Goal: Task Accomplishment & Management: Manage account settings

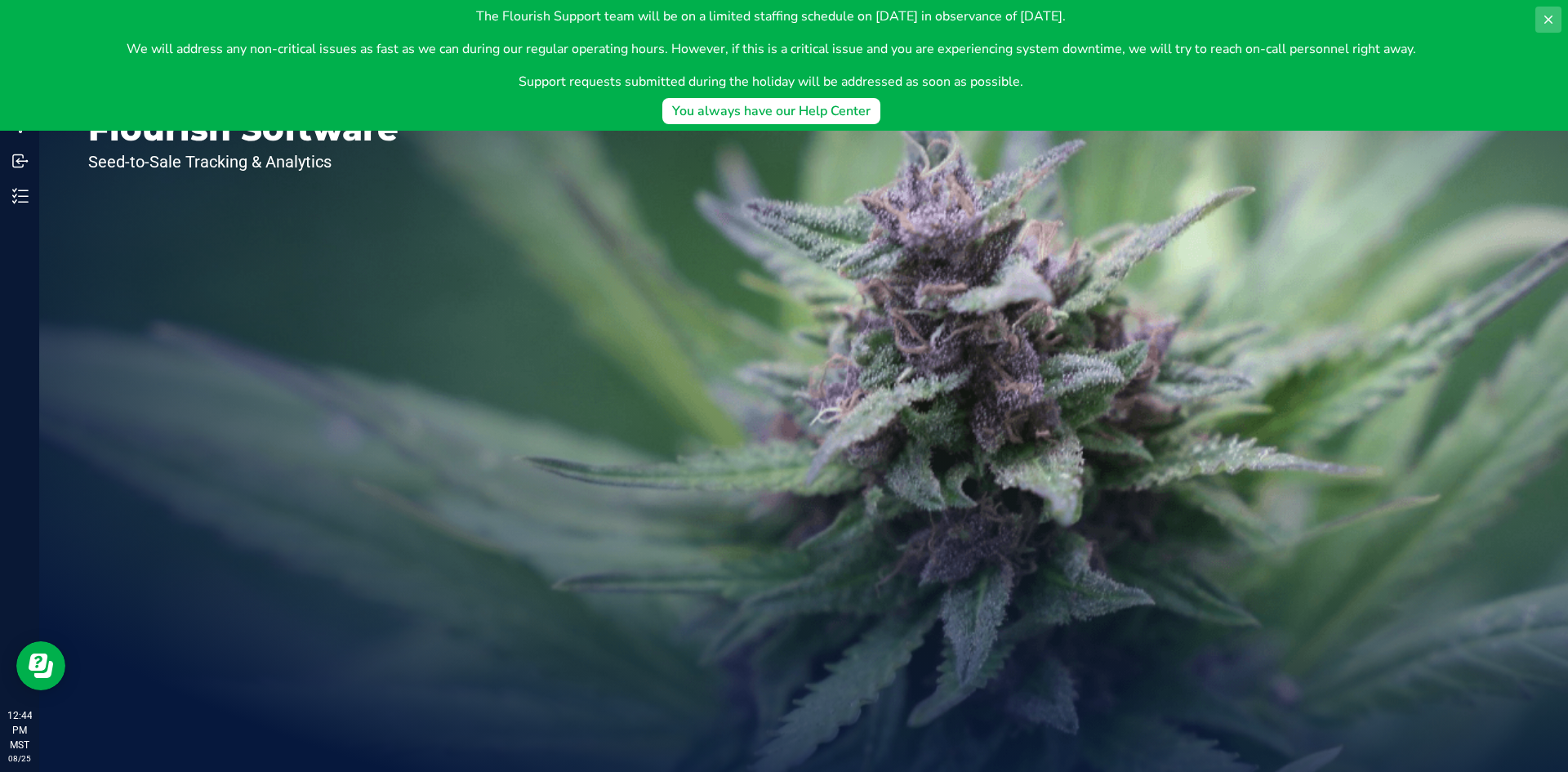
click at [1549, 21] on icon at bounding box center [1548, 20] width 9 height 9
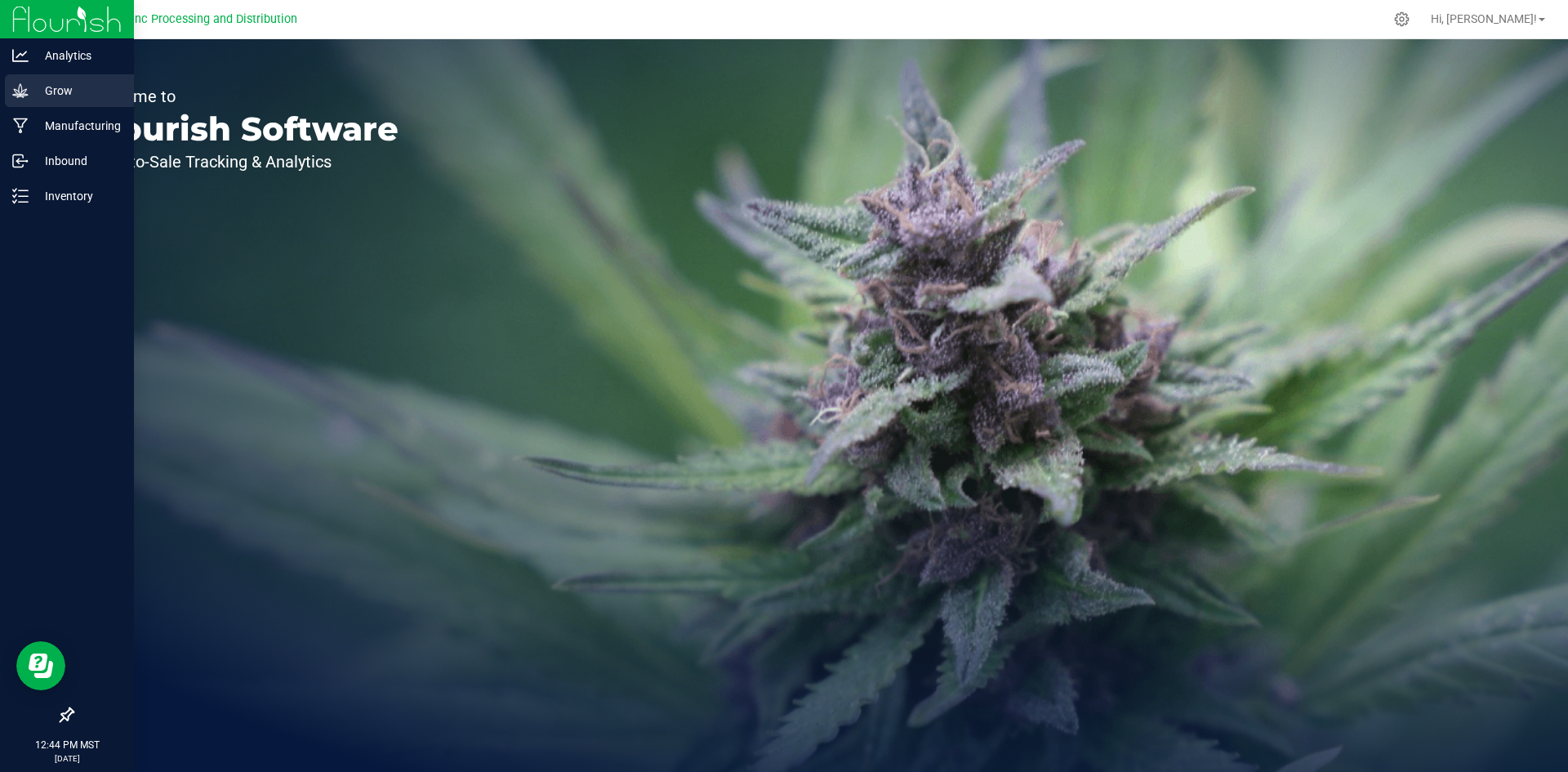
click at [20, 98] on icon at bounding box center [20, 91] width 16 height 16
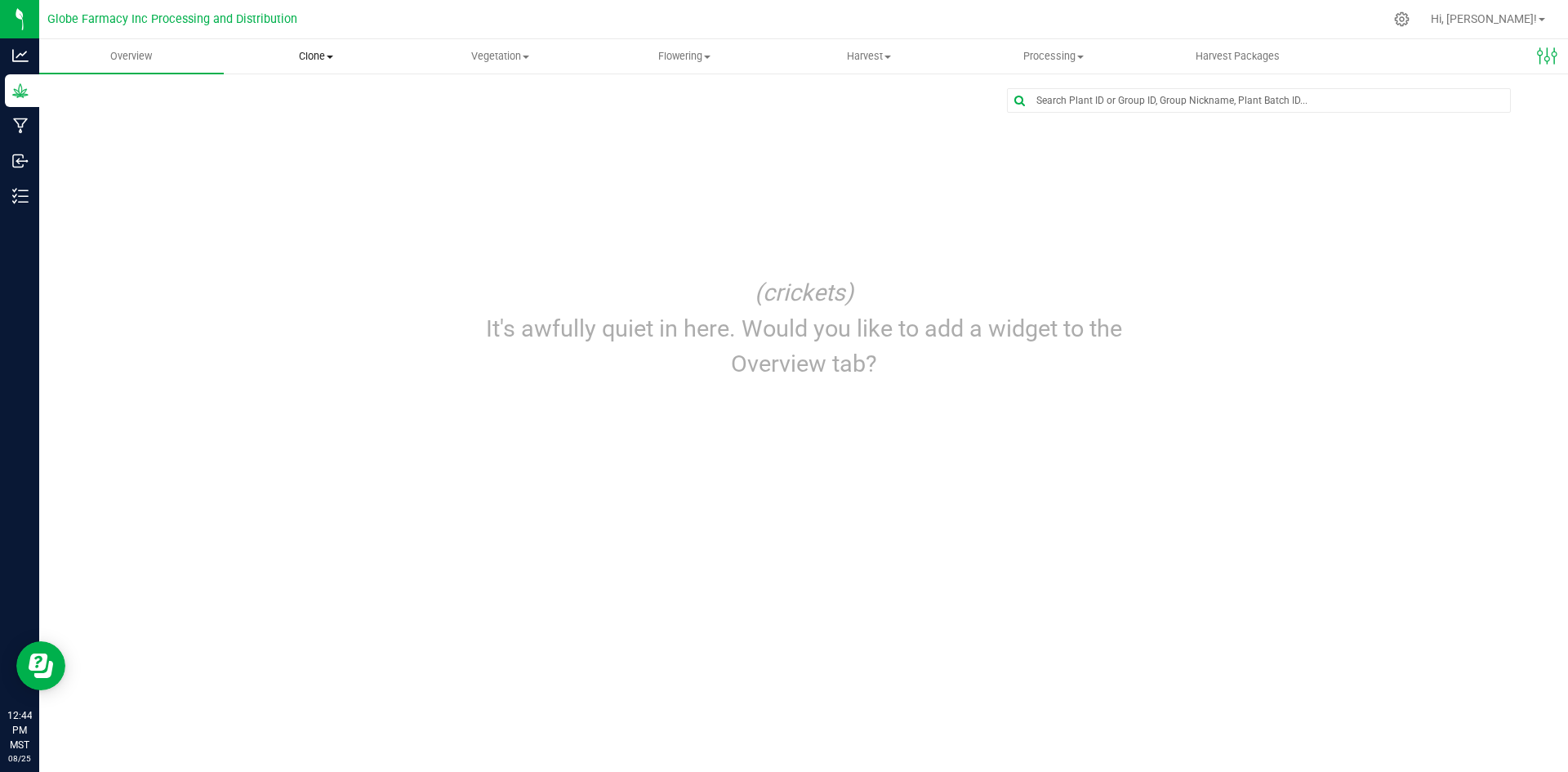
click at [332, 67] on uib-tab-heading "Clone Create plants Cloning groups Cloning plants Apply to plants" at bounding box center [316, 56] width 183 height 32
click at [310, 118] on span "Cloning groups" at bounding box center [285, 118] width 123 height 14
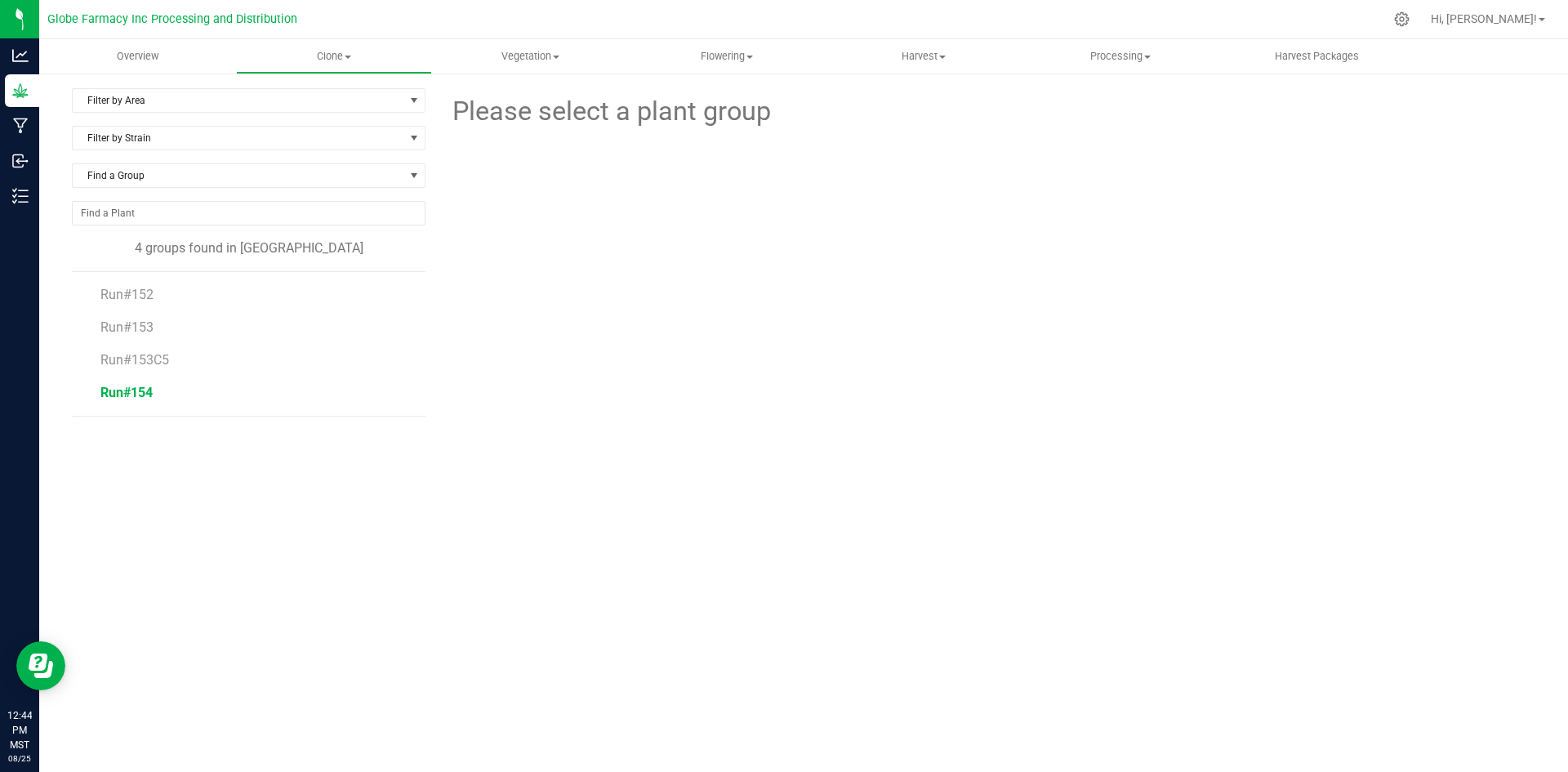
click at [147, 387] on span "Run#154" at bounding box center [126, 392] width 52 height 15
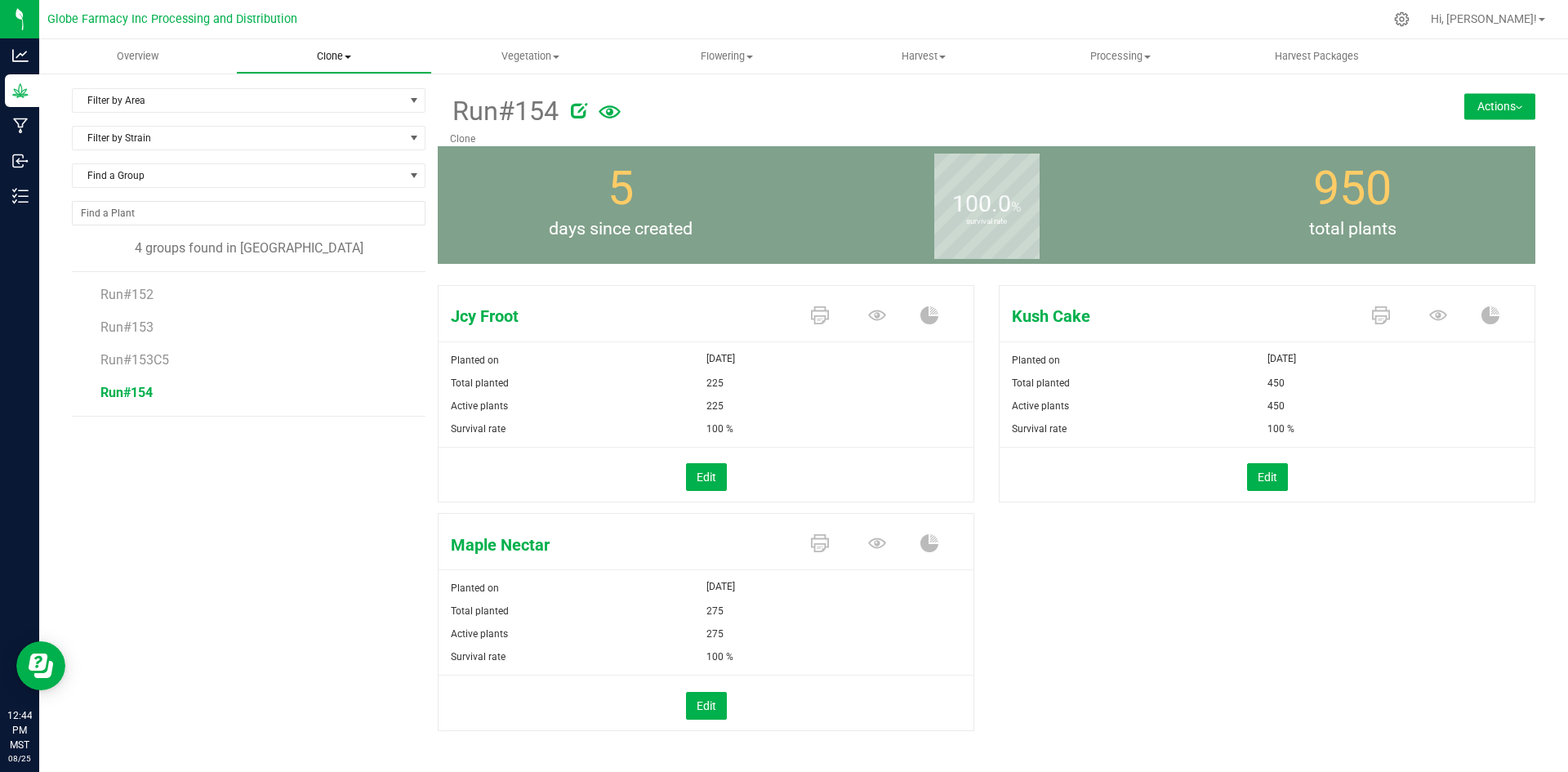
click at [321, 42] on uib-tab-heading "Clone Create plants Cloning groups Cloning plants Apply to plants" at bounding box center [334, 56] width 195 height 32
click at [321, 105] on span "Create plants" at bounding box center [293, 98] width 115 height 14
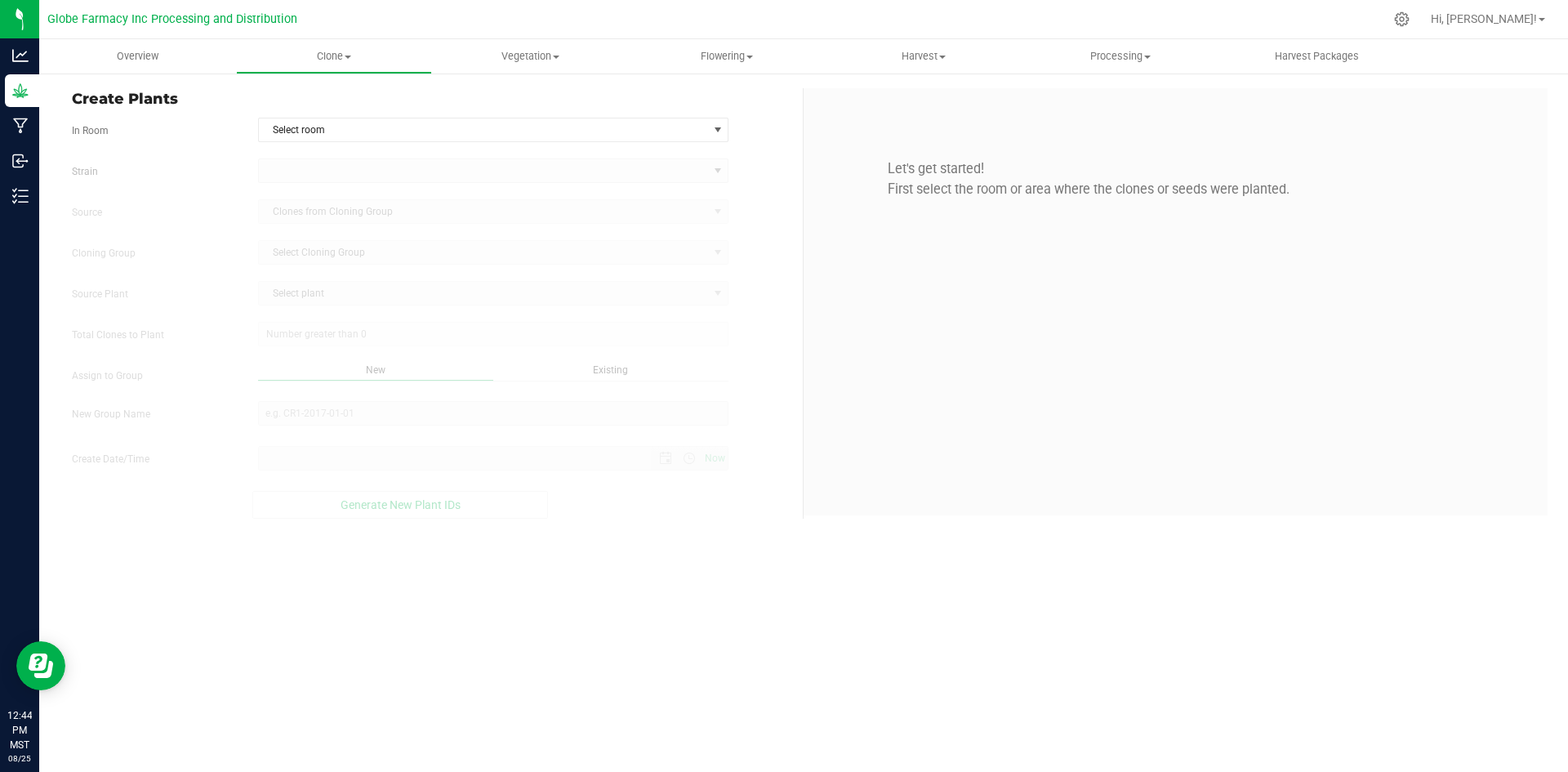
type input "[DATE] 12:44 PM"
click at [333, 123] on span "Select room" at bounding box center [484, 130] width 449 height 23
click at [332, 156] on li "Clone" at bounding box center [493, 157] width 469 height 25
click at [326, 183] on div "Strain Source Clones from Cloning Group Cloning Group Select Cloning Group Sele…" at bounding box center [431, 338] width 719 height 360
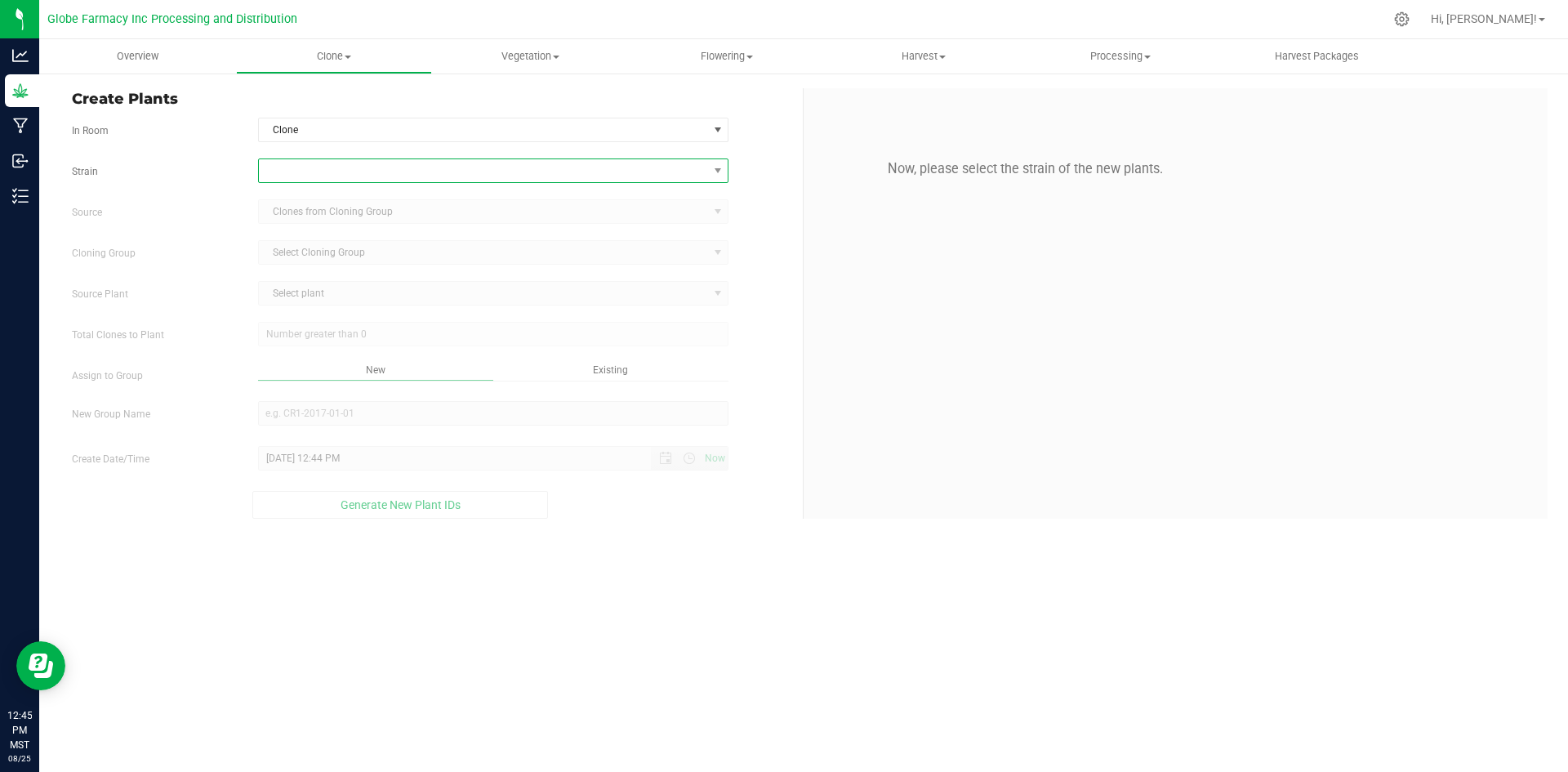
click at [326, 178] on span at bounding box center [484, 170] width 449 height 23
type input "kndy"
click at [321, 230] on li "Kndy Fumez" at bounding box center [493, 239] width 469 height 23
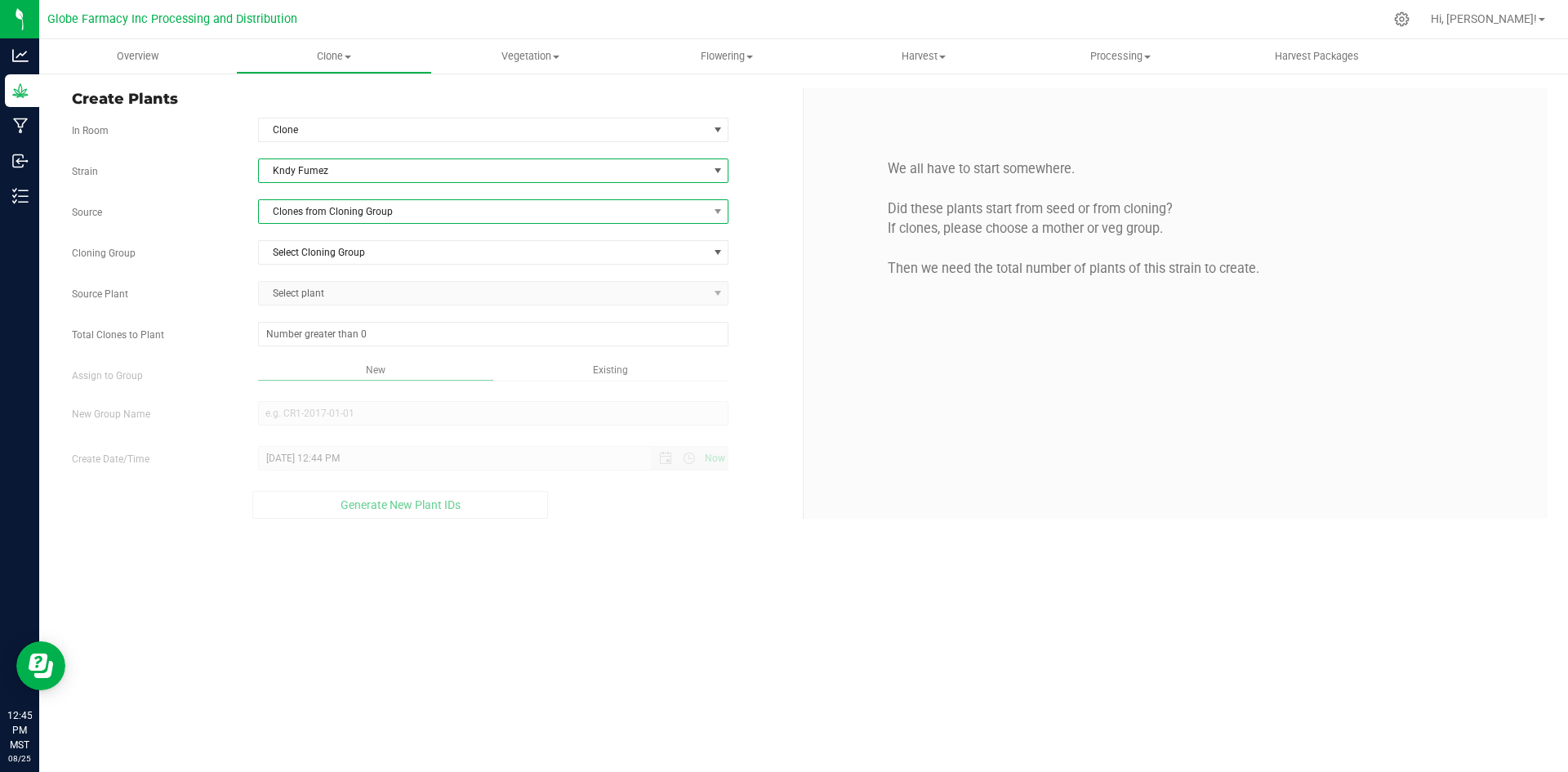
click at [323, 208] on span "Clones from Cloning Group" at bounding box center [484, 211] width 449 height 23
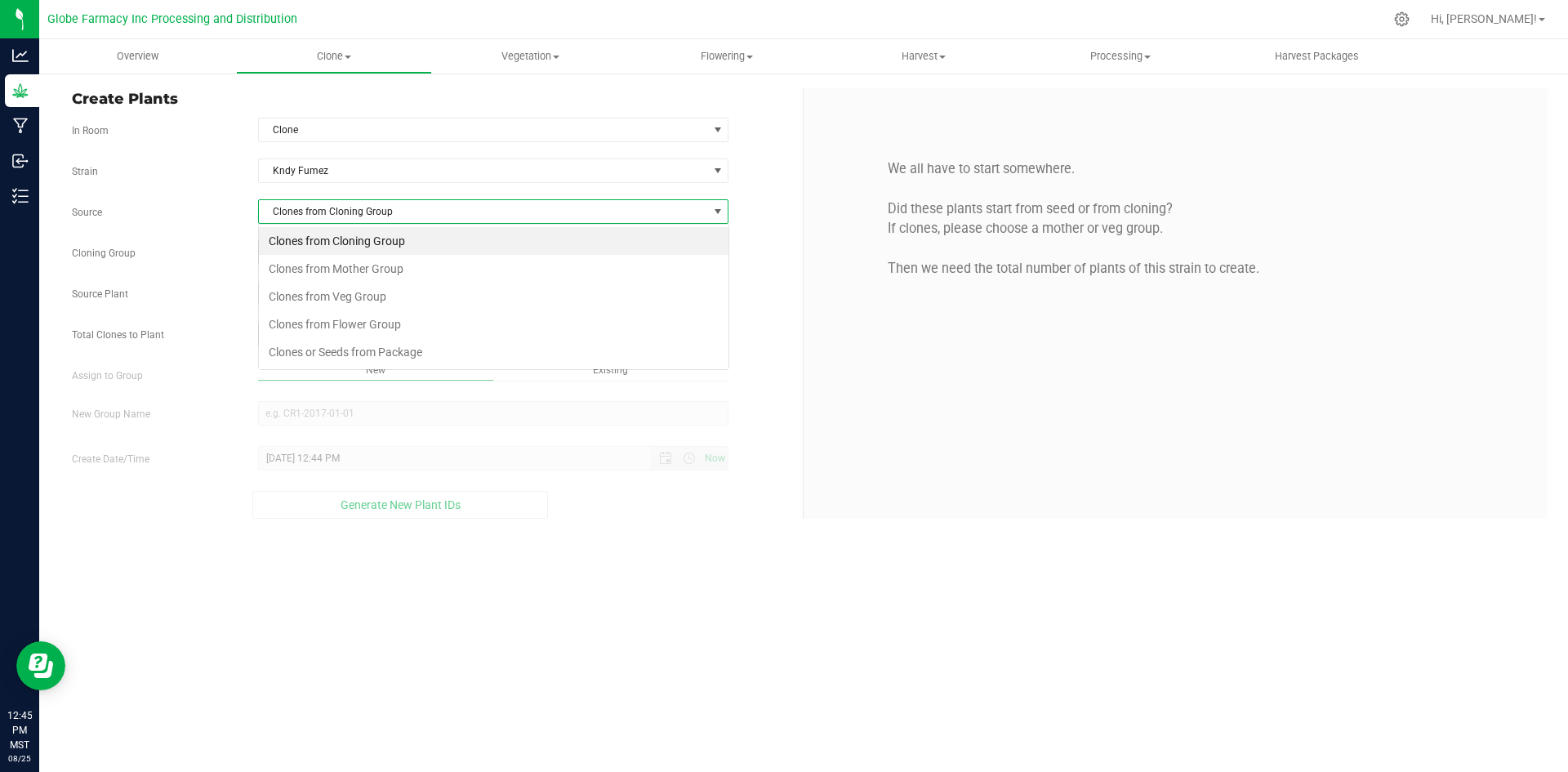
scroll to position [25, 470]
click at [382, 266] on li "Clones from Mother Group" at bounding box center [493, 268] width 469 height 27
click at [377, 259] on span "Select Mother Group" at bounding box center [484, 252] width 449 height 23
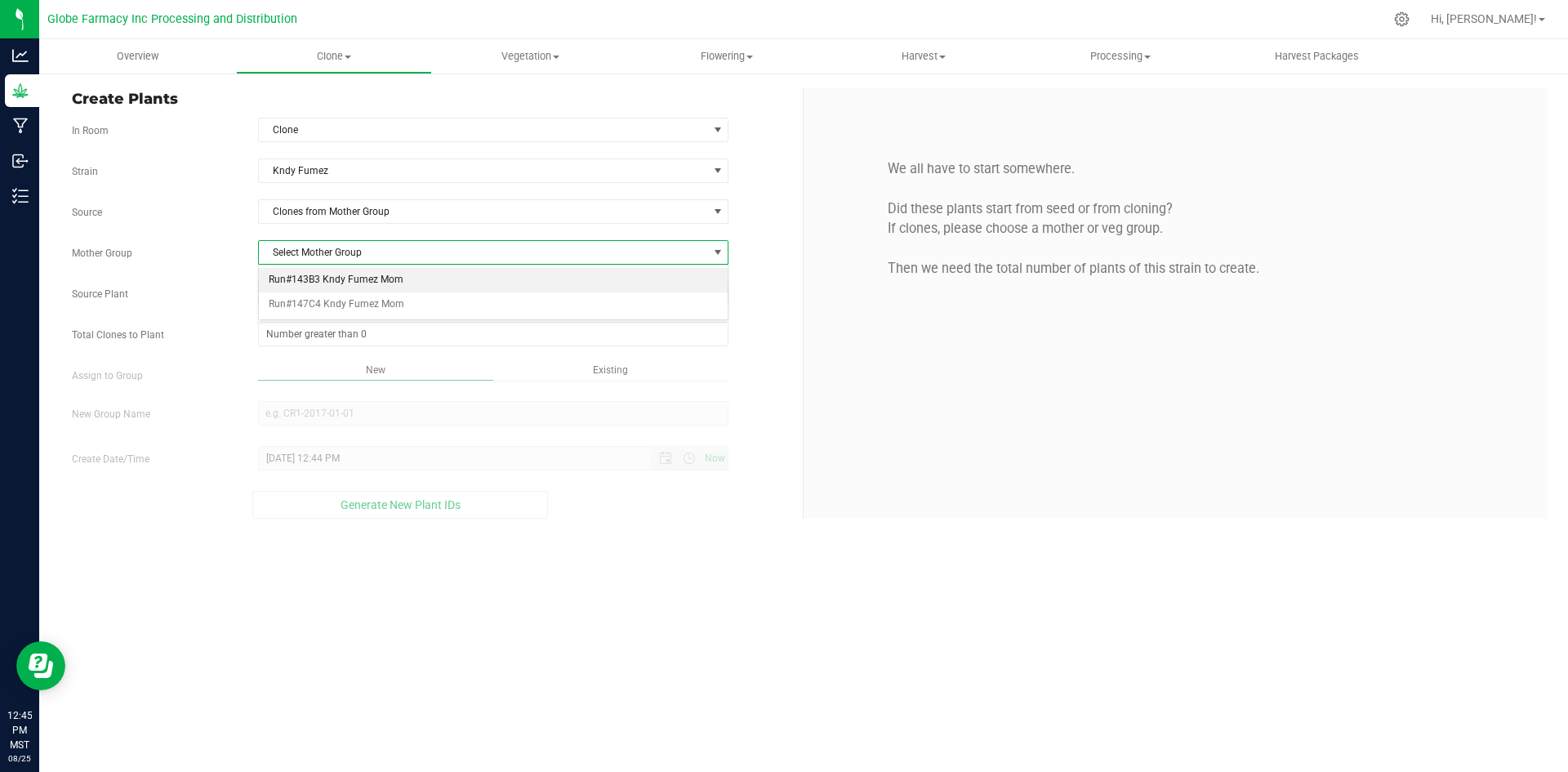
click at [361, 280] on li "Run#143B3 Kndy Fumez Mom" at bounding box center [493, 280] width 469 height 25
click at [354, 298] on span "Select plant" at bounding box center [484, 293] width 449 height 23
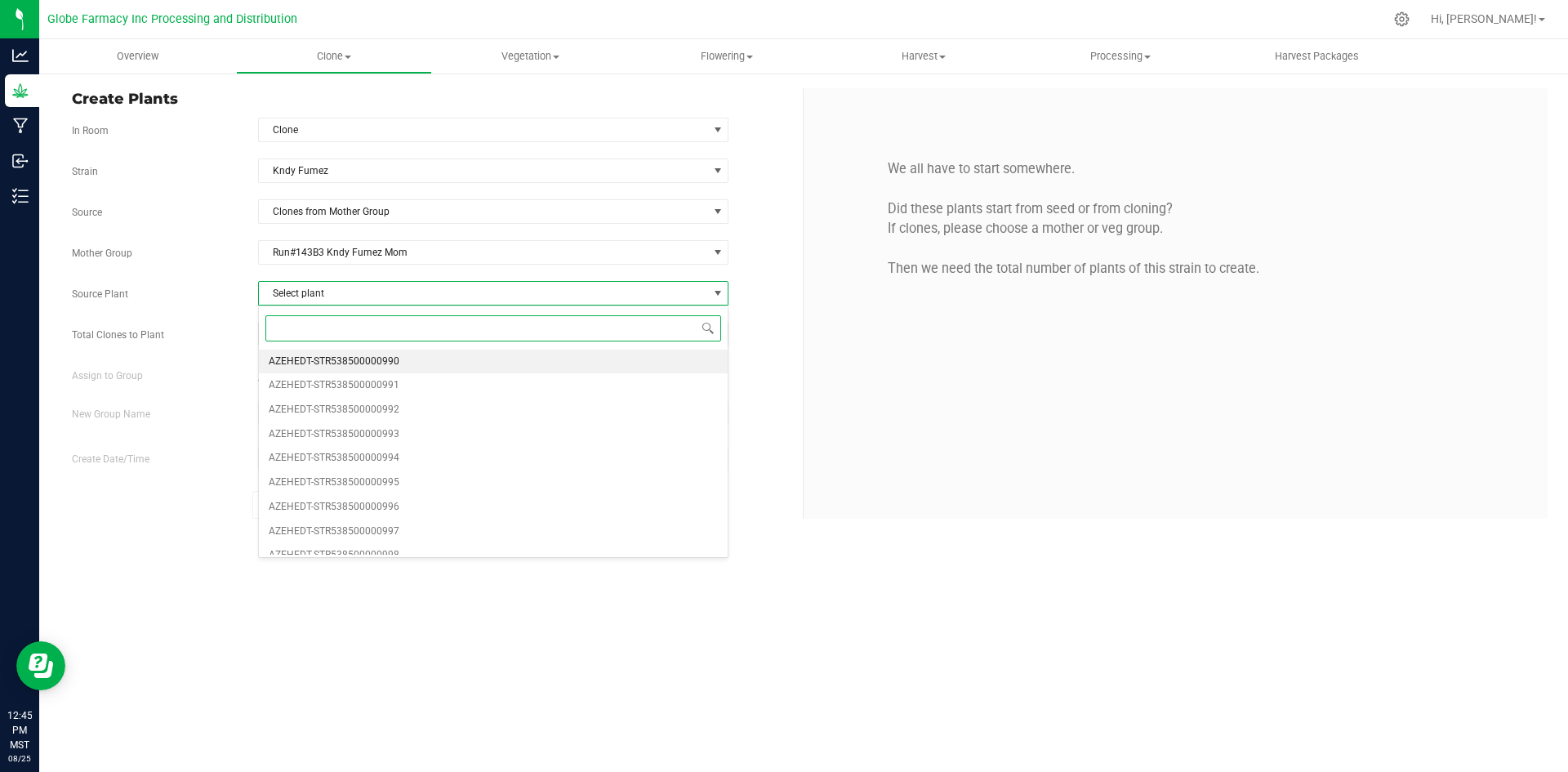
click at [338, 368] on span "AZEHEDT-STR538500000990" at bounding box center [333, 362] width 131 height 21
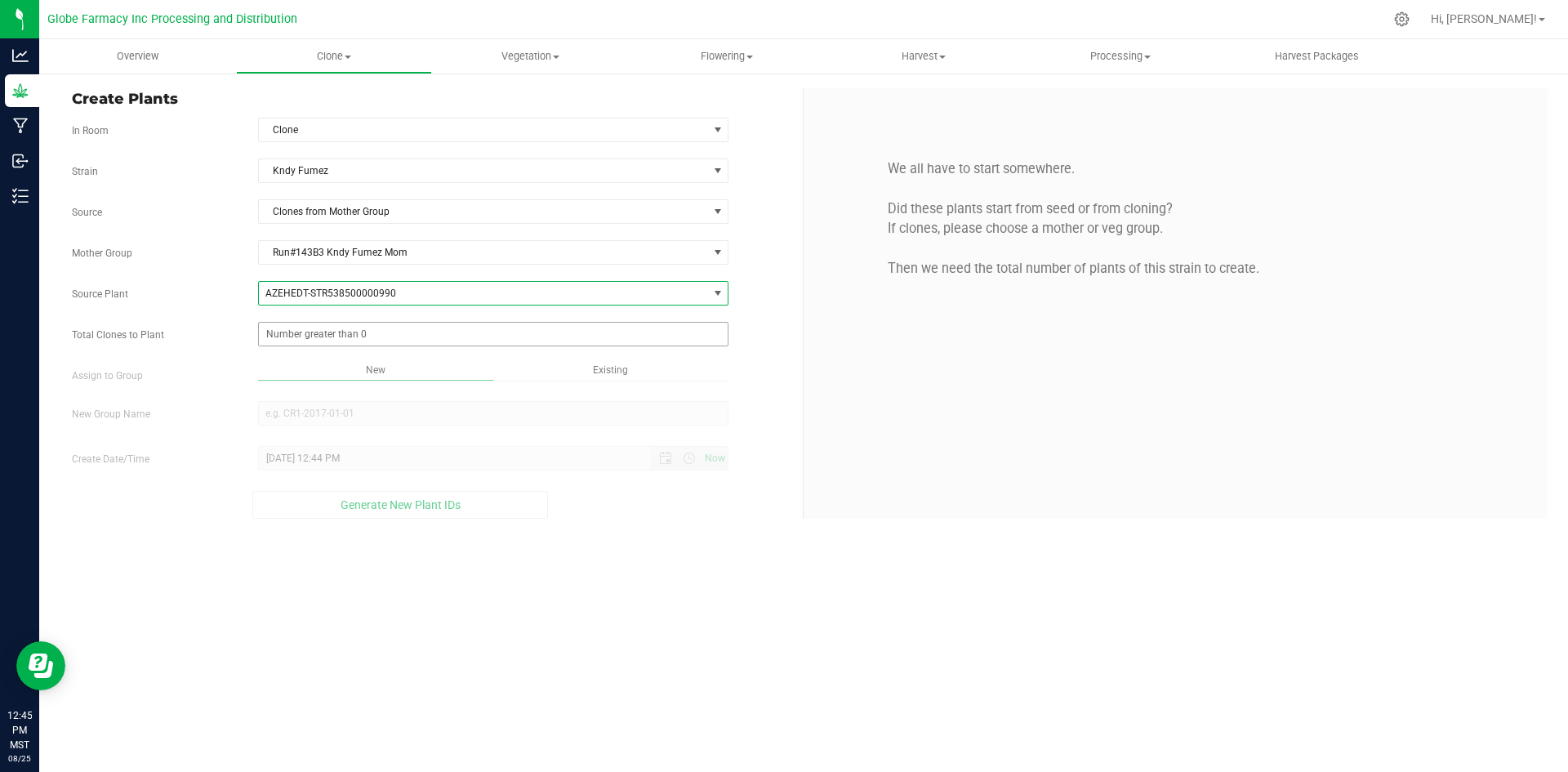
click at [340, 339] on span at bounding box center [493, 333] width 471 height 25
type input "438"
click at [651, 582] on div "Overview Clone Create plants Cloning groups Cloning plants Apply to plants Vege…" at bounding box center [803, 405] width 1529 height 733
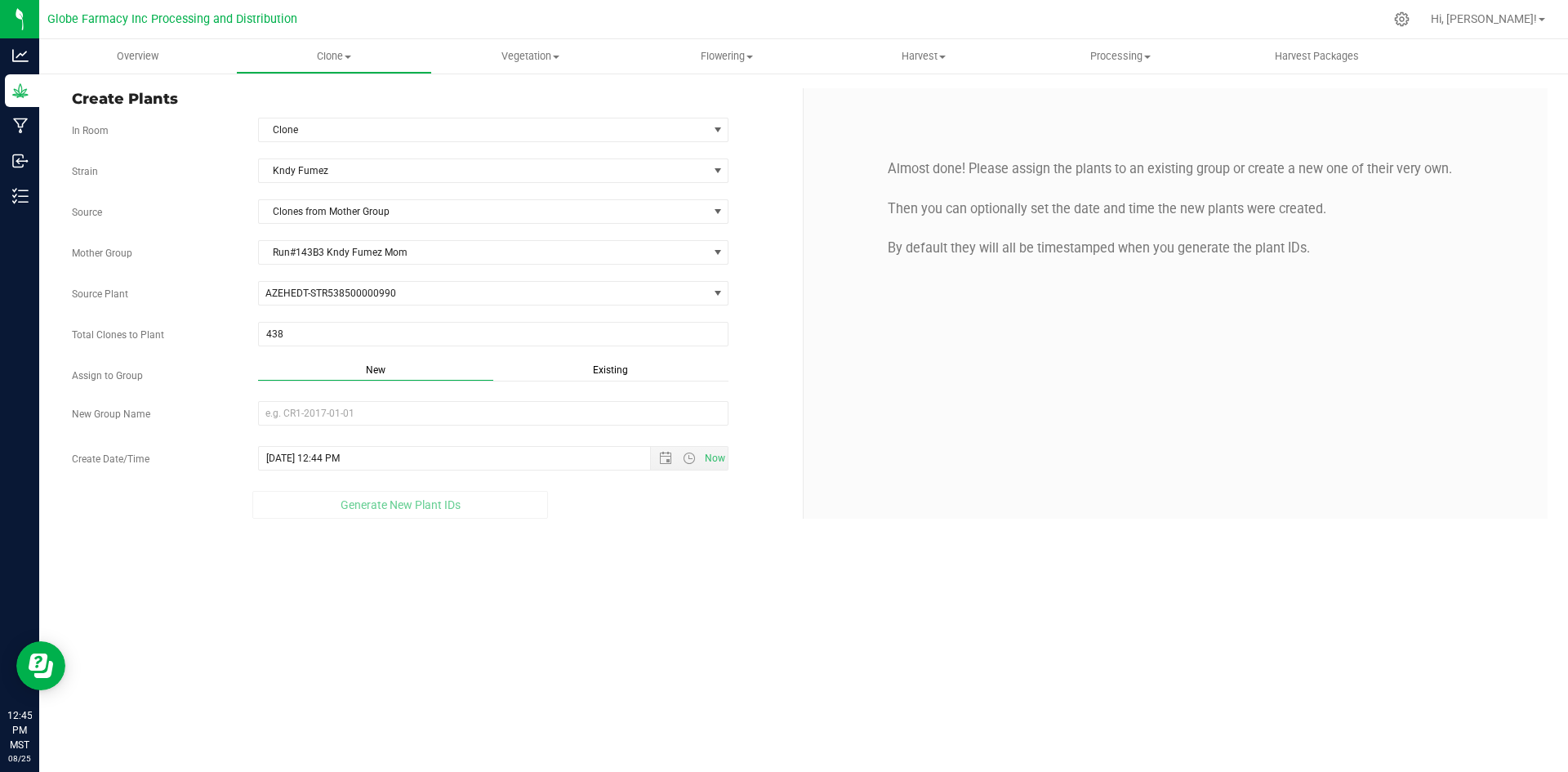
click at [611, 375] on span "Existing" at bounding box center [610, 369] width 35 height 11
click at [554, 408] on span "Select Plant Group" at bounding box center [484, 413] width 449 height 23
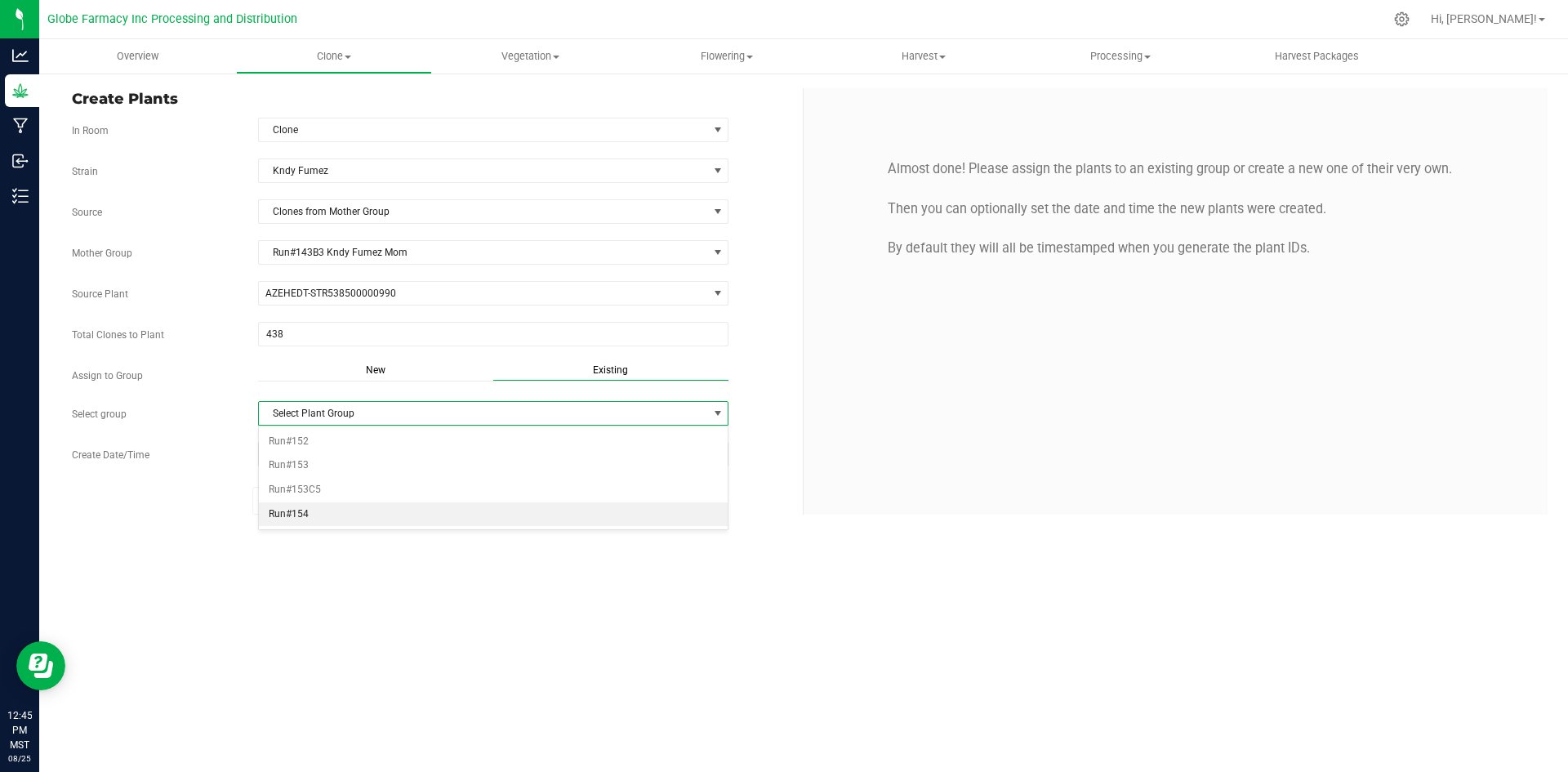
click at [392, 510] on li "Run#154" at bounding box center [493, 515] width 469 height 25
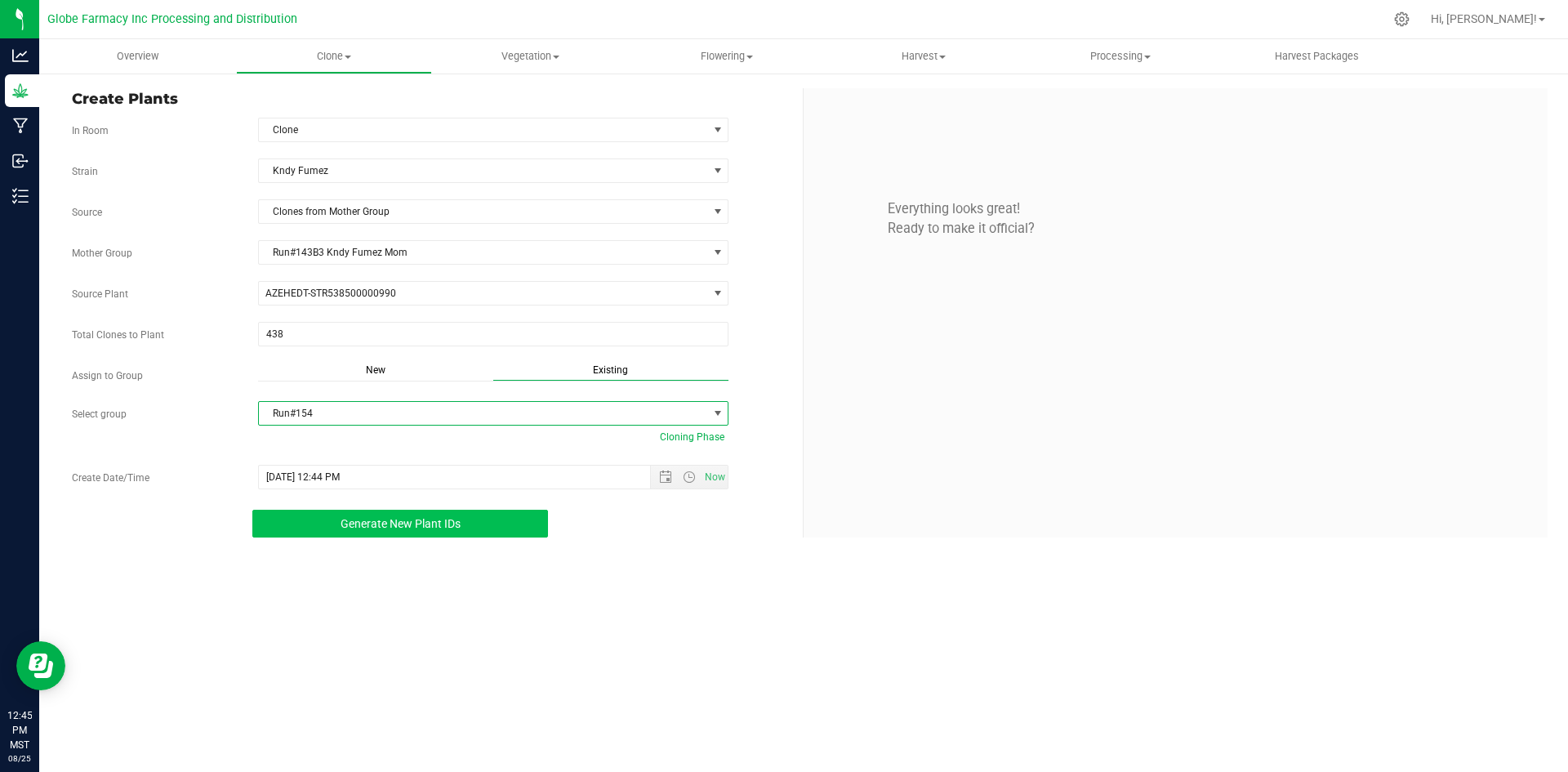
click at [392, 517] on span "Generate New Plant IDs" at bounding box center [400, 523] width 120 height 13
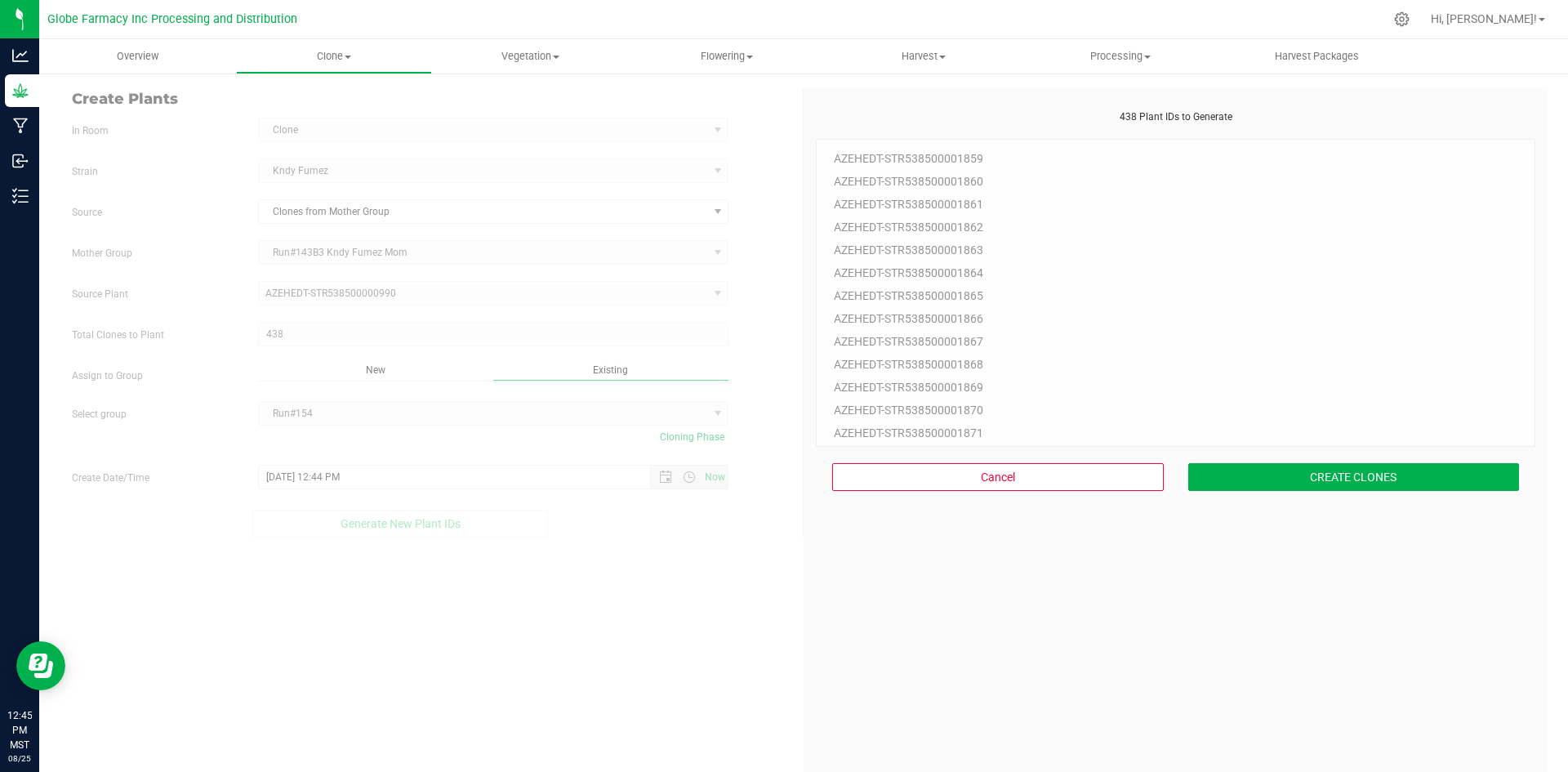
scroll to position [49, 0]
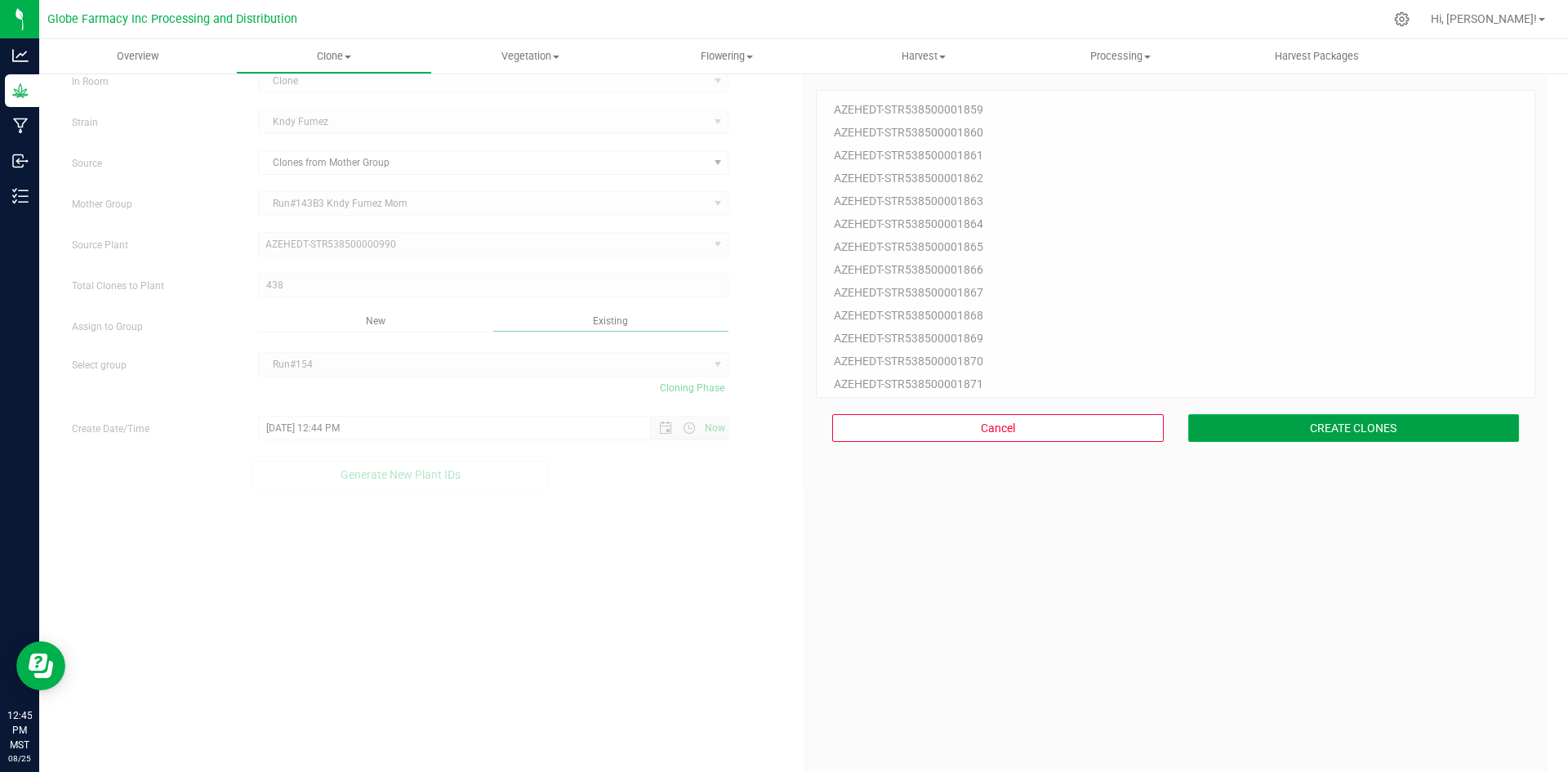
click at [1208, 430] on button "CREATE CLONES" at bounding box center [1354, 427] width 332 height 27
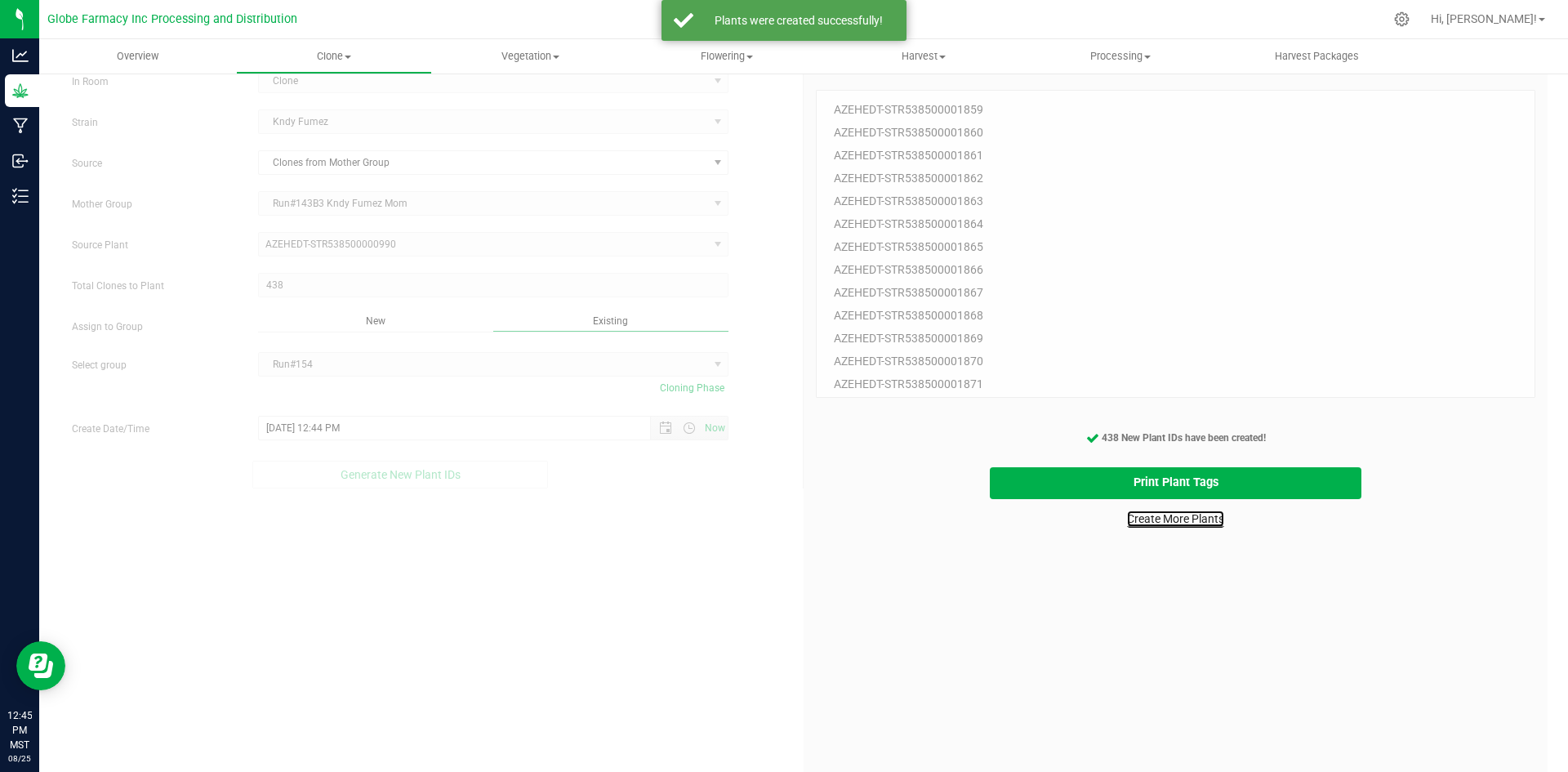
click at [1148, 525] on link "Create More Plants" at bounding box center [1176, 518] width 97 height 16
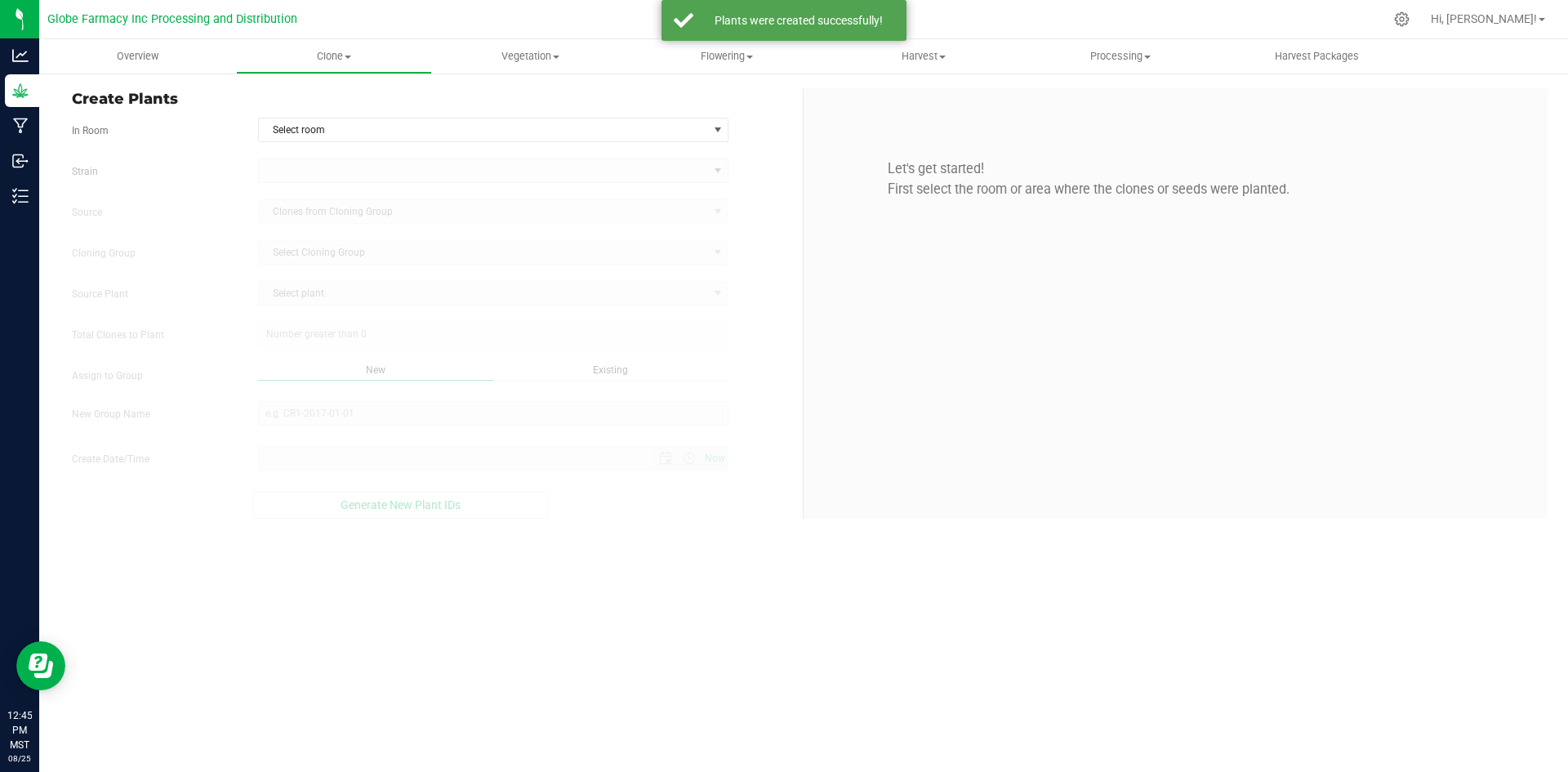
type input "[DATE] 12:45 PM"
click at [349, 133] on span "Select room" at bounding box center [484, 130] width 449 height 23
click at [344, 156] on li "Clone" at bounding box center [493, 157] width 469 height 25
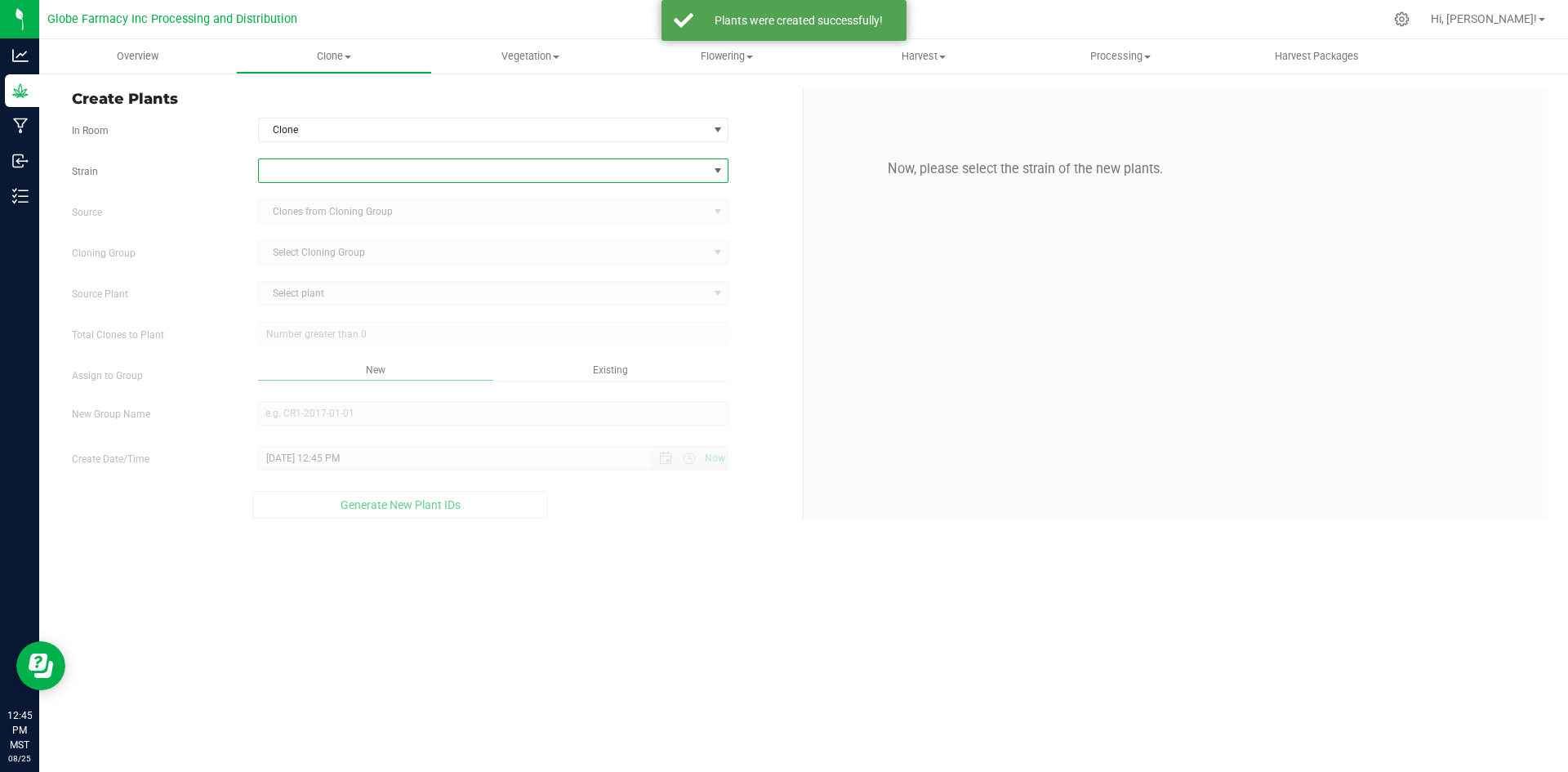
click at [342, 165] on span at bounding box center [484, 170] width 449 height 23
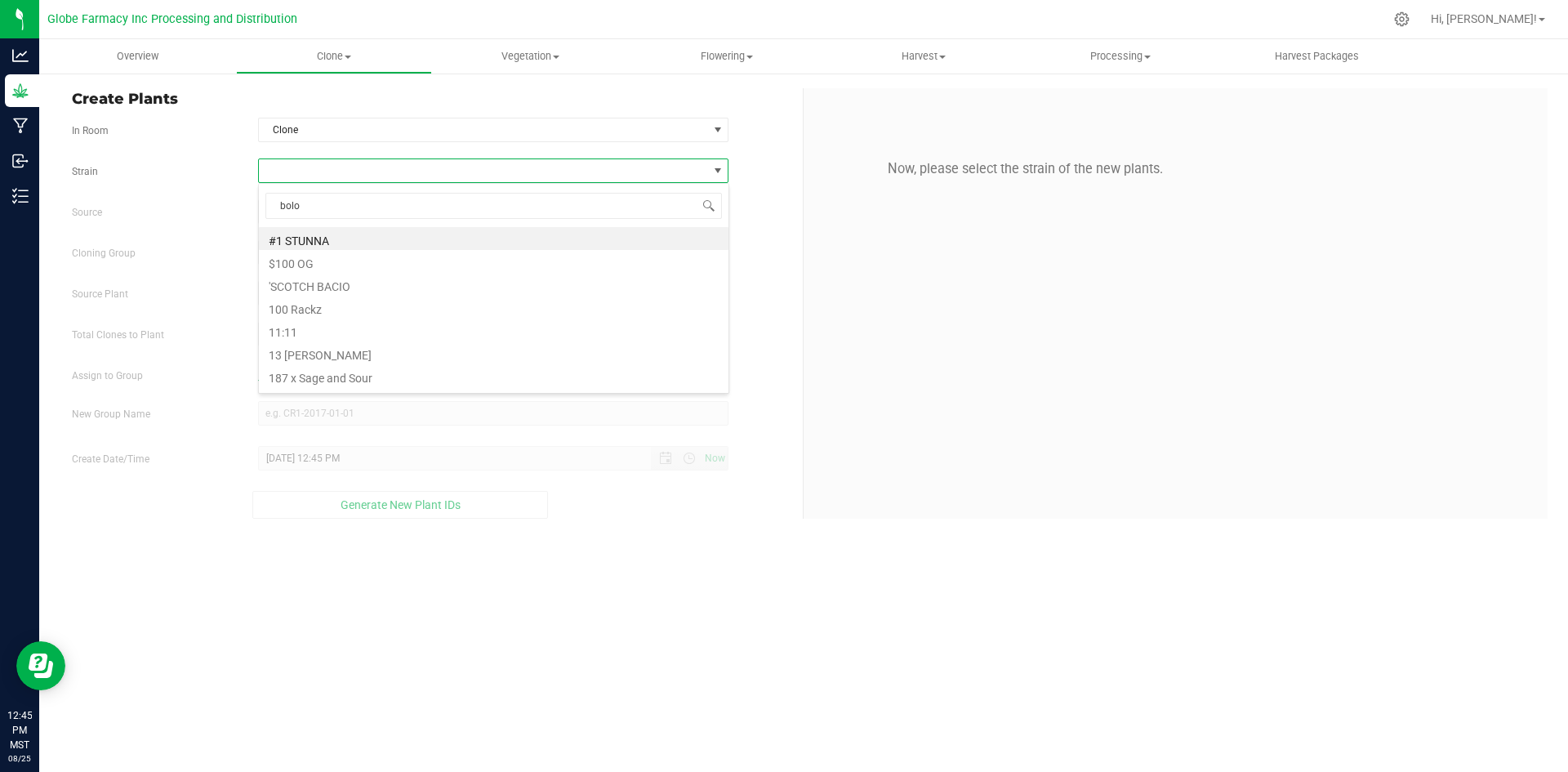
type input "bolo"
click at [309, 235] on li "Bolo Rtz" at bounding box center [493, 239] width 469 height 23
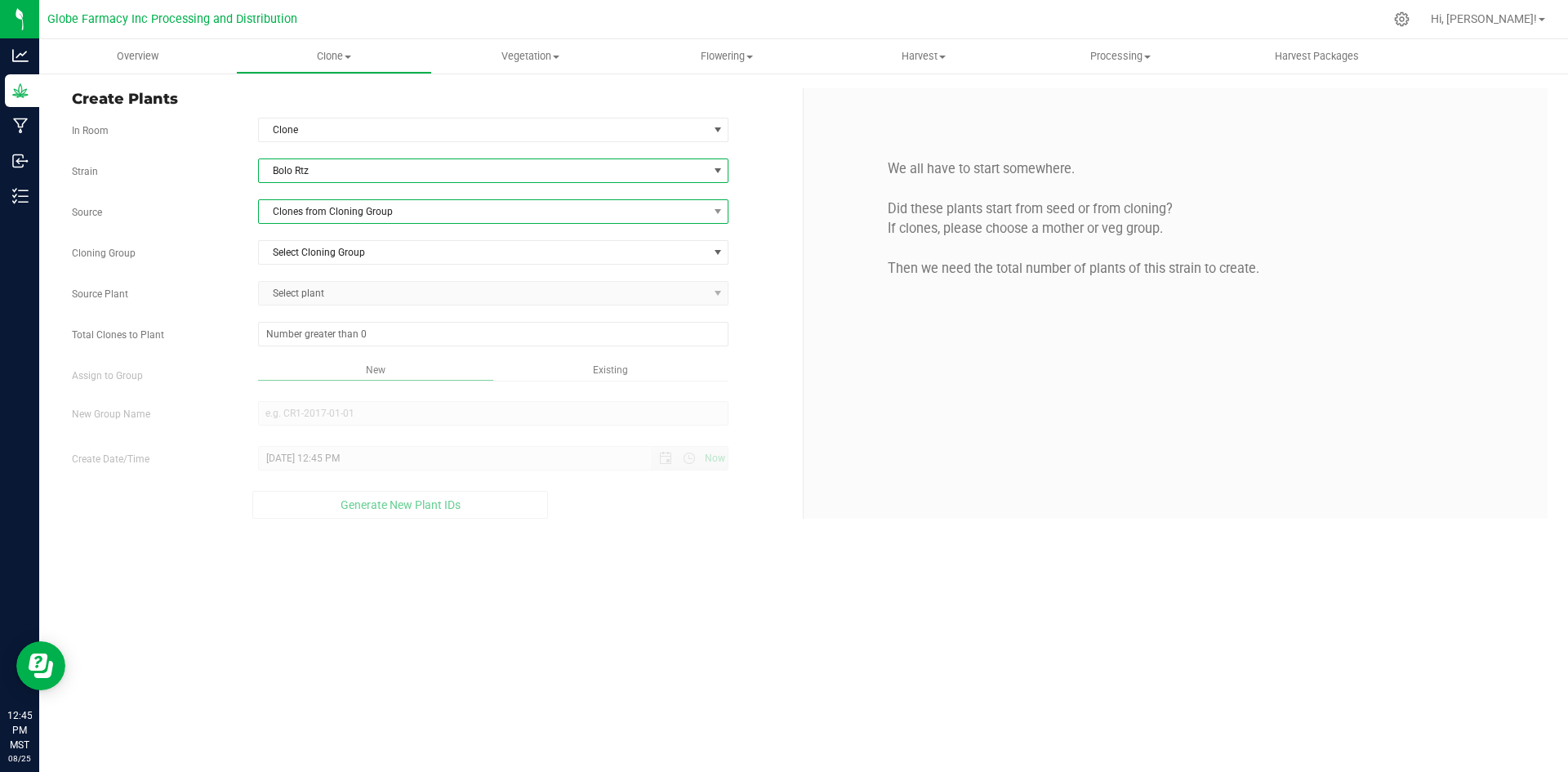
click at [319, 210] on span "Clones from Cloning Group" at bounding box center [484, 211] width 449 height 23
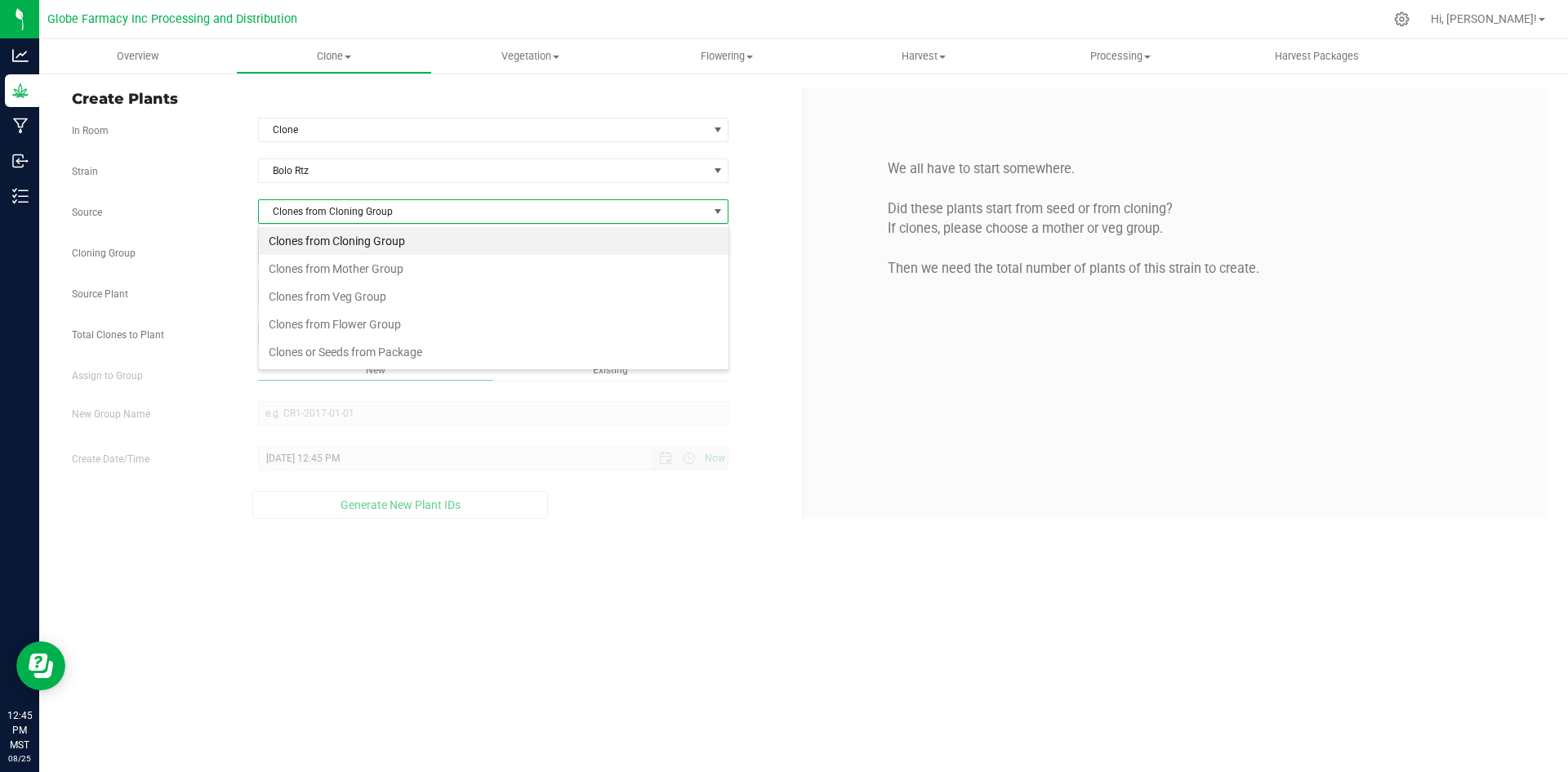
scroll to position [25, 470]
click at [355, 265] on li "Clones from Mother Group" at bounding box center [493, 268] width 469 height 27
click at [355, 249] on span "Select Mother Group" at bounding box center [484, 252] width 449 height 23
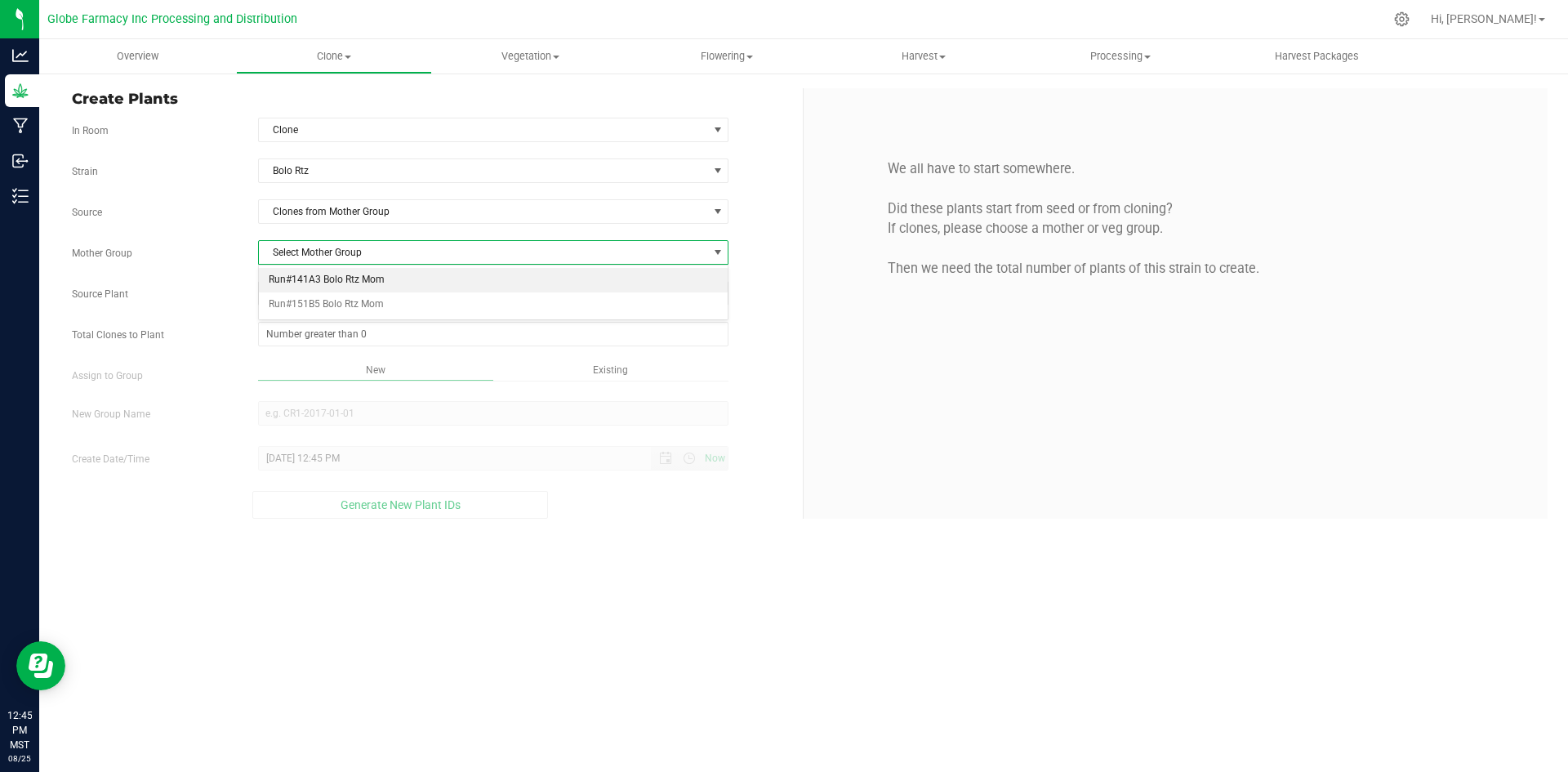
click at [350, 276] on li "Run#141A3 Bolo Rtz Mom" at bounding box center [493, 280] width 469 height 25
click at [349, 291] on span "Select plant" at bounding box center [484, 293] width 449 height 23
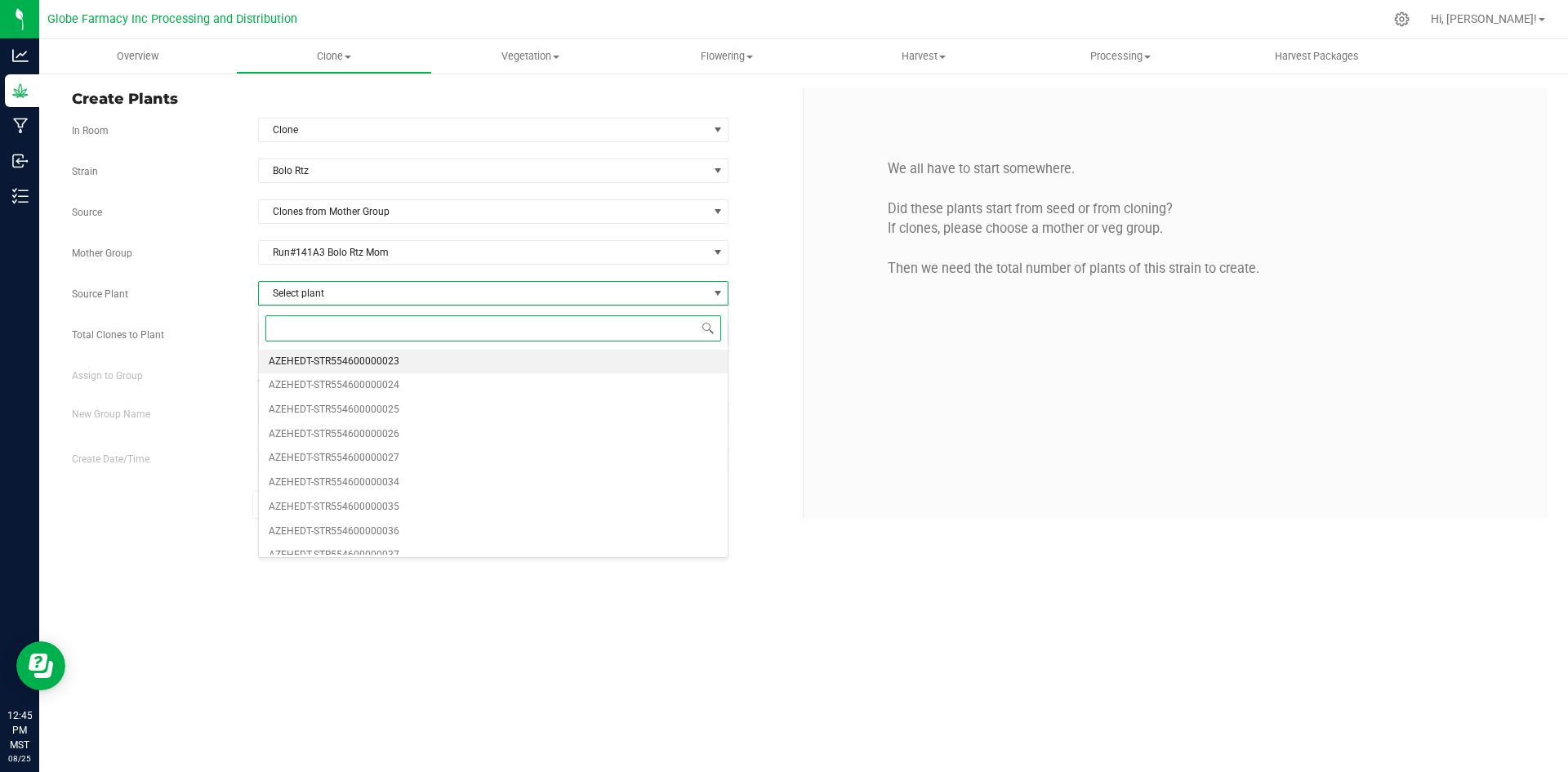
click at [347, 358] on span "AZEHEDT-STR554600000023" at bounding box center [333, 362] width 131 height 21
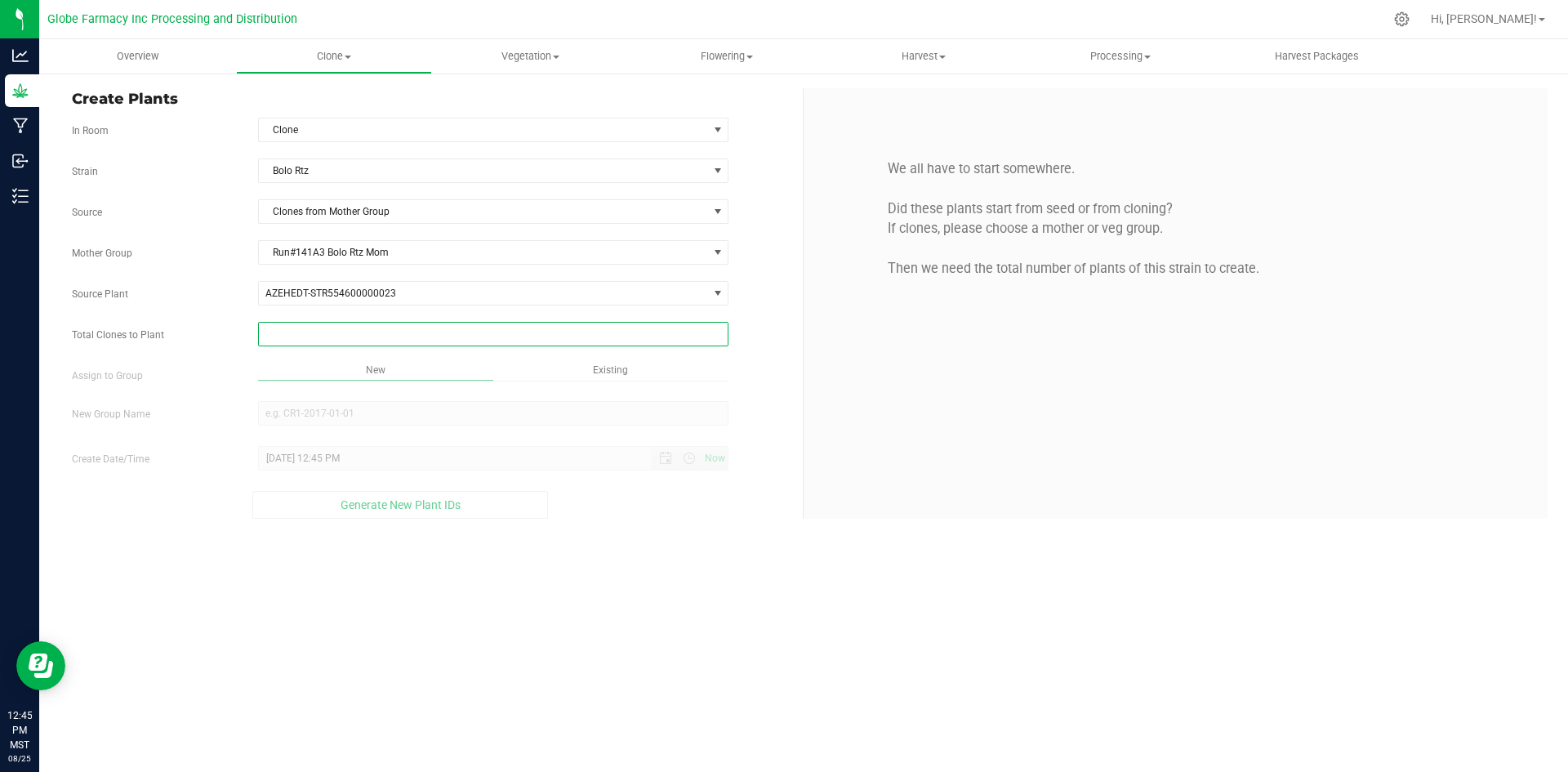
click at [341, 330] on span at bounding box center [493, 333] width 471 height 25
type input "350"
click at [525, 531] on div "Overview Clone Create plants Cloning groups Cloning plants Apply to plants Vege…" at bounding box center [803, 405] width 1529 height 733
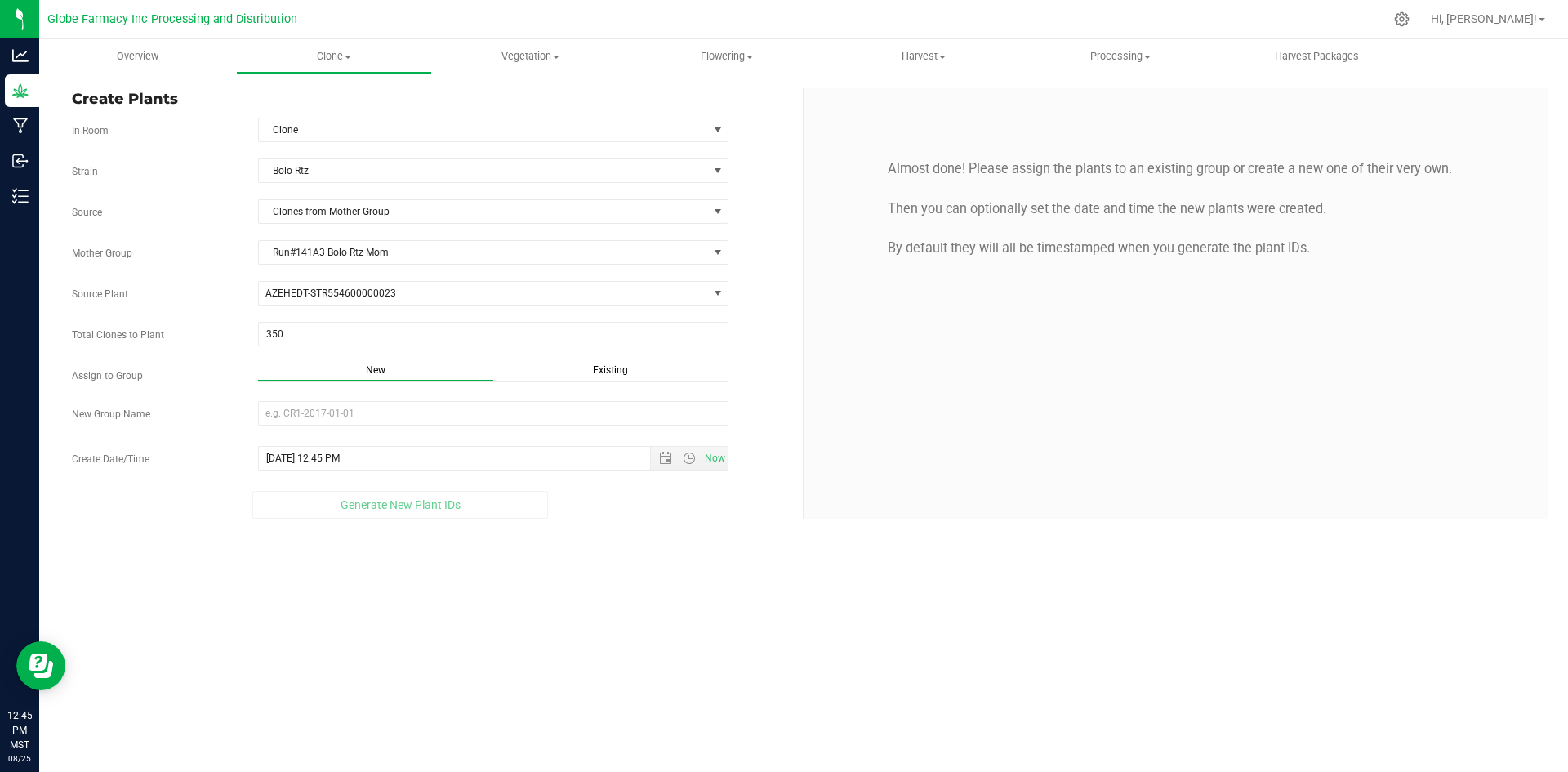
click at [606, 367] on span "Existing" at bounding box center [610, 369] width 35 height 11
click at [477, 398] on div "Strain Bolo Rtz Source Clones from Mother Group Mother Group Run#141A3 Bolo Rtz…" at bounding box center [431, 336] width 719 height 357
click at [478, 410] on span "Select Plant Group" at bounding box center [484, 413] width 449 height 23
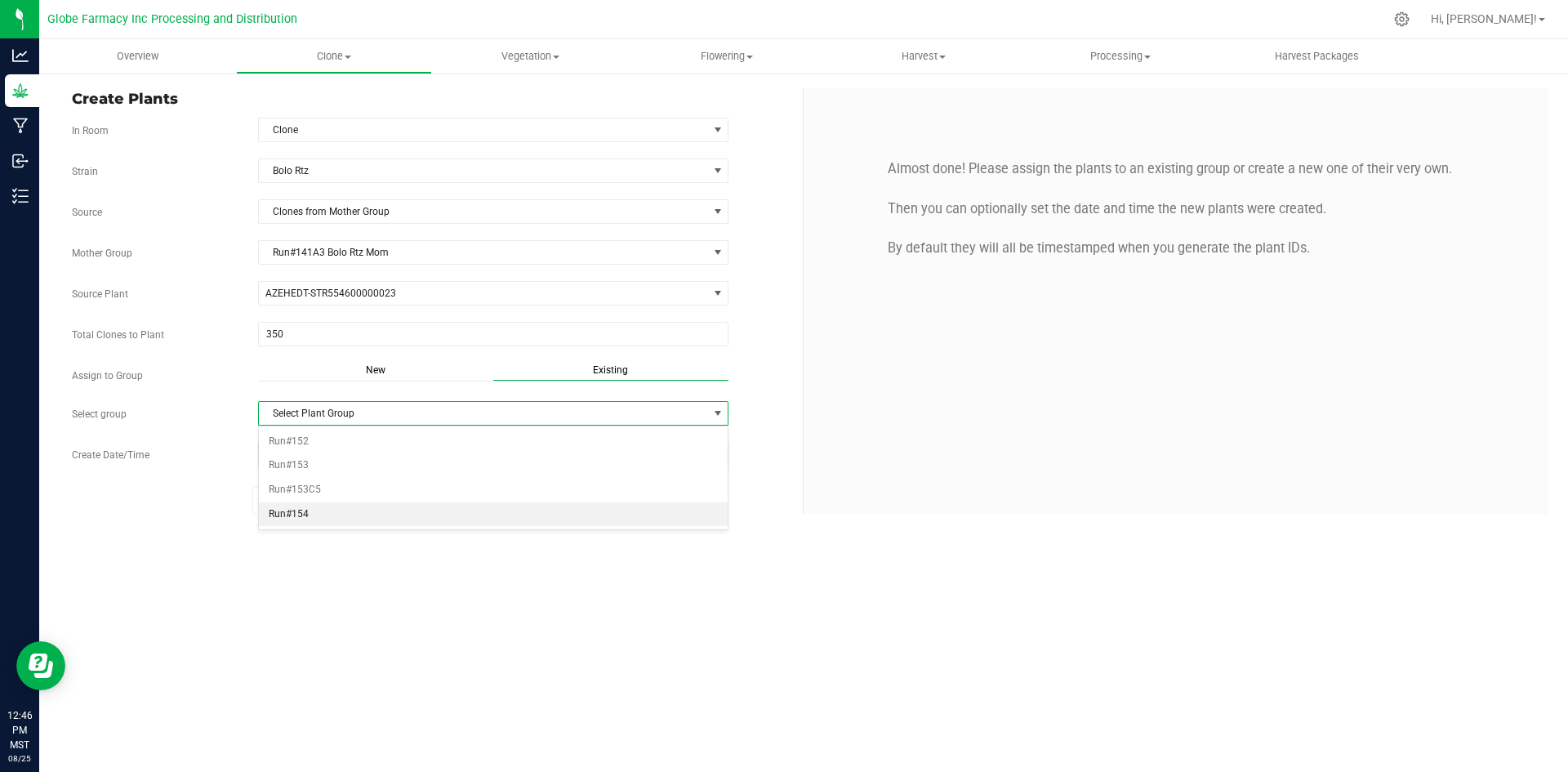
click at [344, 508] on li "Run#154" at bounding box center [493, 515] width 469 height 25
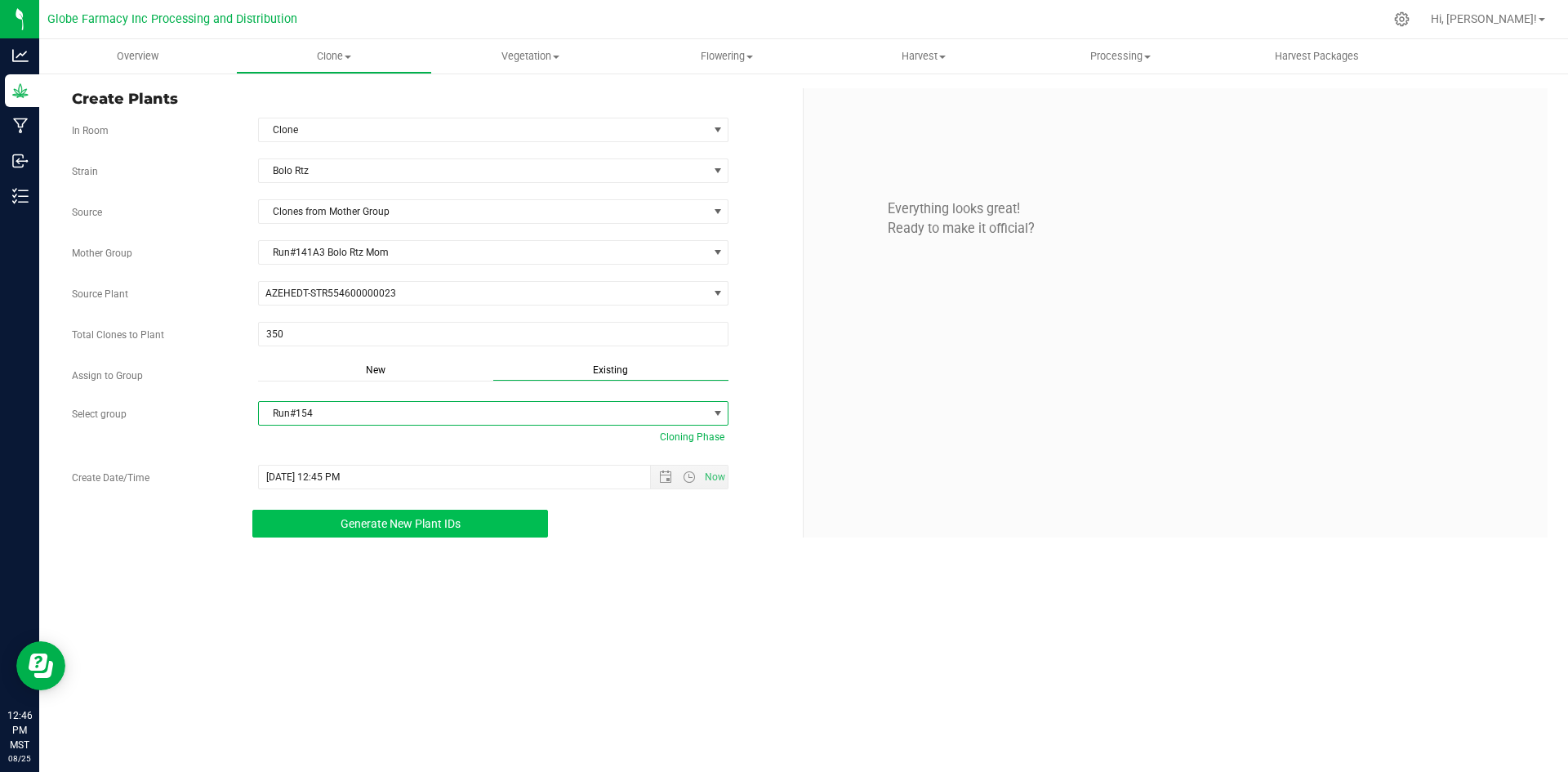
click at [400, 515] on button "Generate New Plant IDs" at bounding box center [400, 523] width 296 height 27
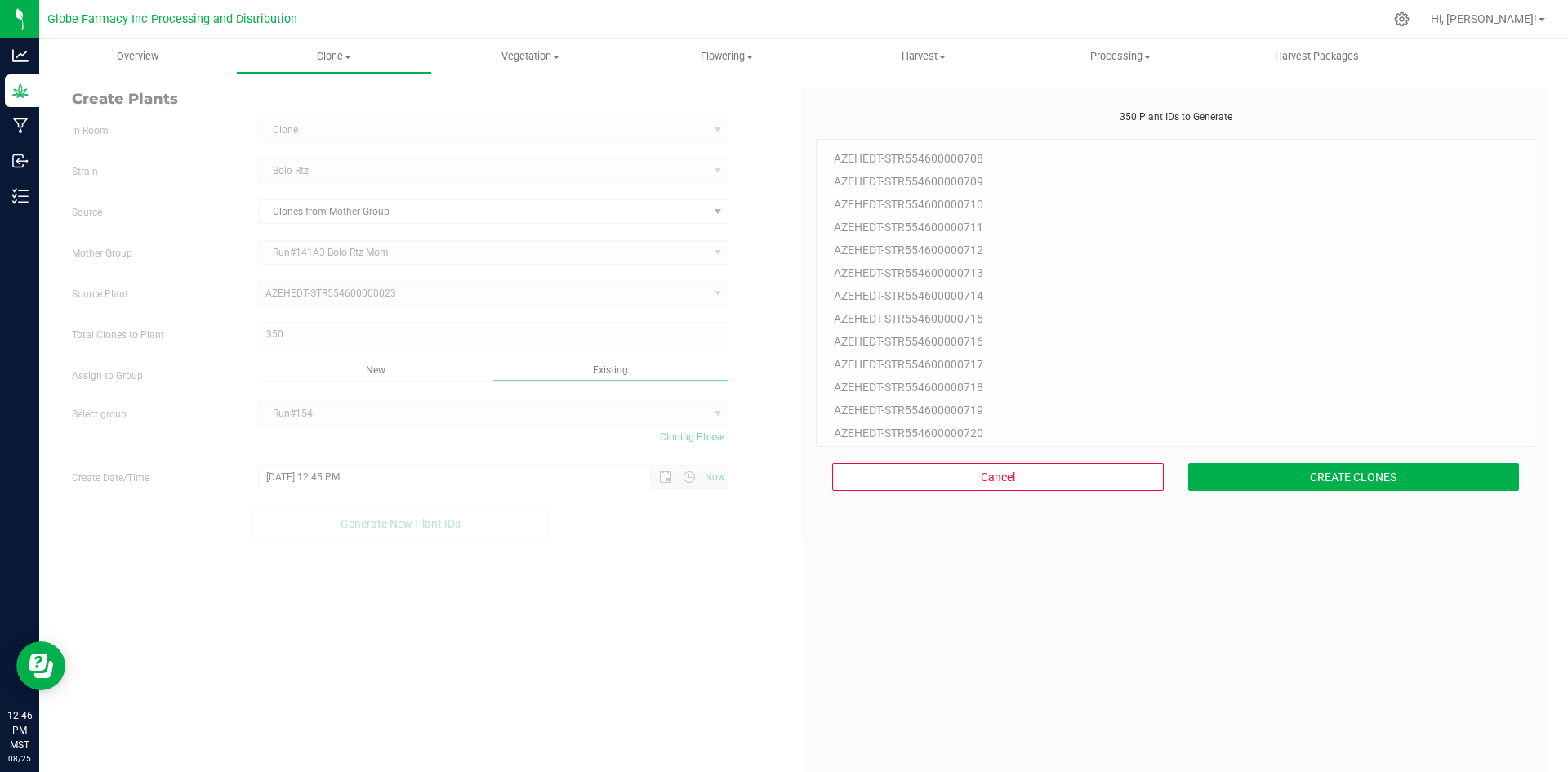
scroll to position [49, 0]
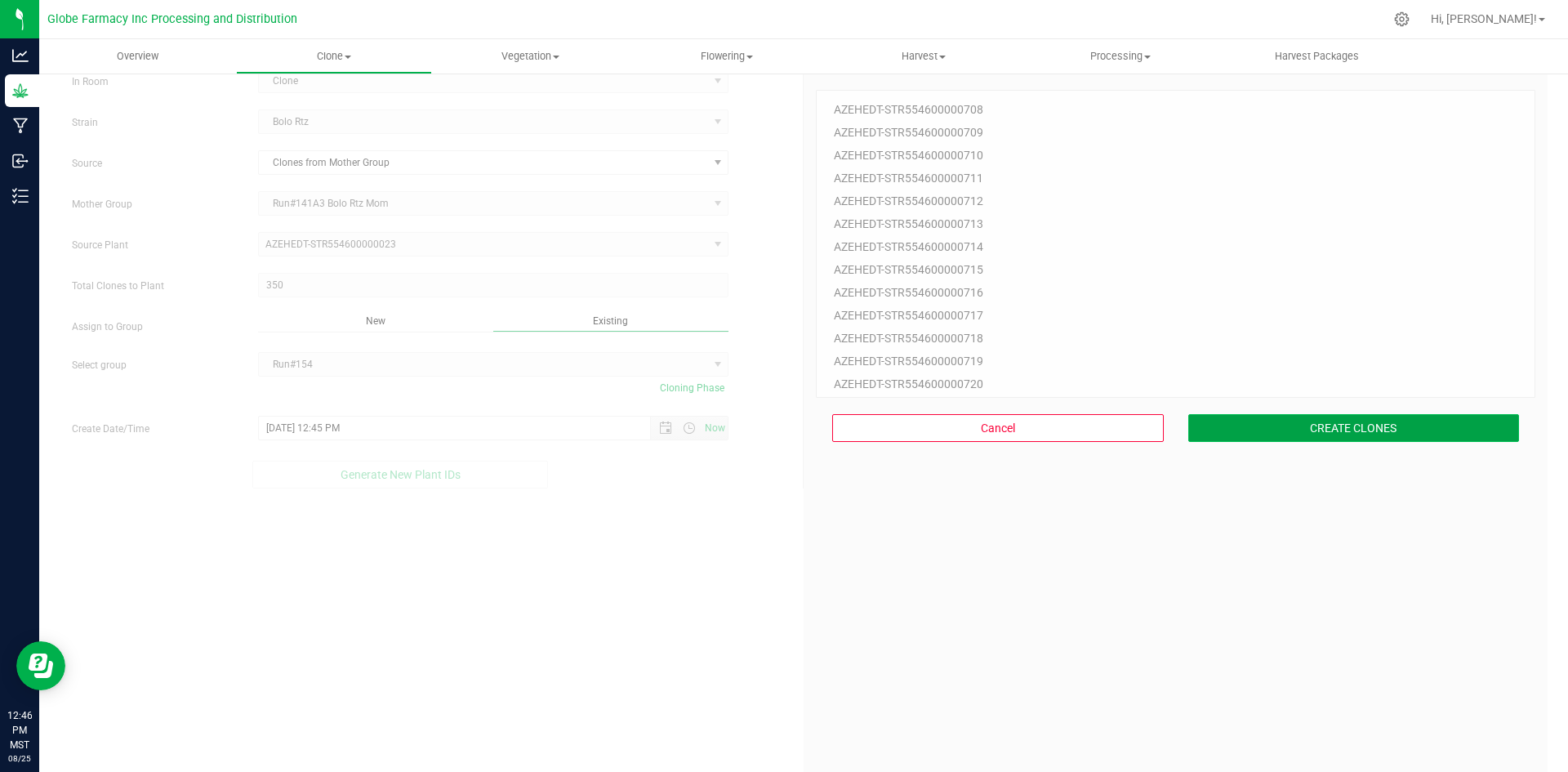
click at [1373, 431] on button "CREATE CLONES" at bounding box center [1354, 427] width 332 height 27
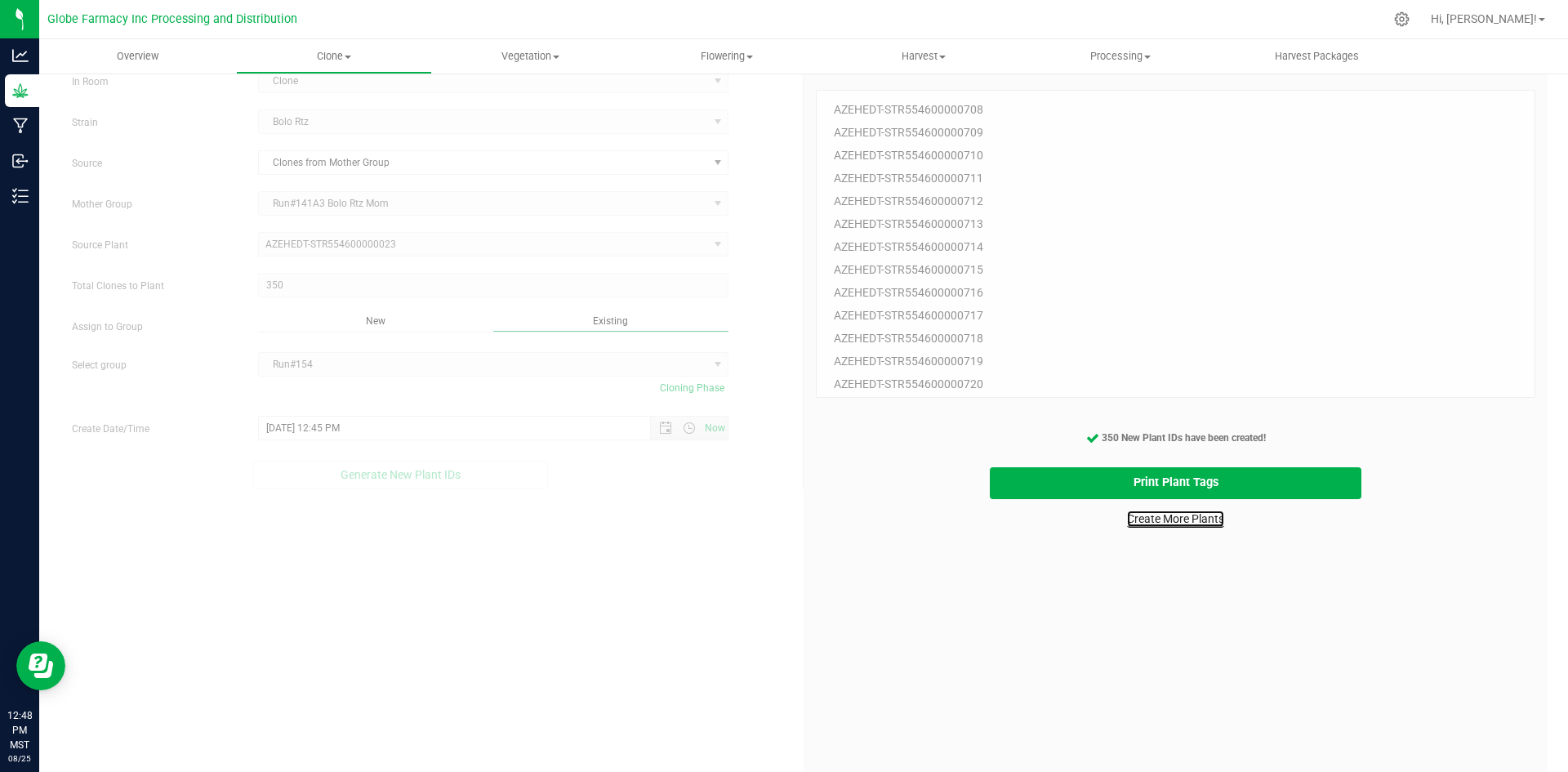
click at [1172, 521] on link "Create More Plants" at bounding box center [1176, 518] width 97 height 16
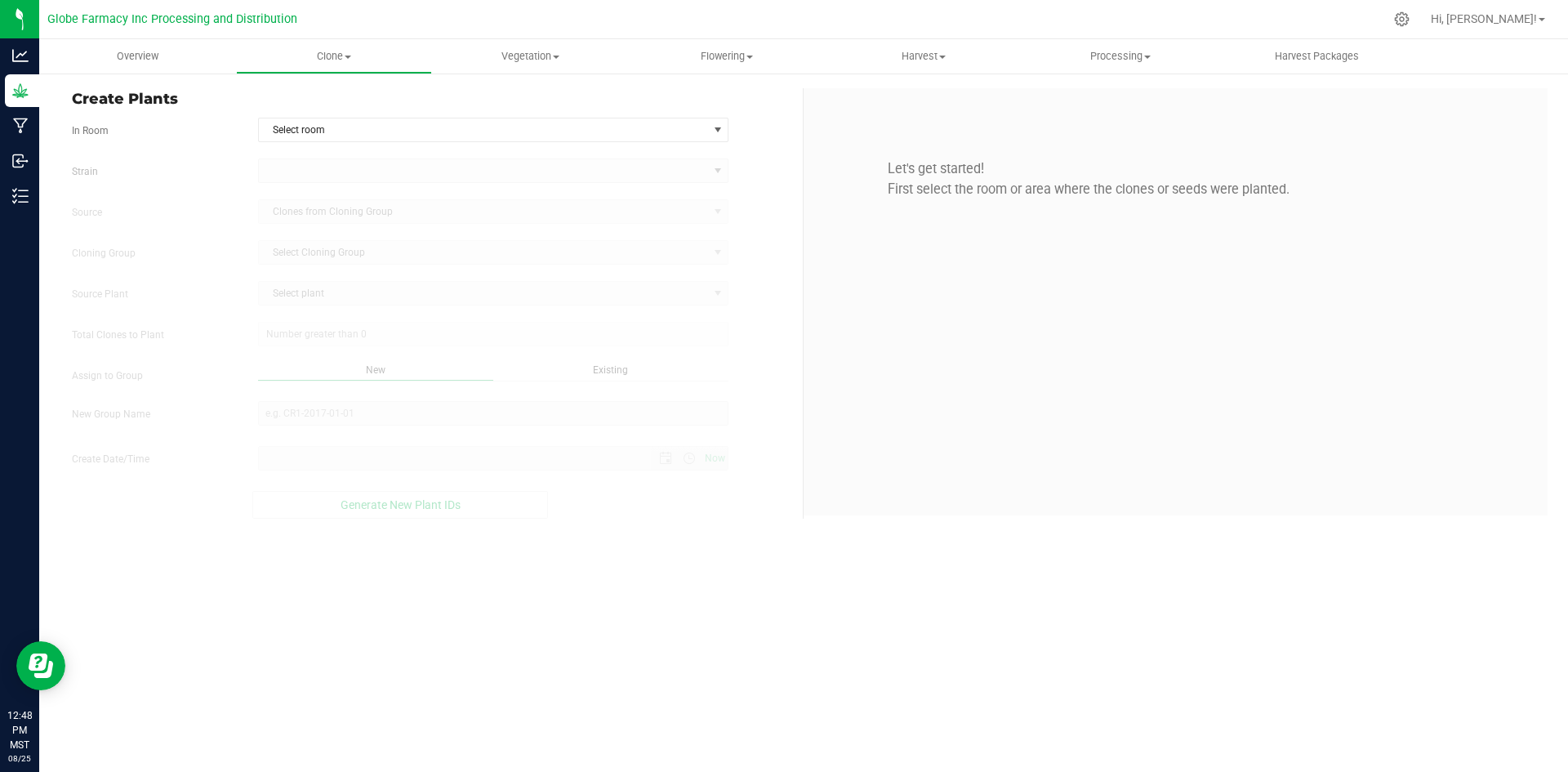
type input "[DATE] 12:48 PM"
click at [319, 133] on span "Select room" at bounding box center [484, 130] width 449 height 23
click at [308, 166] on li "Clone" at bounding box center [493, 157] width 469 height 25
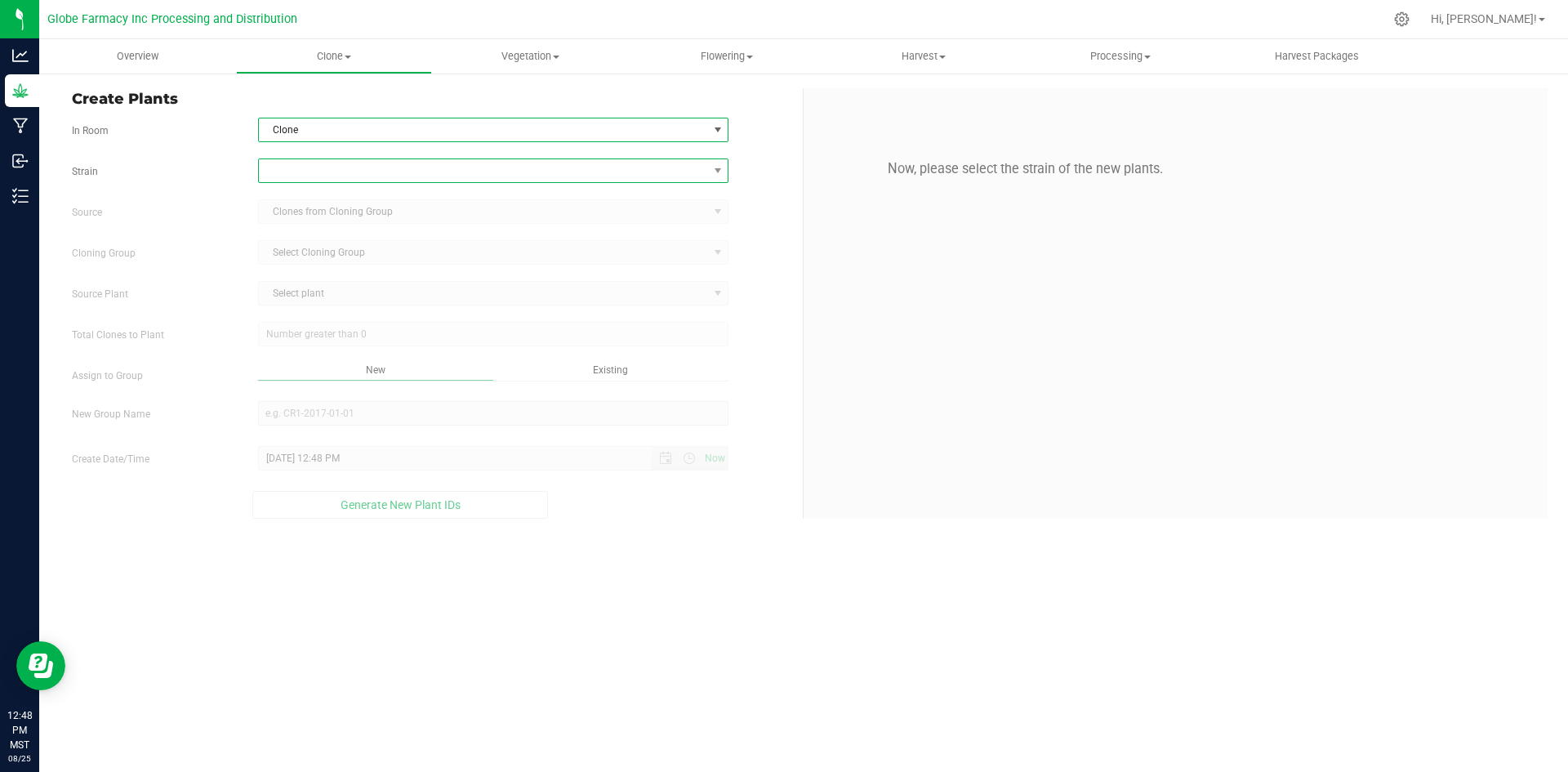
click at [308, 169] on span at bounding box center [484, 170] width 449 height 23
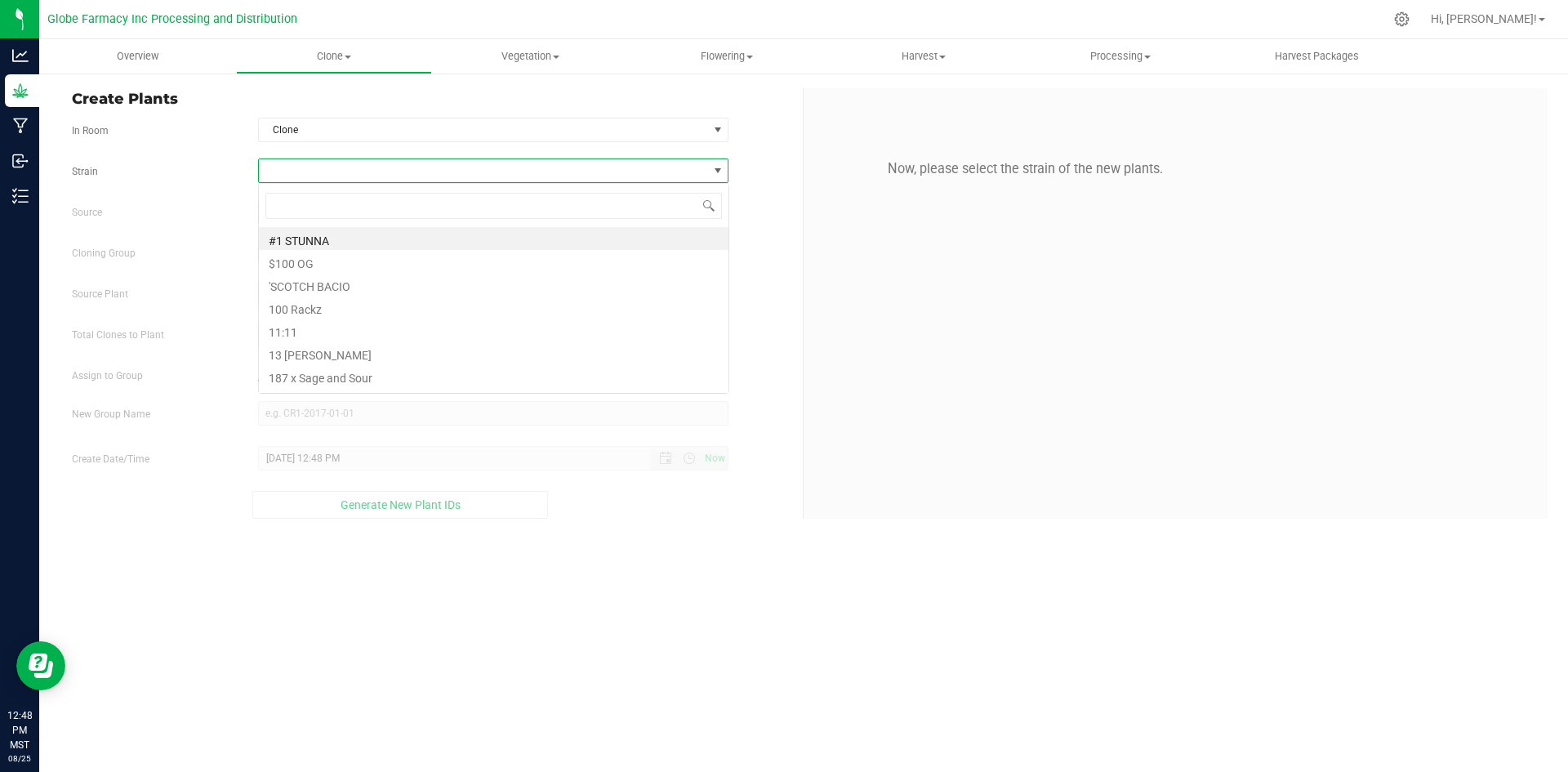
scroll to position [25, 470]
type input "galactic"
click at [322, 335] on li "Galactic Warhdz" at bounding box center [493, 330] width 469 height 23
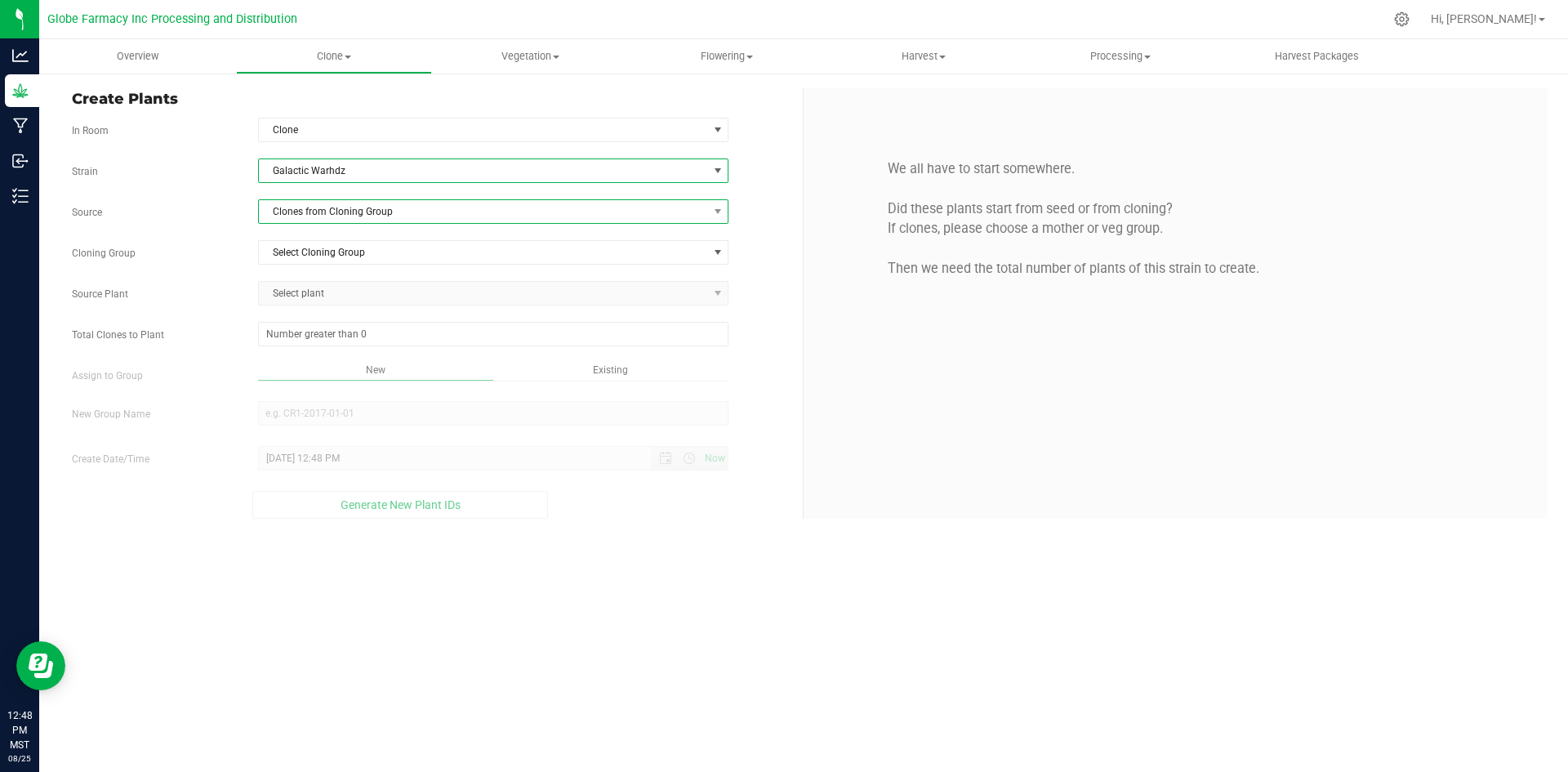
click at [317, 211] on span "Clones from Cloning Group" at bounding box center [484, 211] width 449 height 23
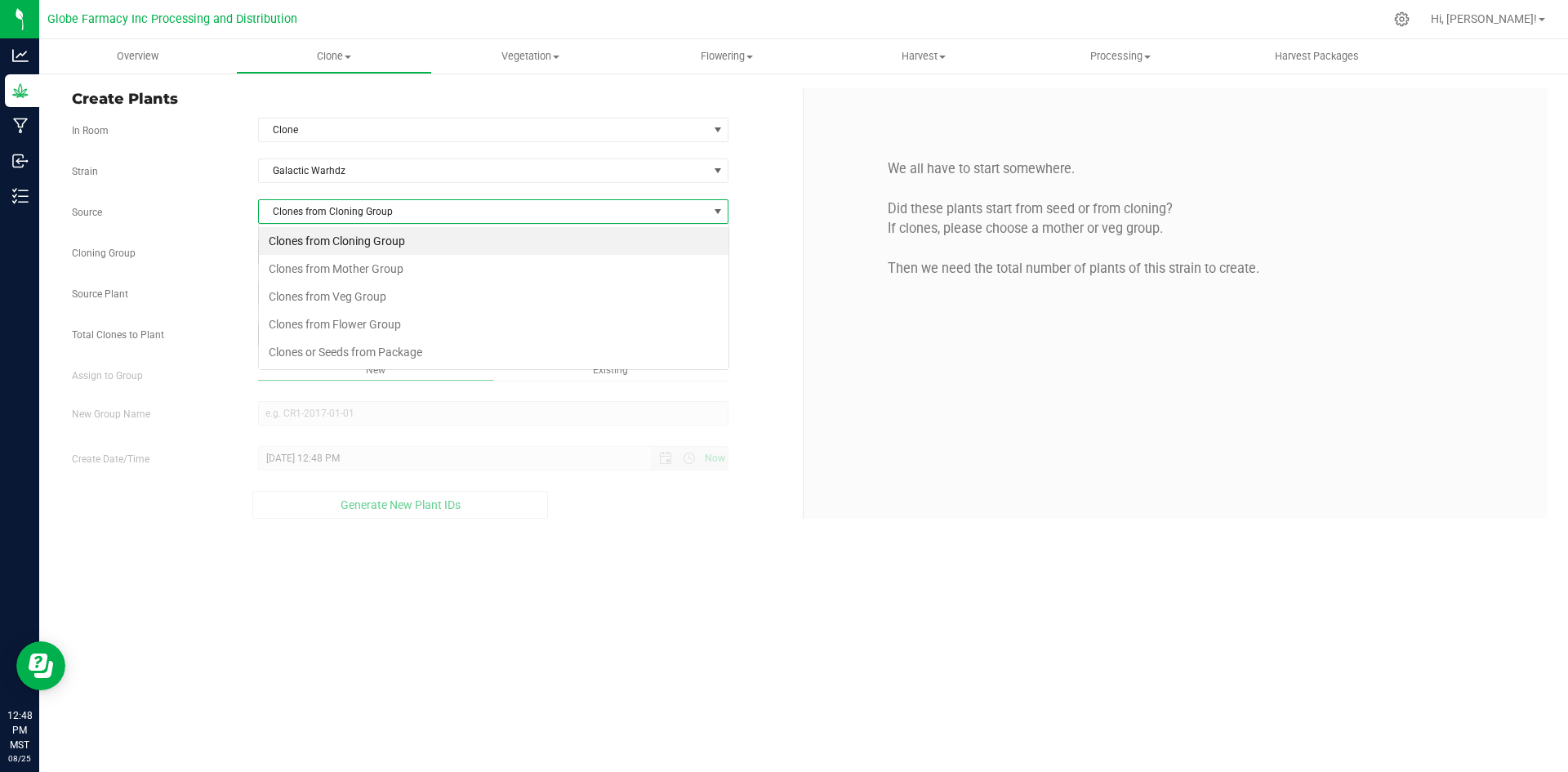
scroll to position [25, 470]
click at [317, 251] on li "Clones from Cloning Group" at bounding box center [493, 241] width 469 height 27
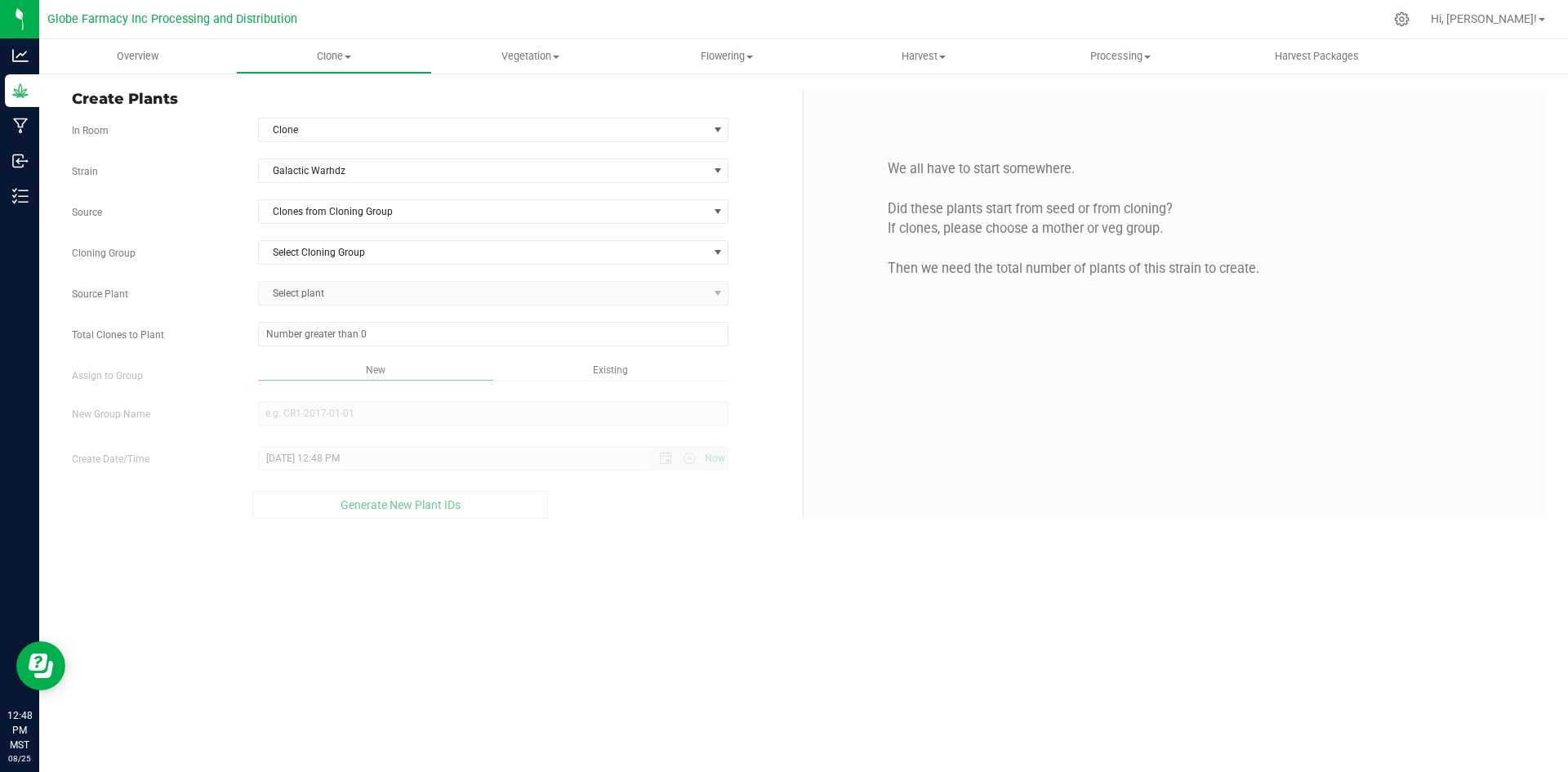
click at [317, 267] on div "Strain Galactic Warhdz Source Clones from Cloning Group Cloning Group Select Cl…" at bounding box center [431, 338] width 719 height 360
click at [328, 209] on span "Clones from Cloning Group" at bounding box center [484, 211] width 449 height 23
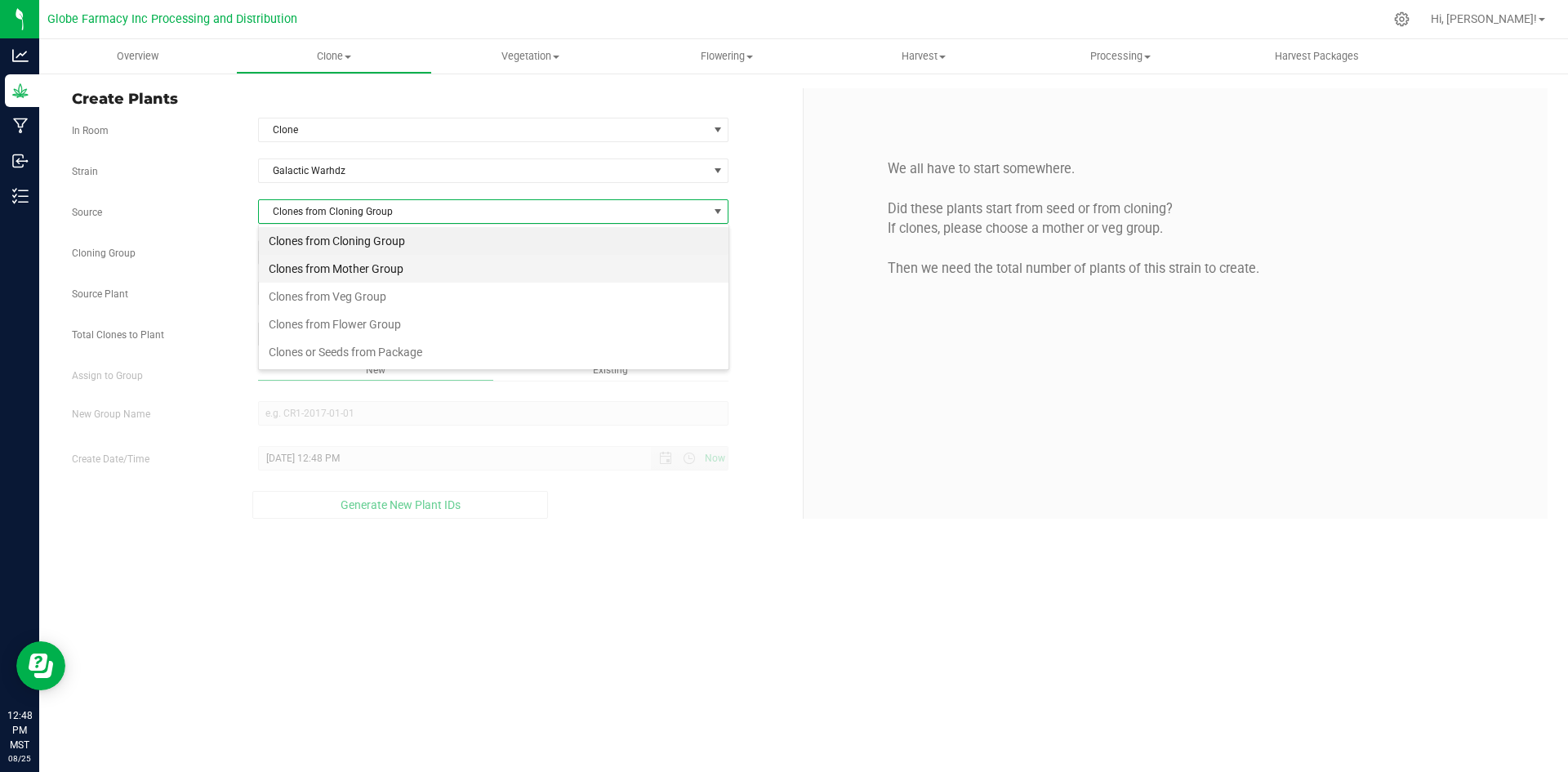
click at [326, 278] on li "Clones from Mother Group" at bounding box center [493, 268] width 469 height 27
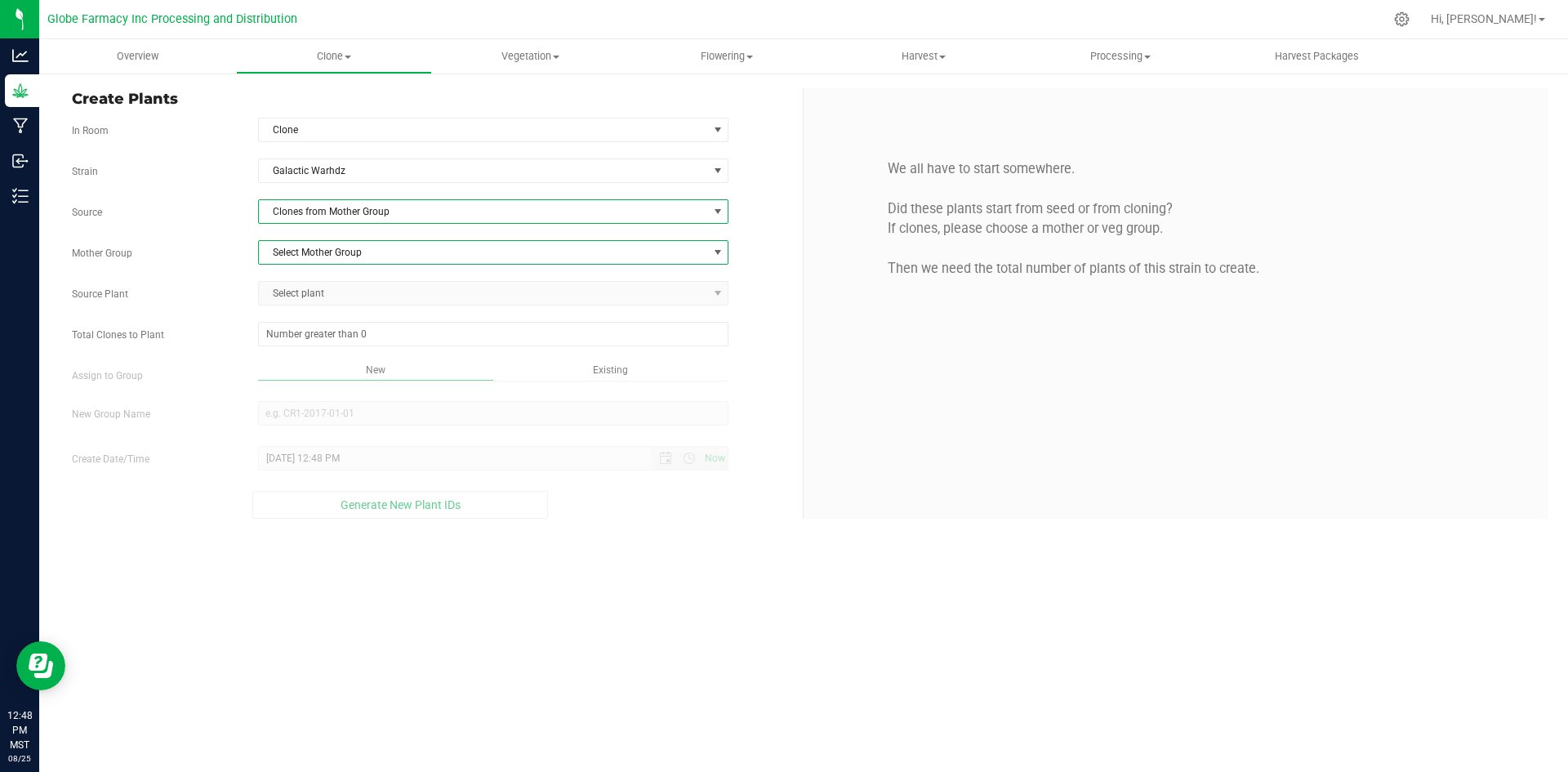
click at [314, 251] on span "Select Mother Group" at bounding box center [484, 252] width 449 height 23
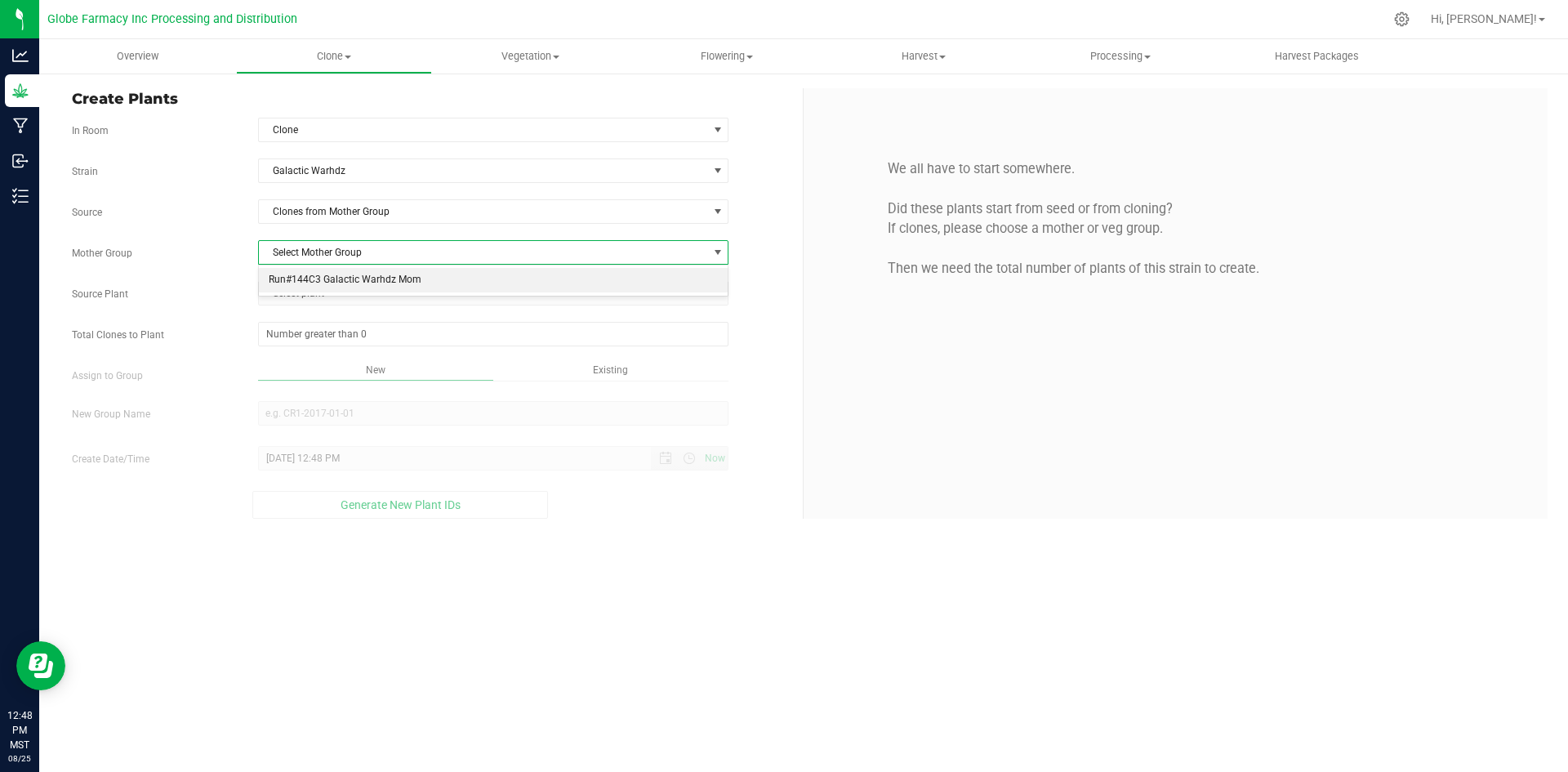
click at [314, 280] on li "Run#144C3 Galactic Warhdz Mom" at bounding box center [493, 280] width 469 height 25
click at [307, 289] on span "Select plant" at bounding box center [484, 293] width 449 height 23
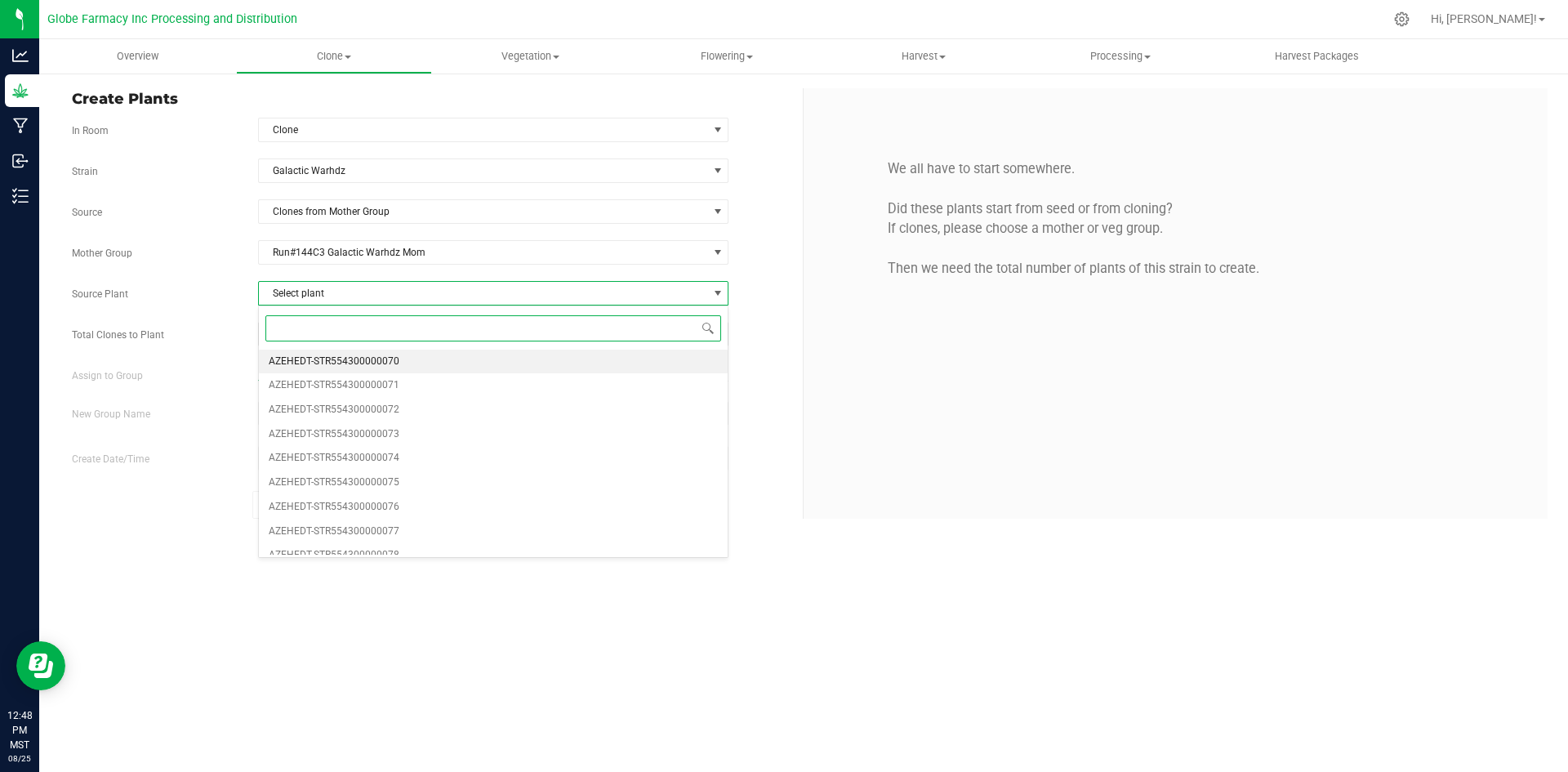
click at [405, 363] on li "AZEHEDT-STR554300000070" at bounding box center [493, 362] width 469 height 25
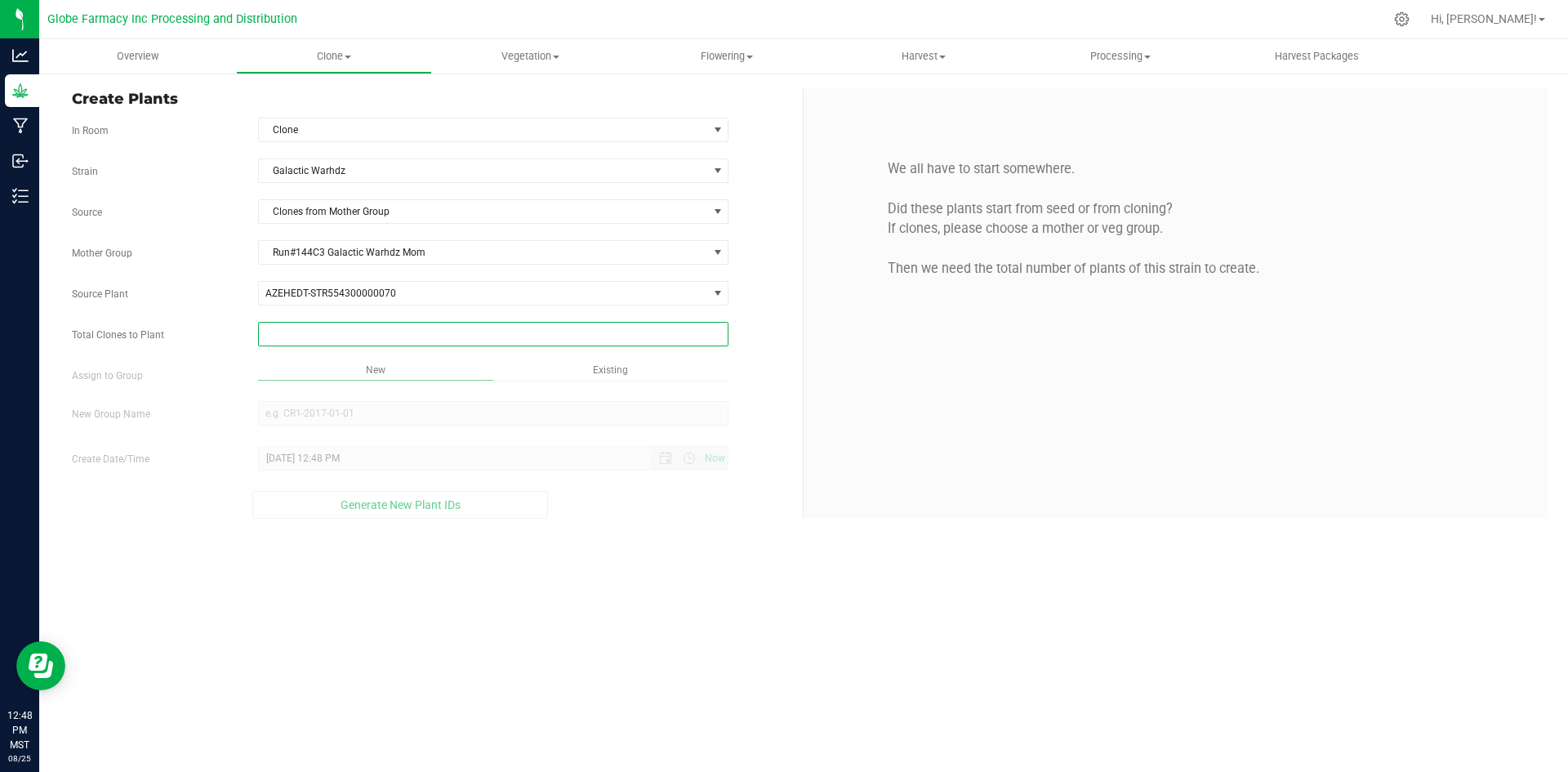
click at [349, 334] on span at bounding box center [493, 333] width 471 height 25
type input "185"
click at [632, 615] on div "Overview Clone Create plants Cloning groups Cloning plants Apply to plants Vege…" at bounding box center [803, 405] width 1529 height 733
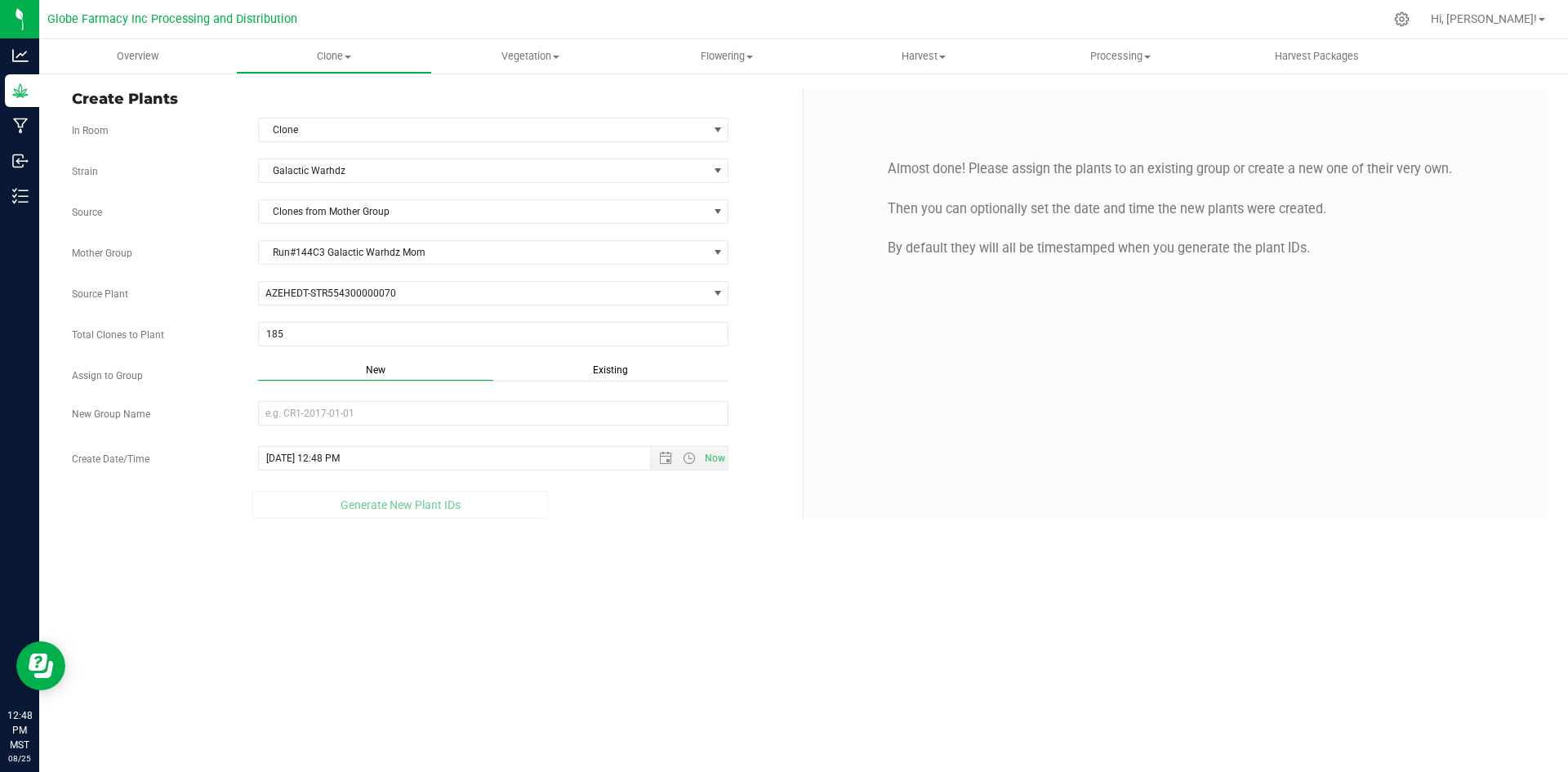
click at [598, 377] on div "Existing" at bounding box center [610, 372] width 235 height 19
click at [584, 406] on span "Select Plant Group" at bounding box center [484, 413] width 449 height 23
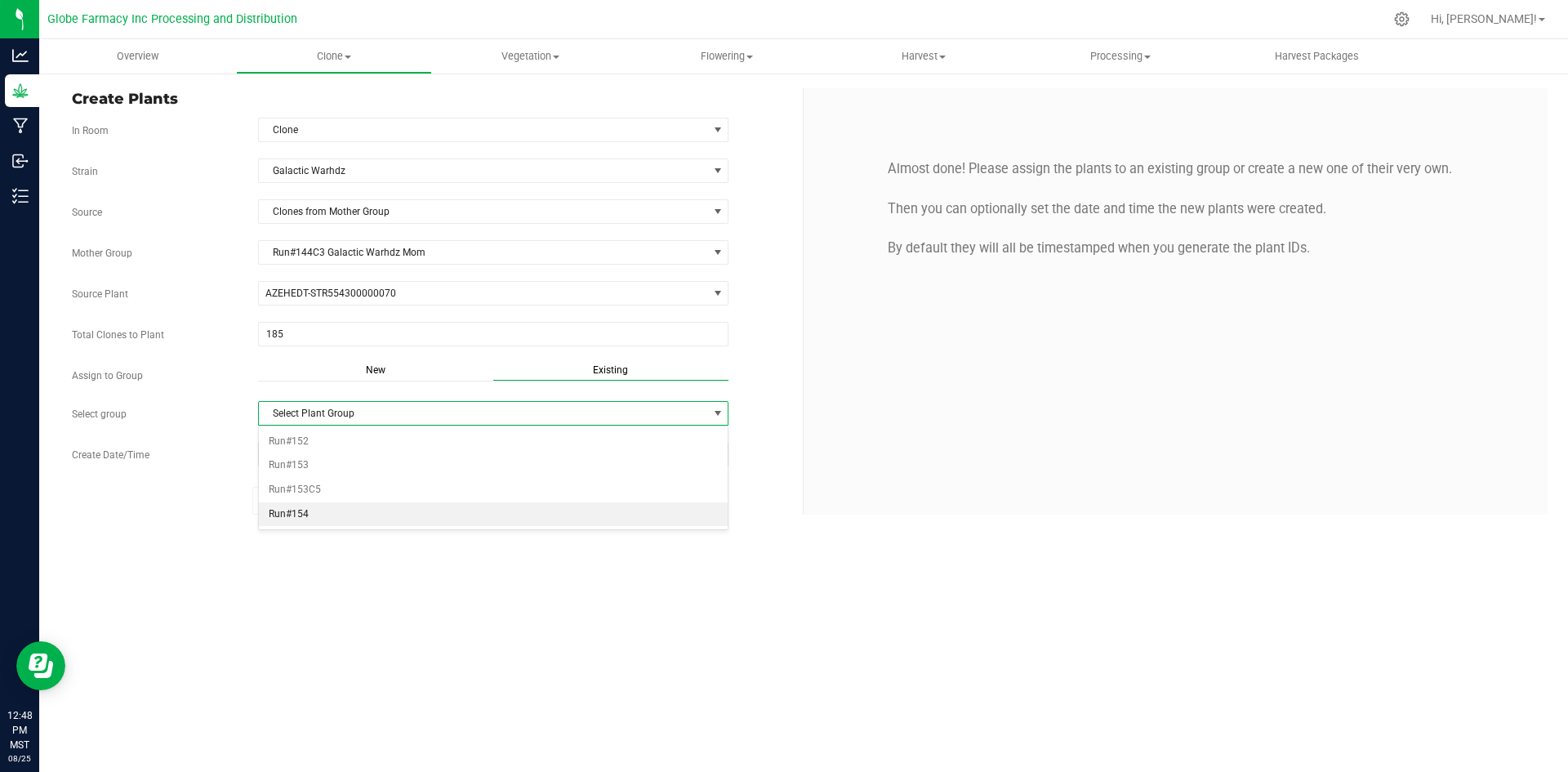
click at [338, 513] on li "Run#154" at bounding box center [493, 515] width 469 height 25
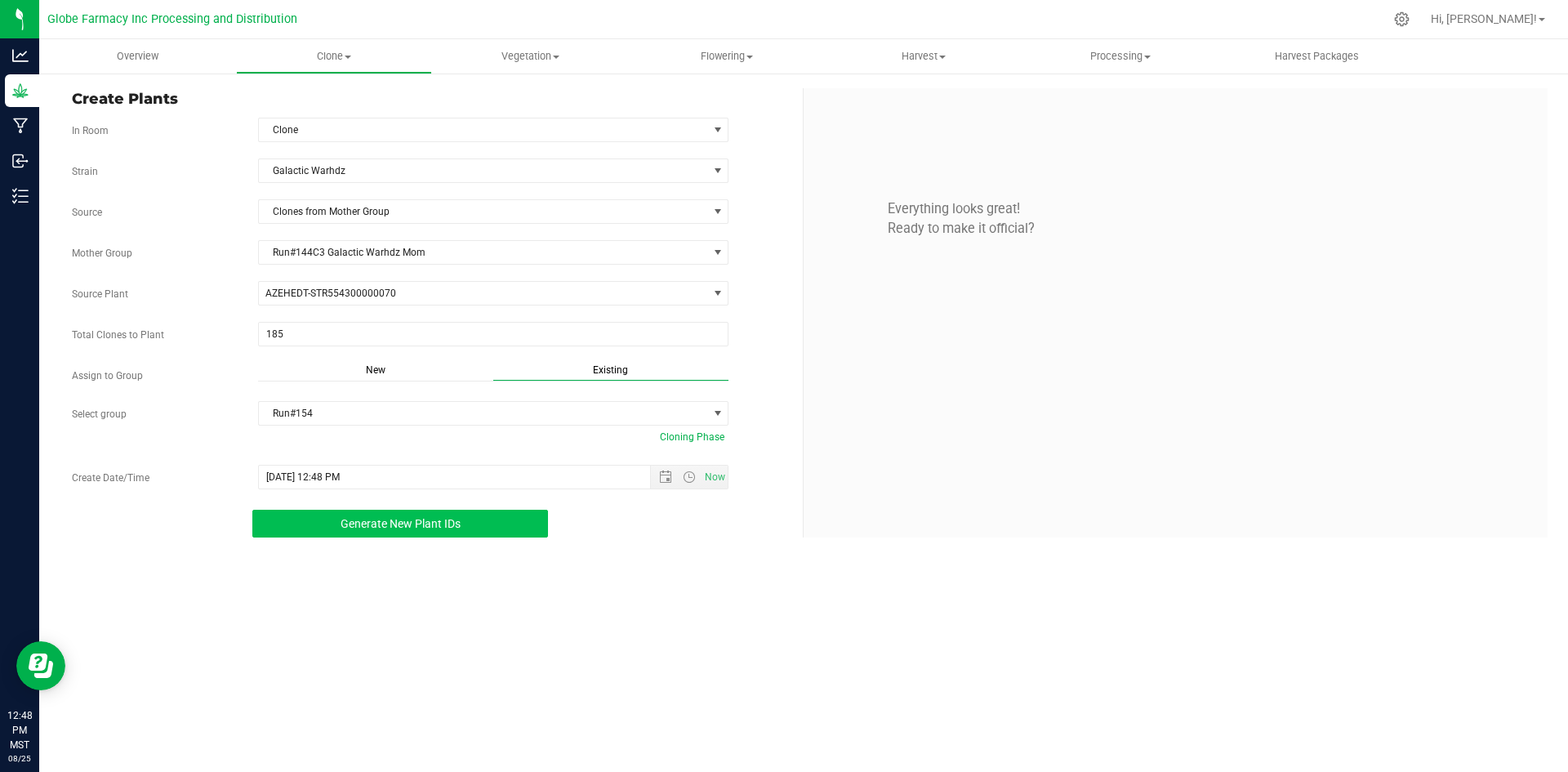
click at [338, 524] on button "Generate New Plant IDs" at bounding box center [400, 523] width 296 height 27
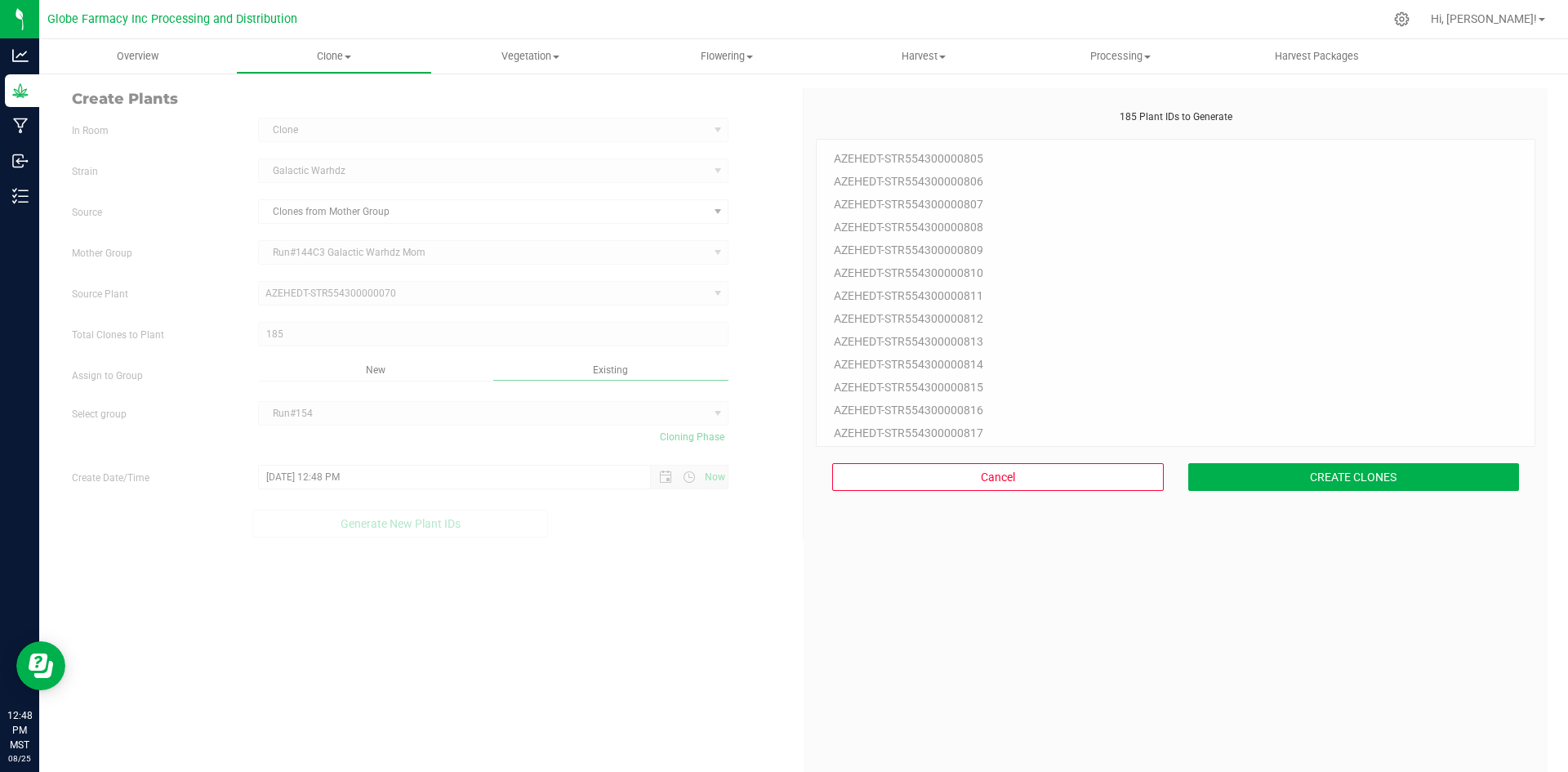
scroll to position [49, 0]
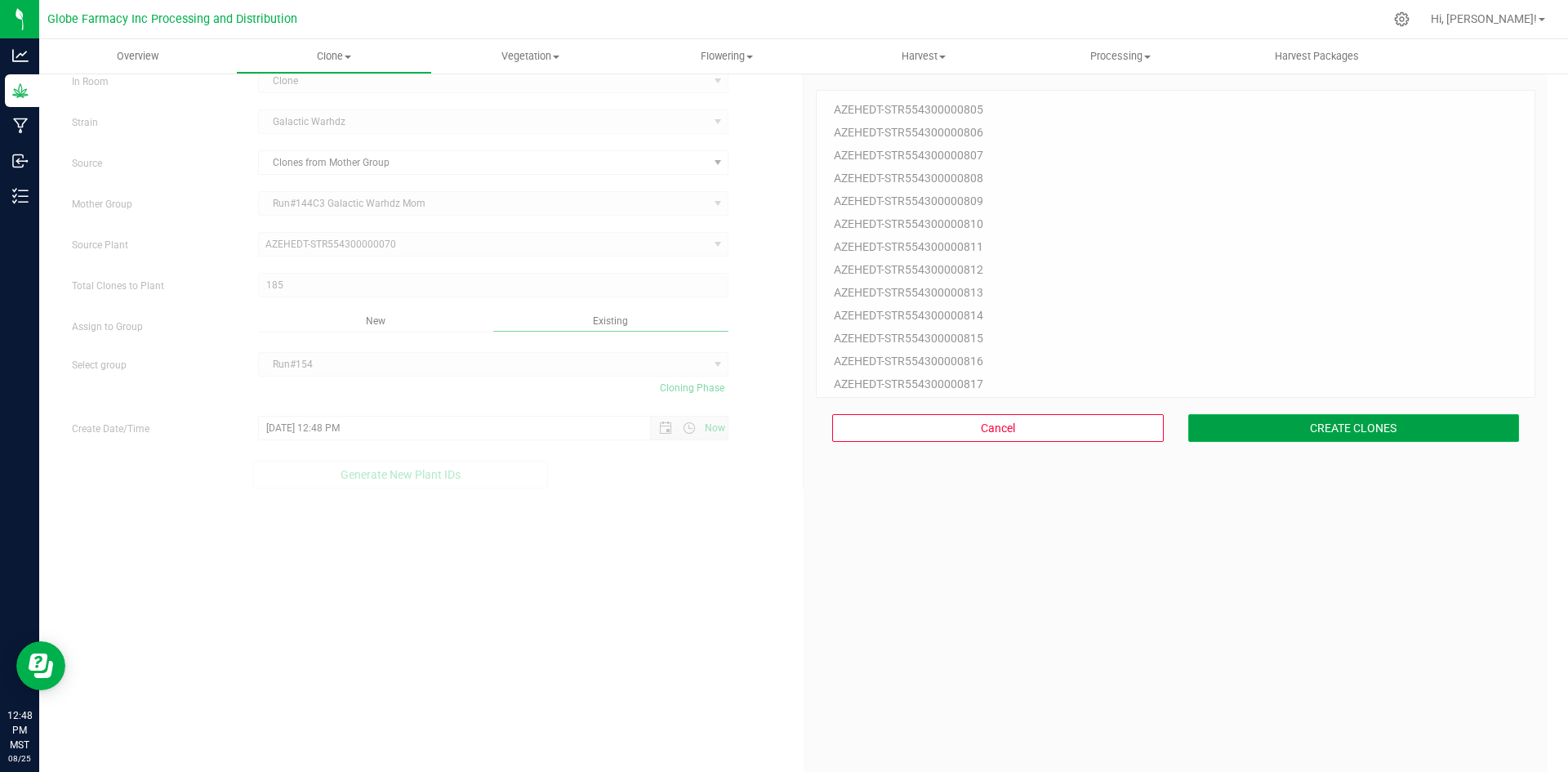
click at [1307, 430] on button "CREATE CLONES" at bounding box center [1354, 427] width 332 height 27
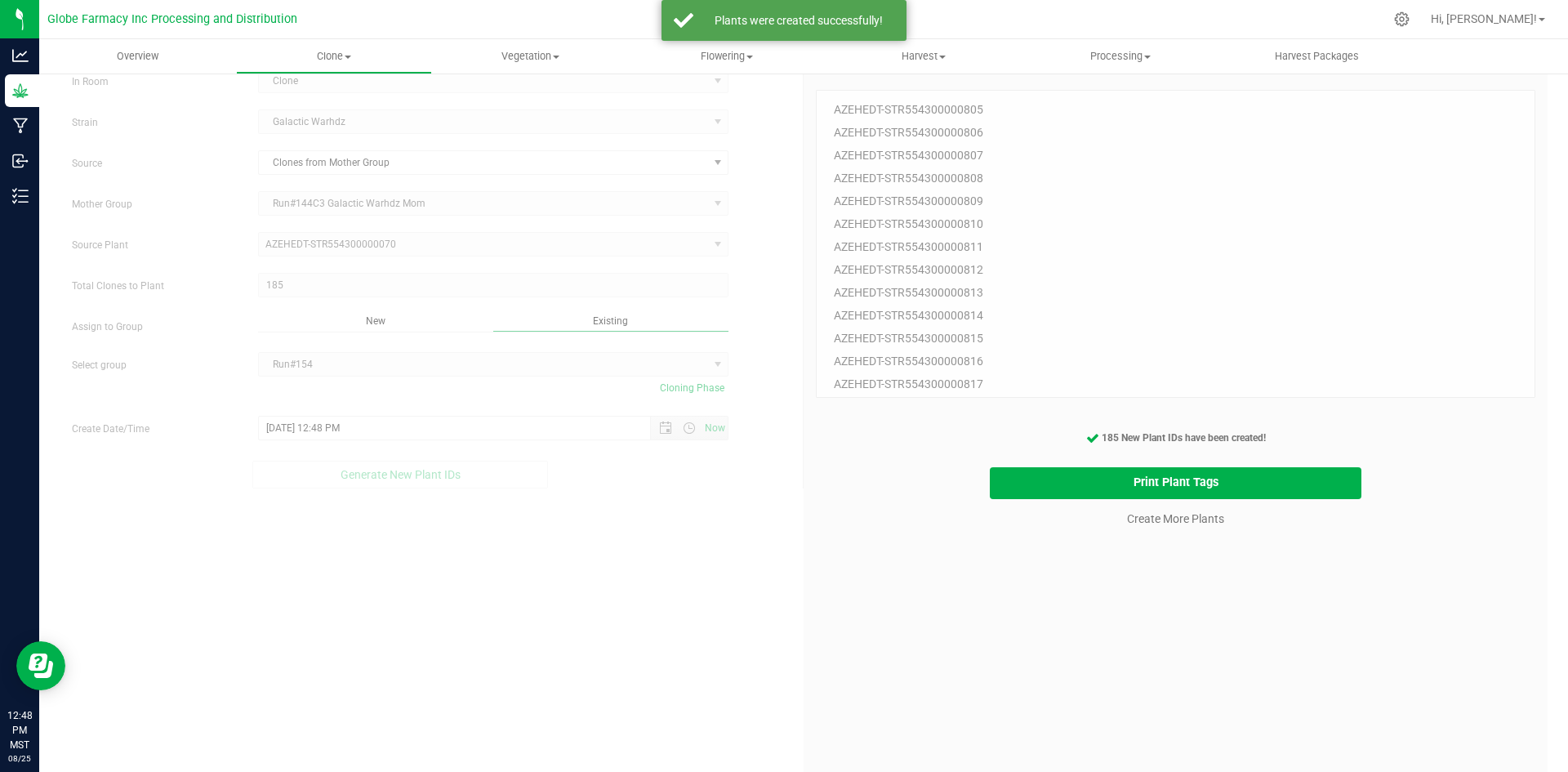
click at [1173, 530] on cancel-button "Create More Plants" at bounding box center [1175, 518] width 112 height 28
click at [1172, 522] on link "Create More Plants" at bounding box center [1176, 518] width 97 height 16
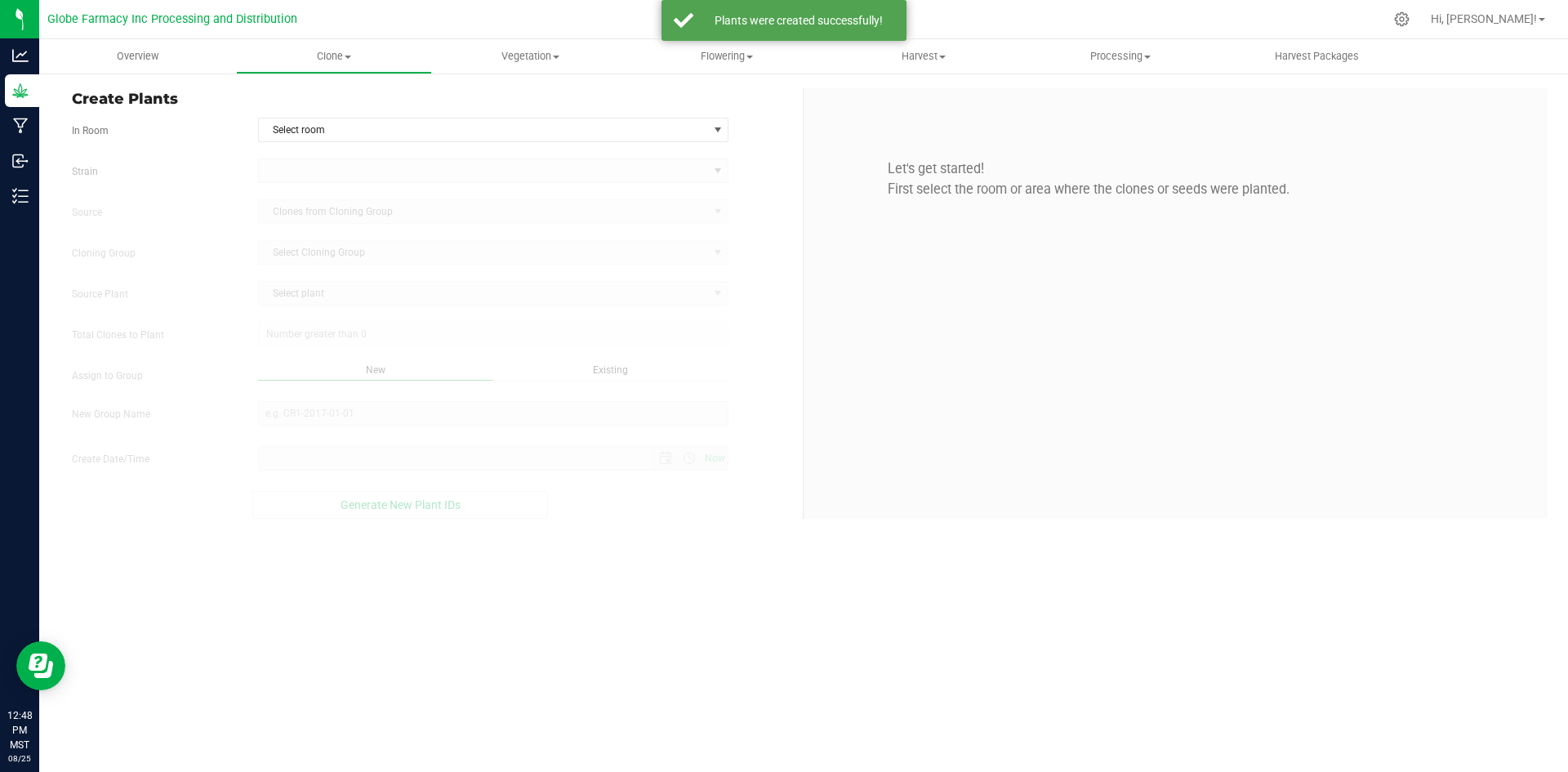
type input "[DATE] 12:48 PM"
click at [405, 128] on span "Select room" at bounding box center [484, 130] width 449 height 23
click at [346, 170] on li "Clone" at bounding box center [493, 157] width 469 height 25
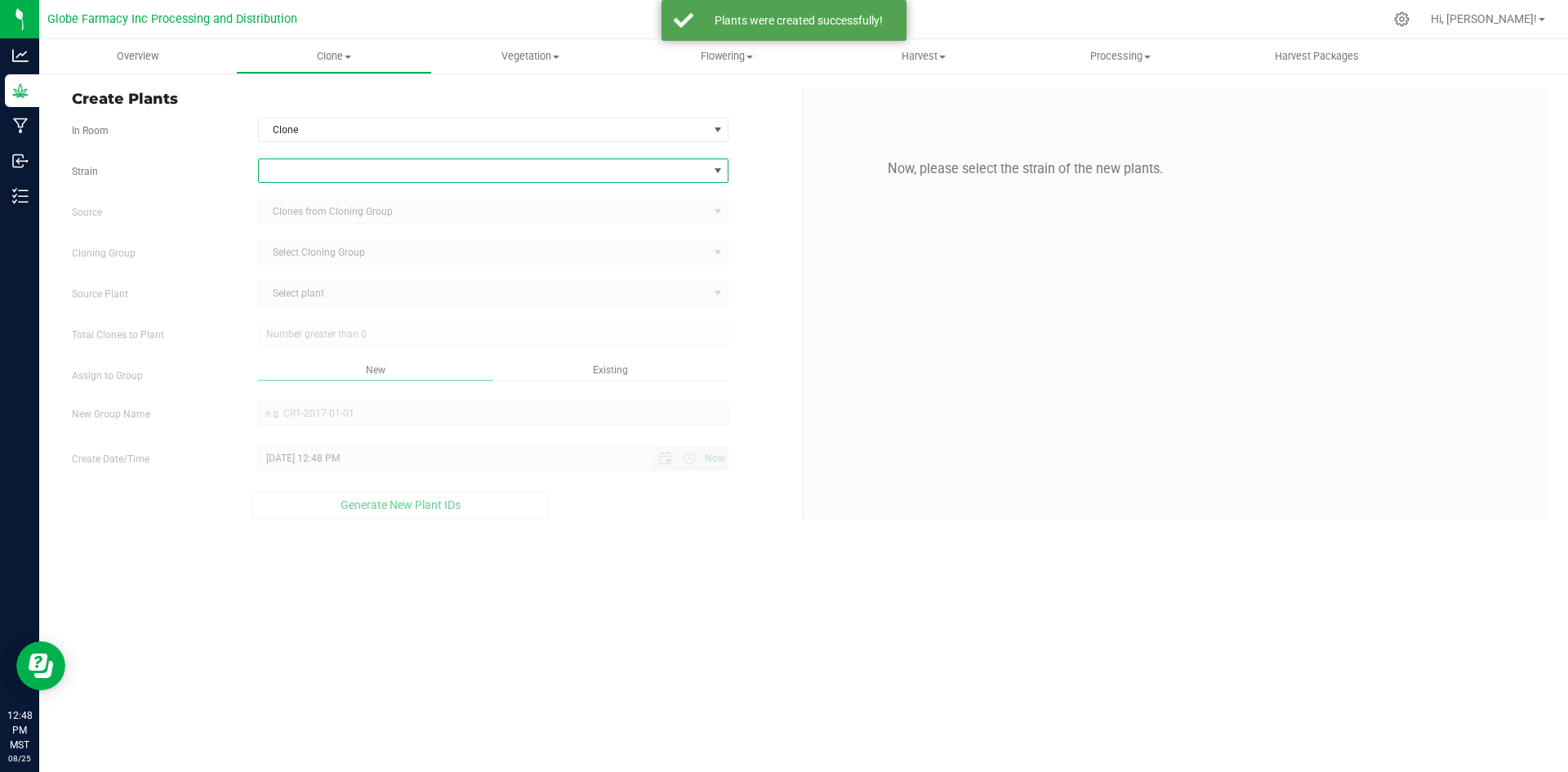
click at [340, 175] on span at bounding box center [484, 170] width 449 height 23
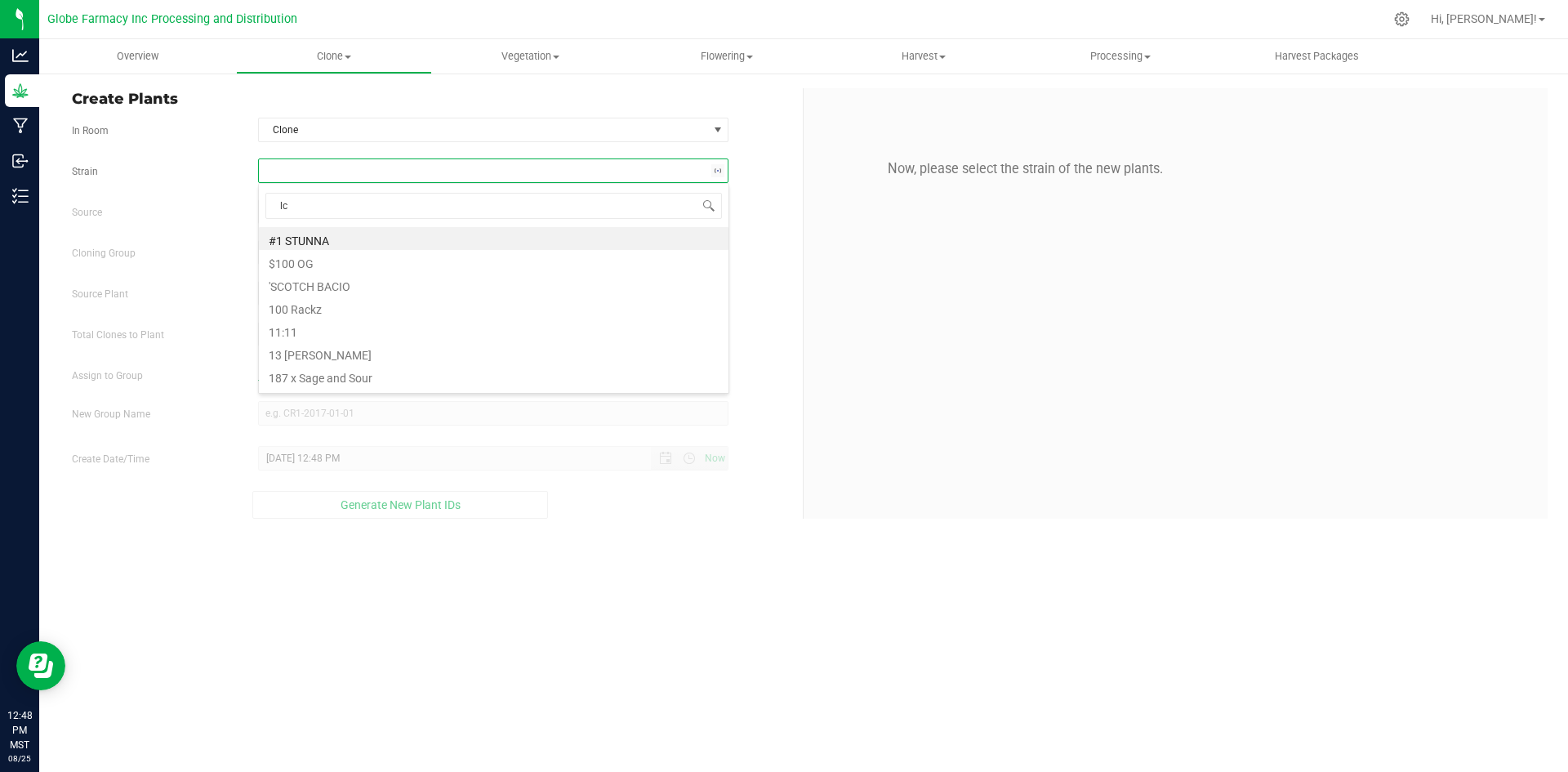
type input "lcg"
click at [332, 236] on li "LCG x SST" at bounding box center [493, 239] width 469 height 23
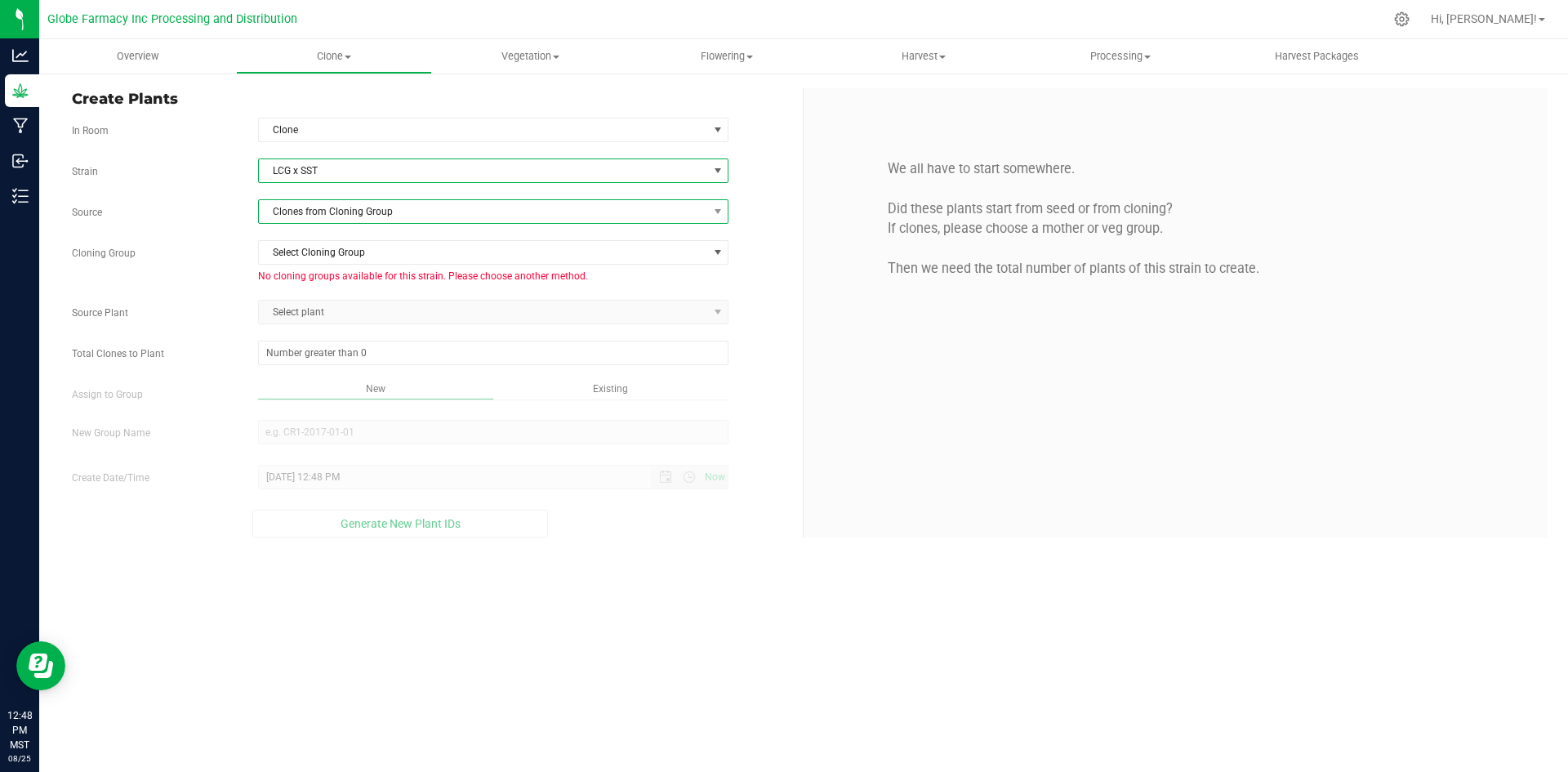
click at [308, 205] on span "Clones from Cloning Group" at bounding box center [484, 211] width 449 height 23
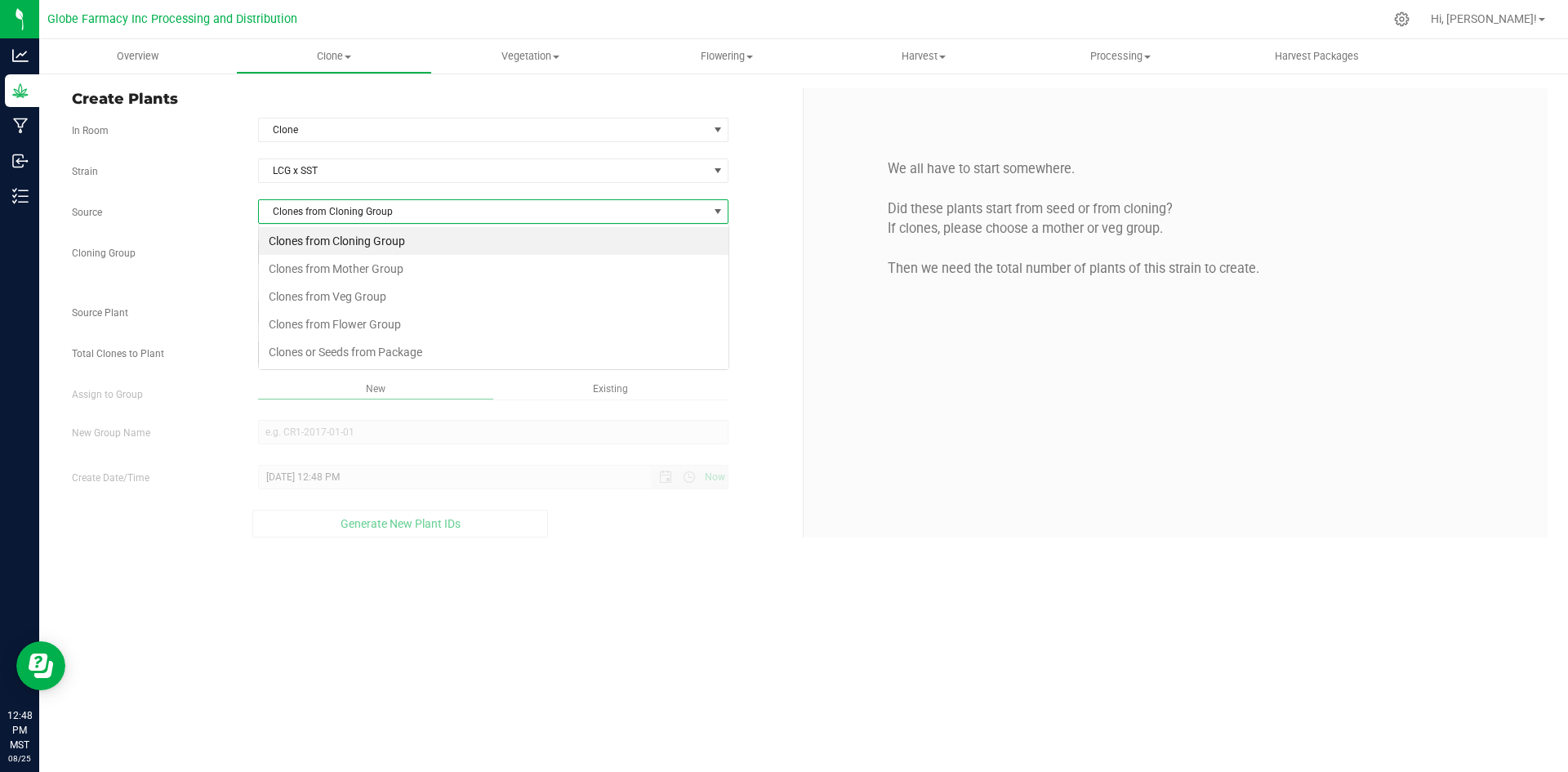
scroll to position [25, 470]
click at [312, 272] on li "Clones from Mother Group" at bounding box center [493, 268] width 469 height 27
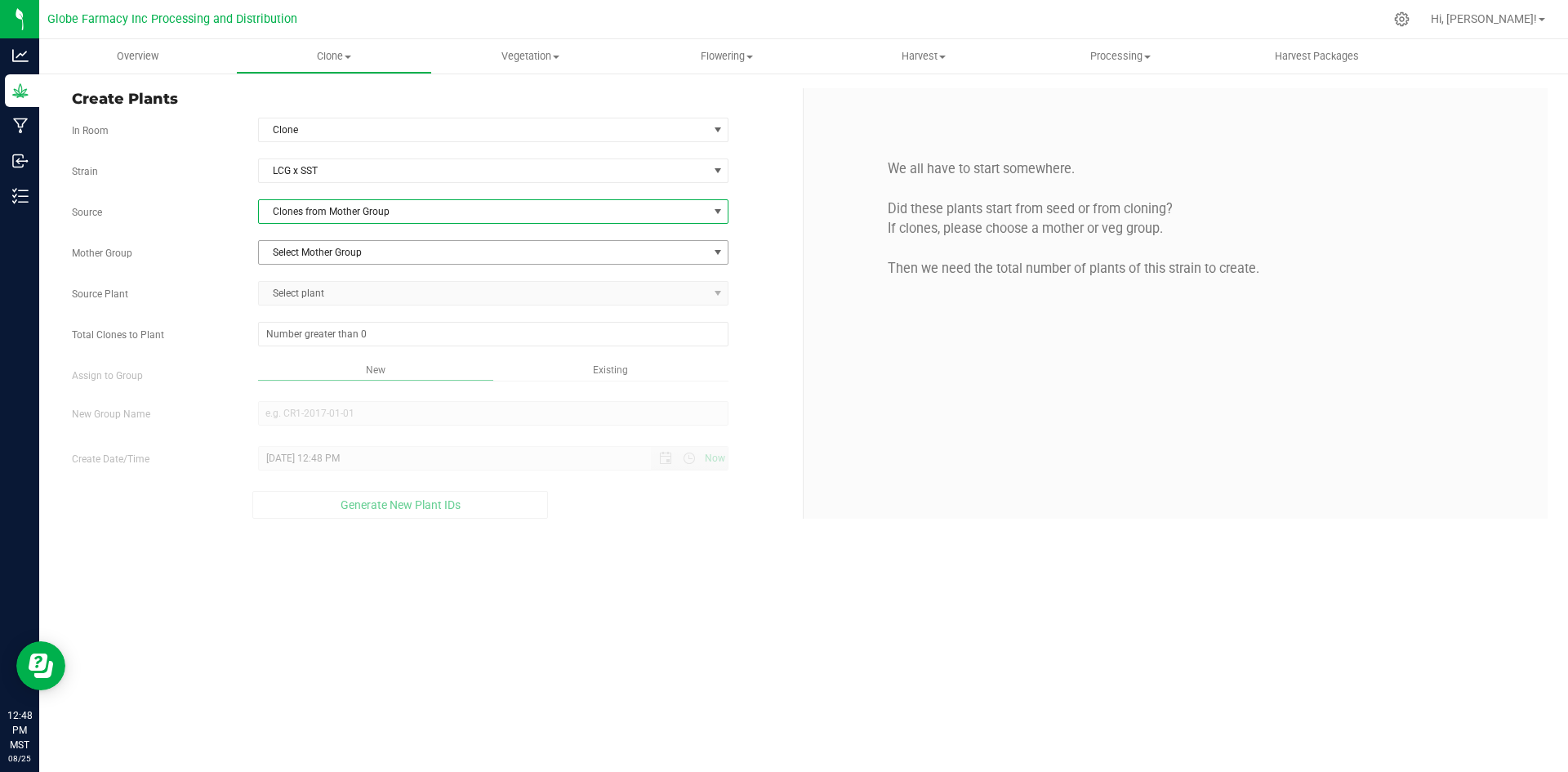
click at [314, 259] on span "Select Mother Group" at bounding box center [484, 252] width 449 height 23
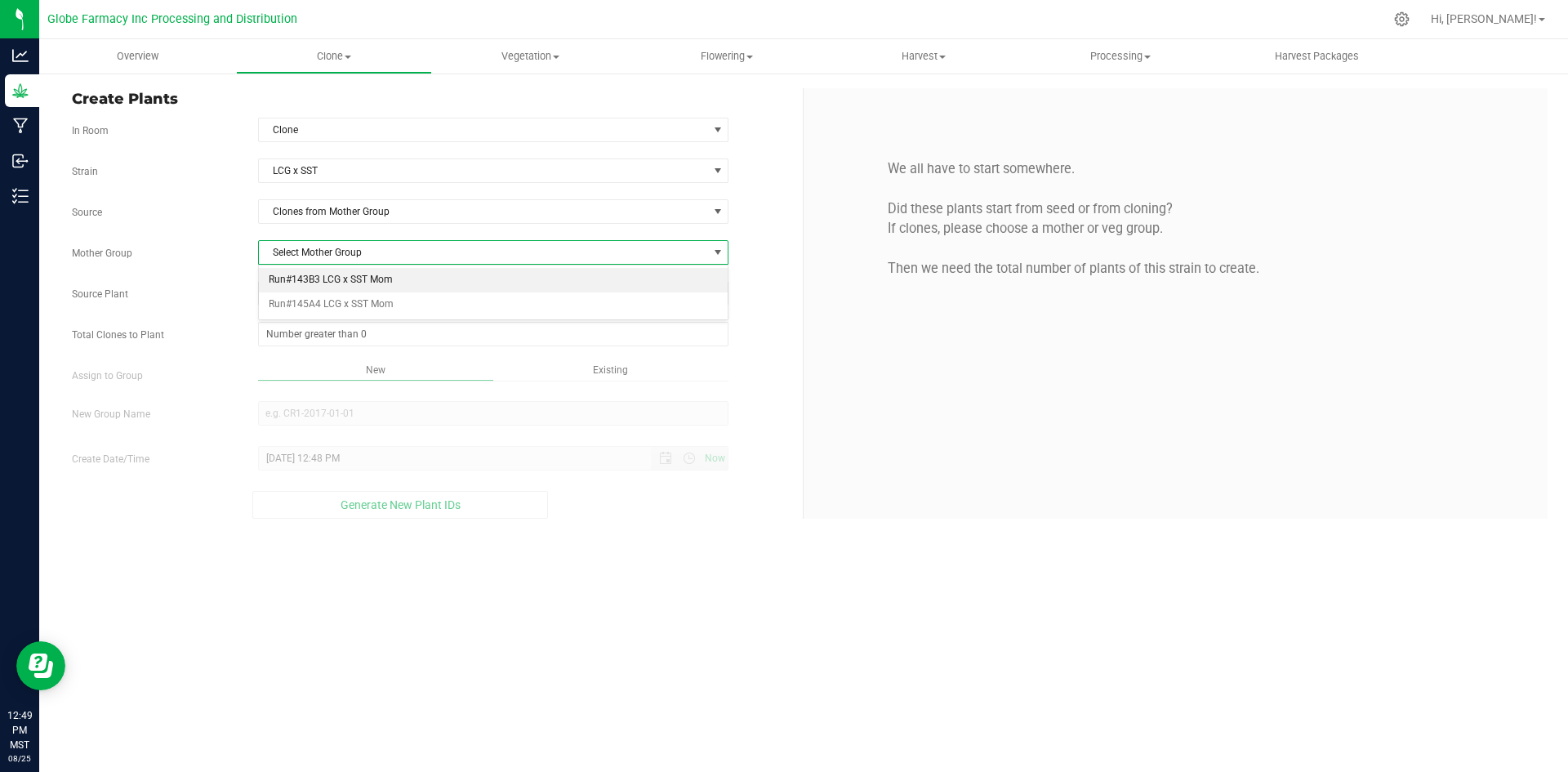
click at [314, 276] on li "Run#143B3 LCG x SST Mom" at bounding box center [493, 280] width 469 height 25
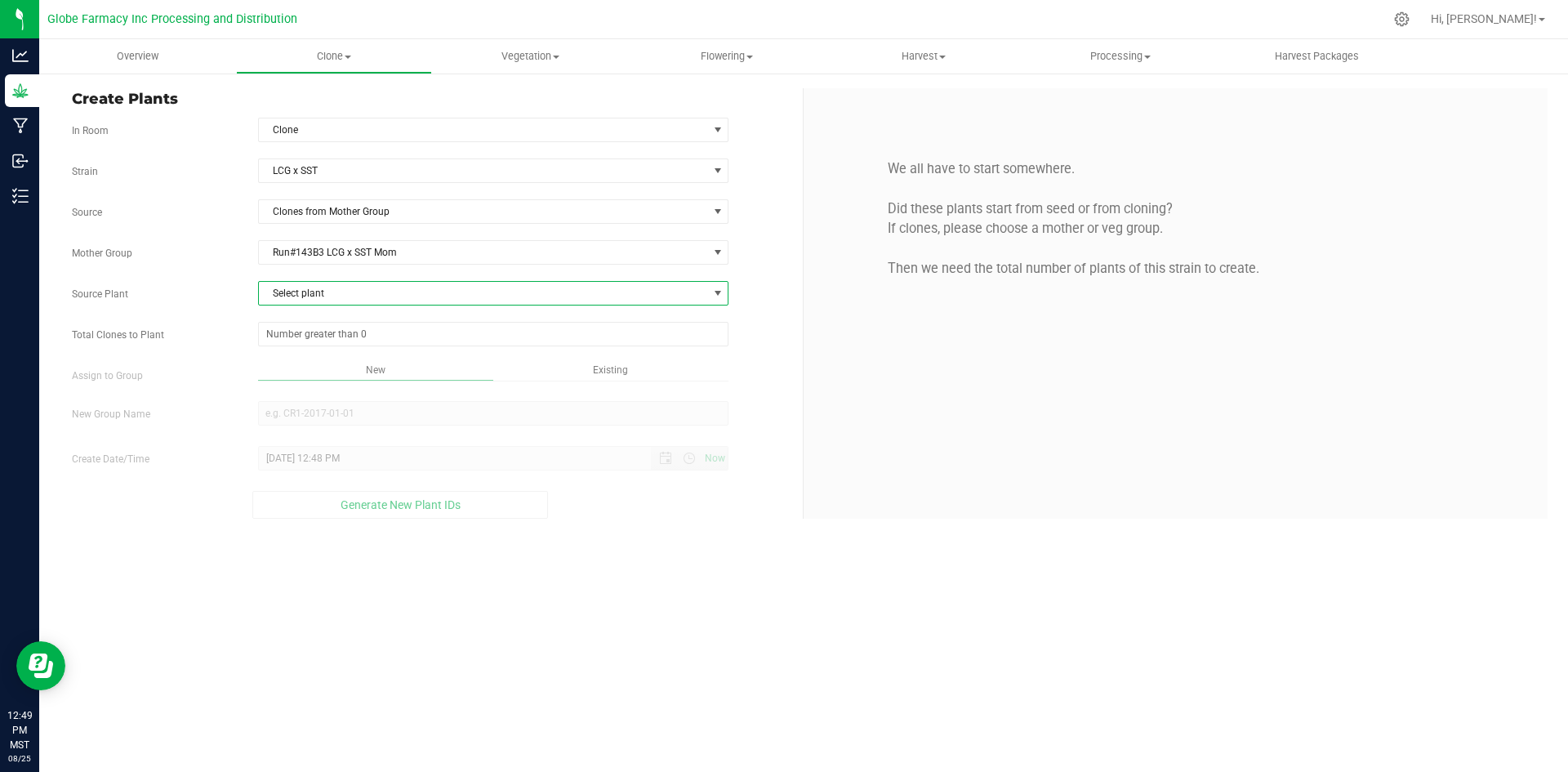
click at [314, 288] on span "Select plant" at bounding box center [484, 293] width 449 height 23
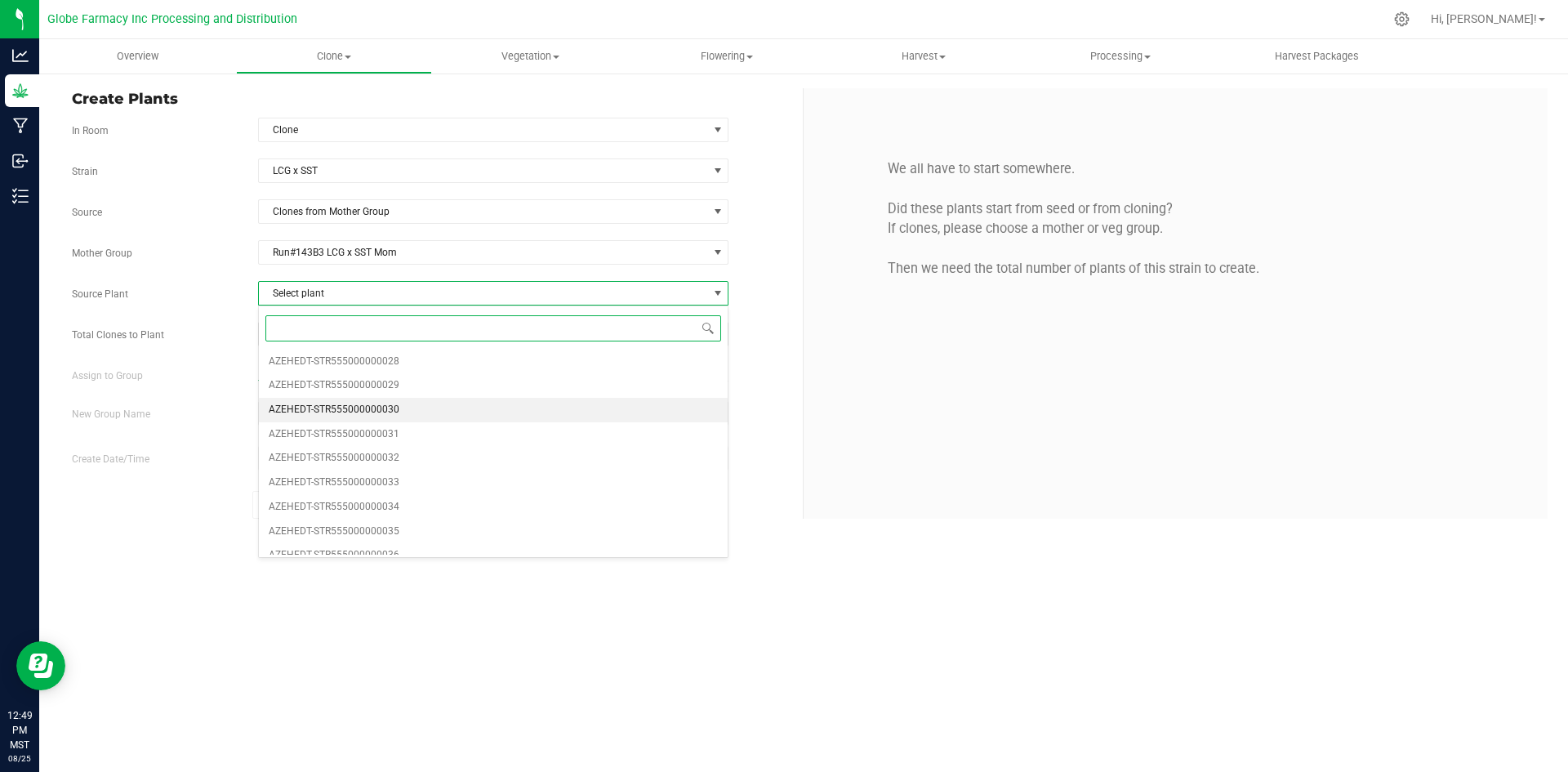
click at [356, 404] on span "AZEHEDT-STR555000000030" at bounding box center [333, 410] width 131 height 21
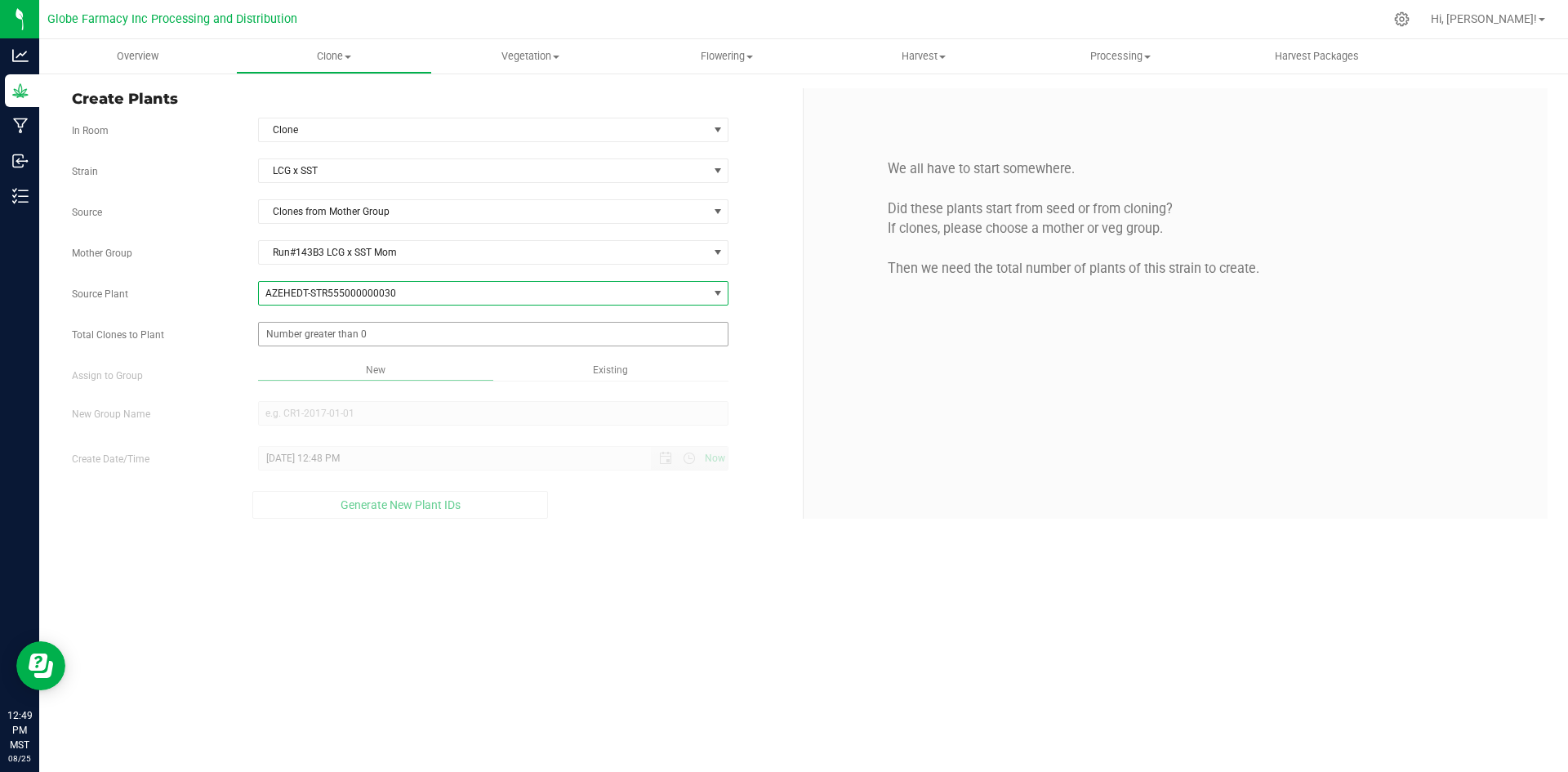
click at [298, 337] on span at bounding box center [493, 333] width 471 height 25
type input "400"
click at [721, 628] on div "Overview Clone Create plants Cloning groups Cloning plants Apply to plants Vege…" at bounding box center [803, 405] width 1529 height 733
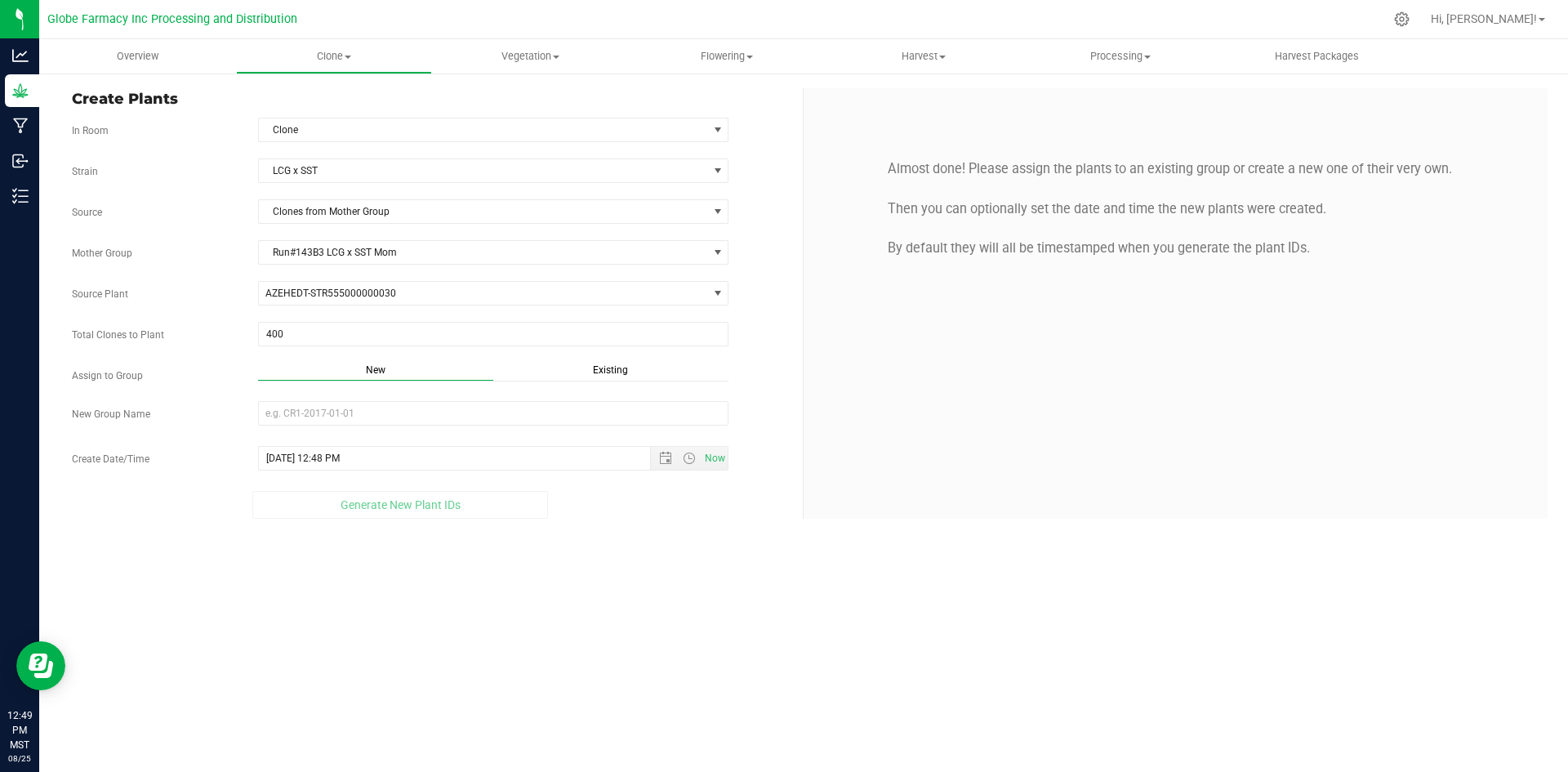
click at [606, 365] on span "Existing" at bounding box center [610, 369] width 35 height 11
click at [516, 406] on span "Select Plant Group" at bounding box center [484, 413] width 449 height 23
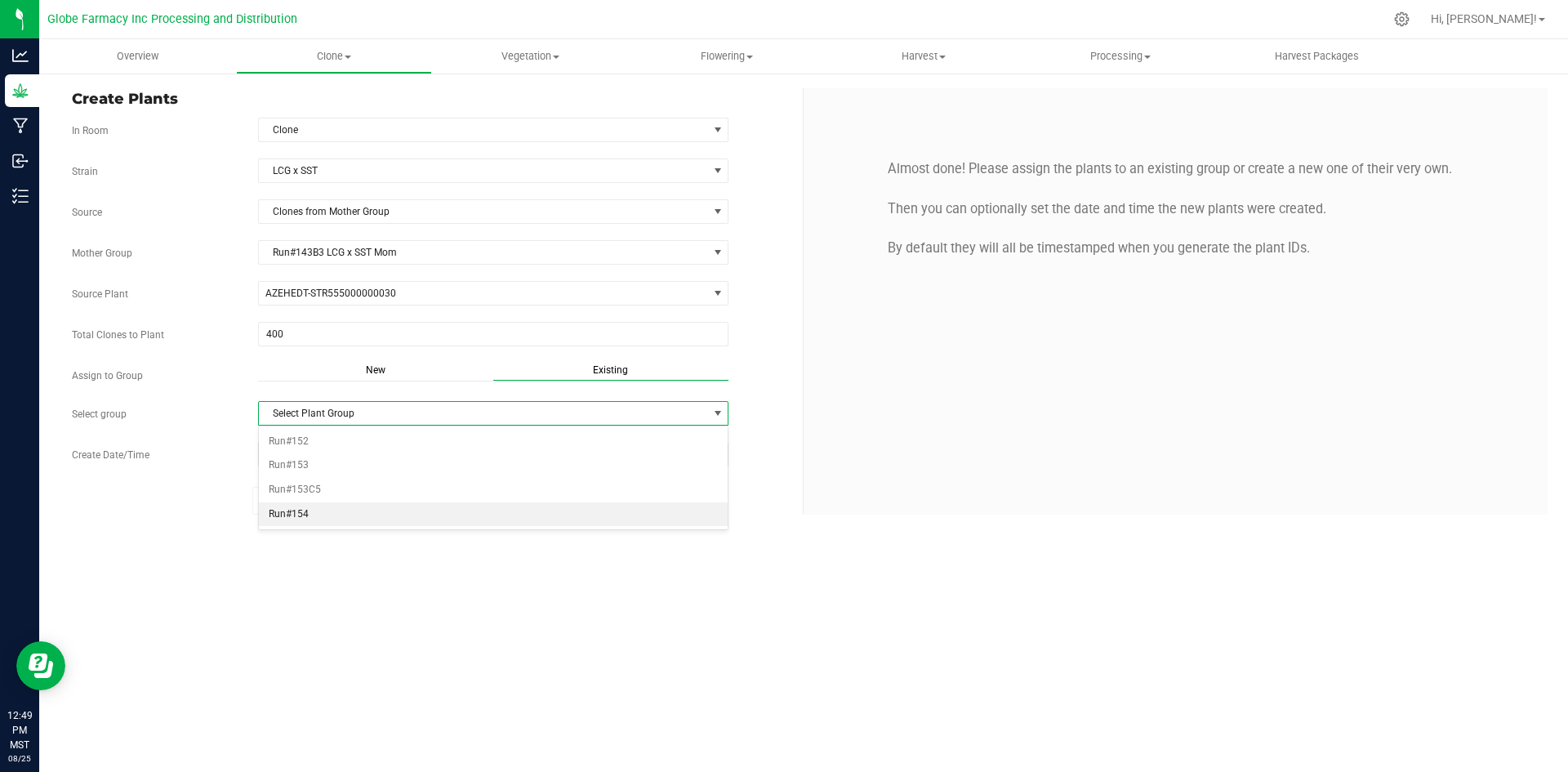
click at [299, 512] on li "Run#154" at bounding box center [493, 515] width 469 height 25
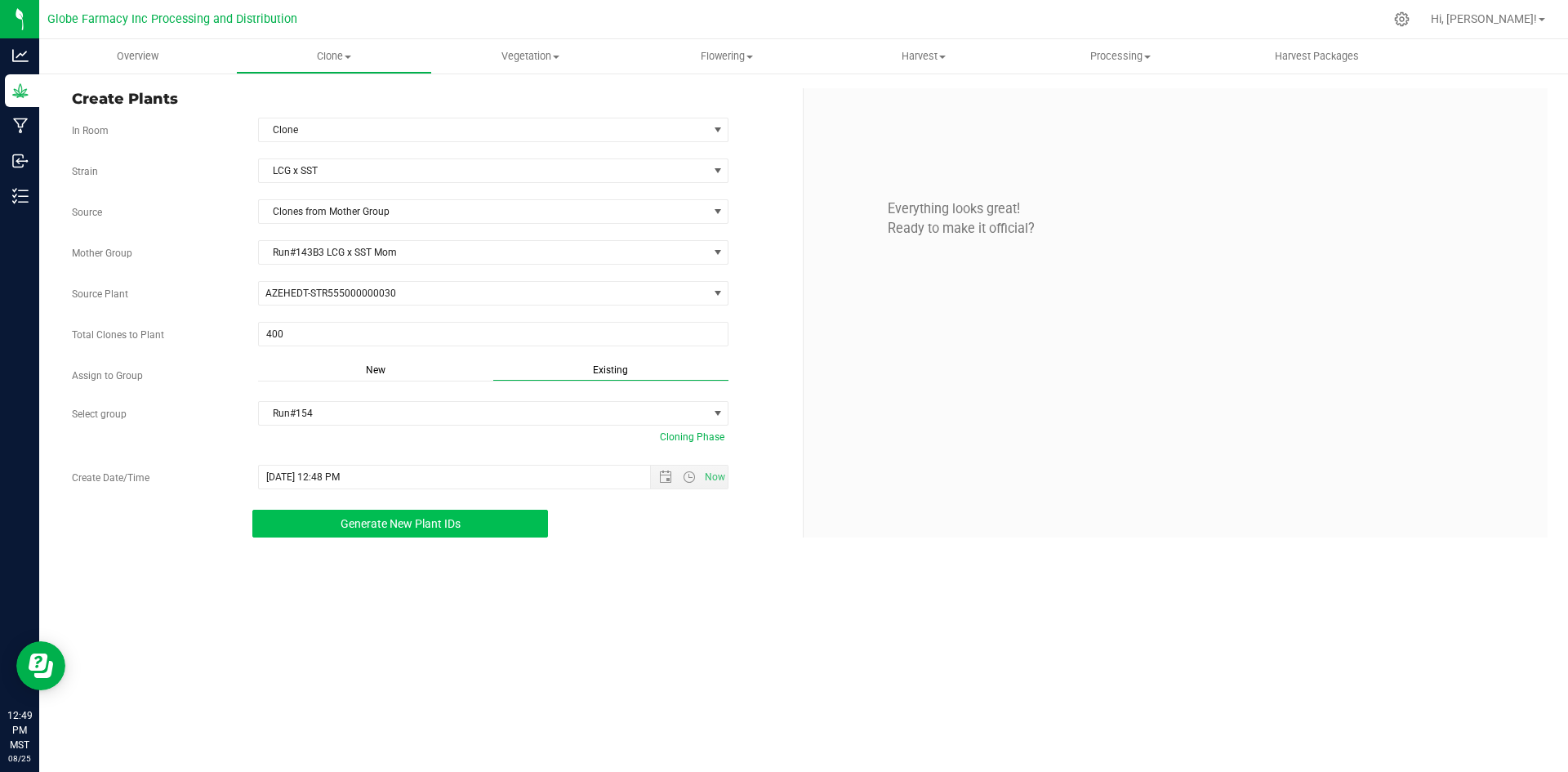
click at [310, 525] on button "Generate New Plant IDs" at bounding box center [400, 523] width 296 height 27
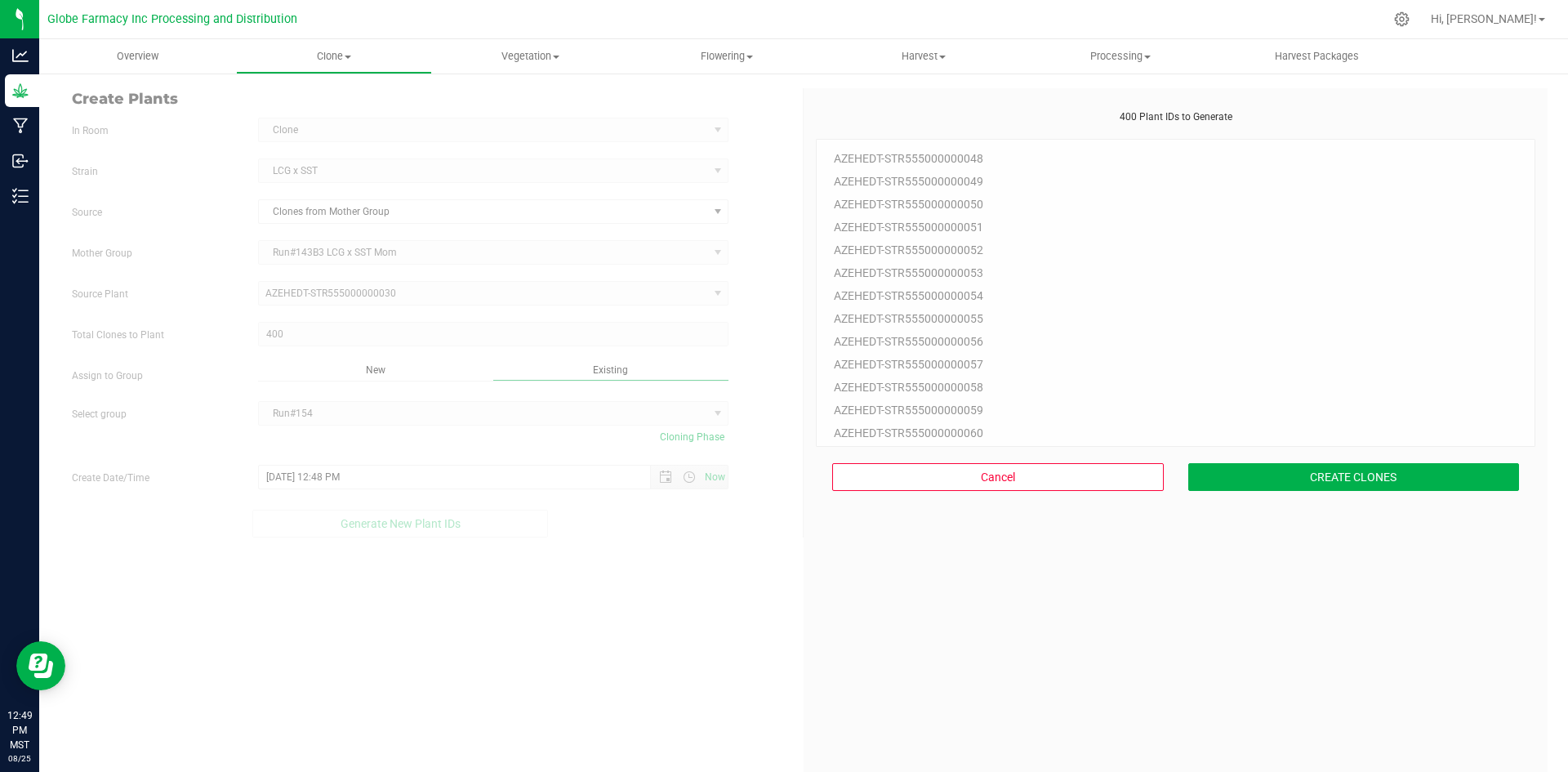
scroll to position [49, 0]
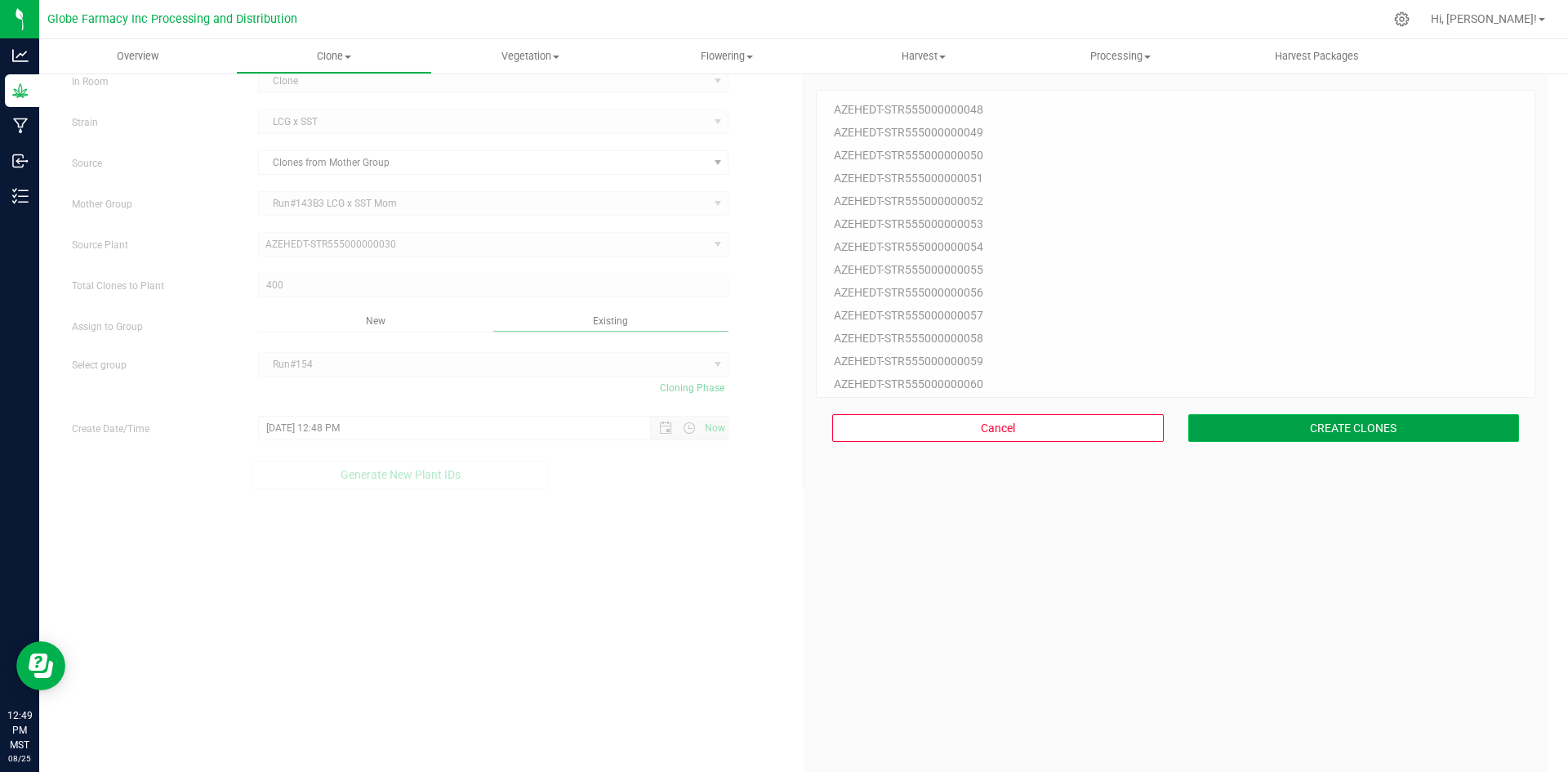
click at [1230, 428] on button "CREATE CLONES" at bounding box center [1354, 427] width 332 height 27
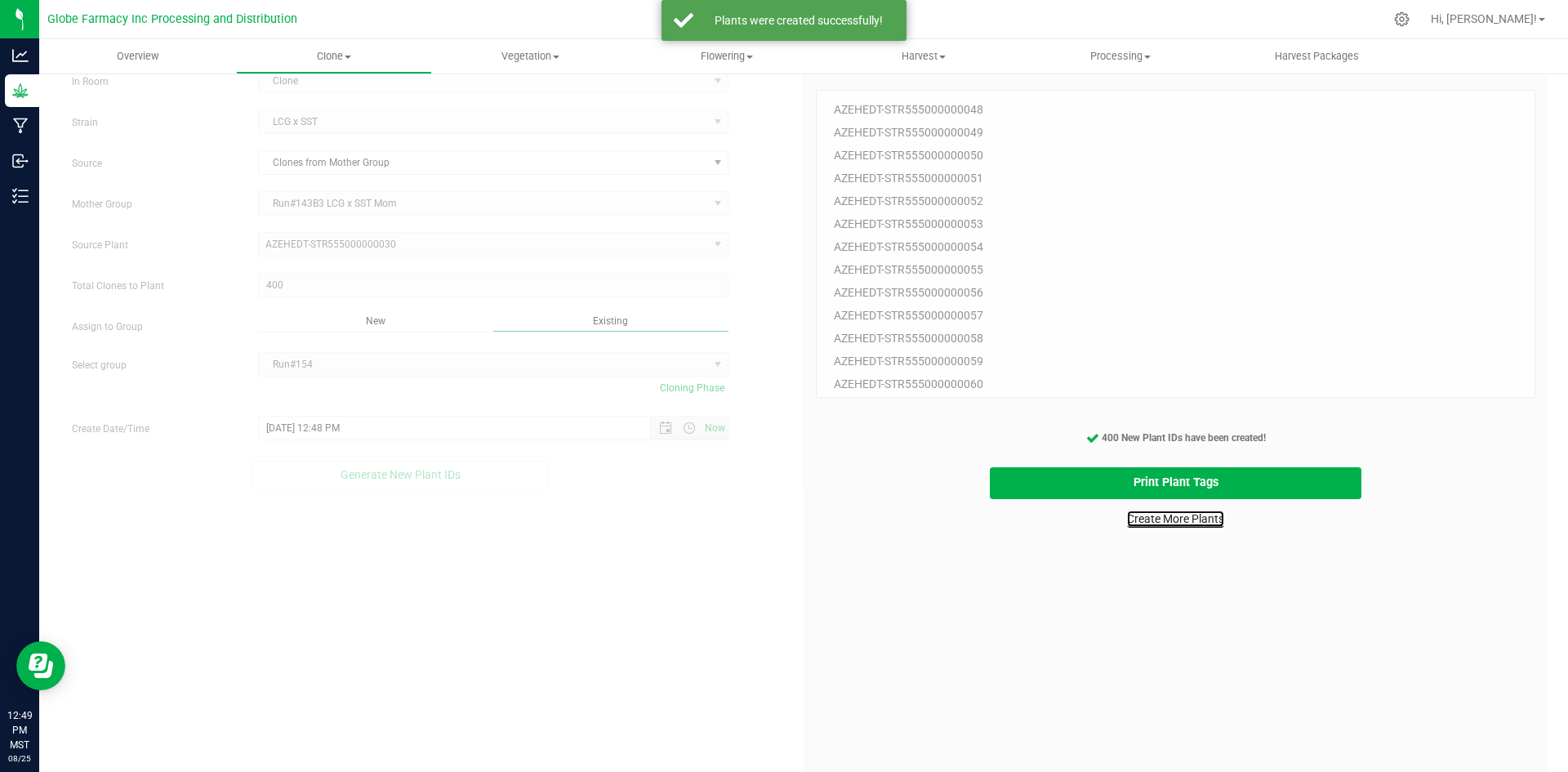
click at [1175, 516] on link "Create More Plants" at bounding box center [1176, 518] width 97 height 16
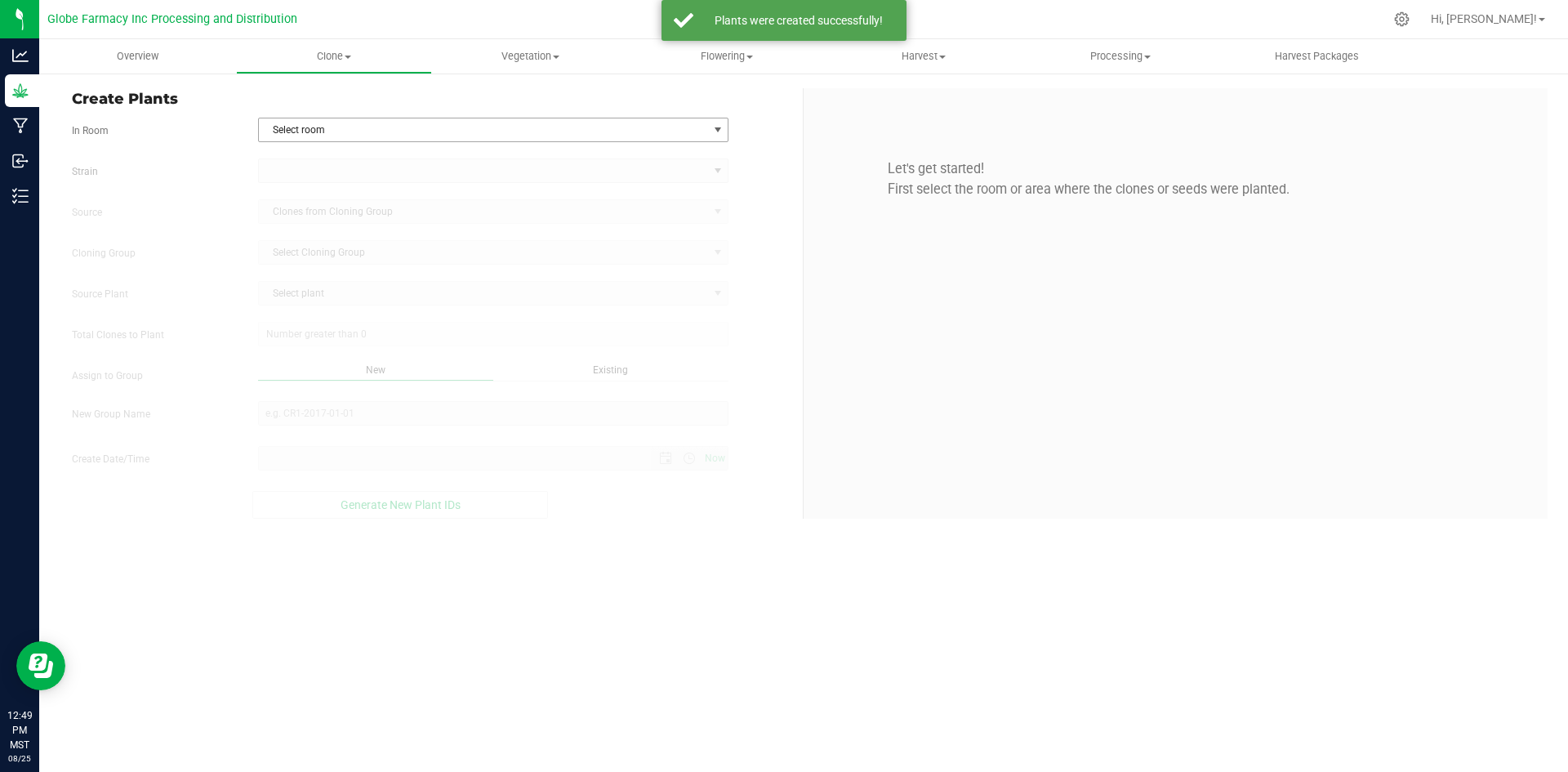
type input "[DATE] 12:49 PM"
click at [358, 127] on span "Select room" at bounding box center [484, 130] width 449 height 23
click at [344, 157] on li "Clone" at bounding box center [493, 157] width 469 height 25
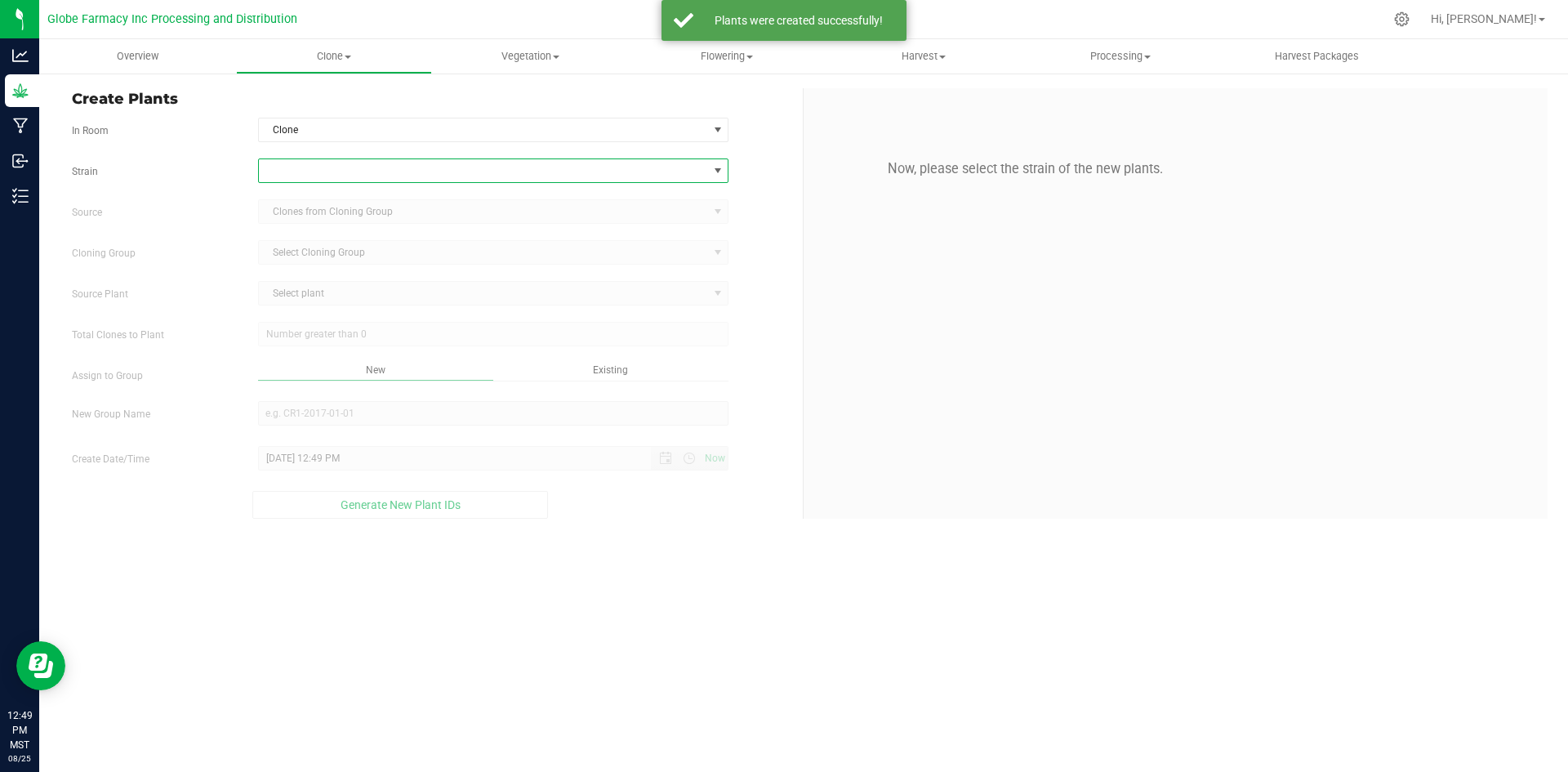
click at [338, 174] on span at bounding box center [484, 170] width 449 height 23
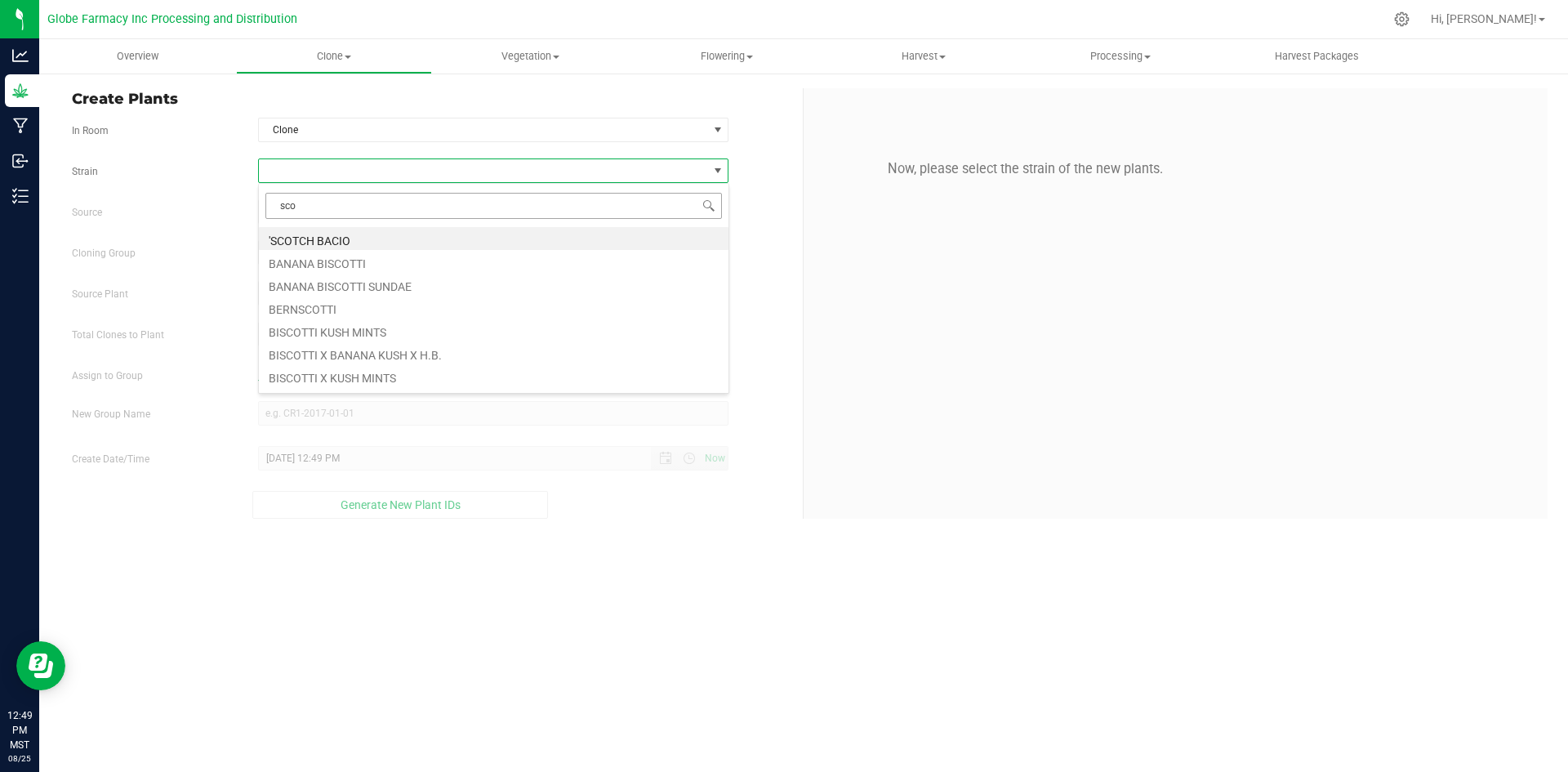
type input "scob"
click at [326, 245] on li "[PERSON_NAME]" at bounding box center [493, 239] width 469 height 23
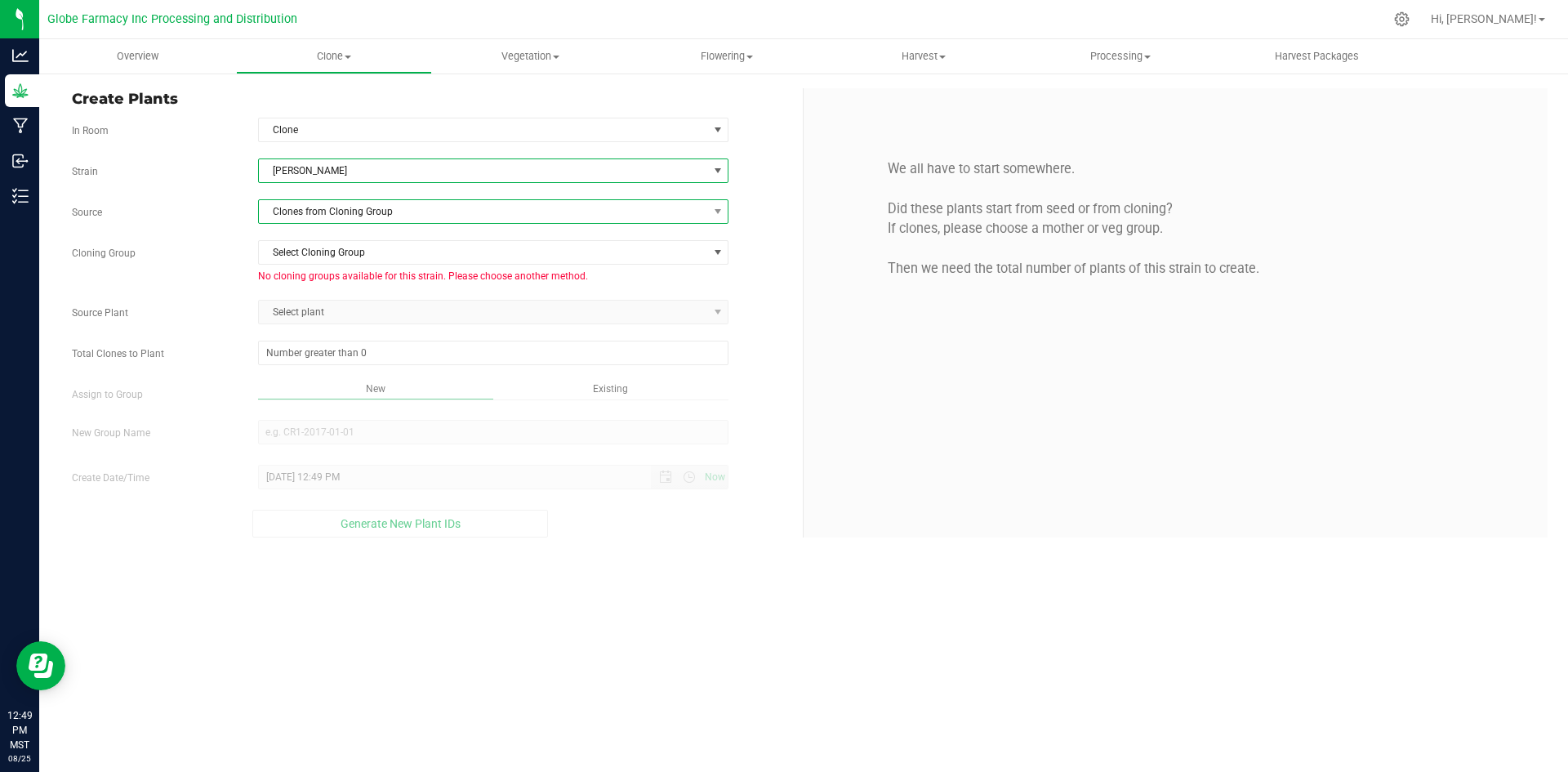
click at [325, 220] on span "Clones from Cloning Group" at bounding box center [484, 211] width 449 height 23
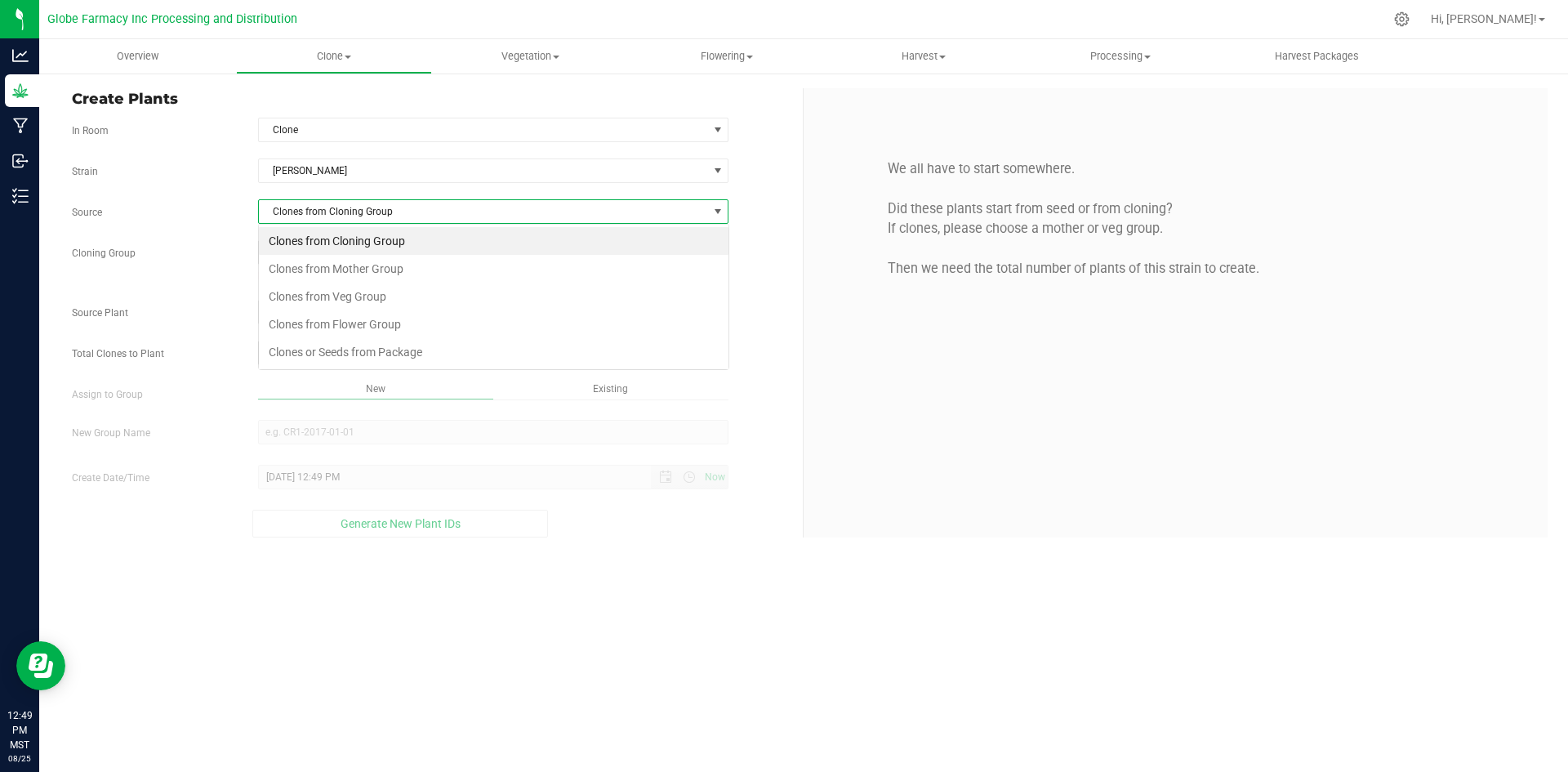
scroll to position [25, 470]
click at [327, 269] on li "Clones from Mother Group" at bounding box center [493, 268] width 469 height 27
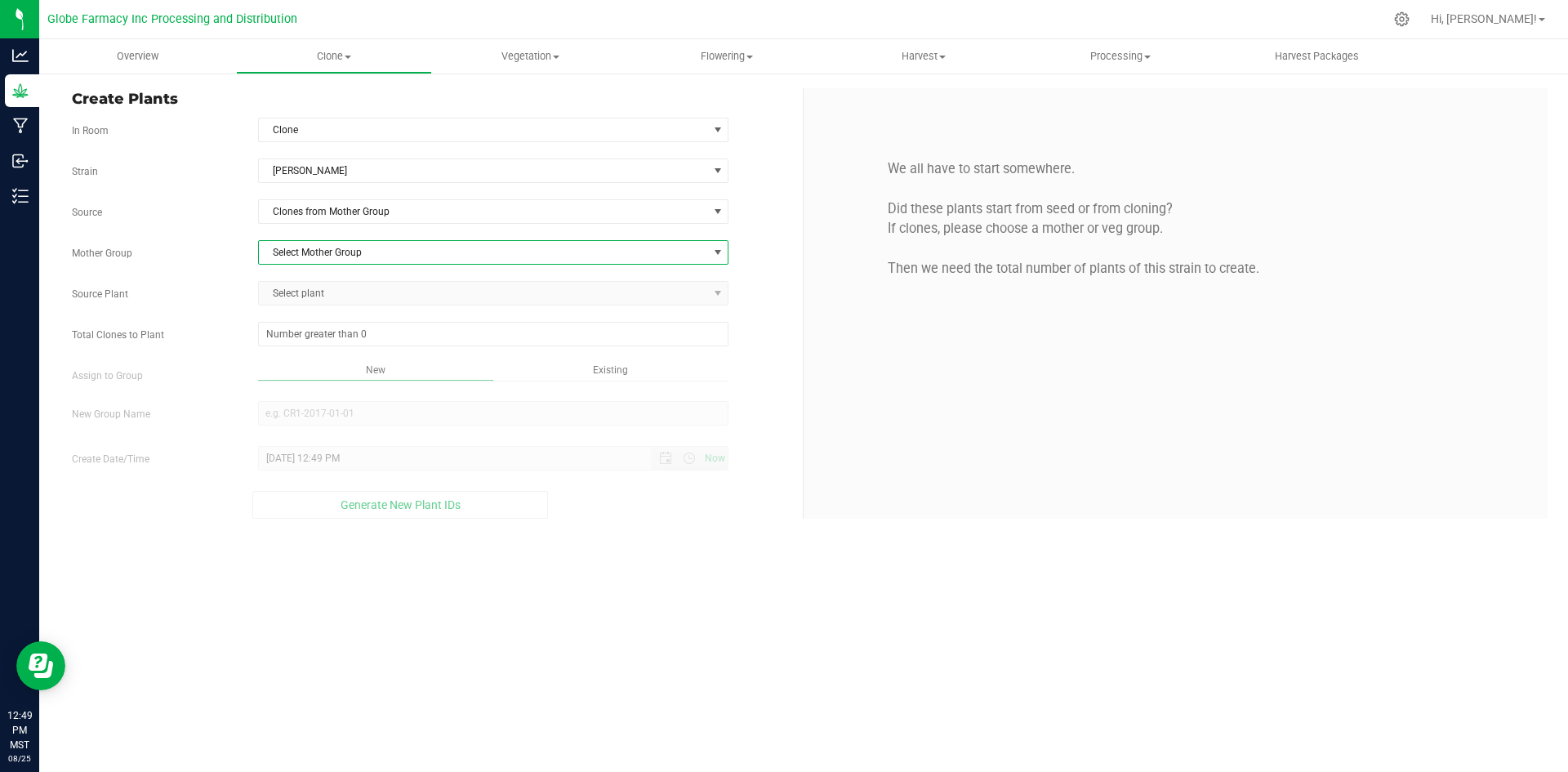
click at [322, 256] on span "Select Mother Group" at bounding box center [484, 252] width 449 height 23
click at [326, 273] on li "Run#151B5 [PERSON_NAME] Mom" at bounding box center [493, 280] width 469 height 25
click at [324, 291] on span "Select plant" at bounding box center [484, 293] width 449 height 23
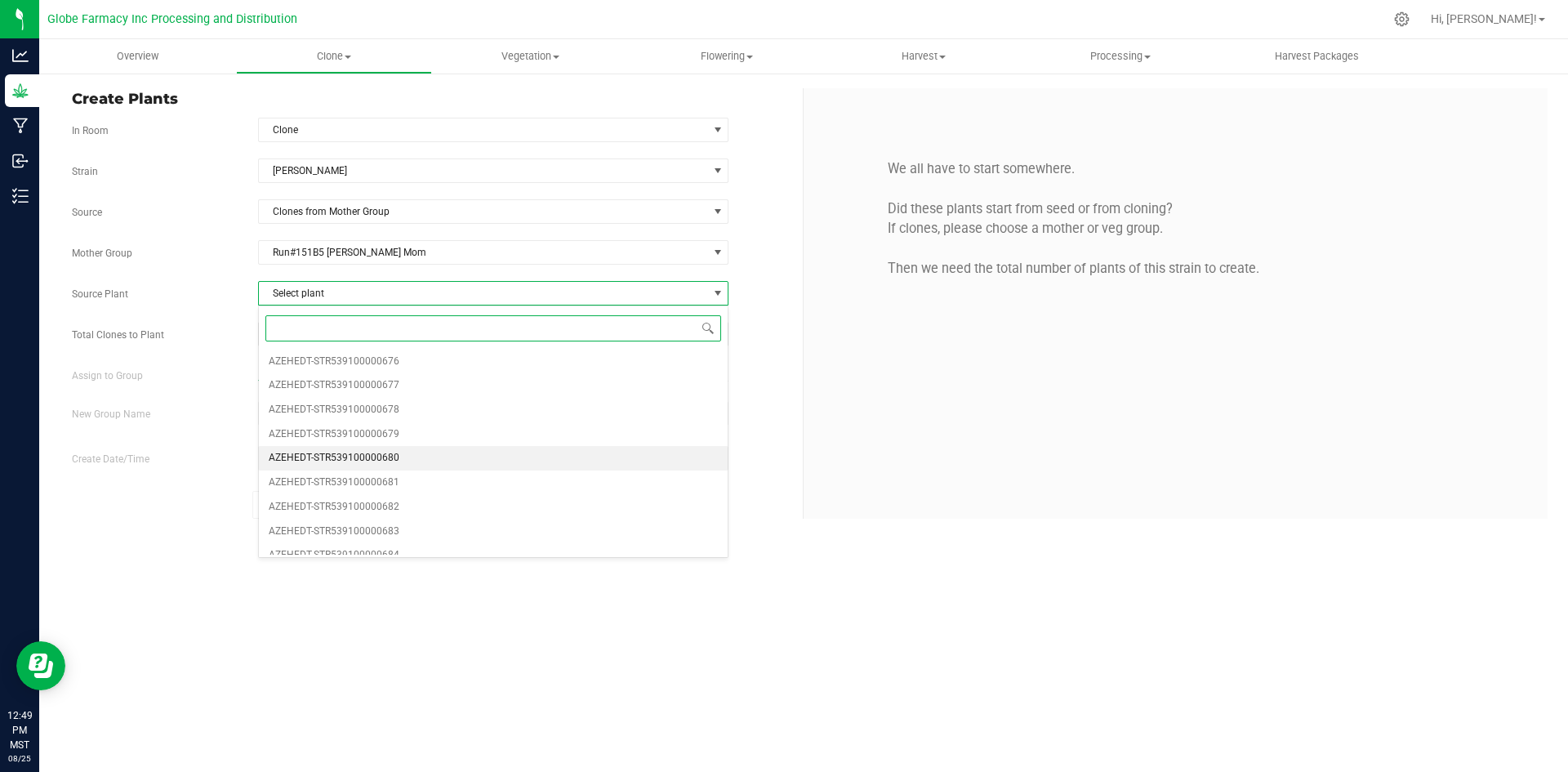
click at [338, 455] on span "AZEHEDT-STR539100000680" at bounding box center [333, 458] width 131 height 21
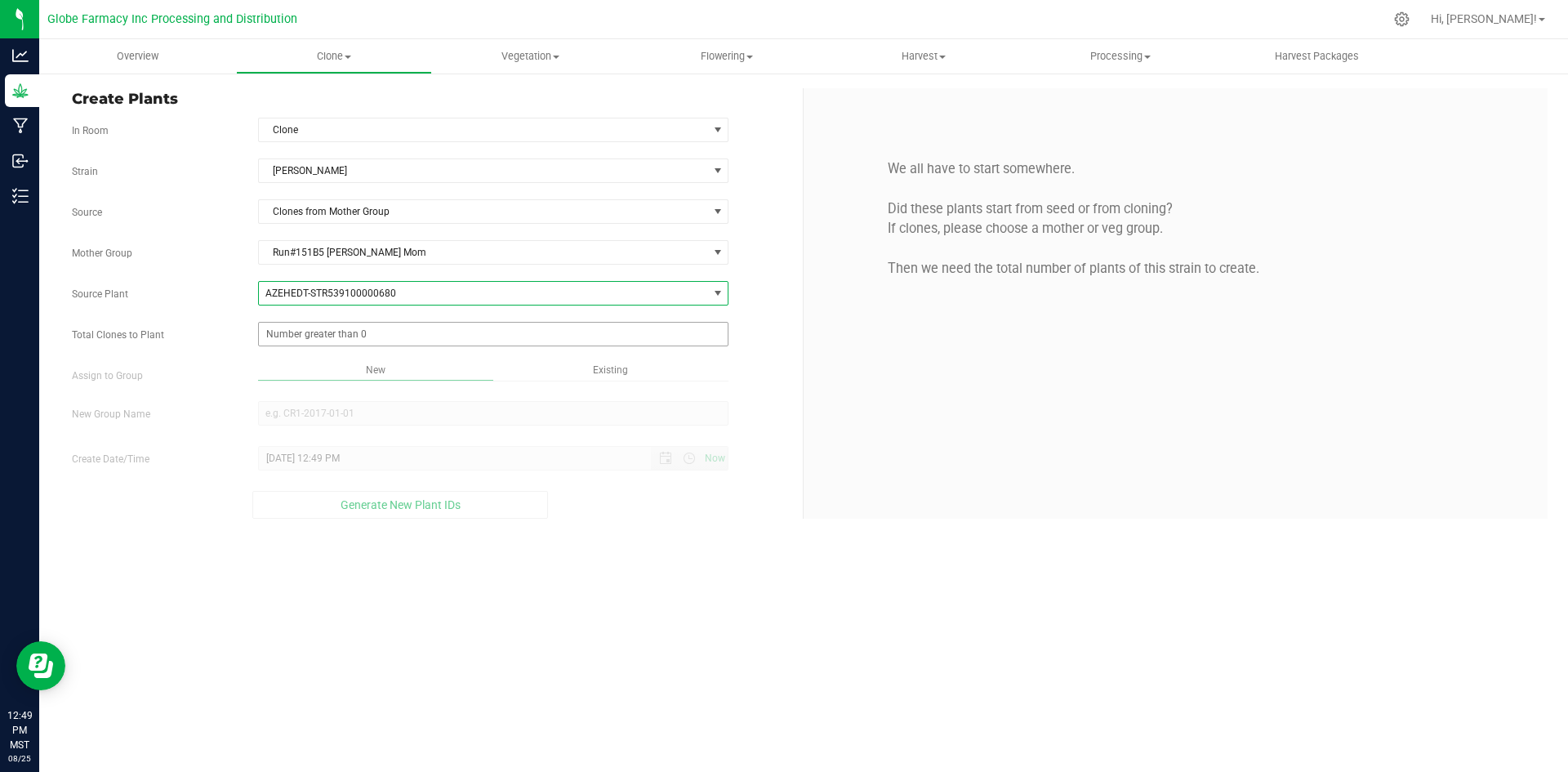
click at [291, 332] on span at bounding box center [493, 333] width 471 height 25
type input "199"
click at [659, 590] on div "Overview Clone Create plants Cloning groups Cloning plants Apply to plants Vege…" at bounding box center [803, 405] width 1529 height 733
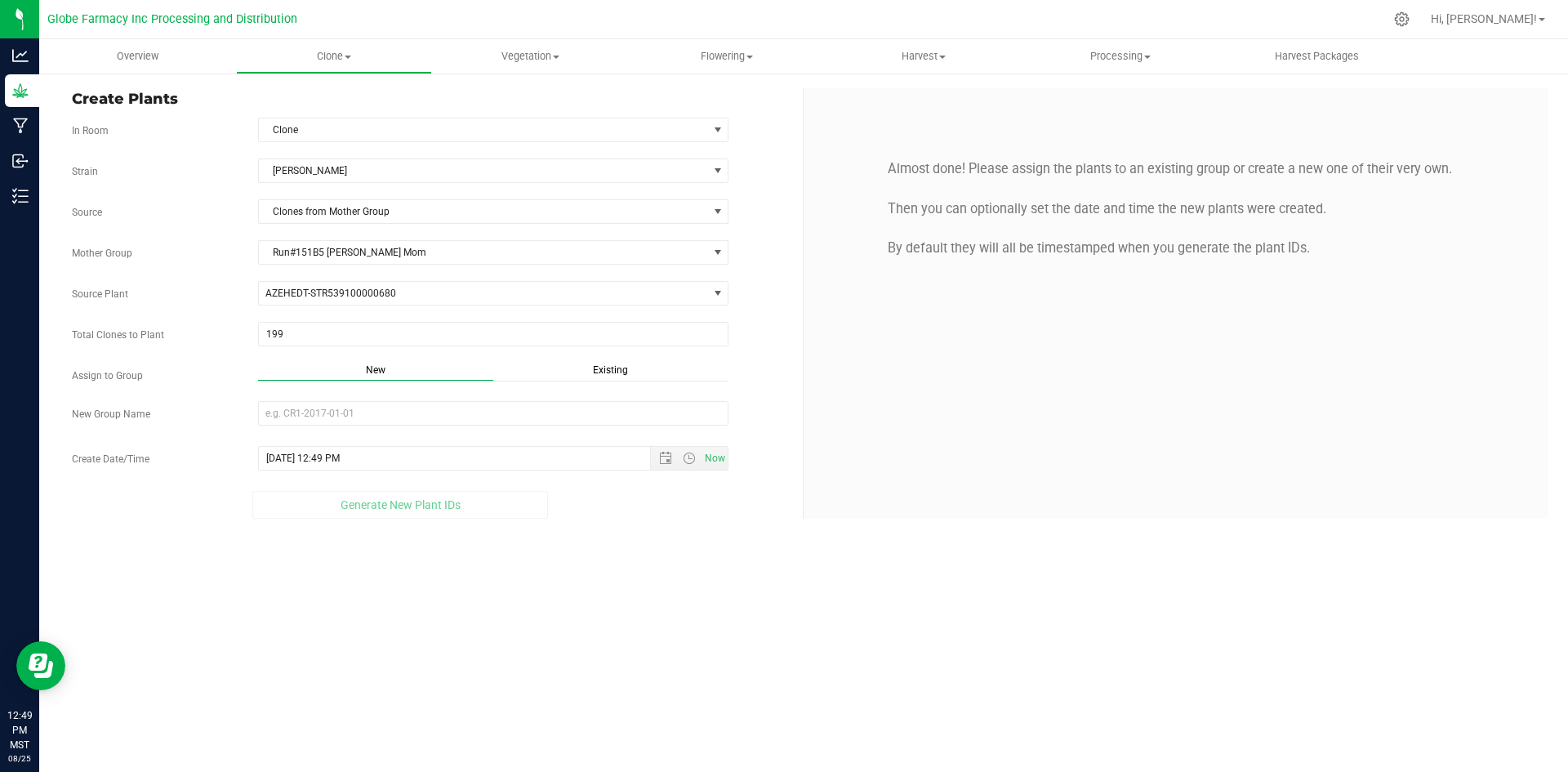
click at [608, 373] on span "Existing" at bounding box center [610, 369] width 35 height 11
click at [477, 426] on span "Select Plant Group" at bounding box center [493, 413] width 471 height 25
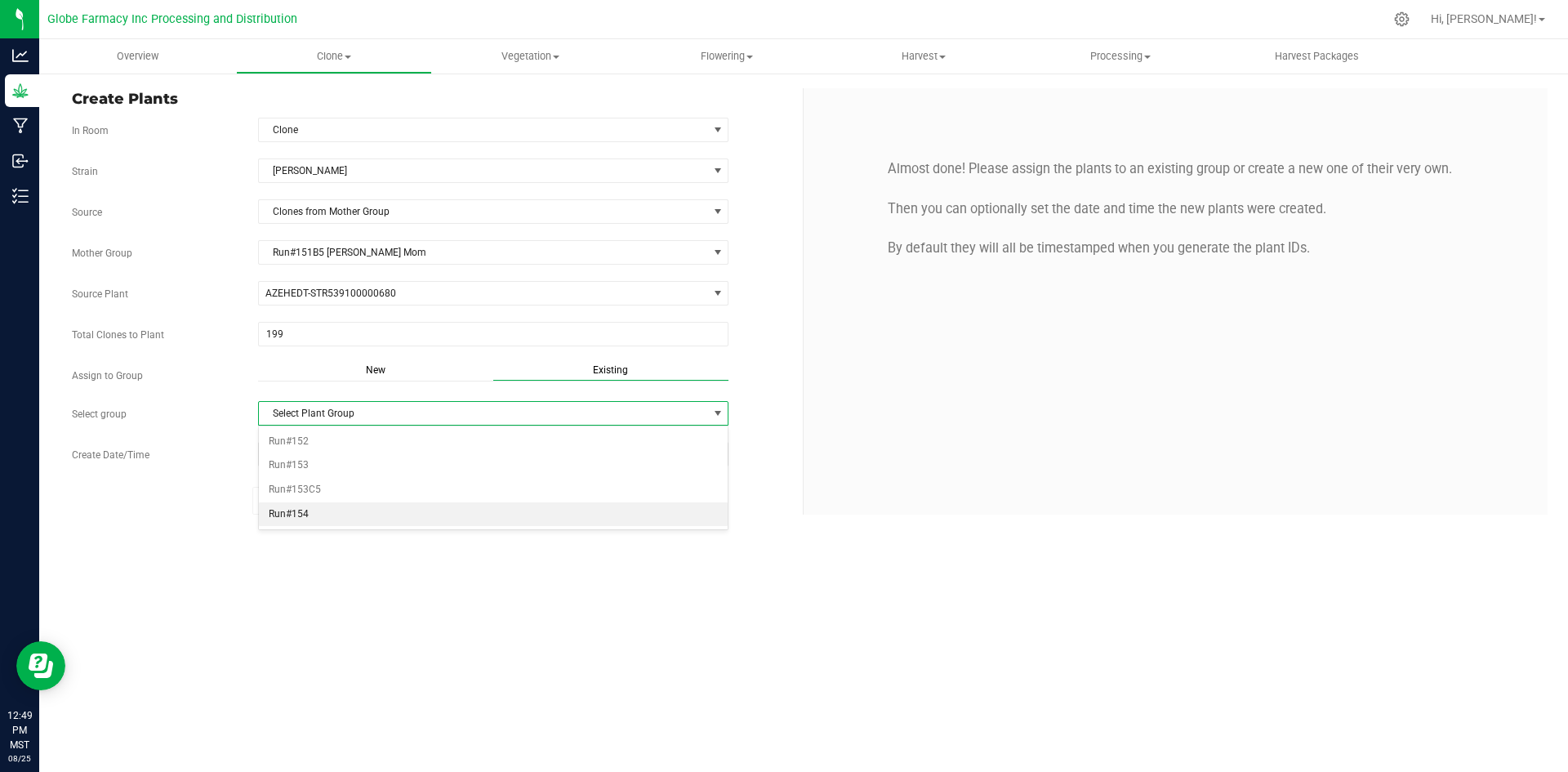
click at [331, 508] on li "Run#154" at bounding box center [493, 515] width 469 height 25
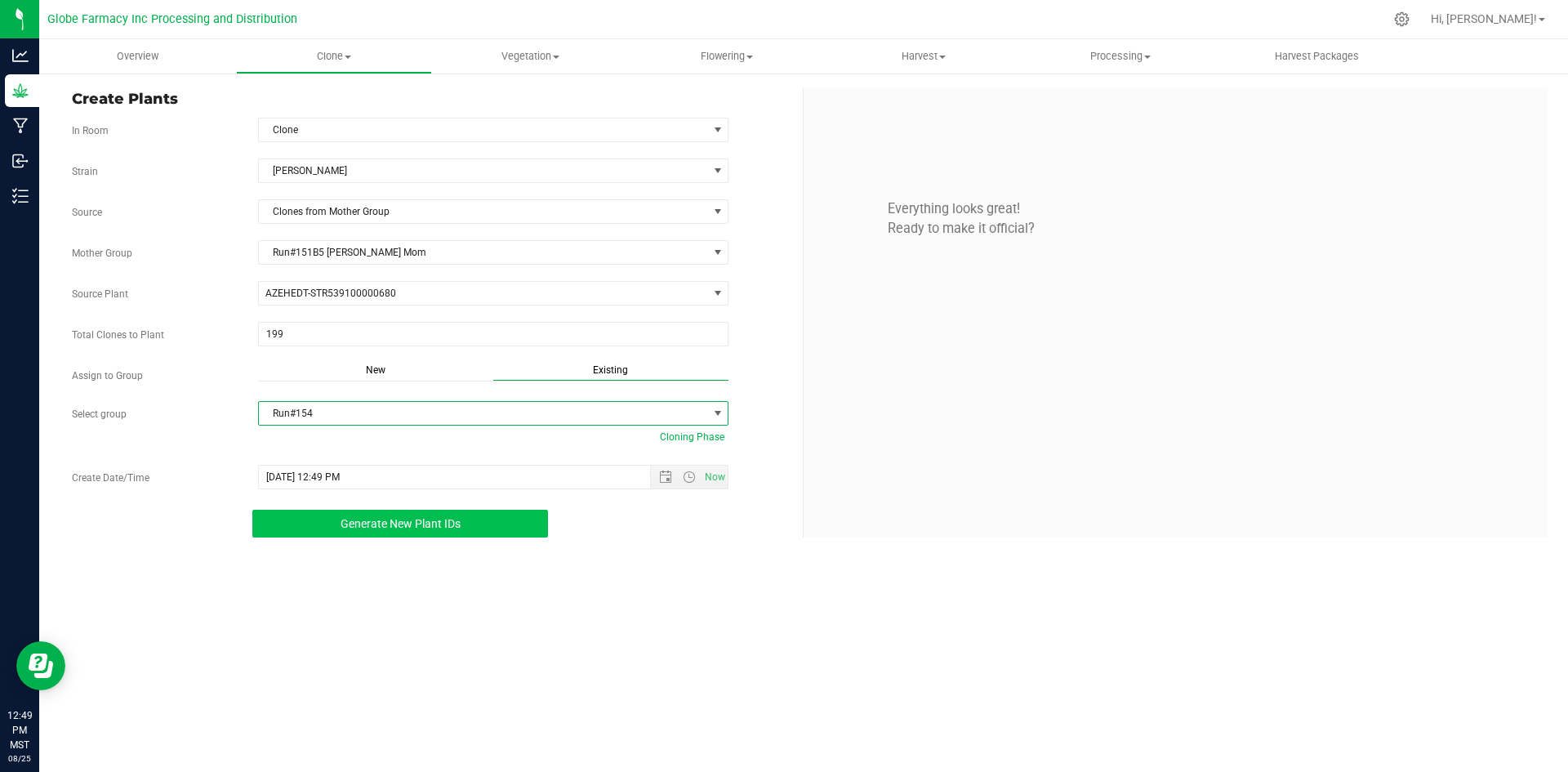
click at [314, 524] on button "Generate New Plant IDs" at bounding box center [400, 523] width 296 height 27
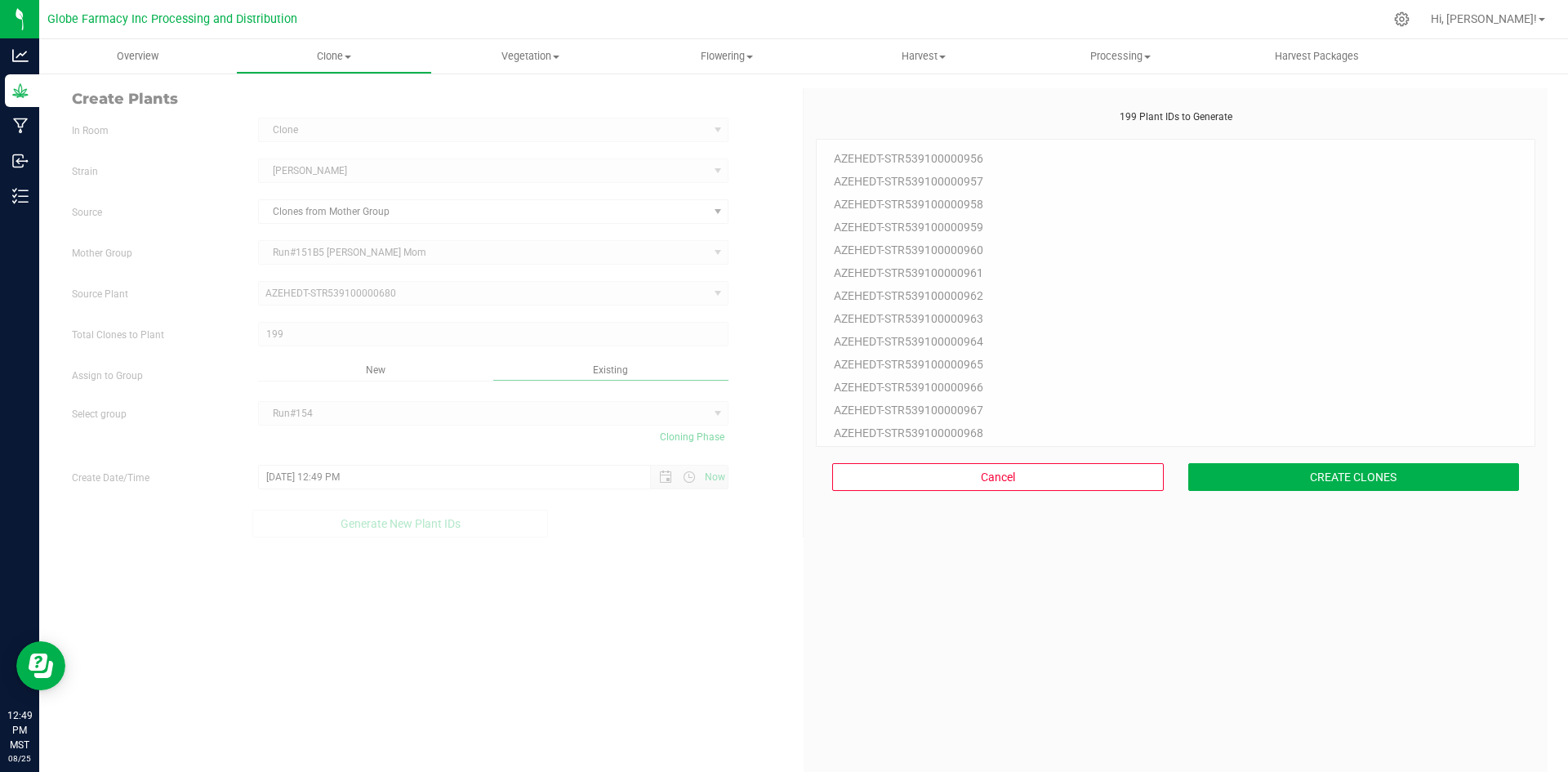
scroll to position [49, 0]
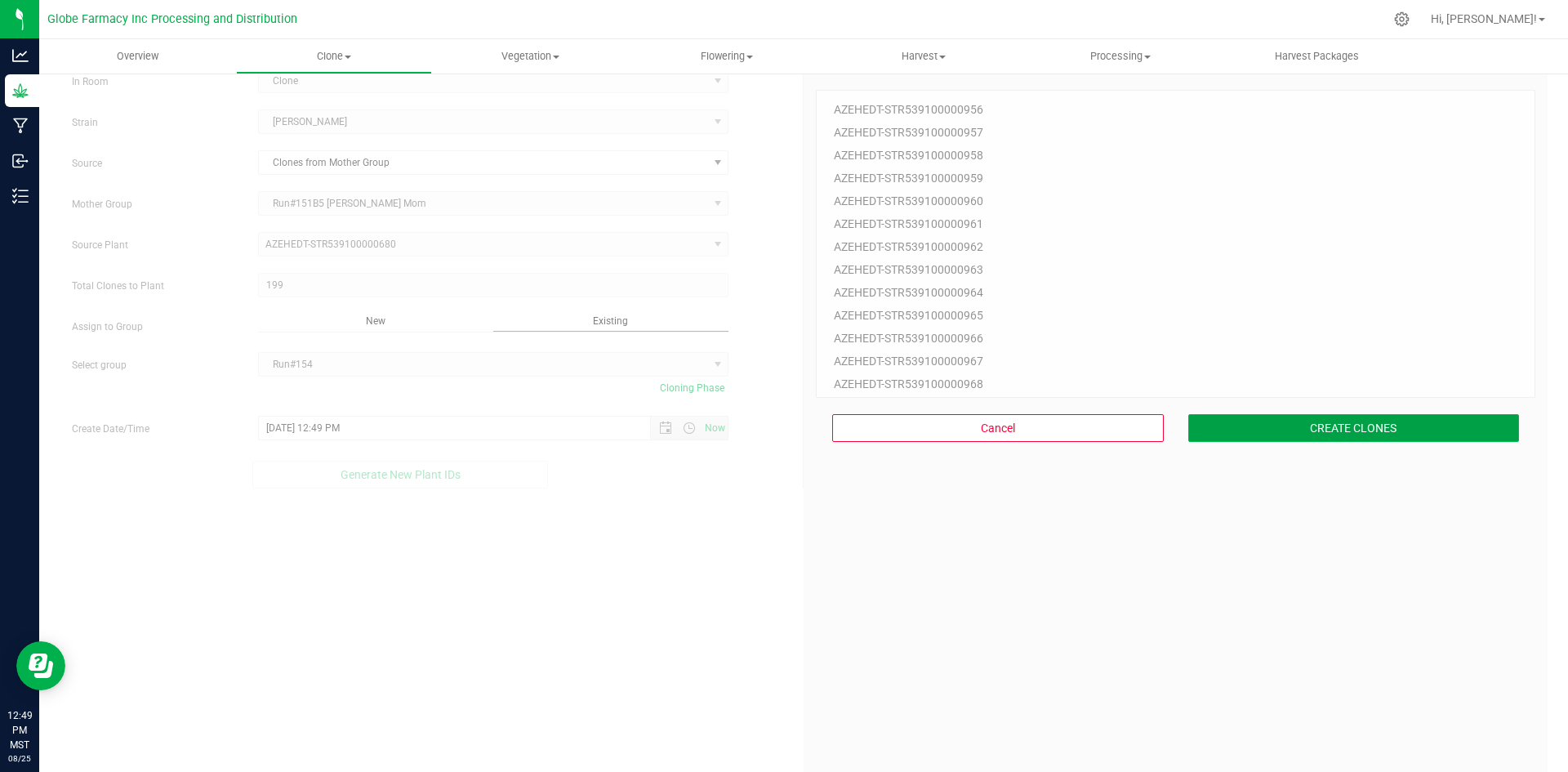
click at [1307, 438] on button "CREATE CLONES" at bounding box center [1354, 427] width 332 height 27
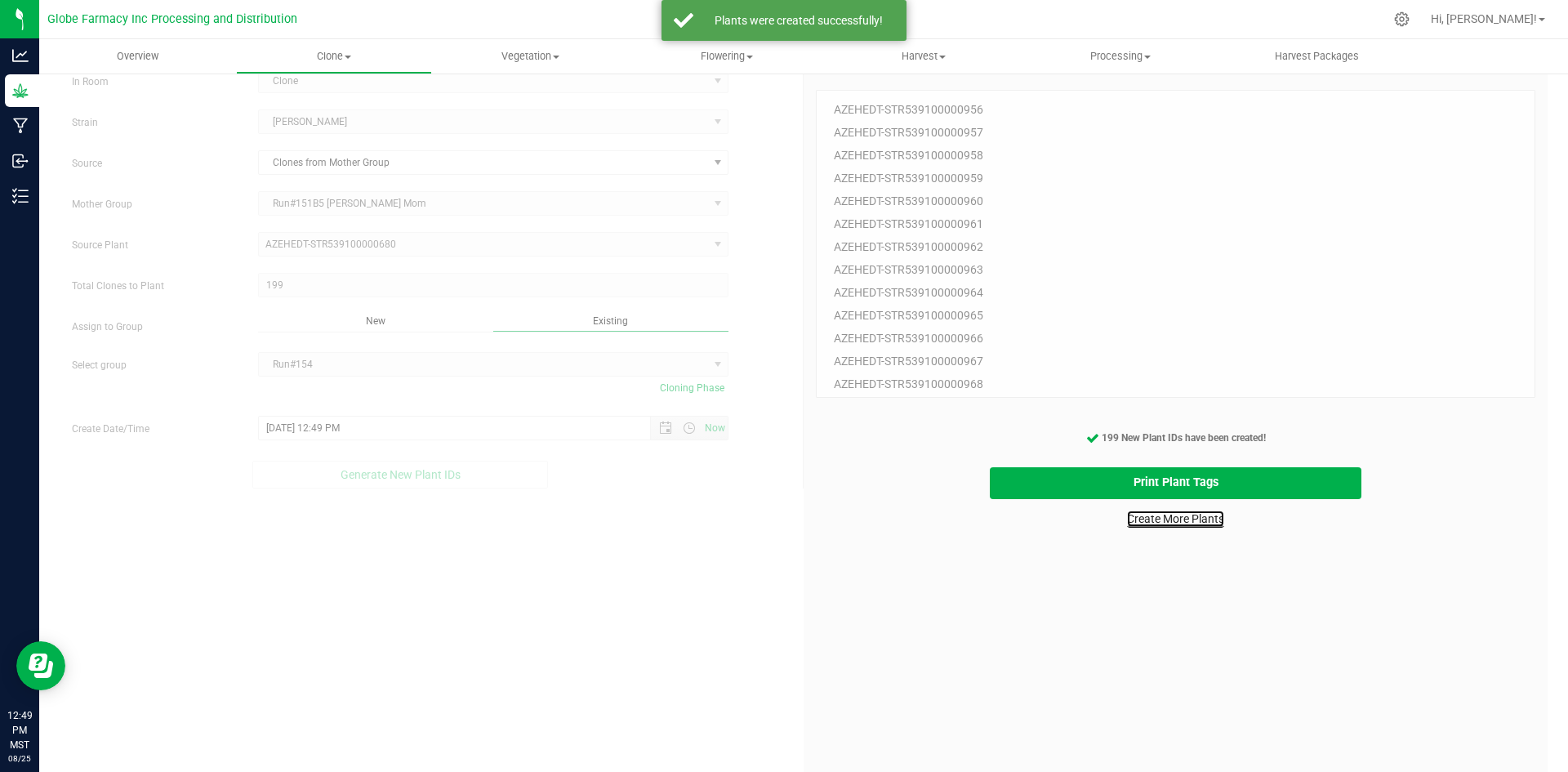
click at [1170, 518] on link "Create More Plants" at bounding box center [1176, 518] width 97 height 16
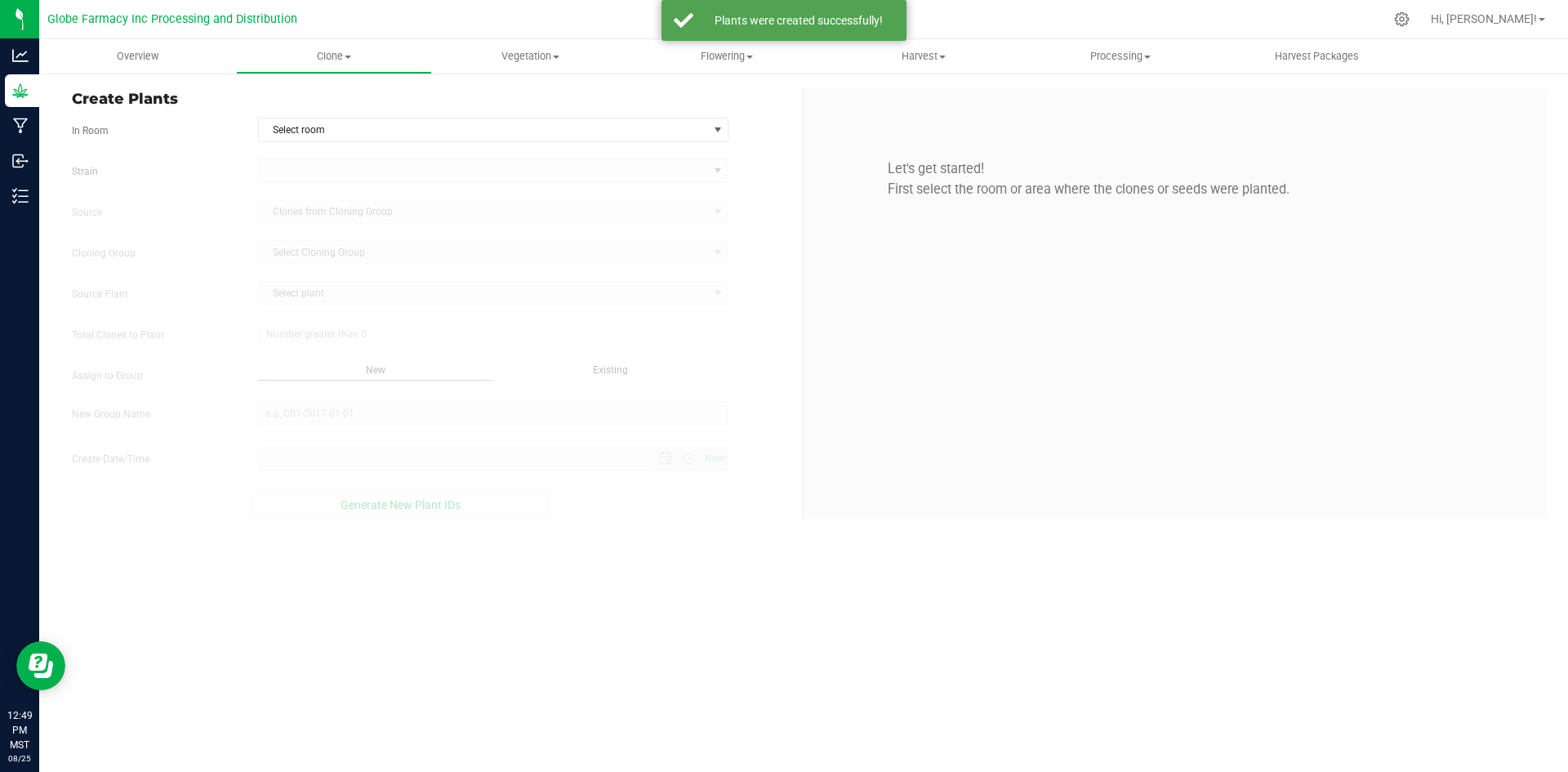
type input "[DATE] 12:49 PM"
click at [364, 133] on span "Select room" at bounding box center [484, 130] width 449 height 23
click at [357, 157] on li "Clone" at bounding box center [493, 157] width 469 height 25
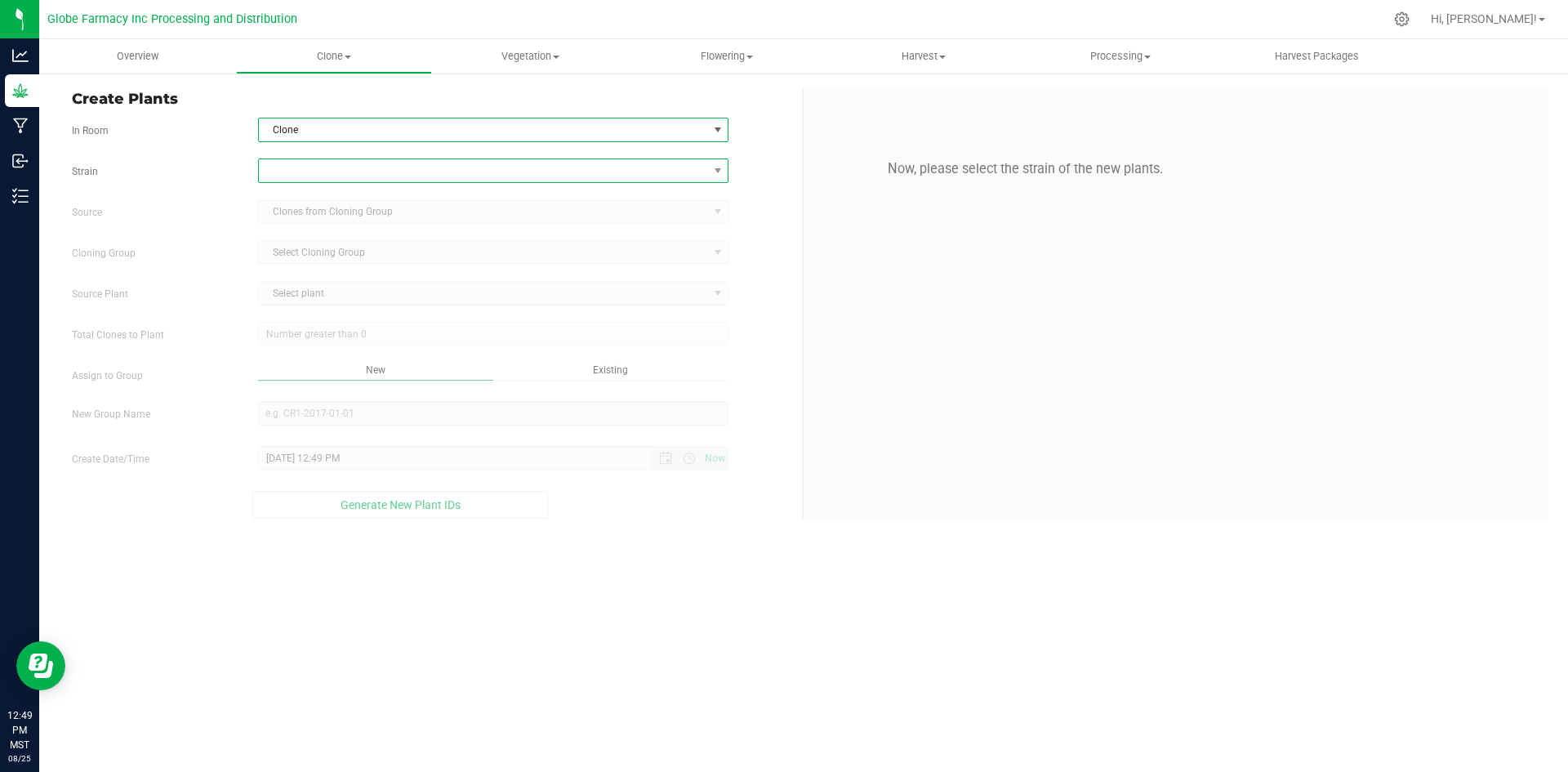
click at [379, 175] on span at bounding box center [484, 170] width 449 height 23
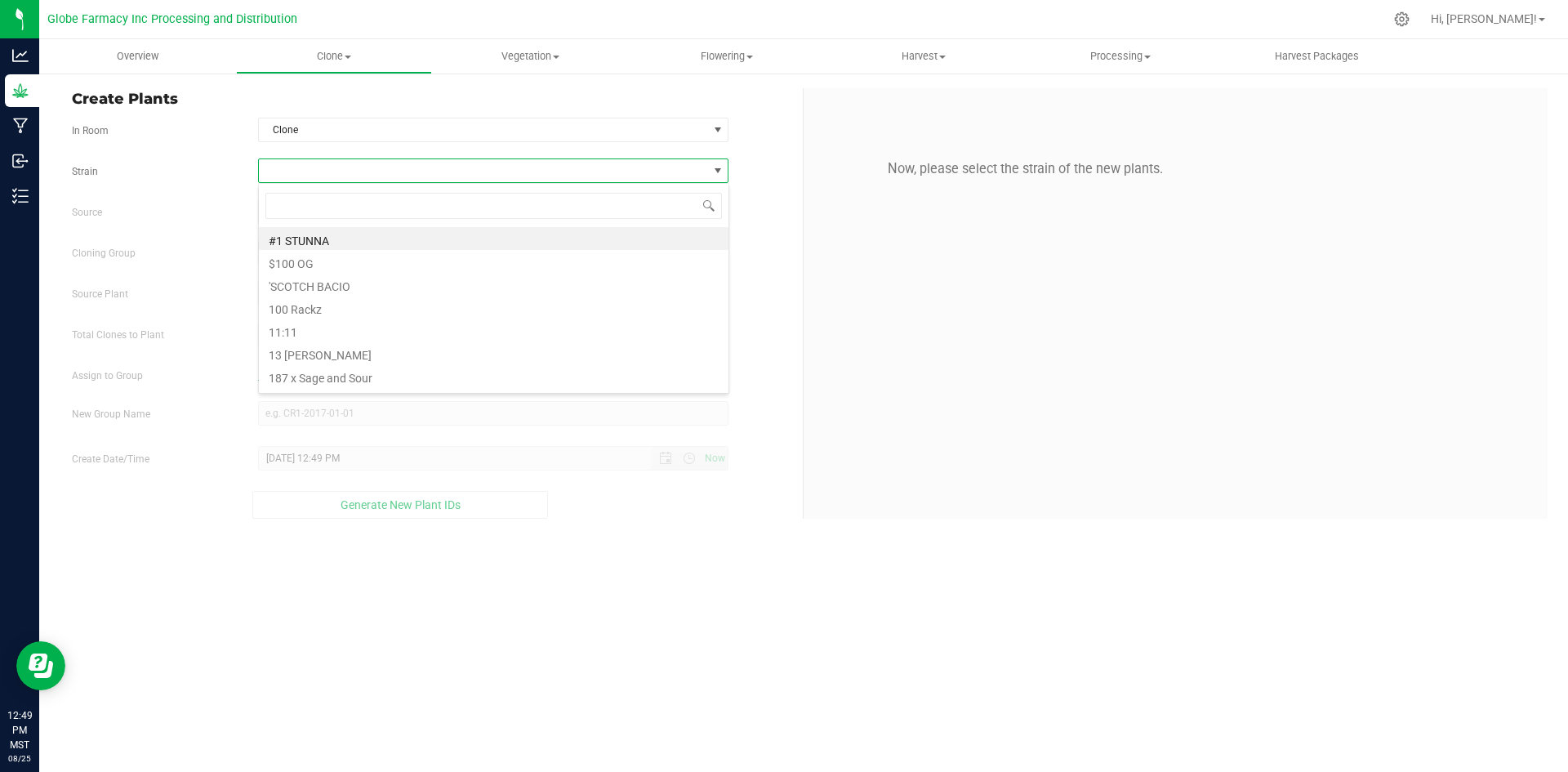
scroll to position [25, 470]
type input "dulce de"
click at [335, 378] on li "[PERSON_NAME]" at bounding box center [493, 375] width 469 height 23
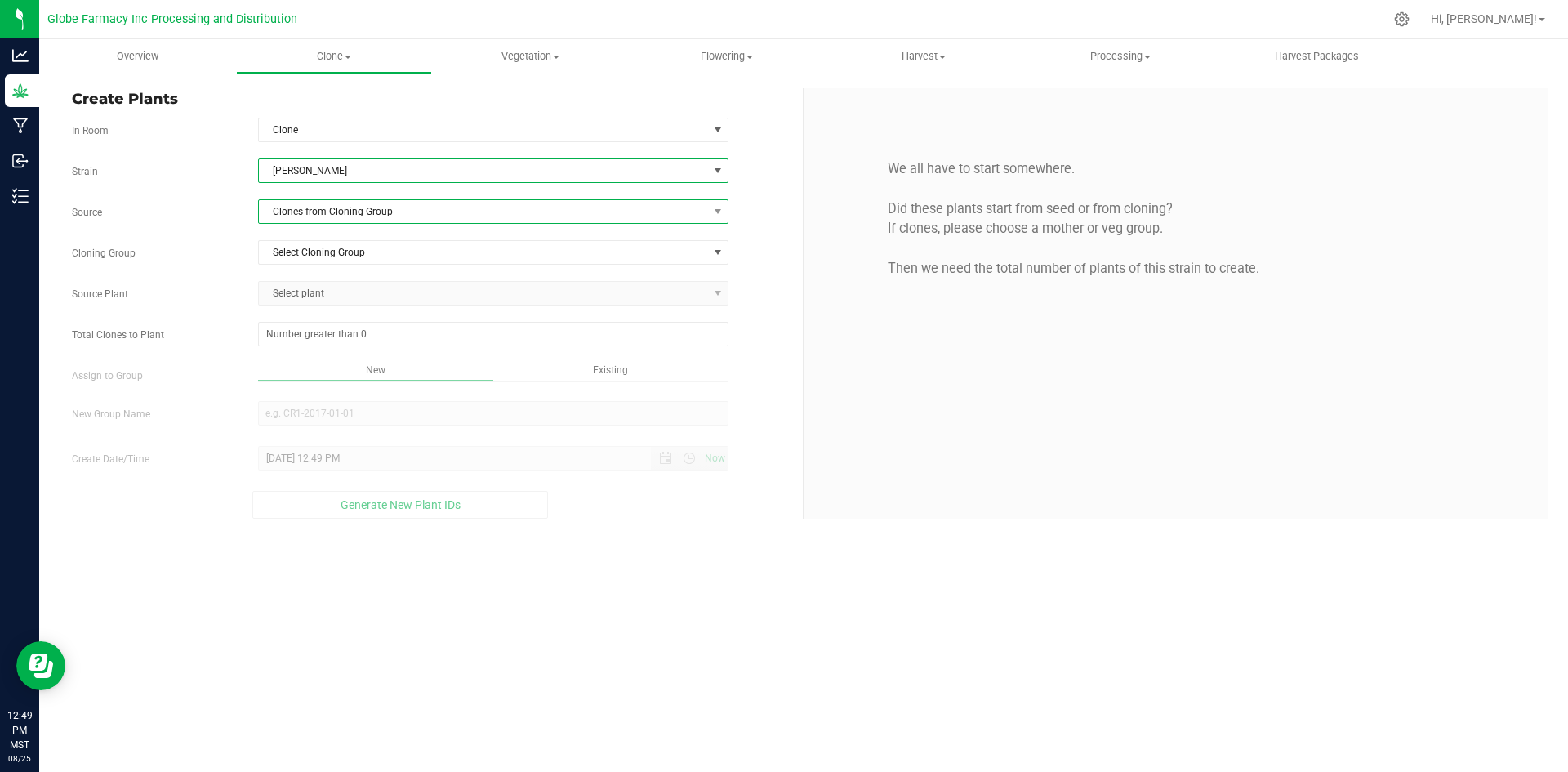
click at [330, 213] on span "Clones from Cloning Group" at bounding box center [484, 211] width 449 height 23
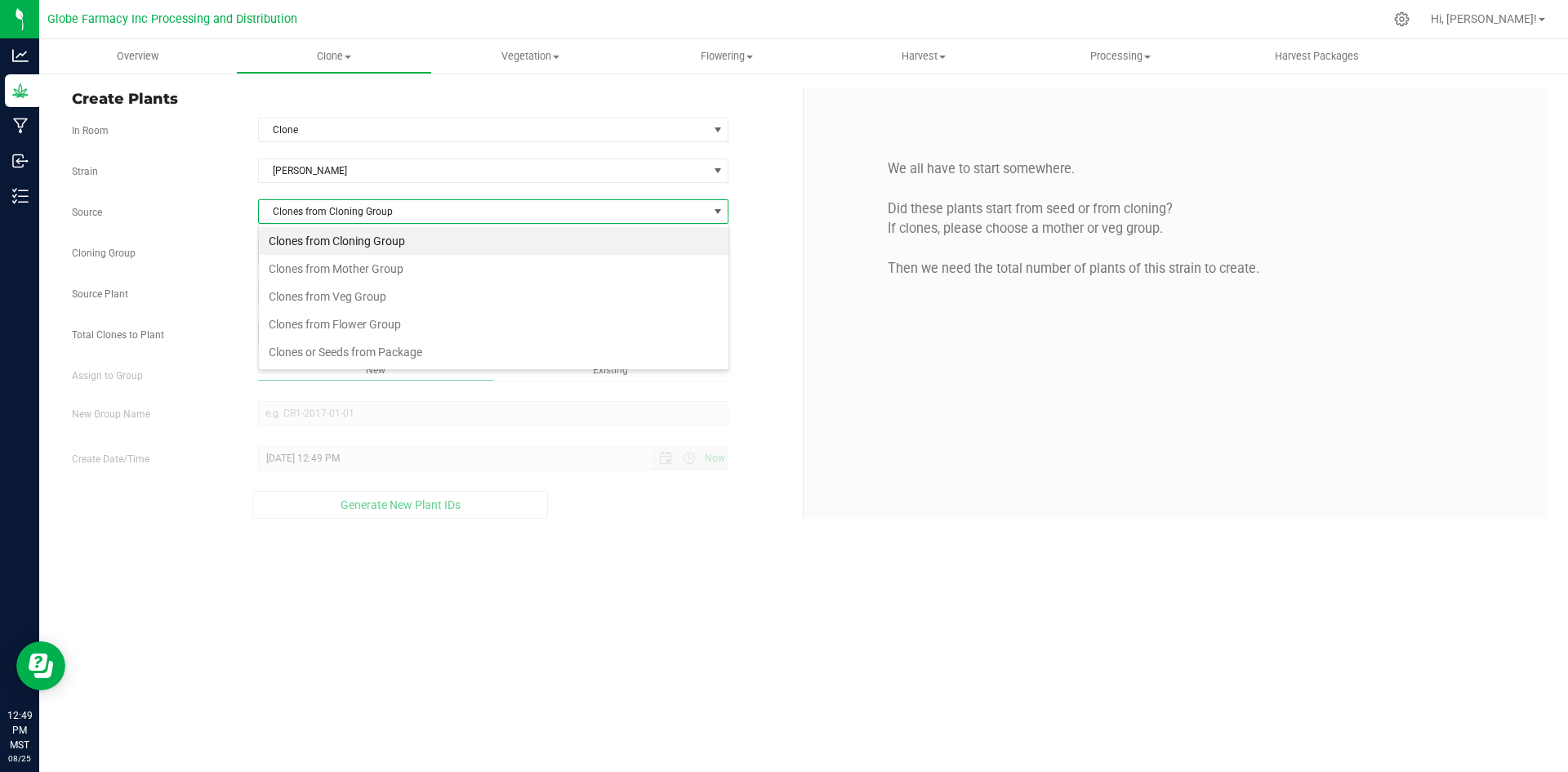
scroll to position [25, 470]
click at [329, 268] on li "Clones from Mother Group" at bounding box center [493, 268] width 469 height 27
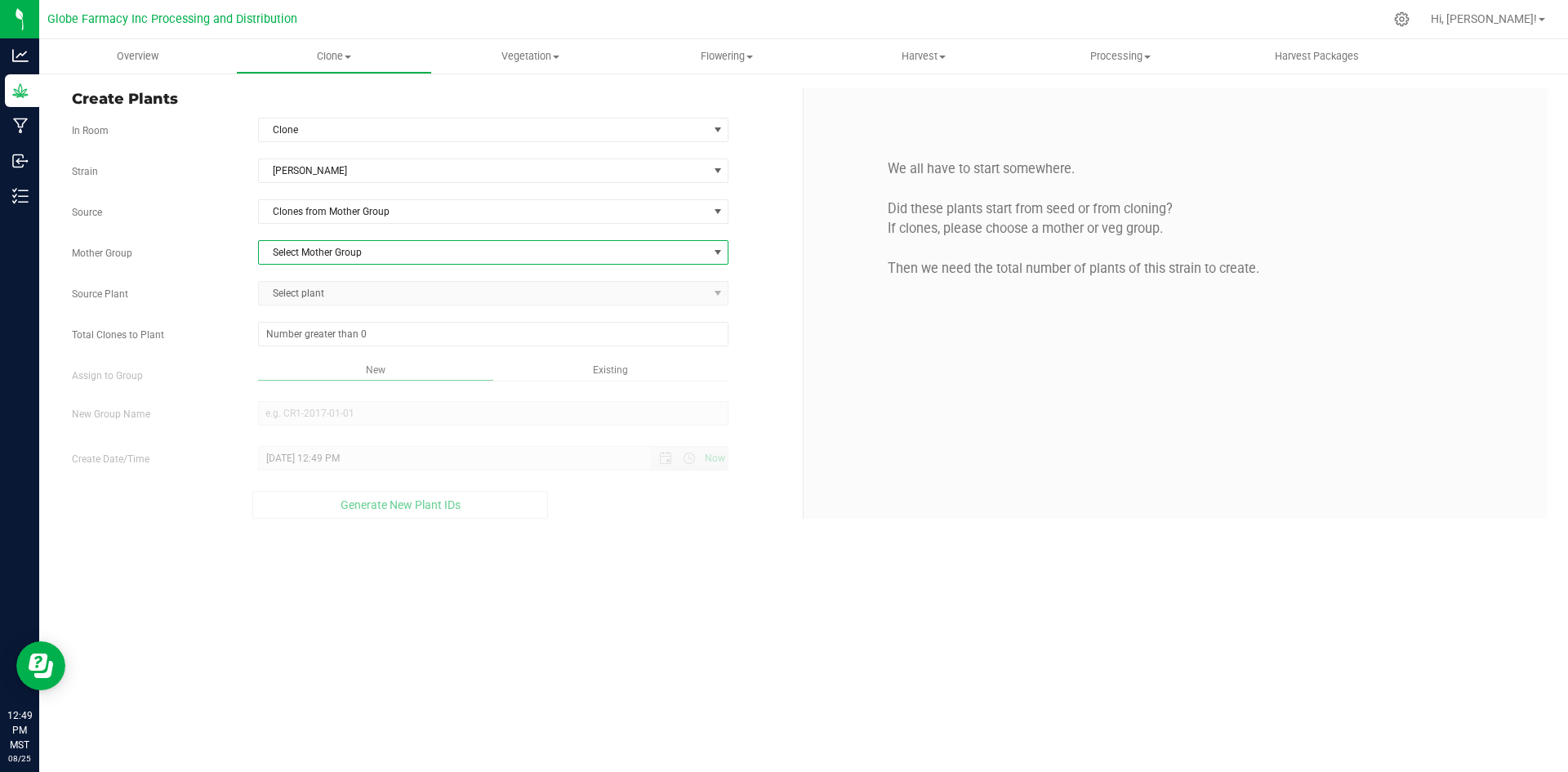
click at [338, 248] on span "Select Mother Group" at bounding box center [484, 252] width 449 height 23
click at [369, 273] on li "Run#147C4 [PERSON_NAME] Mom" at bounding box center [493, 280] width 469 height 25
click at [376, 282] on span "Select plant" at bounding box center [484, 293] width 449 height 23
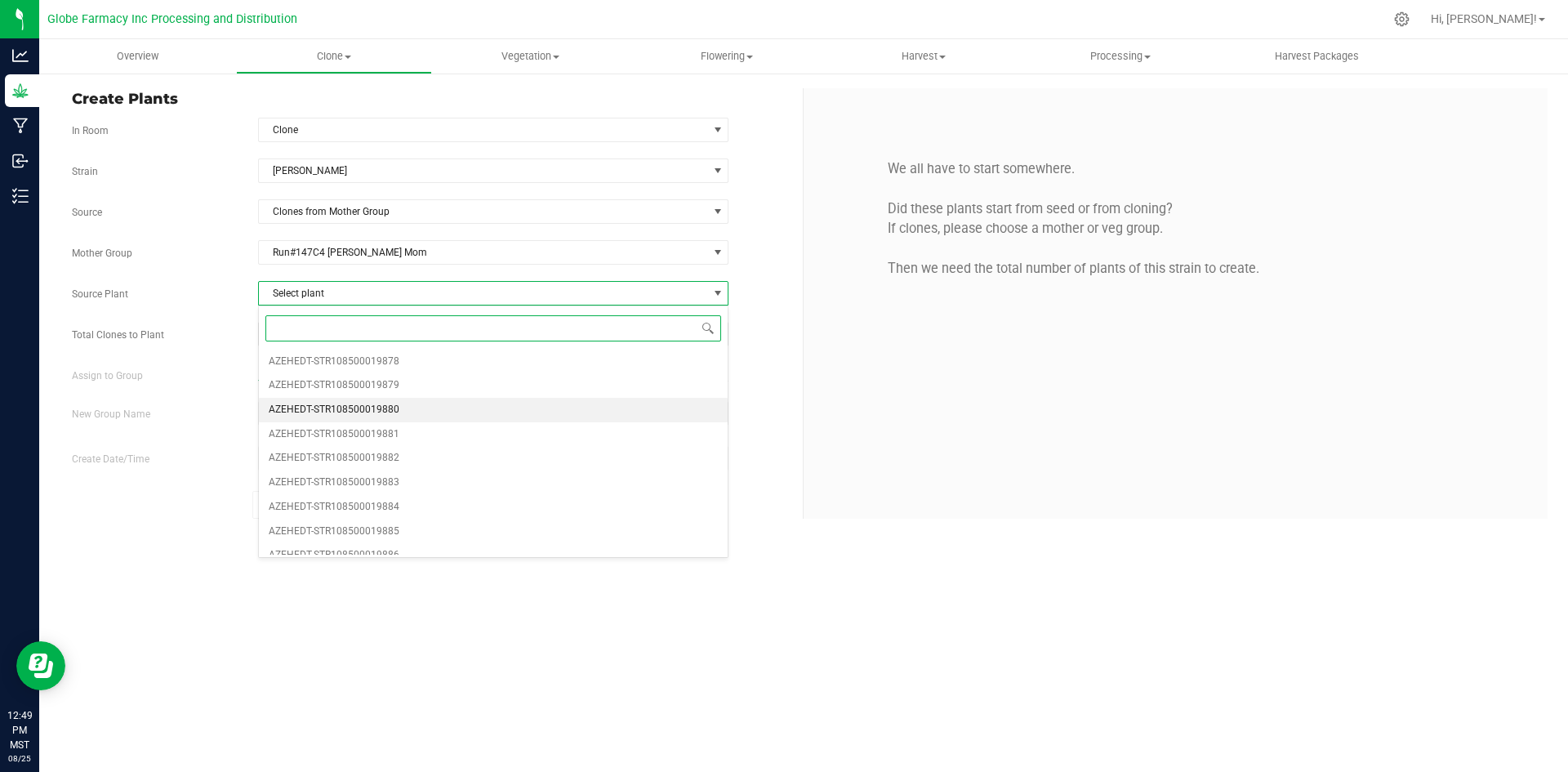
click at [419, 407] on li "AZEHEDT-STR108500019880" at bounding box center [493, 410] width 469 height 25
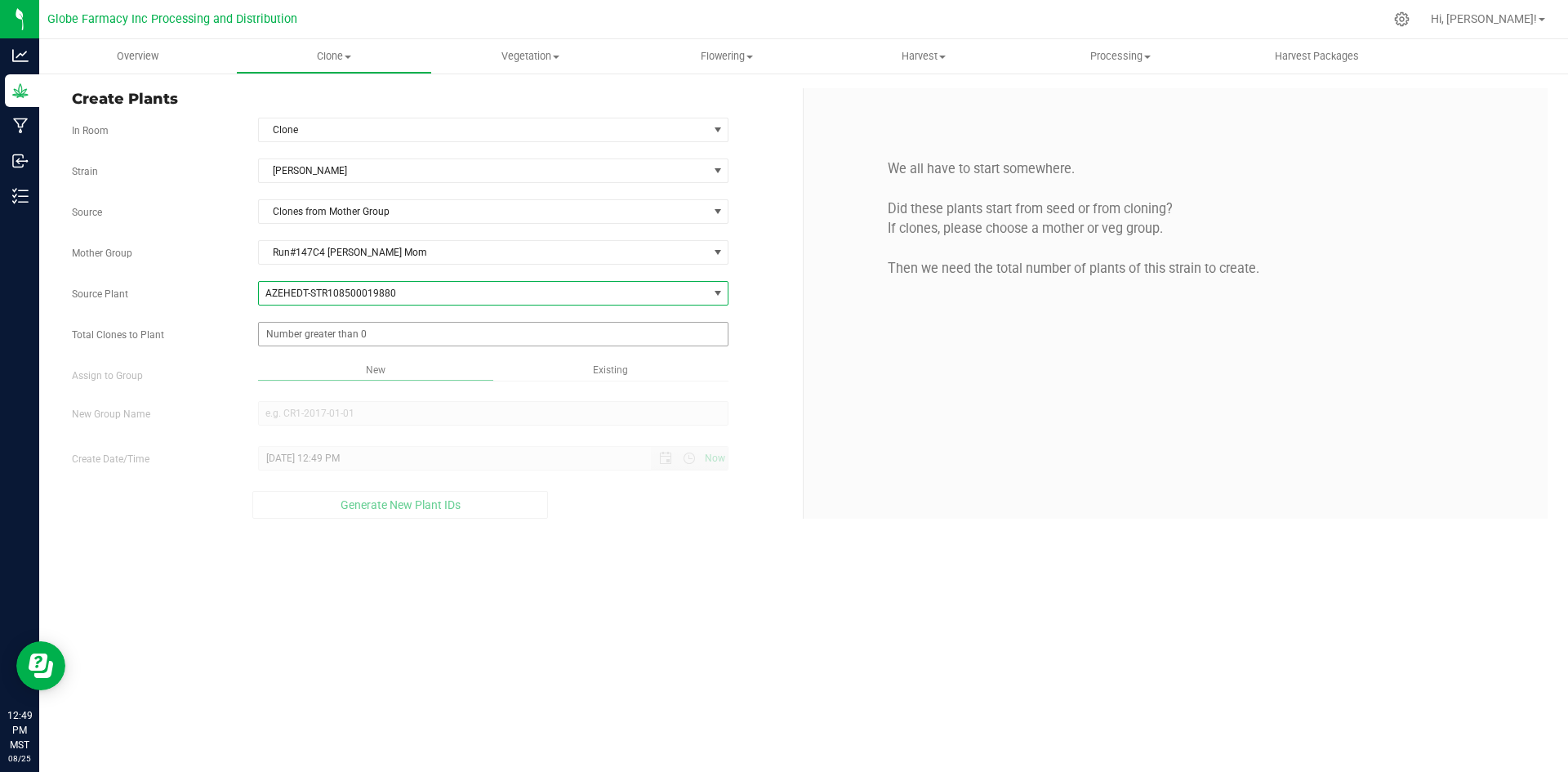
click at [339, 343] on span at bounding box center [493, 333] width 471 height 25
type input "200"
click at [572, 569] on div "Overview Clone Create plants Cloning groups Cloning plants Apply to plants Vege…" at bounding box center [803, 405] width 1529 height 733
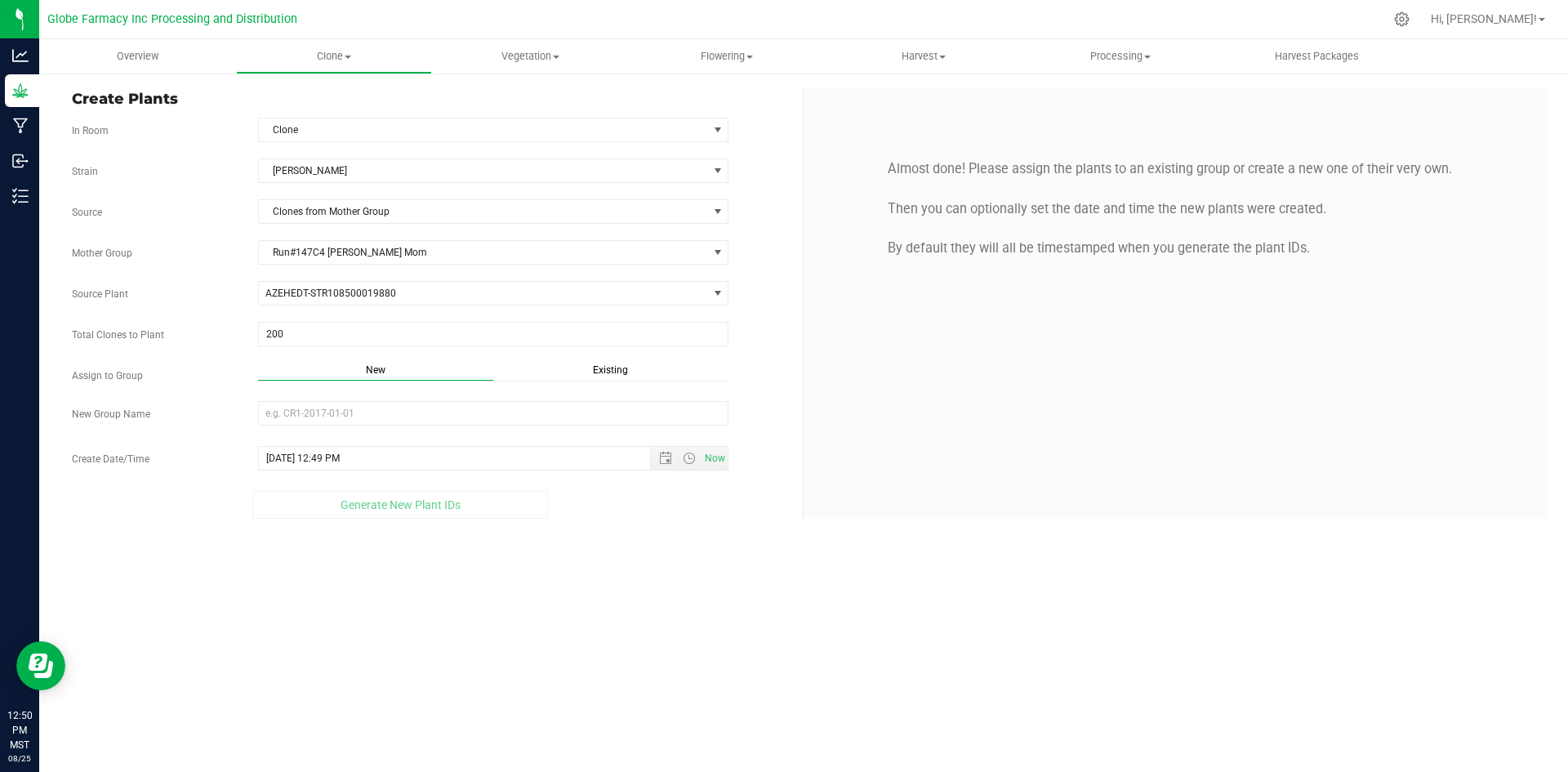
click at [615, 378] on div "Existing" at bounding box center [610, 372] width 235 height 19
click at [573, 409] on span "Select Plant Group" at bounding box center [484, 413] width 449 height 23
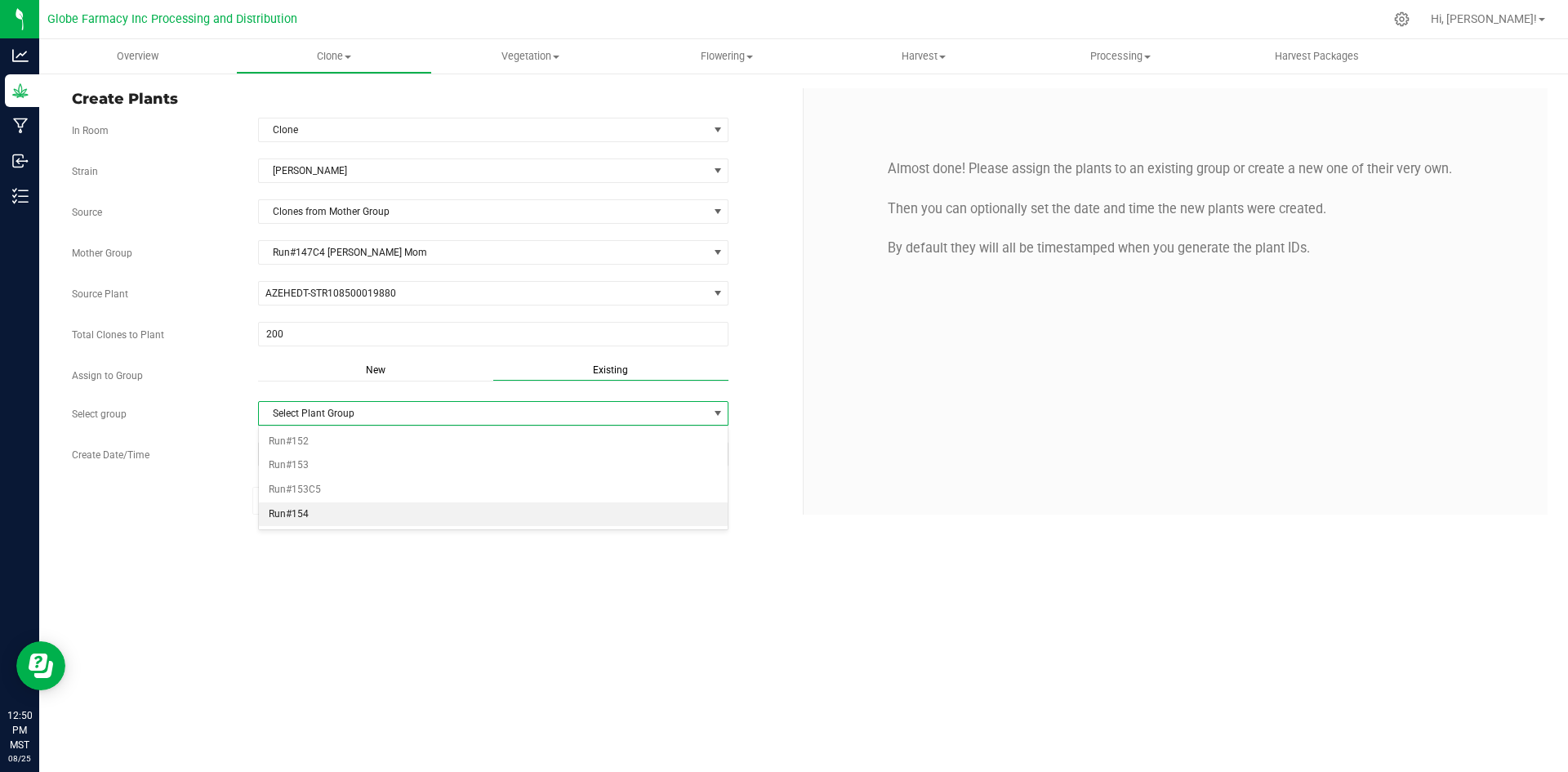
click at [283, 515] on li "Run#154" at bounding box center [493, 515] width 469 height 25
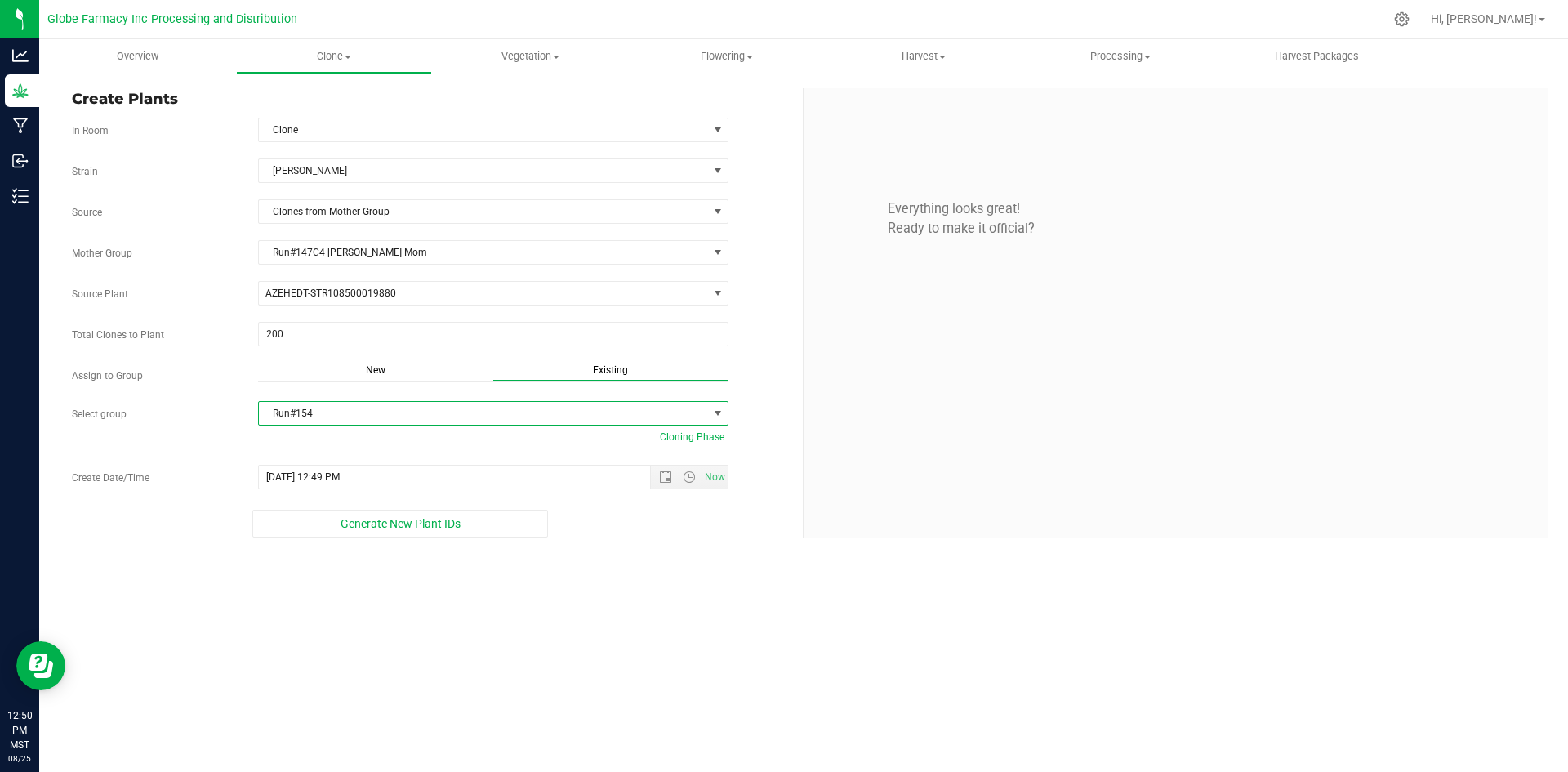
click at [345, 509] on div "Strain [PERSON_NAME] Source Clones from Mother Group Mother Group Run#147C4 [PE…" at bounding box center [431, 347] width 719 height 379
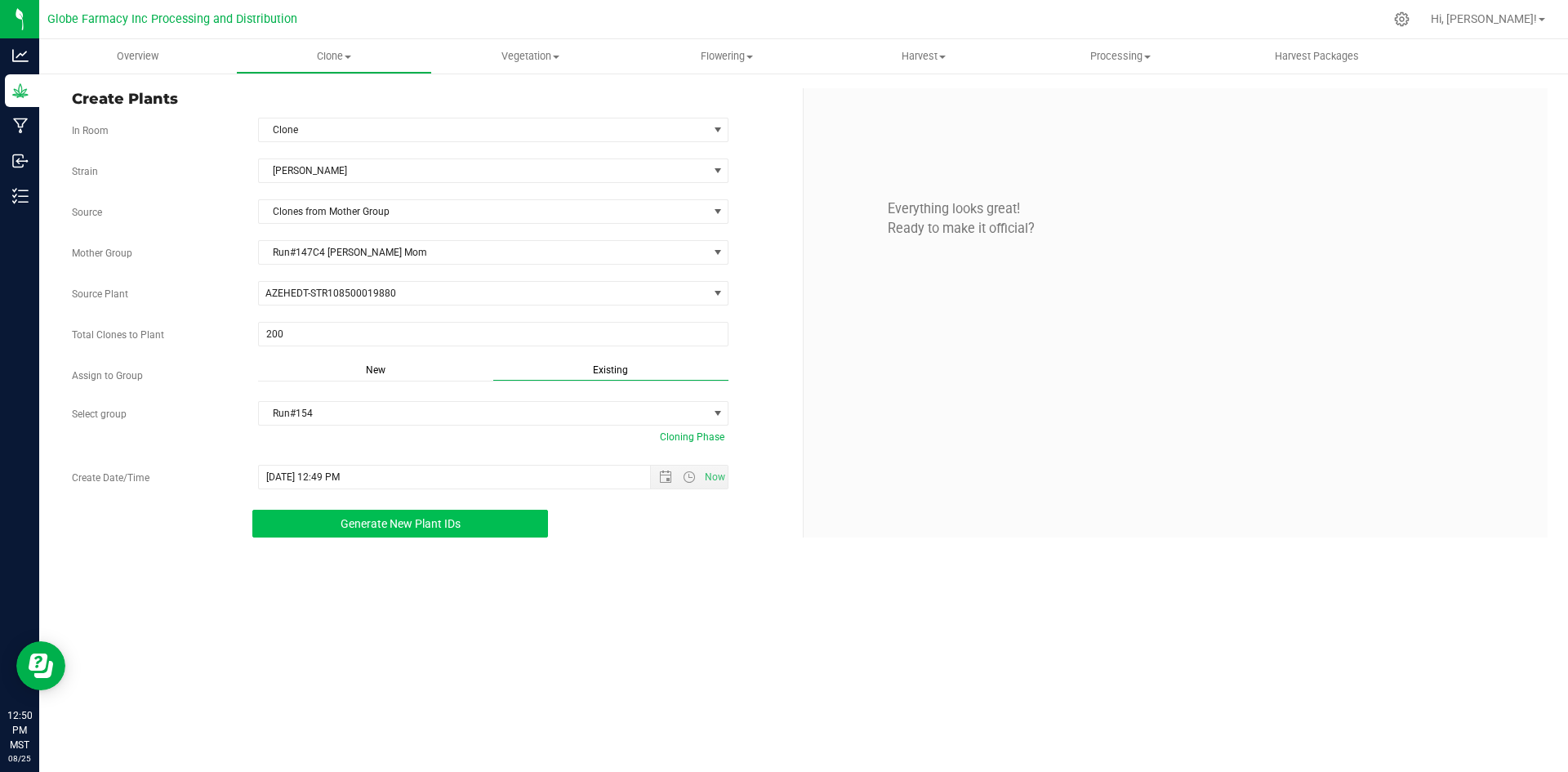
click at [345, 512] on button "Generate New Plant IDs" at bounding box center [400, 523] width 296 height 27
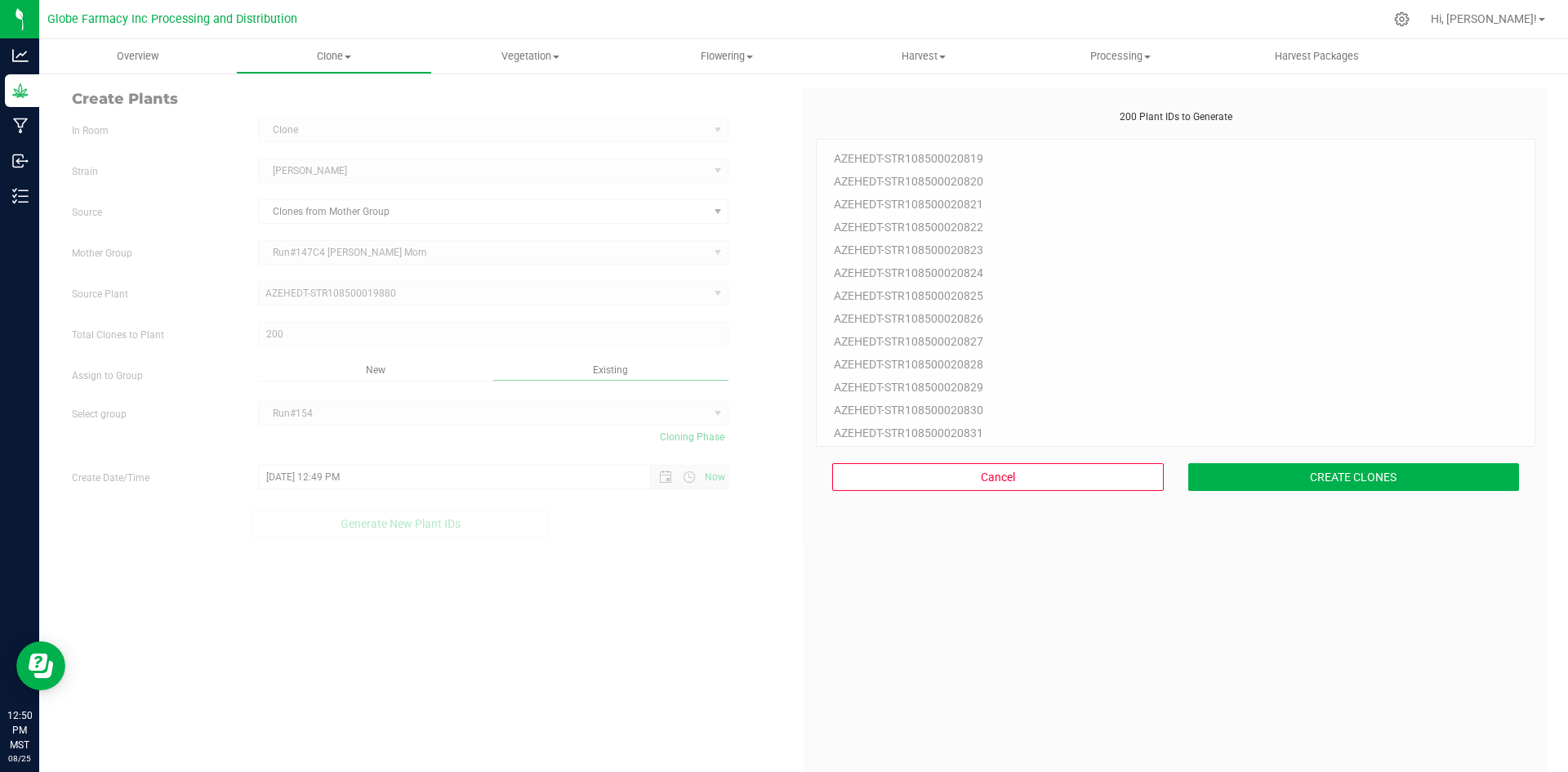
scroll to position [49, 0]
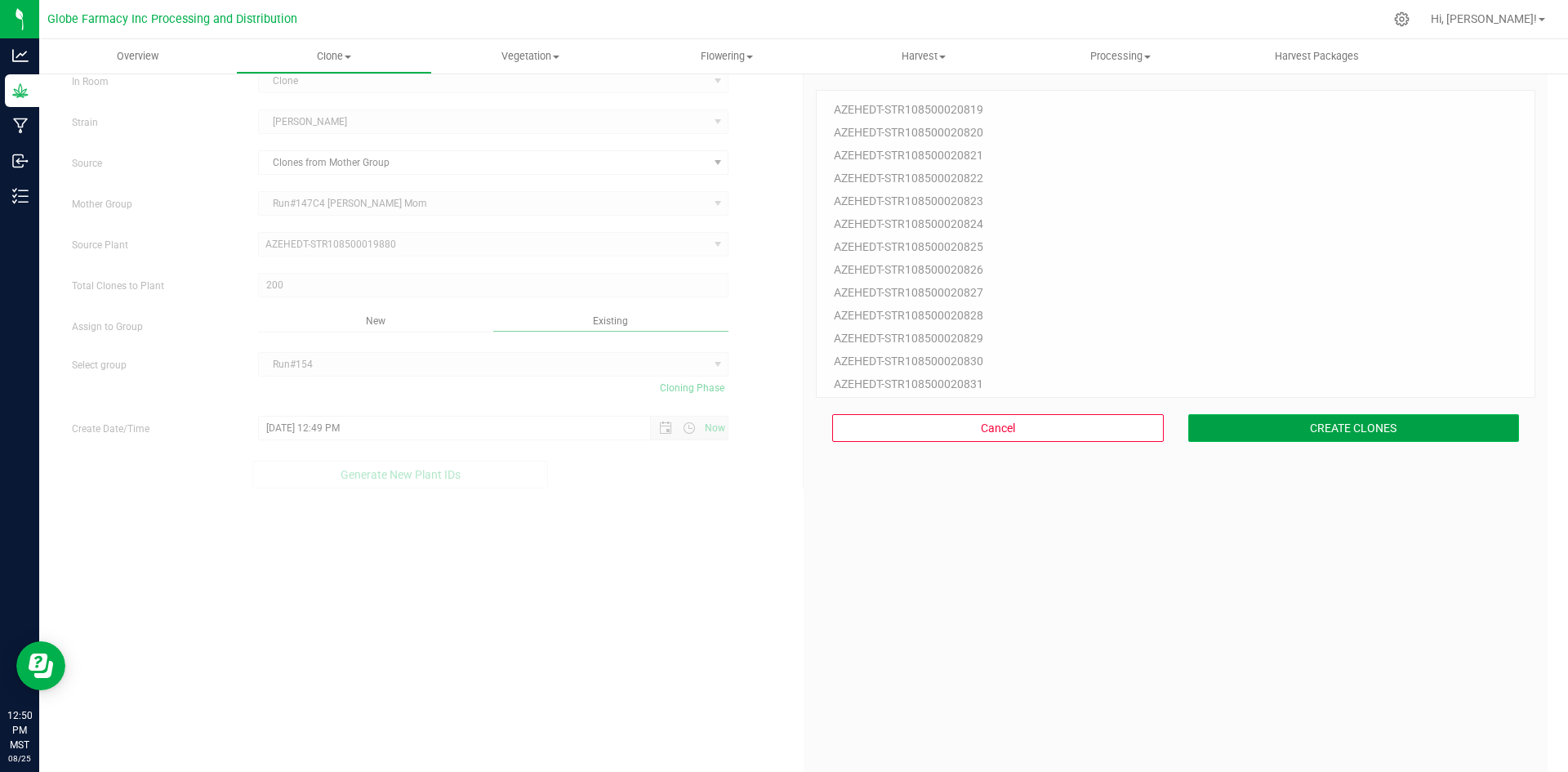
click at [1333, 433] on button "CREATE CLONES" at bounding box center [1354, 427] width 332 height 27
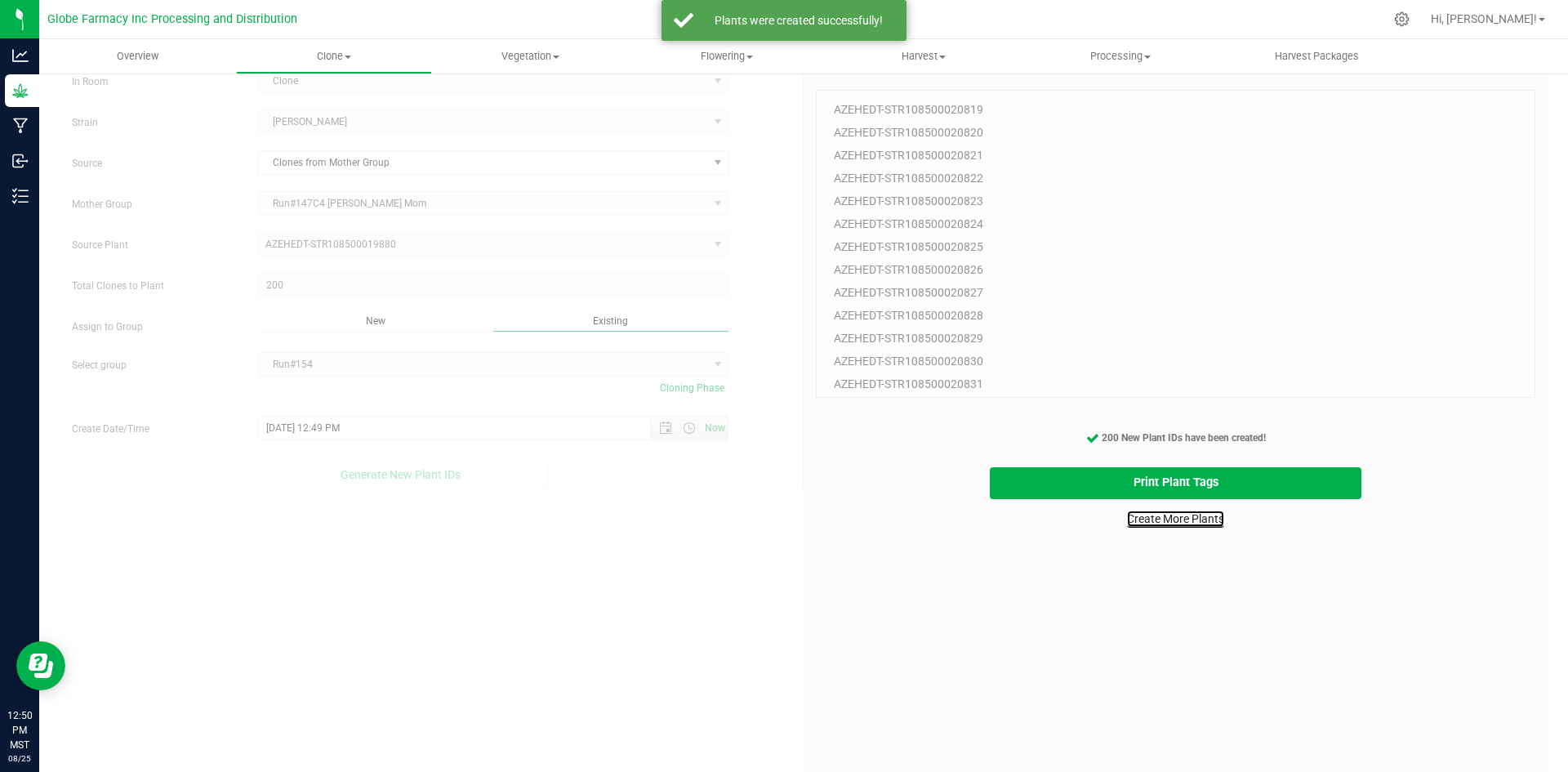
click at [1152, 517] on link "Create More Plants" at bounding box center [1176, 518] width 97 height 16
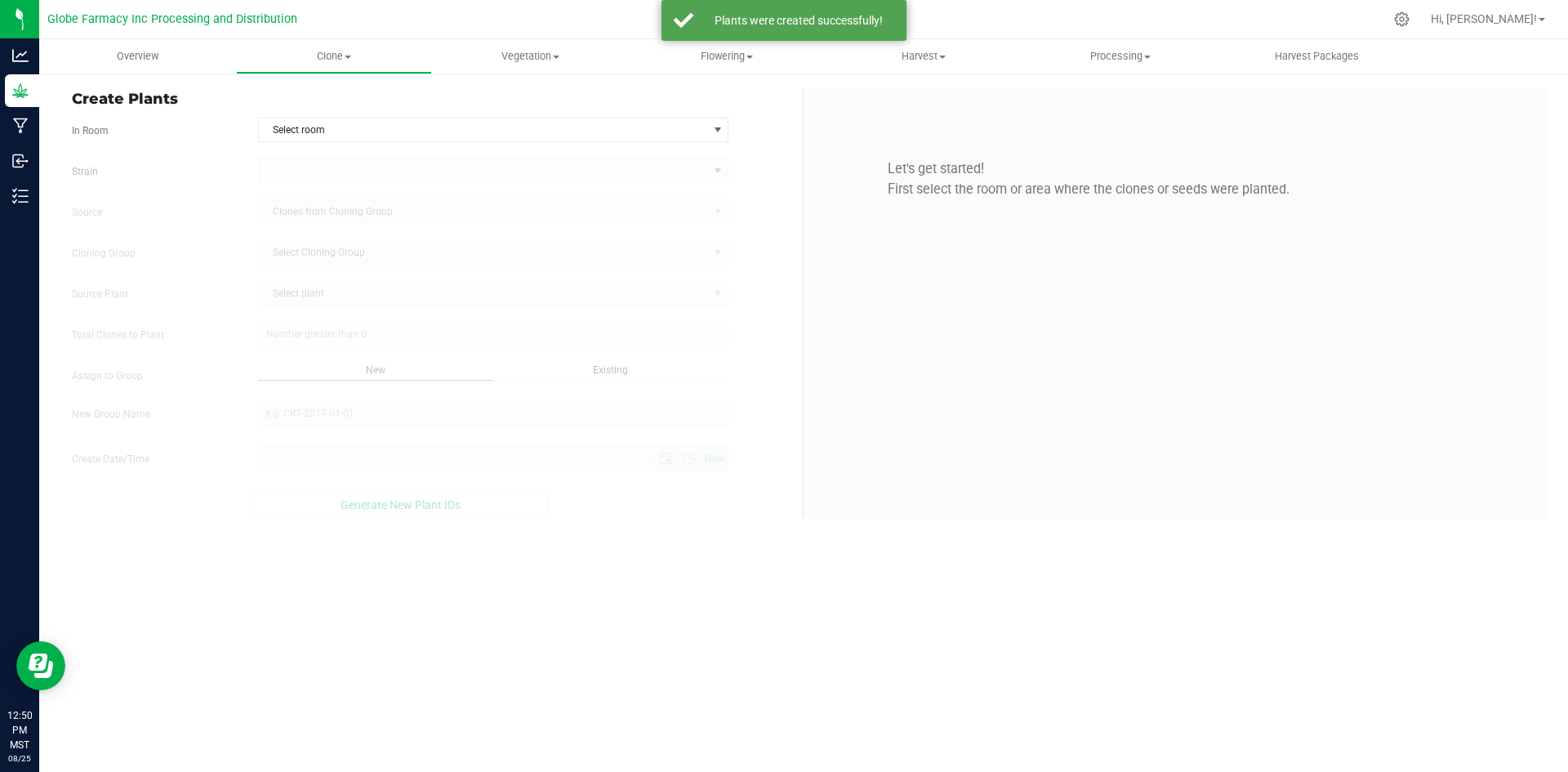
type input "[DATE] 12:50 PM"
click at [401, 126] on span "Select room" at bounding box center [484, 130] width 449 height 23
click at [377, 157] on li "Clone" at bounding box center [493, 157] width 469 height 25
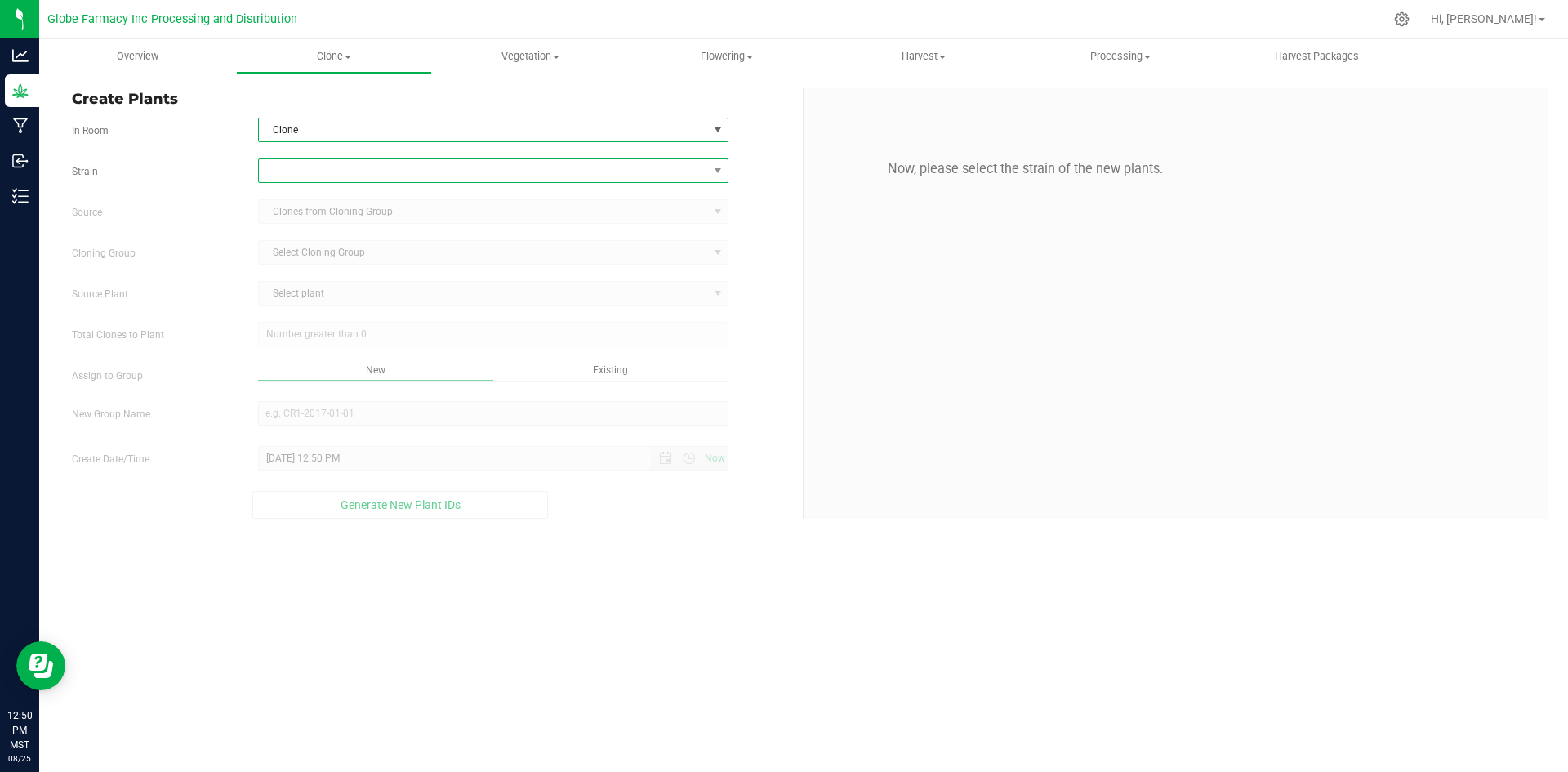
click at [349, 175] on span at bounding box center [484, 170] width 449 height 23
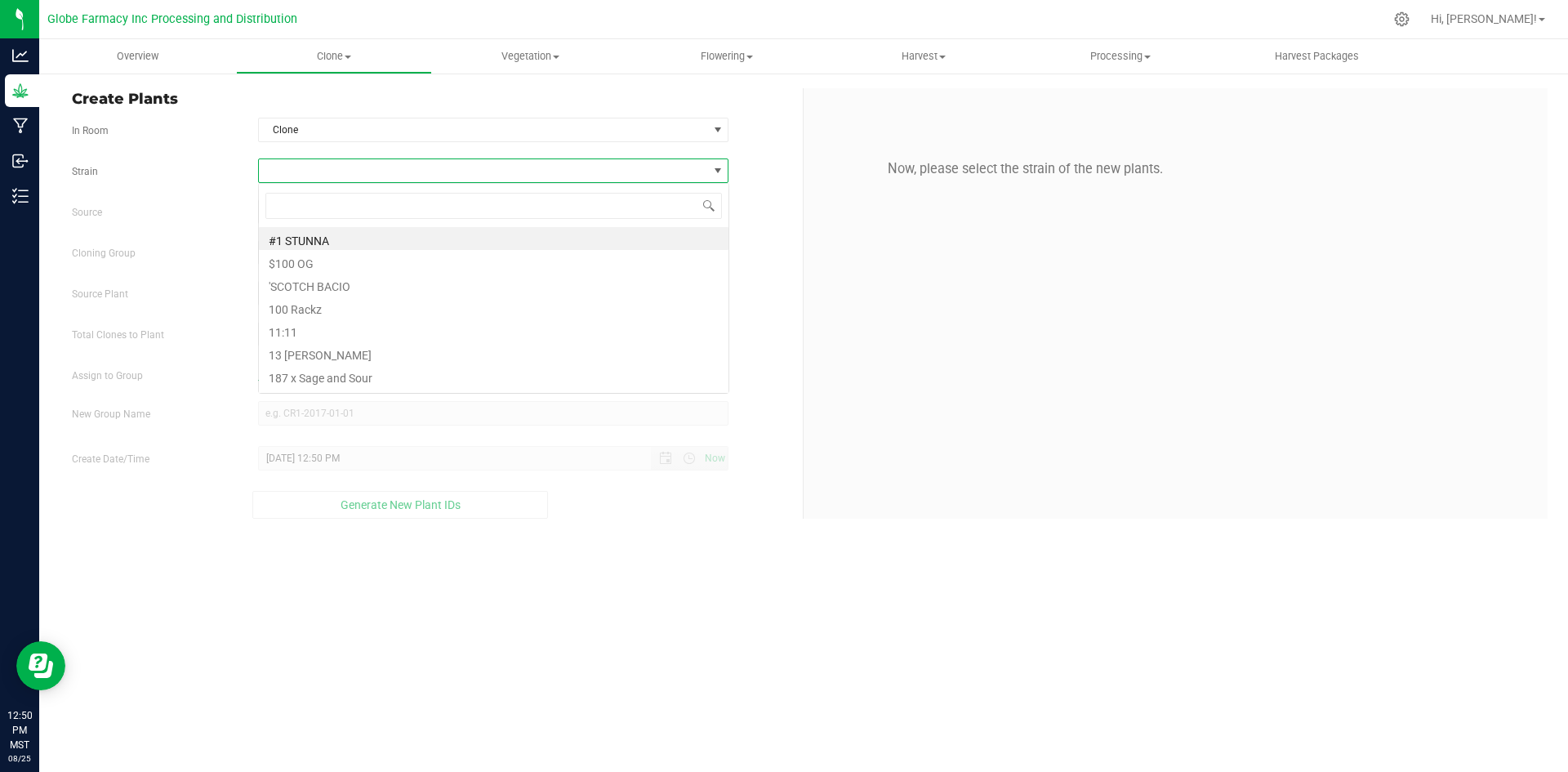
scroll to position [25, 470]
type input "black maple"
click at [338, 232] on li "Black Maple" at bounding box center [493, 239] width 469 height 23
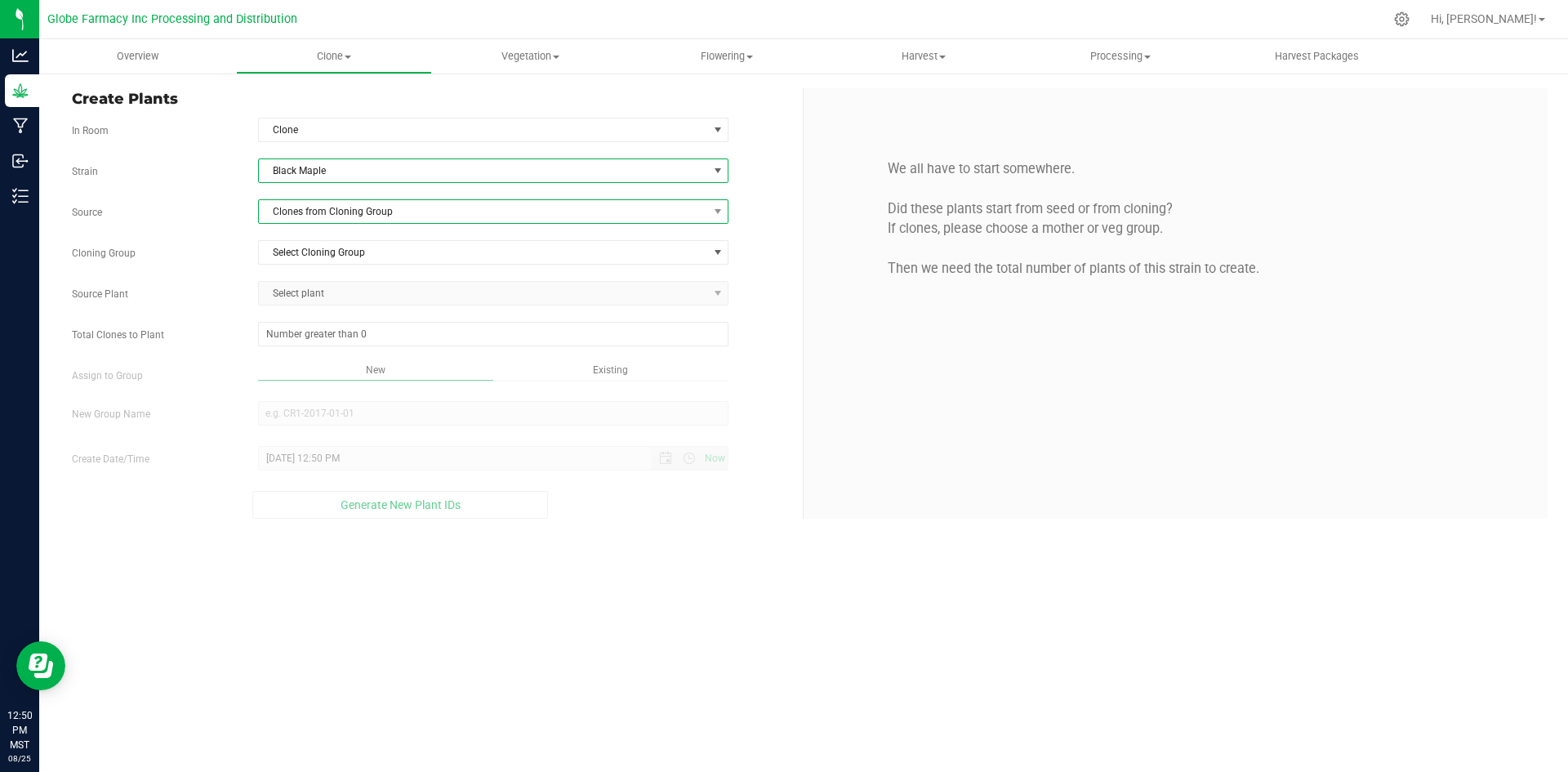
click at [346, 214] on span "Clones from Cloning Group" at bounding box center [484, 211] width 449 height 23
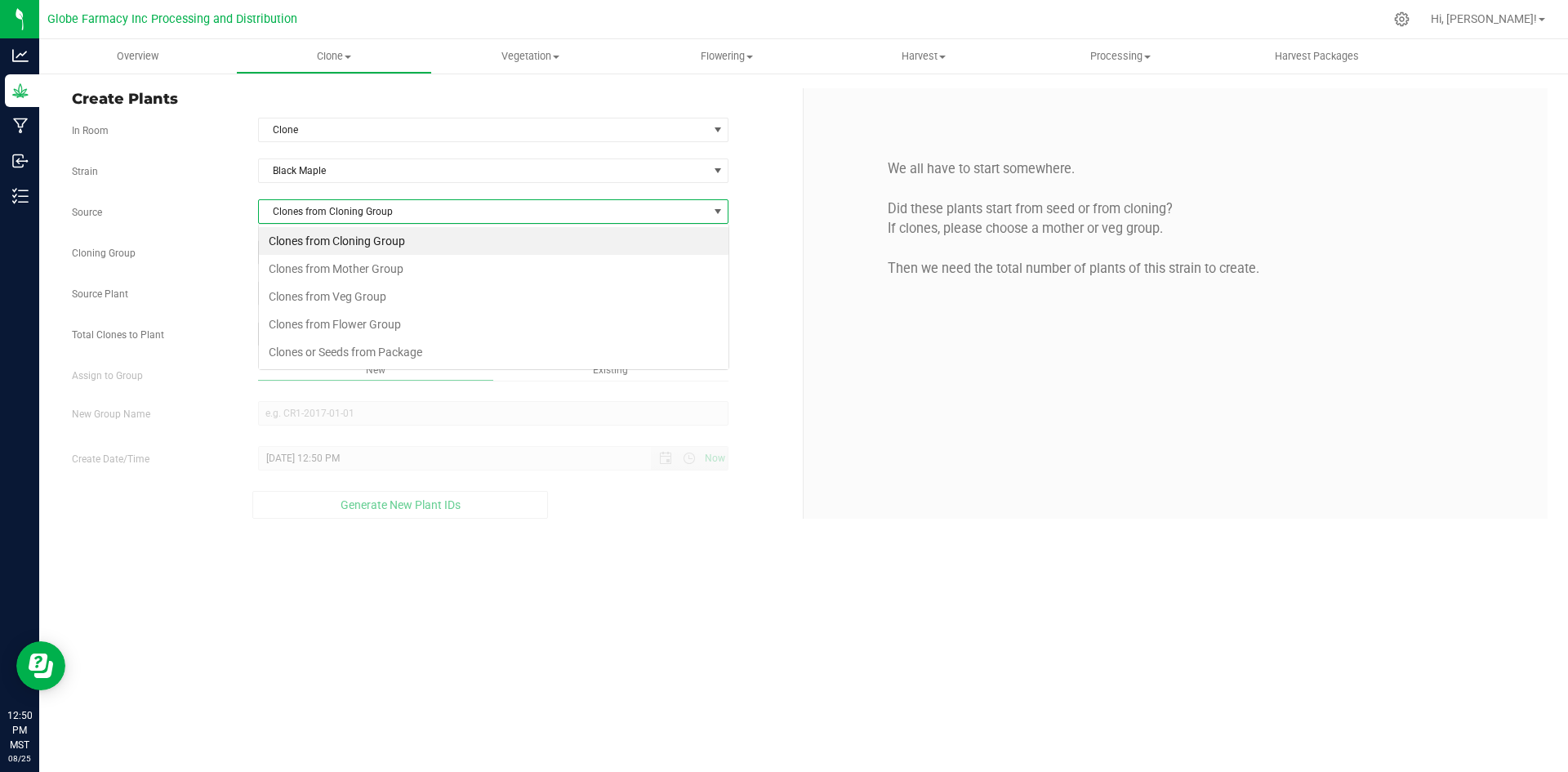
scroll to position [25, 470]
click at [355, 264] on li "Clones from Mother Group" at bounding box center [493, 268] width 469 height 27
click at [354, 254] on span "Select Mother Group" at bounding box center [484, 252] width 449 height 23
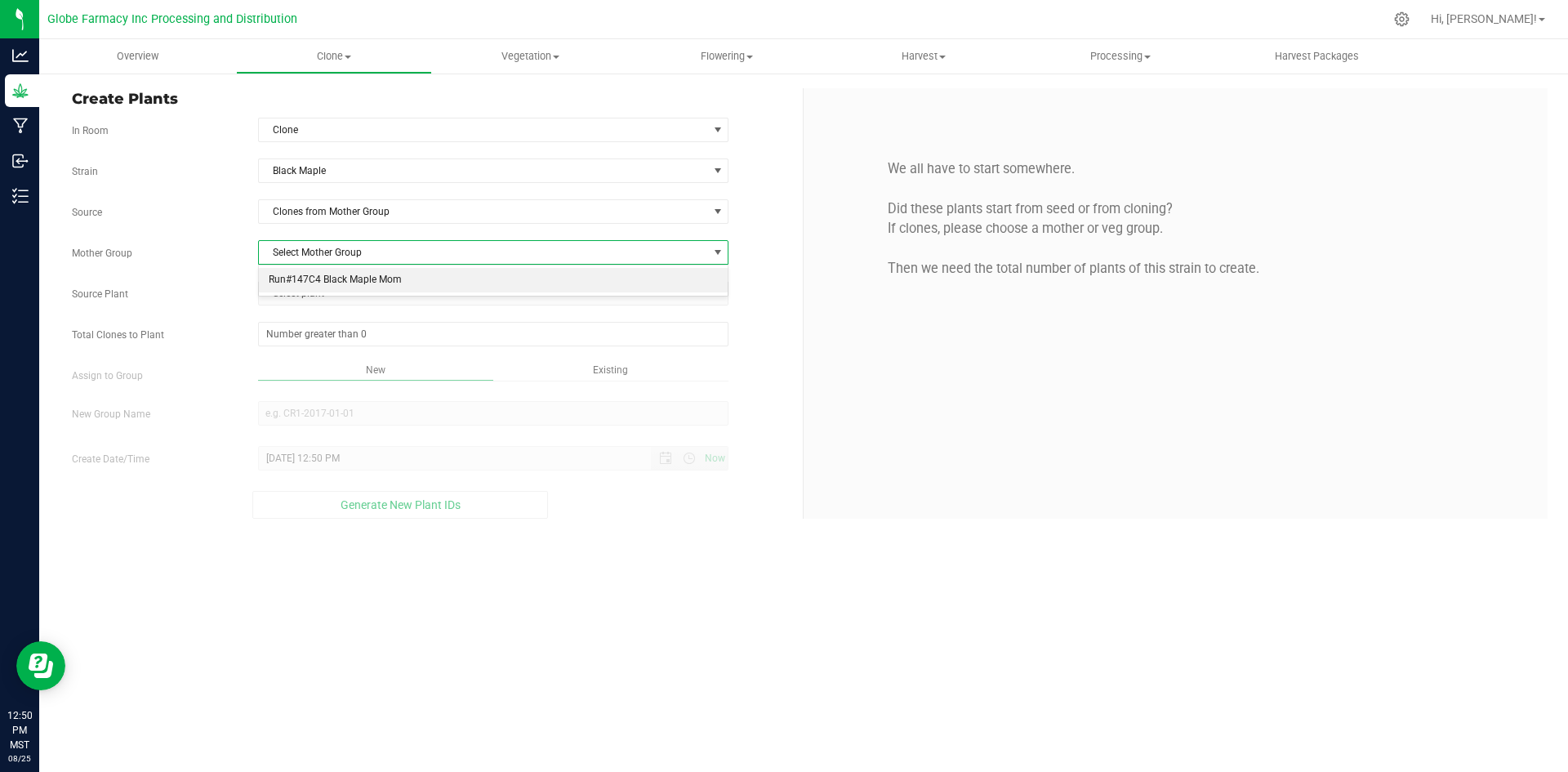
click at [355, 274] on li "Run#147C4 Black Maple Mom" at bounding box center [493, 280] width 469 height 25
click at [347, 291] on span "Select plant" at bounding box center [484, 293] width 449 height 23
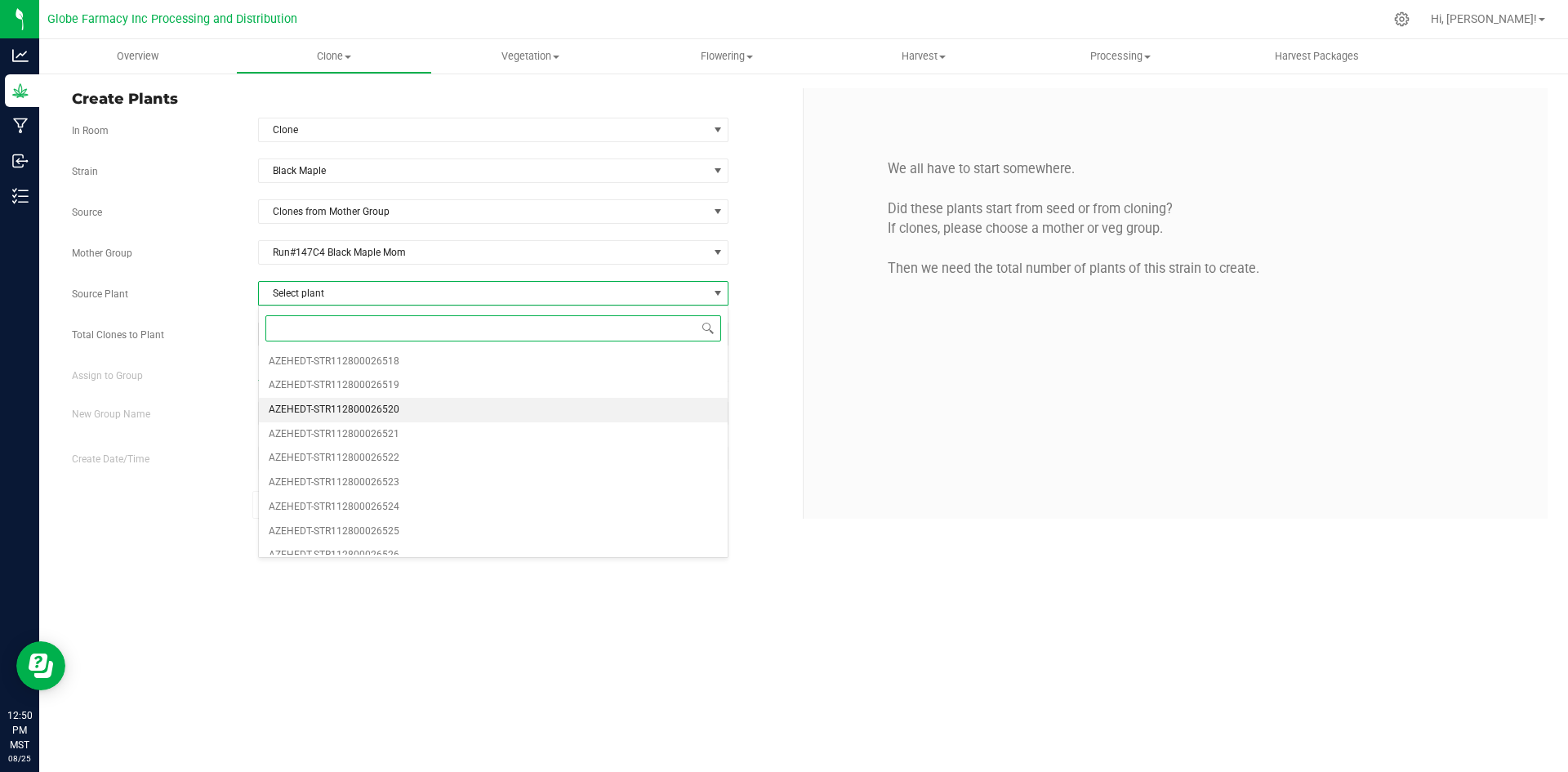
click at [378, 409] on span "AZEHEDT-STR112800026520" at bounding box center [333, 410] width 131 height 21
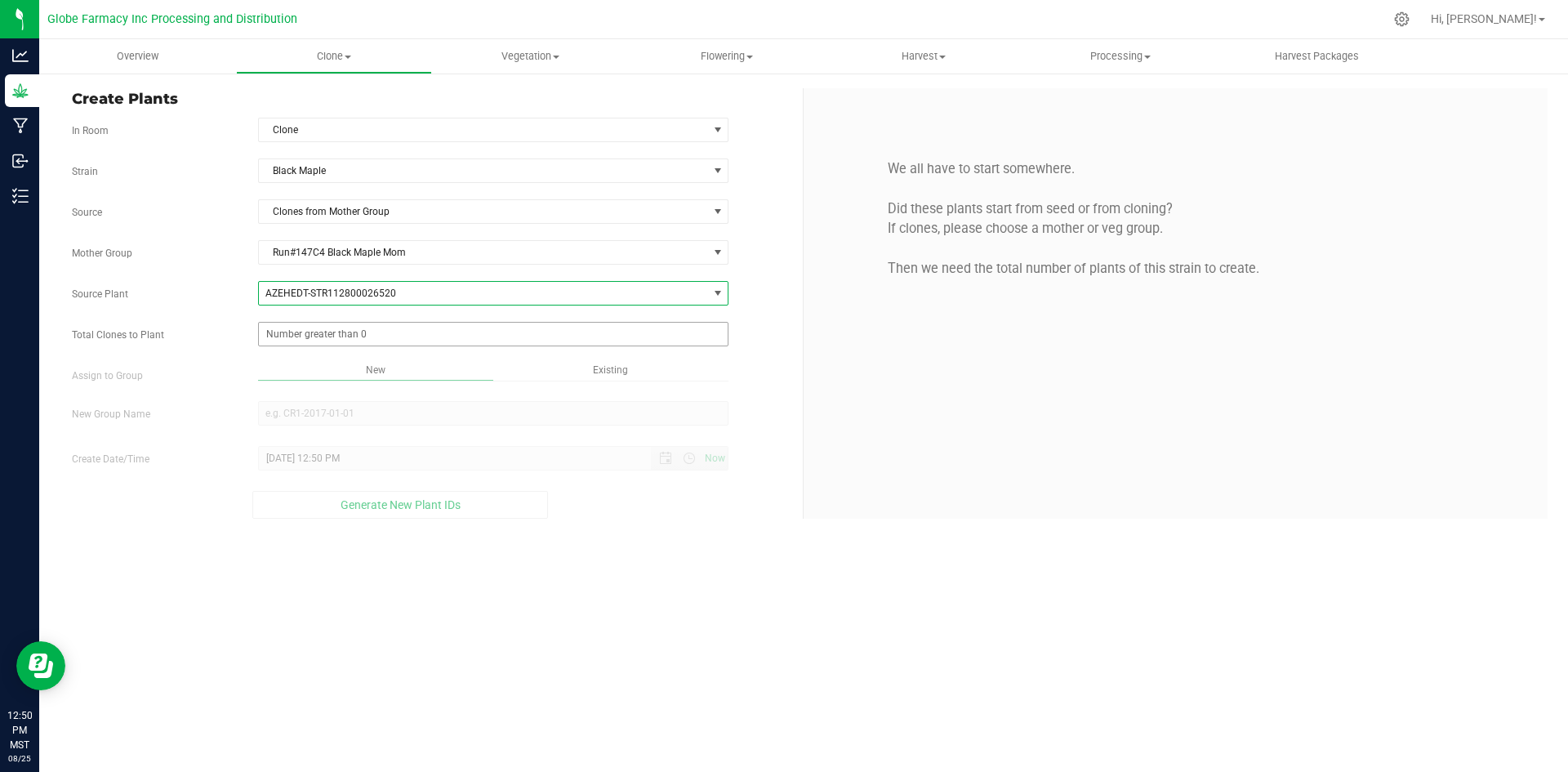
click at [357, 332] on span at bounding box center [493, 333] width 471 height 25
type input "149"
click at [766, 590] on div "Overview Clone Create plants Cloning groups Cloning plants Apply to plants Vege…" at bounding box center [803, 405] width 1529 height 733
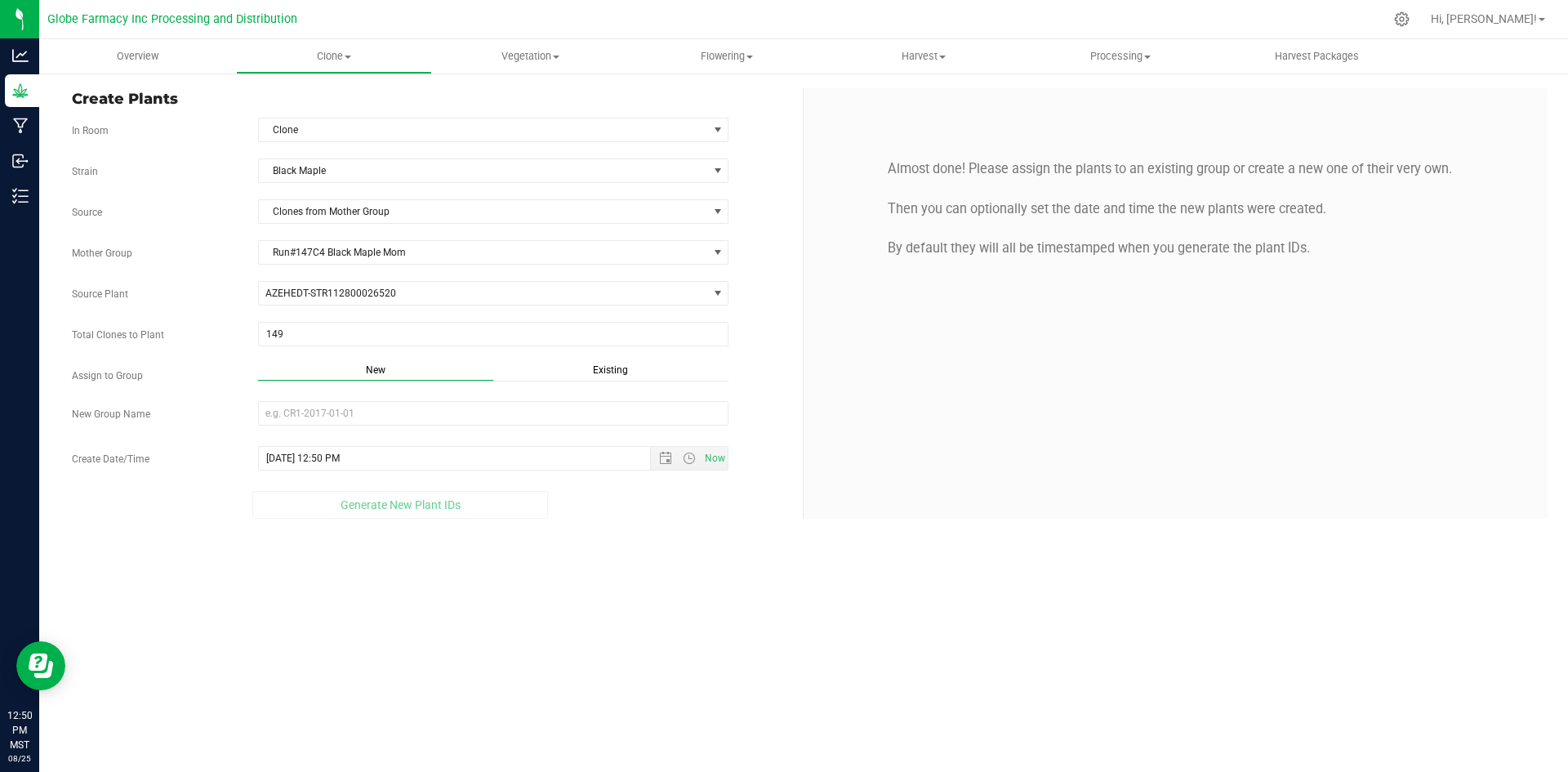
click at [623, 368] on span "Existing" at bounding box center [610, 369] width 35 height 11
click at [567, 410] on span "Select Plant Group" at bounding box center [484, 413] width 449 height 23
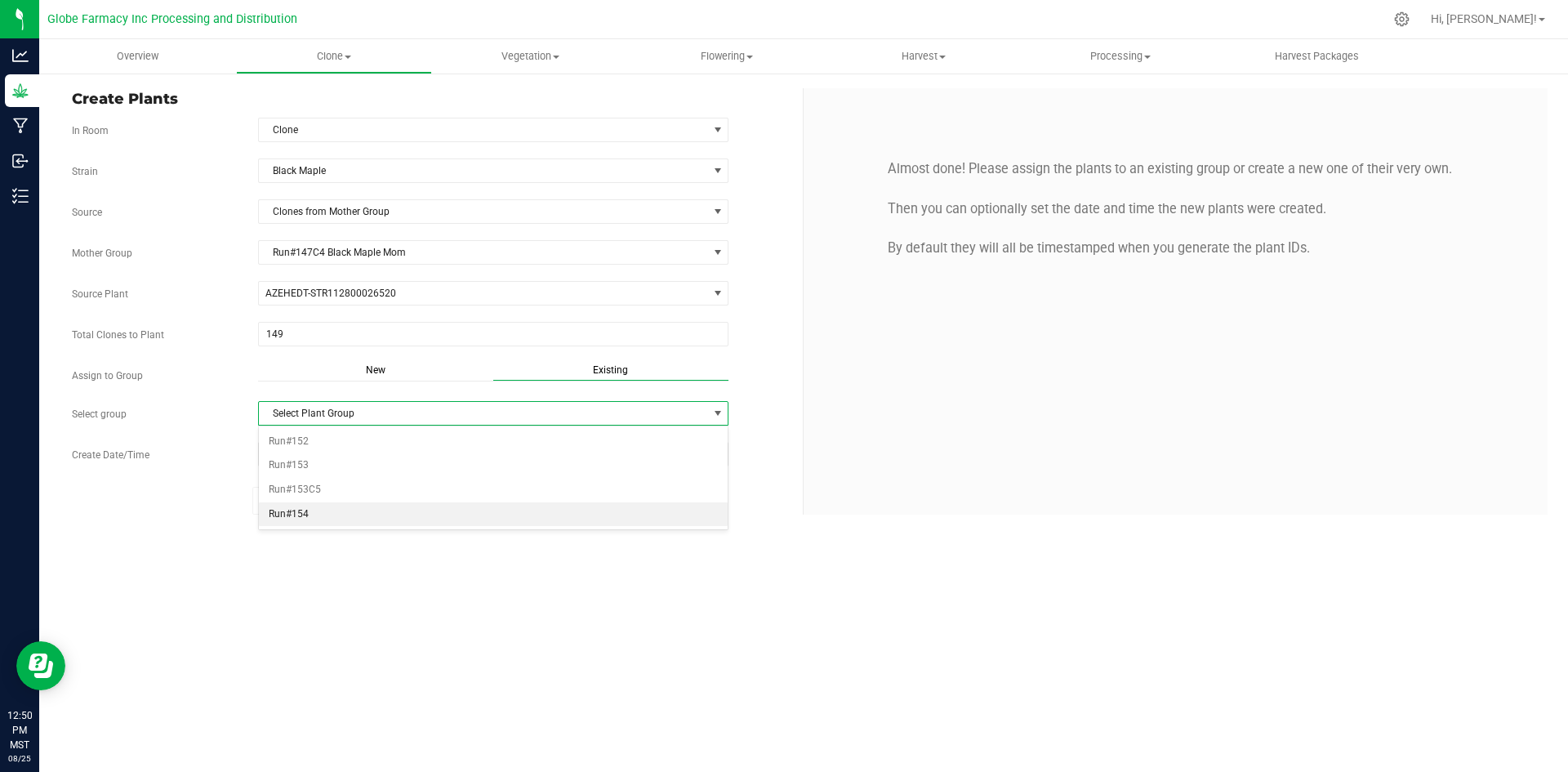
click at [351, 518] on li "Run#154" at bounding box center [493, 515] width 469 height 25
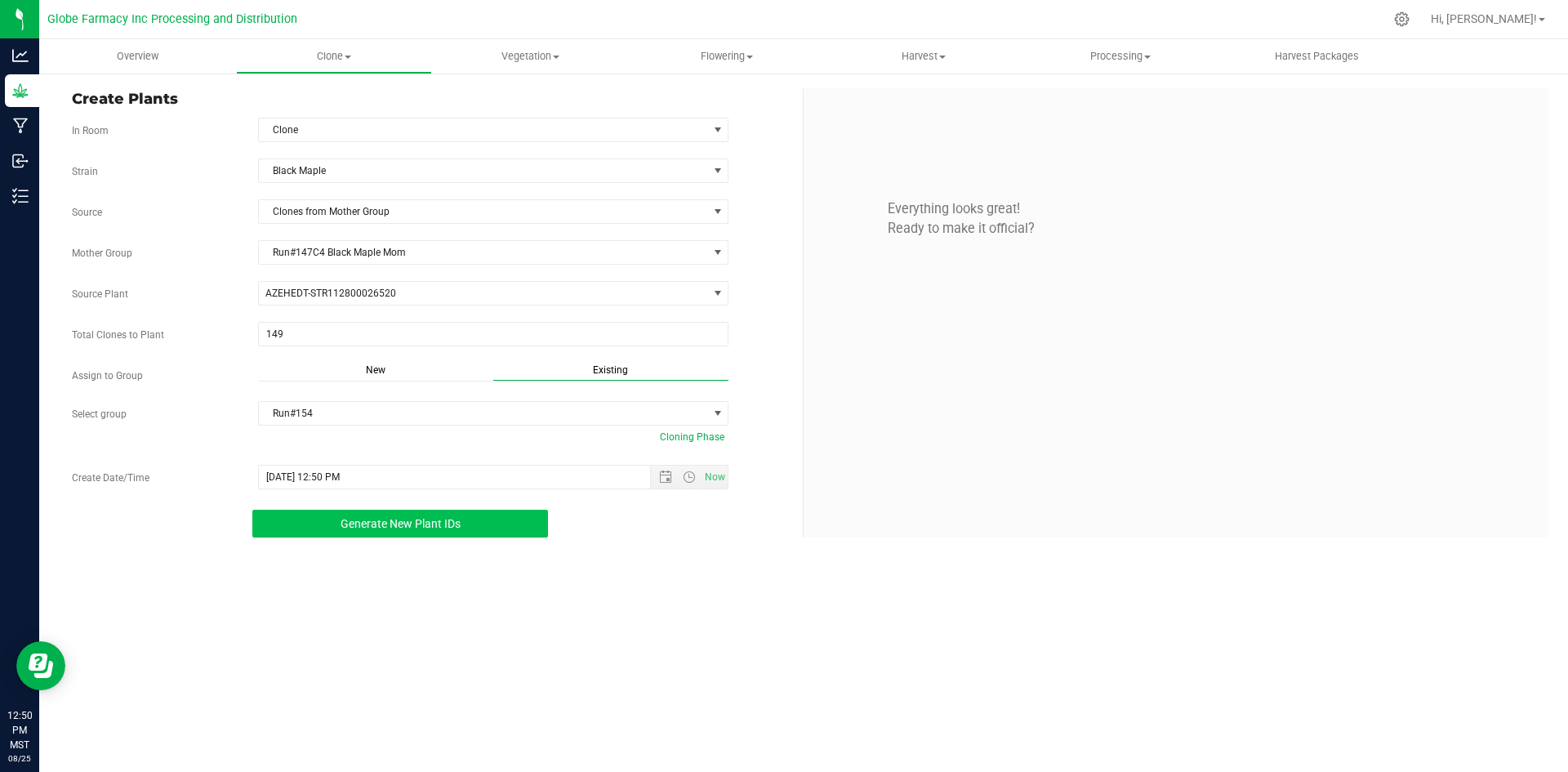
click at [350, 527] on span "Generate New Plant IDs" at bounding box center [400, 523] width 120 height 13
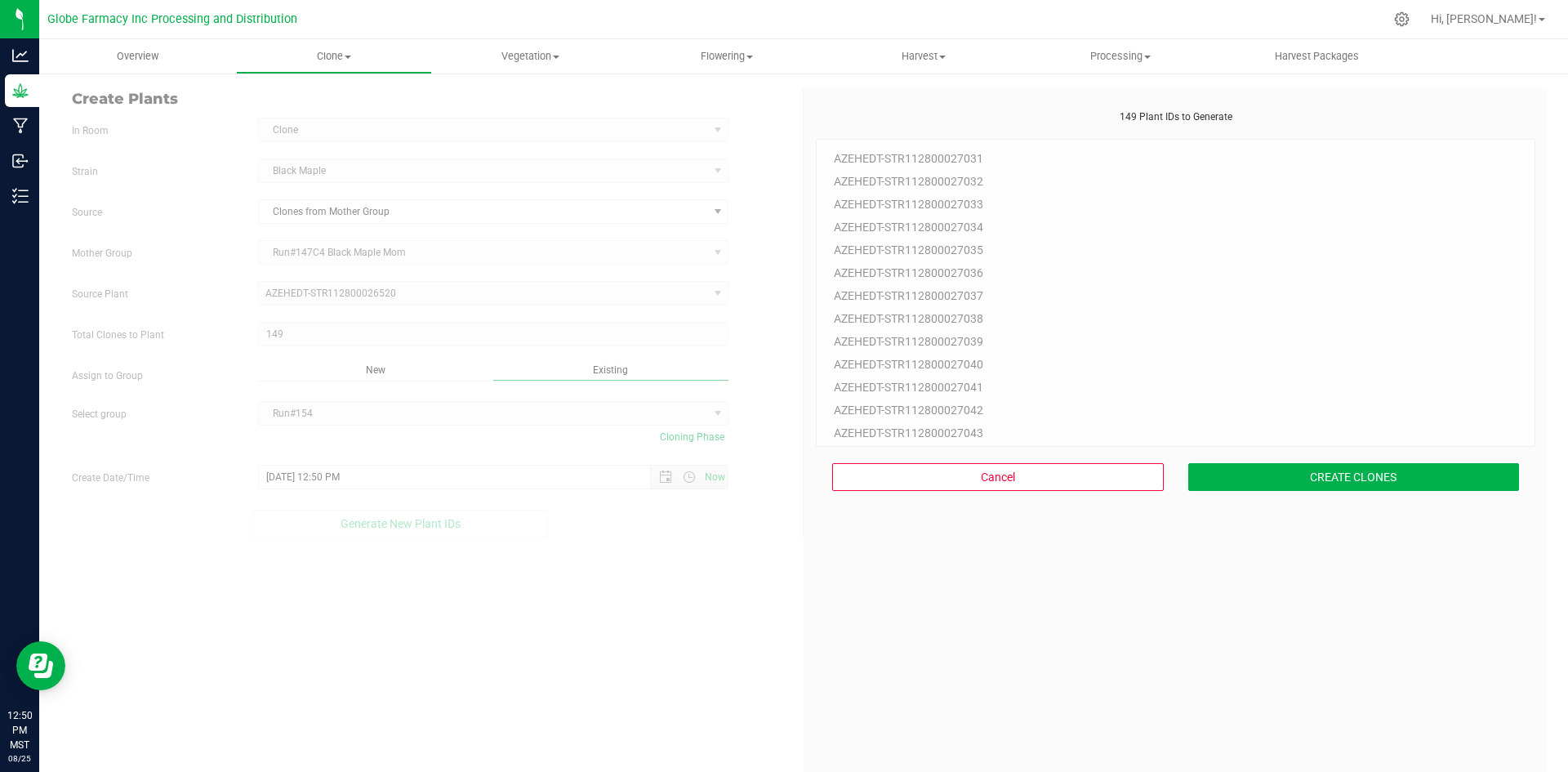
scroll to position [49, 0]
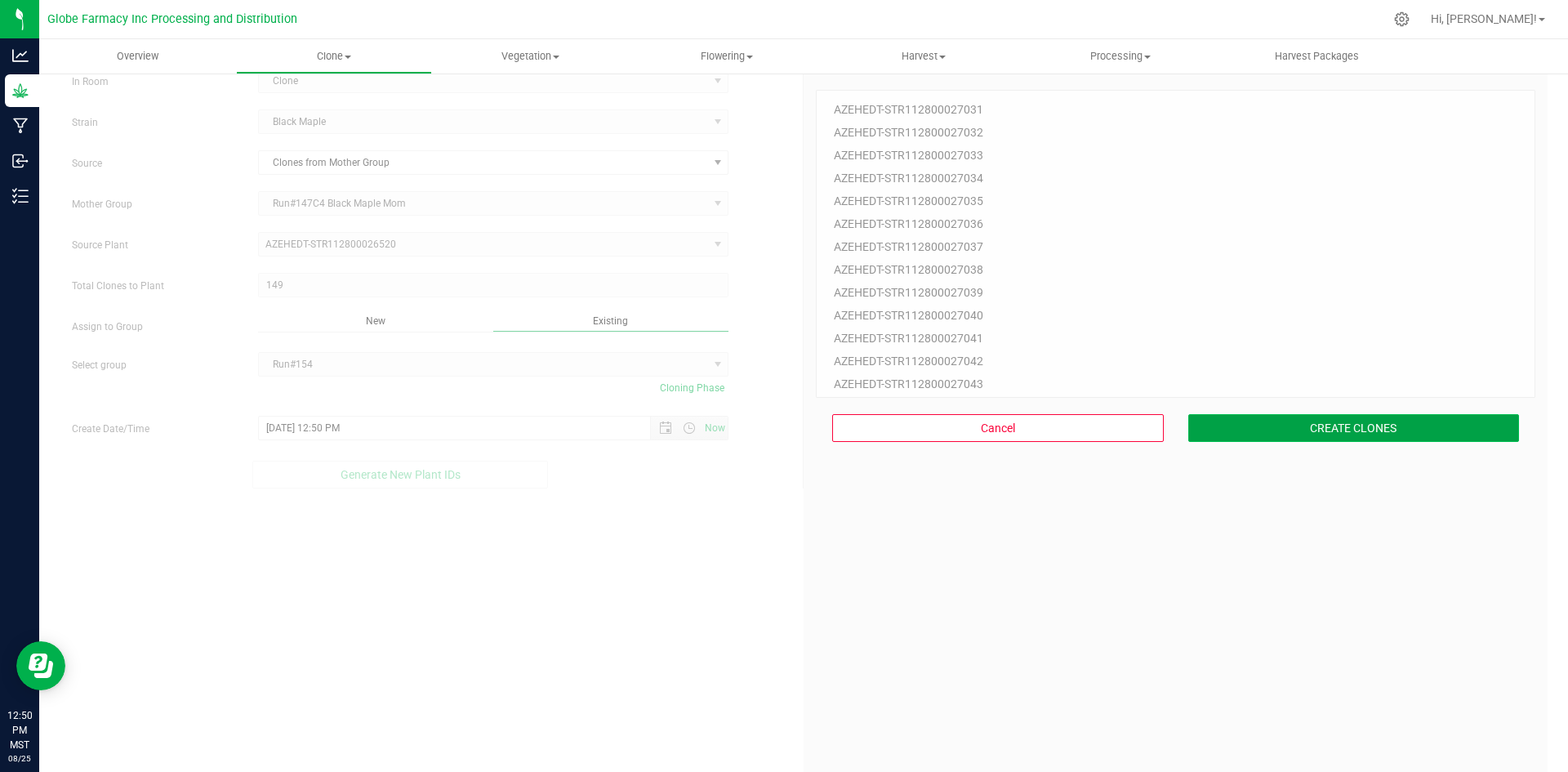
click at [1242, 432] on button "CREATE CLONES" at bounding box center [1354, 427] width 332 height 27
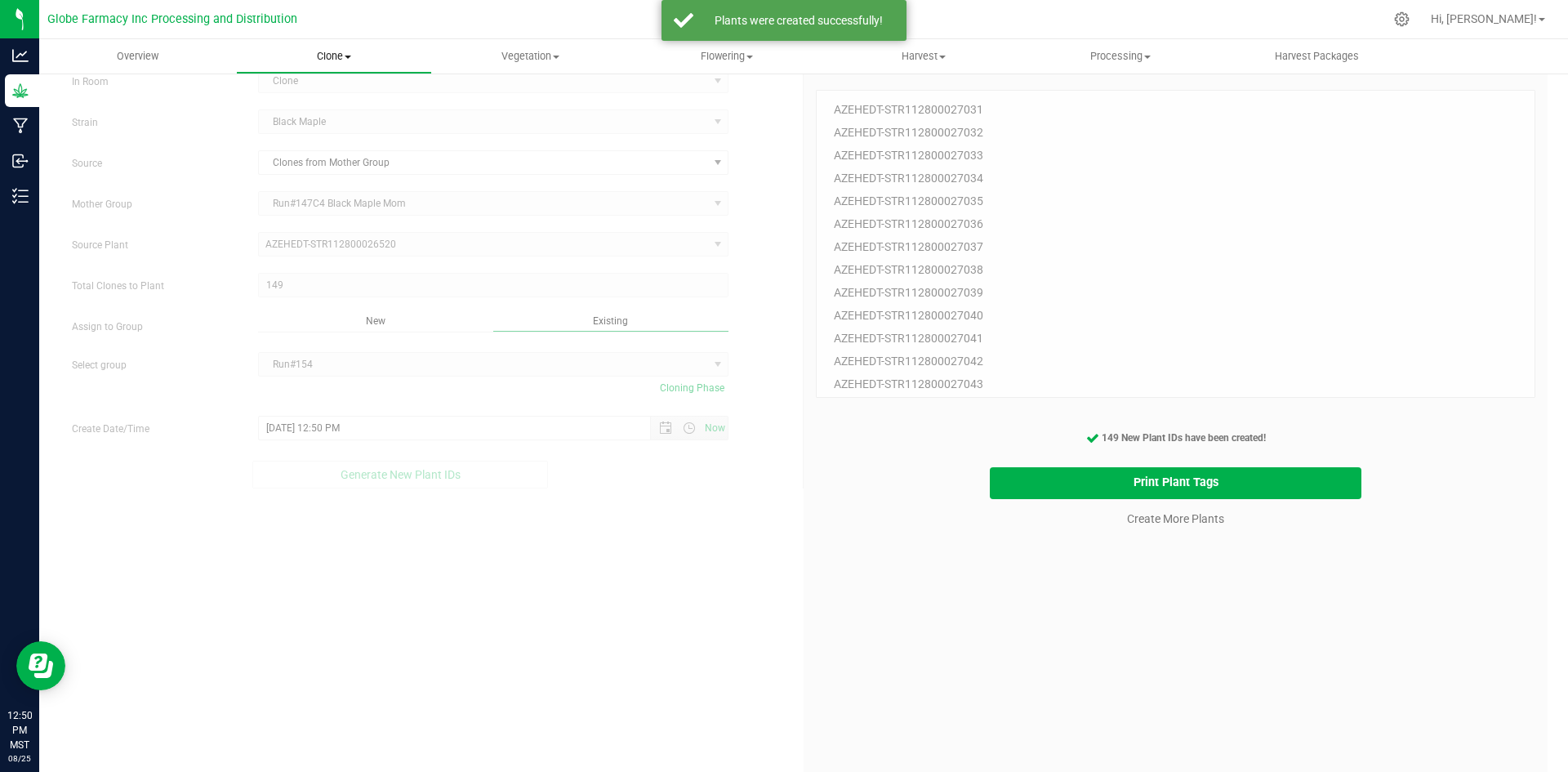
click at [332, 49] on span "Clone" at bounding box center [334, 56] width 195 height 15
click at [326, 114] on span "Cloning groups" at bounding box center [297, 118] width 123 height 14
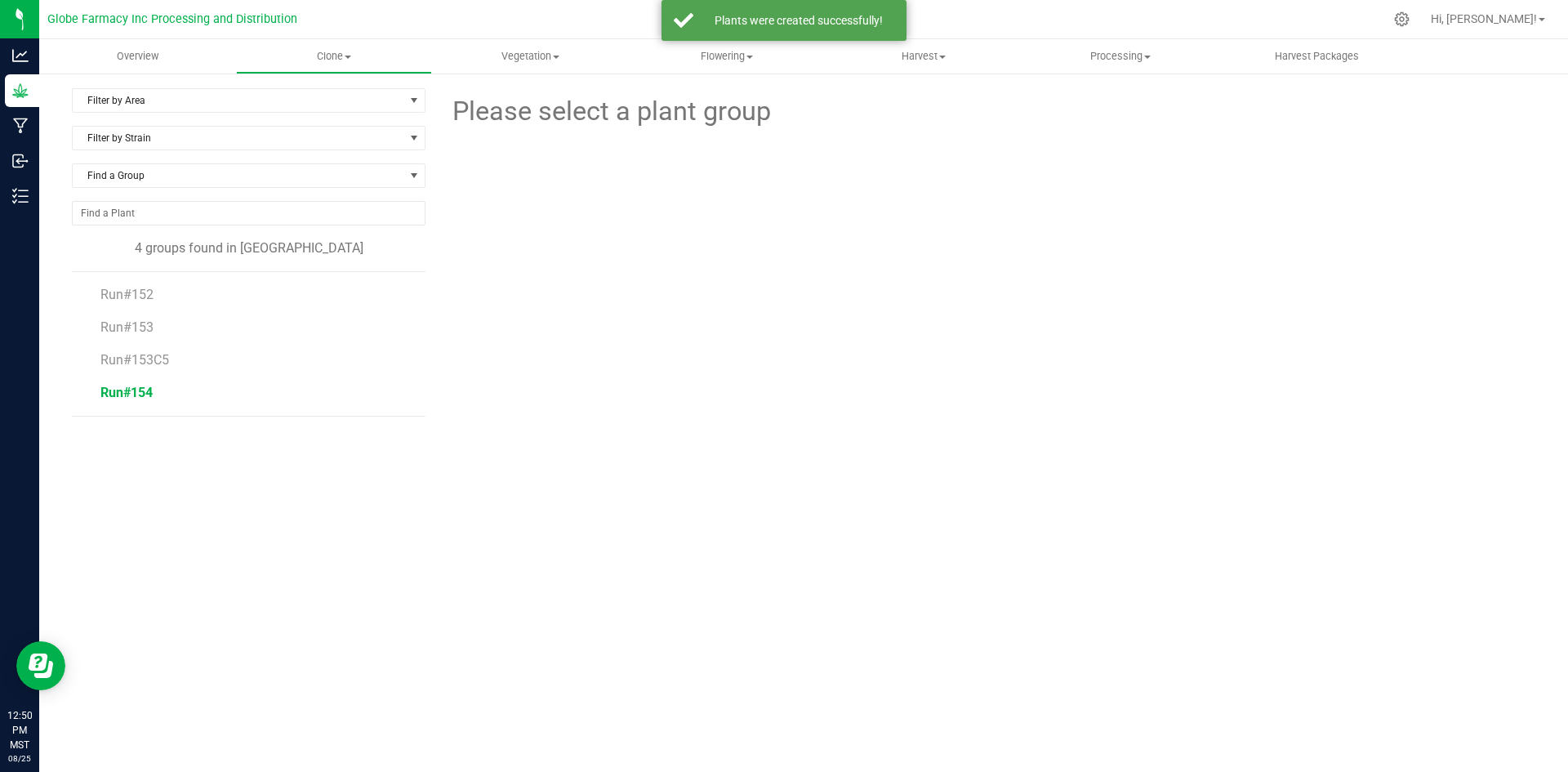
click at [128, 391] on span "Run#154" at bounding box center [126, 392] width 52 height 15
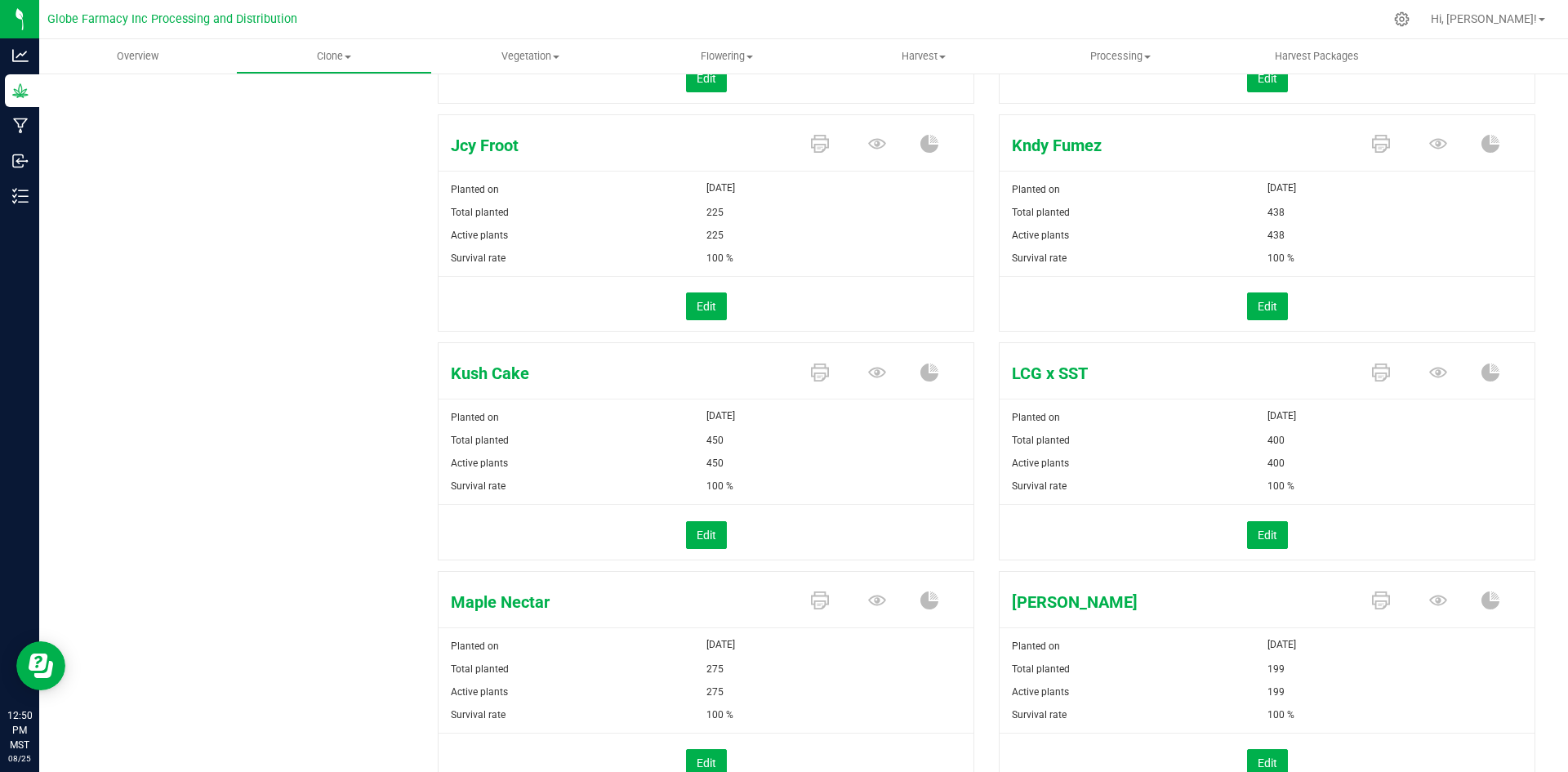
scroll to position [698, 0]
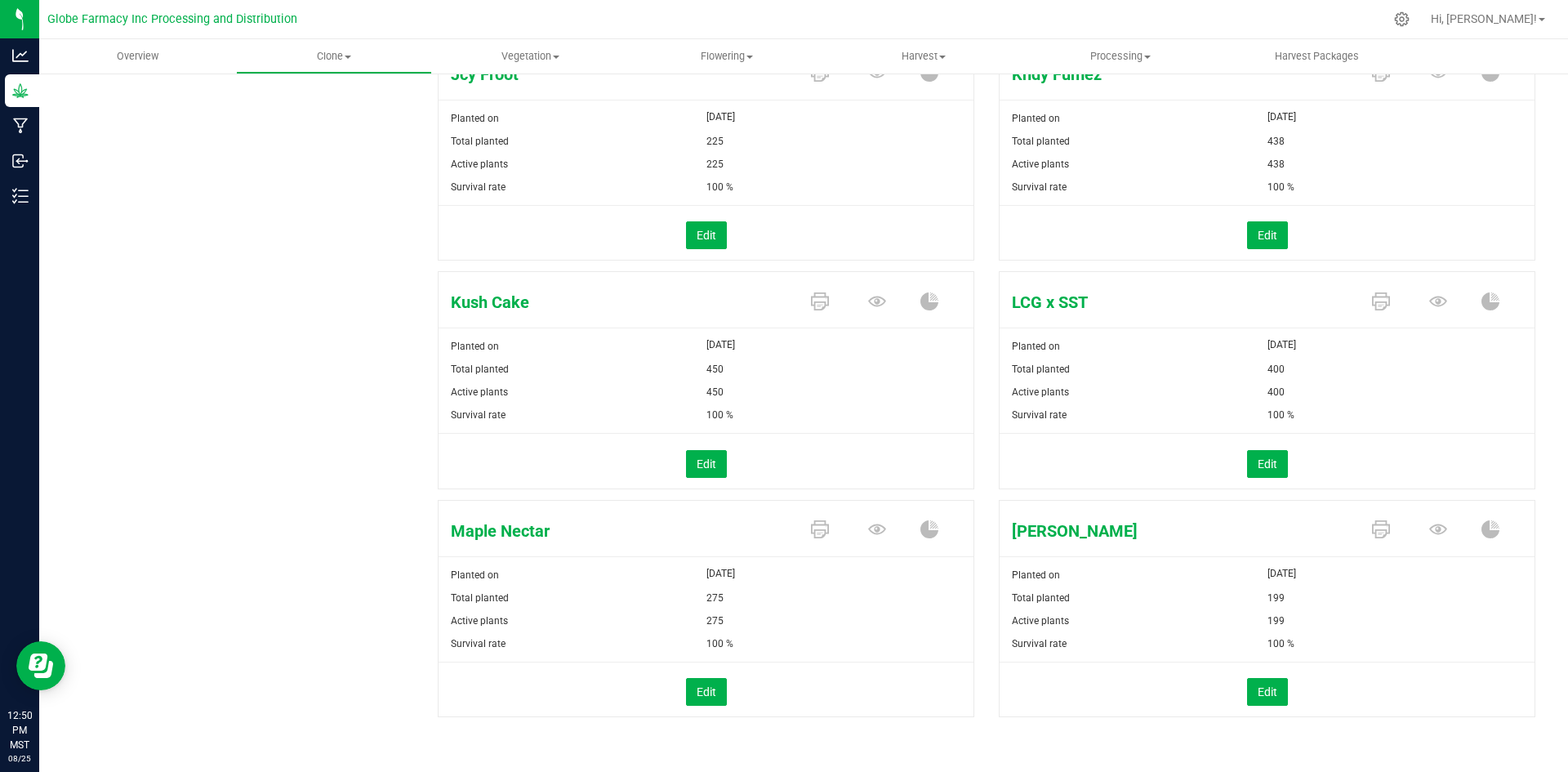
drag, startPoint x: 50, startPoint y: 352, endPoint x: 61, endPoint y: 345, distance: 13.0
click at [50, 352] on div "Filter by Area Filter by Area All Clone Filter by Strain Find a Group 4 groups …" at bounding box center [803, 74] width 1529 height 1401
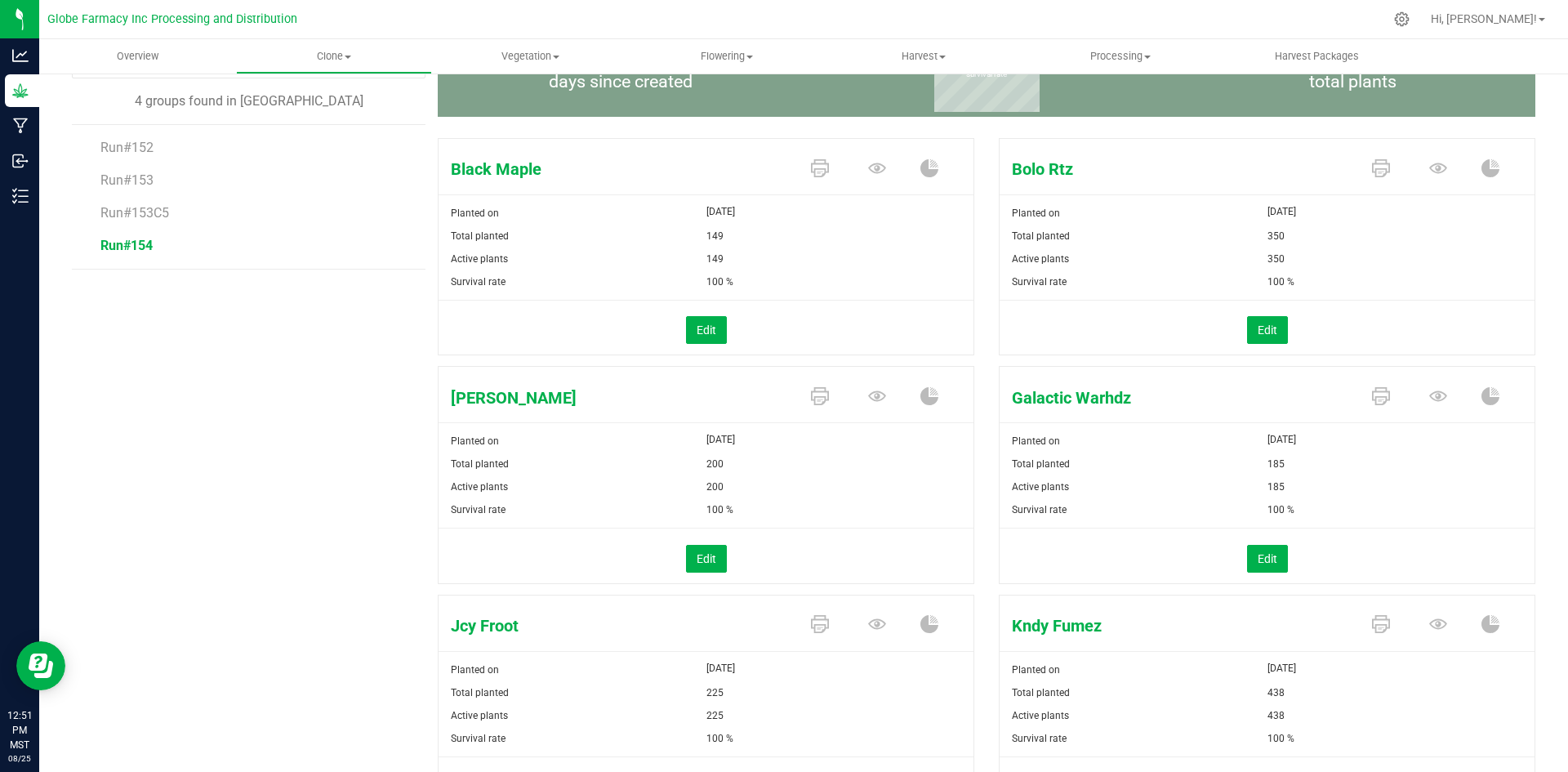
scroll to position [0, 0]
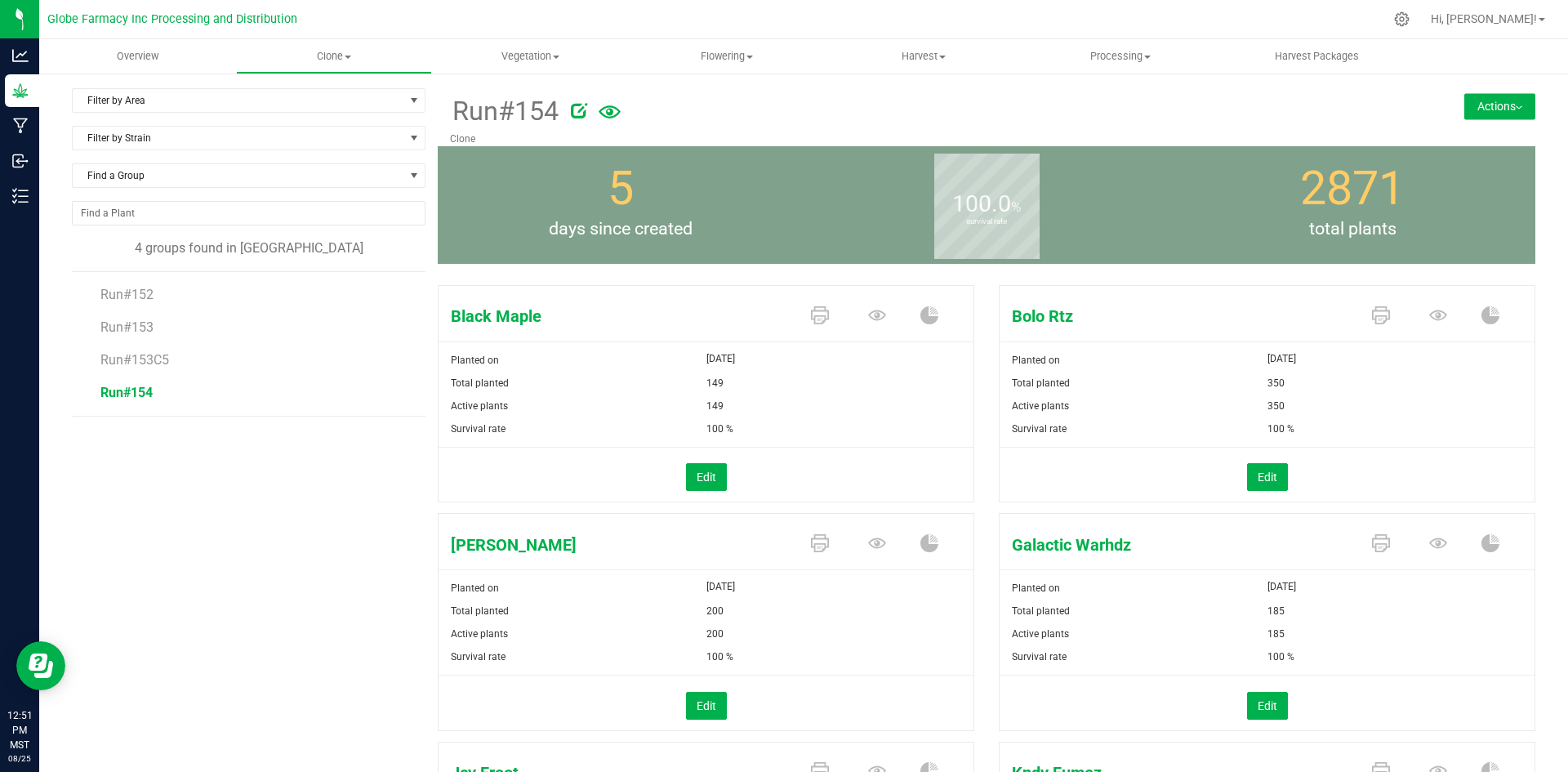
click at [1480, 105] on button "Actions" at bounding box center [1499, 106] width 71 height 27
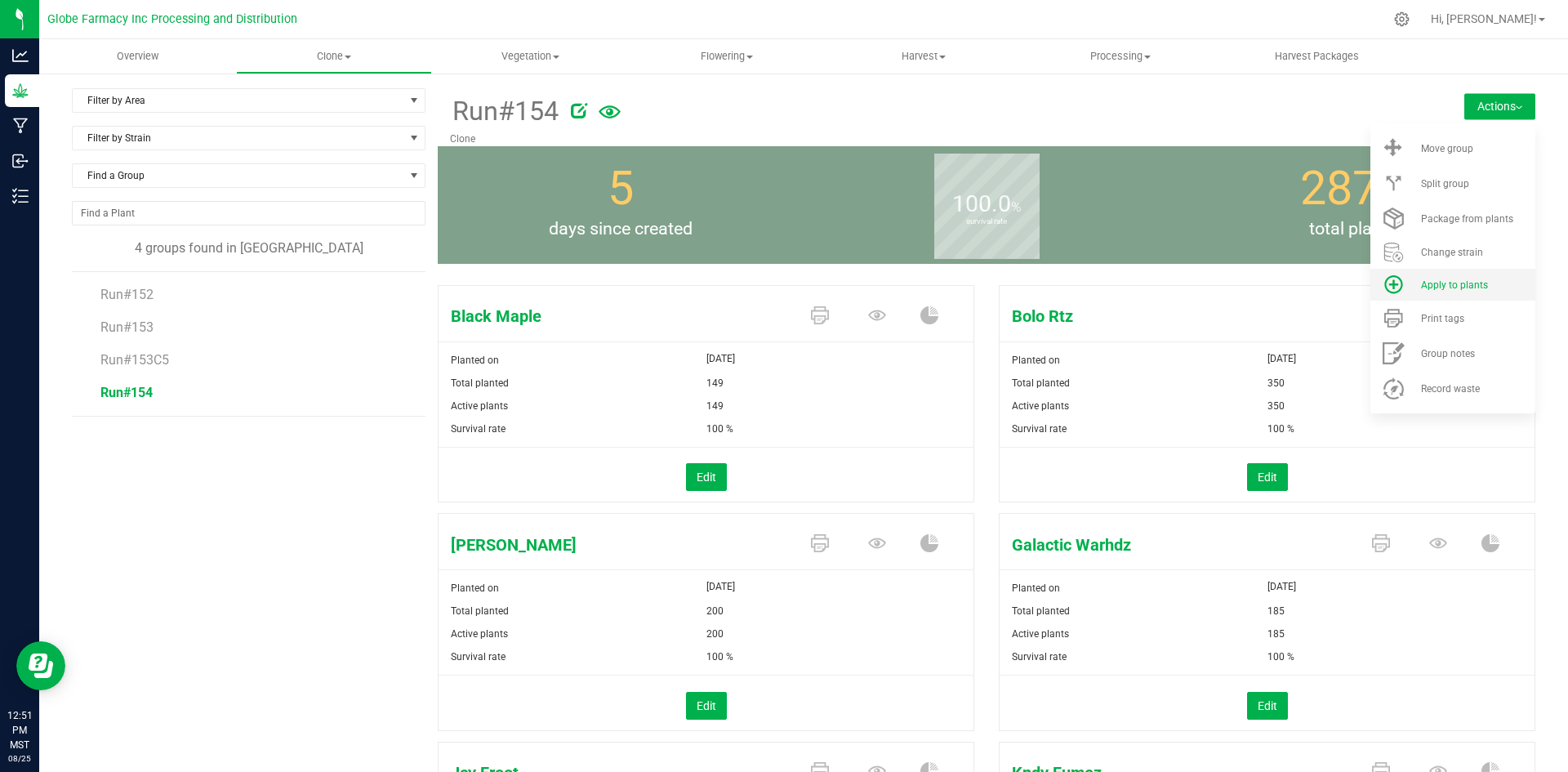
click at [1430, 283] on span "Apply to plants" at bounding box center [1454, 285] width 67 height 11
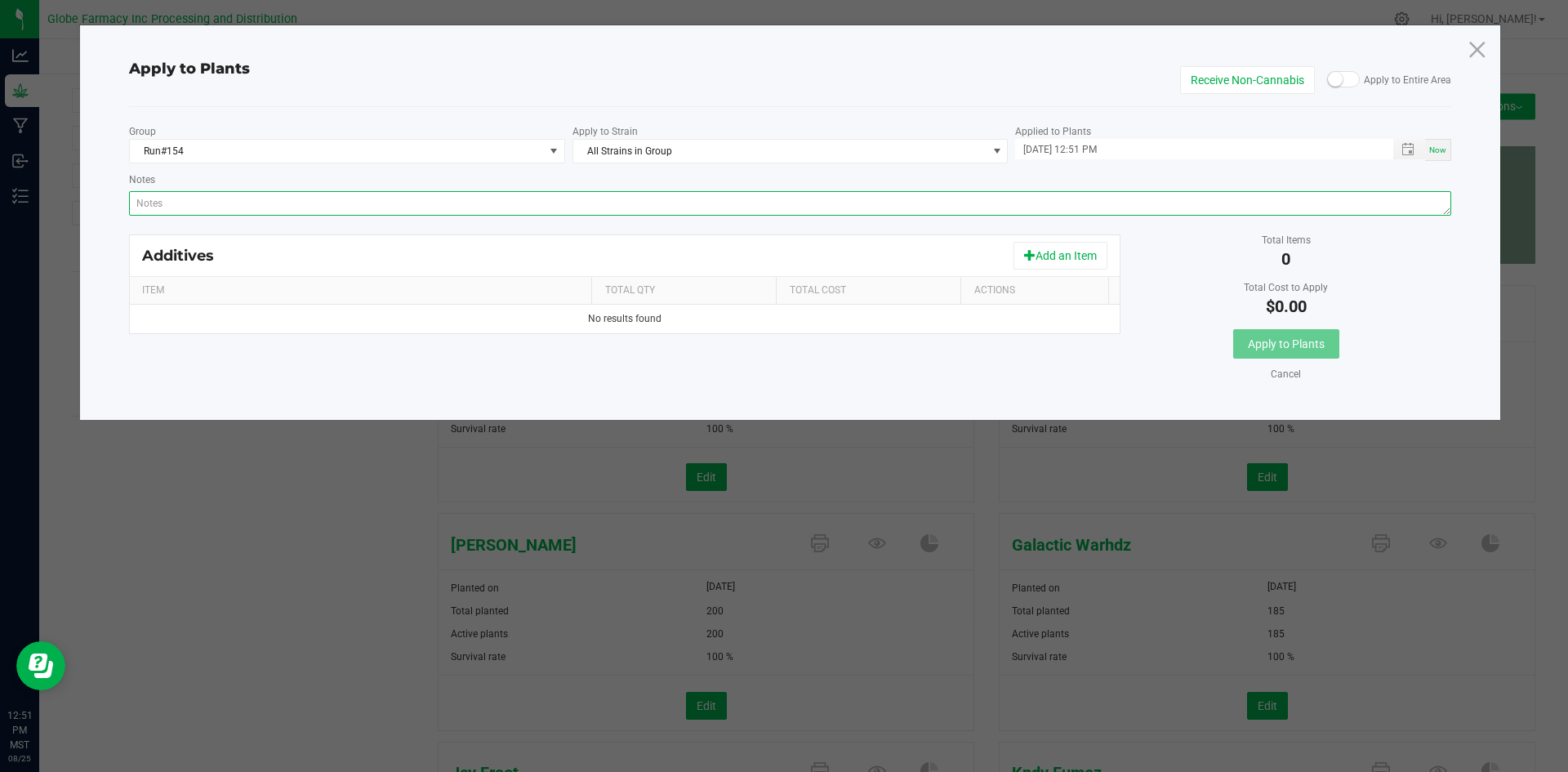
click at [731, 209] on textarea "Notes" at bounding box center [790, 203] width 1323 height 25
paste textarea "Calcium Nitrate, Monopotassium Phosphate, [MEDICAL_DATA], Iron Edta, Sodium Mol…"
type textarea "Calcium Nitrate, Monopotassium Phosphate, [MEDICAL_DATA], Iron Edta, Sodium Mol…"
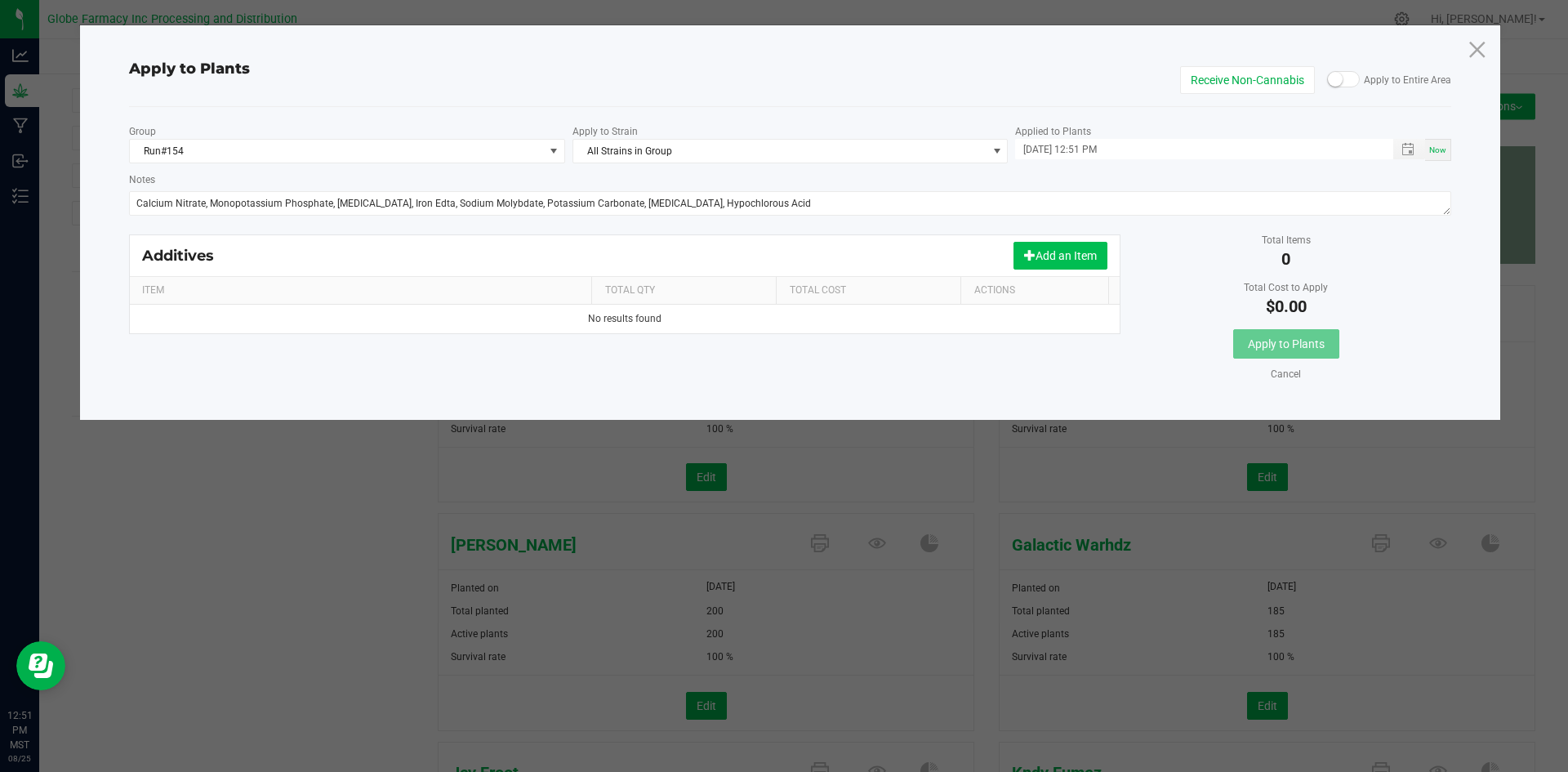
click at [1060, 262] on button "Add an Item" at bounding box center [1060, 256] width 94 height 27
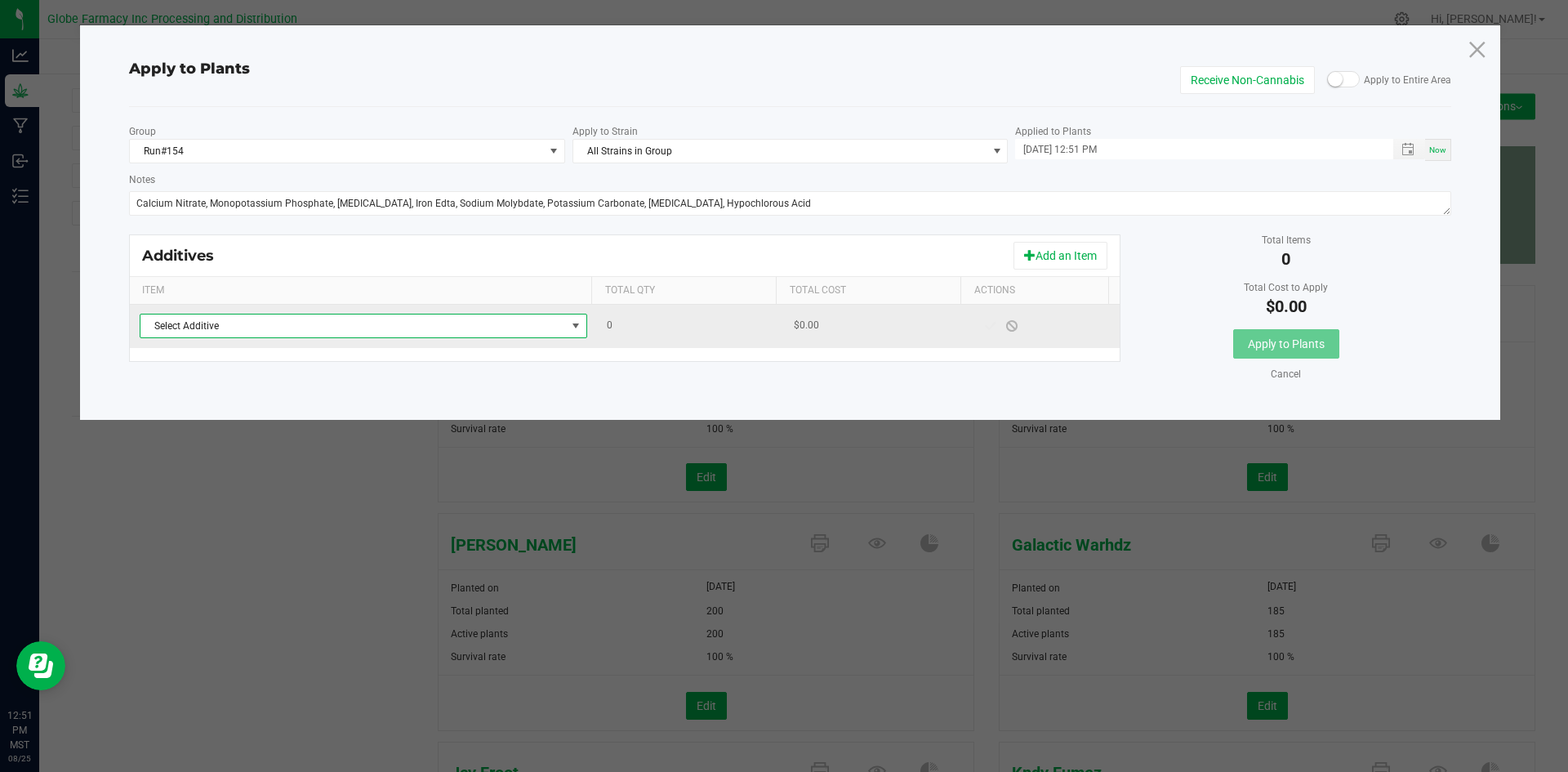
click at [500, 330] on span "Select Additive" at bounding box center [353, 326] width 426 height 23
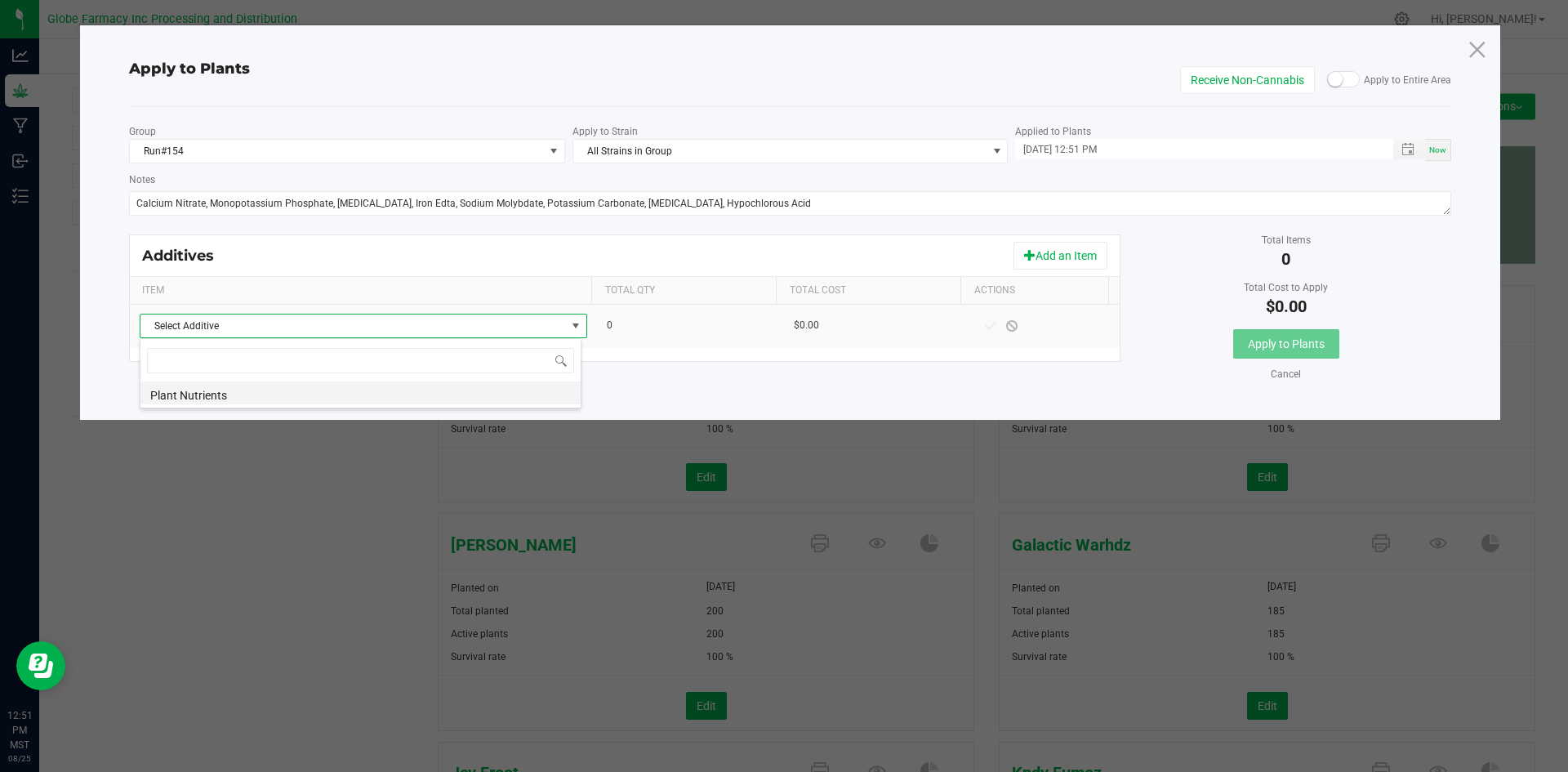
click at [473, 397] on li "Plant Nutrients" at bounding box center [360, 392] width 440 height 23
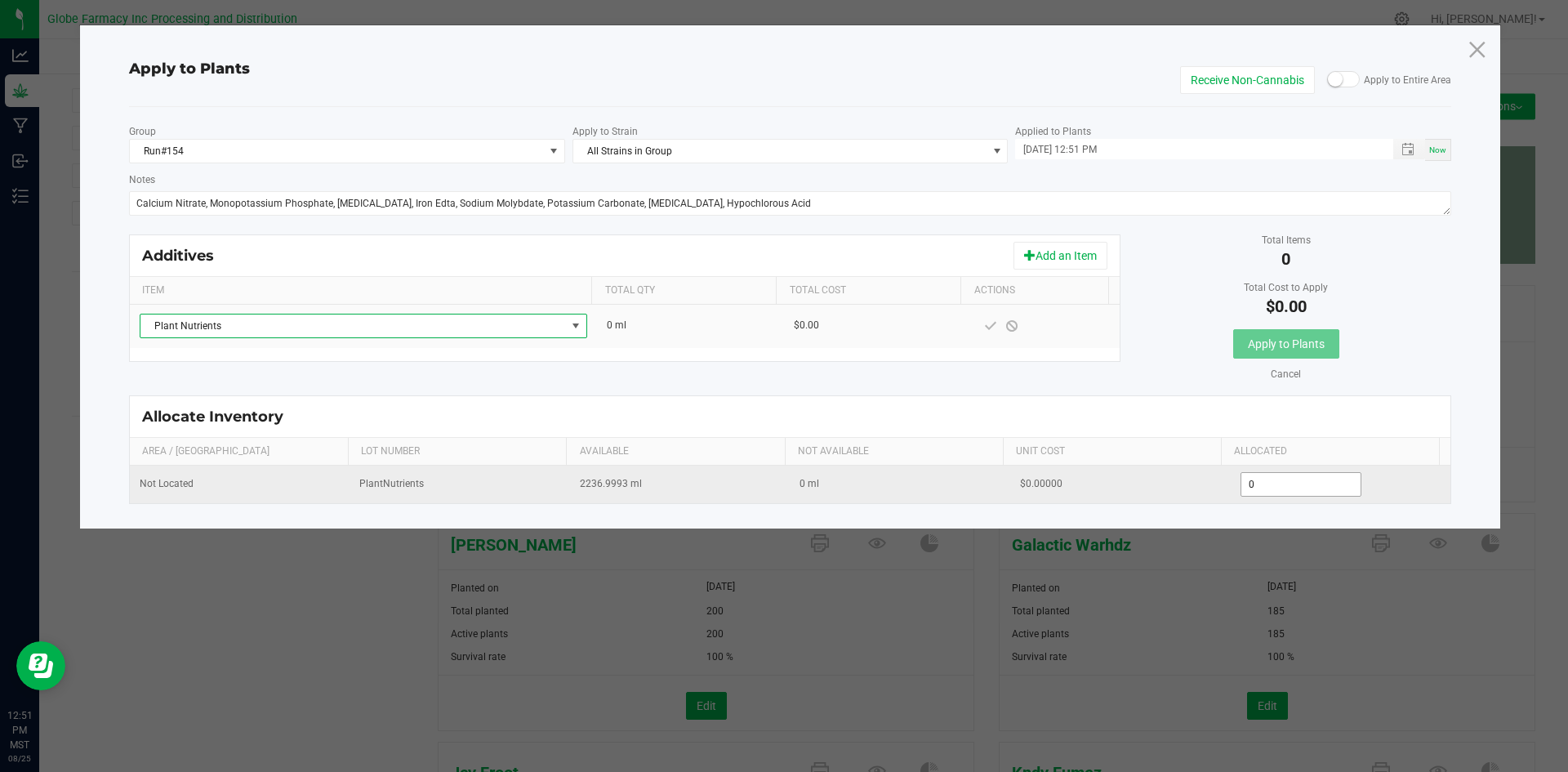
click at [1317, 484] on input "0" at bounding box center [1301, 484] width 120 height 23
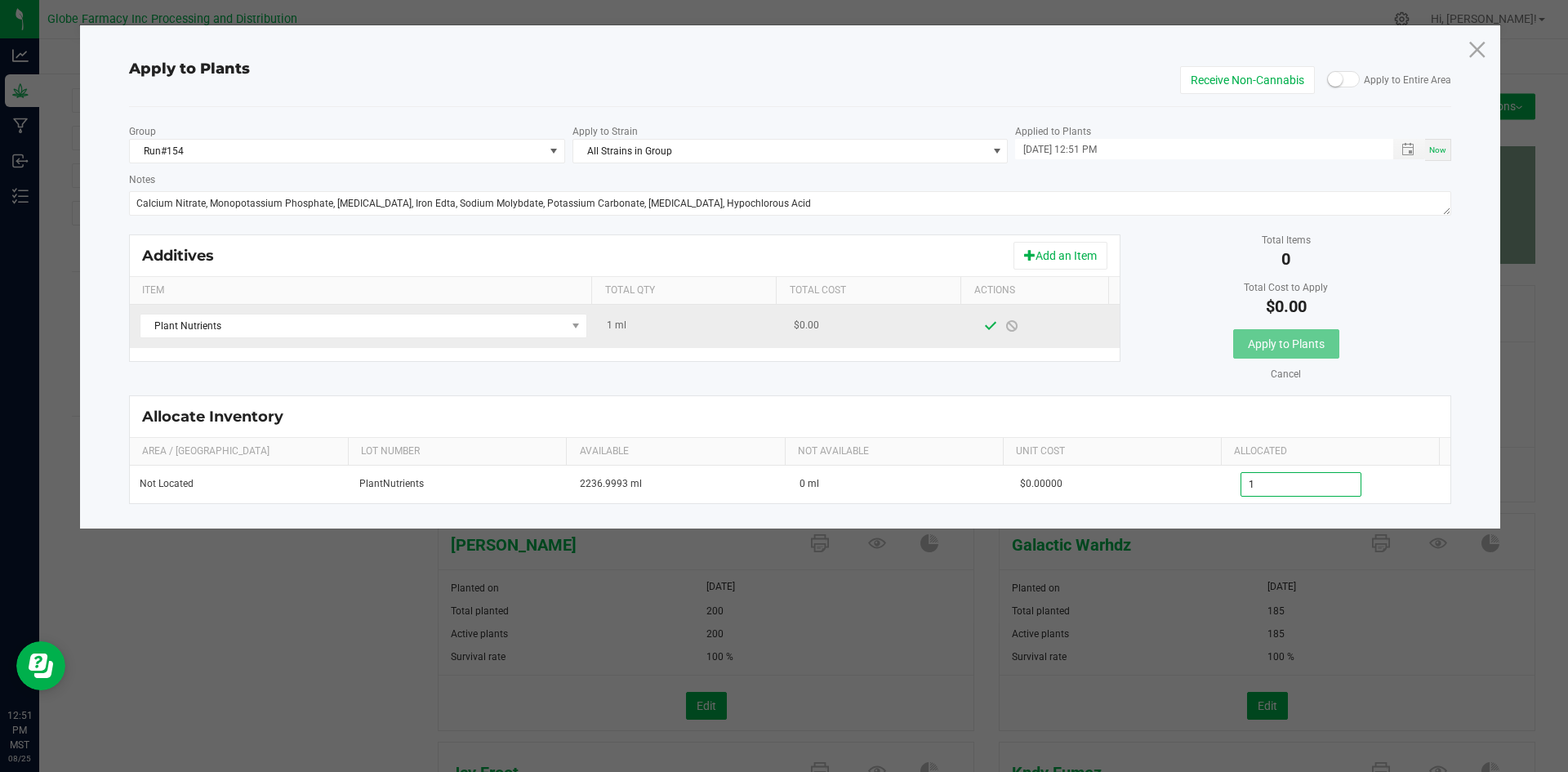
type input "1.0000"
click at [980, 324] on span at bounding box center [990, 326] width 21 height 29
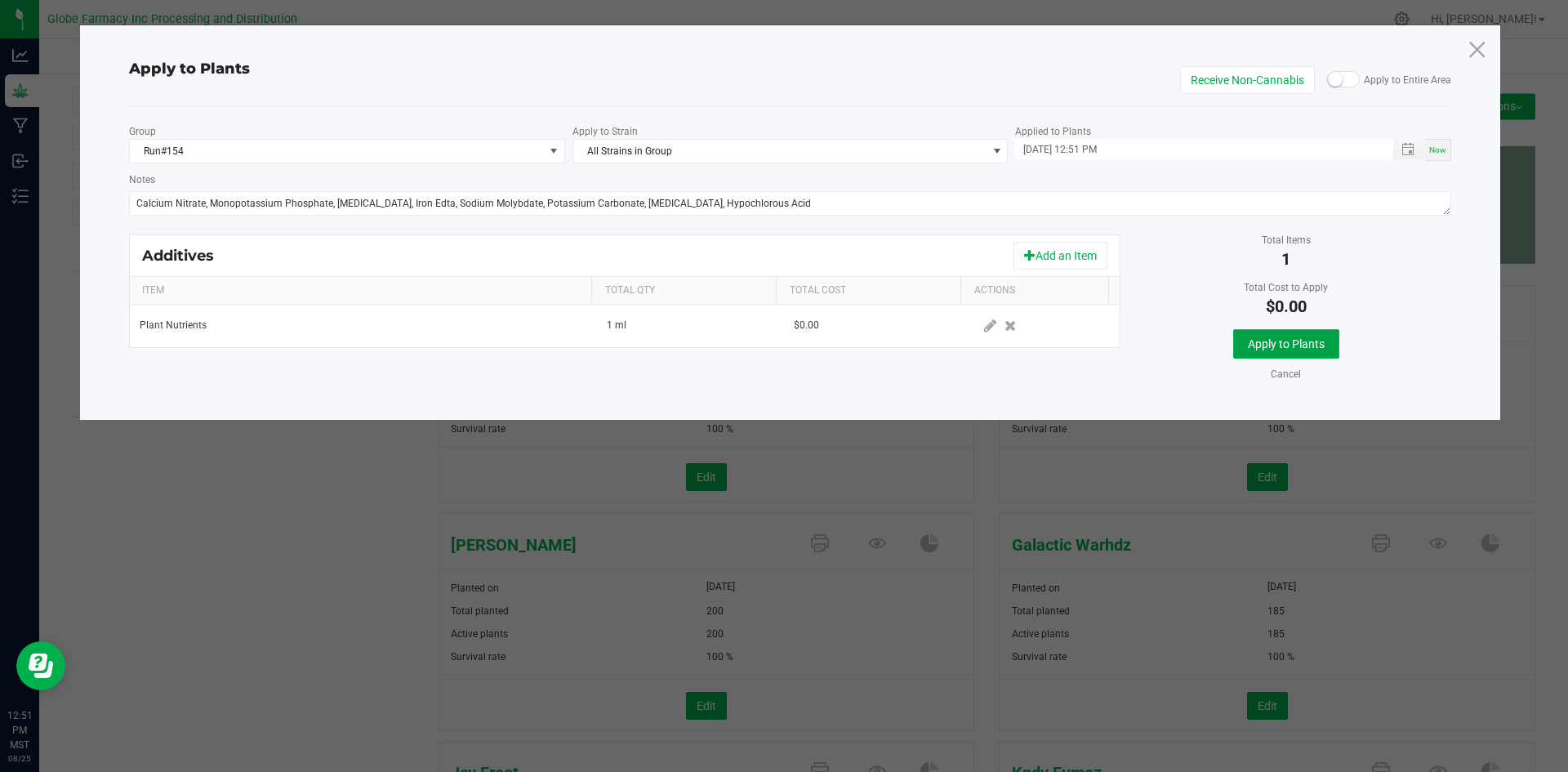
click at [1302, 347] on span "Apply to Plants" at bounding box center [1286, 344] width 77 height 13
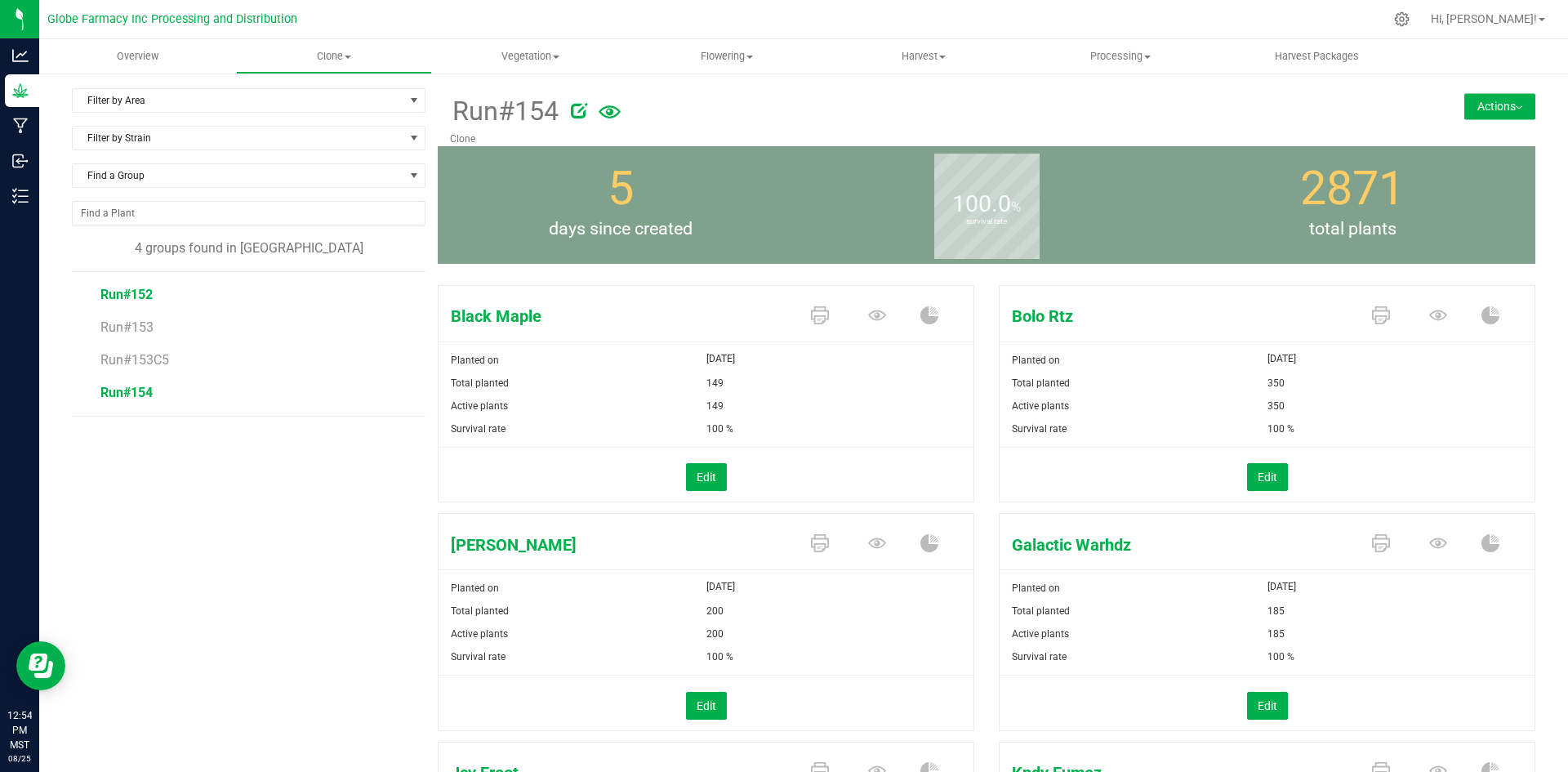
click at [144, 290] on span "Run#152" at bounding box center [126, 294] width 52 height 15
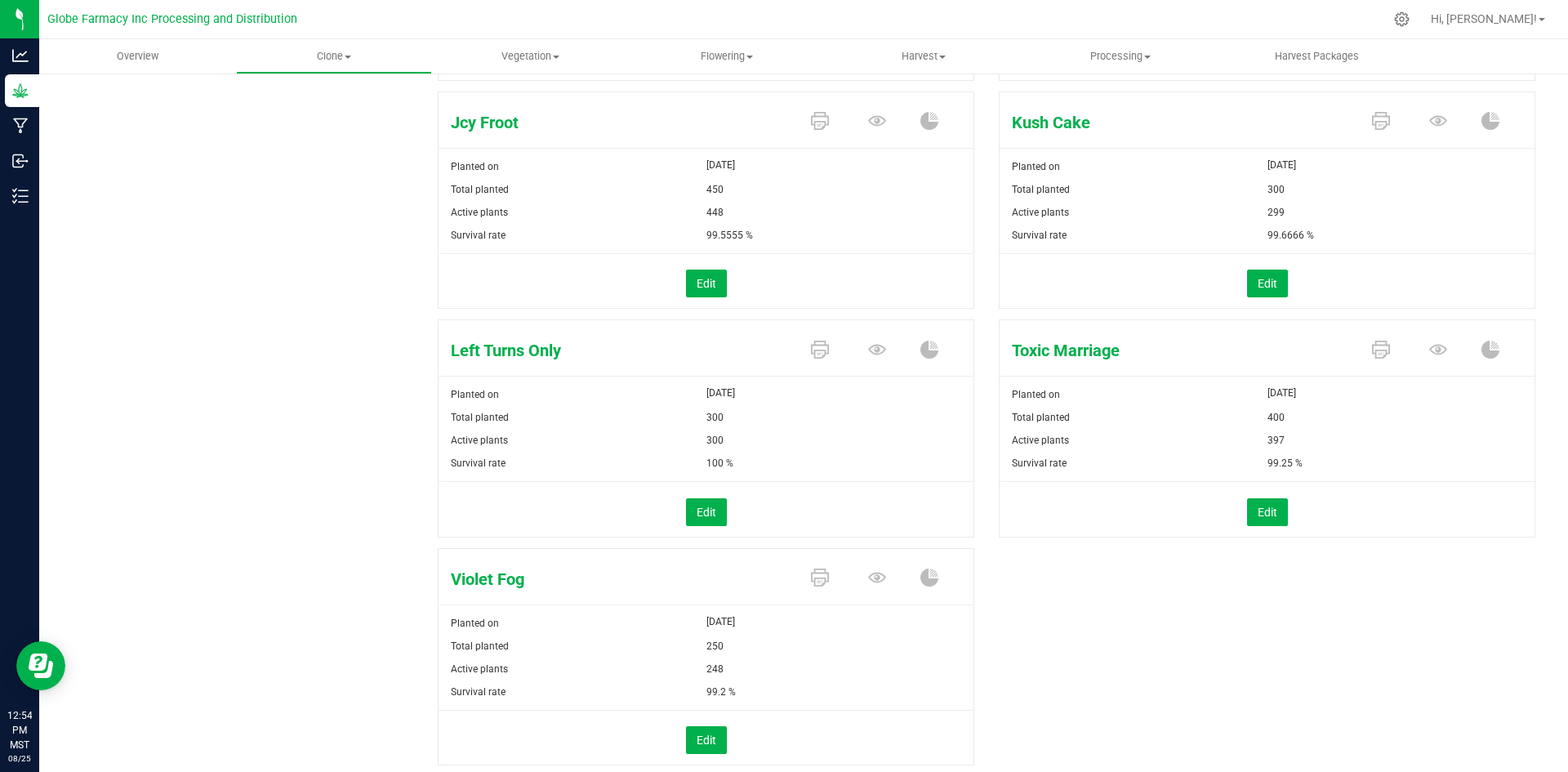
scroll to position [653, 0]
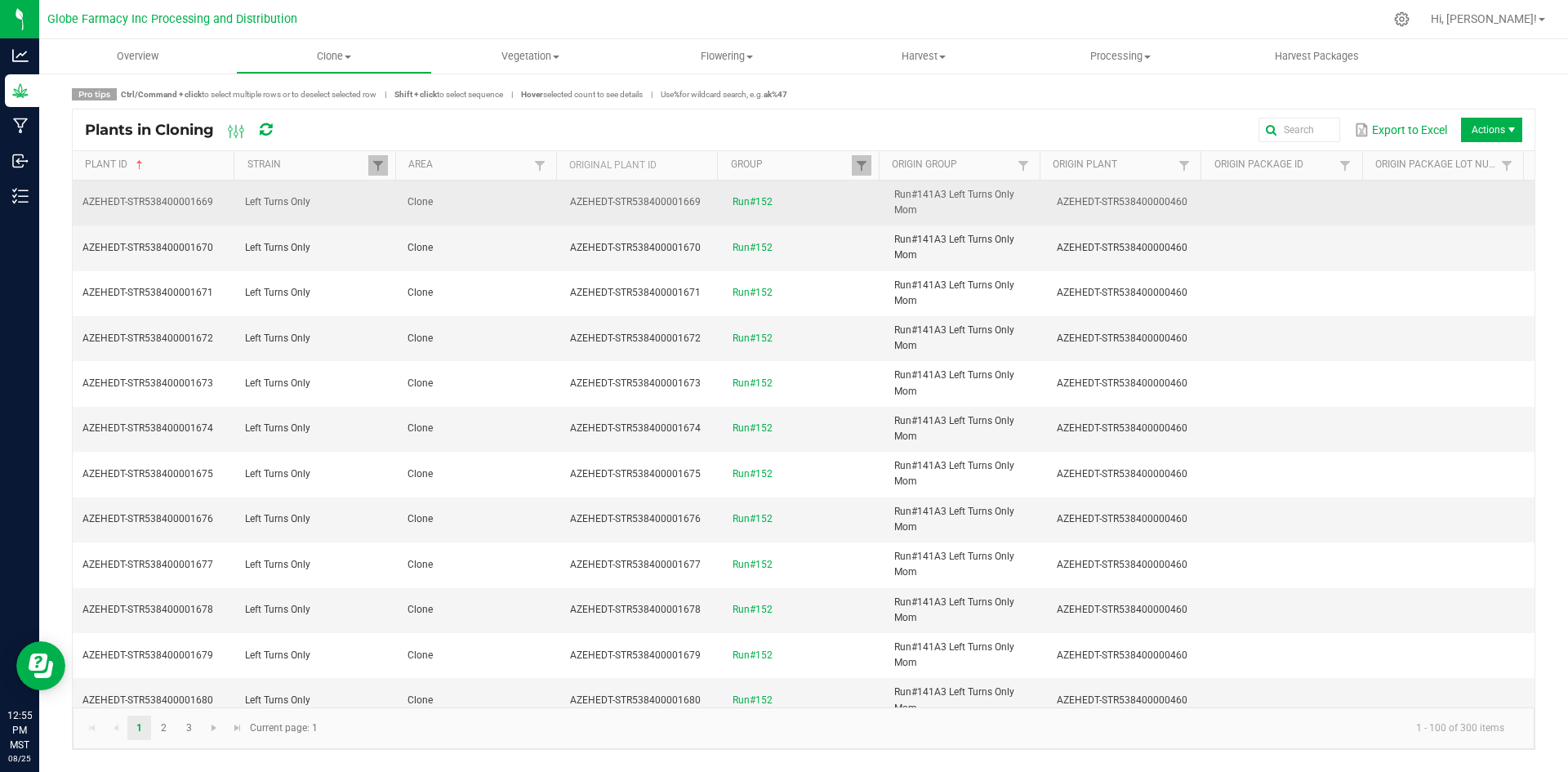
click at [491, 200] on td "Clone" at bounding box center [479, 203] width 162 height 45
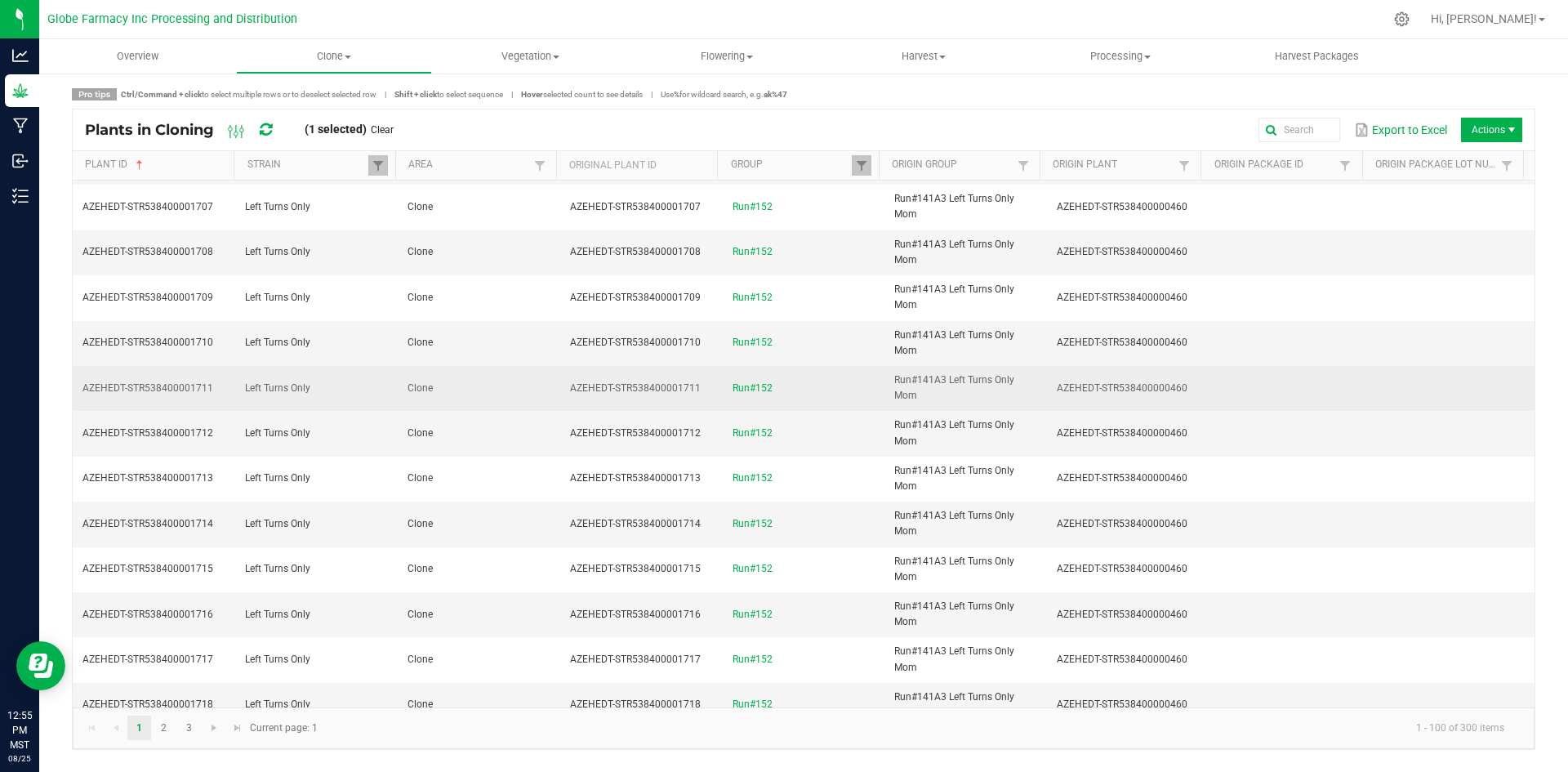
click at [554, 393] on td "Clone" at bounding box center [479, 388] width 162 height 45
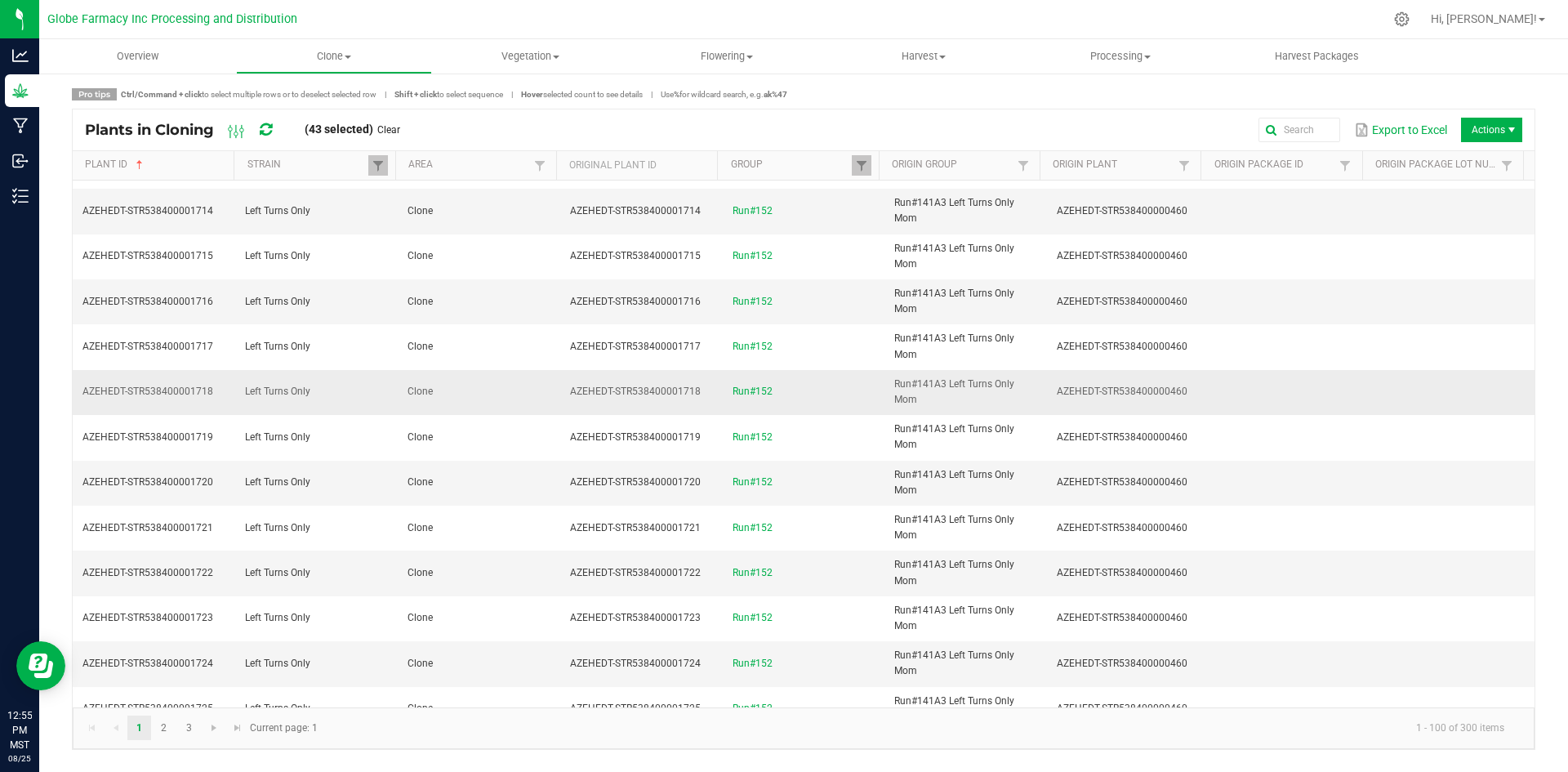
scroll to position [2042, 0]
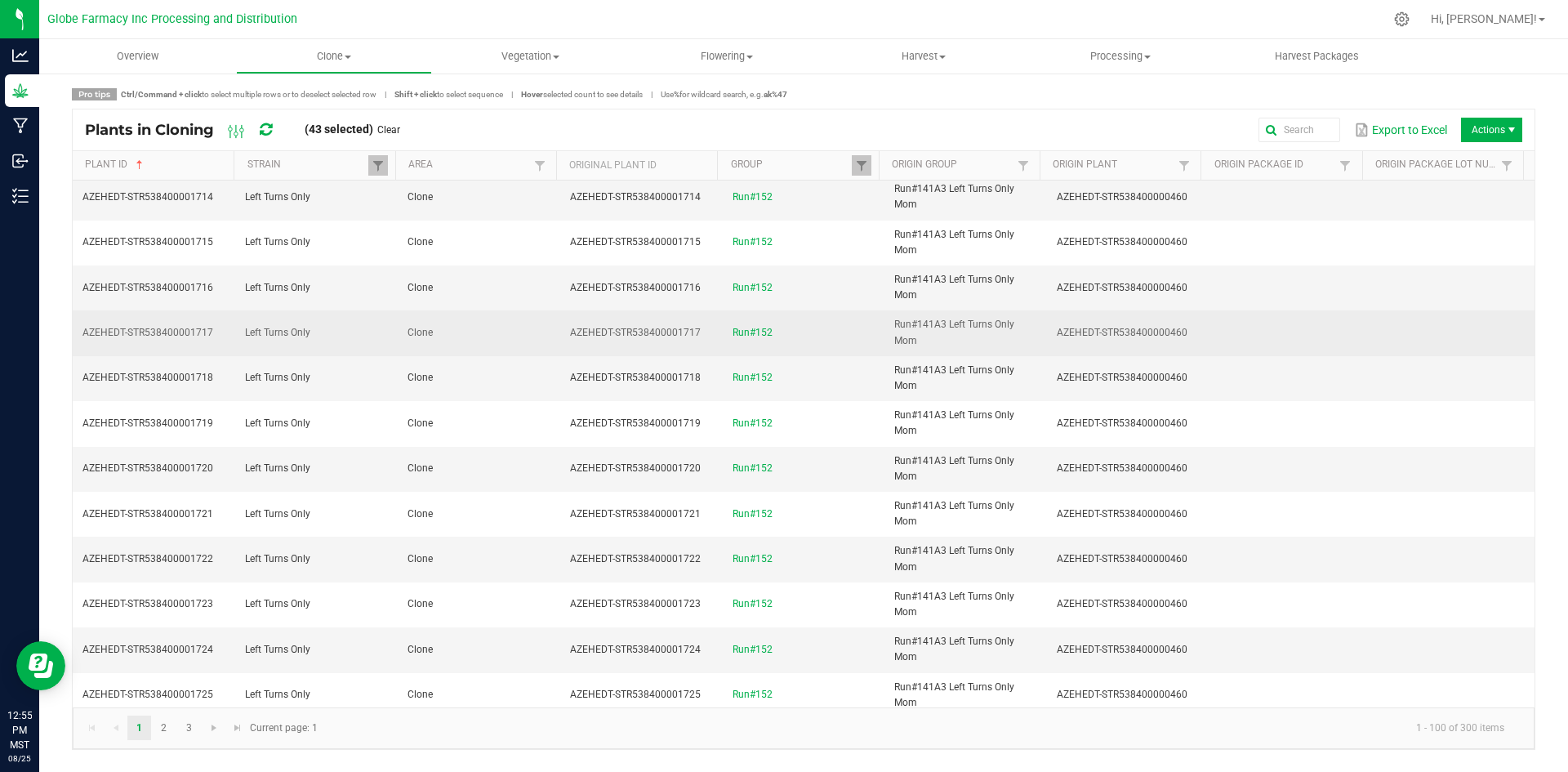
click at [519, 338] on td "Clone" at bounding box center [479, 333] width 162 height 45
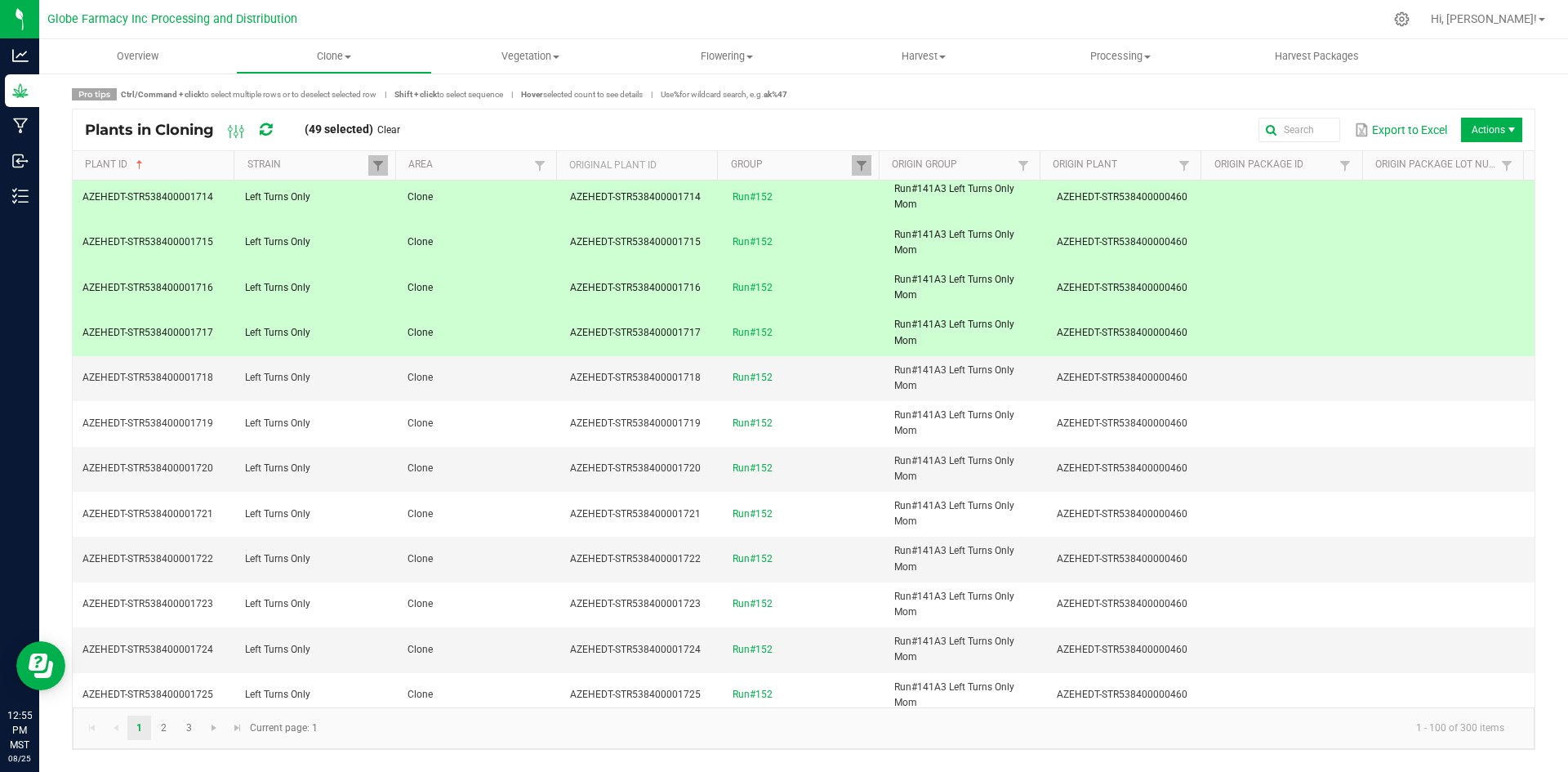
click at [497, 286] on td "Clone" at bounding box center [479, 288] width 162 height 45
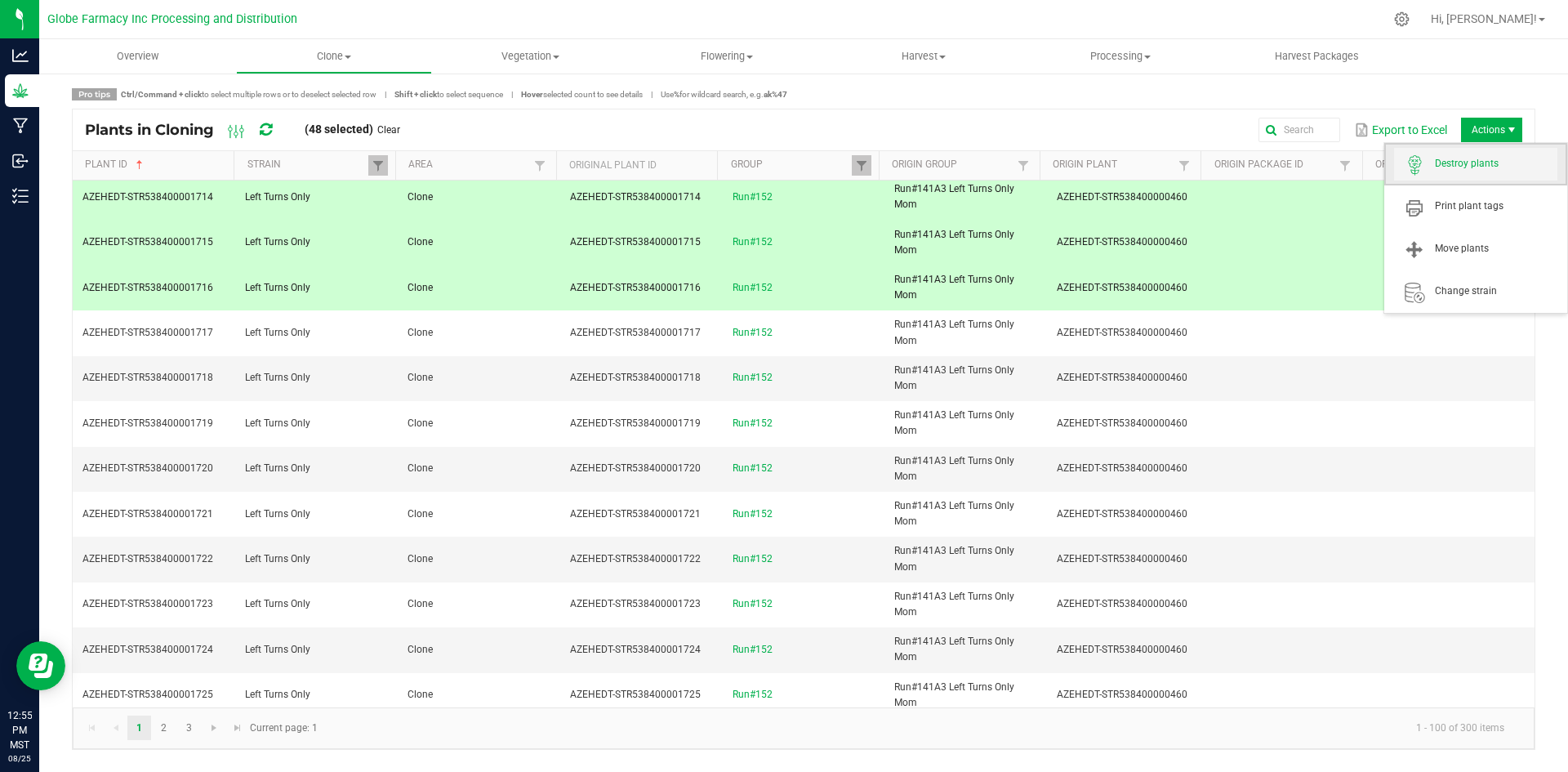
click at [1465, 167] on span "Destroy plants" at bounding box center [1495, 163] width 122 height 14
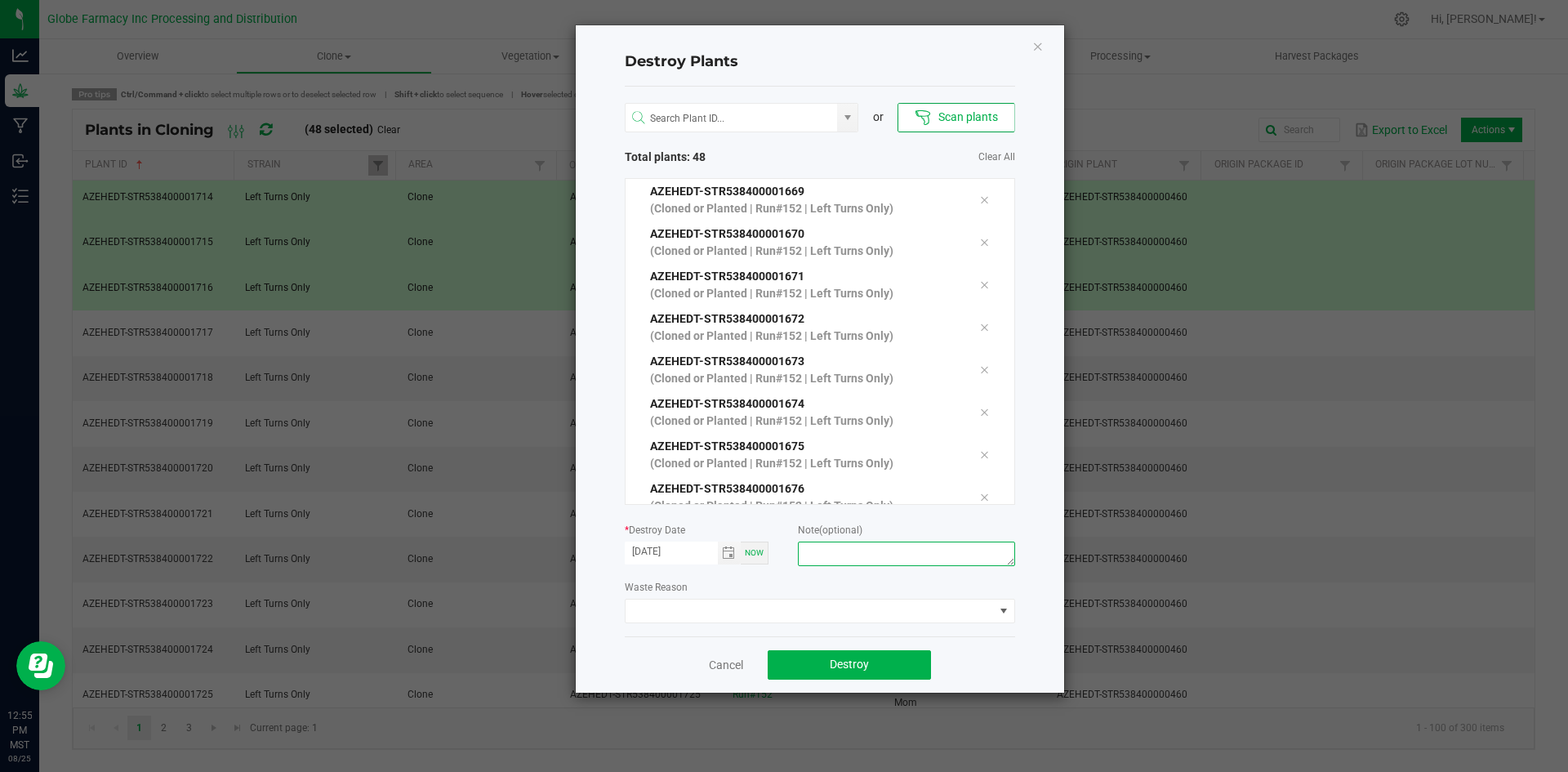
click at [858, 551] on textarea at bounding box center [906, 554] width 216 height 25
type textarea "overage coffee/trash"
click at [884, 660] on button "Destroy" at bounding box center [849, 665] width 163 height 29
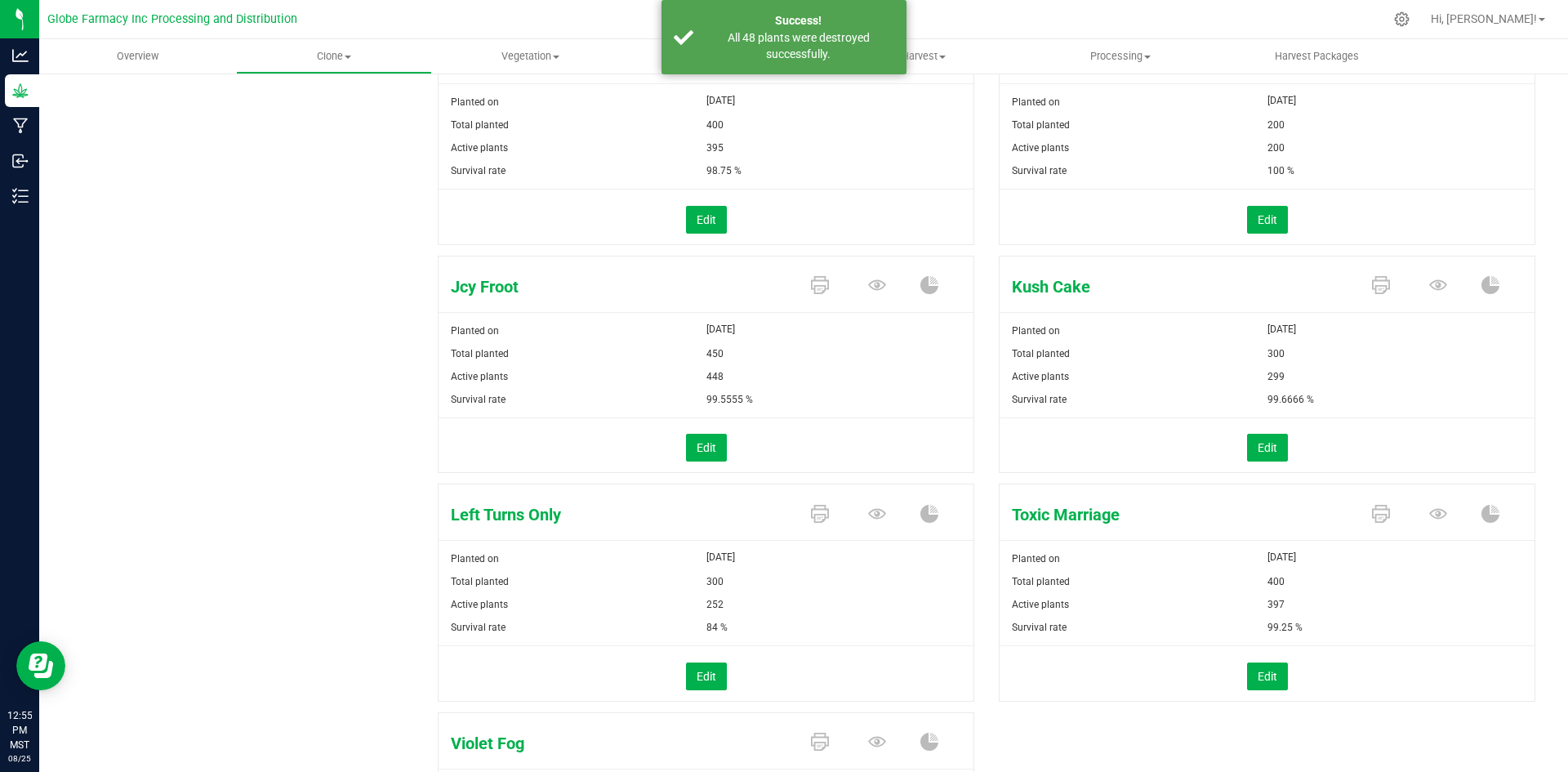
scroll to position [490, 0]
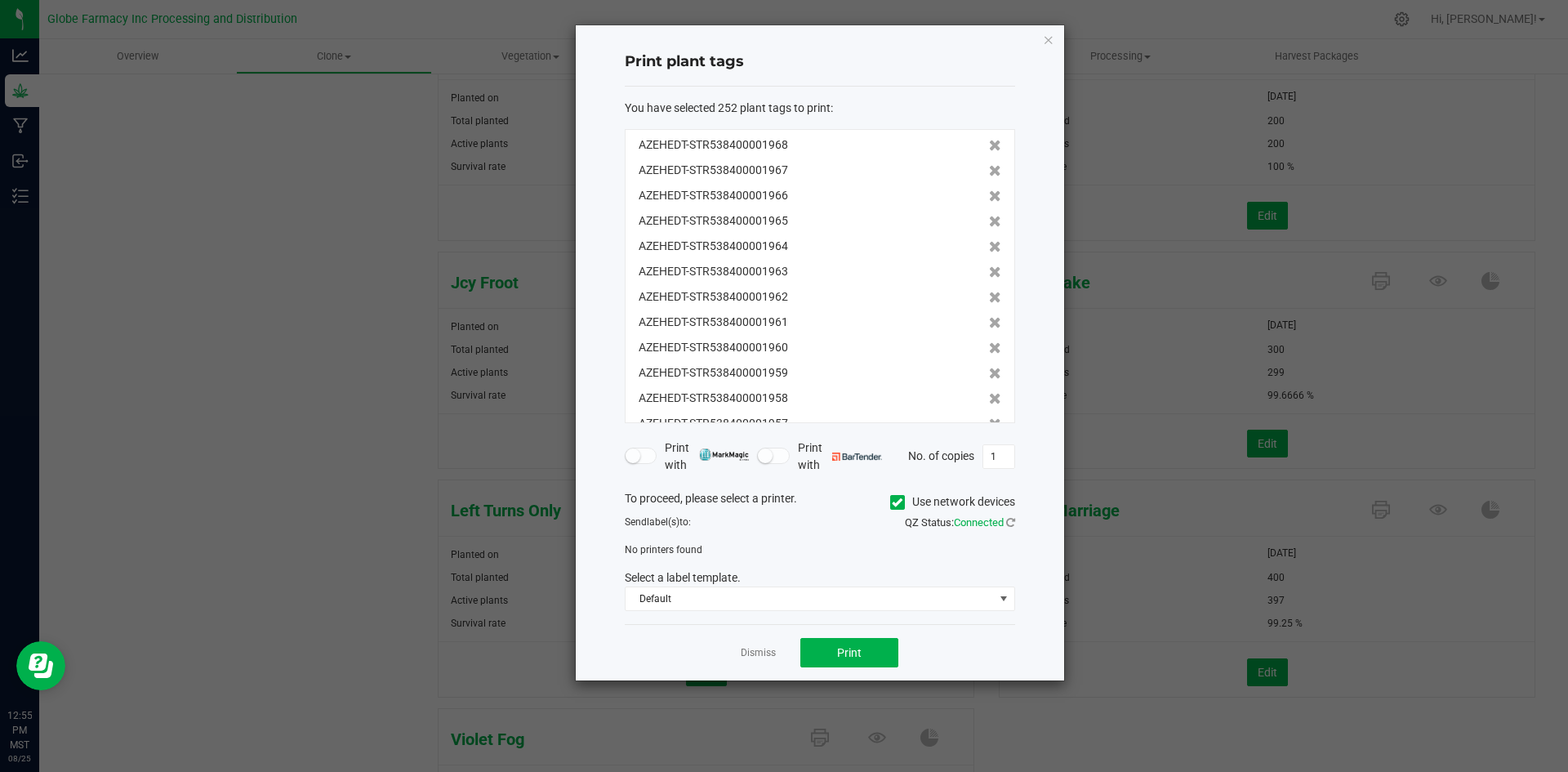
click at [893, 491] on span "Use network devices" at bounding box center [953, 502] width 125 height 25
click at [899, 503] on icon at bounding box center [896, 503] width 10 height 0
click at [0, 0] on input "Use network devices" at bounding box center [0, 0] width 0 height 0
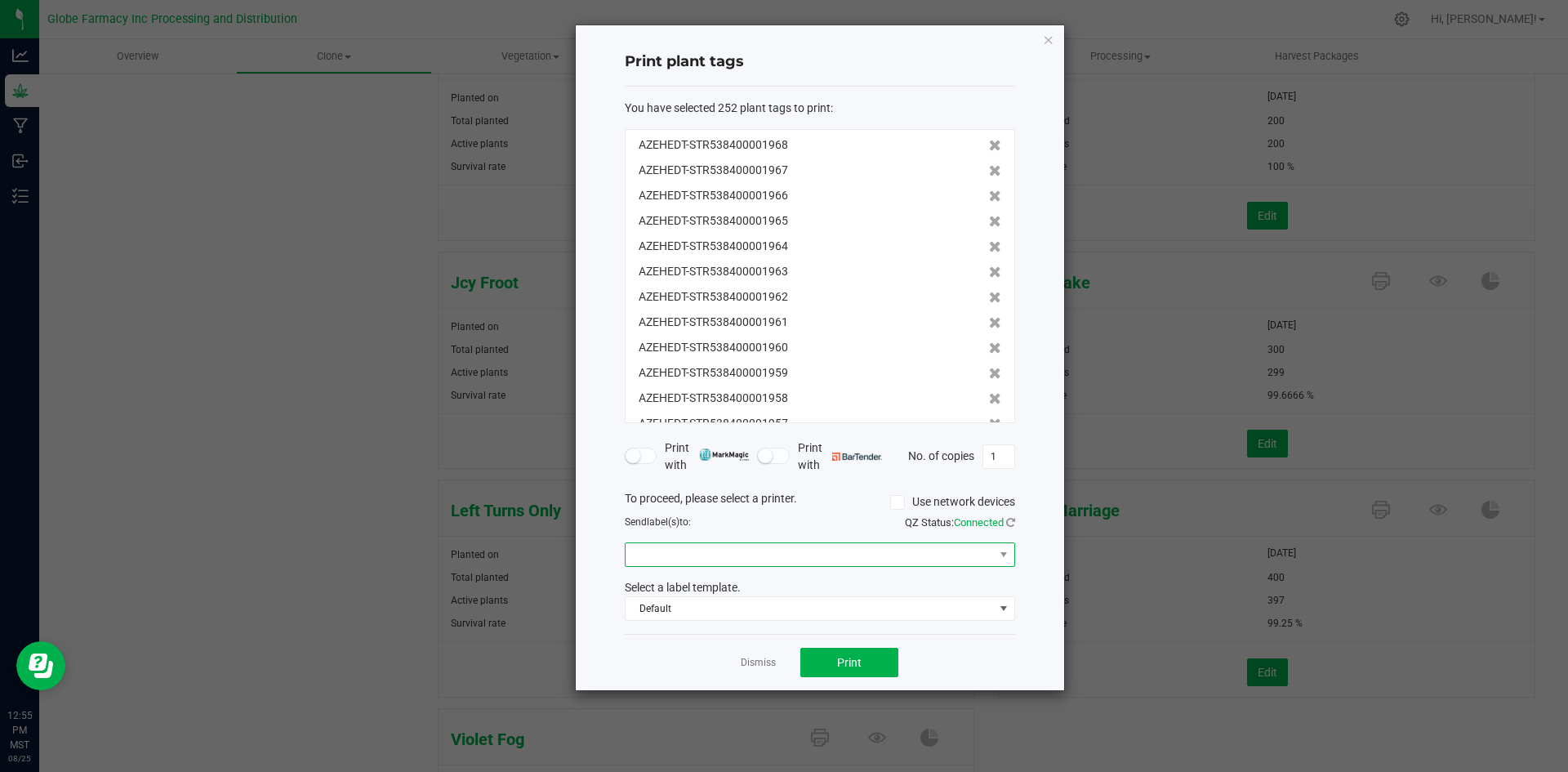
click at [844, 553] on span at bounding box center [809, 554] width 368 height 23
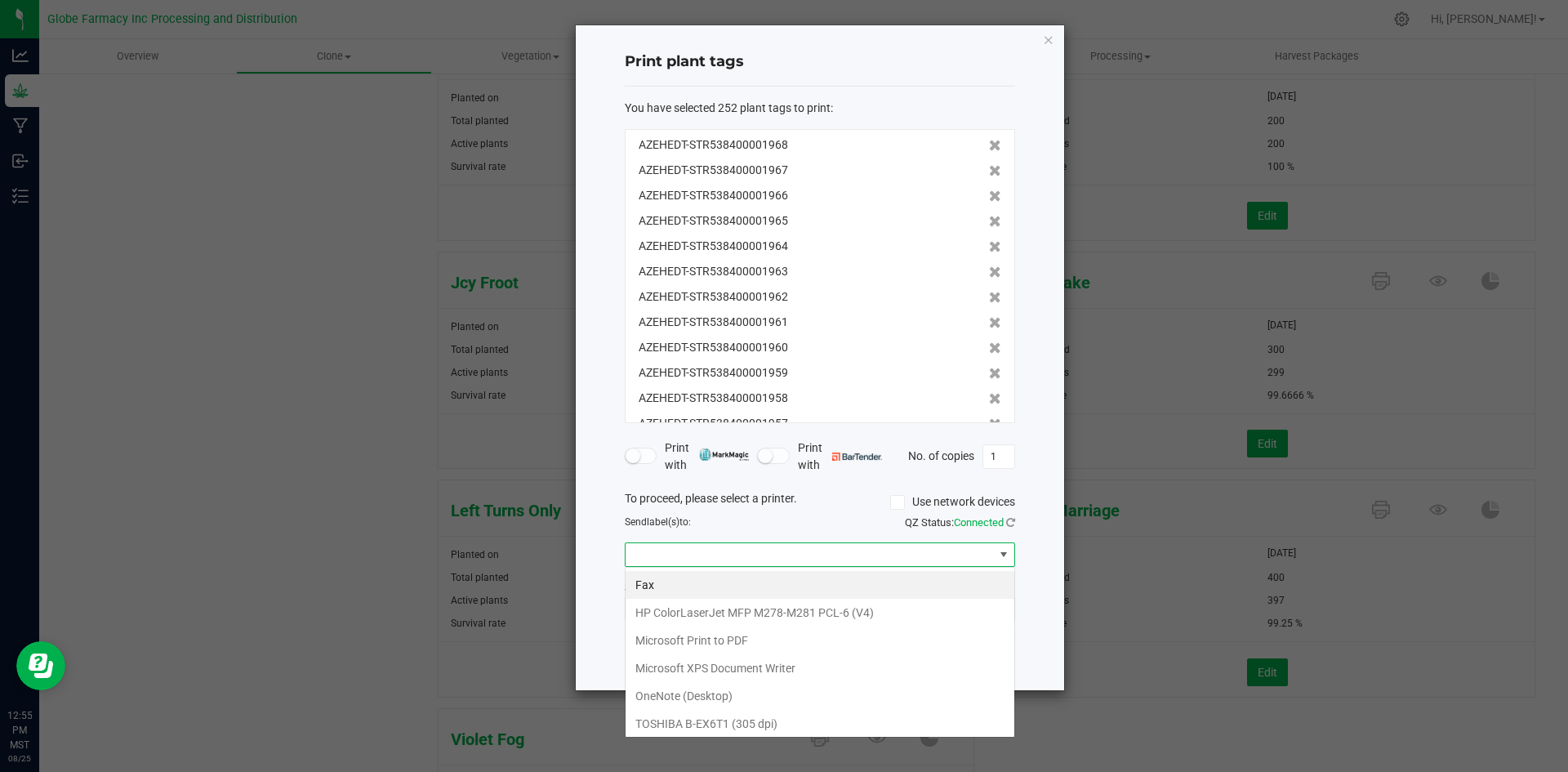
scroll to position [25, 391]
click at [734, 720] on dpi\) "TOSHIBA B-EX6T1 (305 dpi)" at bounding box center [819, 723] width 389 height 27
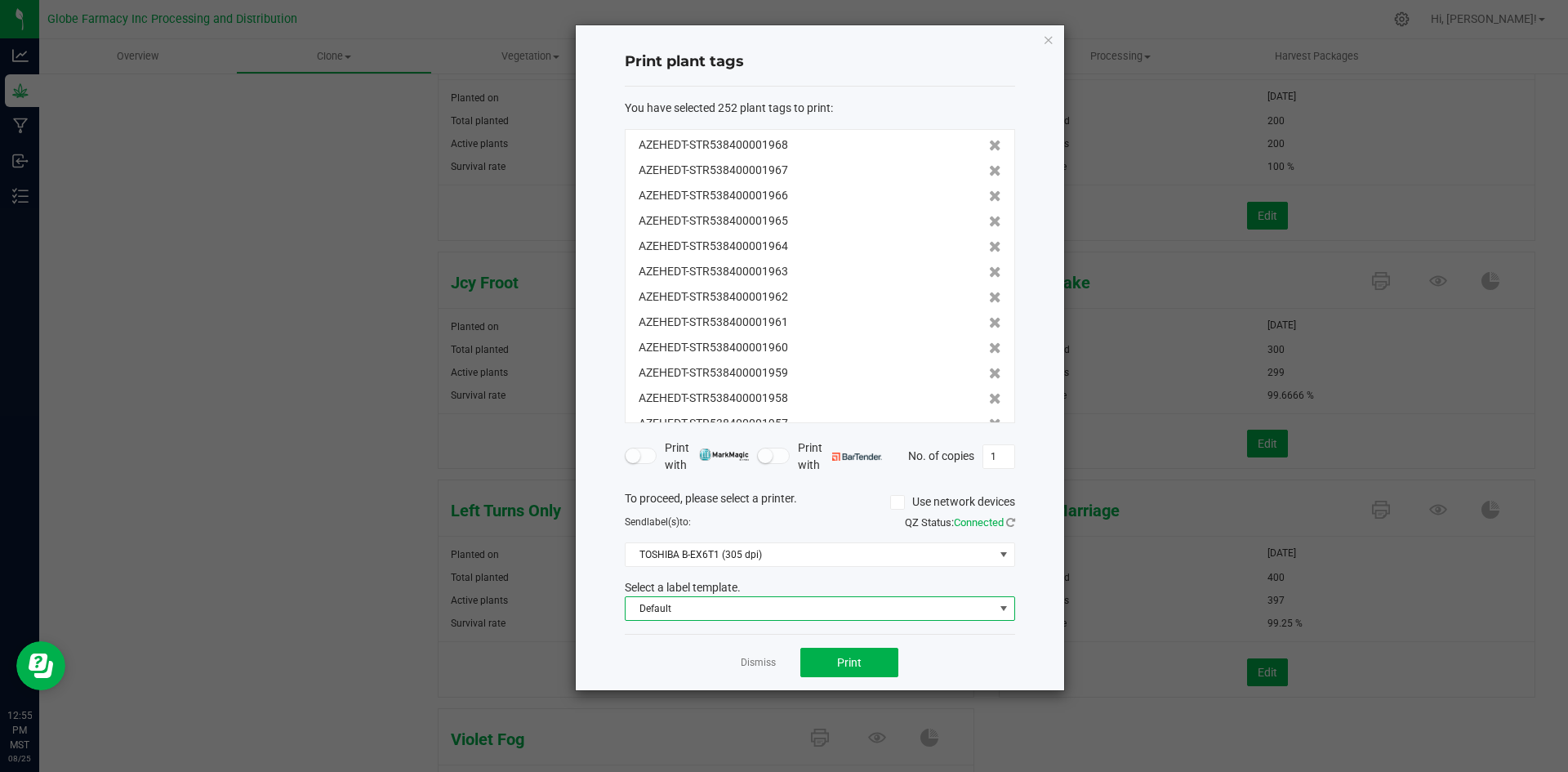
click at [715, 611] on span "Default" at bounding box center [809, 609] width 368 height 23
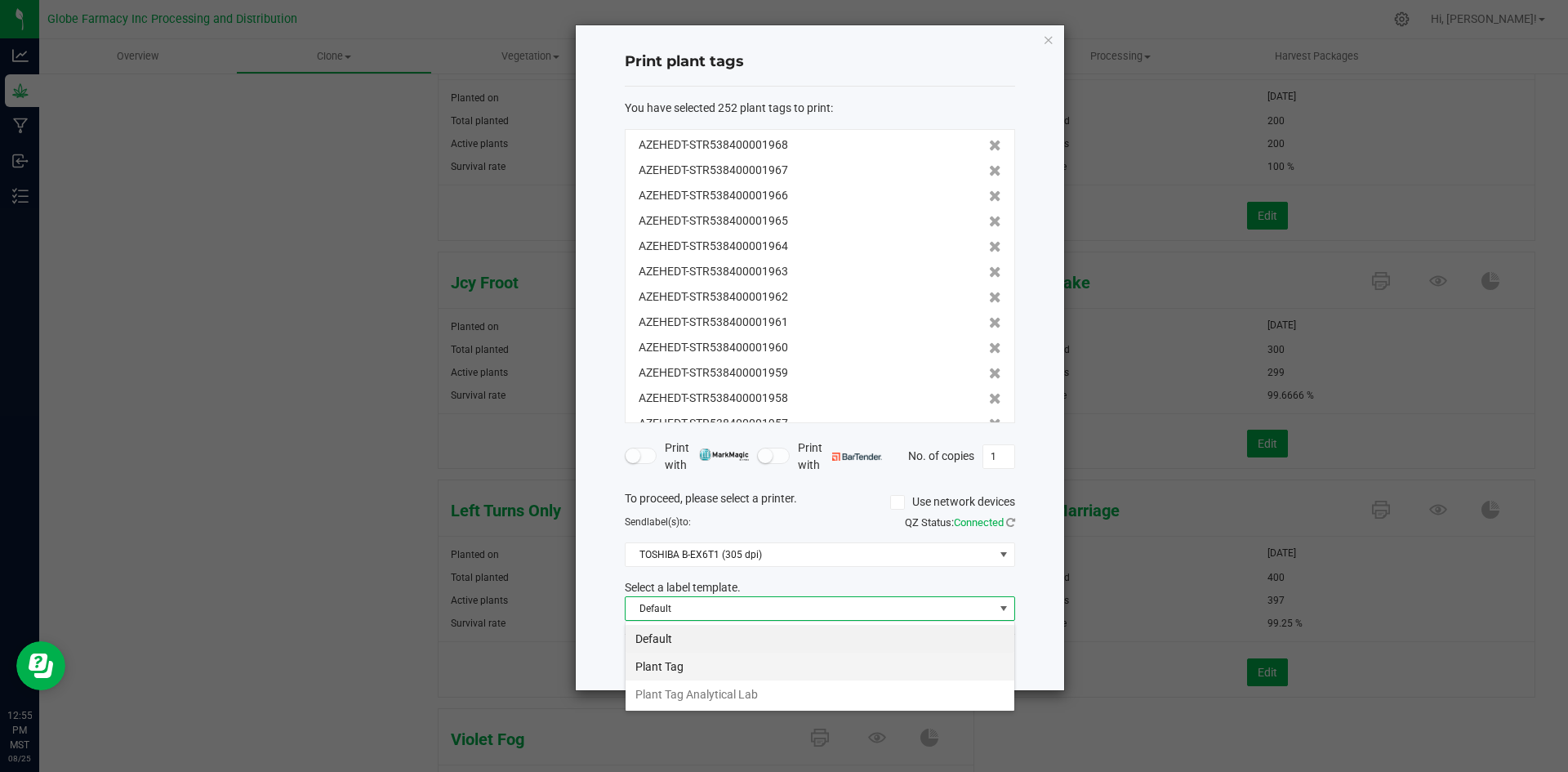
click at [707, 659] on li "Plant Tag" at bounding box center [819, 666] width 389 height 27
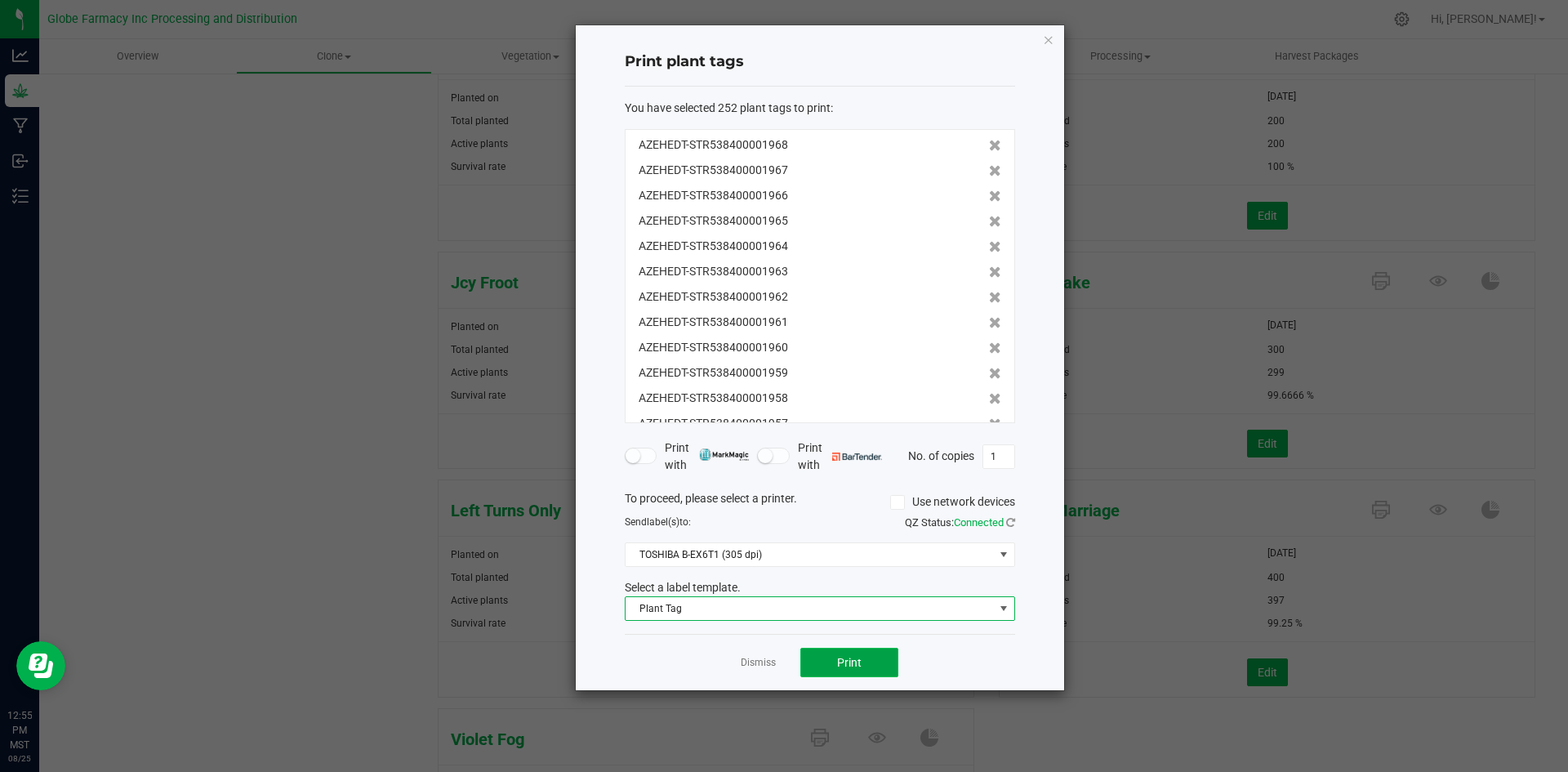
click at [831, 671] on button "Print" at bounding box center [849, 663] width 98 height 29
click at [766, 667] on link "Dismiss" at bounding box center [758, 663] width 35 height 14
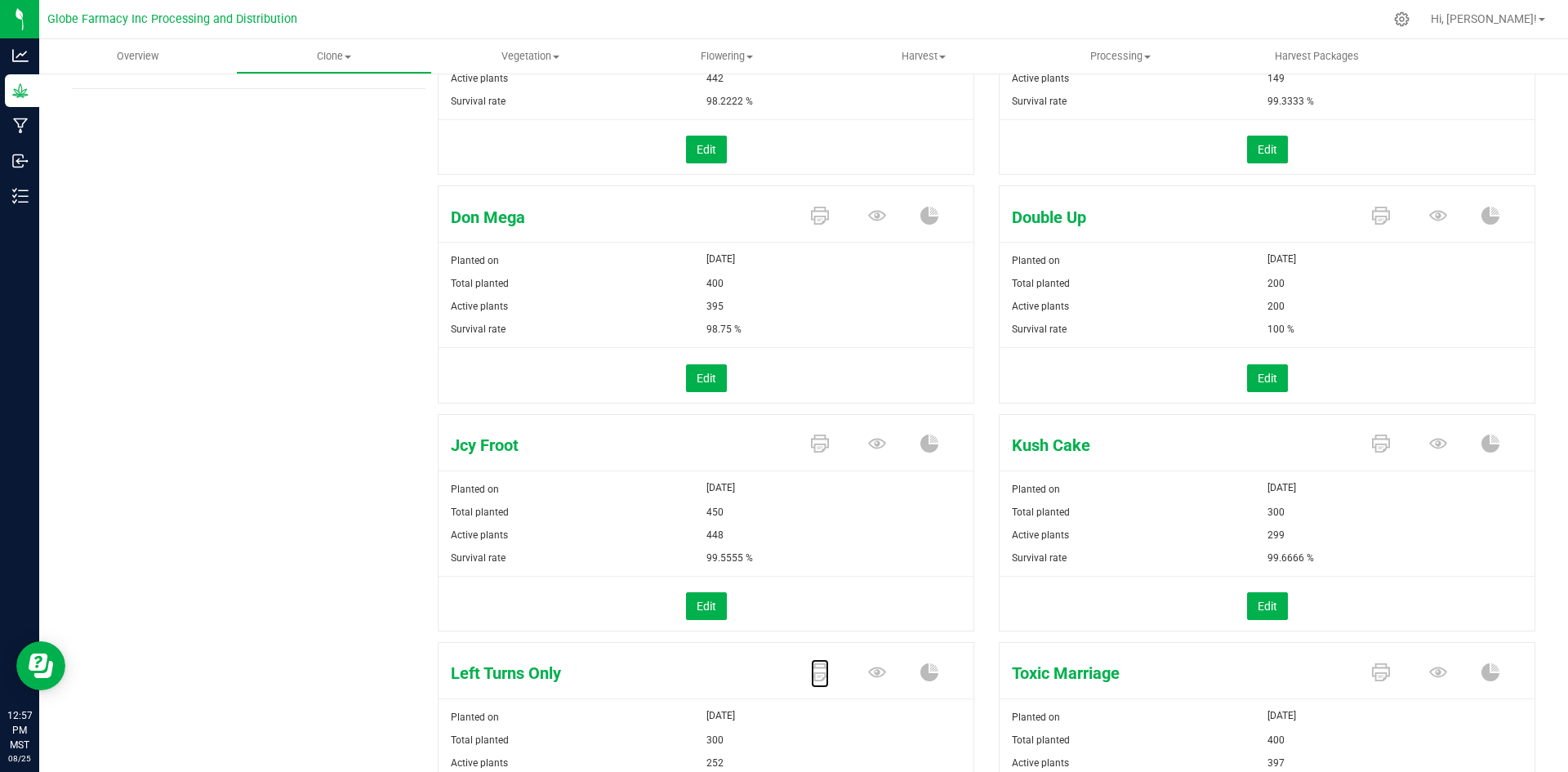
scroll to position [327, 0]
click at [1429, 213] on icon at bounding box center [1437, 216] width 18 height 18
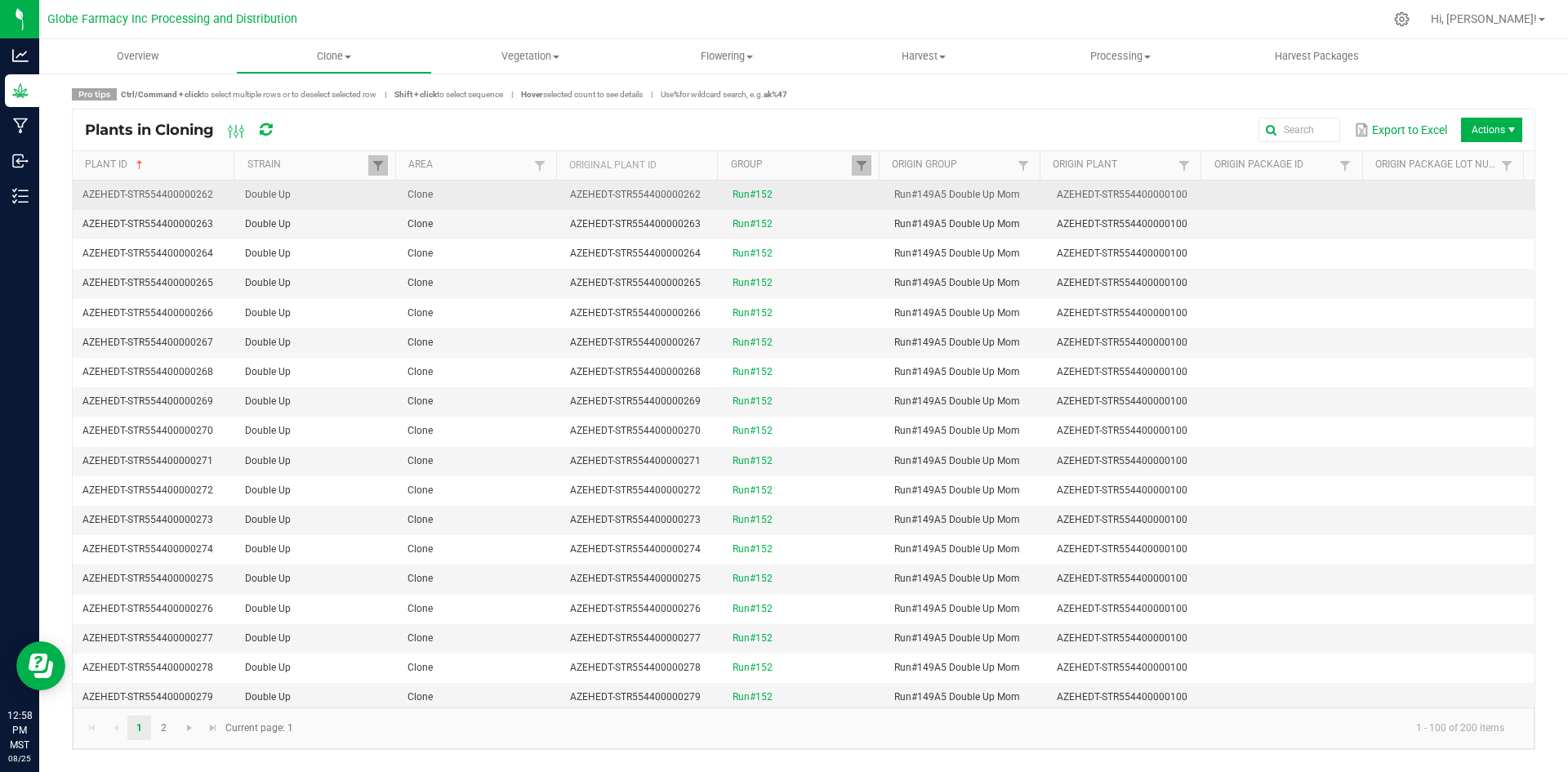
click at [514, 202] on td "Clone" at bounding box center [479, 195] width 162 height 29
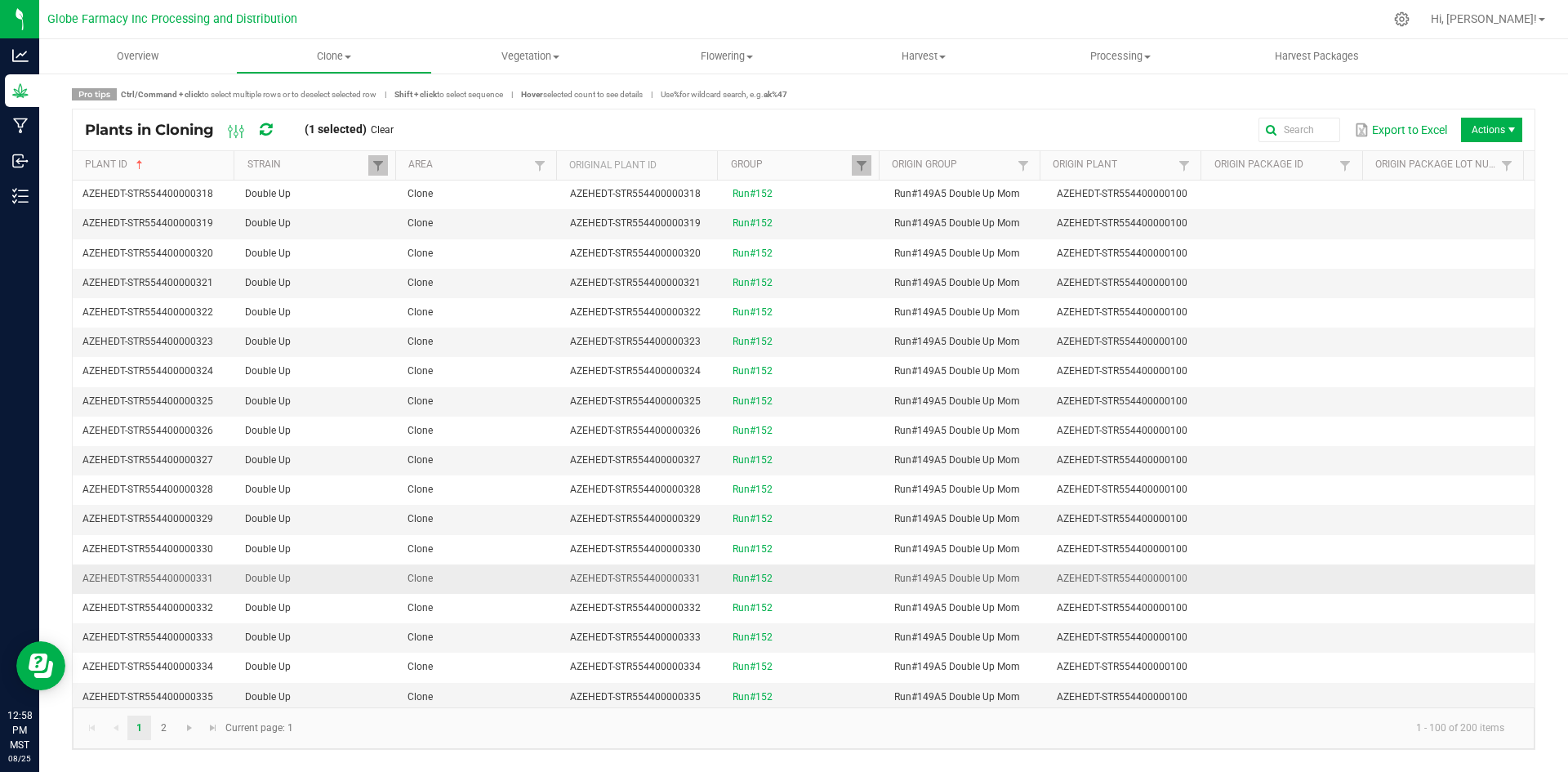
scroll to position [1879, 0]
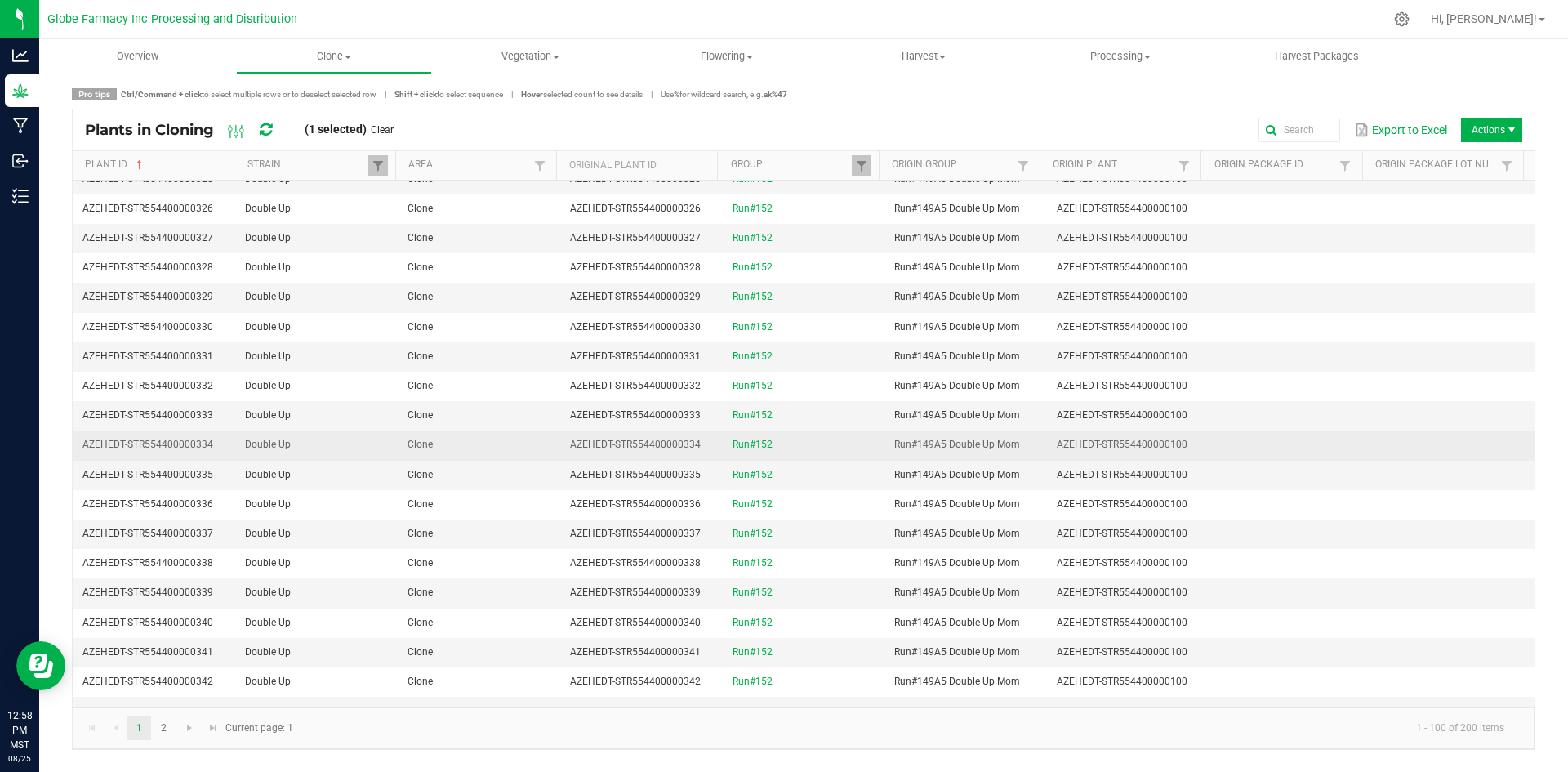
click at [527, 432] on td "Clone" at bounding box center [479, 445] width 162 height 29
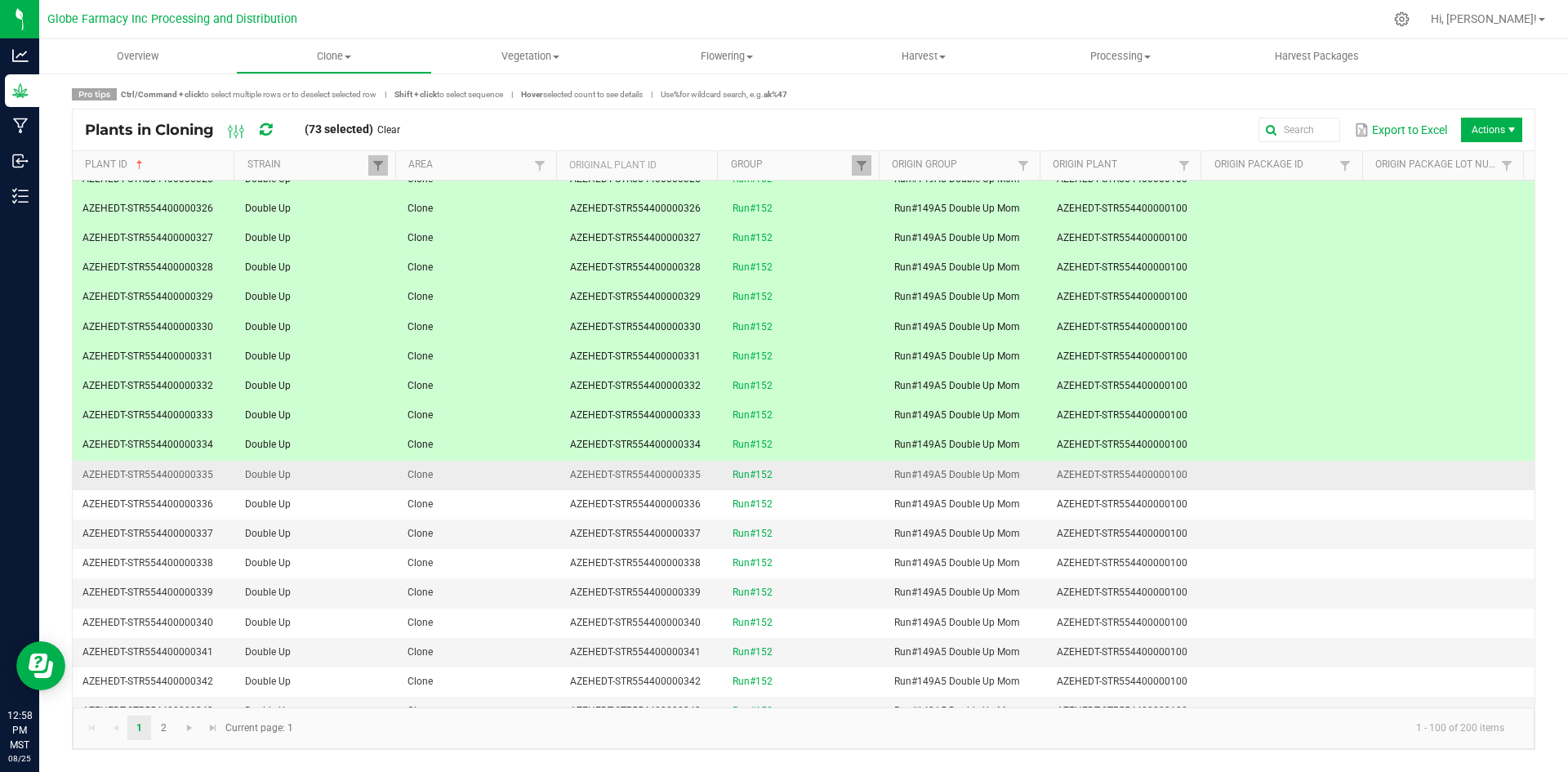
click at [527, 471] on td "Clone" at bounding box center [479, 475] width 162 height 29
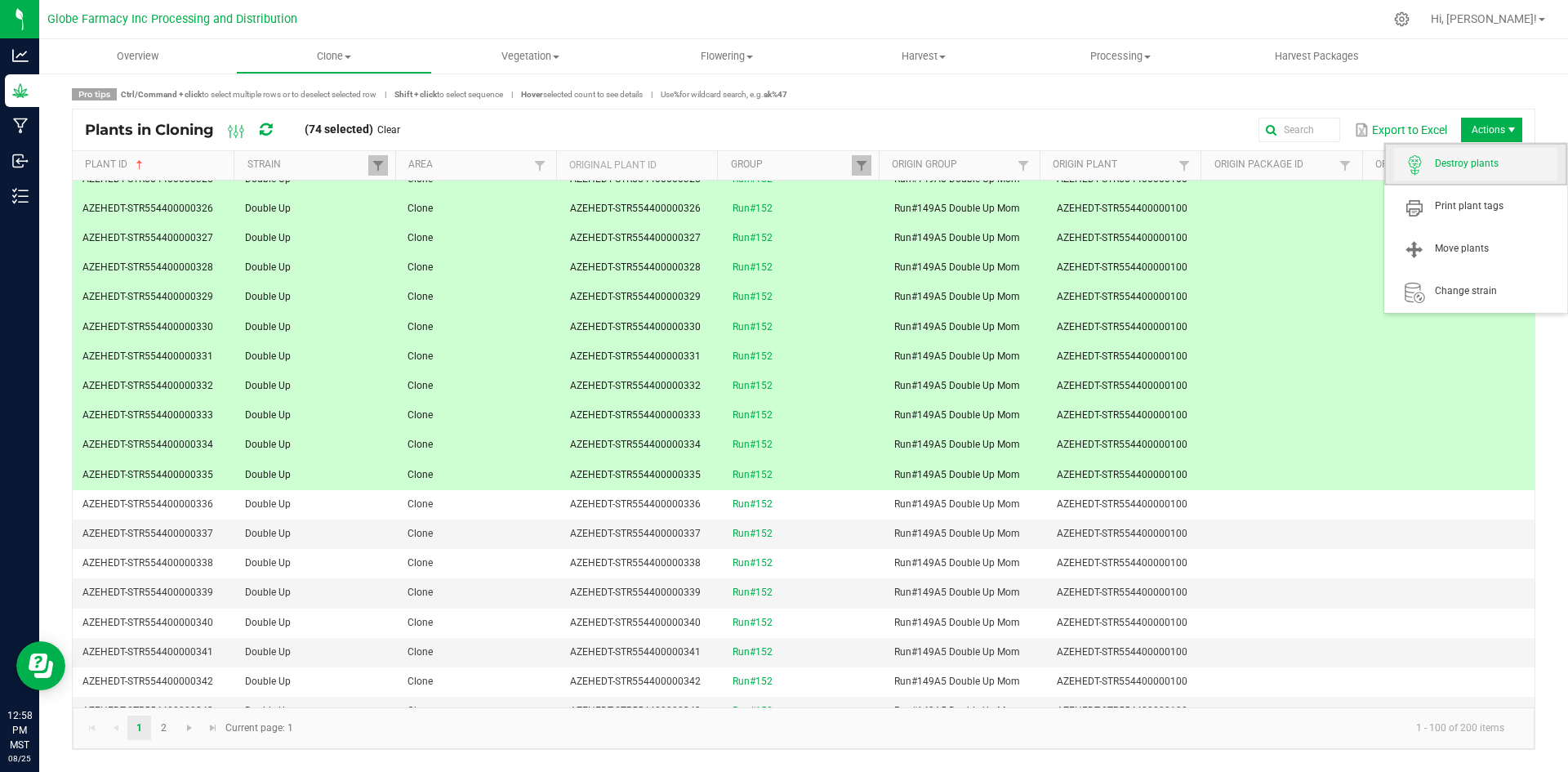
click at [1500, 156] on span "Destroy plants" at bounding box center [1495, 163] width 122 height 14
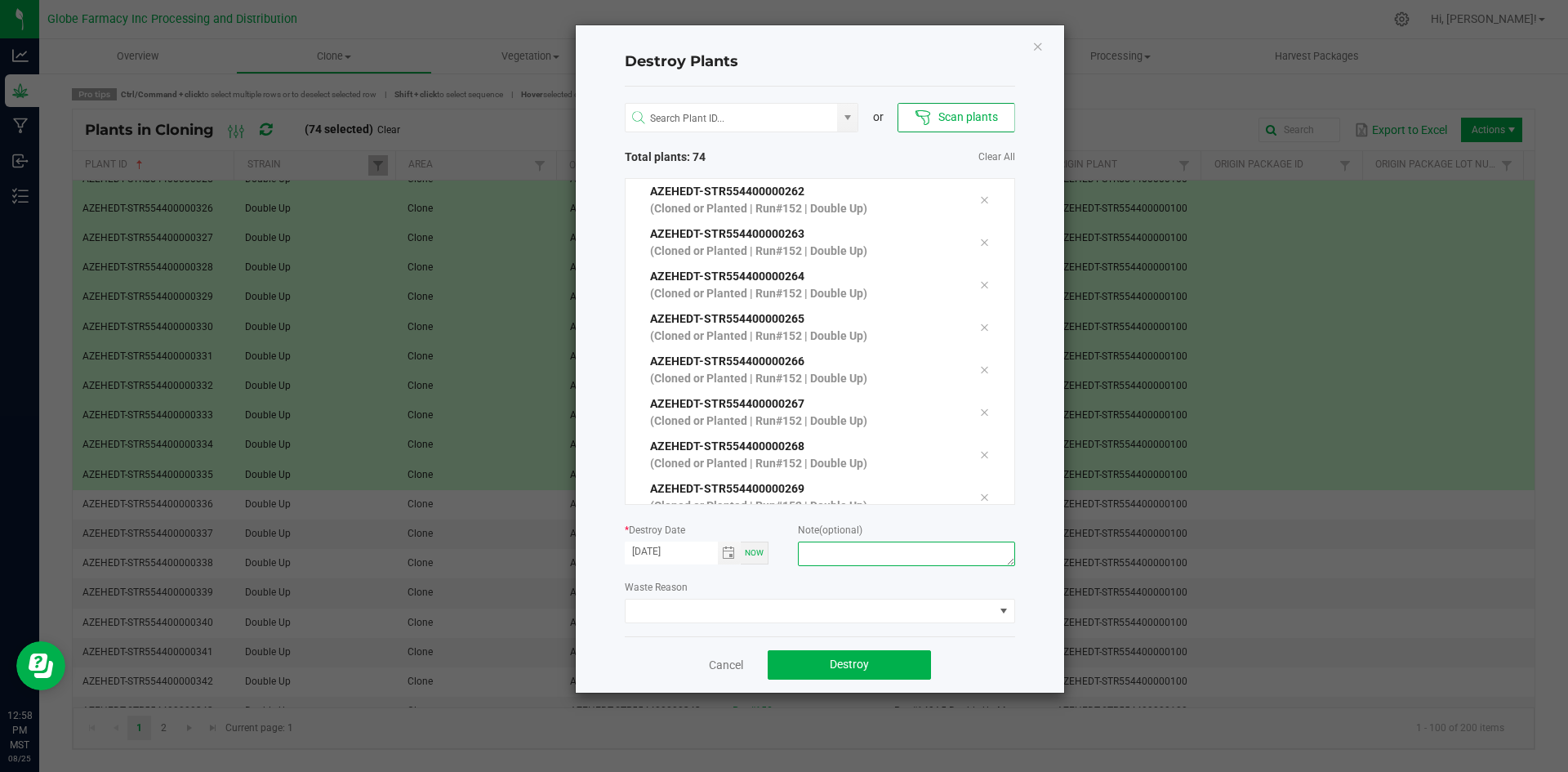
click at [923, 562] on textarea at bounding box center [906, 554] width 216 height 25
type textarea "overage coffee/trash"
click at [902, 676] on button "Destroy" at bounding box center [849, 665] width 163 height 29
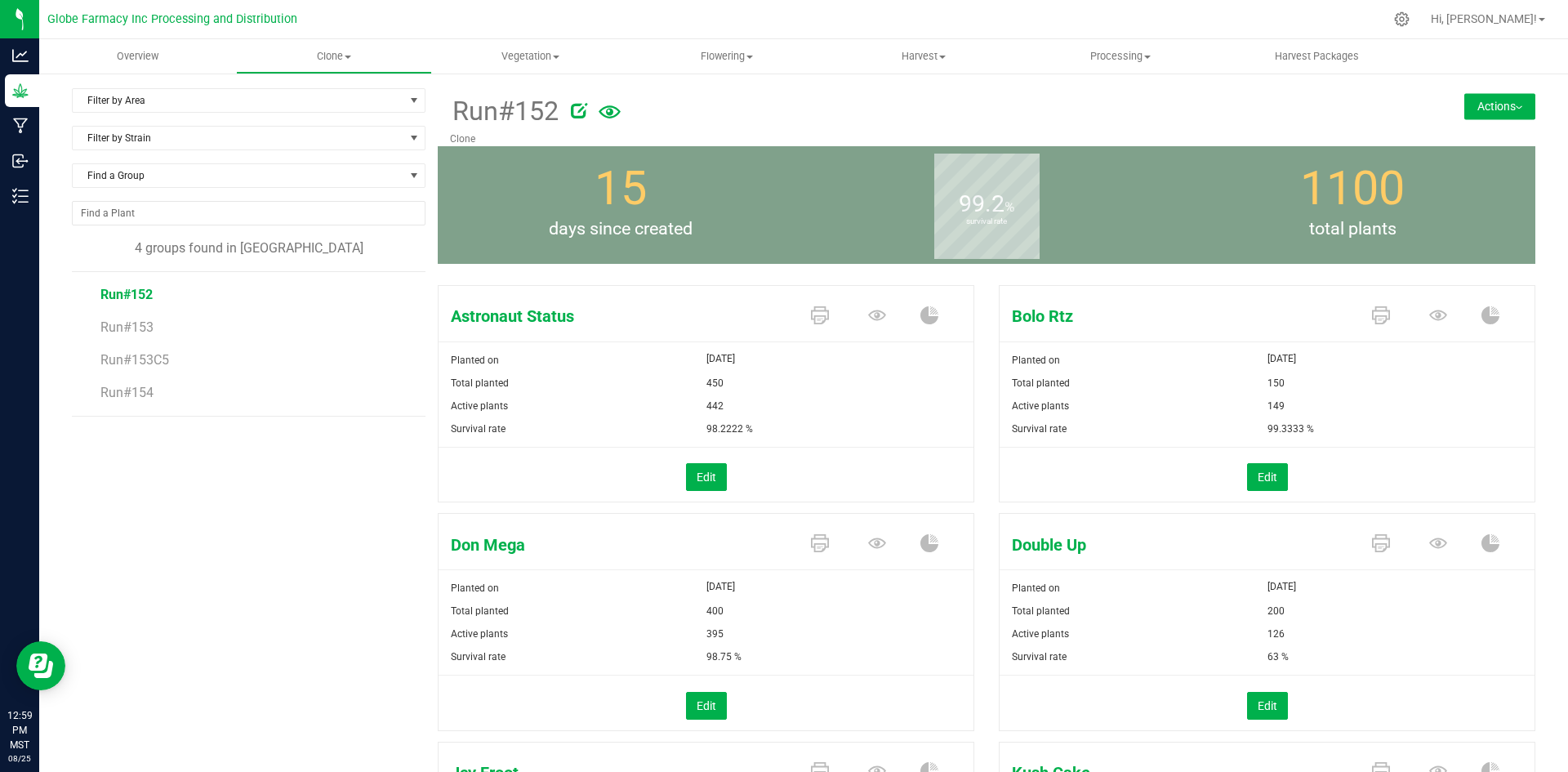
scroll to position [82, 0]
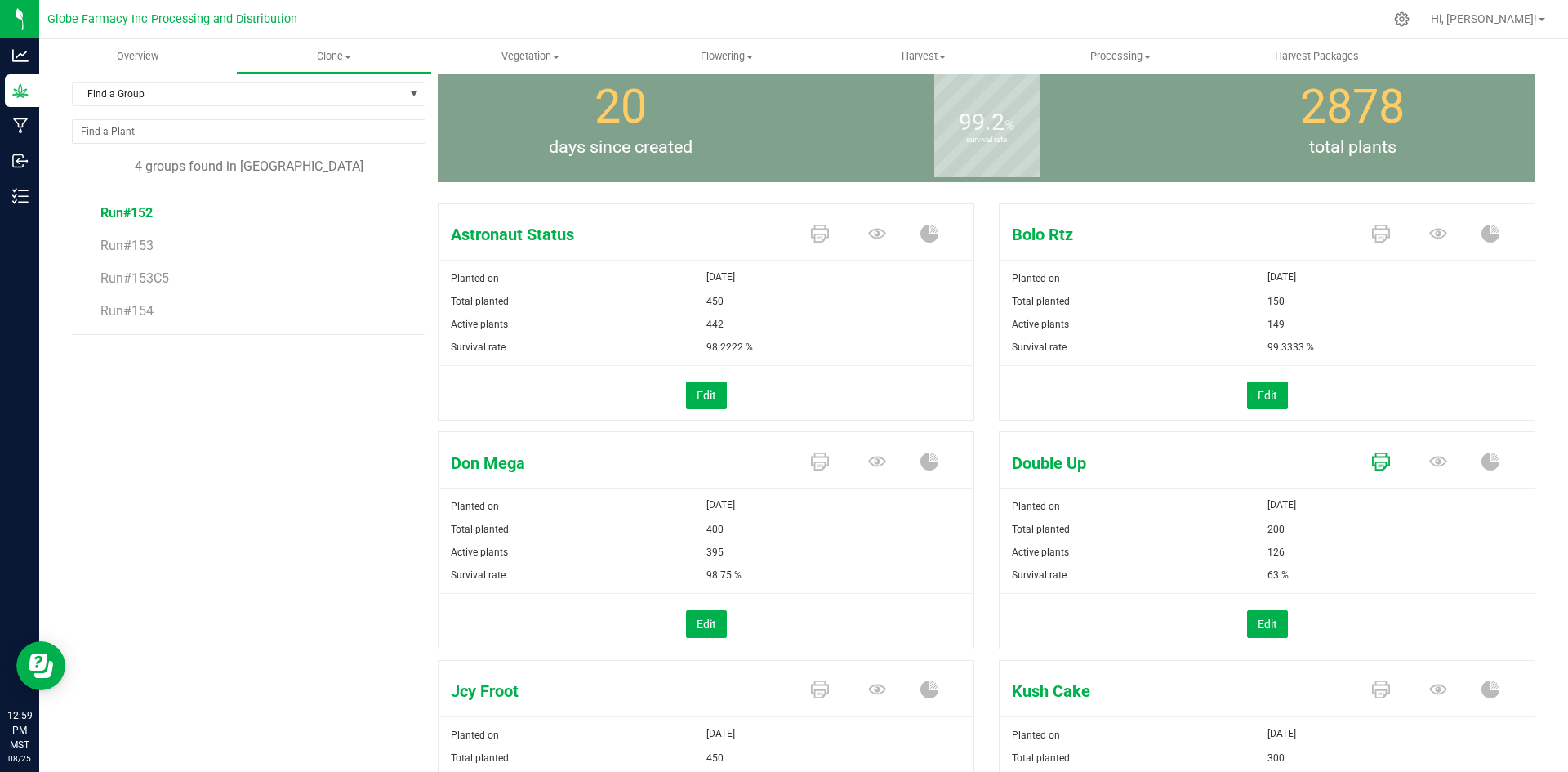
click at [1371, 243] on icon at bounding box center [1380, 233] width 18 height 18
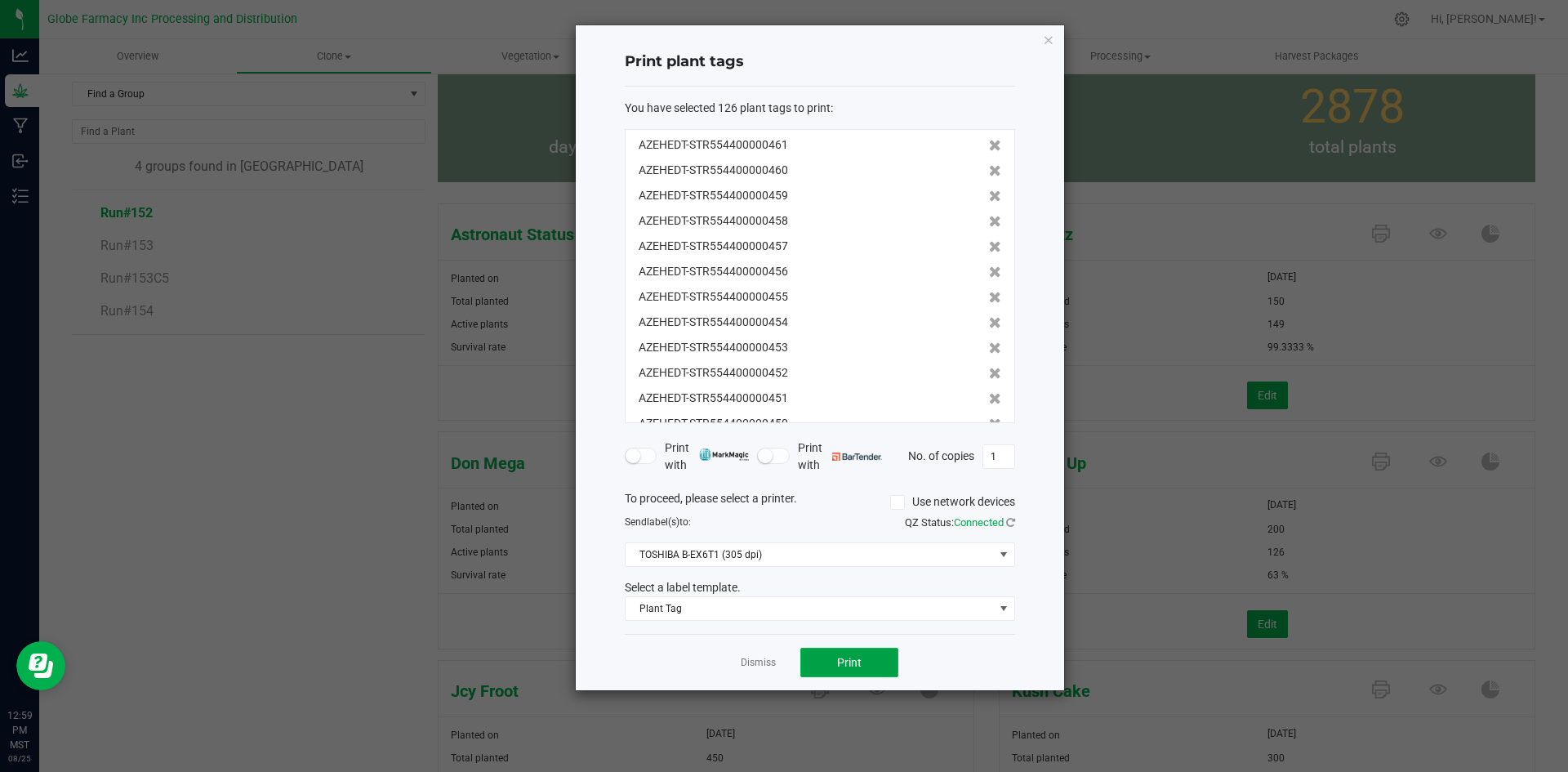
click at [829, 658] on button "Print" at bounding box center [849, 663] width 98 height 29
click at [744, 655] on app-cancel-button "Dismiss" at bounding box center [758, 663] width 35 height 17
click at [751, 663] on link "Dismiss" at bounding box center [758, 663] width 35 height 14
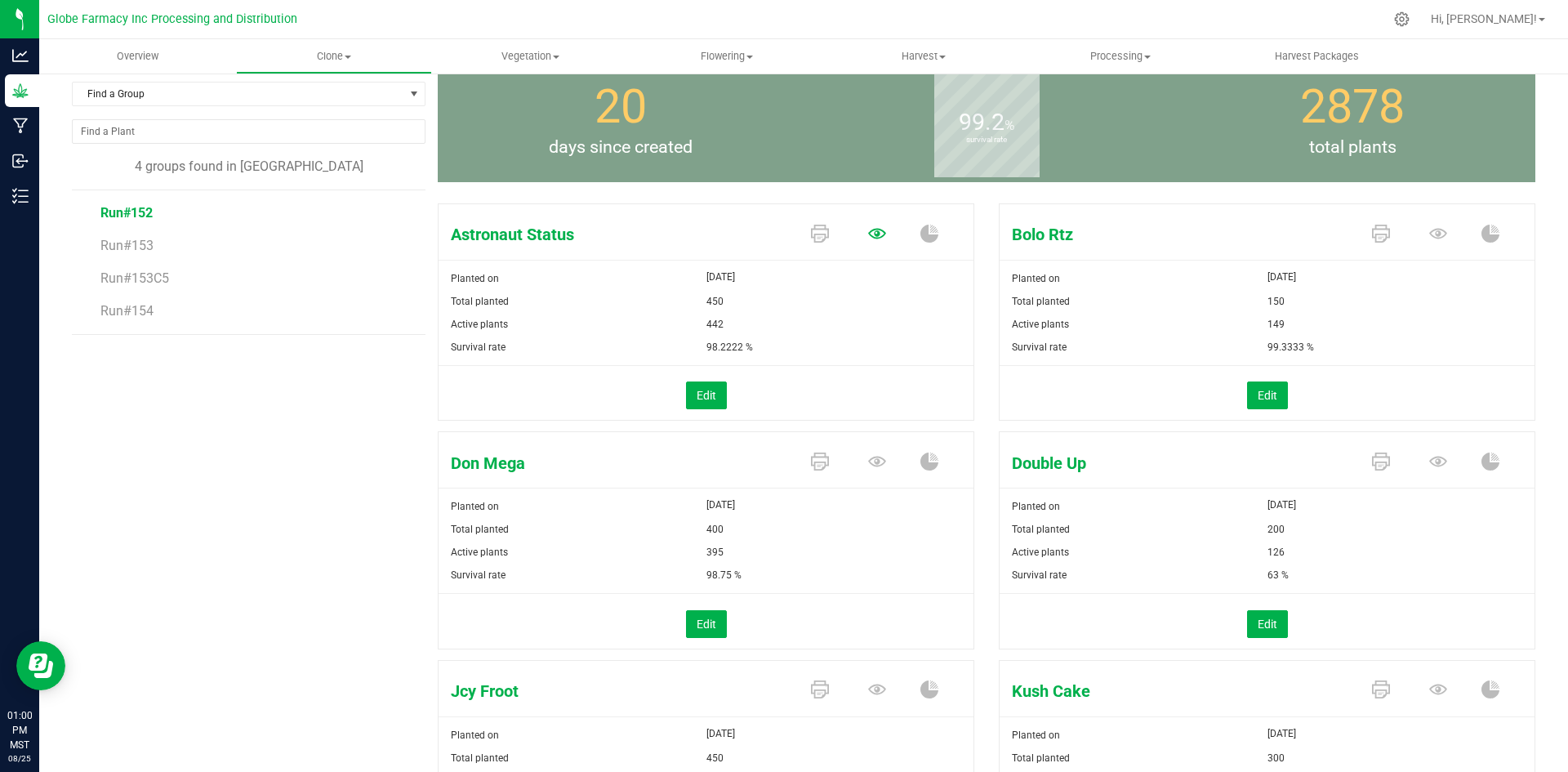
click at [868, 235] on icon at bounding box center [877, 233] width 18 height 10
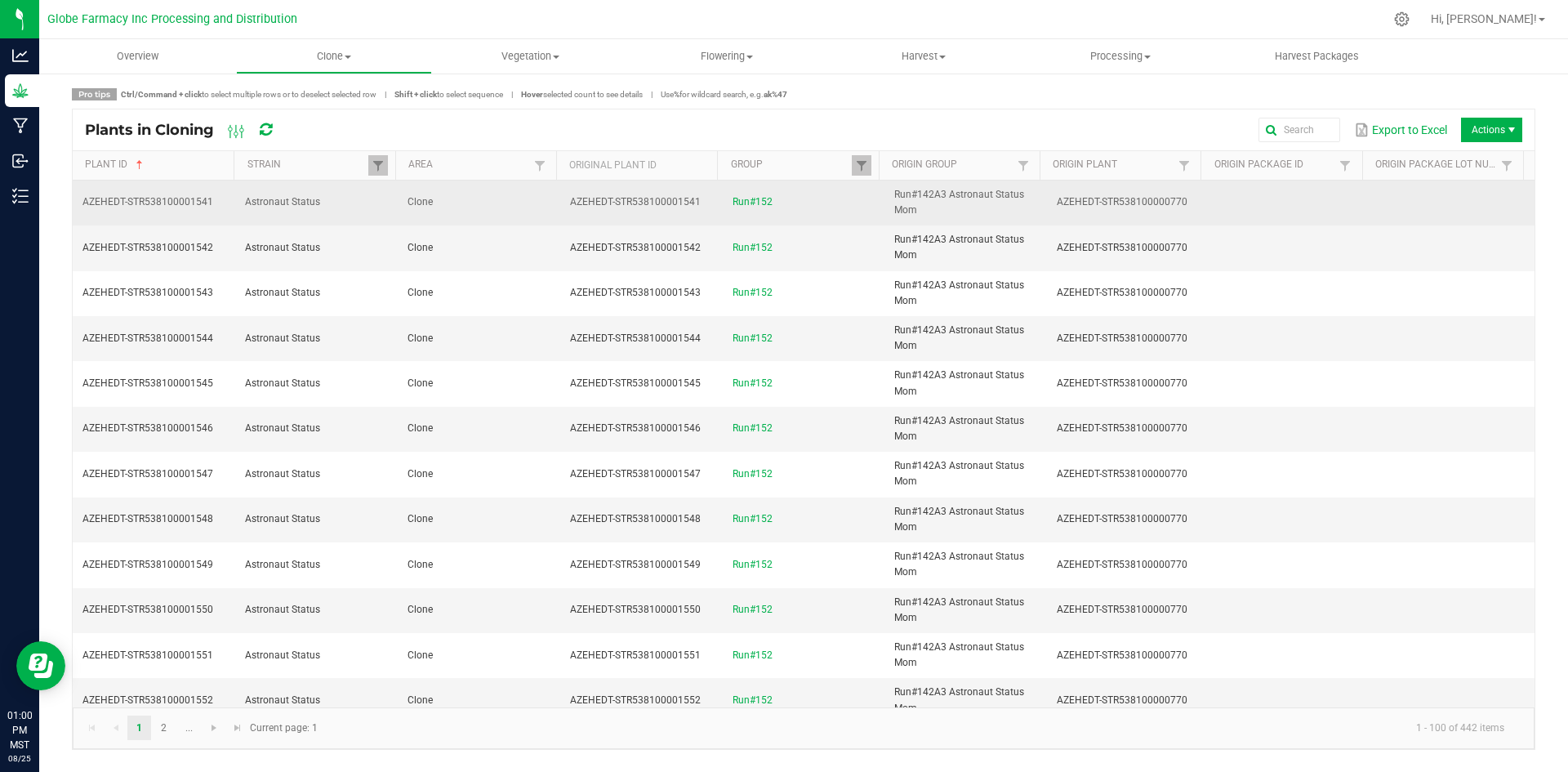
click at [531, 193] on td "Clone" at bounding box center [479, 203] width 162 height 45
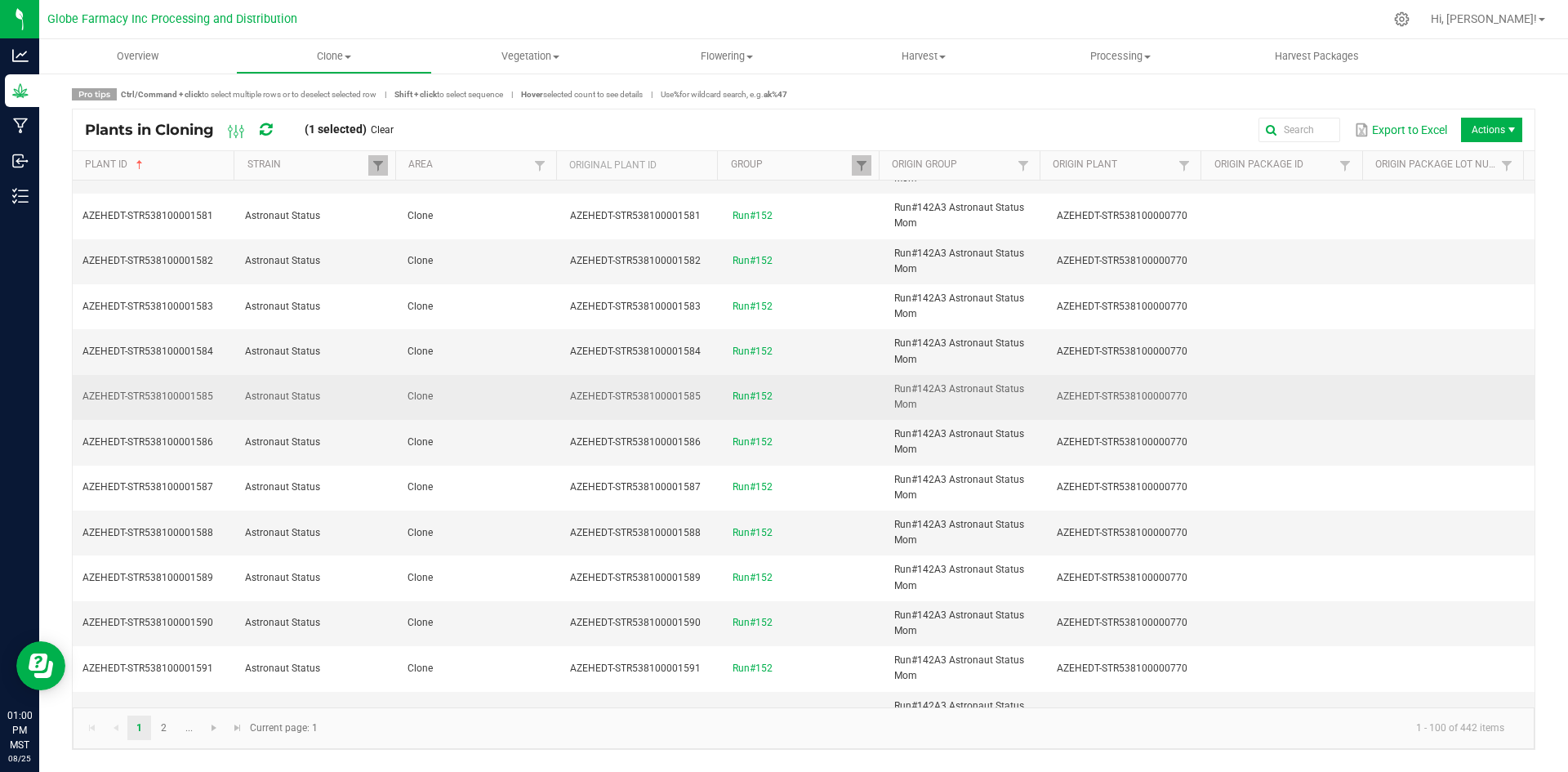
click at [520, 417] on td "Clone" at bounding box center [479, 398] width 162 height 45
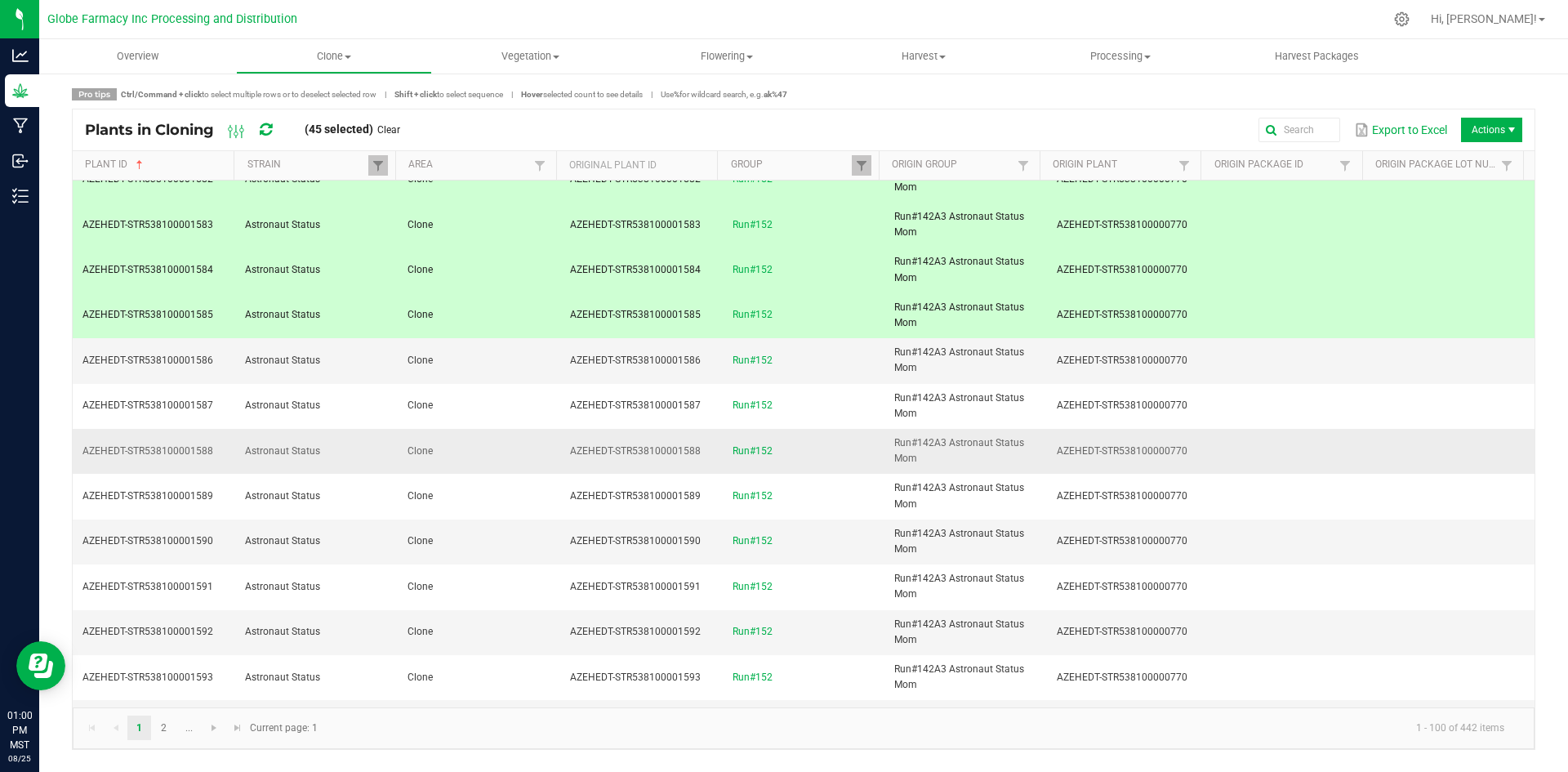
click at [526, 451] on td "Clone" at bounding box center [479, 451] width 162 height 45
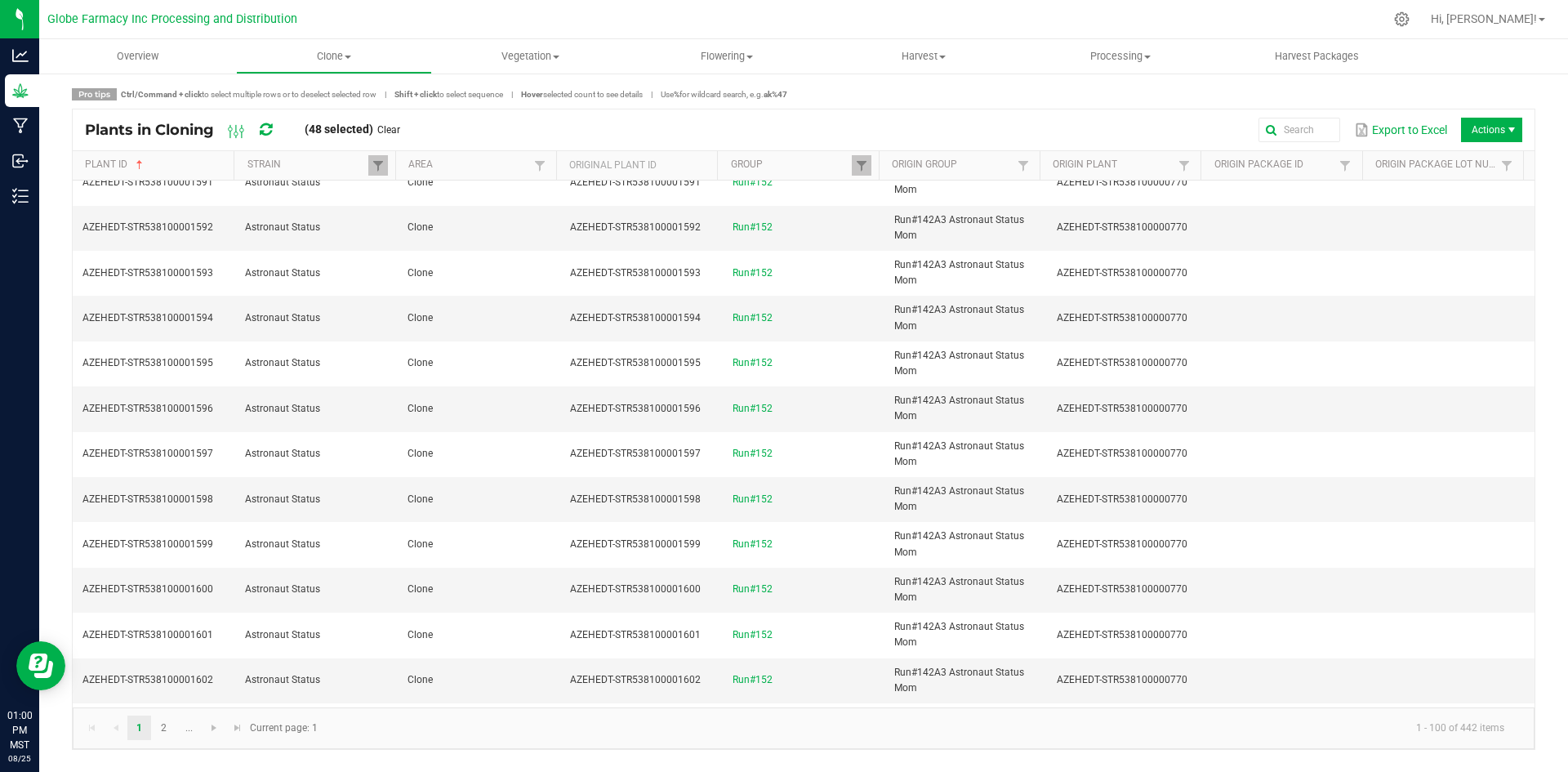
scroll to position [2288, 0]
click at [531, 456] on td "Clone" at bounding box center [479, 451] width 162 height 45
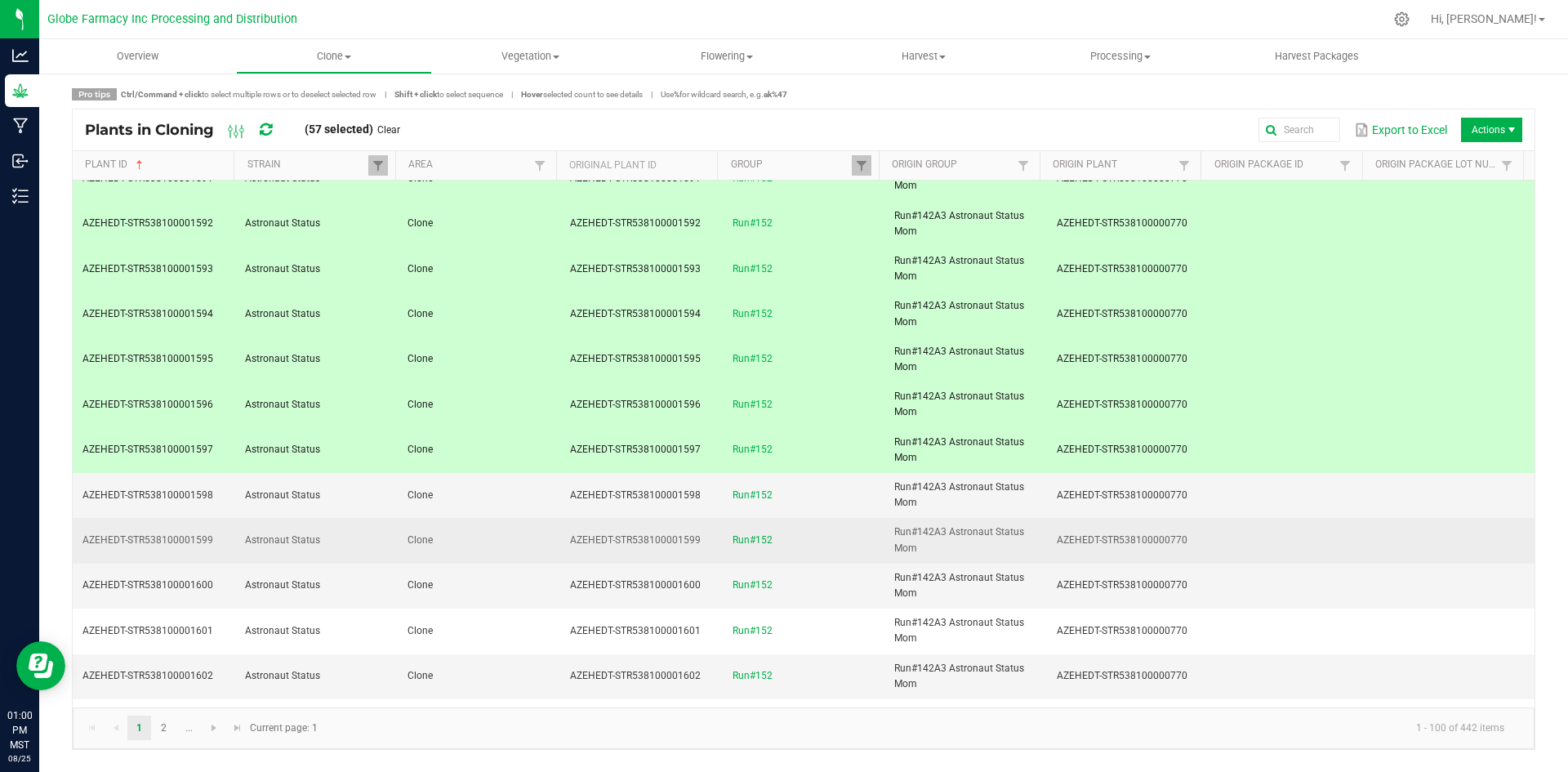
click at [520, 556] on td "Clone" at bounding box center [479, 540] width 162 height 45
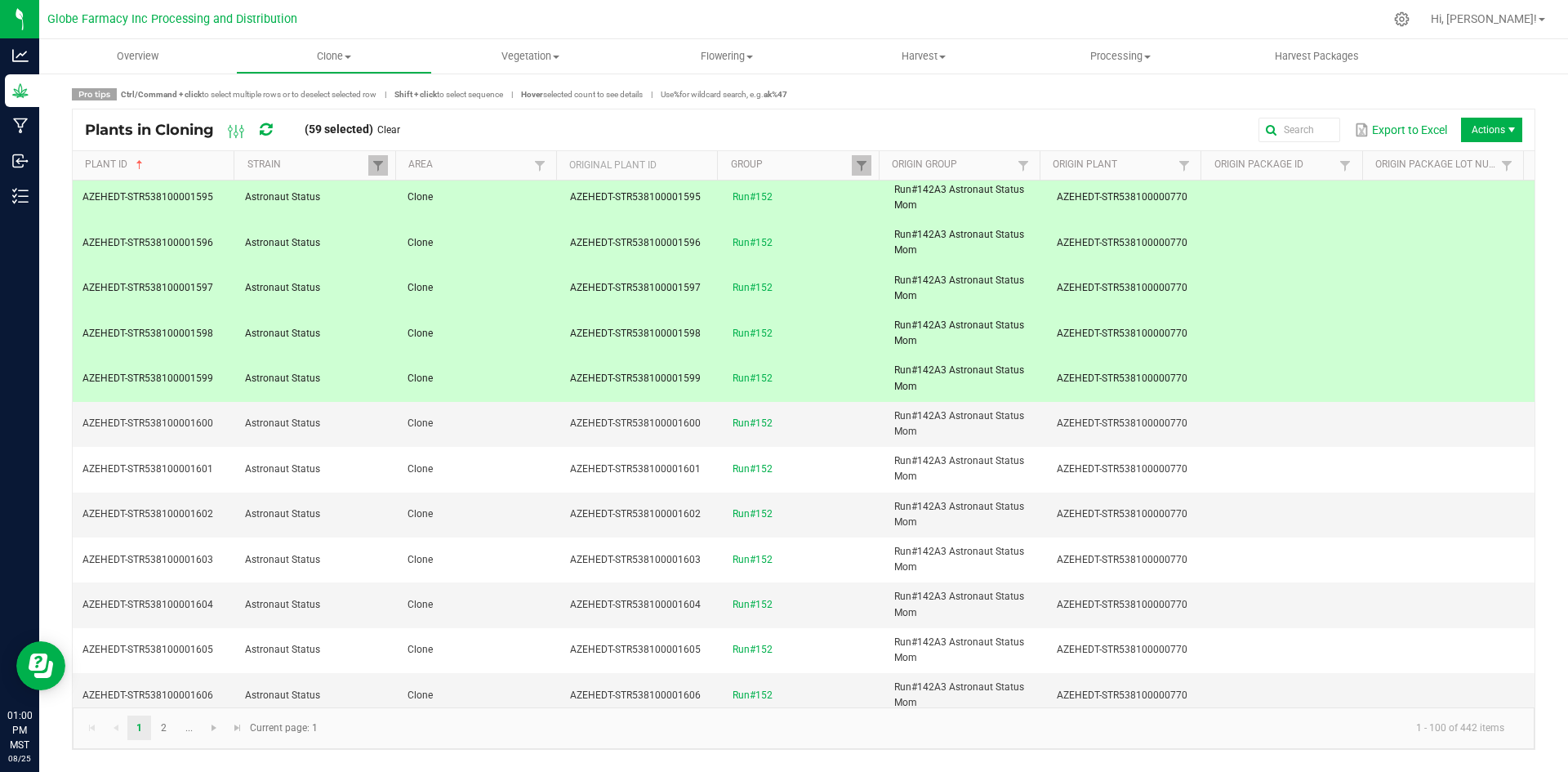
scroll to position [2451, 0]
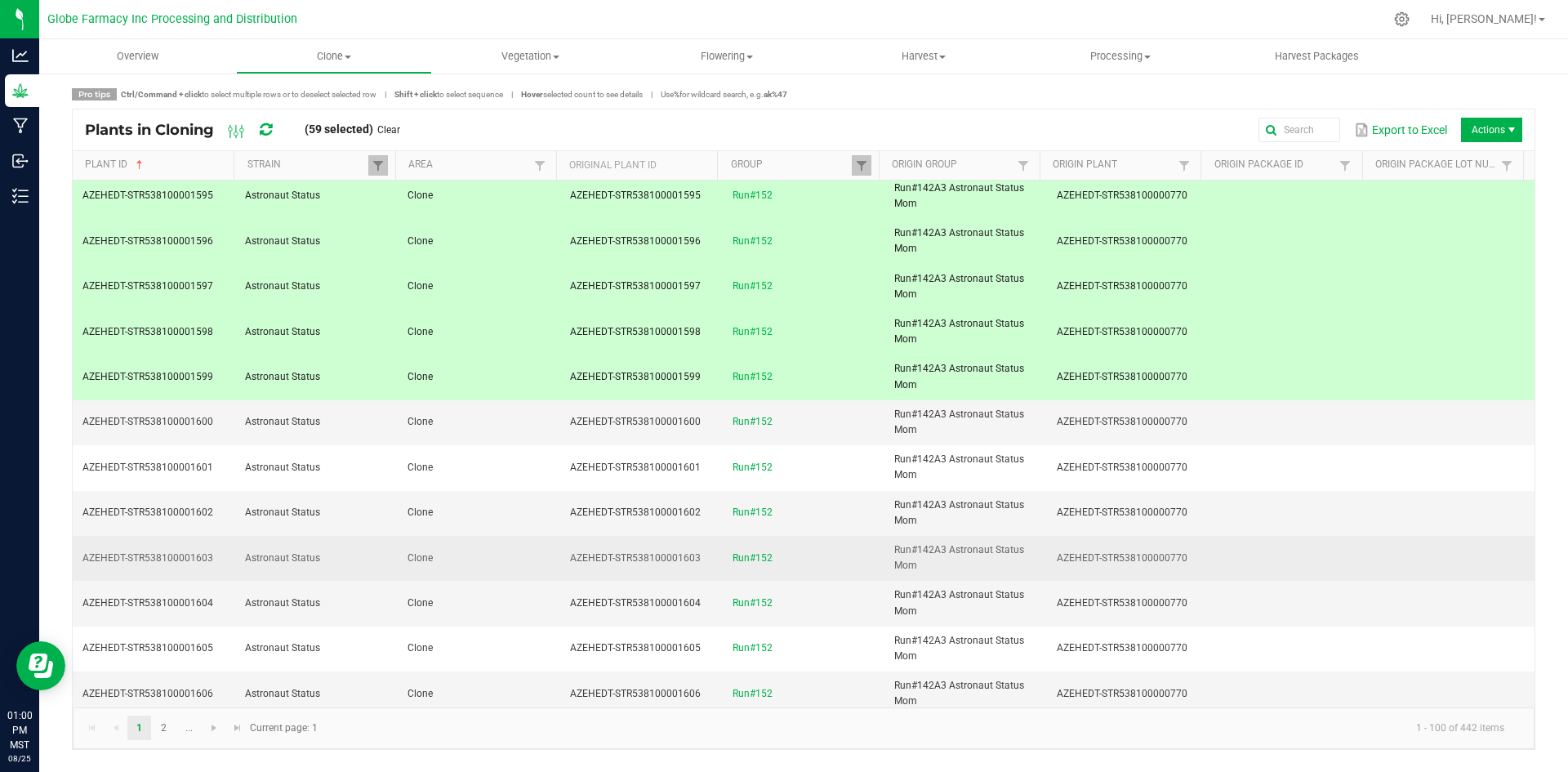
click at [514, 551] on td "Clone" at bounding box center [479, 558] width 162 height 45
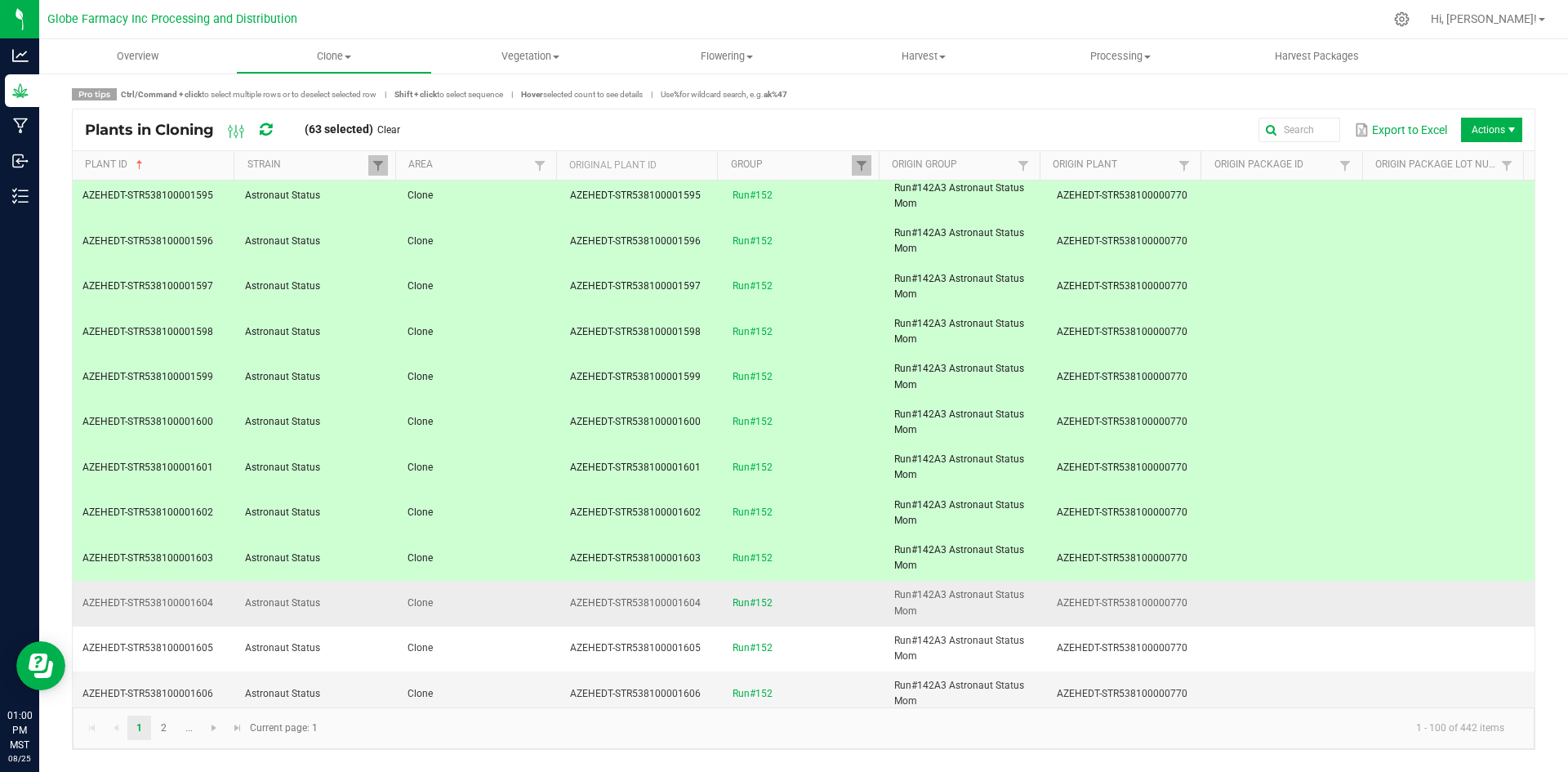
click at [528, 603] on td "Clone" at bounding box center [479, 603] width 162 height 45
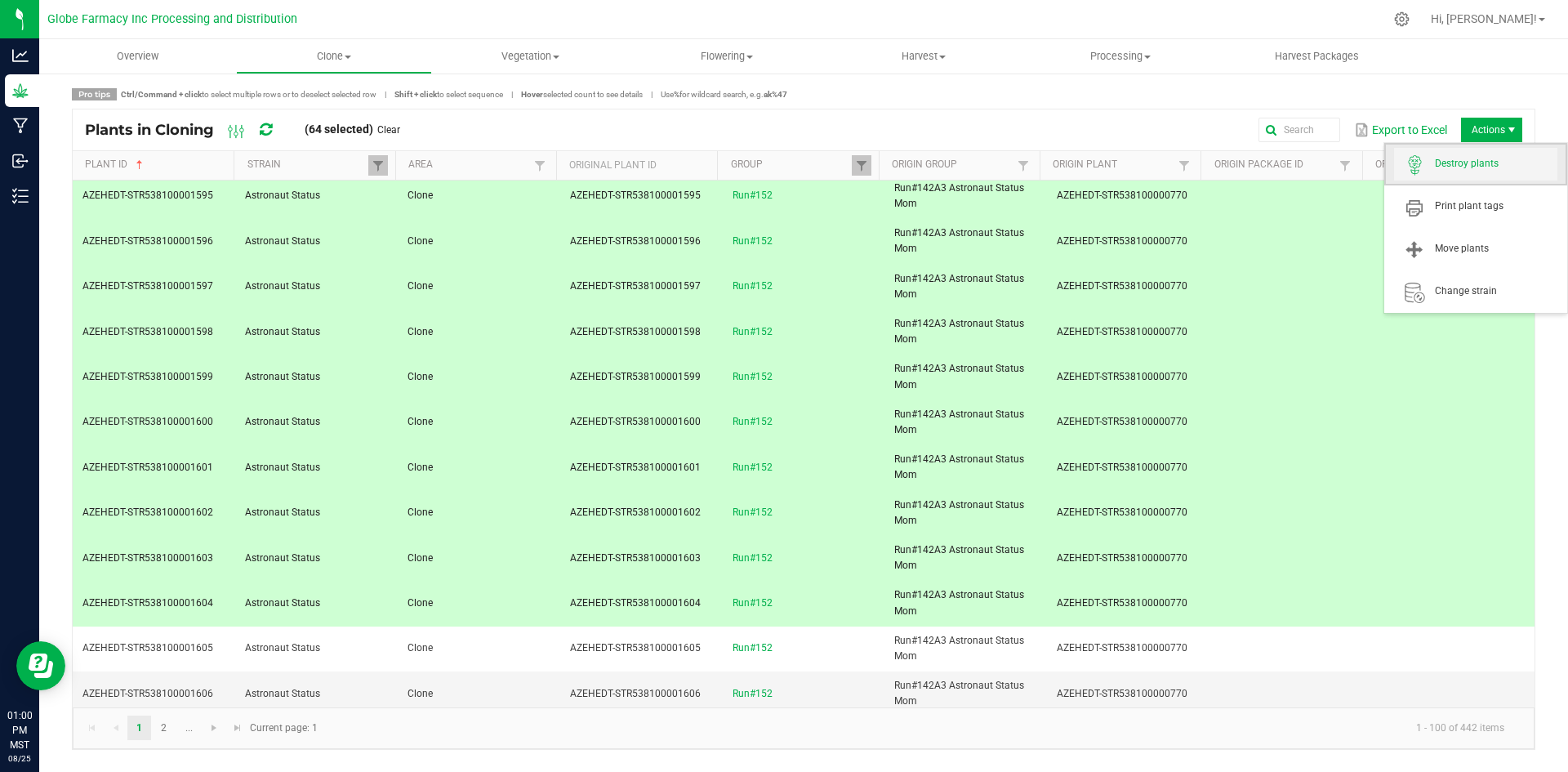
click at [1474, 166] on span "Destroy plants" at bounding box center [1495, 163] width 122 height 14
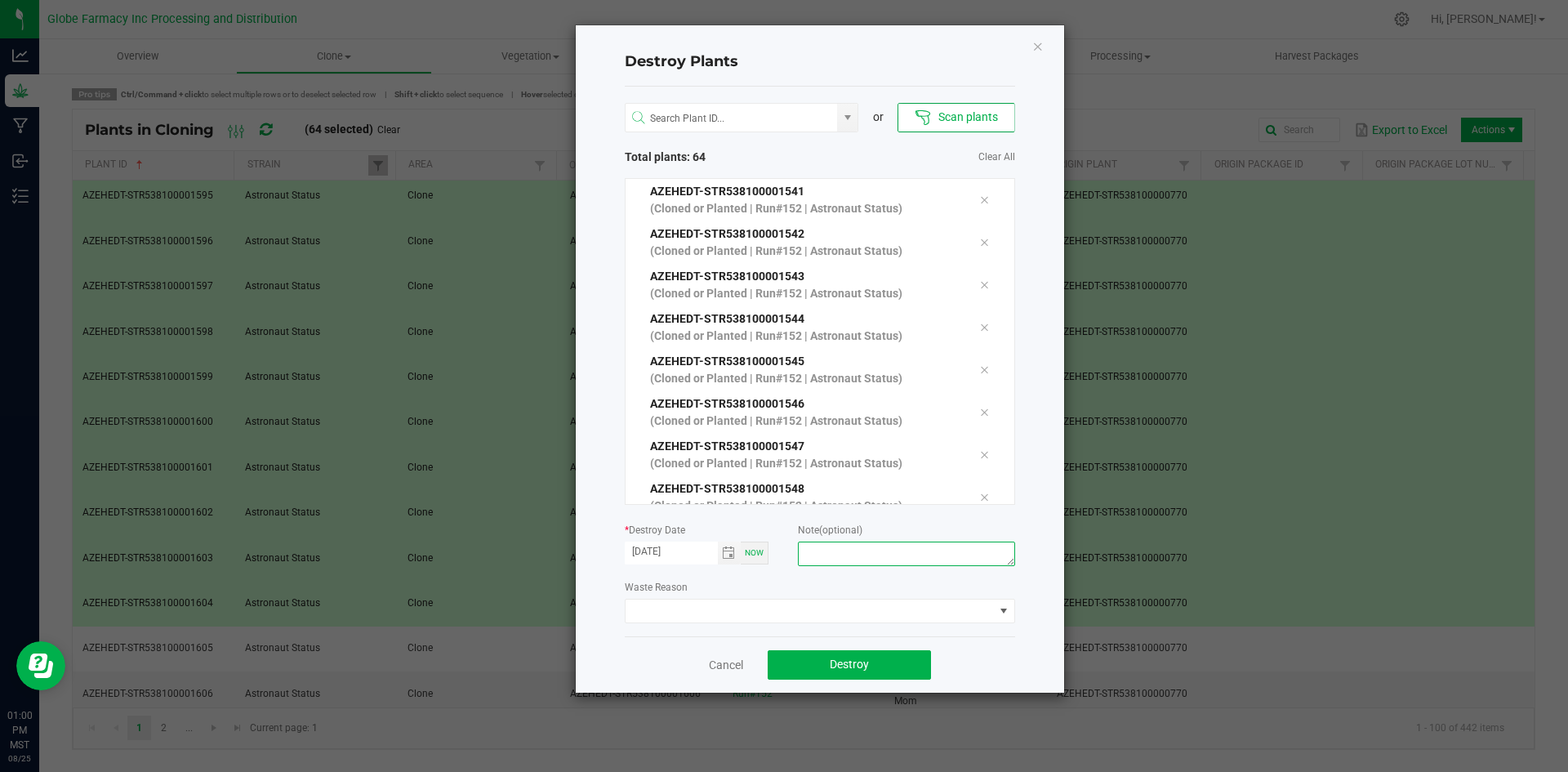
click at [872, 563] on textarea at bounding box center [906, 554] width 216 height 25
type textarea "overage coffee/trash"
click at [892, 663] on button "Destroy" at bounding box center [849, 665] width 163 height 29
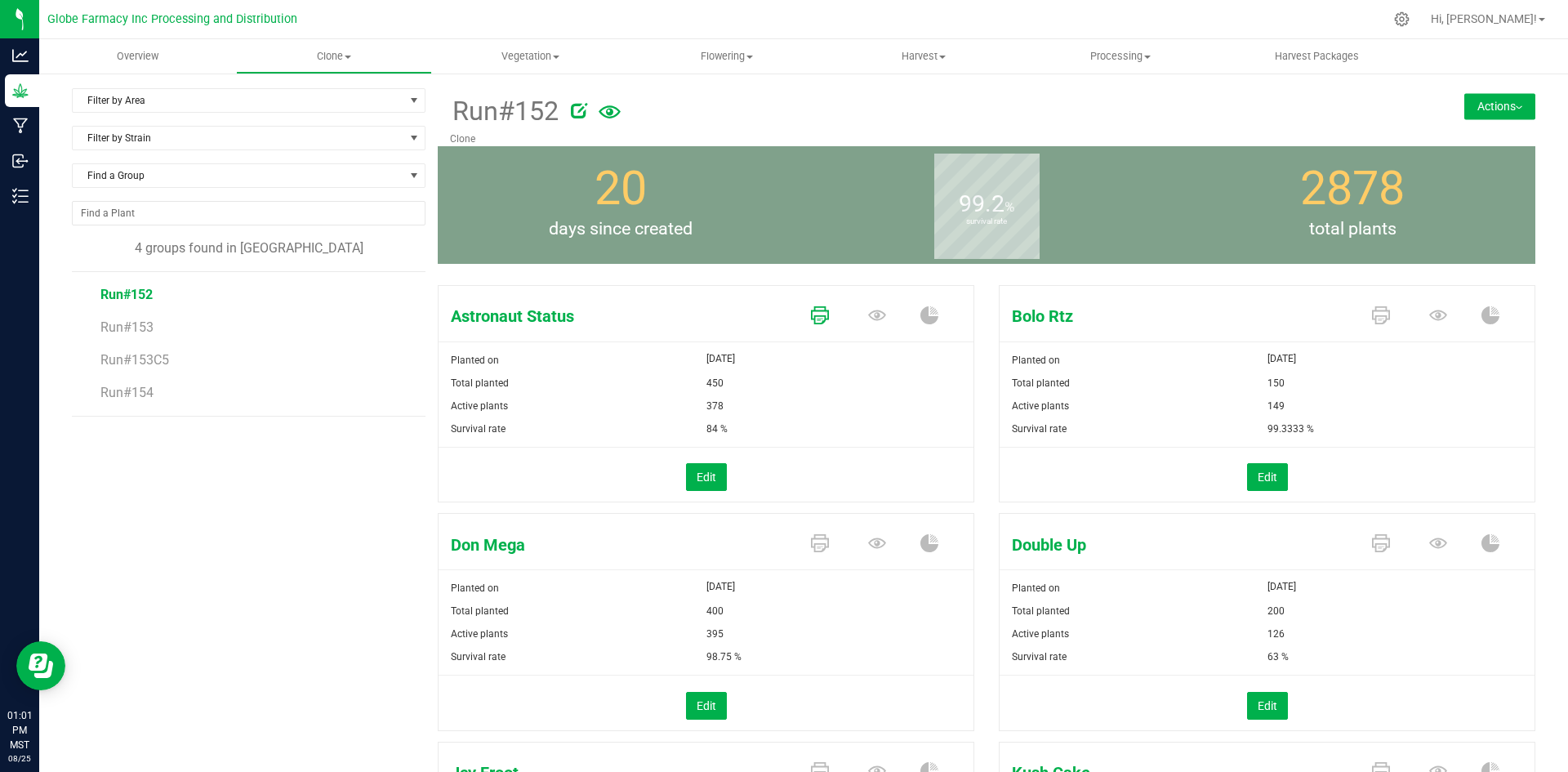
click at [813, 314] on icon at bounding box center [819, 315] width 18 height 18
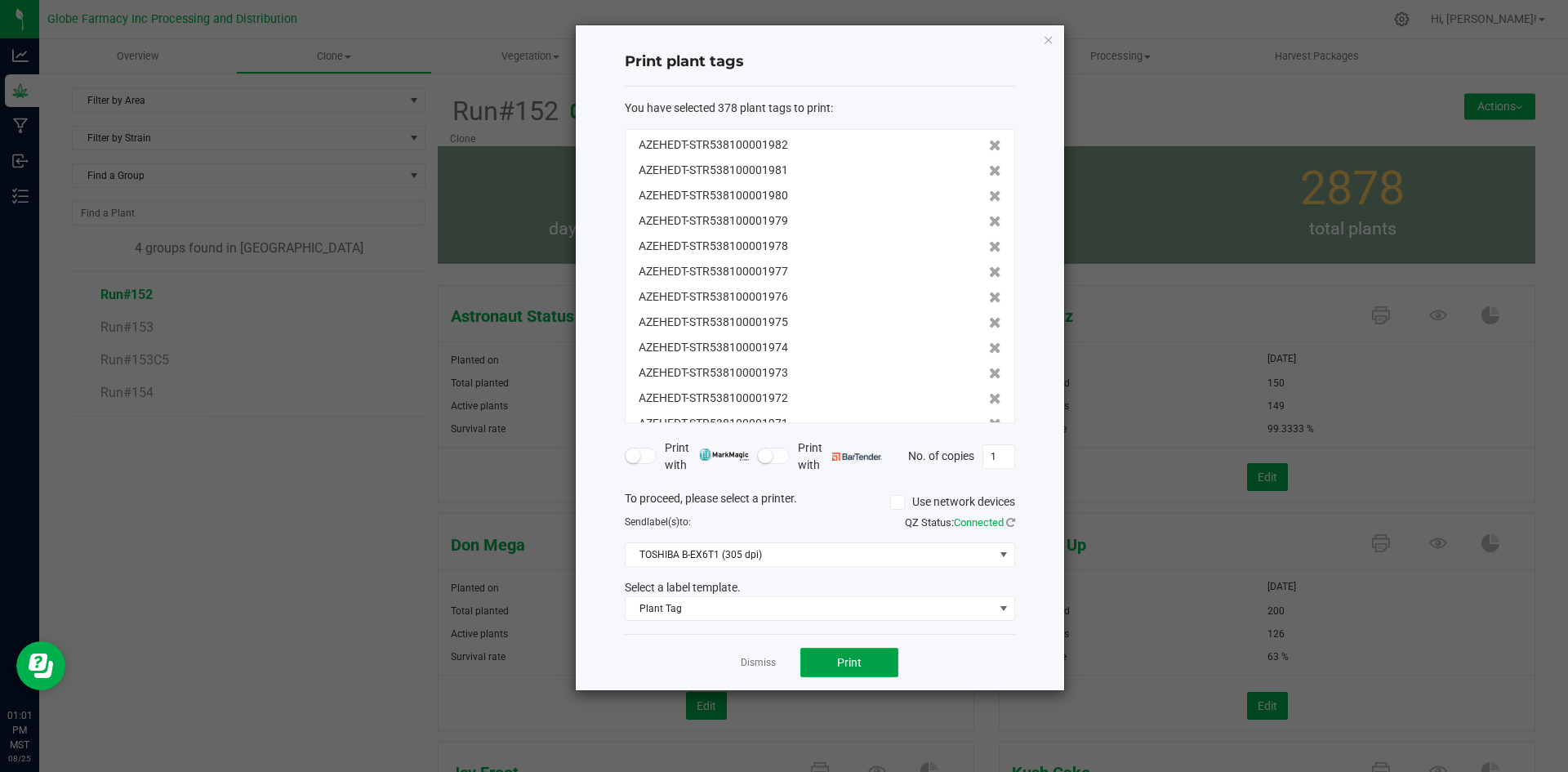
click at [837, 667] on span "Print" at bounding box center [849, 662] width 25 height 13
click at [767, 667] on link "Dismiss" at bounding box center [758, 663] width 35 height 14
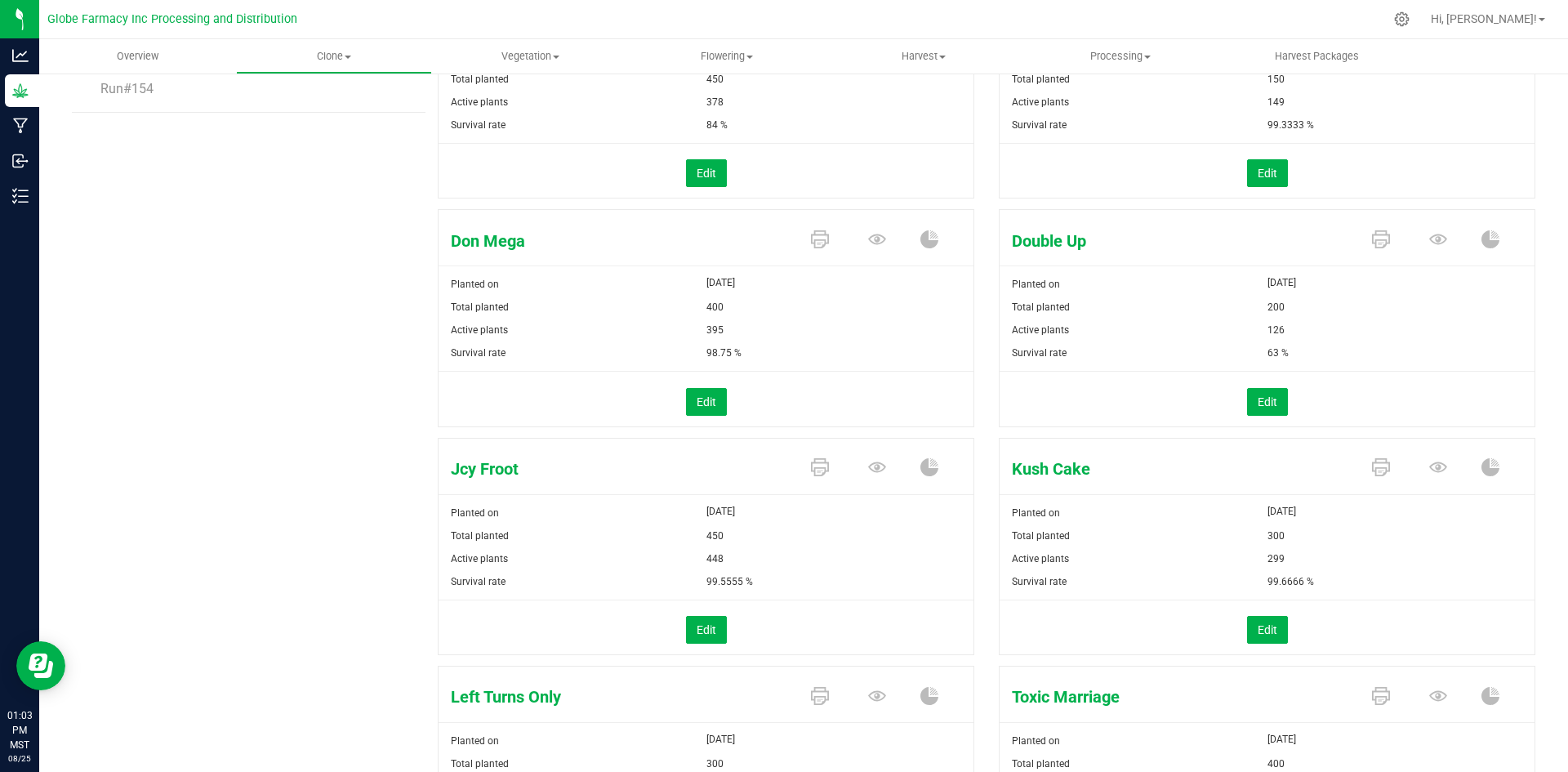
scroll to position [327, 0]
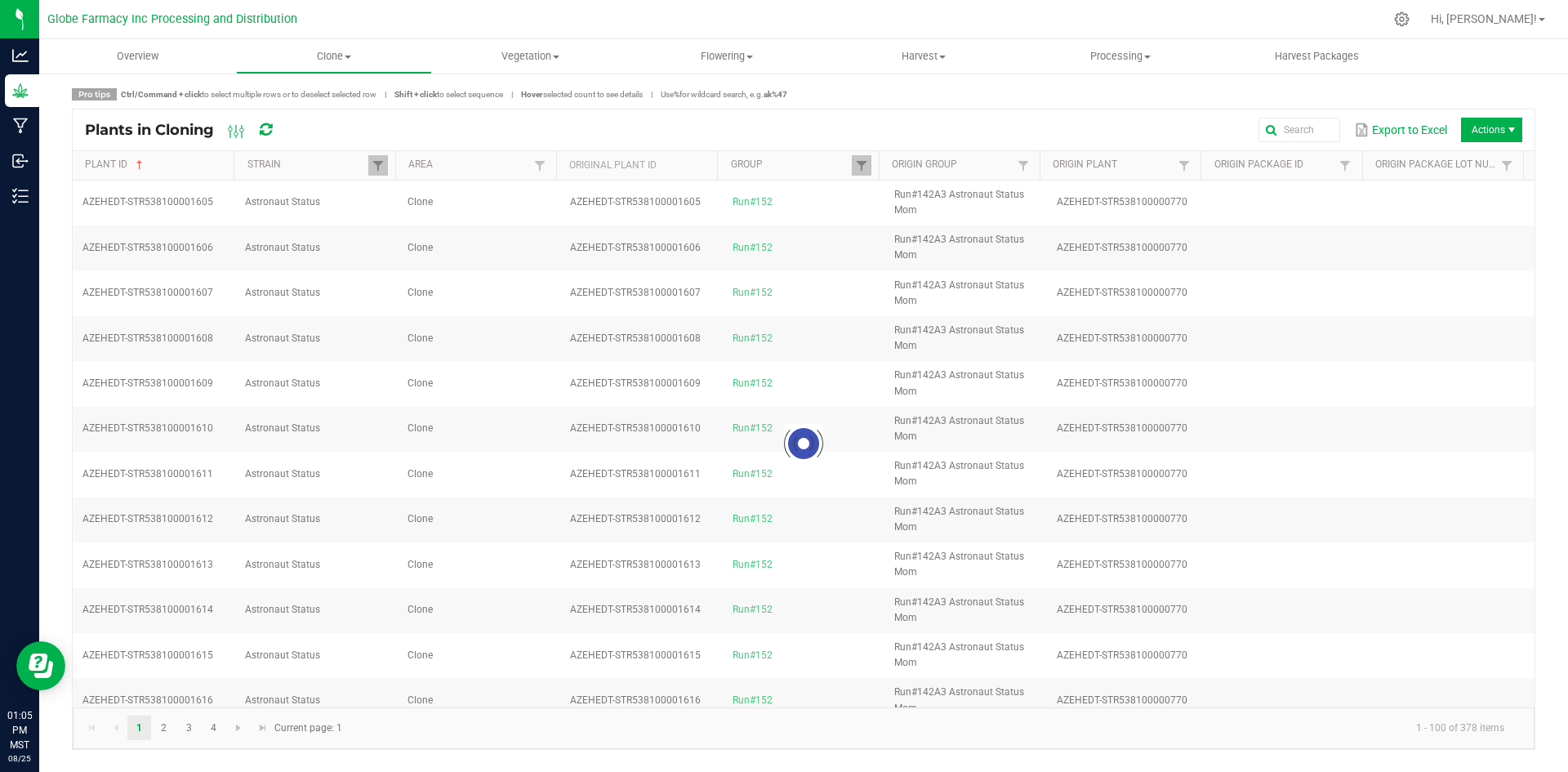
click at [486, 196] on div at bounding box center [803, 444] width 1461 height 527
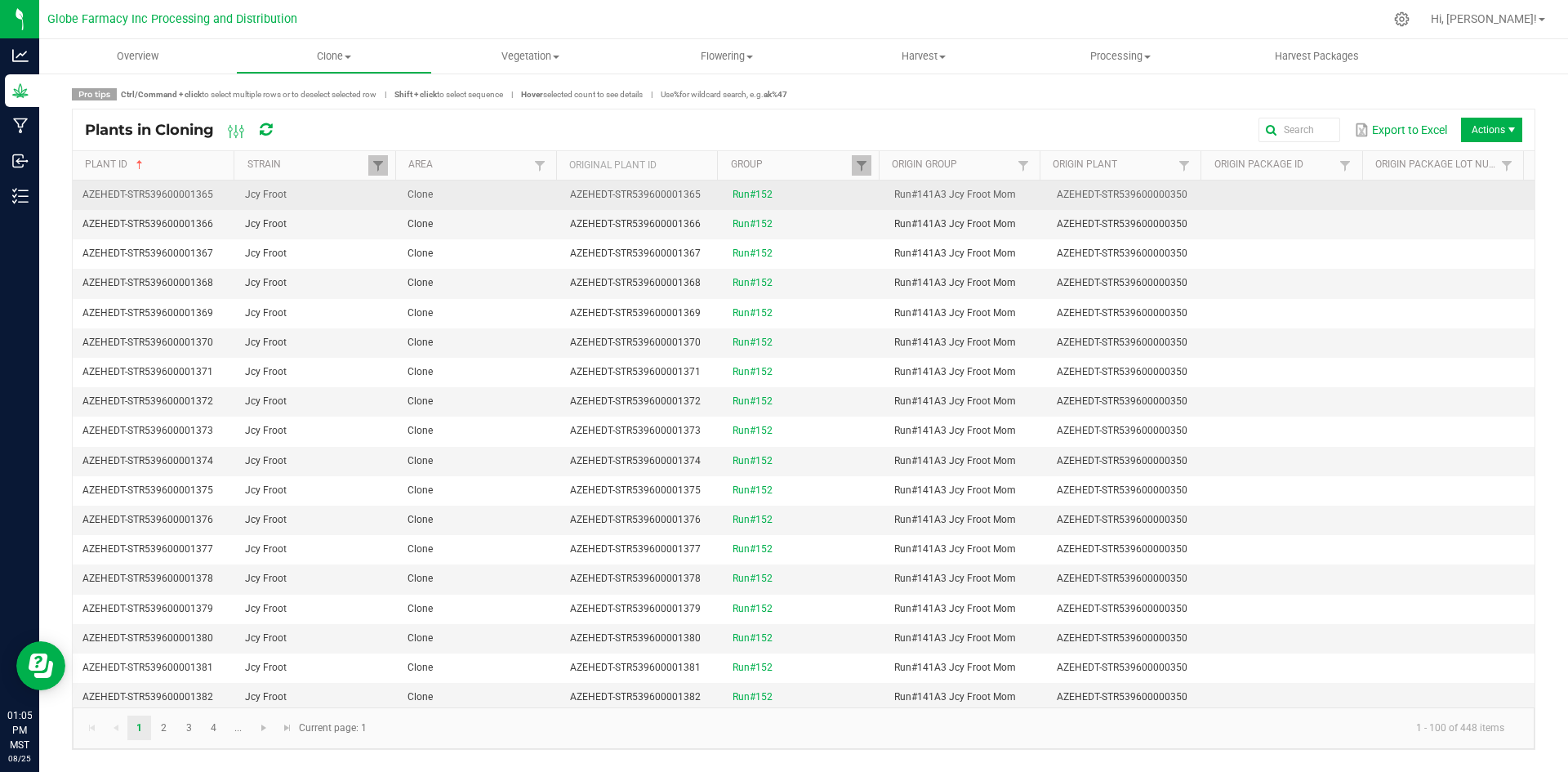
click at [501, 196] on td "Clone" at bounding box center [479, 195] width 162 height 29
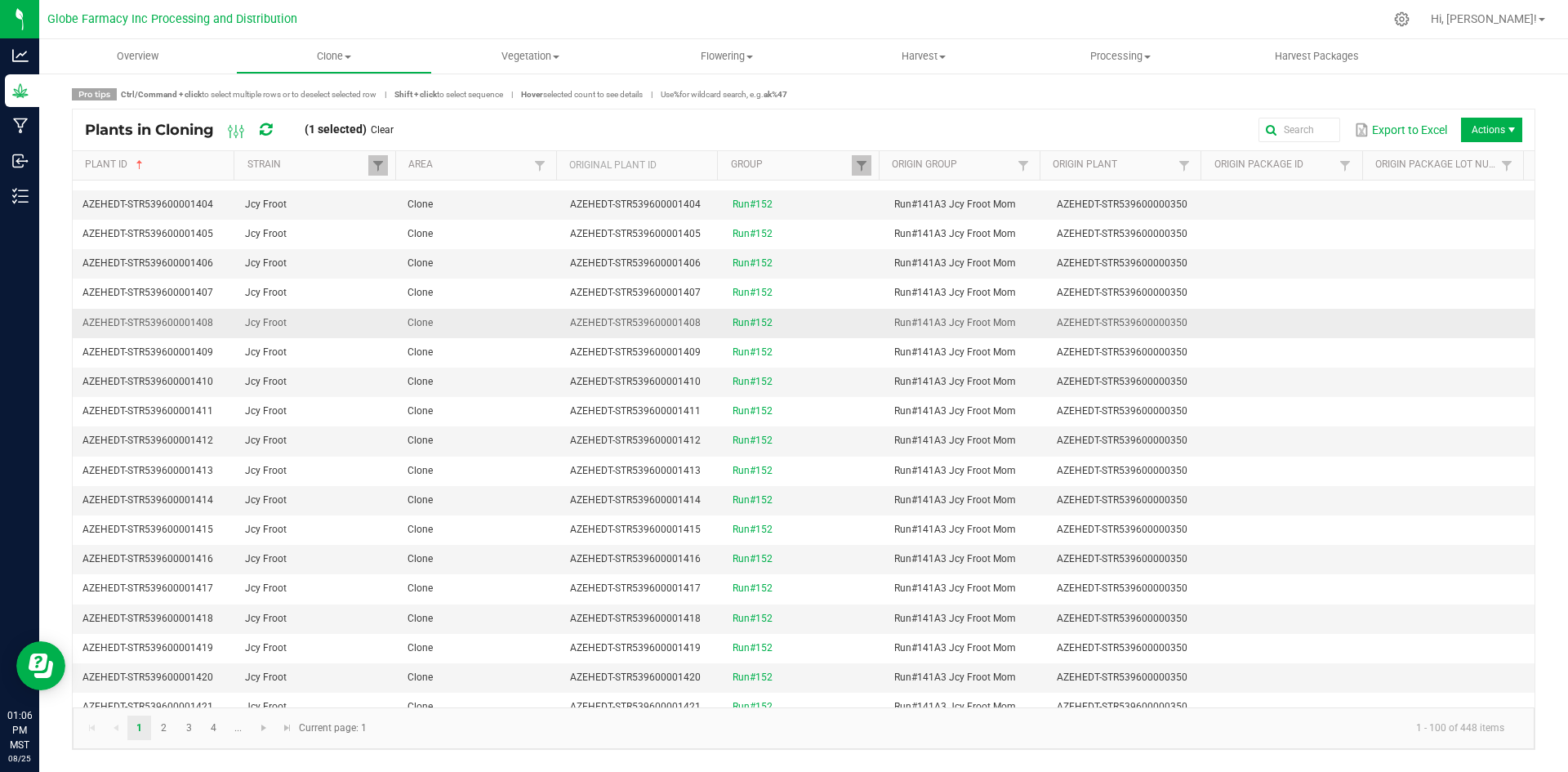
click at [514, 337] on td "Clone" at bounding box center [479, 323] width 162 height 29
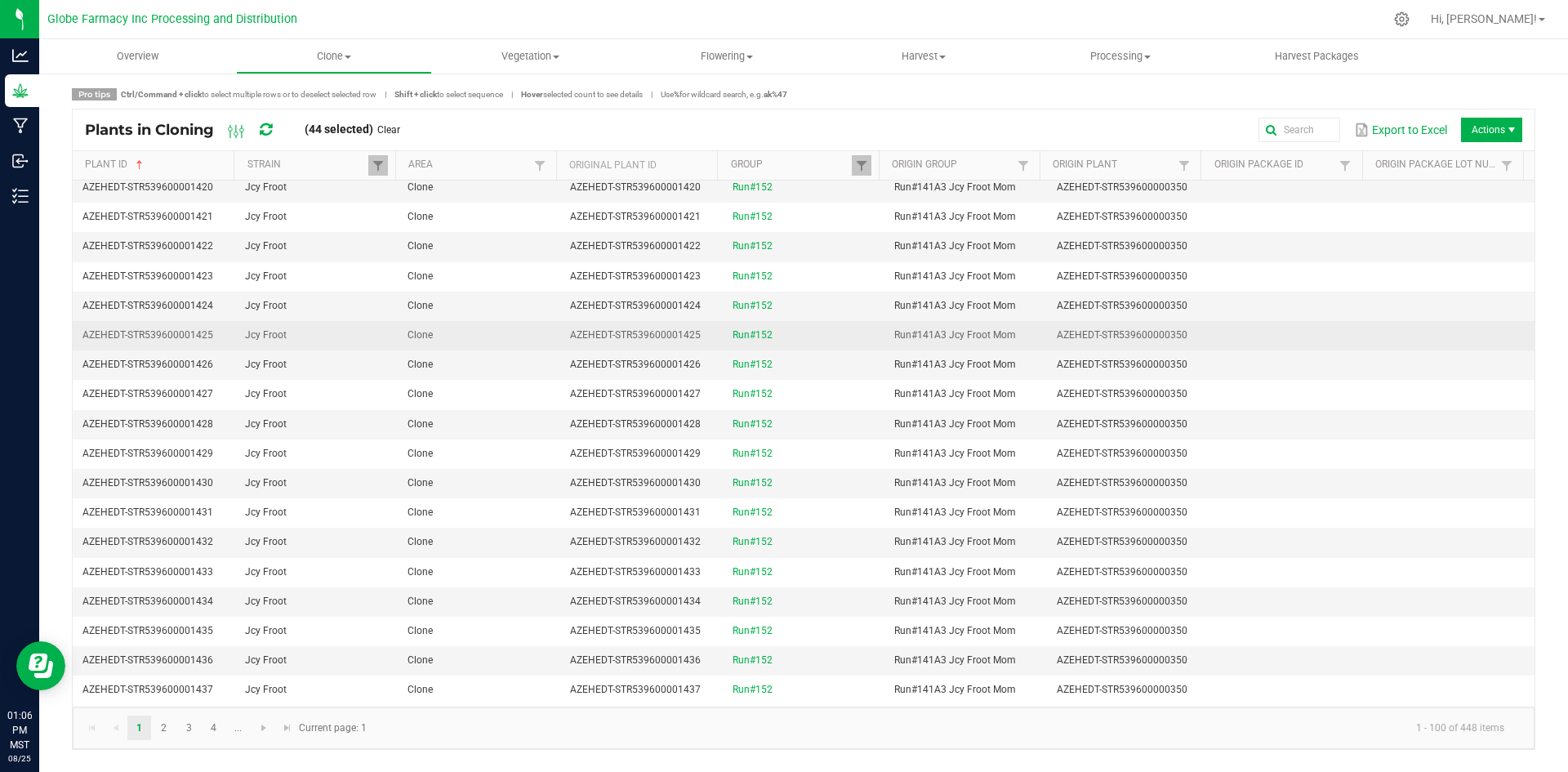
click at [553, 344] on td "Clone" at bounding box center [479, 336] width 162 height 29
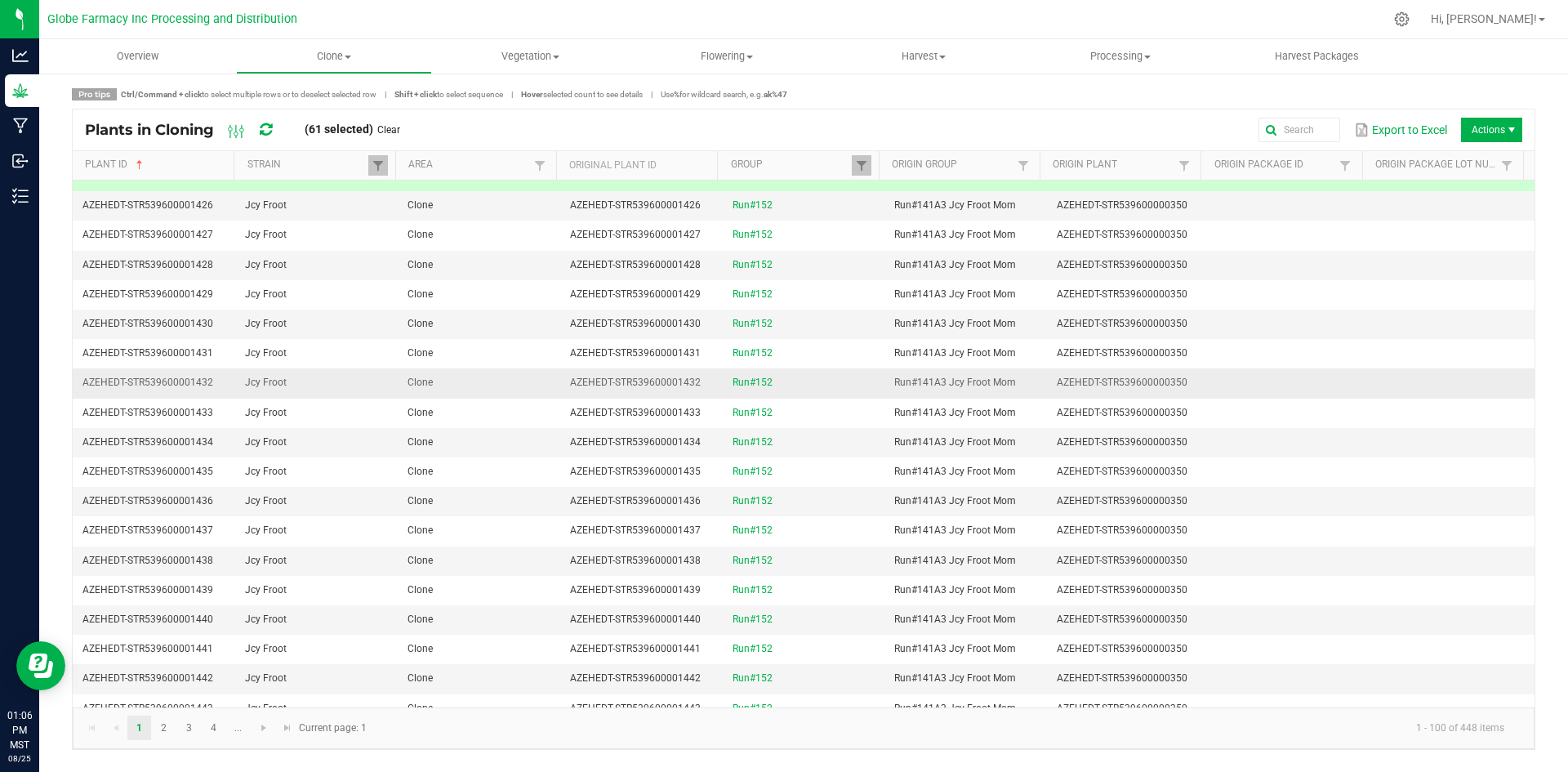
scroll to position [1797, 0]
click at [501, 389] on td "Clone" at bounding box center [479, 379] width 162 height 29
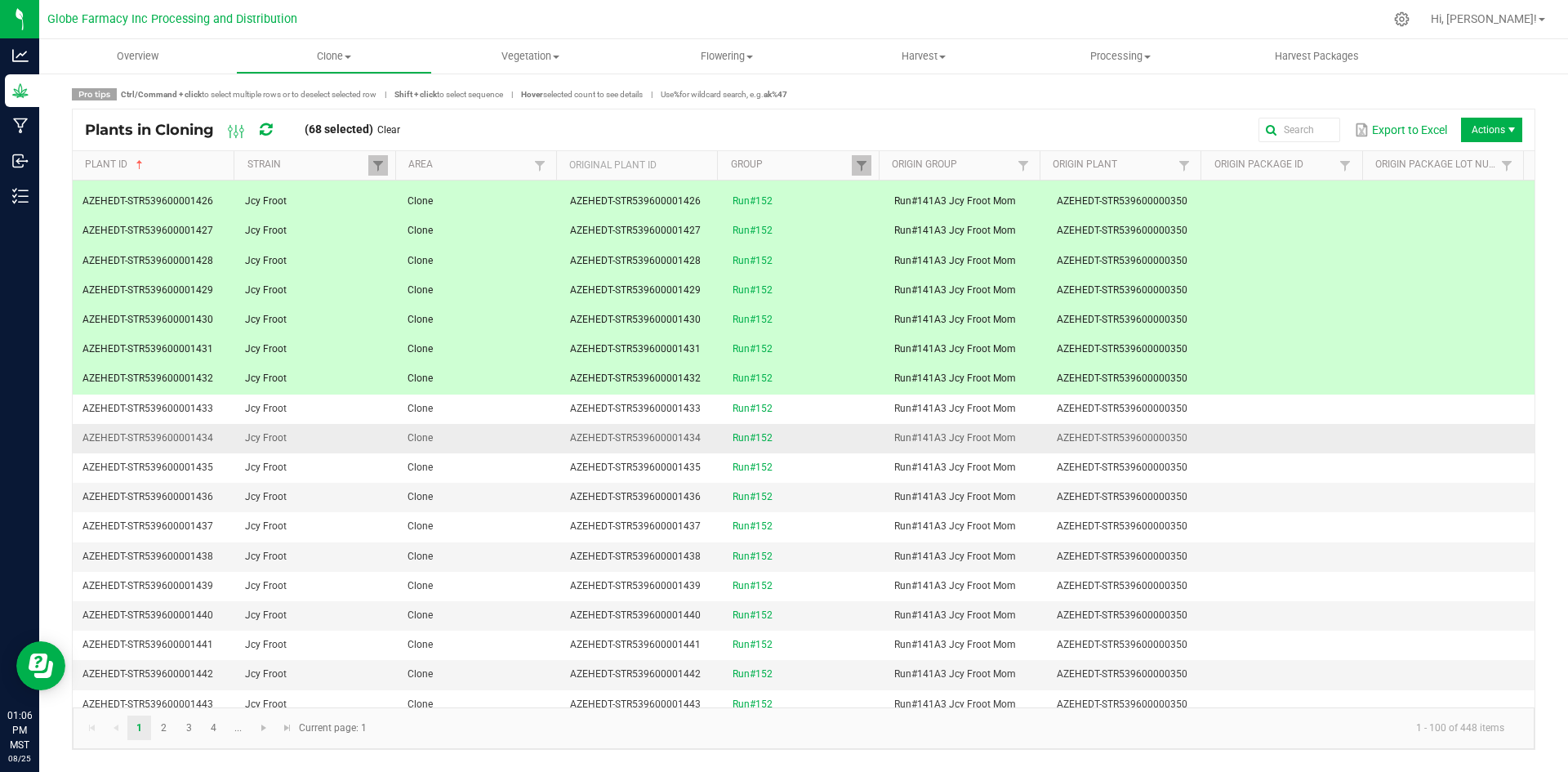
click at [496, 432] on td "Clone" at bounding box center [479, 439] width 162 height 29
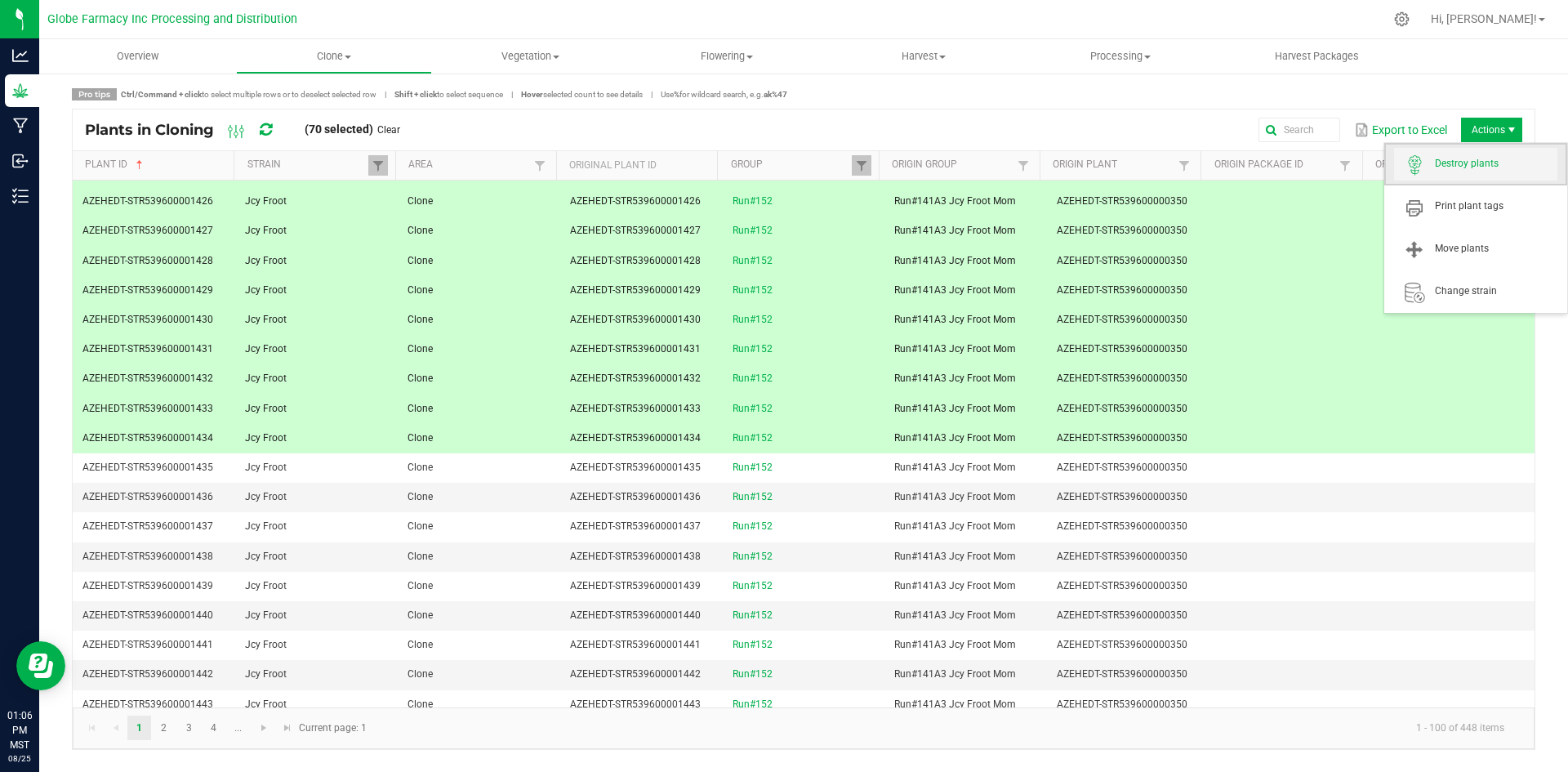
click at [1495, 153] on span "Destroy plants" at bounding box center [1475, 164] width 163 height 32
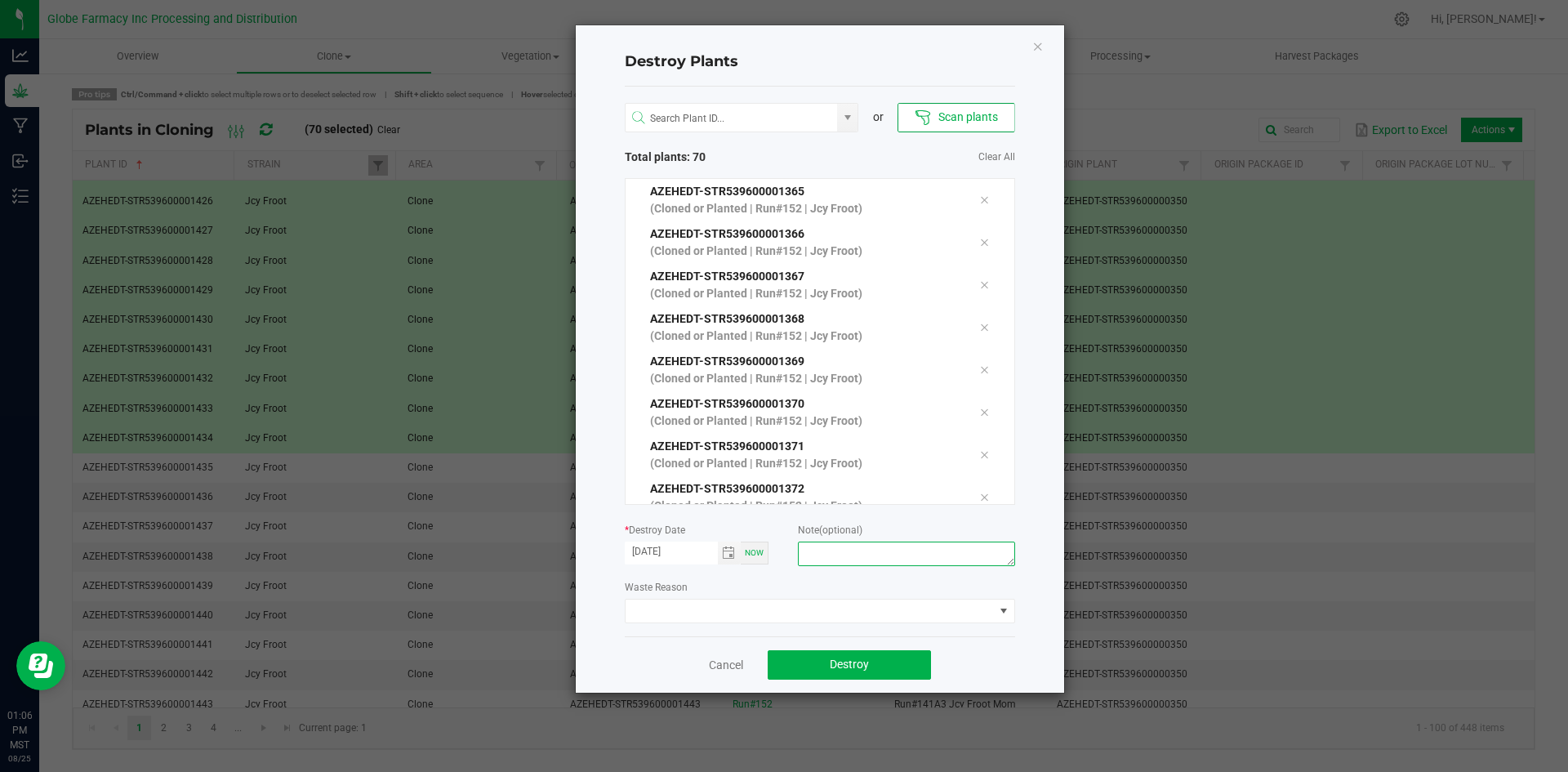
click at [866, 546] on textarea at bounding box center [906, 554] width 216 height 25
type textarea "overage coffee/trash"
click at [825, 669] on button "Destroy" at bounding box center [849, 665] width 163 height 29
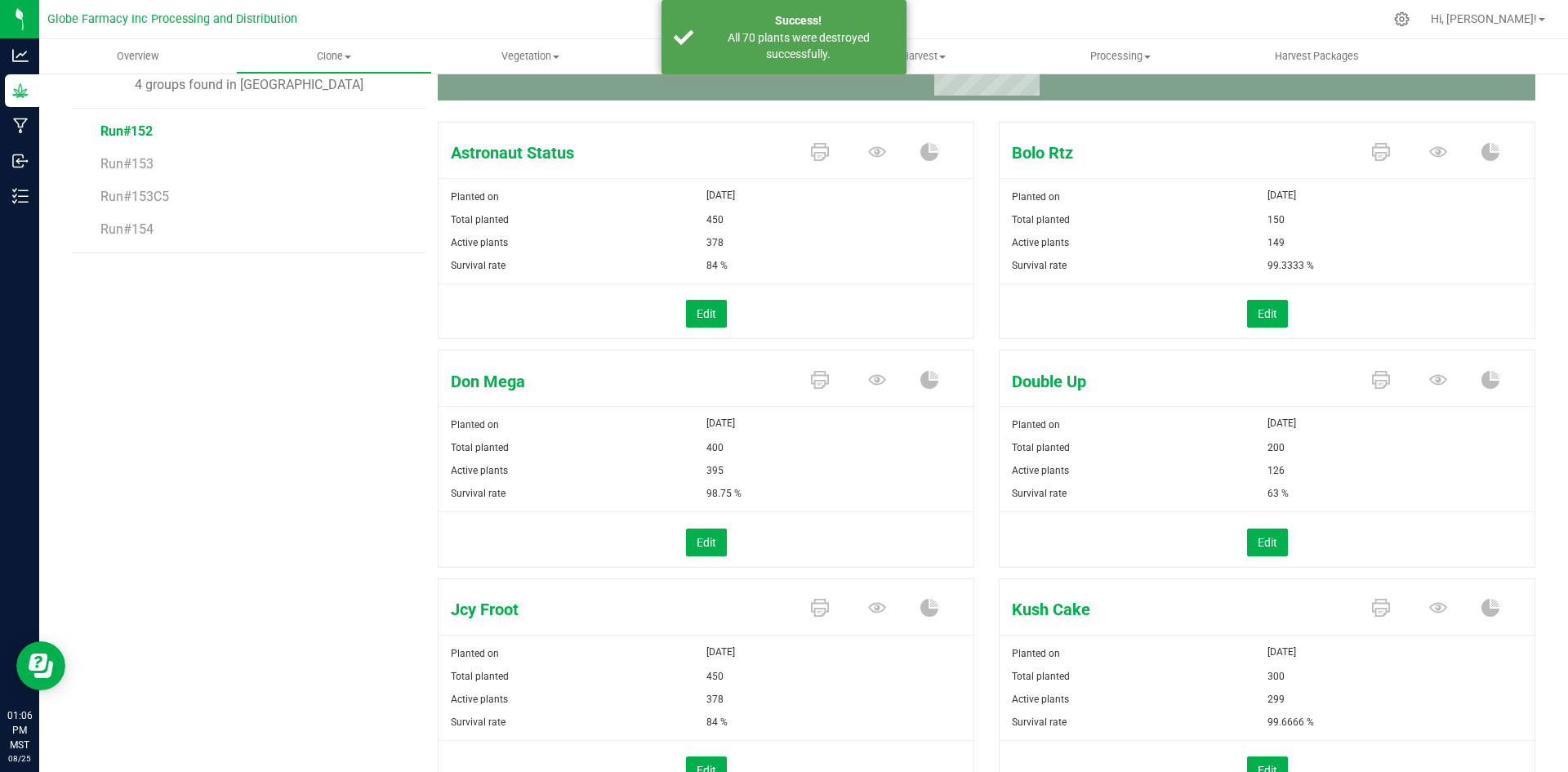
scroll to position [245, 0]
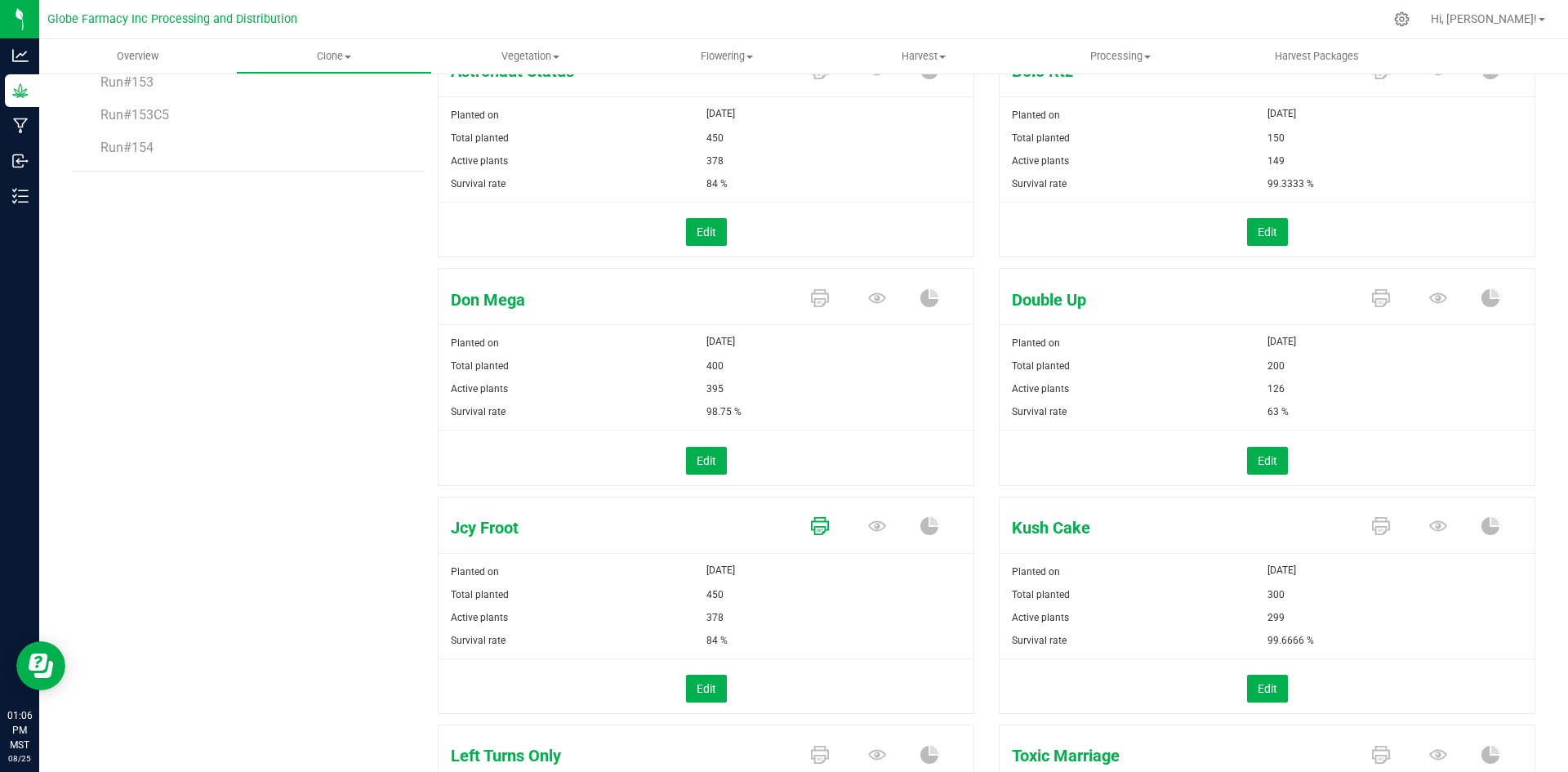
click at [819, 80] on icon at bounding box center [819, 70] width 18 height 18
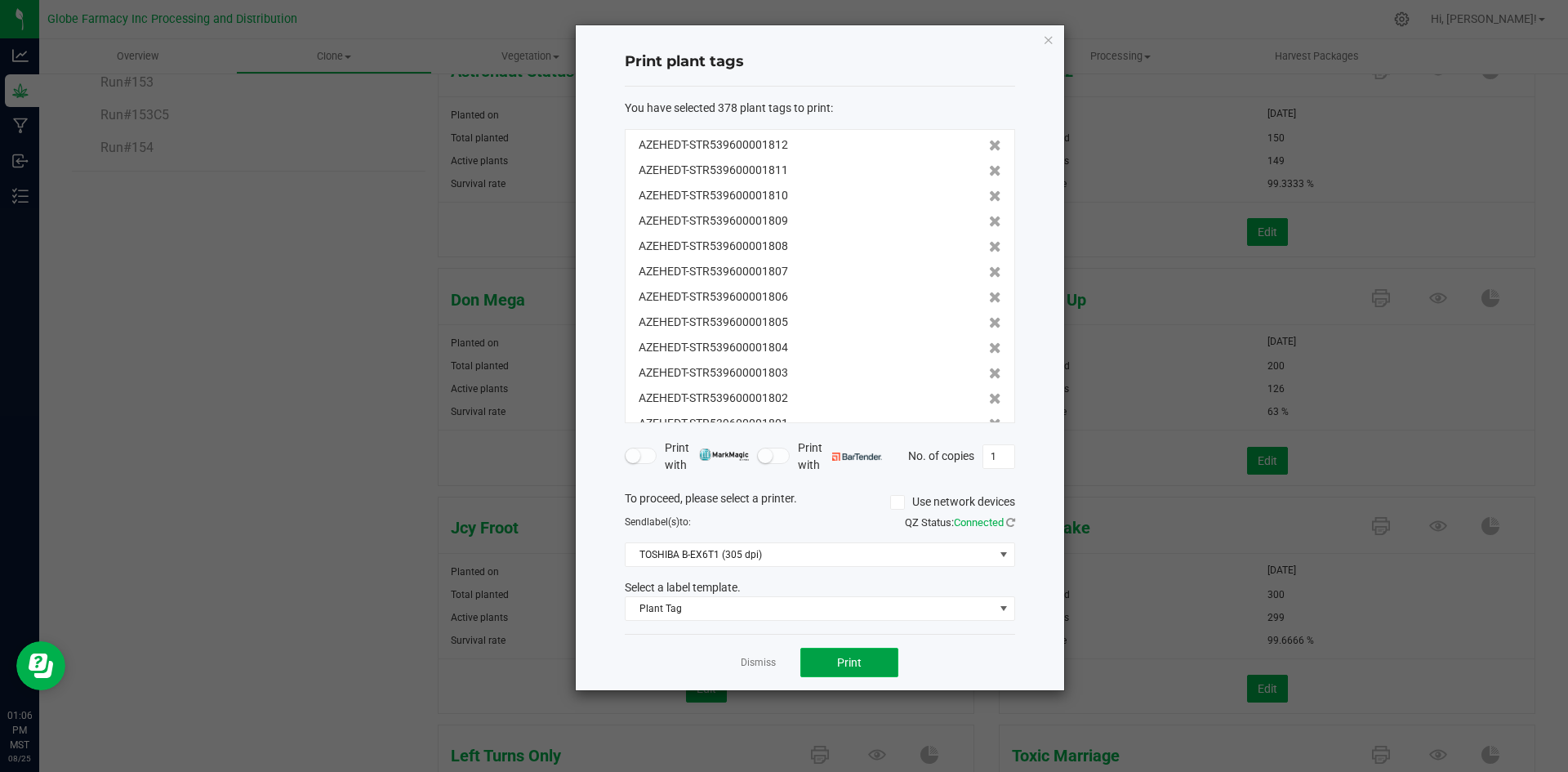
click at [865, 661] on button "Print" at bounding box center [849, 663] width 98 height 29
click at [770, 654] on app-cancel-button "Dismiss" at bounding box center [758, 663] width 35 height 17
click at [770, 657] on link "Dismiss" at bounding box center [758, 663] width 35 height 14
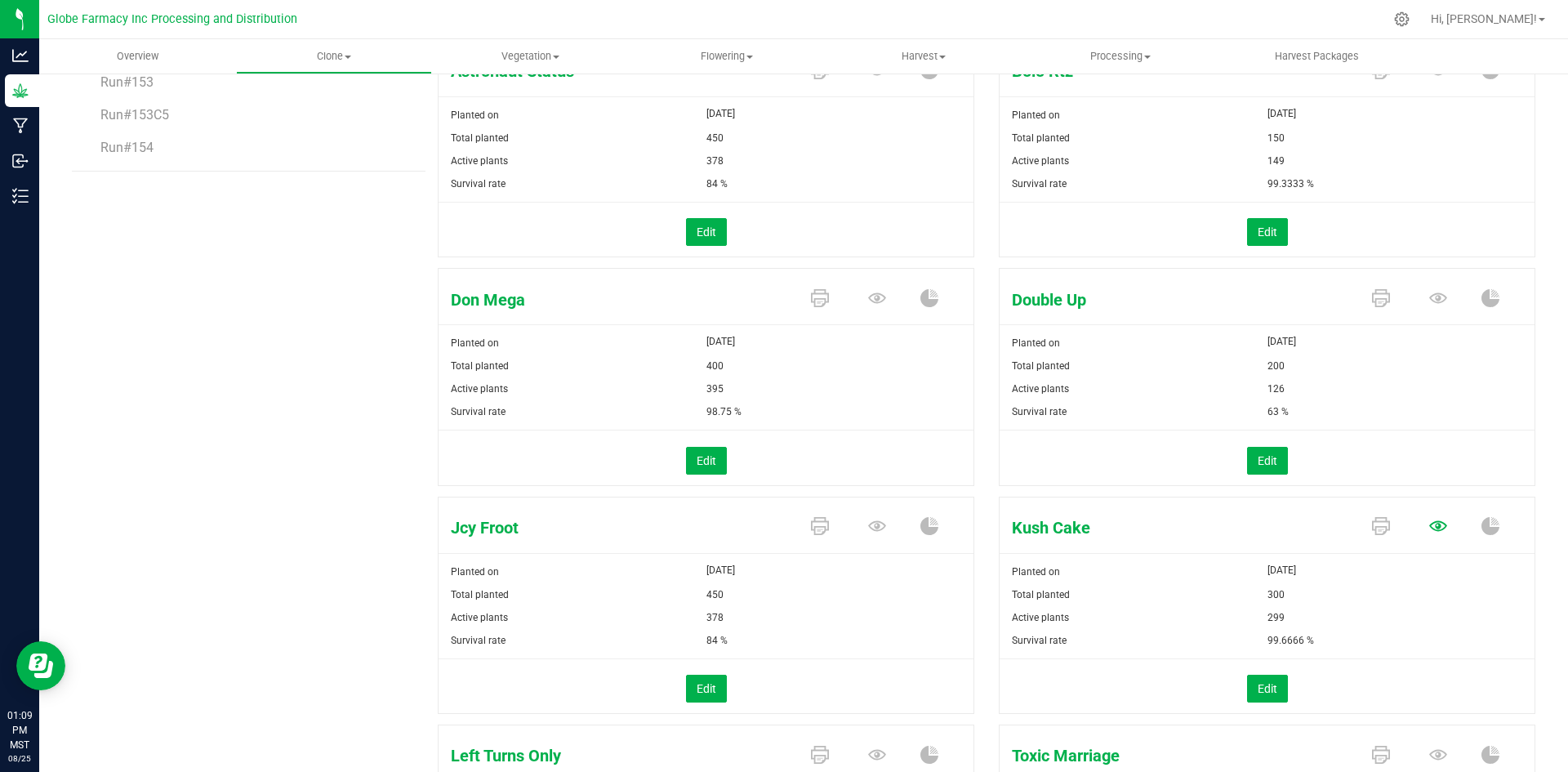
click at [1430, 75] on icon at bounding box center [1437, 69] width 18 height 10
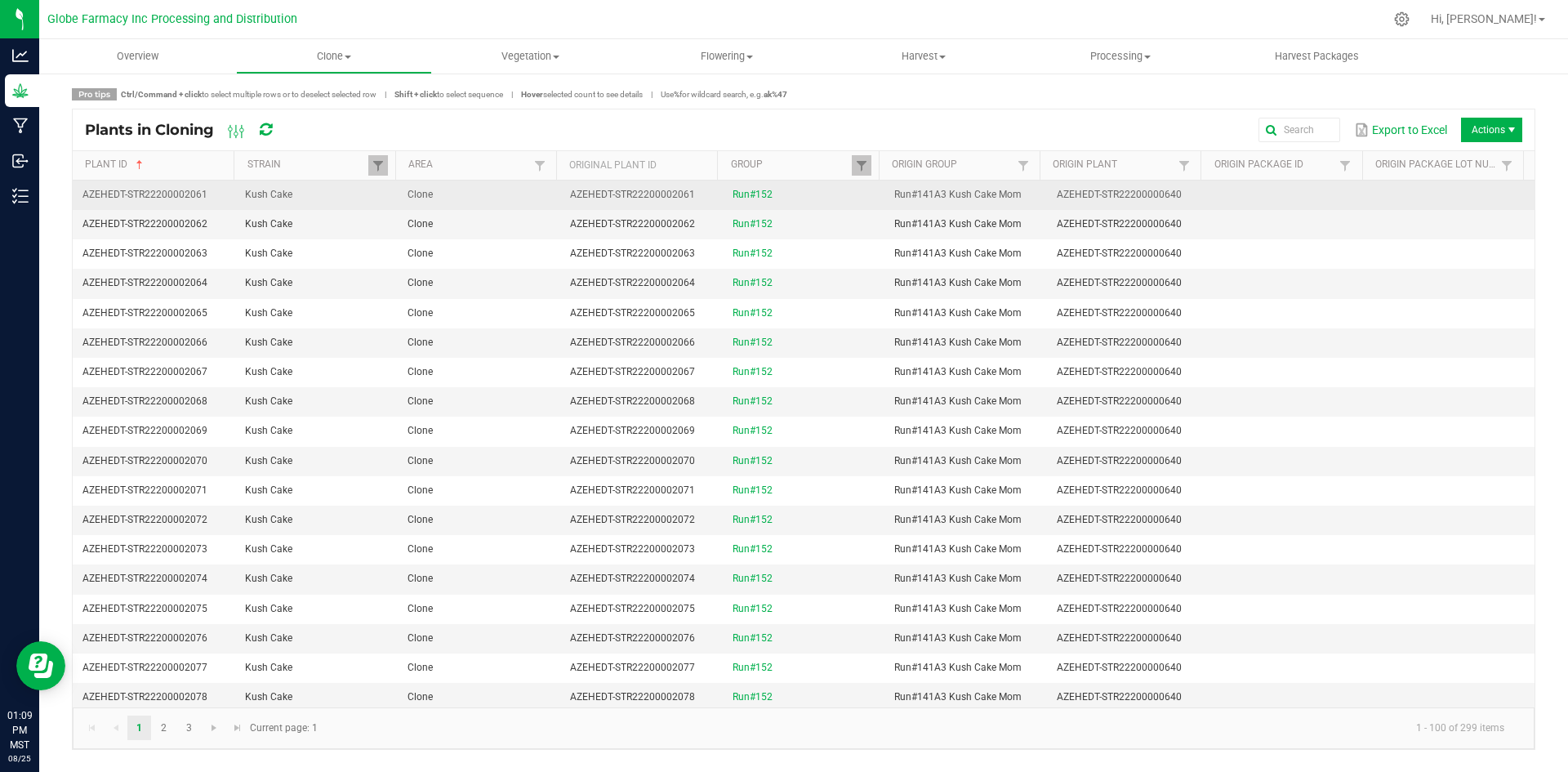
click at [496, 203] on td "Clone" at bounding box center [479, 195] width 162 height 29
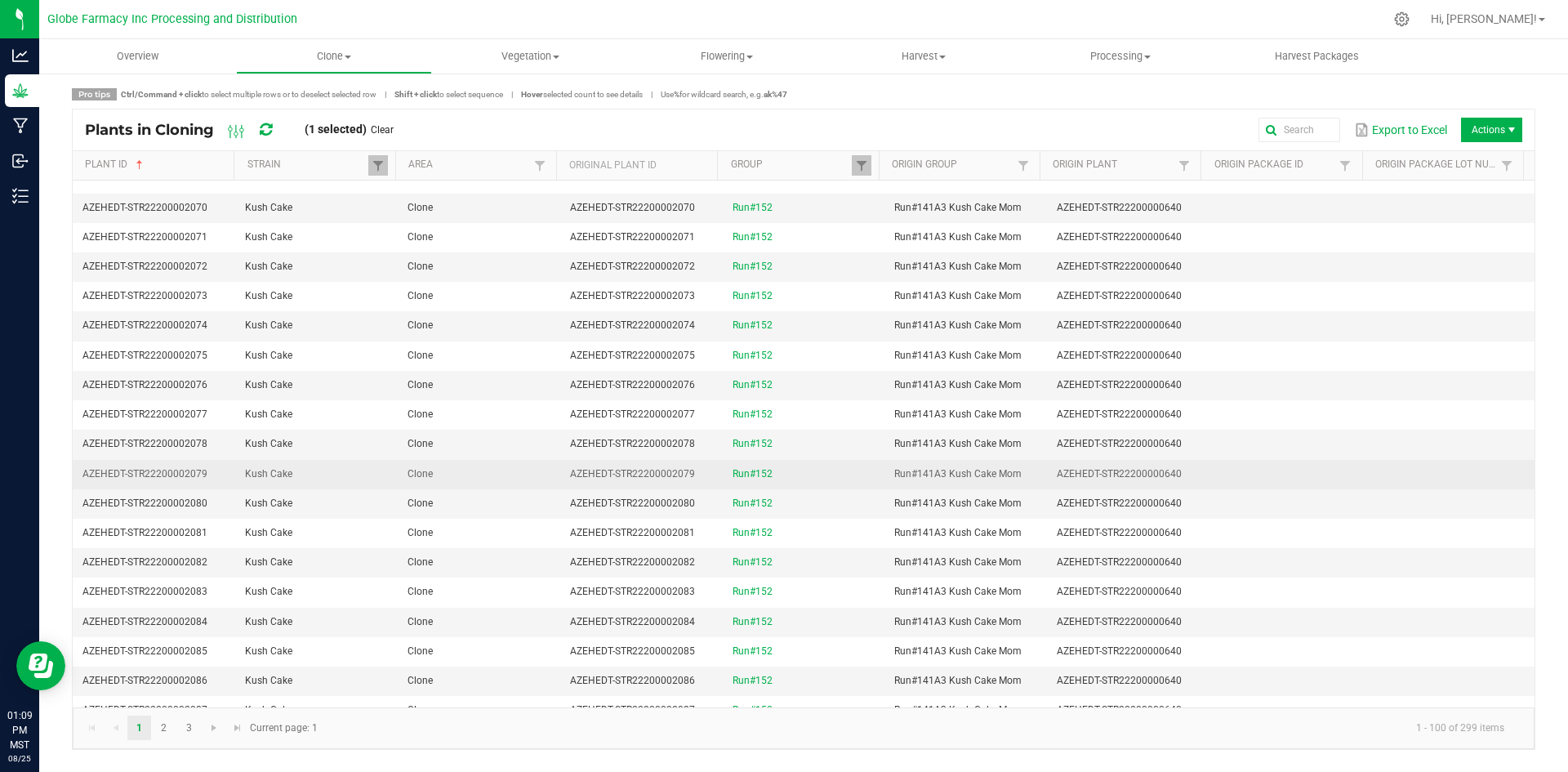
scroll to position [327, 0]
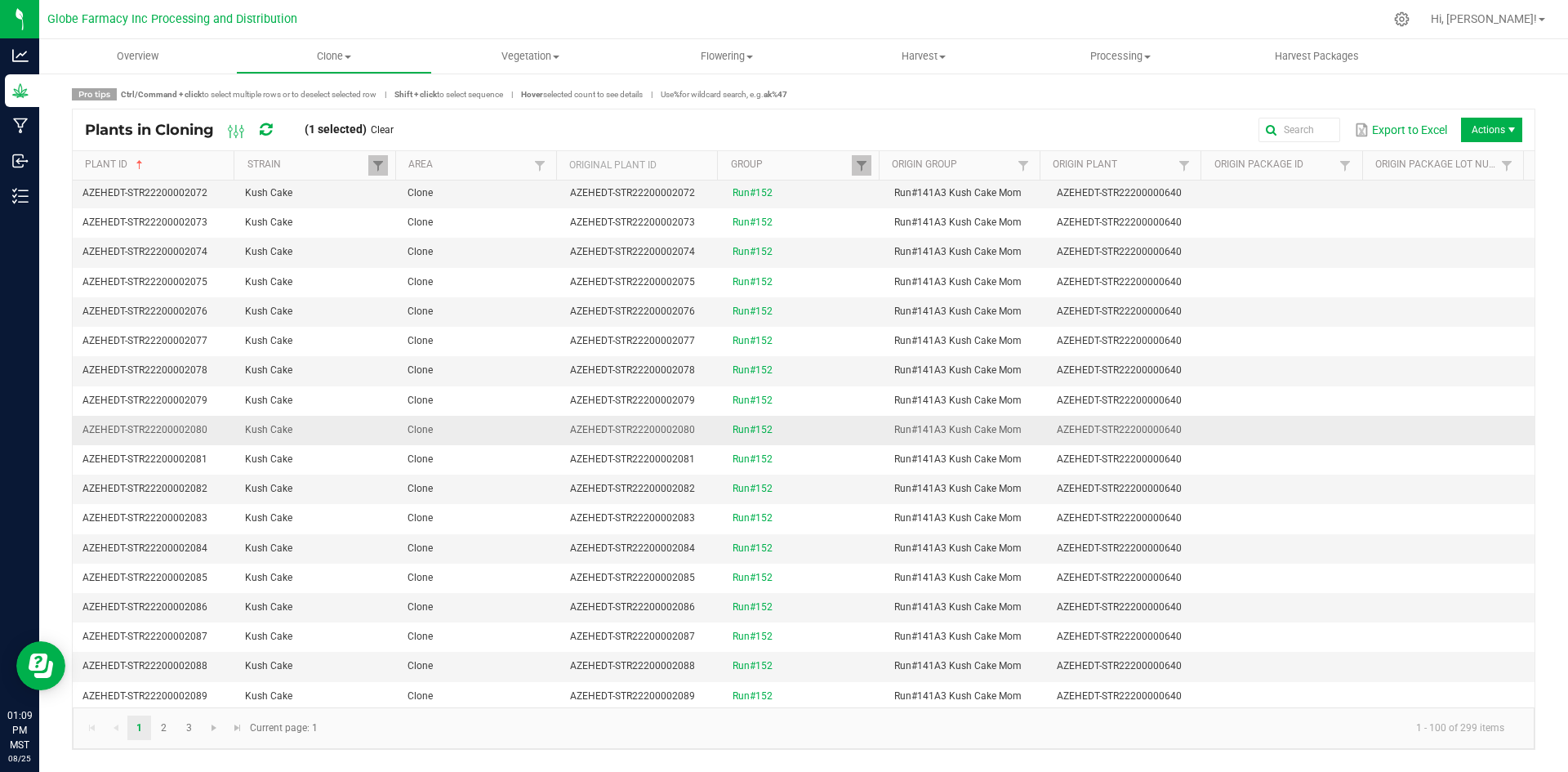
click at [491, 436] on td "Clone" at bounding box center [479, 430] width 162 height 29
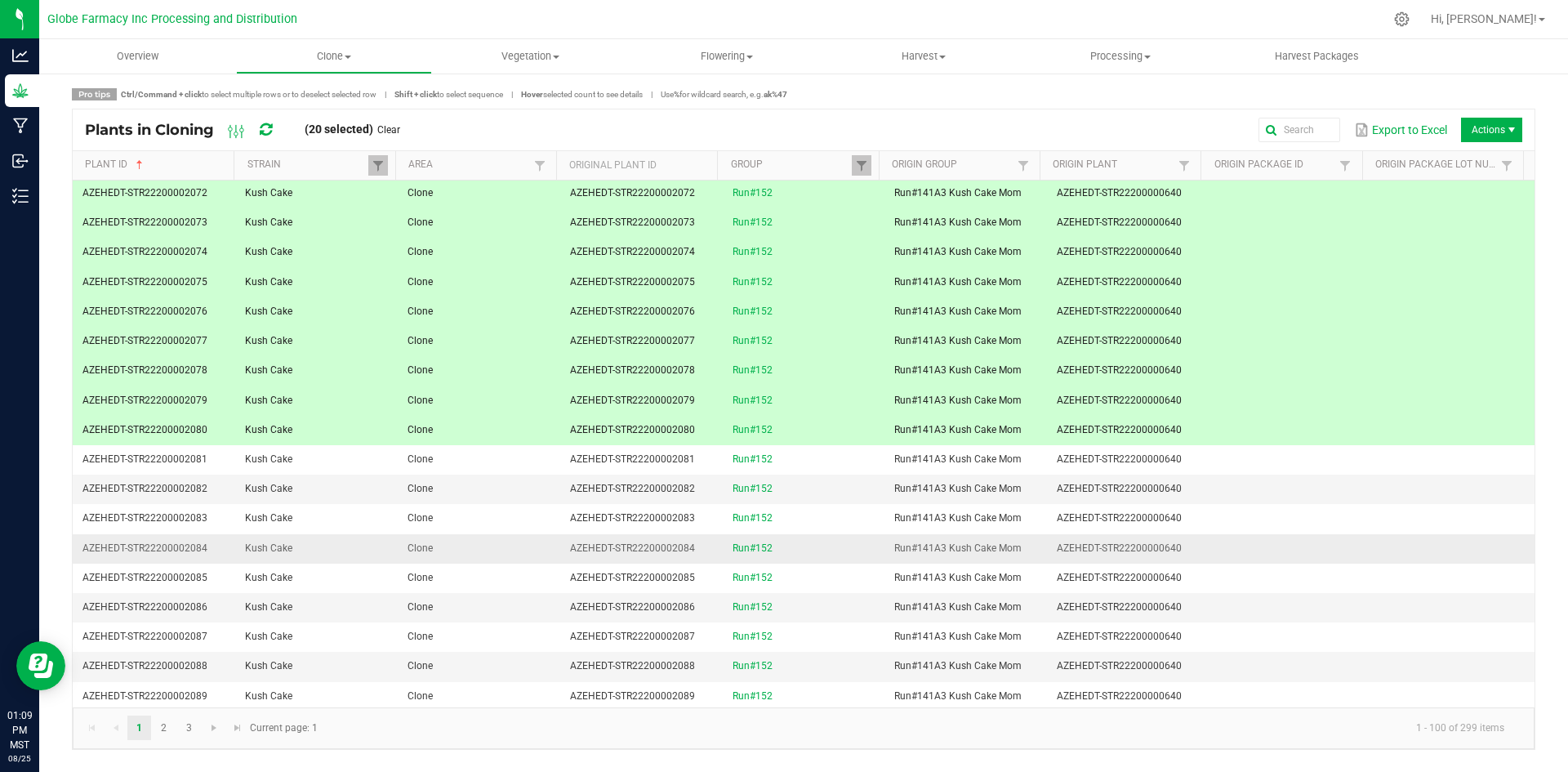
click at [549, 557] on td "Clone" at bounding box center [479, 549] width 162 height 29
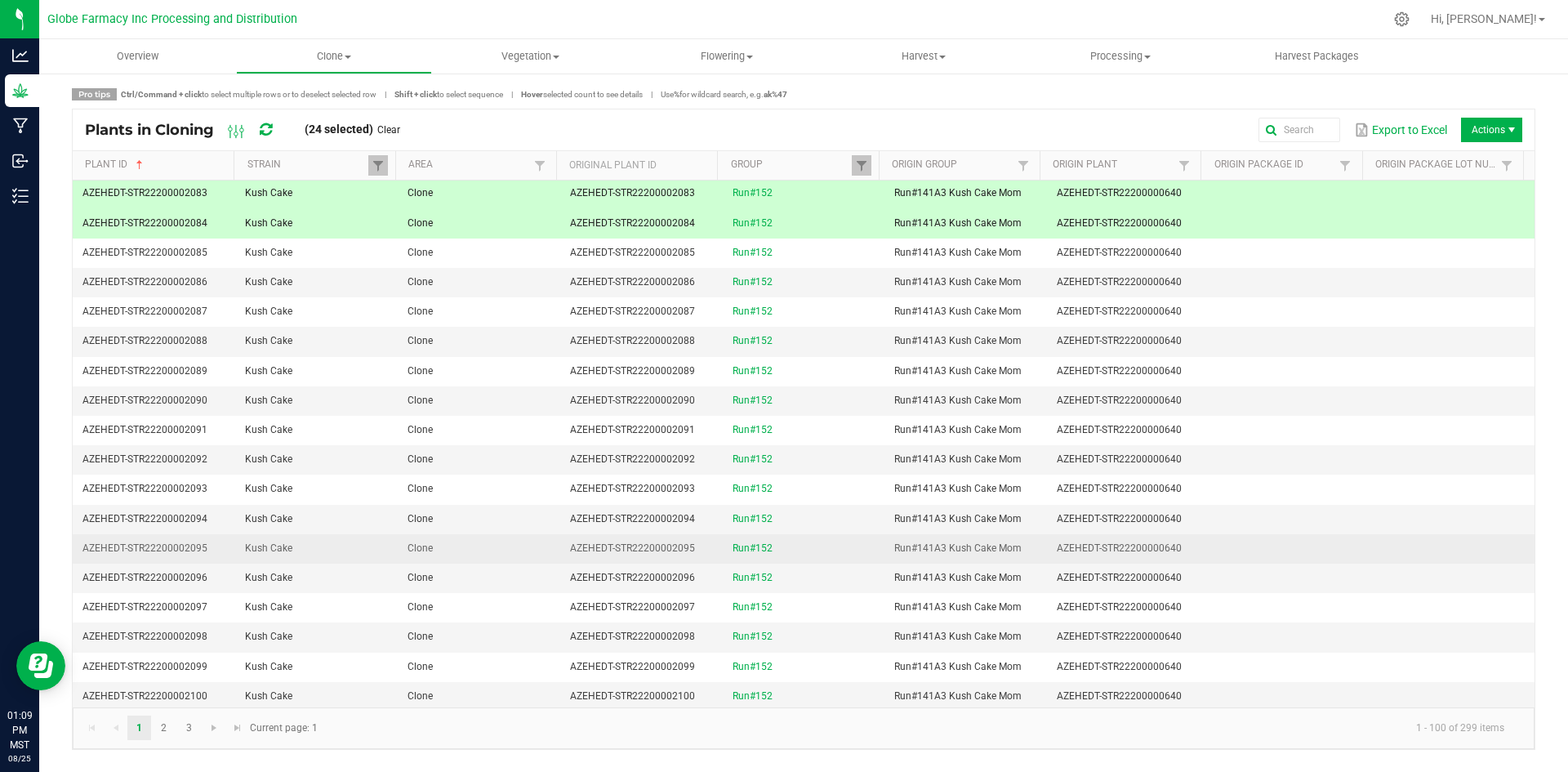
scroll to position [653, 0]
click at [522, 533] on td "Clone" at bounding box center [479, 547] width 162 height 29
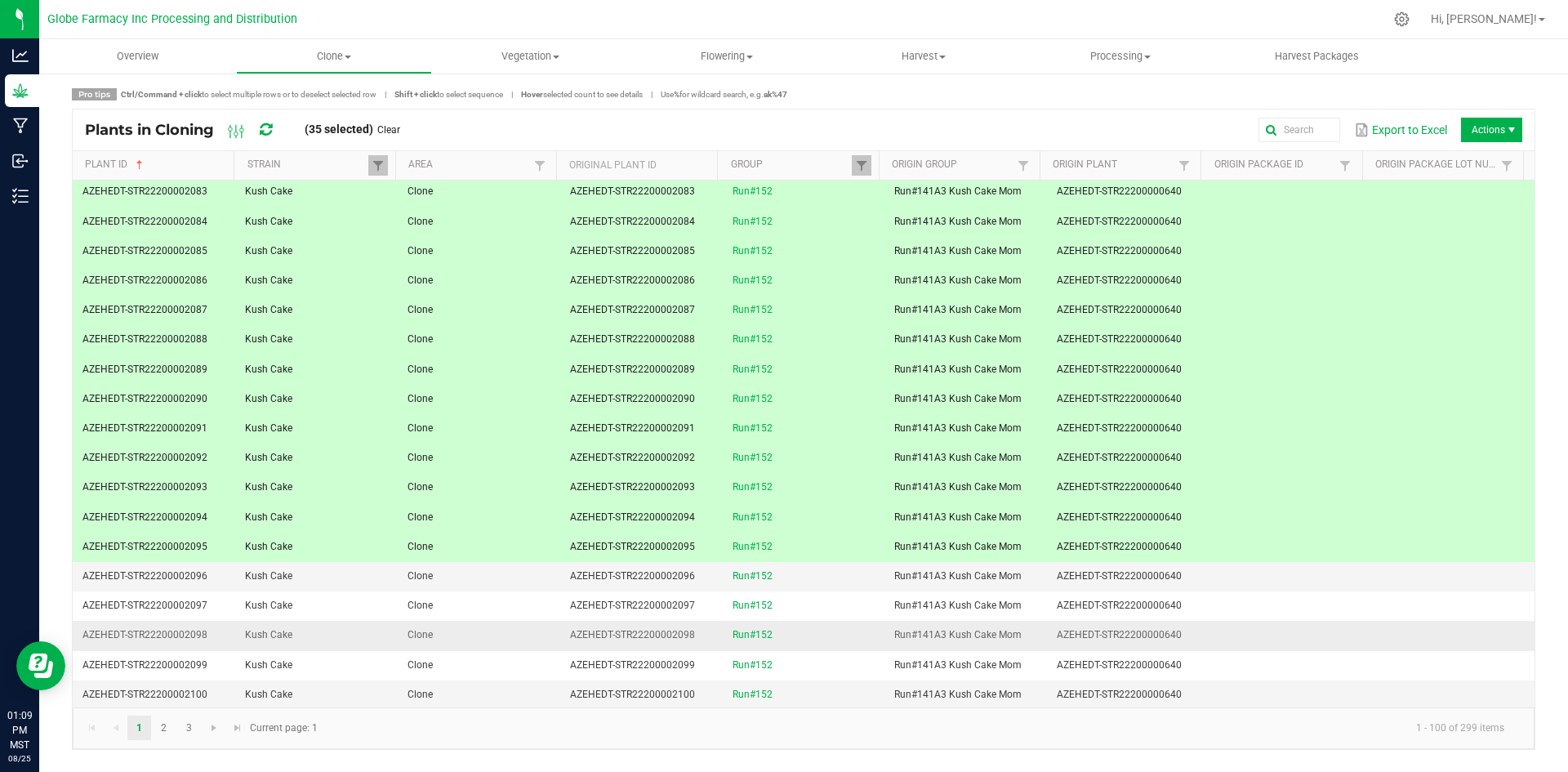
click at [505, 623] on td "Clone" at bounding box center [479, 635] width 162 height 29
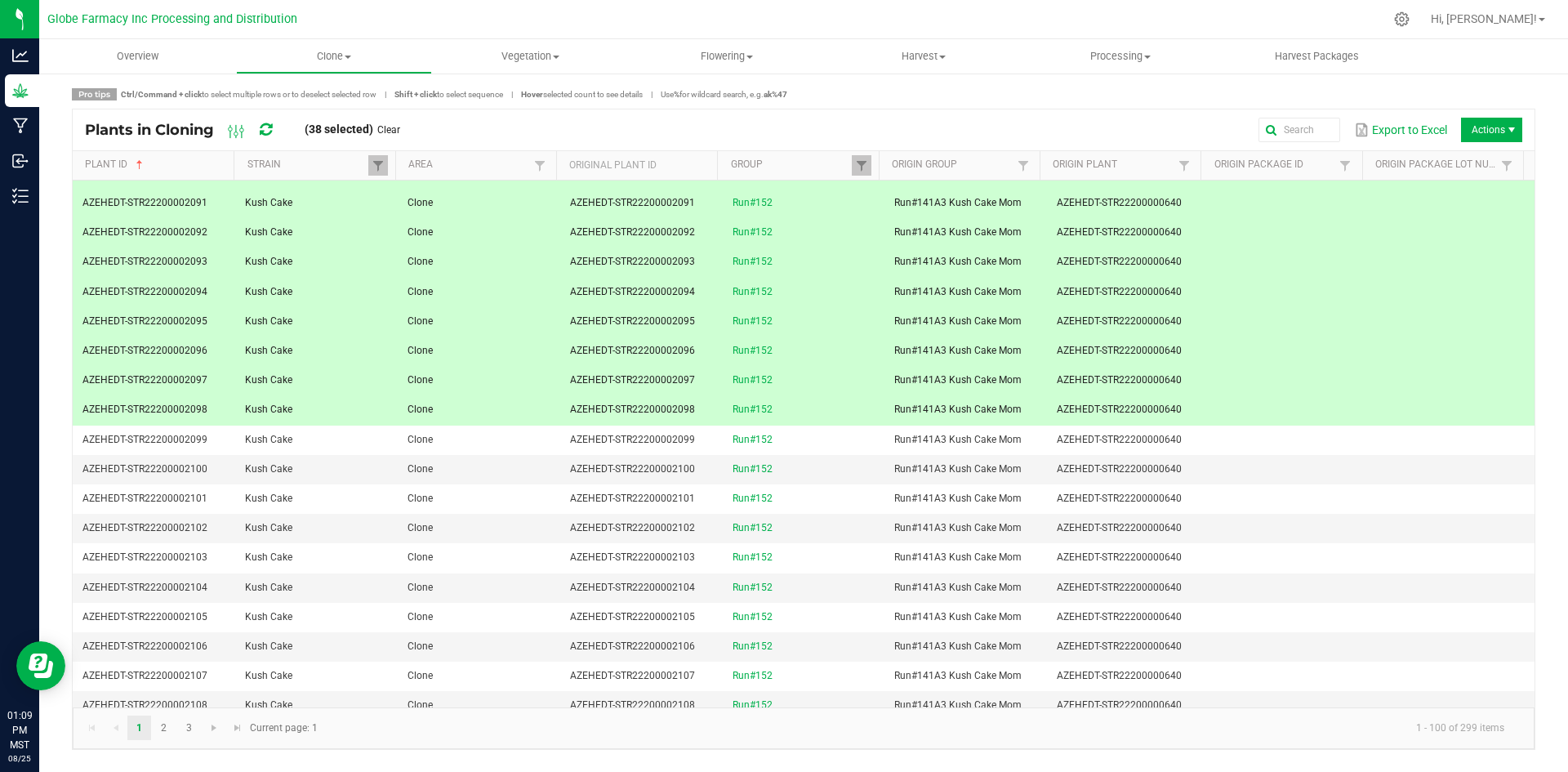
scroll to position [899, 0]
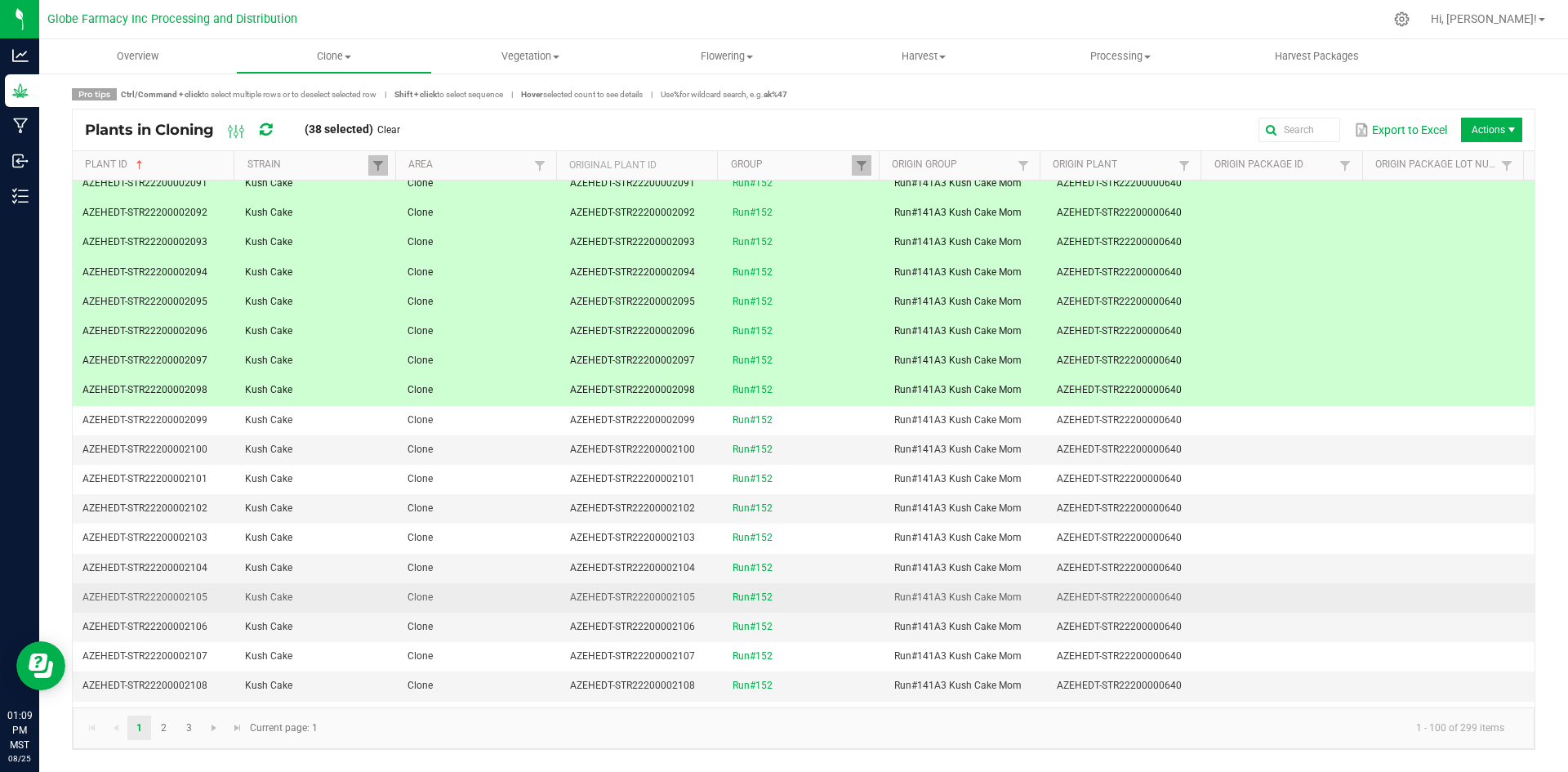
click at [497, 600] on td "Clone" at bounding box center [479, 598] width 162 height 29
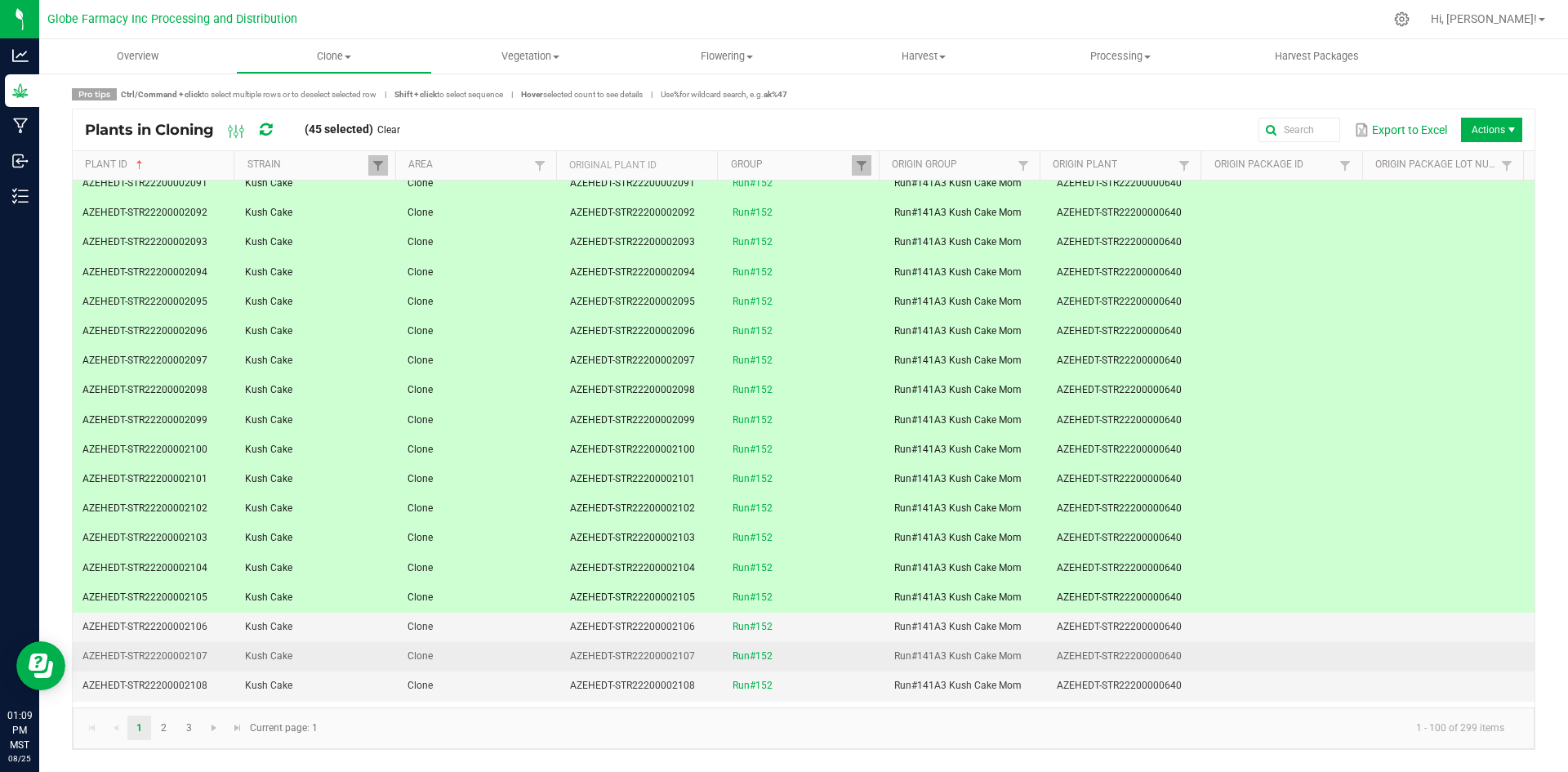
click at [468, 659] on td "Clone" at bounding box center [479, 657] width 162 height 29
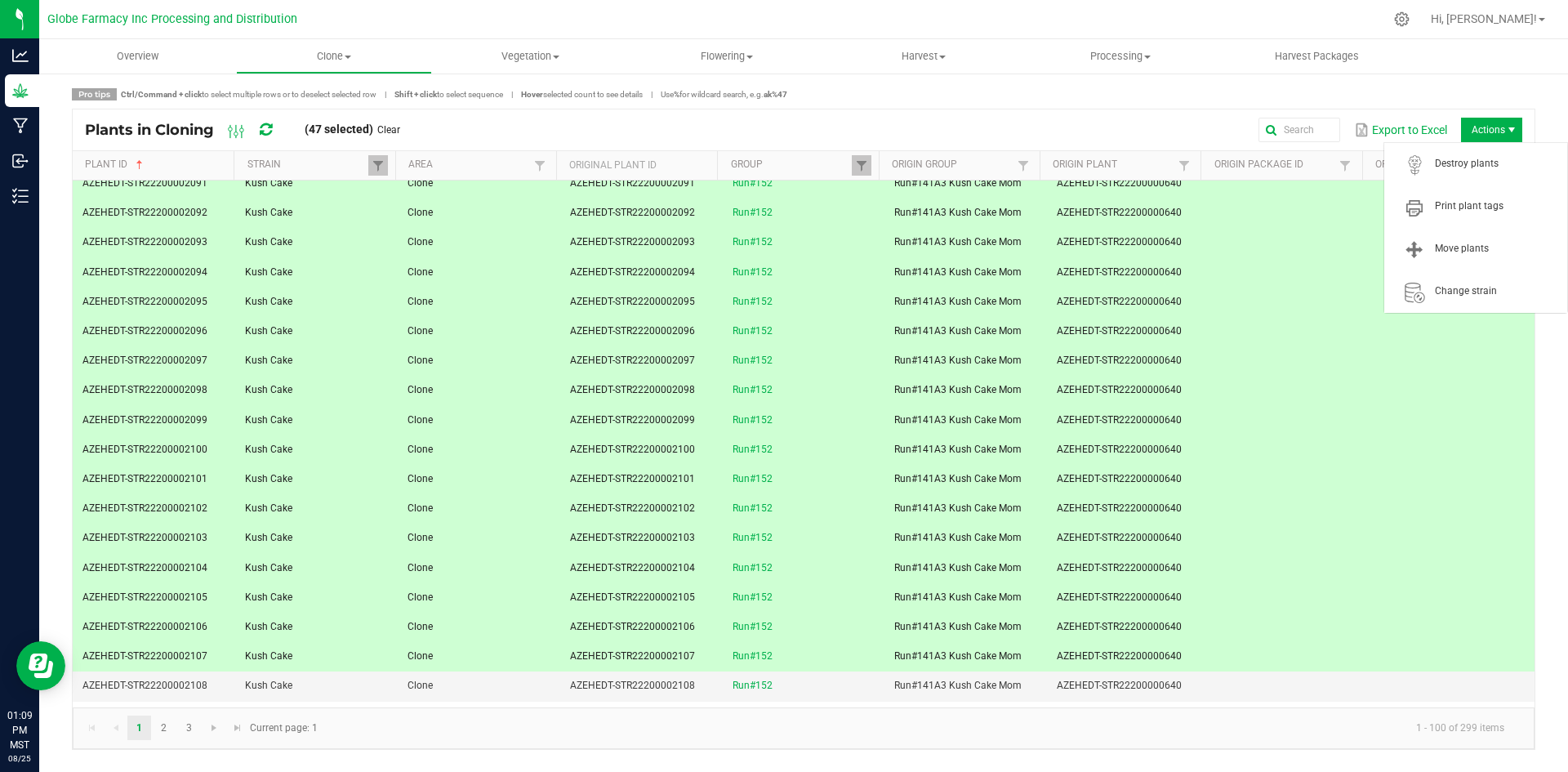
click at [1477, 131] on span "Actions" at bounding box center [1492, 130] width 62 height 25
click at [1459, 174] on span "Destroy plants" at bounding box center [1475, 164] width 163 height 32
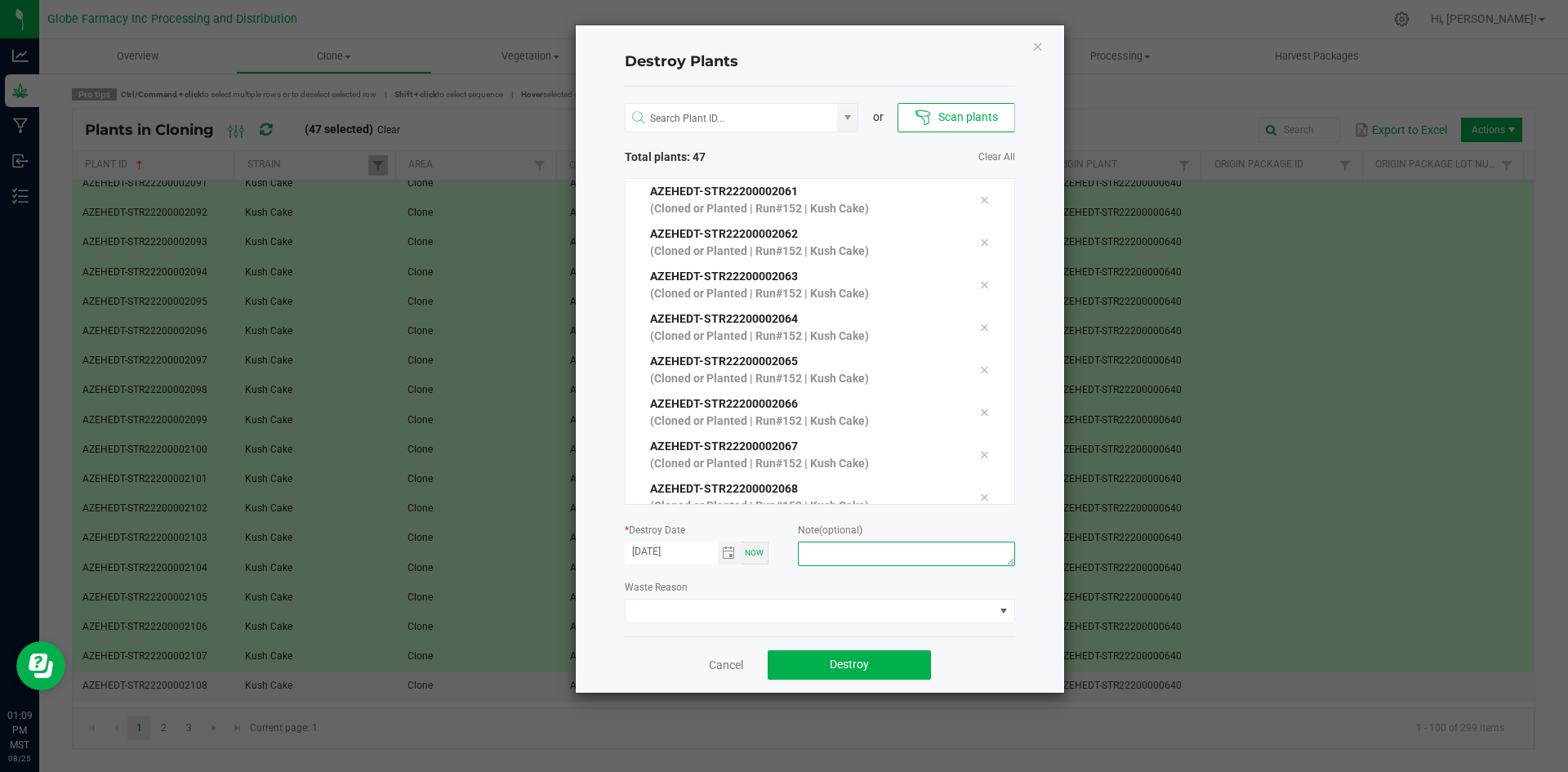
click at [934, 553] on textarea at bounding box center [906, 554] width 216 height 25
type textarea "overage coffee/trash"
click at [904, 662] on button "Destroy" at bounding box center [849, 665] width 163 height 29
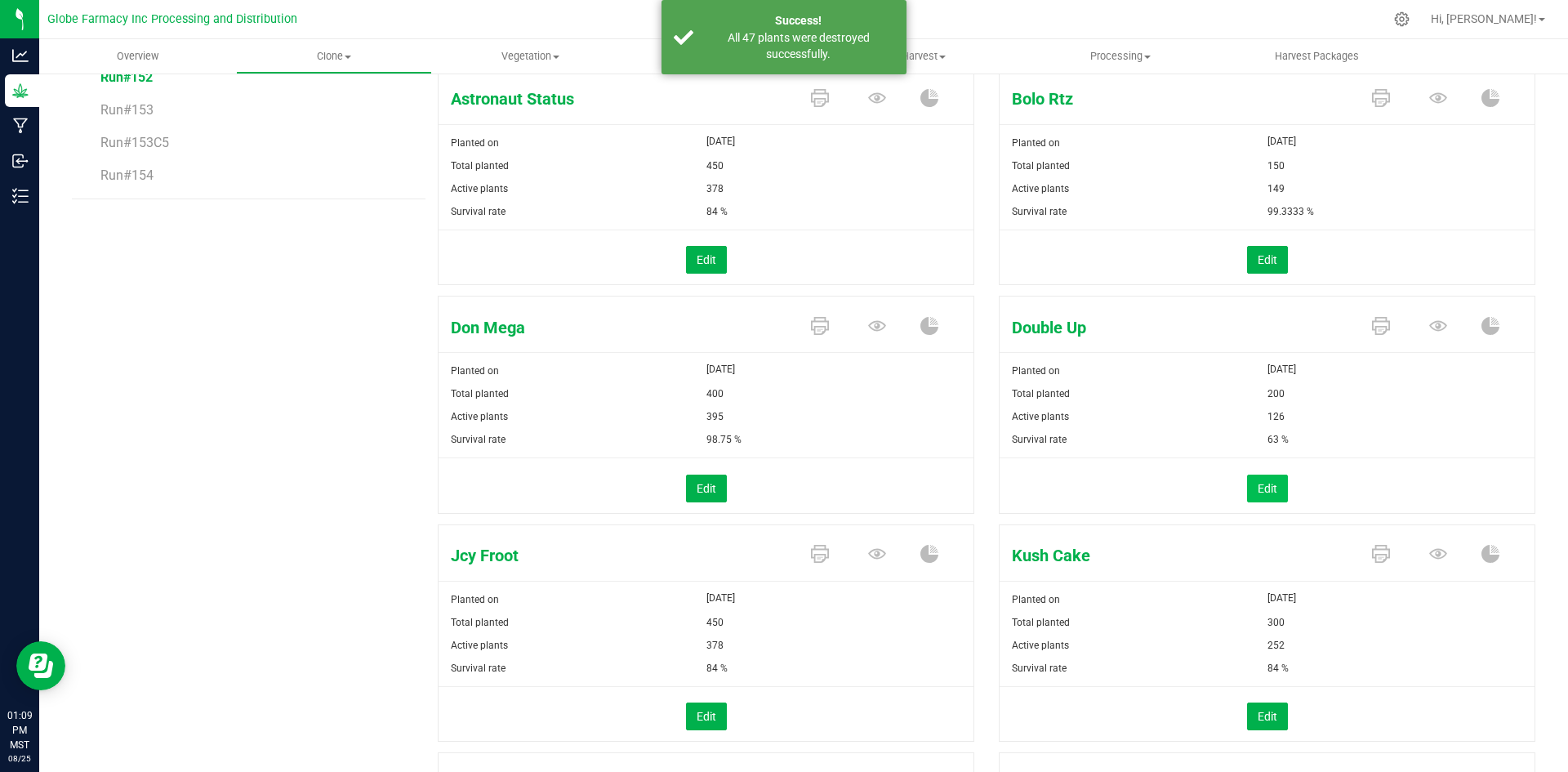
scroll to position [327, 0]
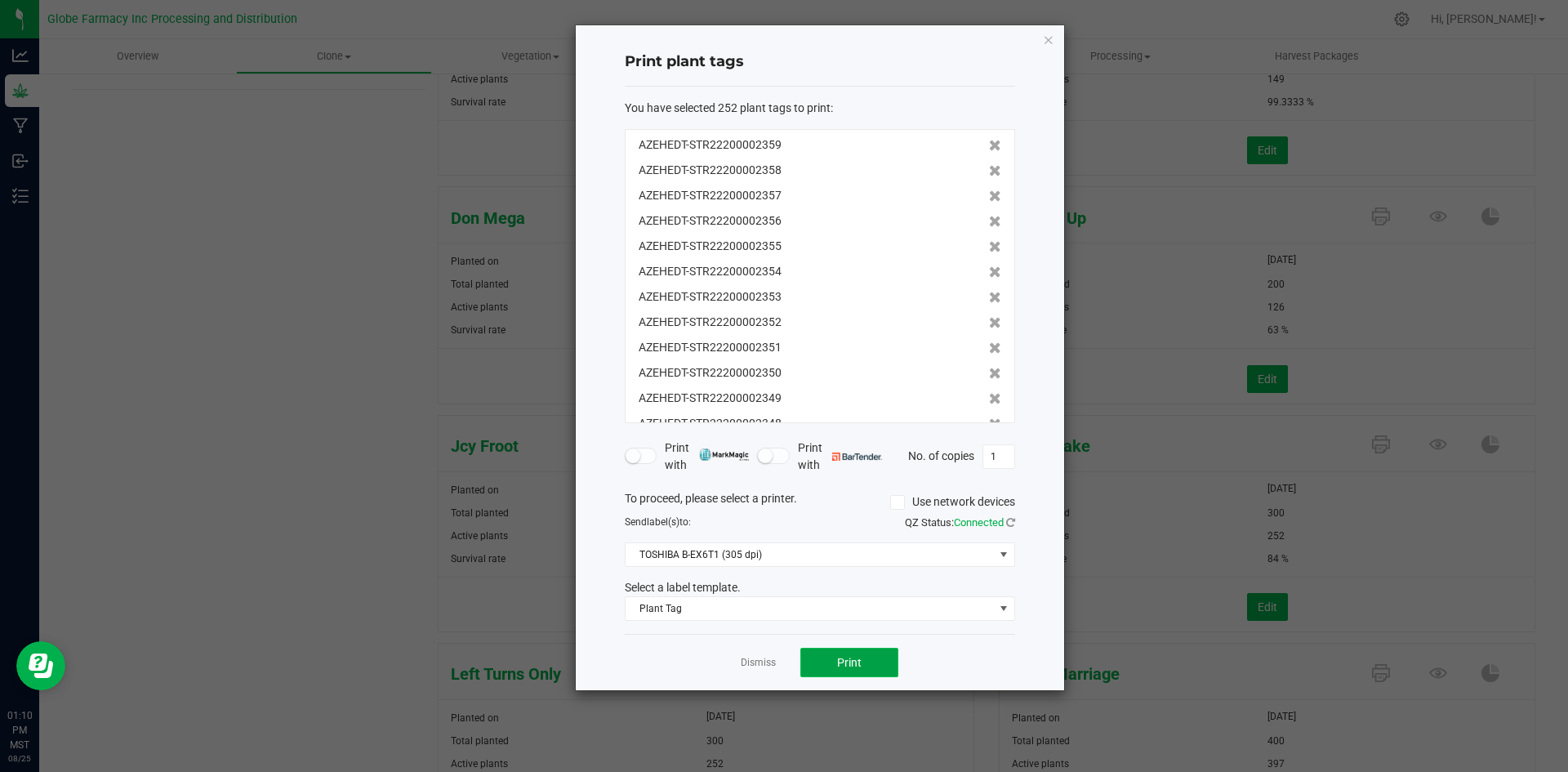
click at [884, 666] on button "Print" at bounding box center [849, 663] width 98 height 29
click at [771, 666] on link "Dismiss" at bounding box center [758, 663] width 35 height 14
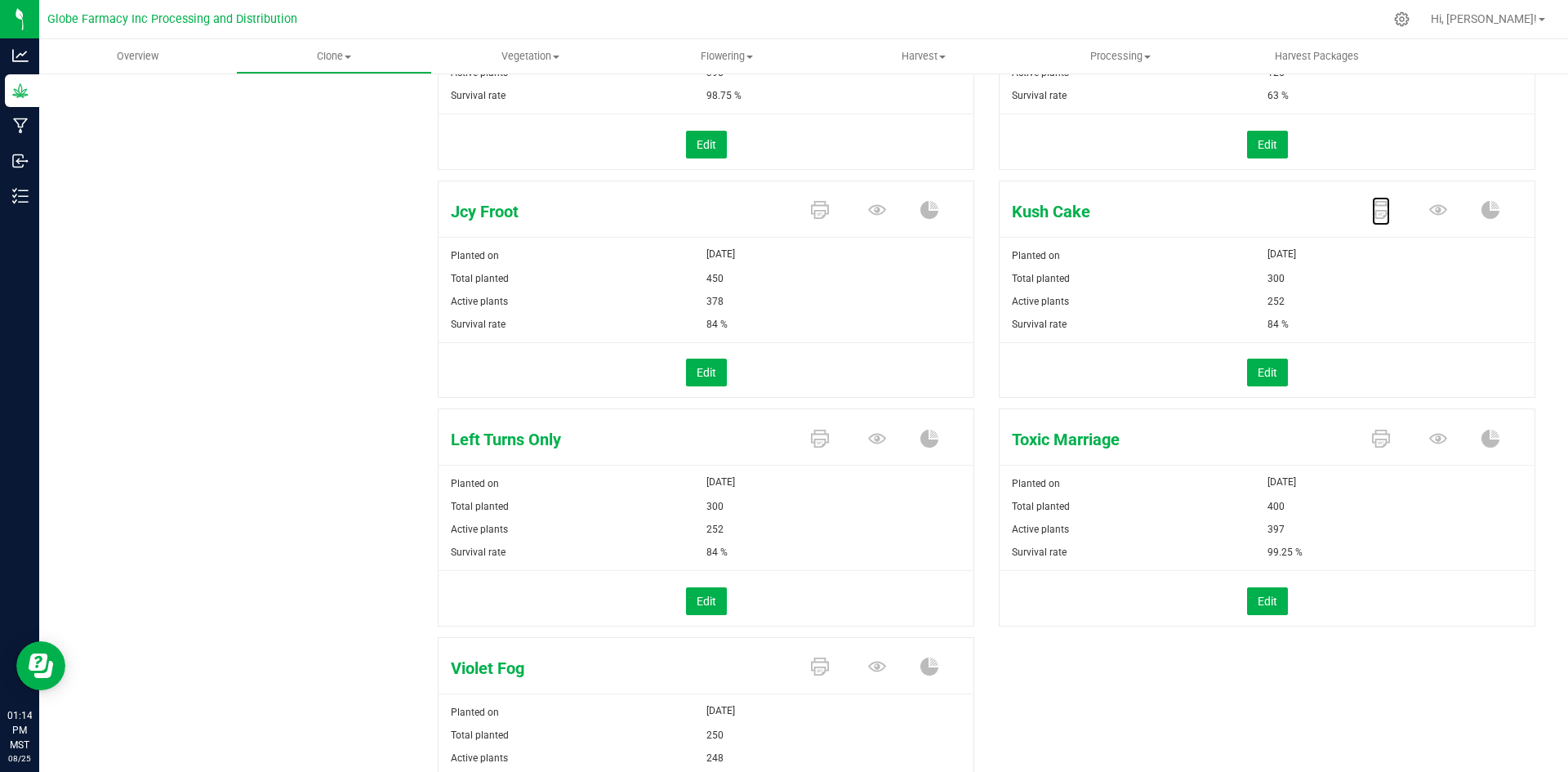
scroll to position [572, 0]
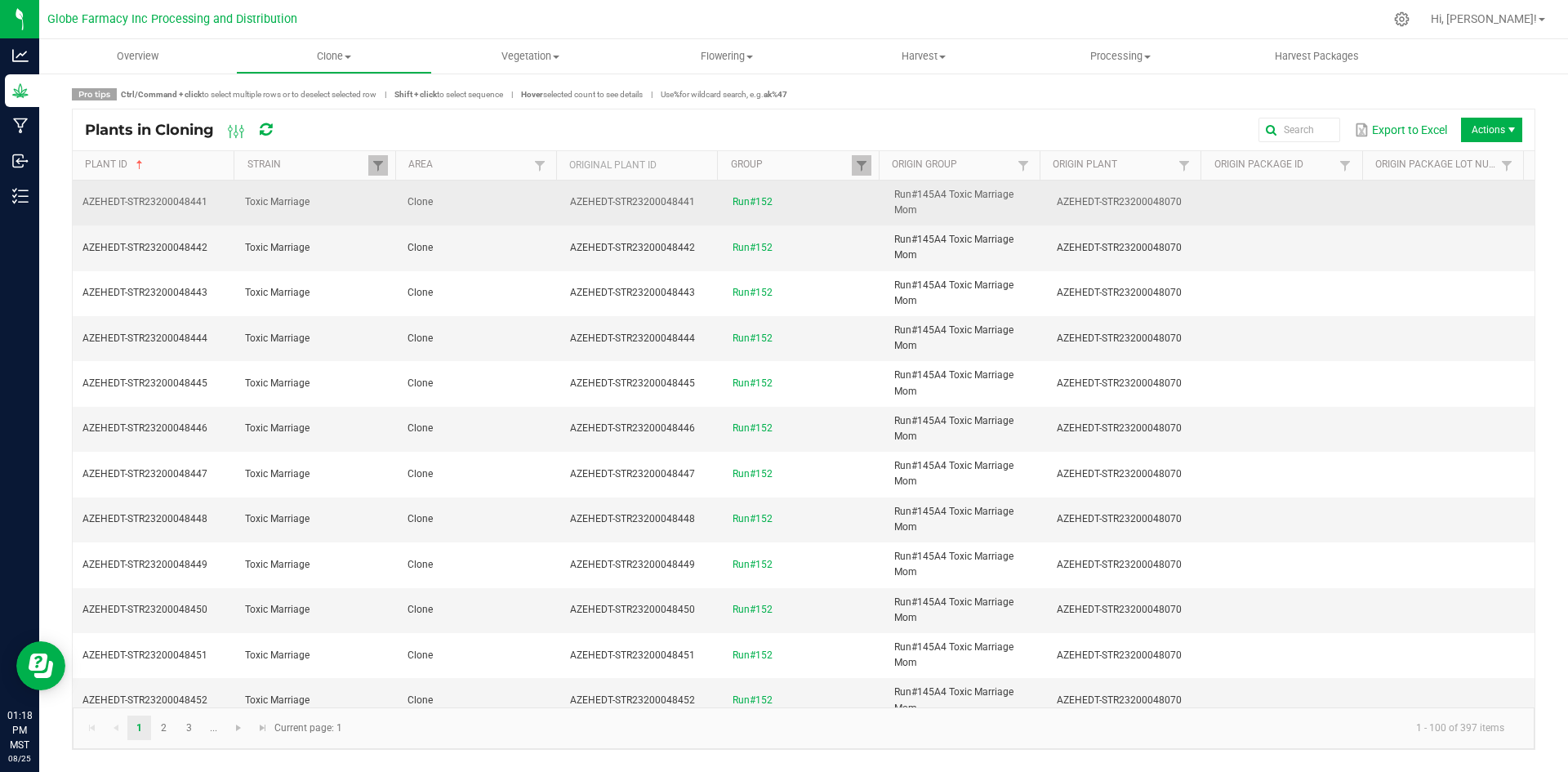
click at [514, 188] on td "Clone" at bounding box center [479, 203] width 162 height 45
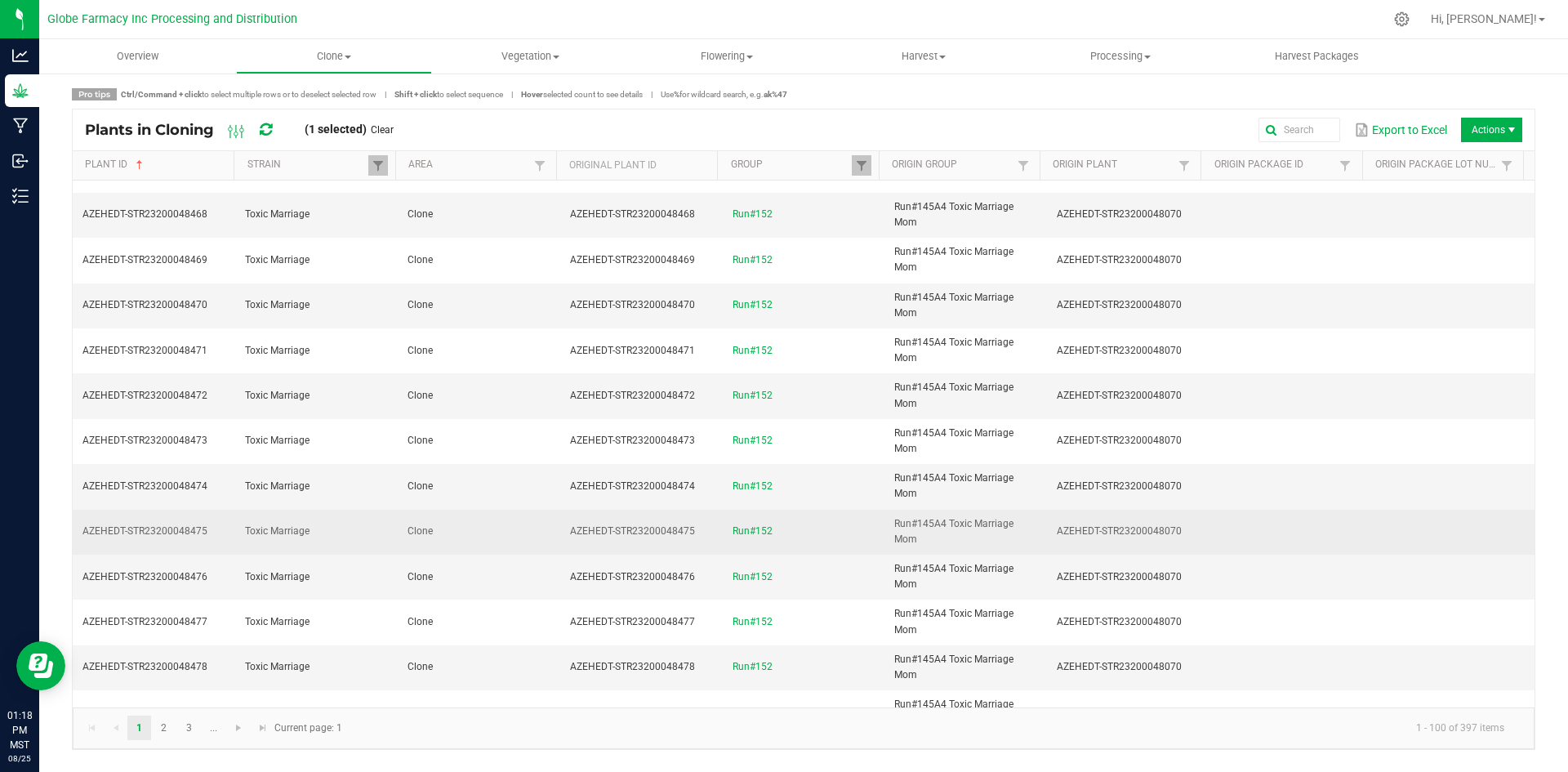
scroll to position [1307, 0]
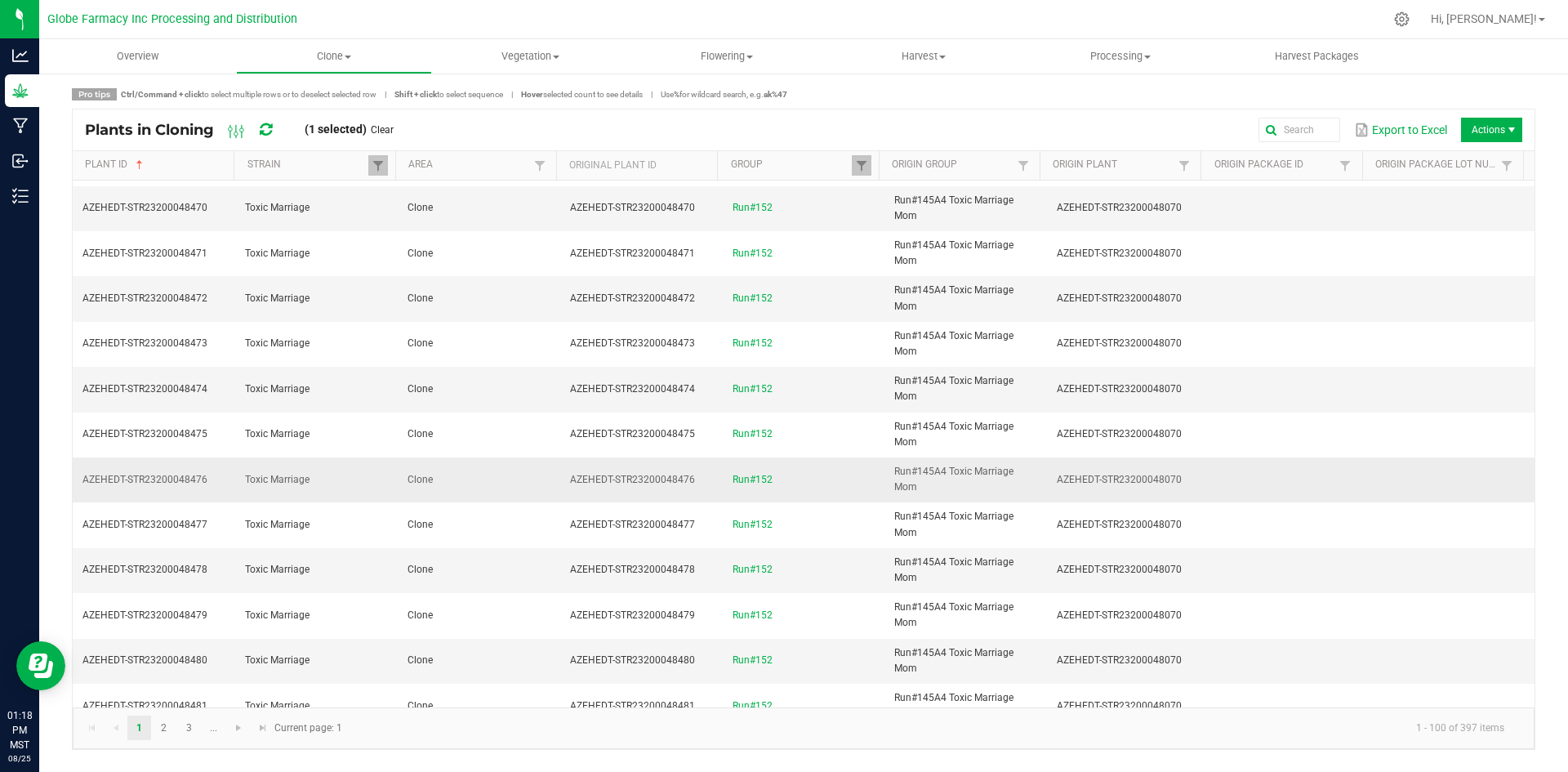
click at [514, 469] on td "Clone" at bounding box center [479, 480] width 162 height 45
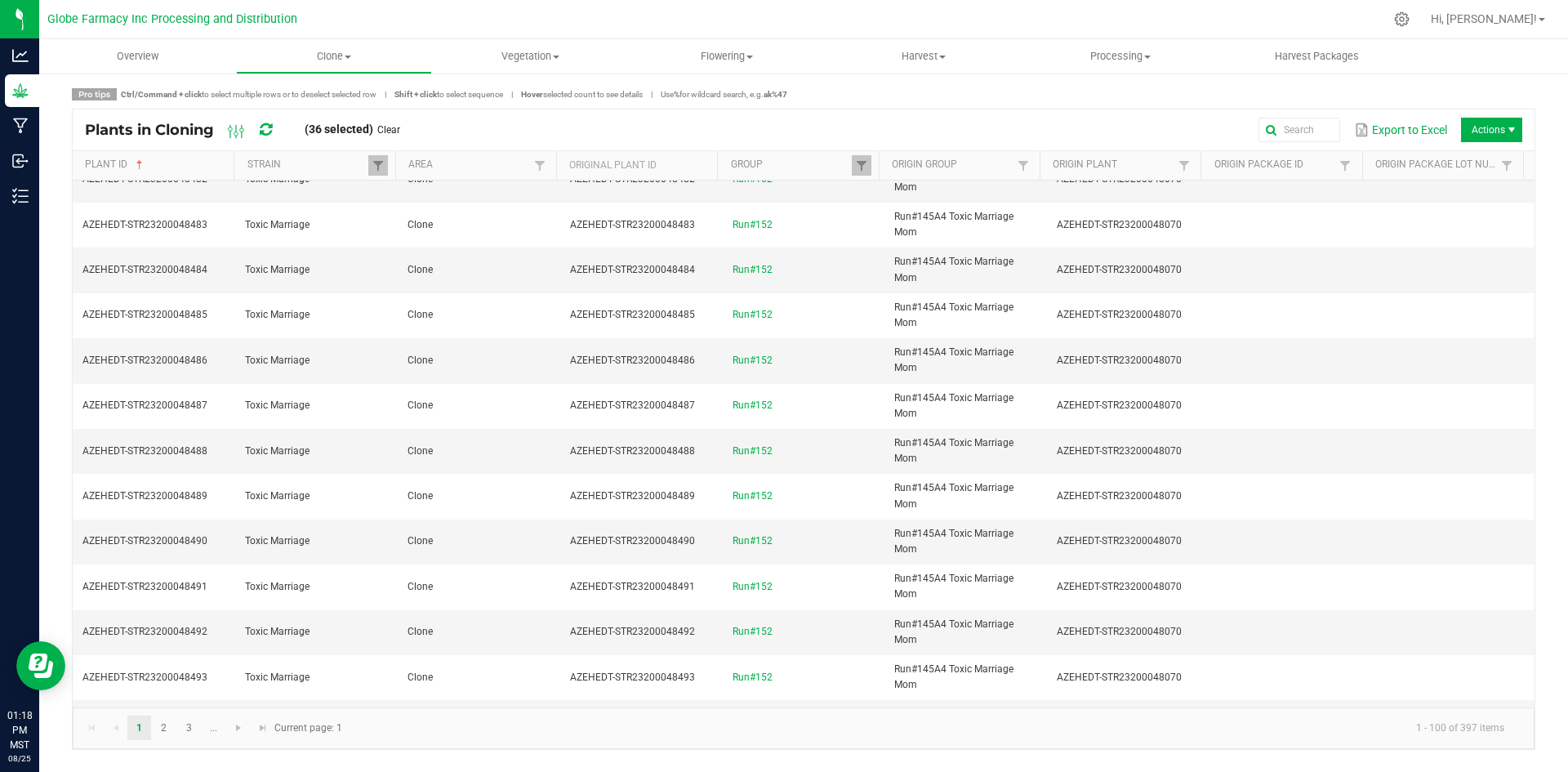
click at [514, 469] on td "Clone" at bounding box center [479, 451] width 162 height 45
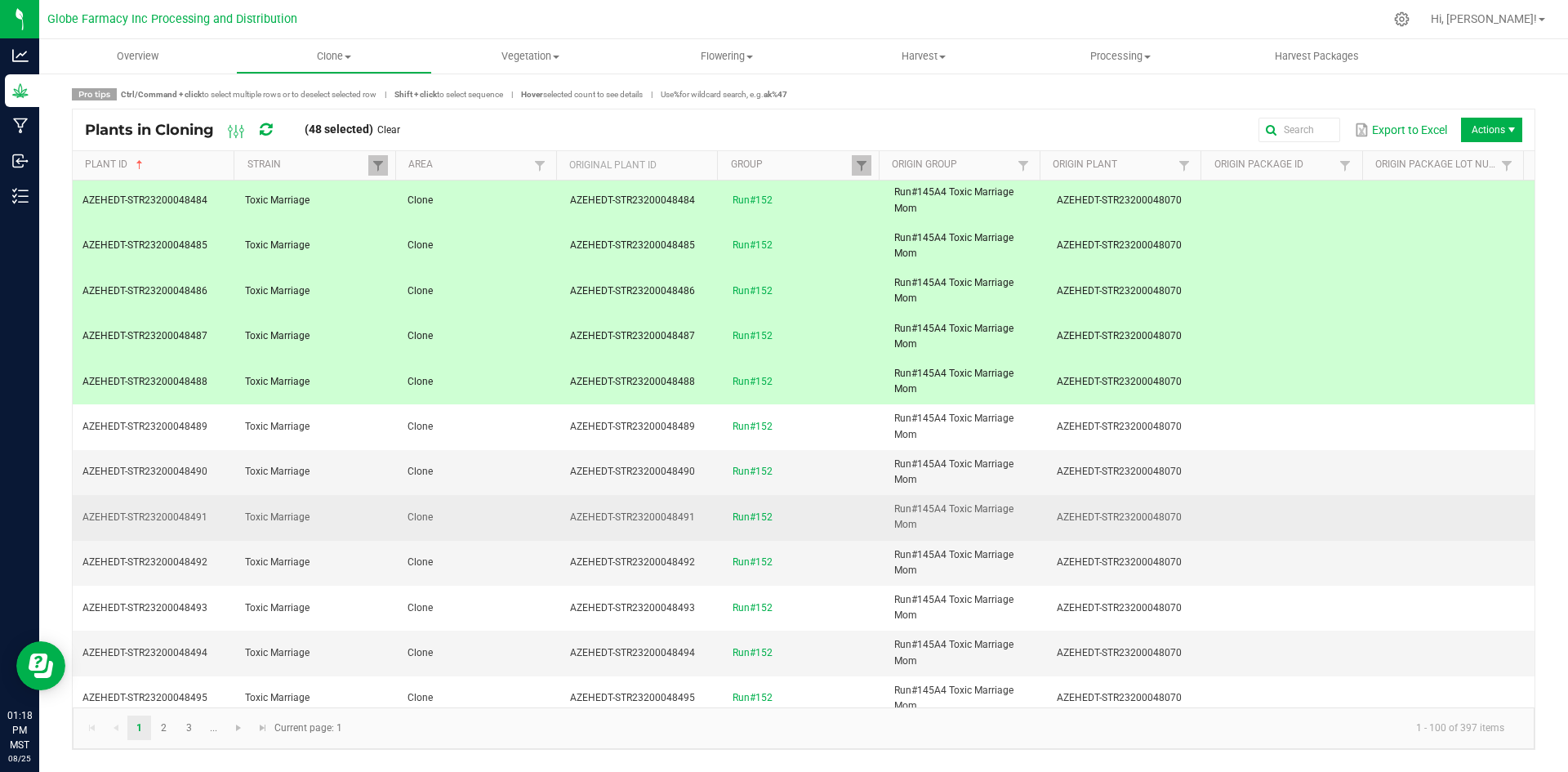
scroll to position [2124, 0]
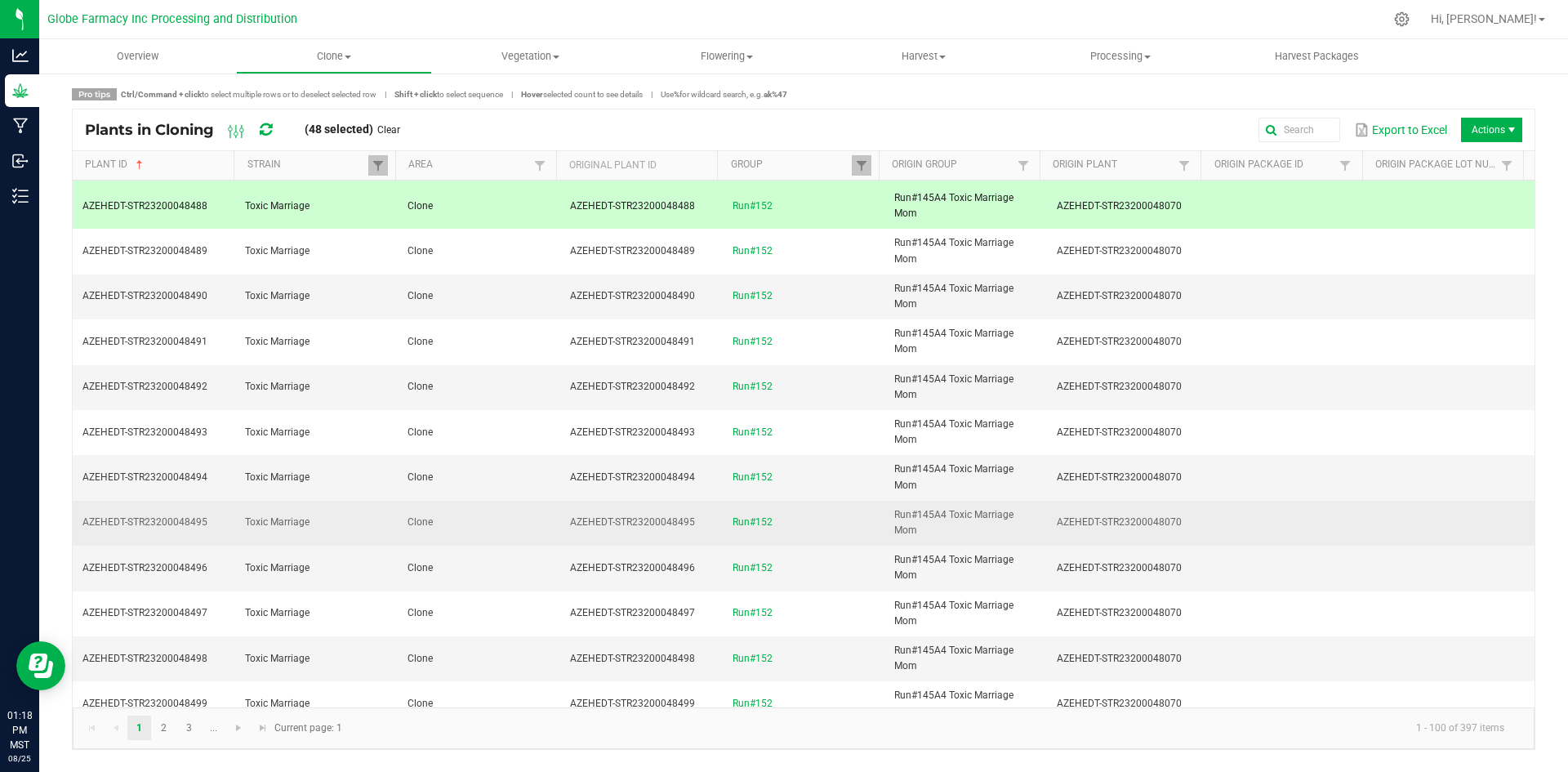
click at [503, 529] on td "Clone" at bounding box center [479, 523] width 162 height 45
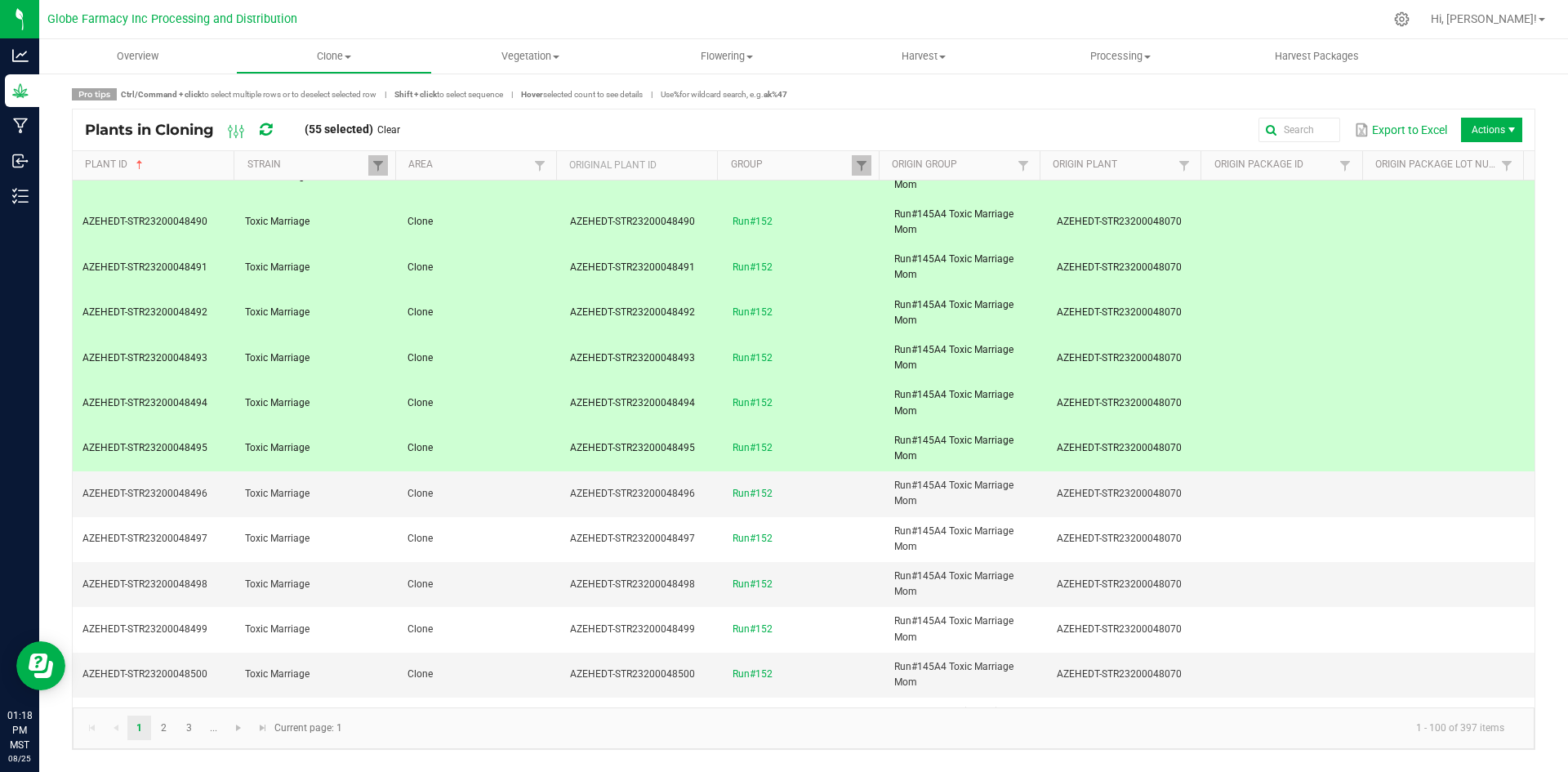
scroll to position [2288, 0]
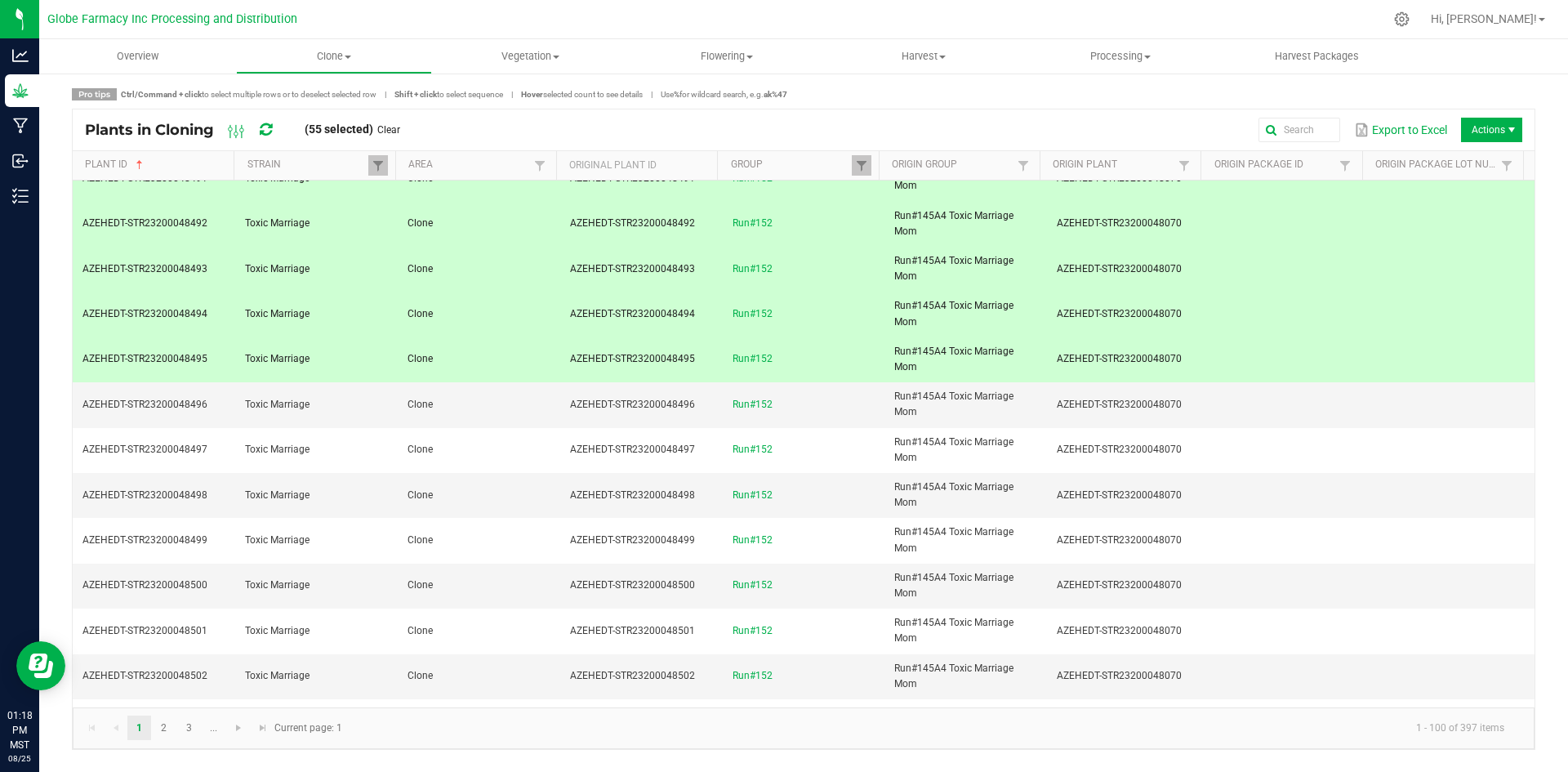
click at [508, 530] on td "Clone" at bounding box center [479, 540] width 162 height 45
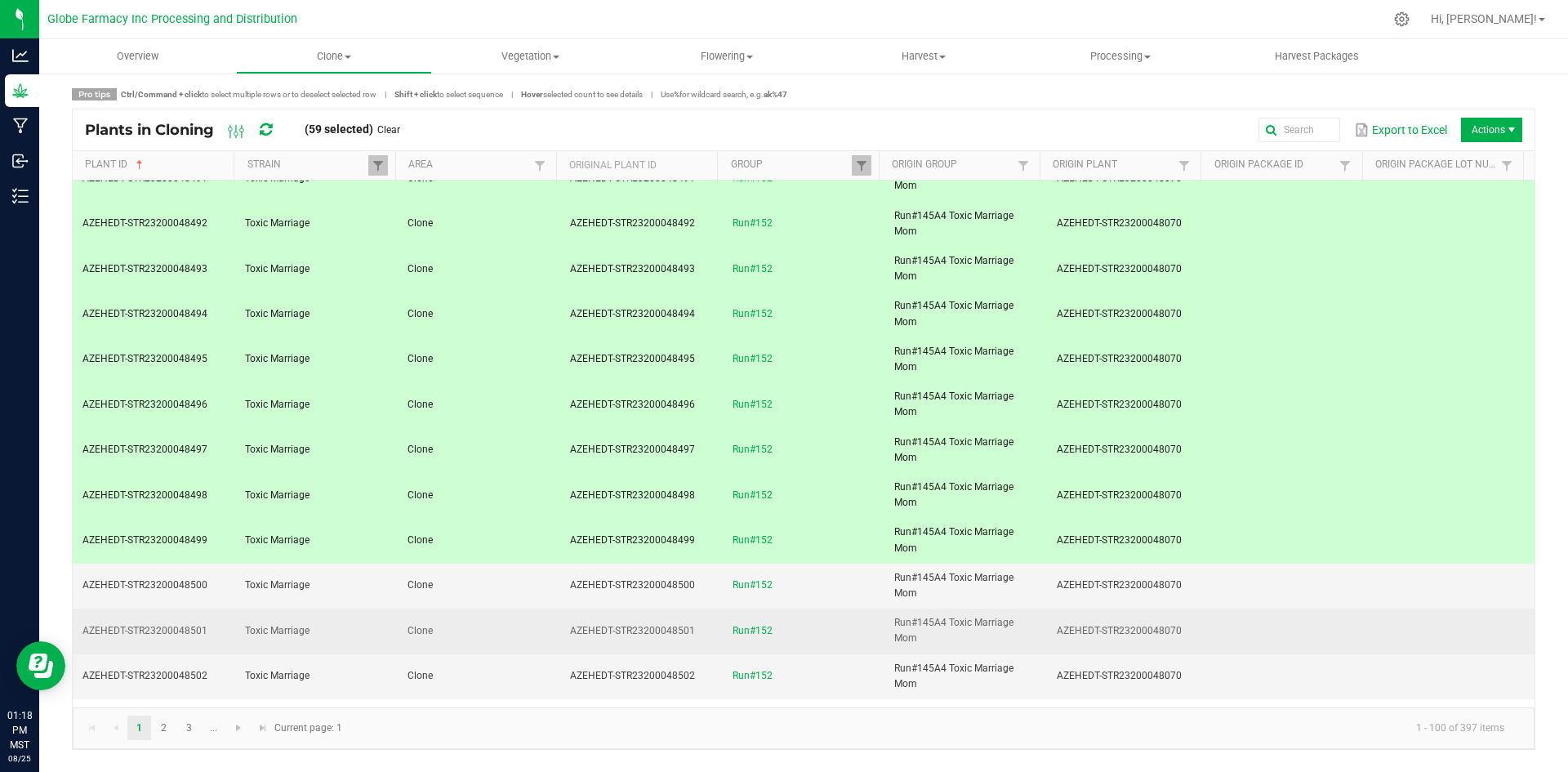
click at [489, 617] on td "Clone" at bounding box center [479, 631] width 162 height 45
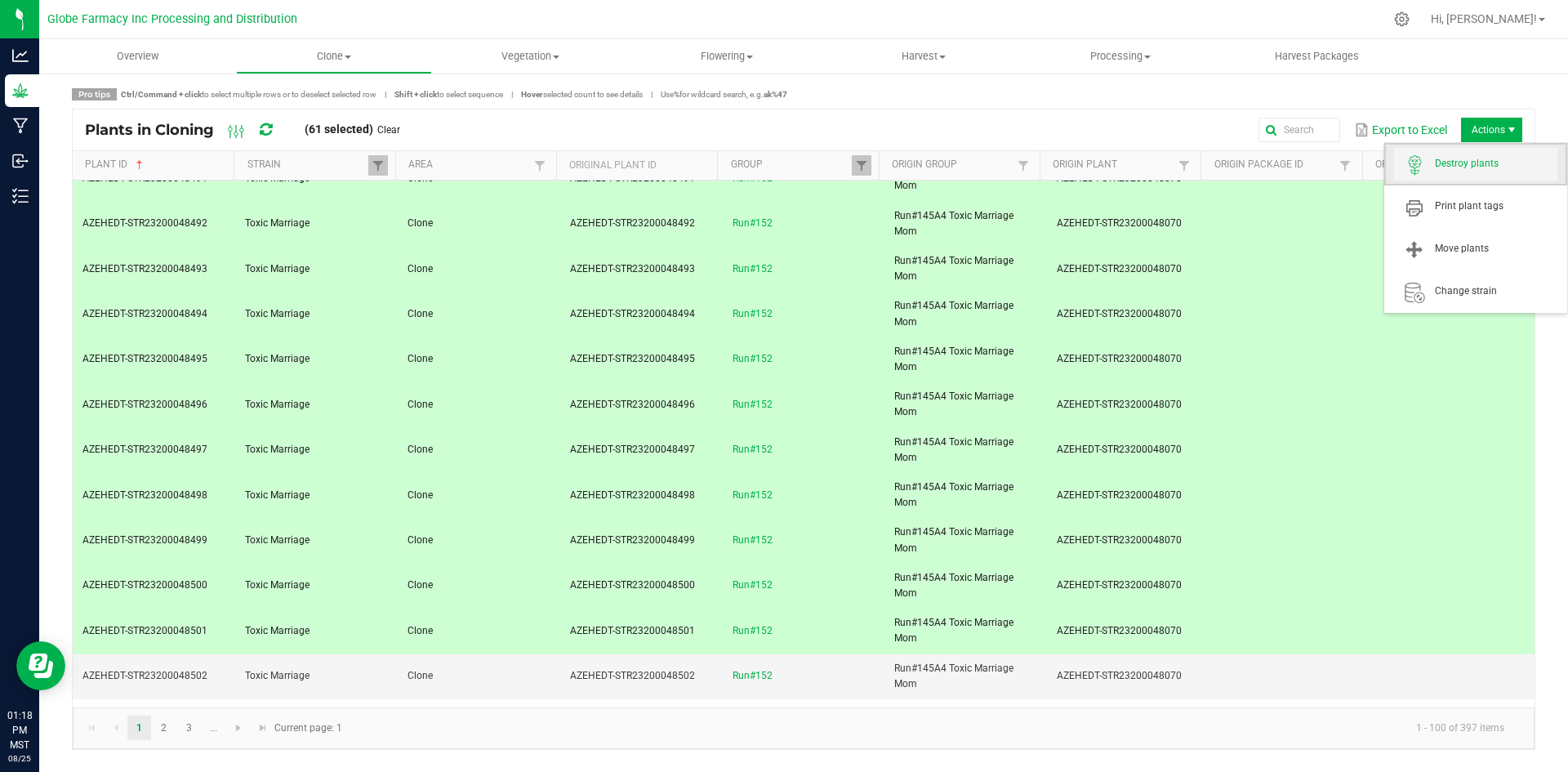
click at [1479, 162] on span "Destroy plants" at bounding box center [1495, 163] width 122 height 14
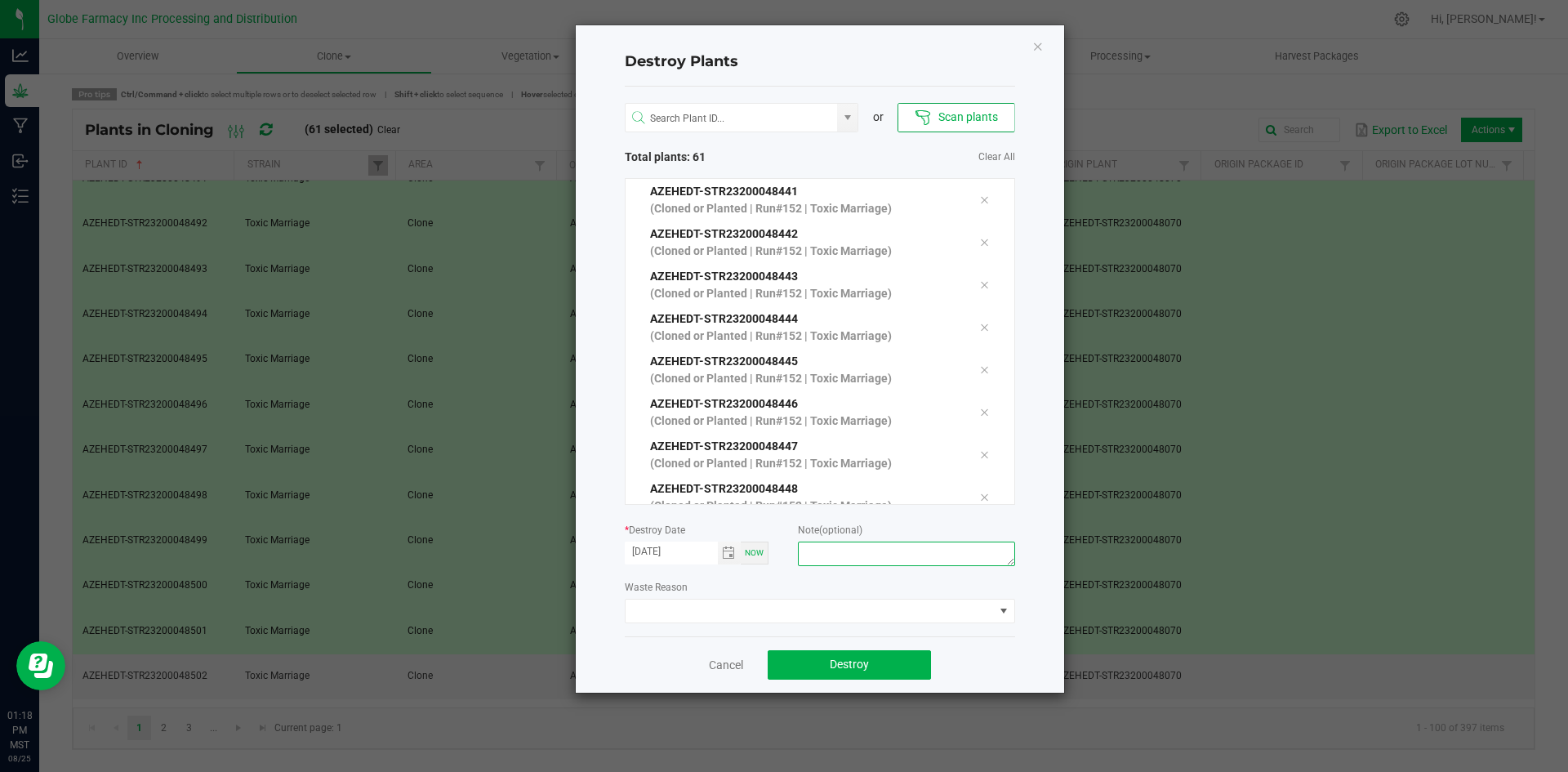
click at [884, 548] on textarea at bounding box center [906, 554] width 216 height 25
type textarea "overage coffee/trash"
click at [869, 671] on button "Destroy" at bounding box center [849, 665] width 163 height 29
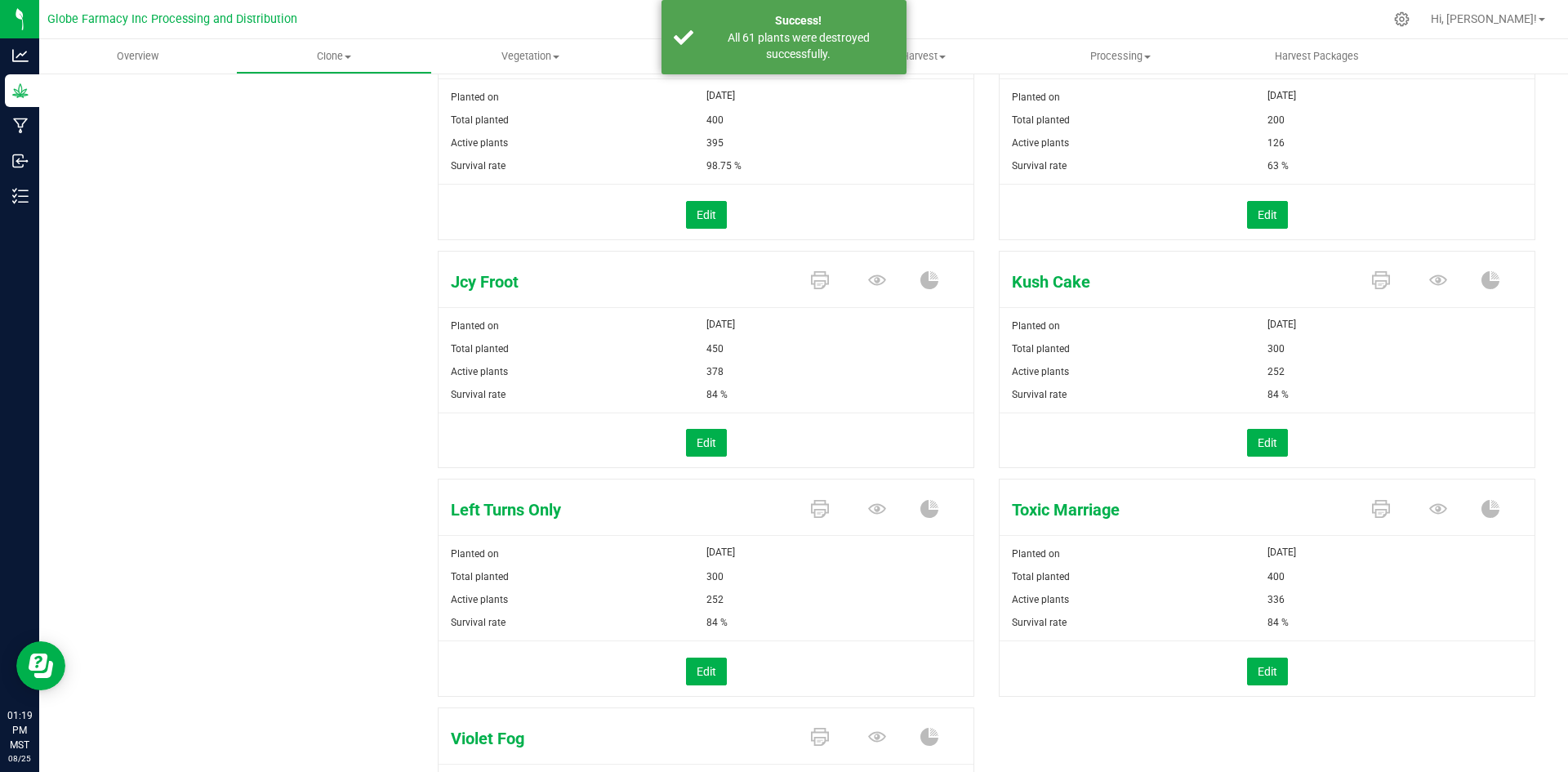
scroll to position [572, 0]
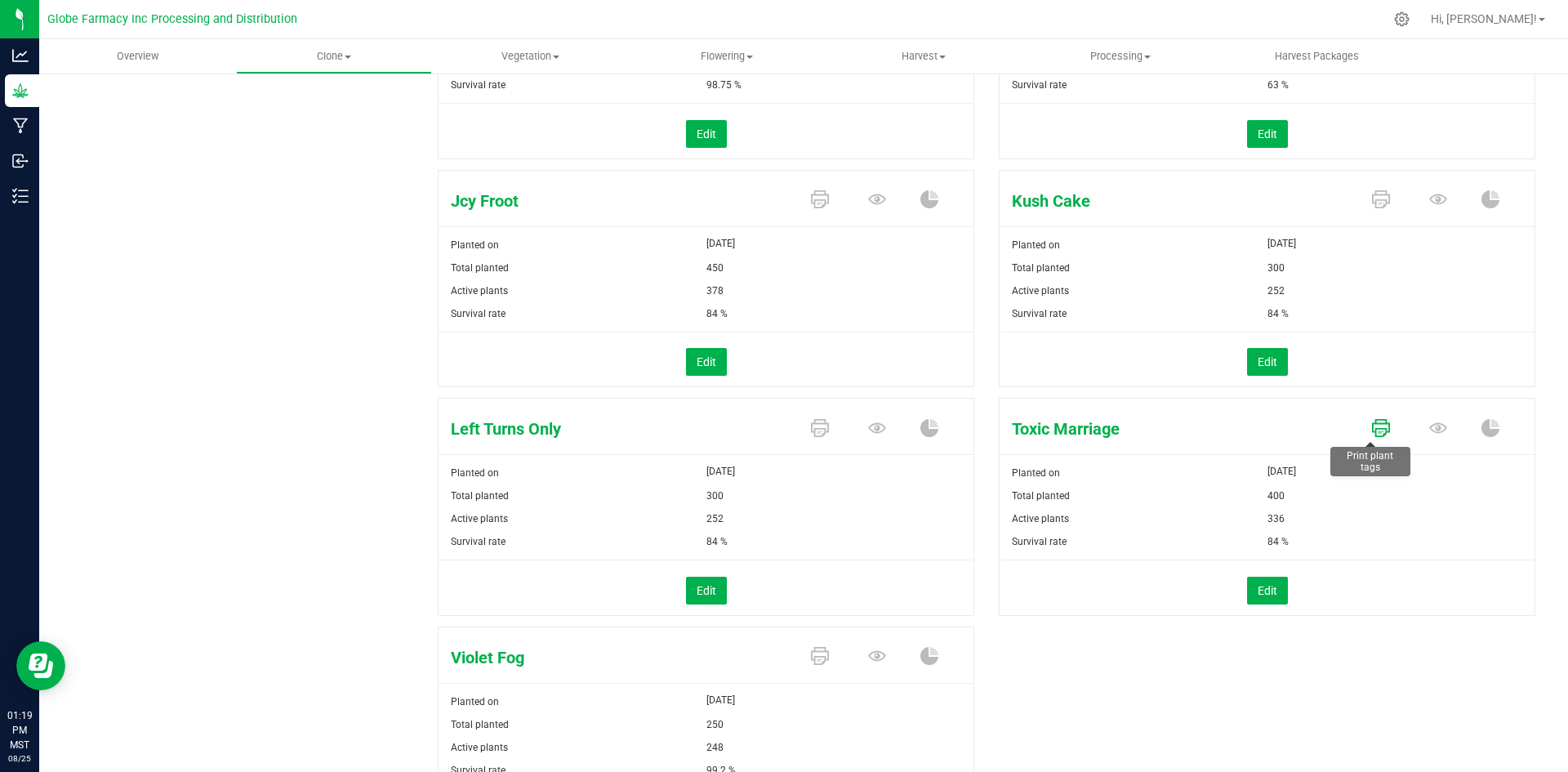
click at [1371, 432] on icon at bounding box center [1380, 427] width 18 height 18
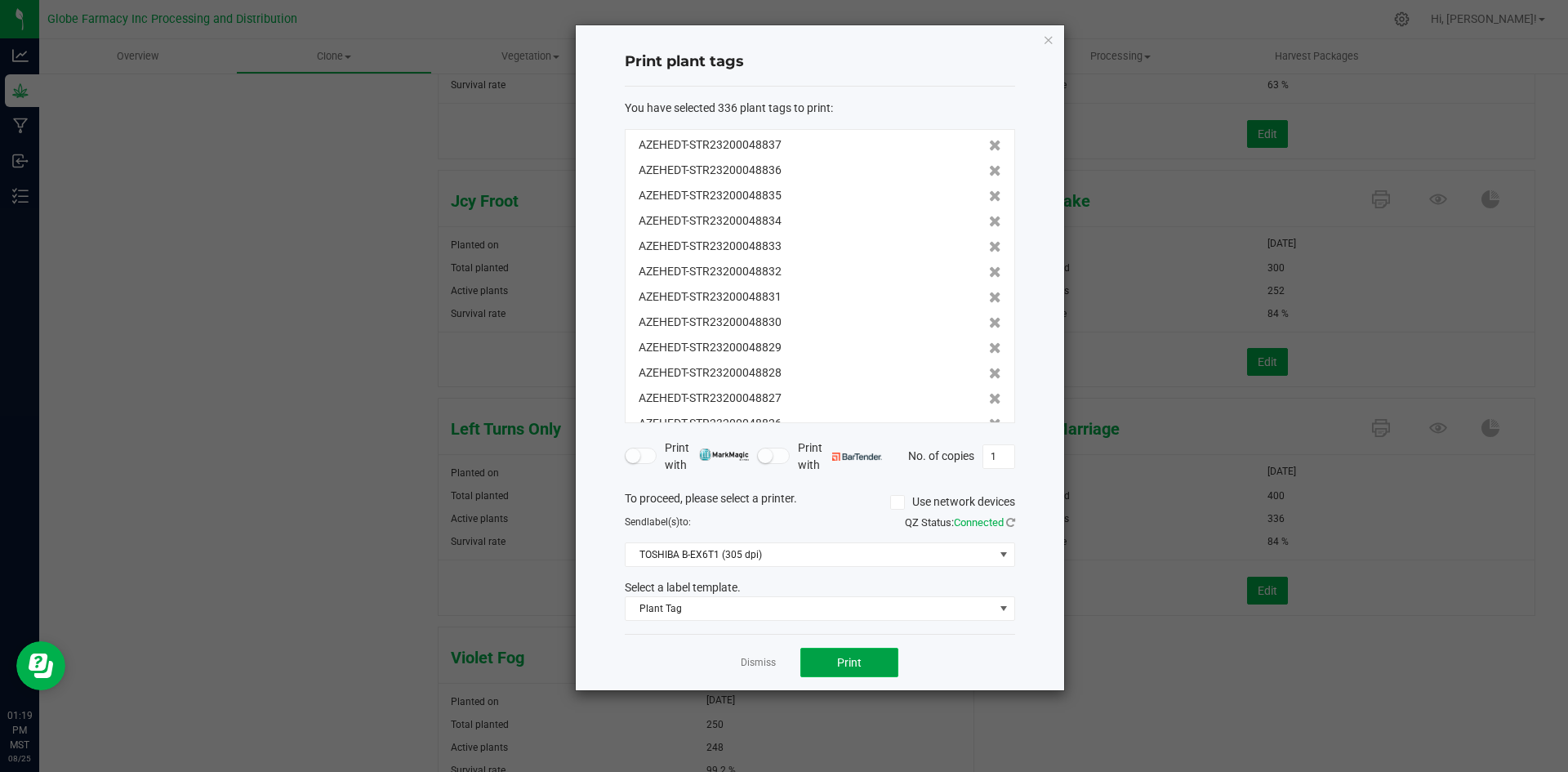
click at [841, 663] on span "Print" at bounding box center [849, 662] width 25 height 13
click at [765, 664] on link "Dismiss" at bounding box center [758, 663] width 35 height 14
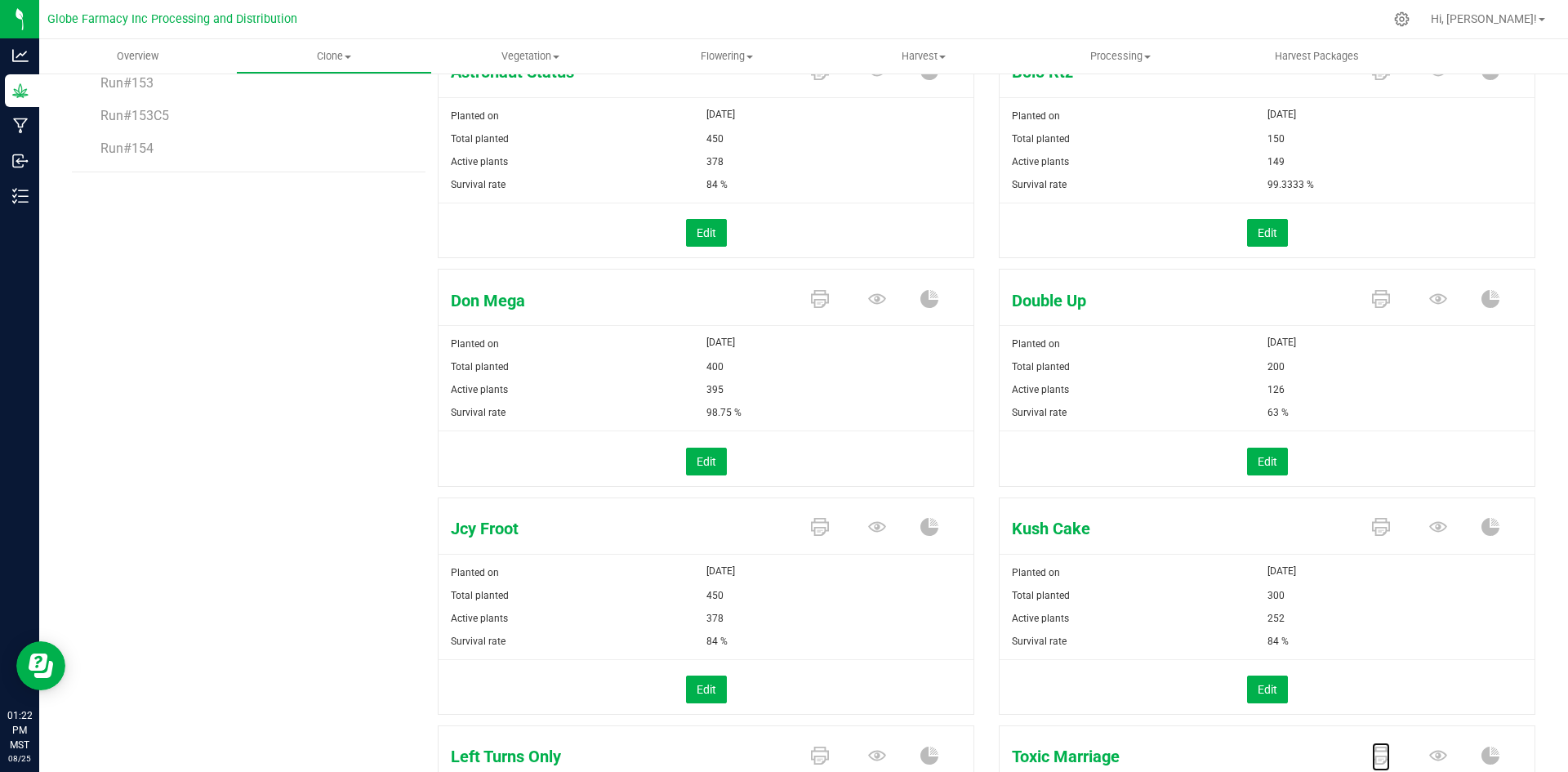
scroll to position [163, 0]
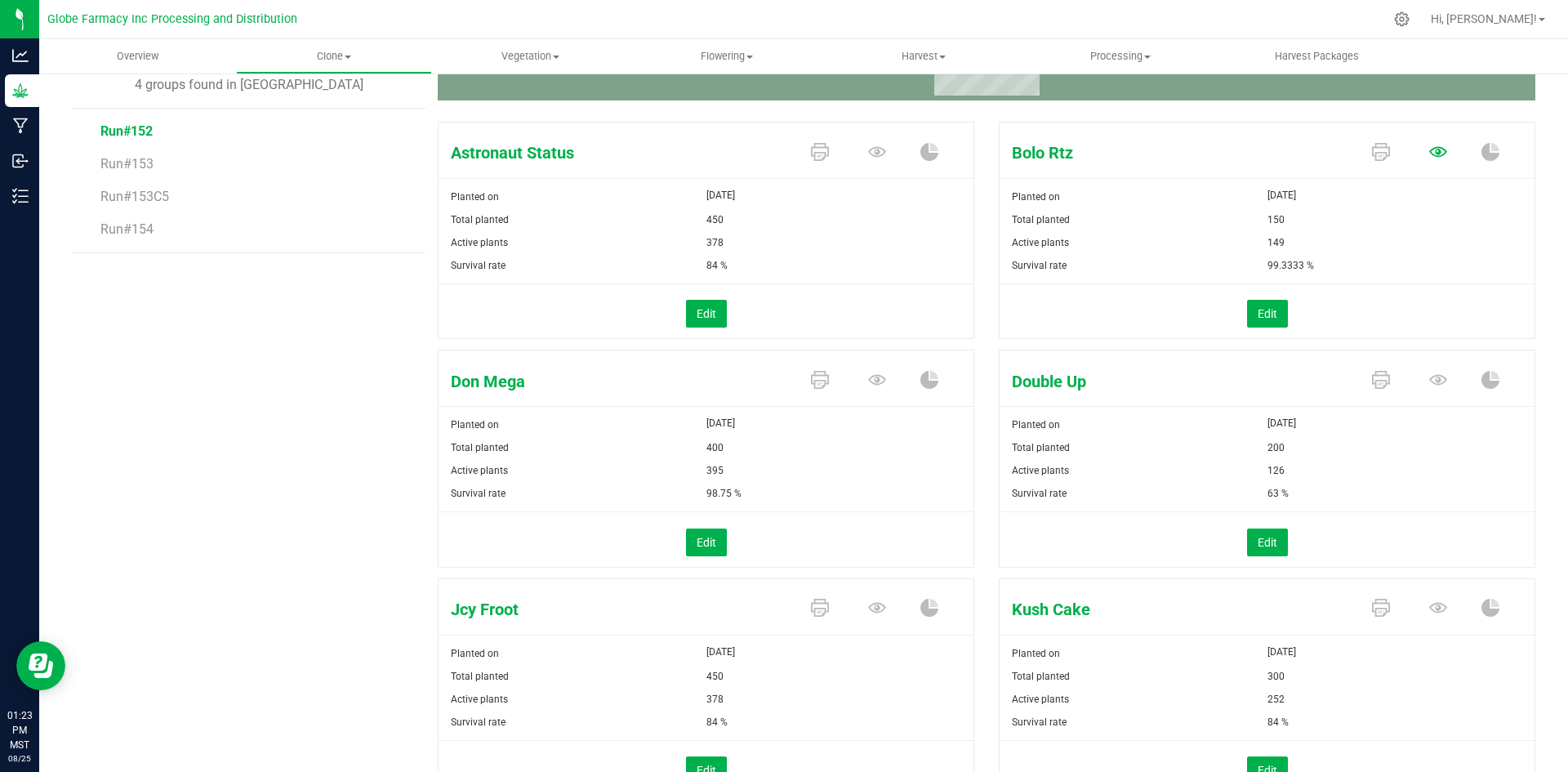
click at [1429, 152] on icon at bounding box center [1437, 151] width 18 height 10
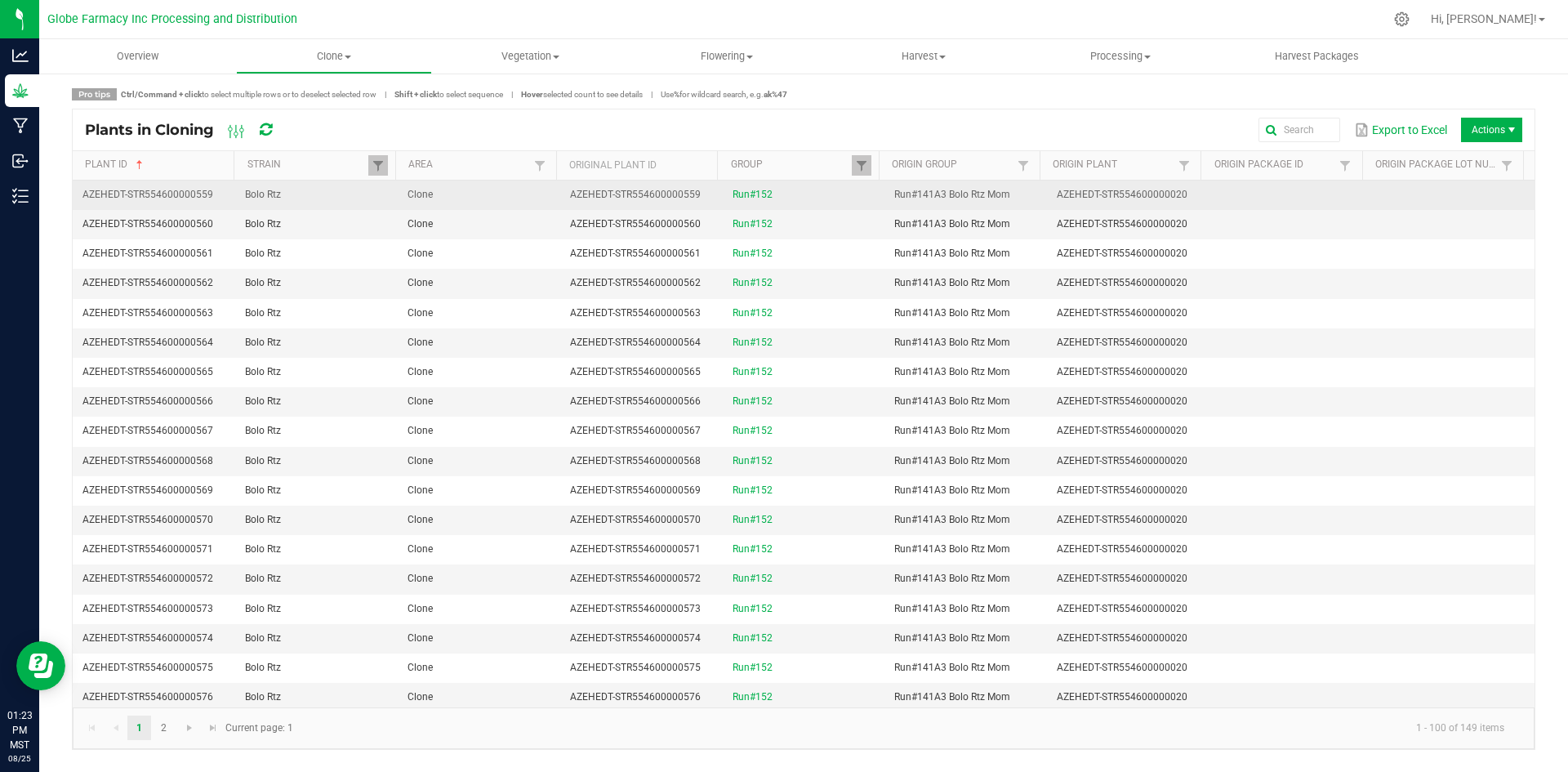
click at [506, 198] on td "Clone" at bounding box center [479, 195] width 162 height 29
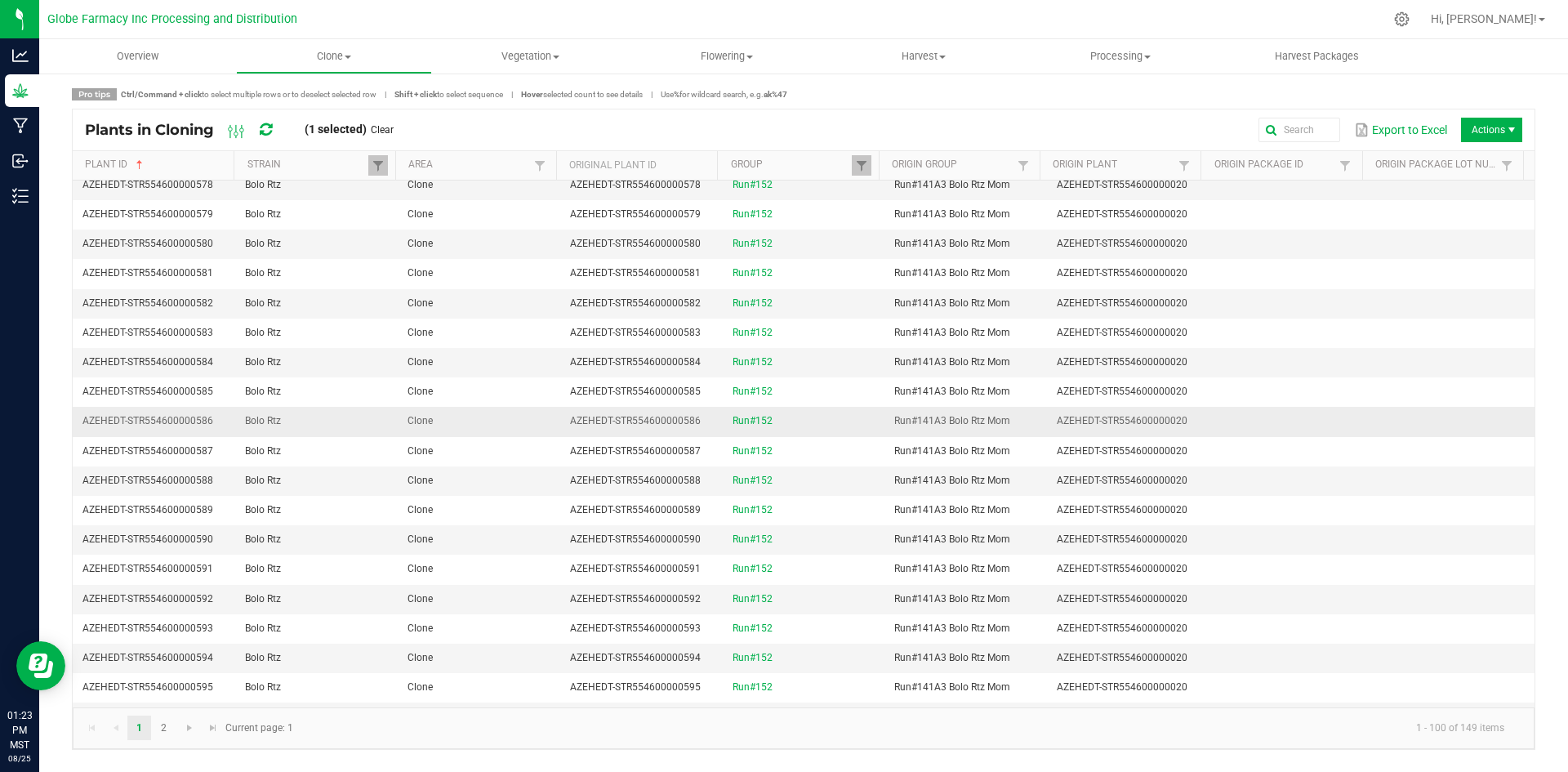
click at [508, 409] on td "Clone" at bounding box center [479, 421] width 162 height 29
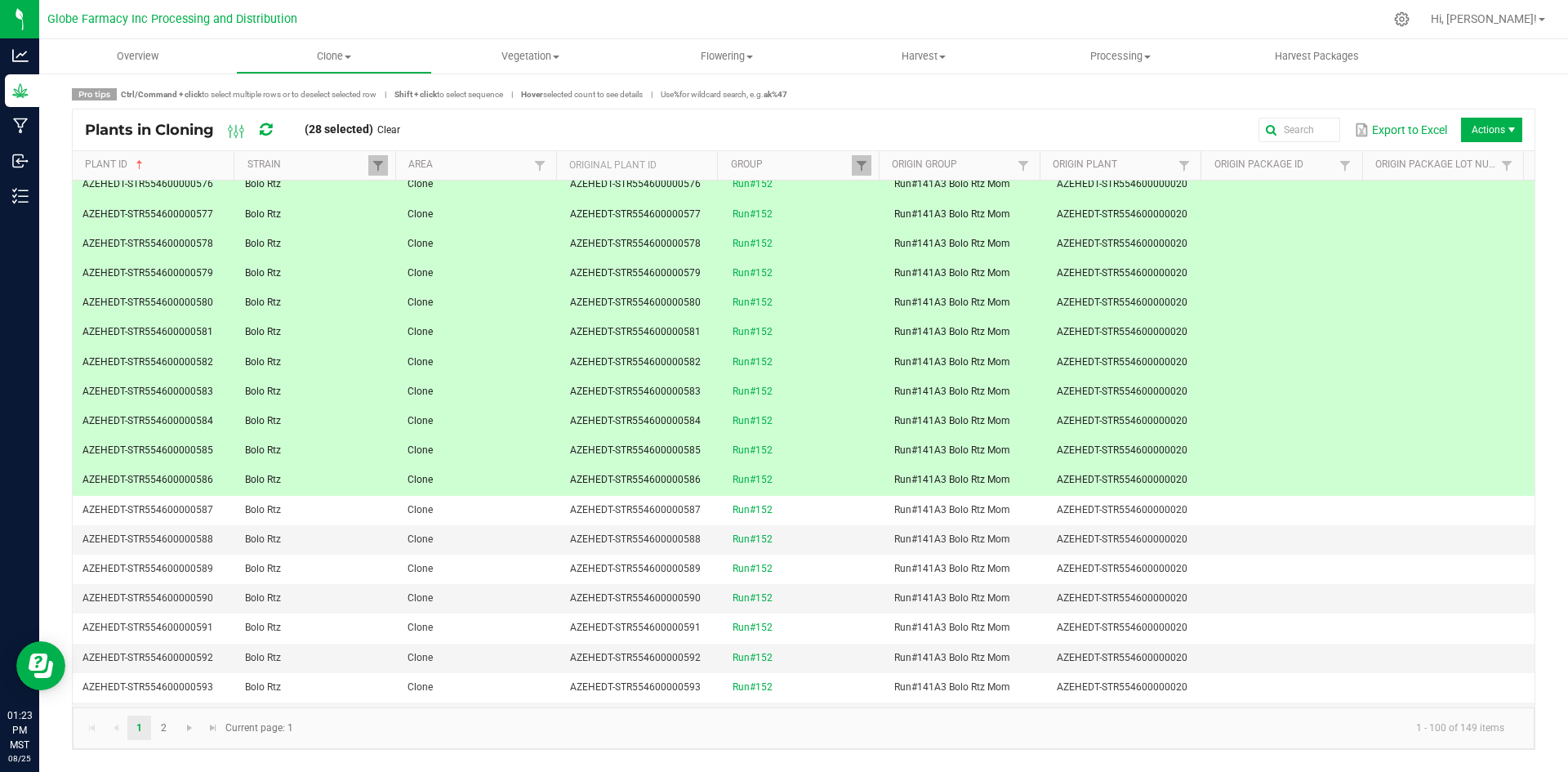
scroll to position [490, 0]
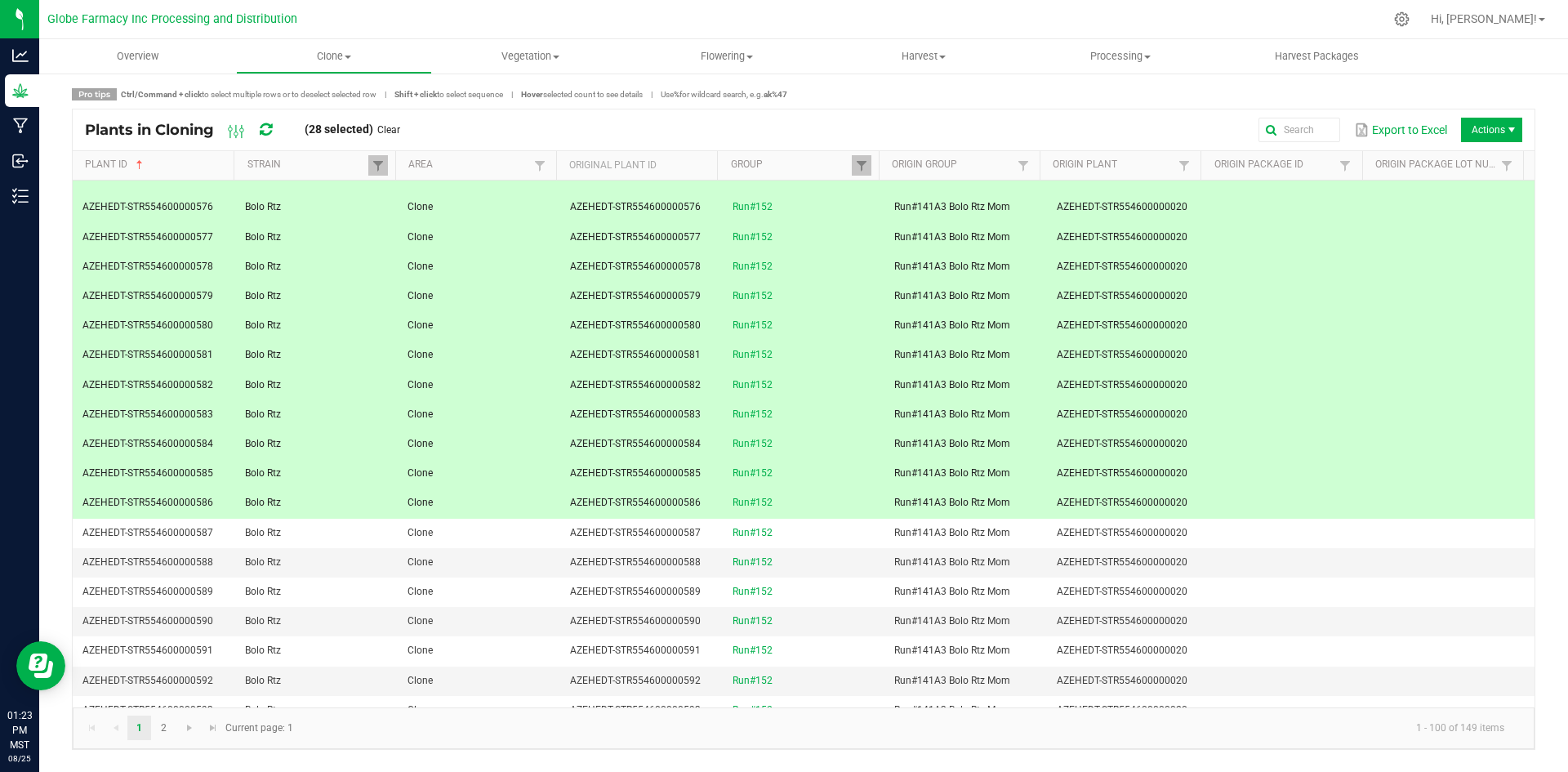
click at [507, 400] on td "Clone" at bounding box center [479, 415] width 162 height 29
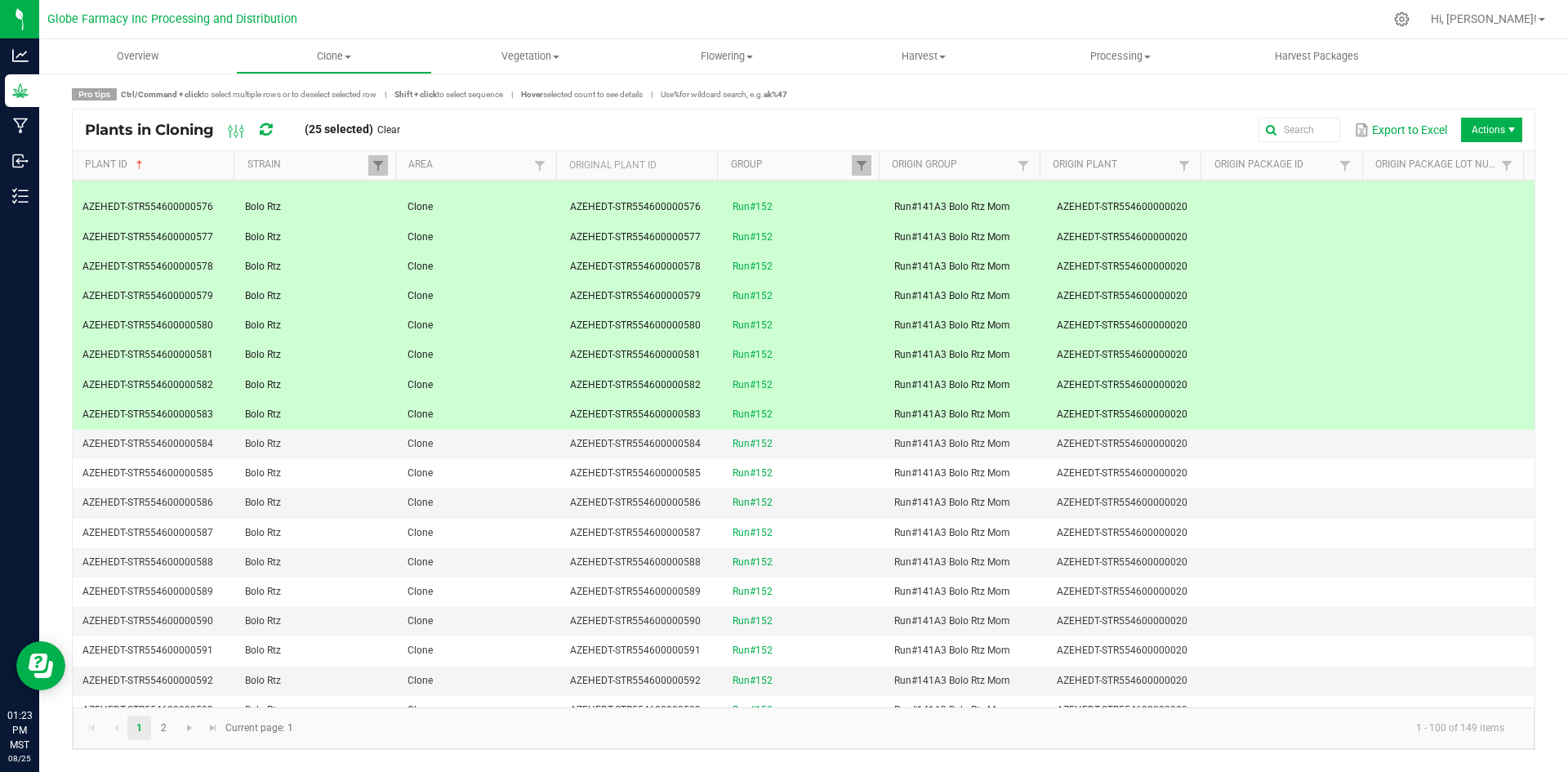
click at [514, 379] on td "Clone" at bounding box center [479, 386] width 162 height 29
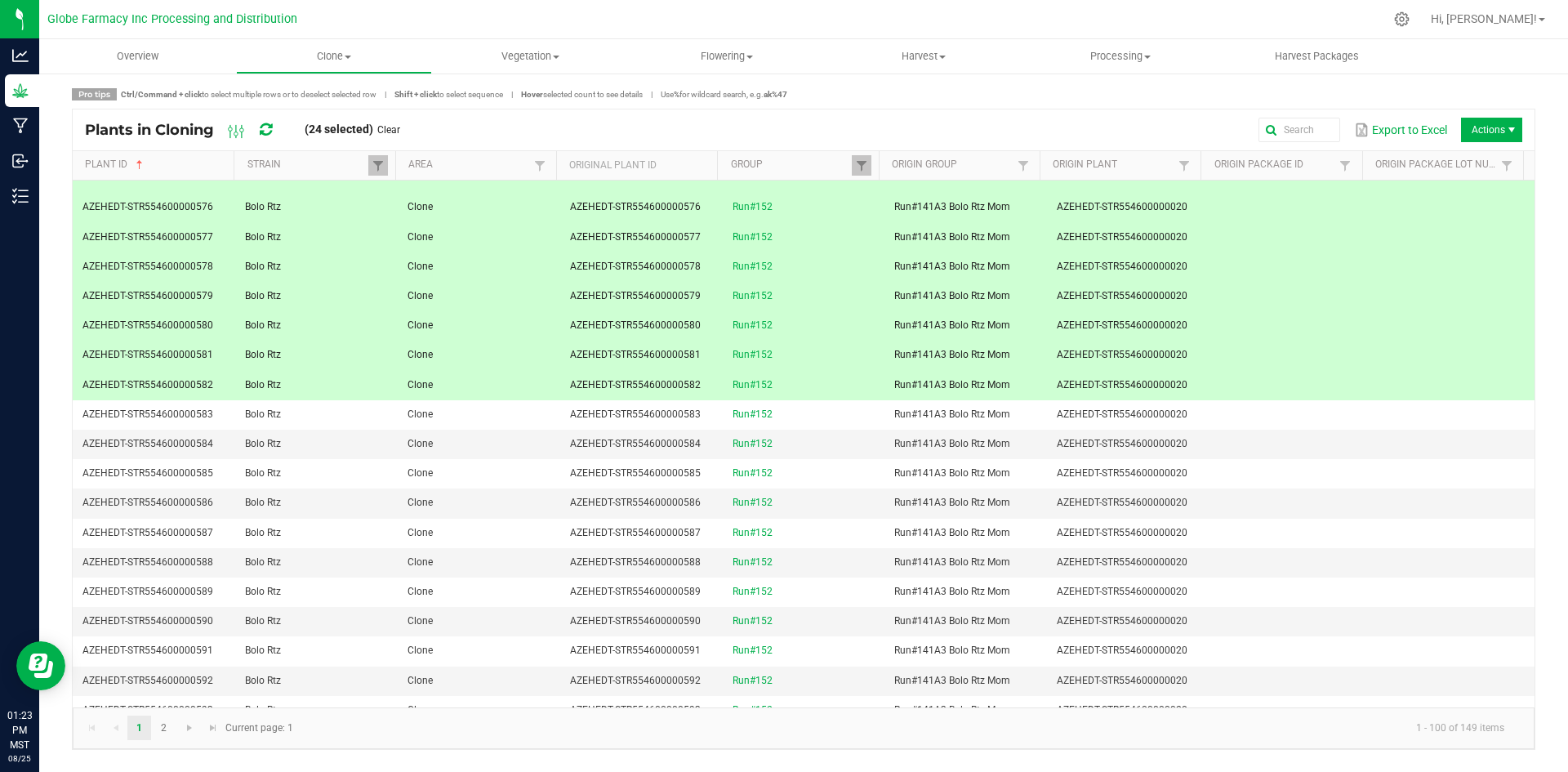
click at [520, 357] on td "Clone" at bounding box center [479, 355] width 162 height 29
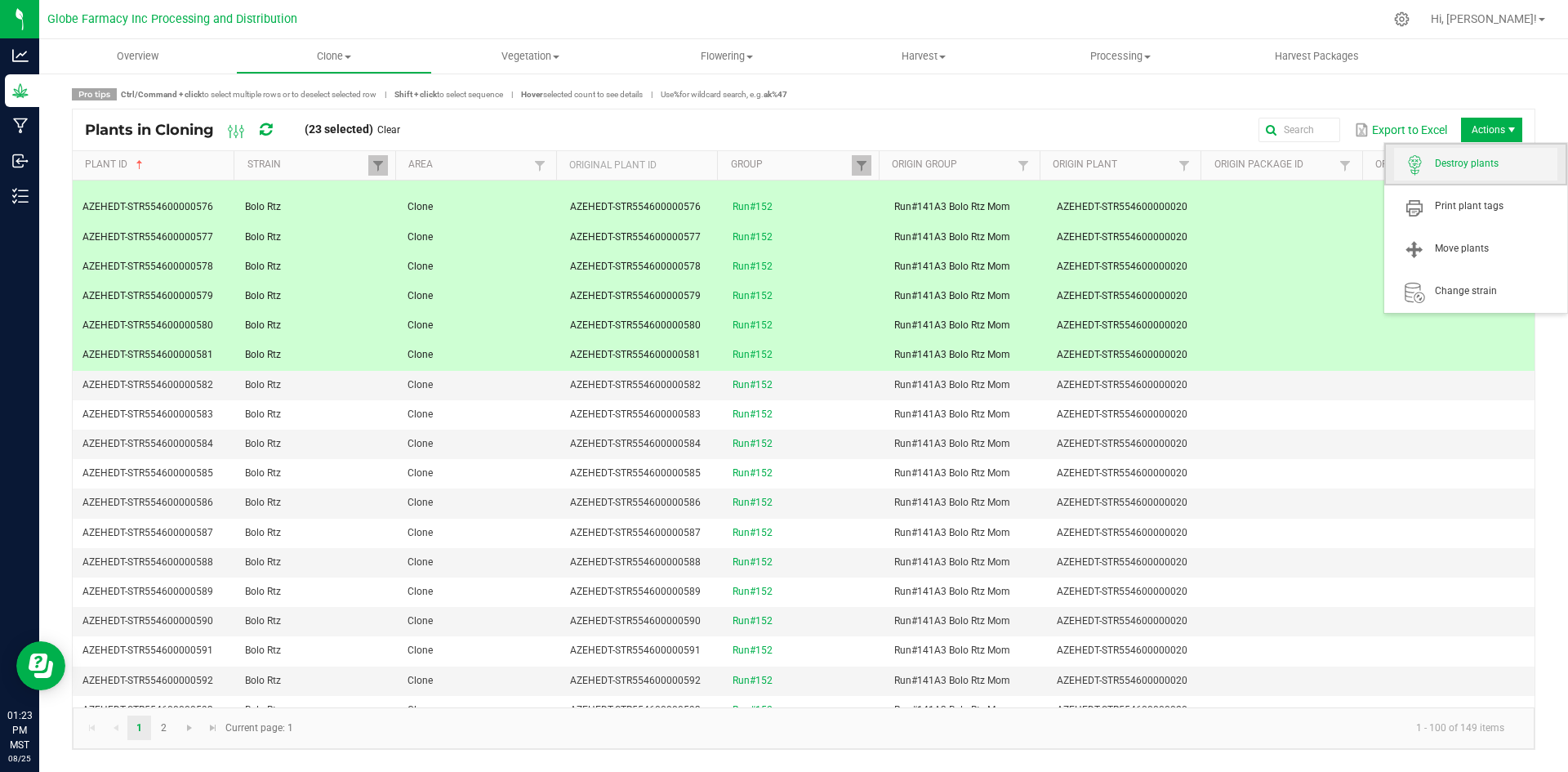
click at [1463, 163] on span "Destroy plants" at bounding box center [1495, 163] width 122 height 14
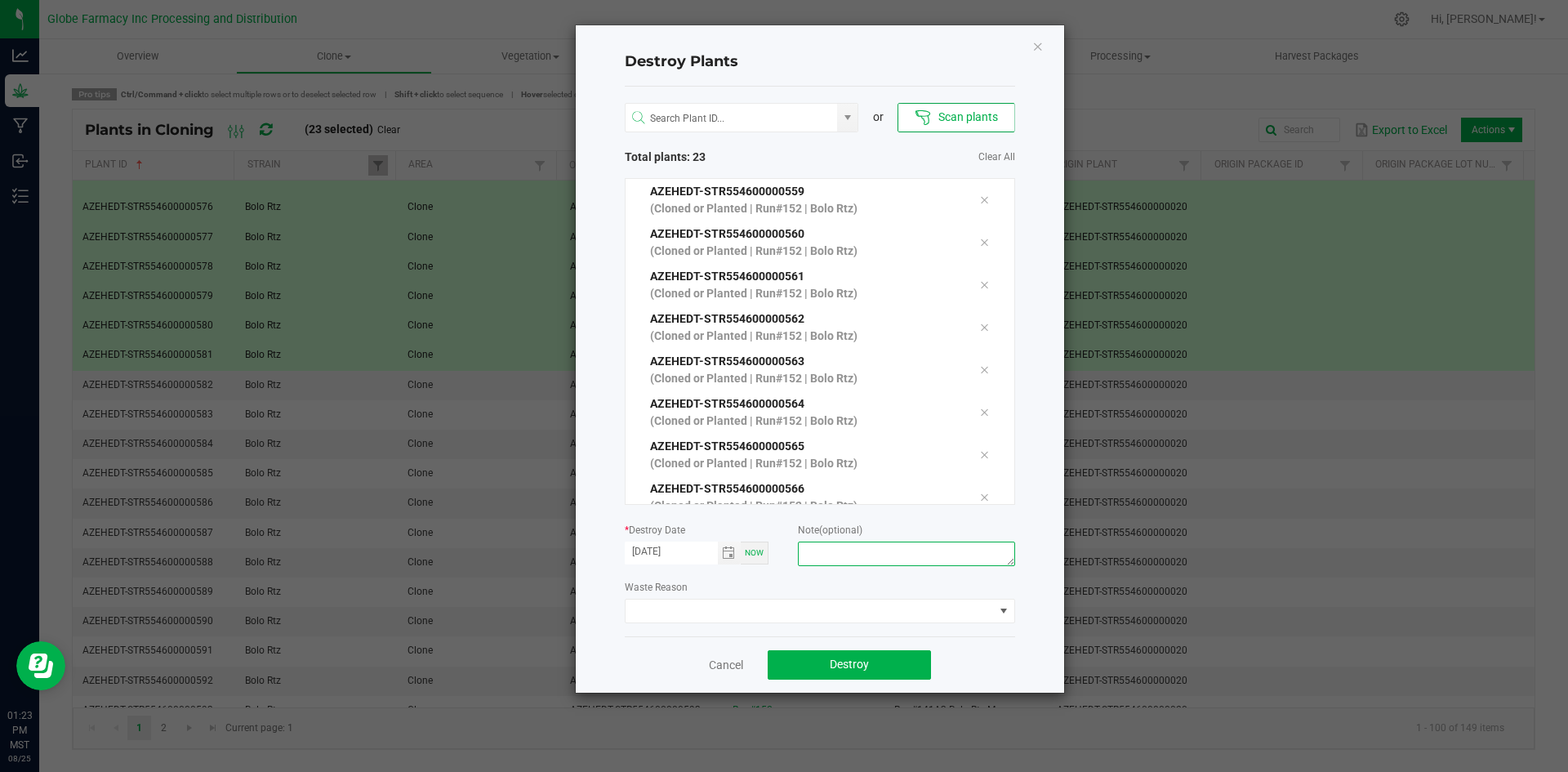
click at [939, 549] on textarea at bounding box center [906, 554] width 216 height 25
type textarea "overage coffee/trash"
click at [890, 671] on button "Destroy" at bounding box center [849, 665] width 163 height 29
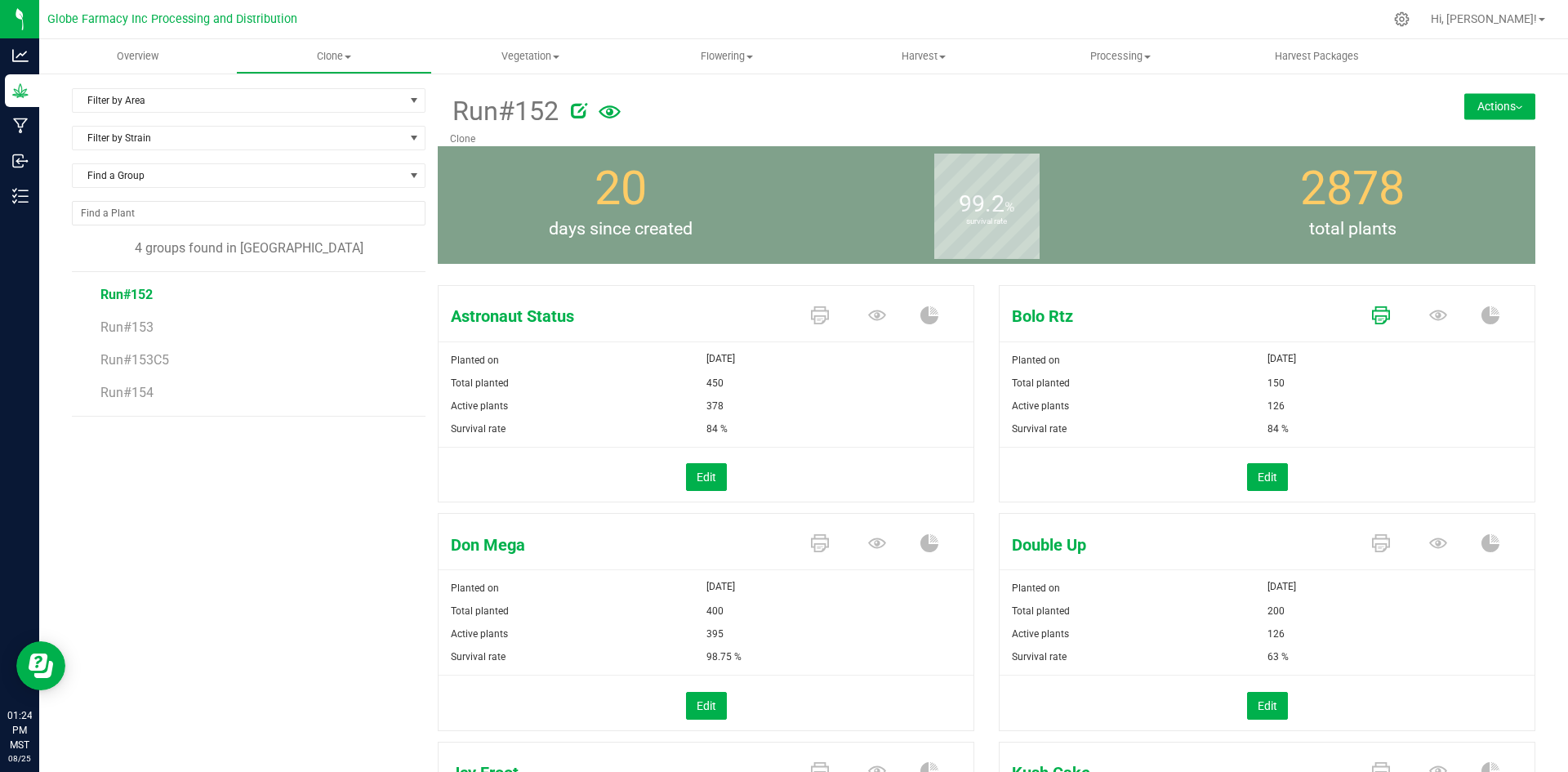
click at [1371, 313] on icon at bounding box center [1380, 315] width 18 height 18
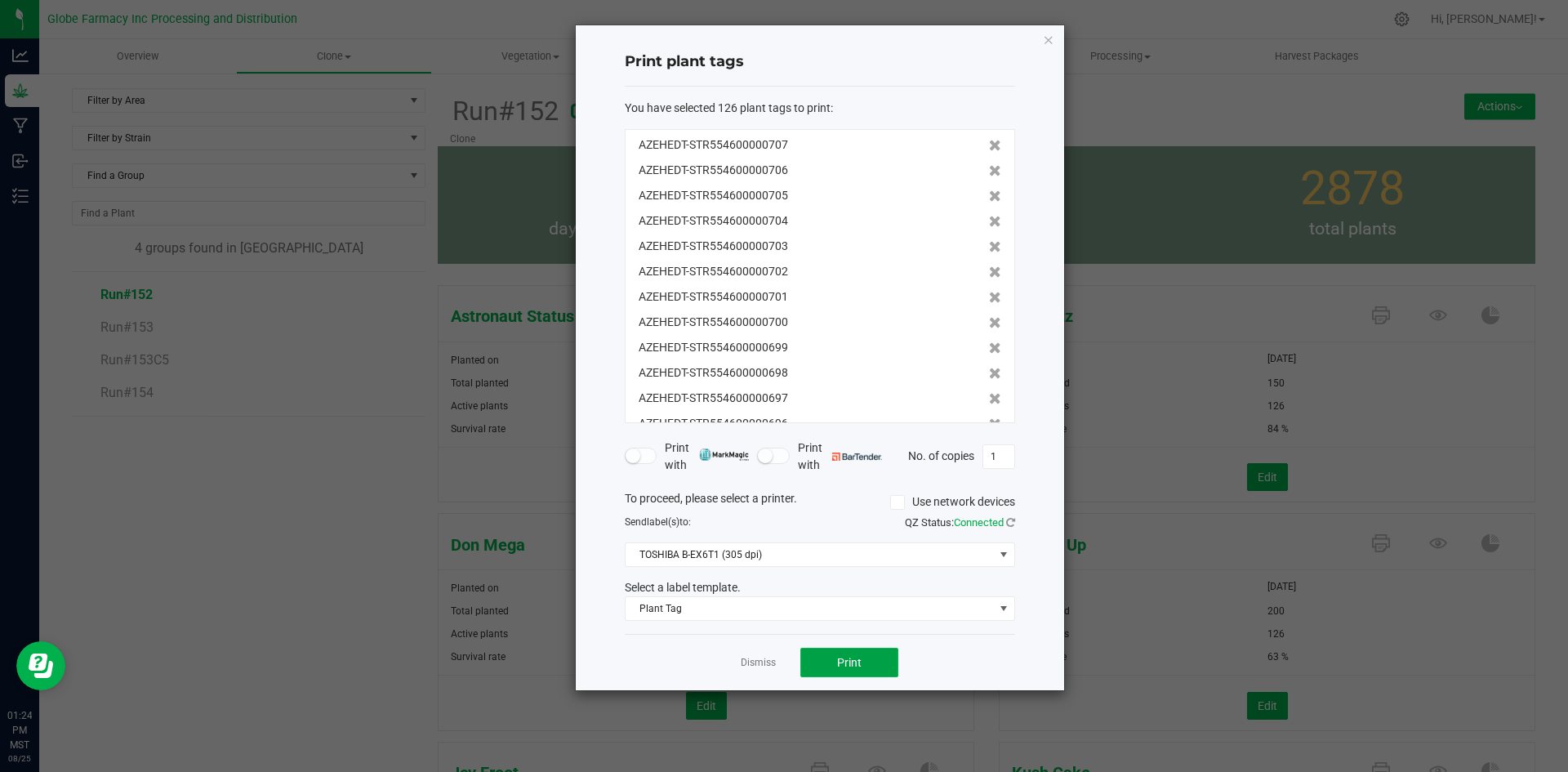
click at [841, 667] on span "Print" at bounding box center [849, 662] width 25 height 13
click at [755, 663] on link "Dismiss" at bounding box center [758, 663] width 35 height 14
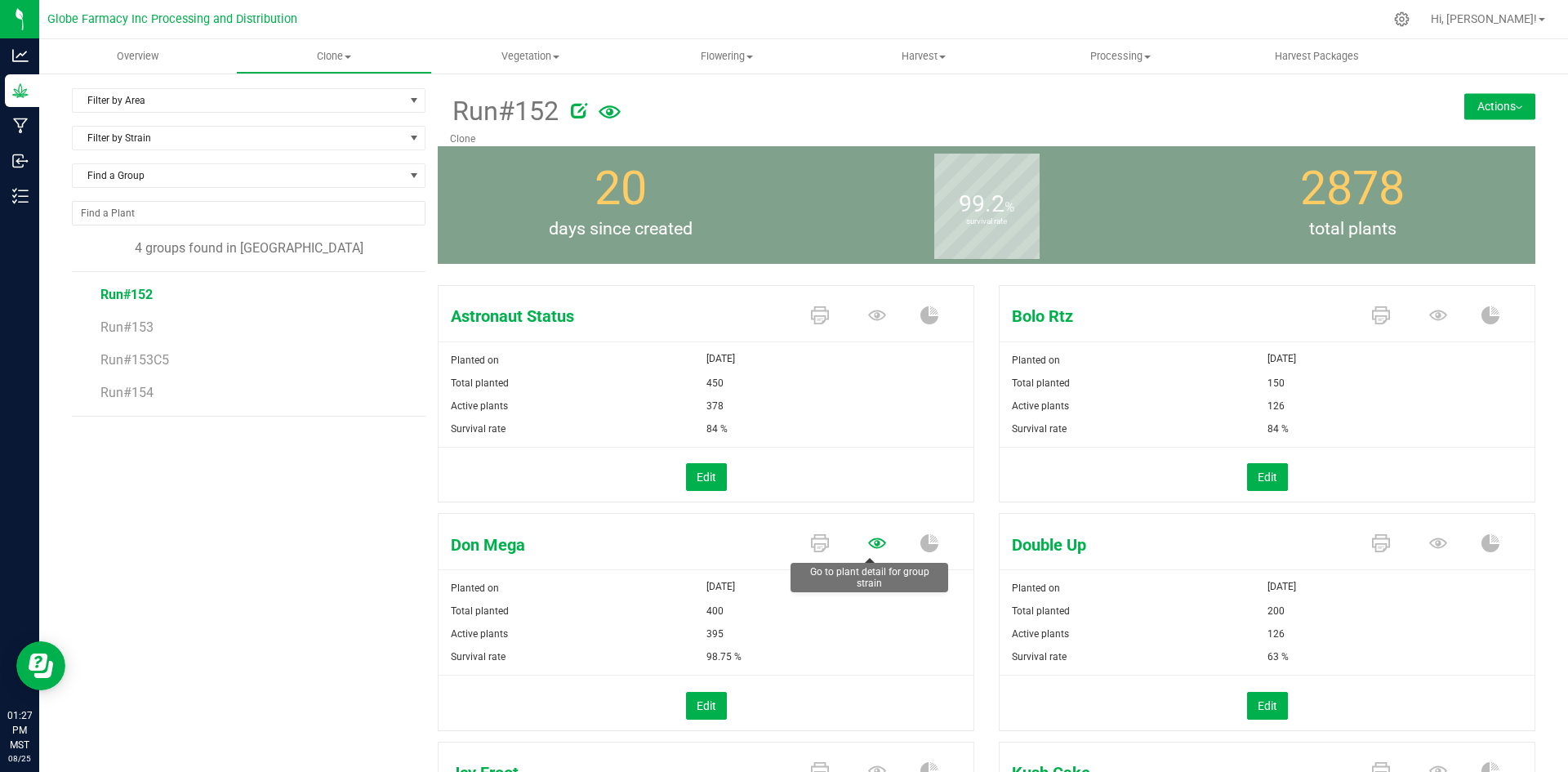
click at [868, 545] on icon at bounding box center [877, 543] width 18 height 18
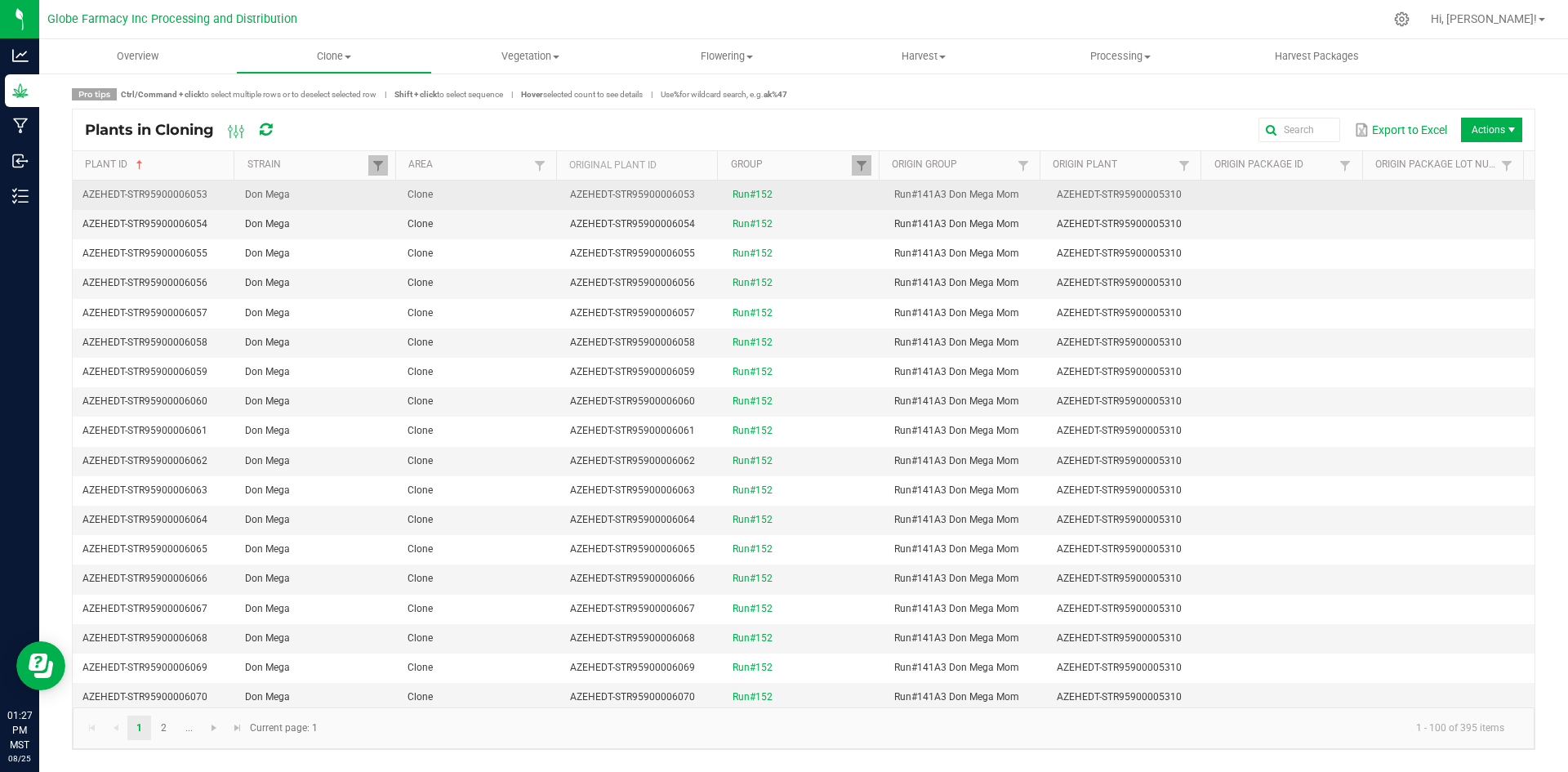
click at [464, 186] on td "Clone" at bounding box center [479, 195] width 162 height 29
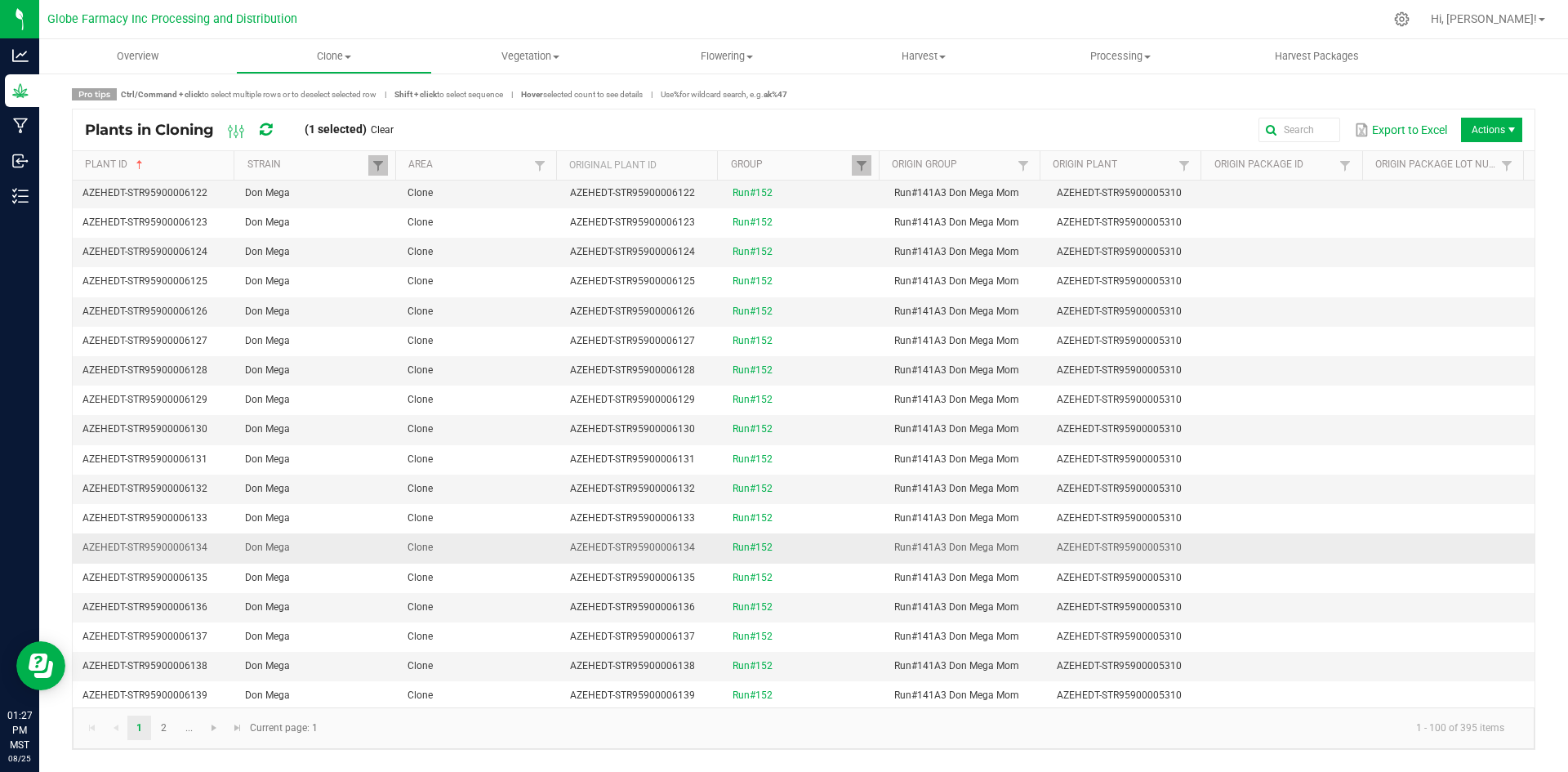
scroll to position [2430, 0]
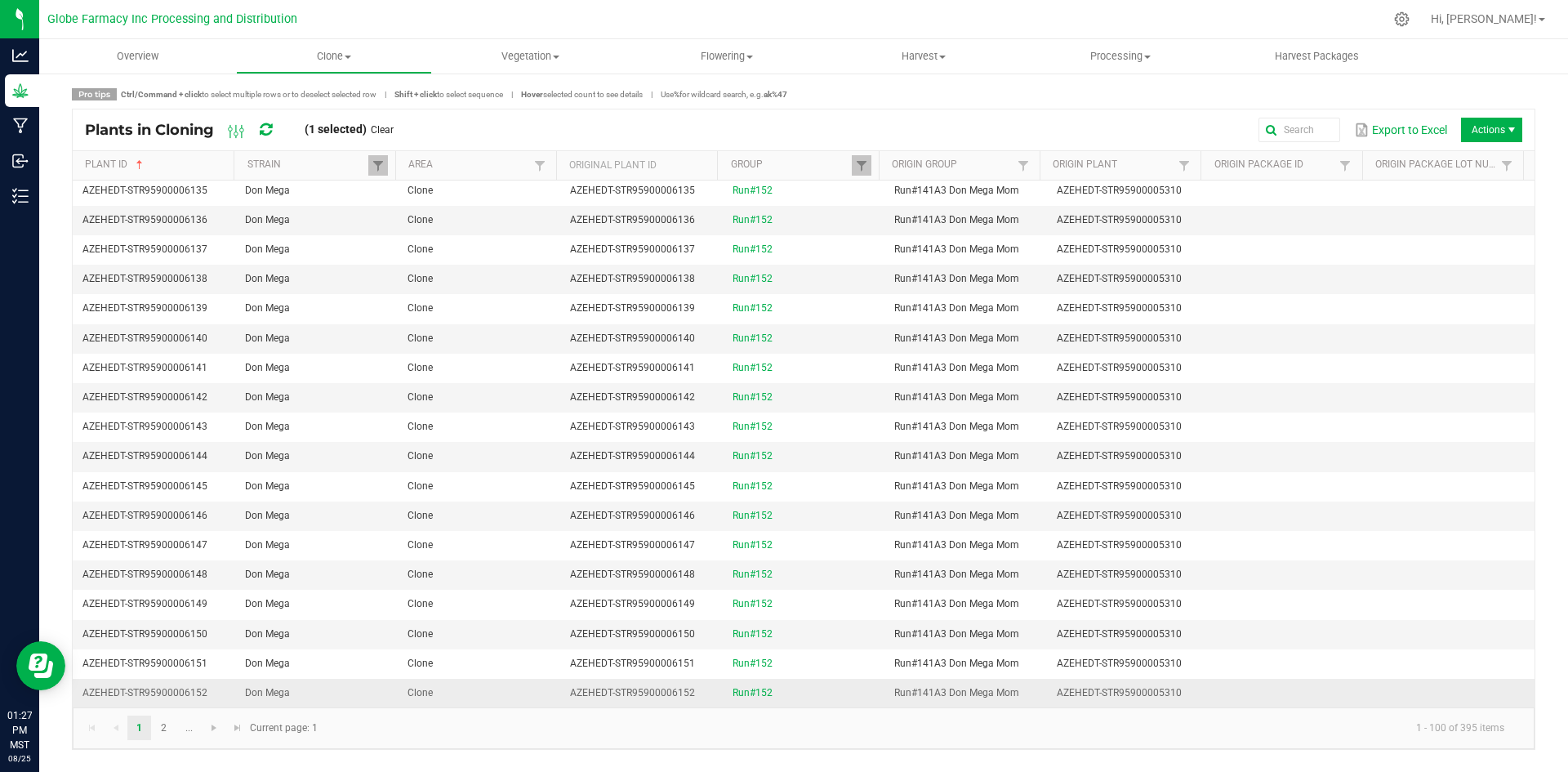
click at [504, 695] on td "Clone" at bounding box center [479, 692] width 162 height 28
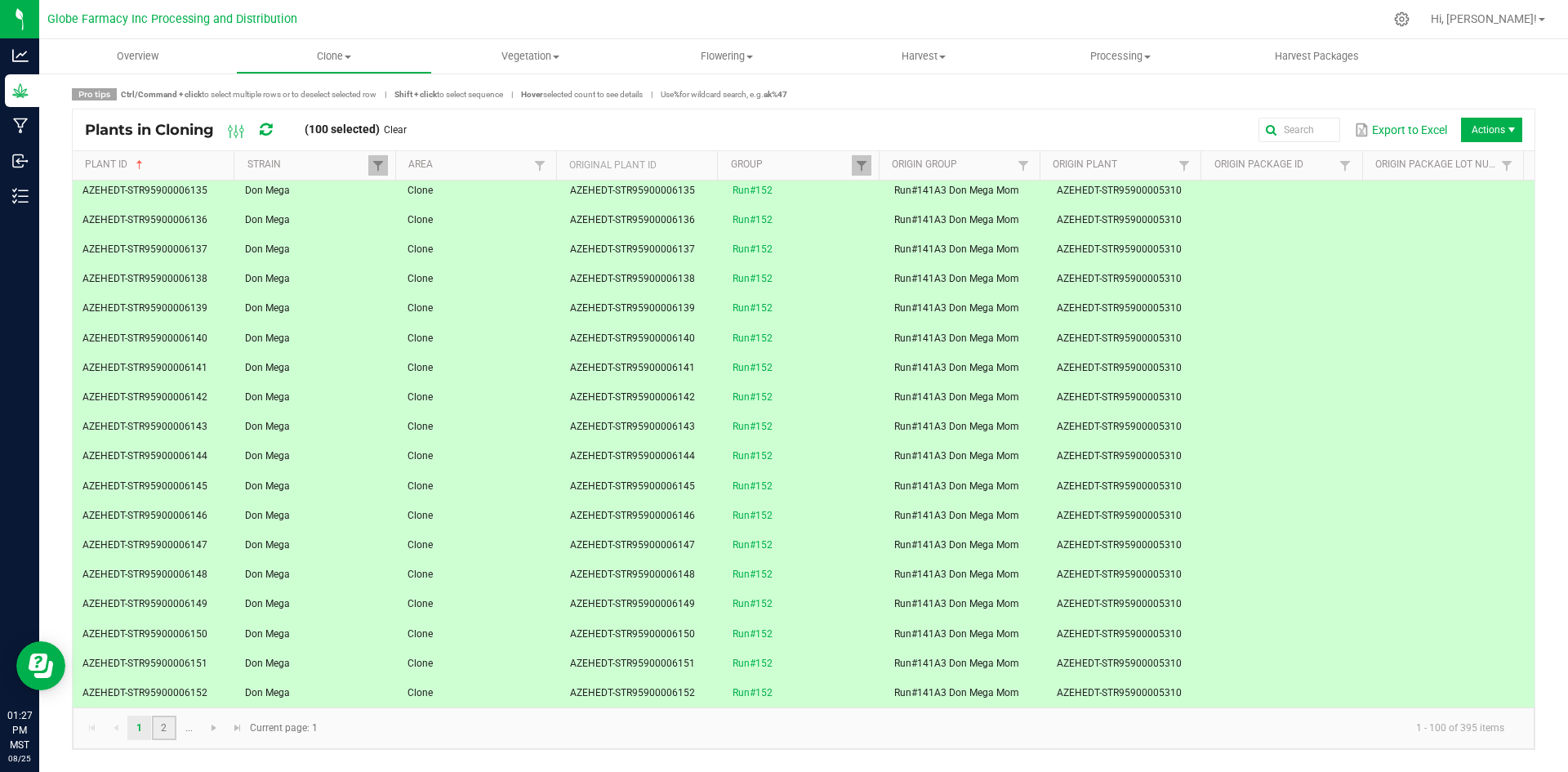
click at [157, 726] on link "2" at bounding box center [164, 728] width 24 height 25
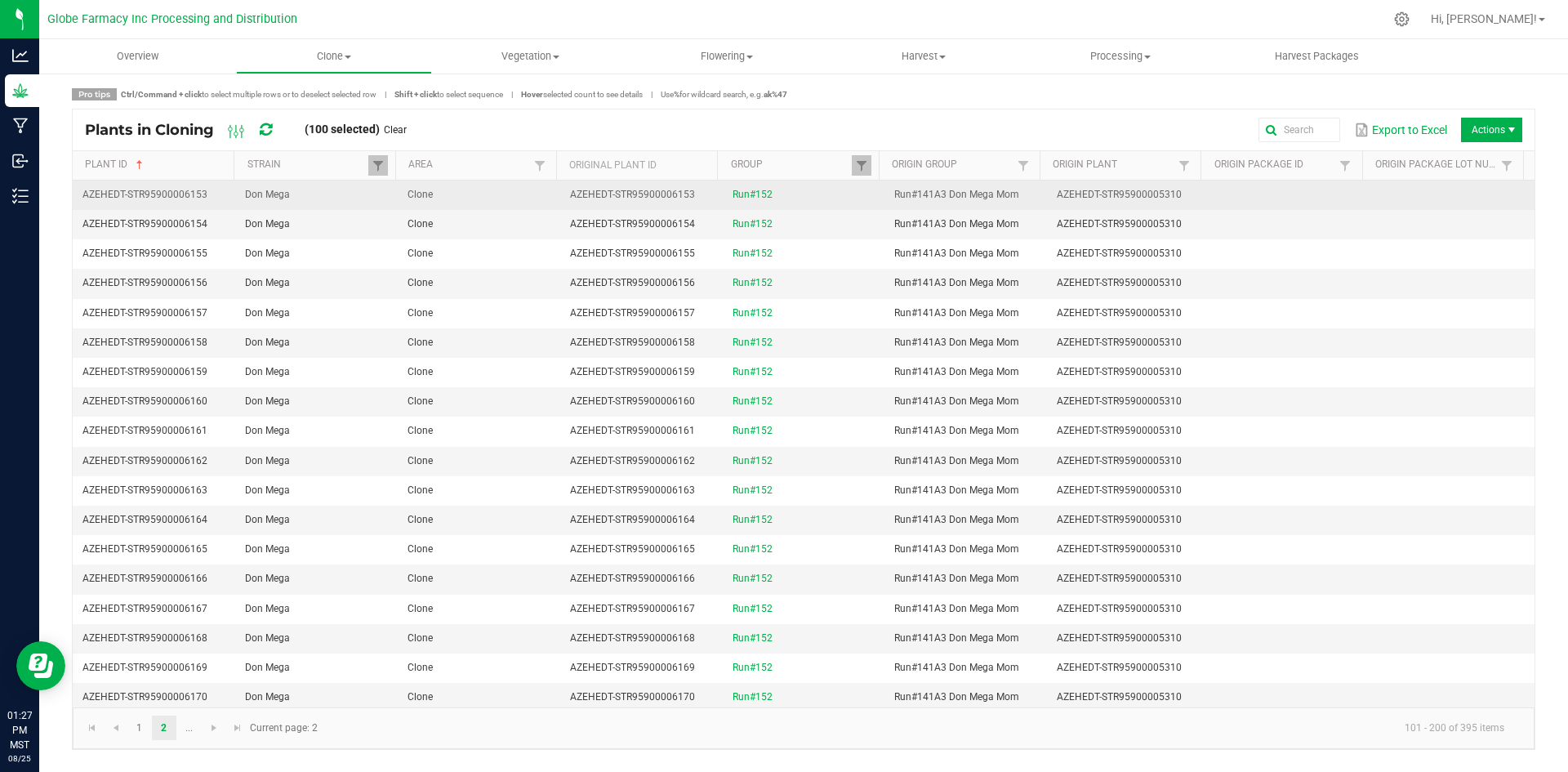
click at [534, 204] on td "Clone" at bounding box center [479, 195] width 162 height 29
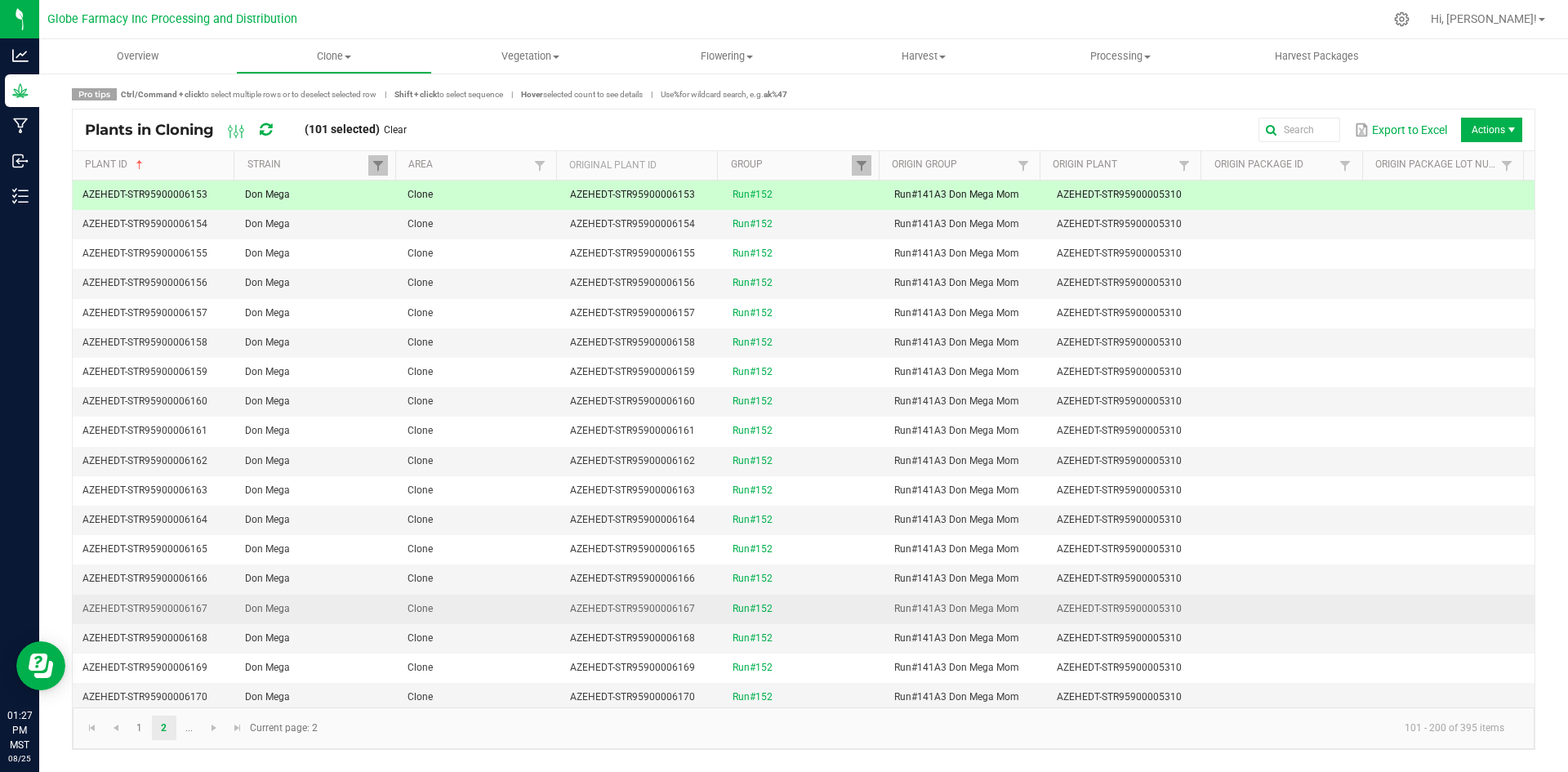
scroll to position [653, 0]
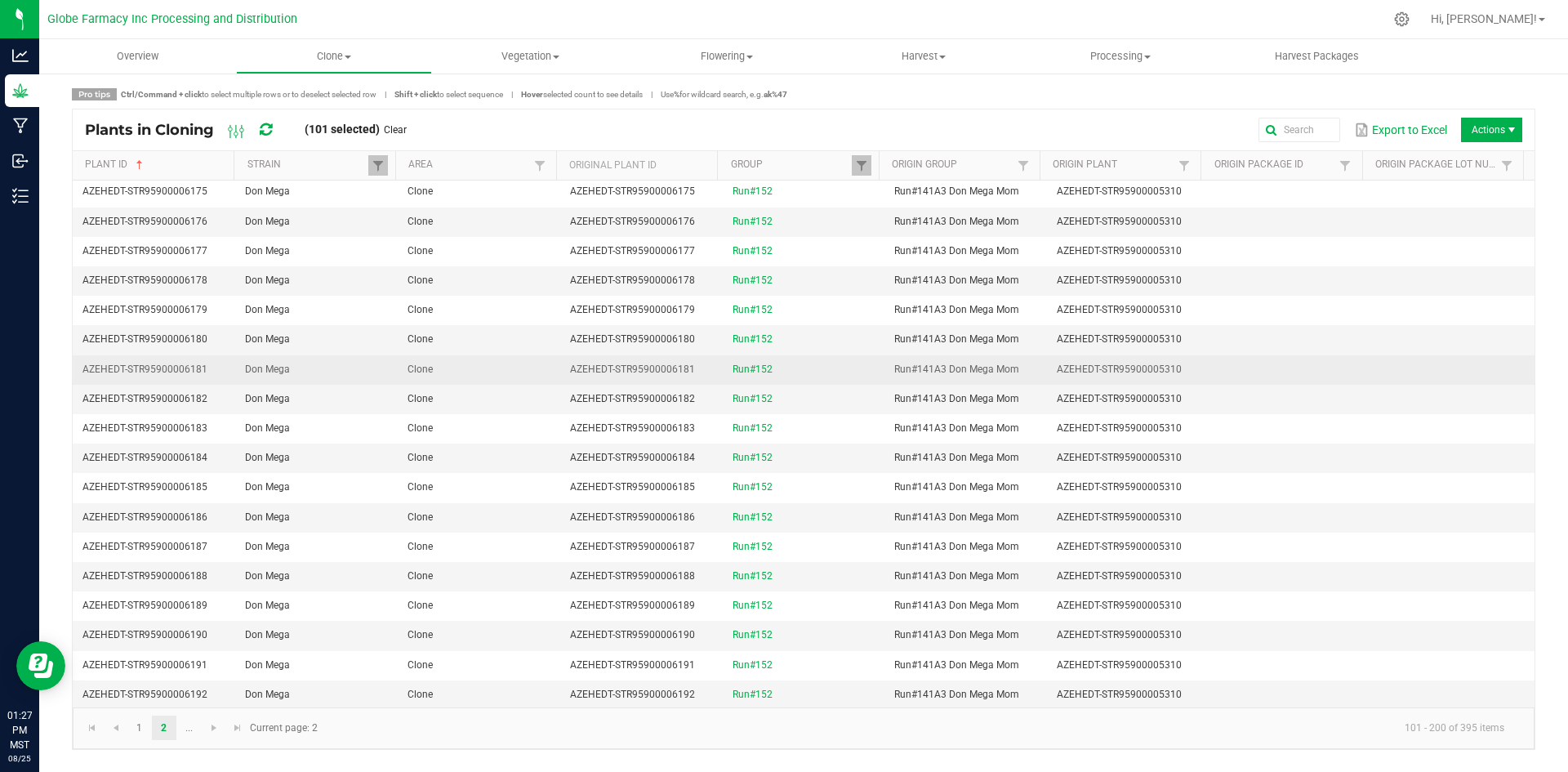
click at [466, 359] on td "Clone" at bounding box center [479, 370] width 162 height 29
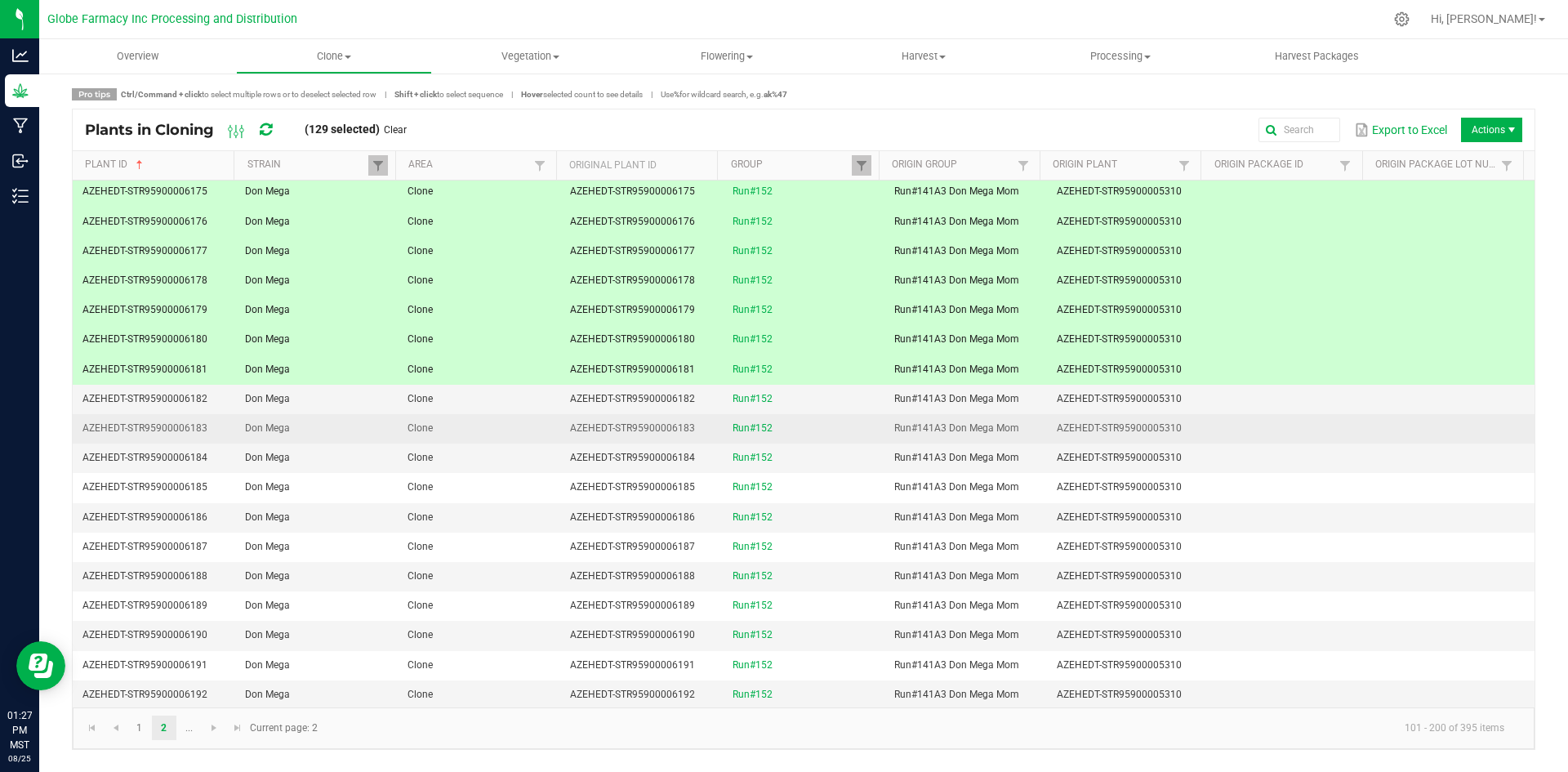
scroll to position [817, 0]
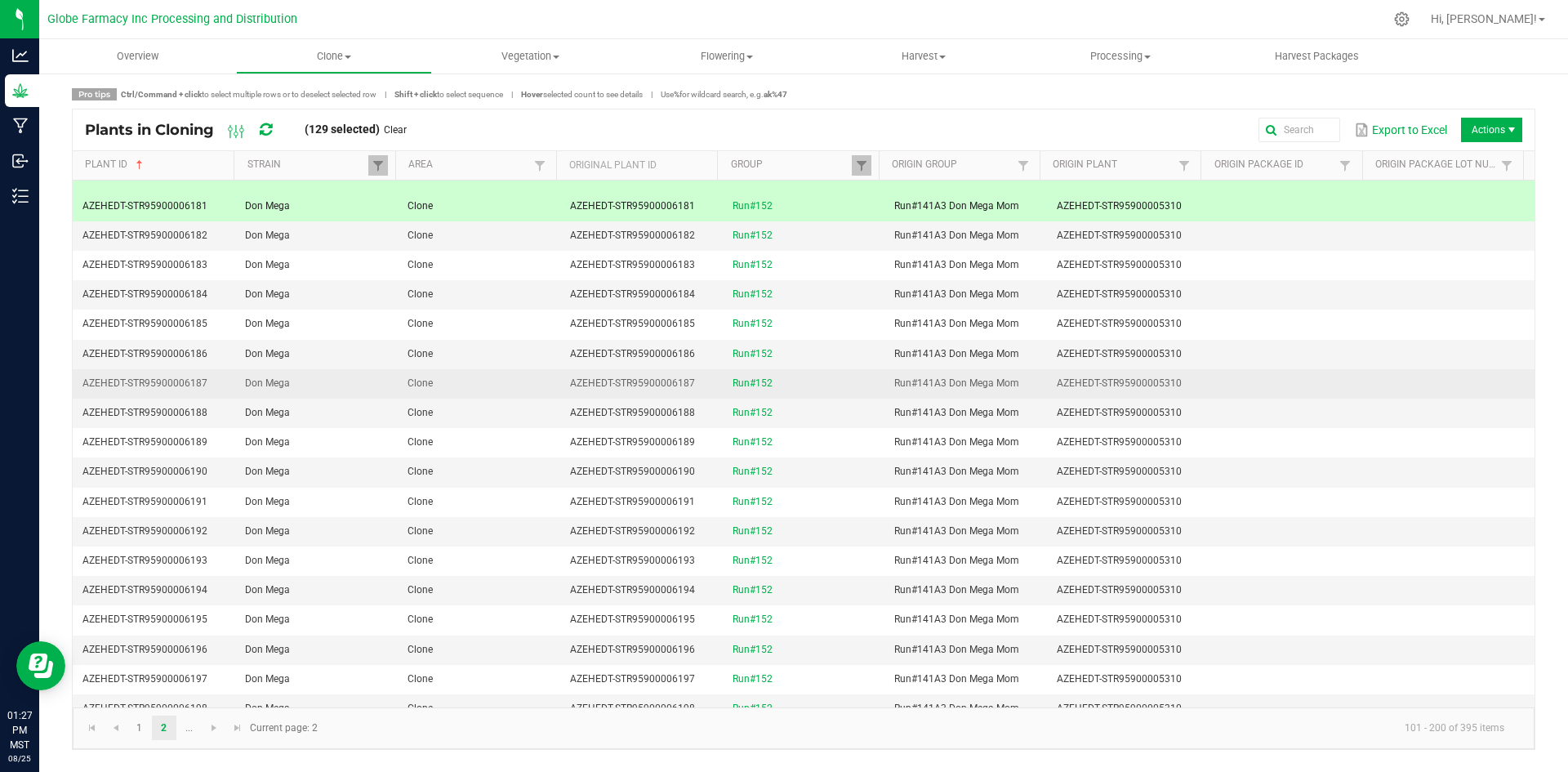
click at [477, 388] on td "Clone" at bounding box center [479, 384] width 162 height 29
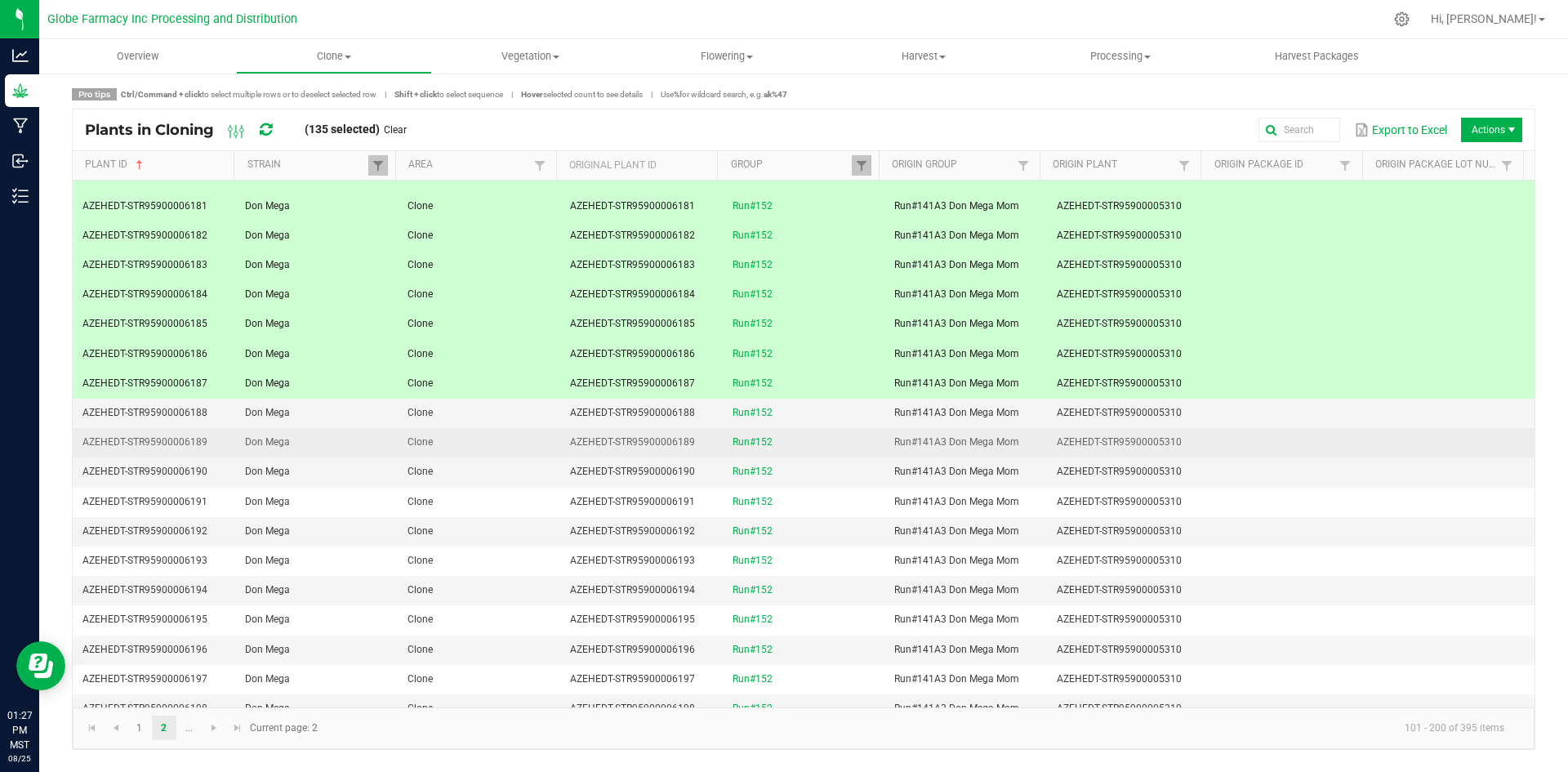
click at [477, 428] on td "Clone" at bounding box center [479, 443] width 162 height 29
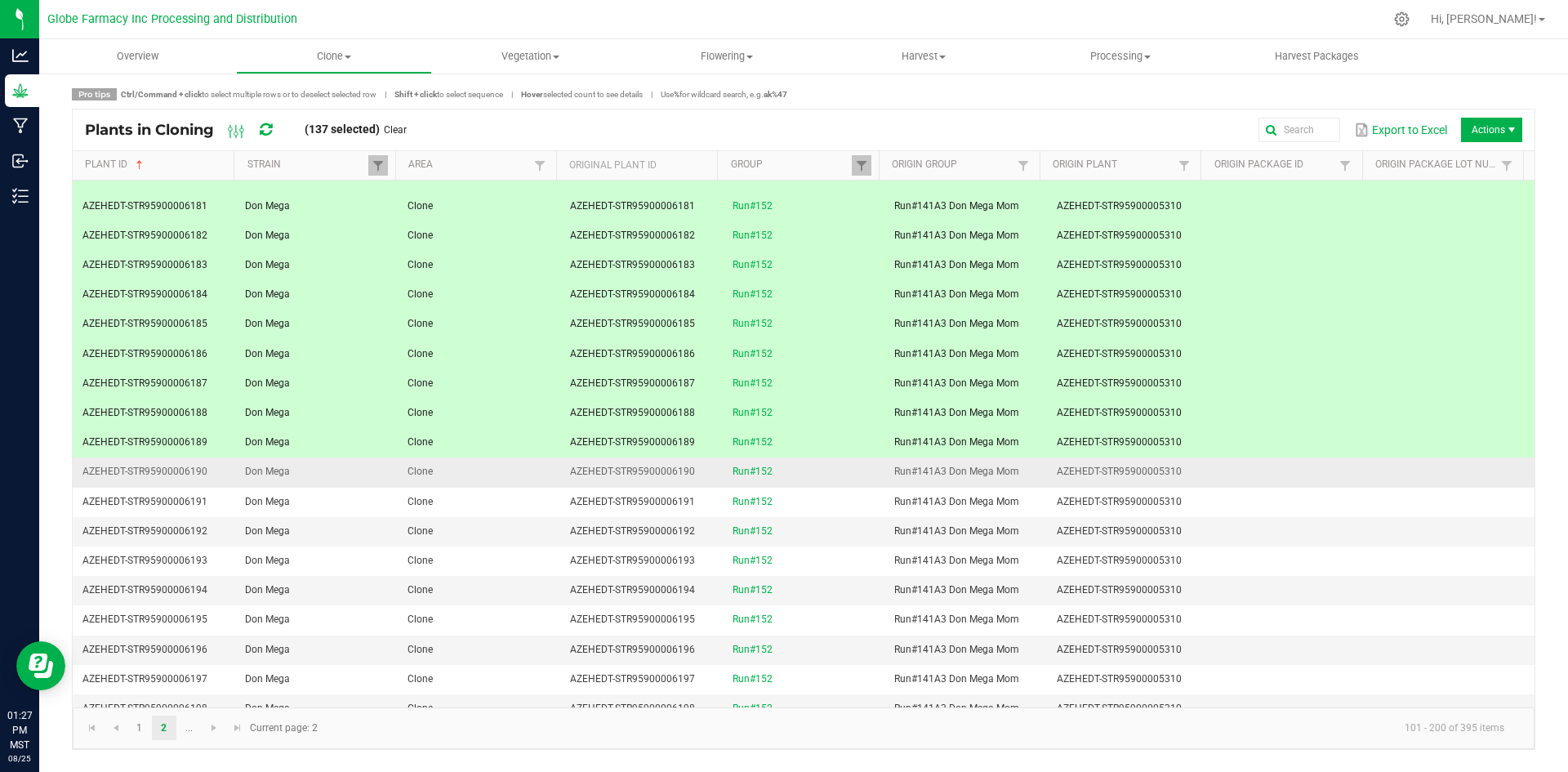
click at [480, 474] on td "Clone" at bounding box center [479, 472] width 162 height 29
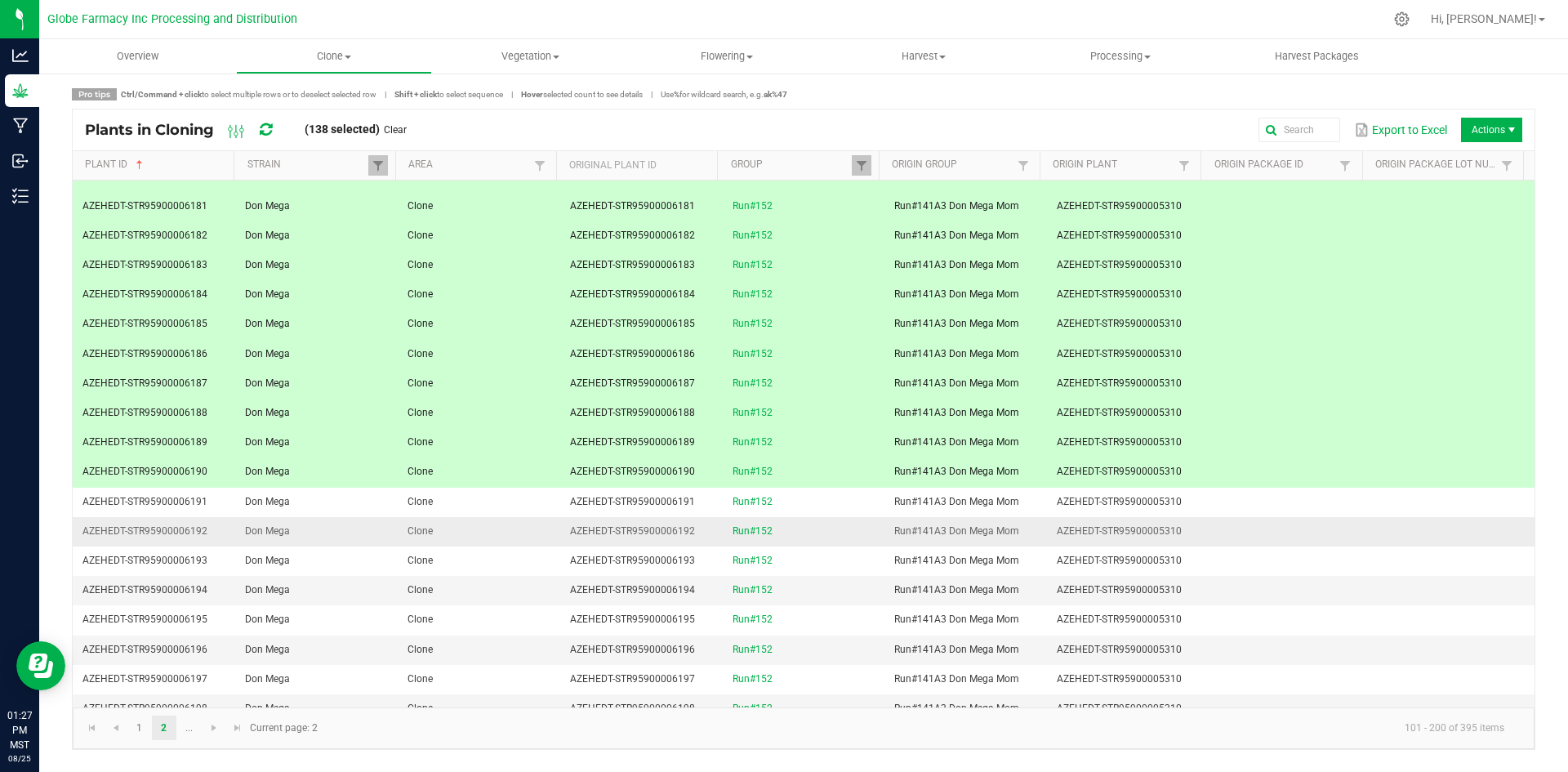
click at [494, 521] on td "Clone" at bounding box center [479, 532] width 162 height 29
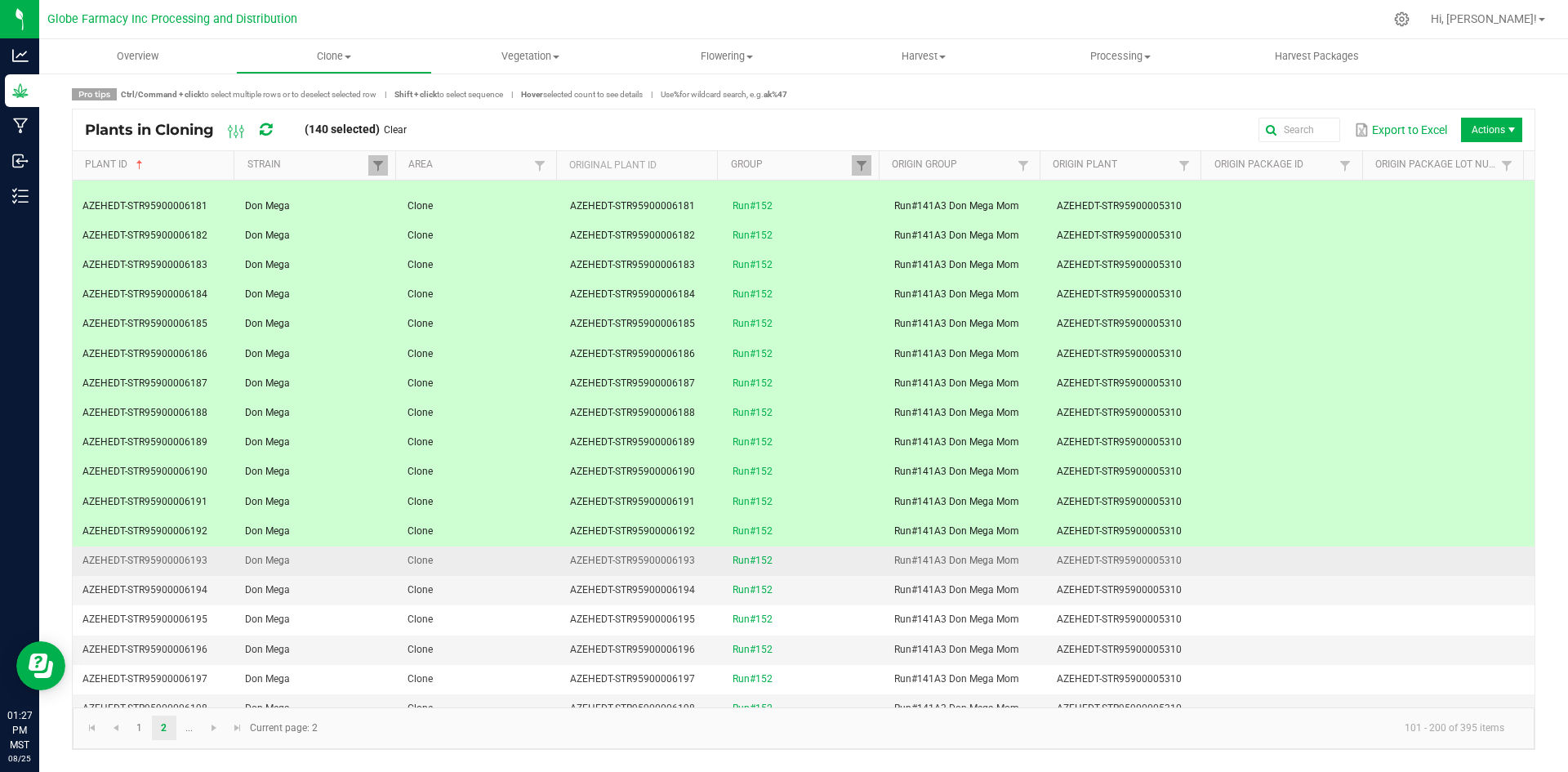
click at [487, 562] on td "Clone" at bounding box center [479, 561] width 162 height 29
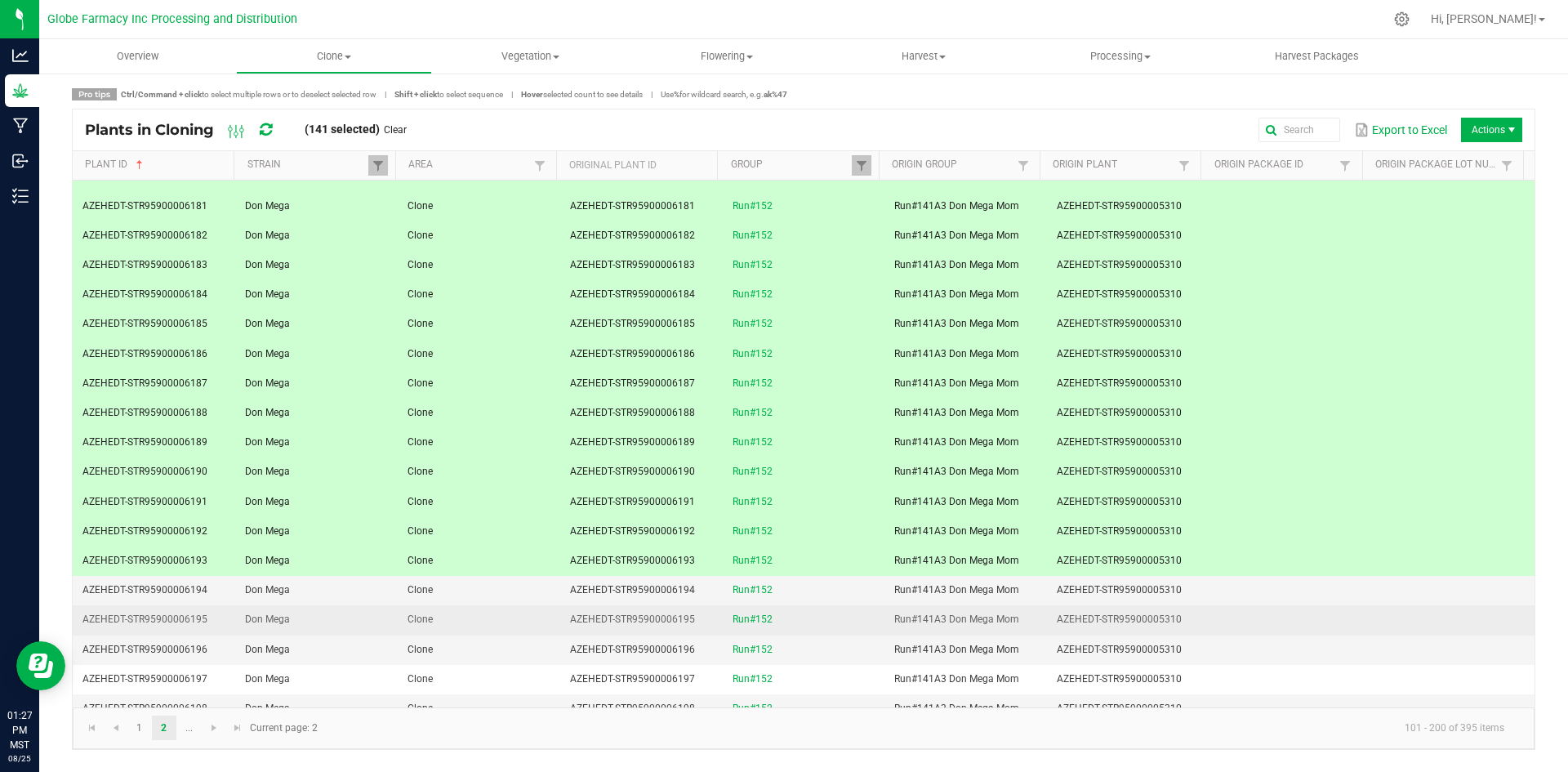
click at [480, 616] on td "Clone" at bounding box center [479, 620] width 162 height 29
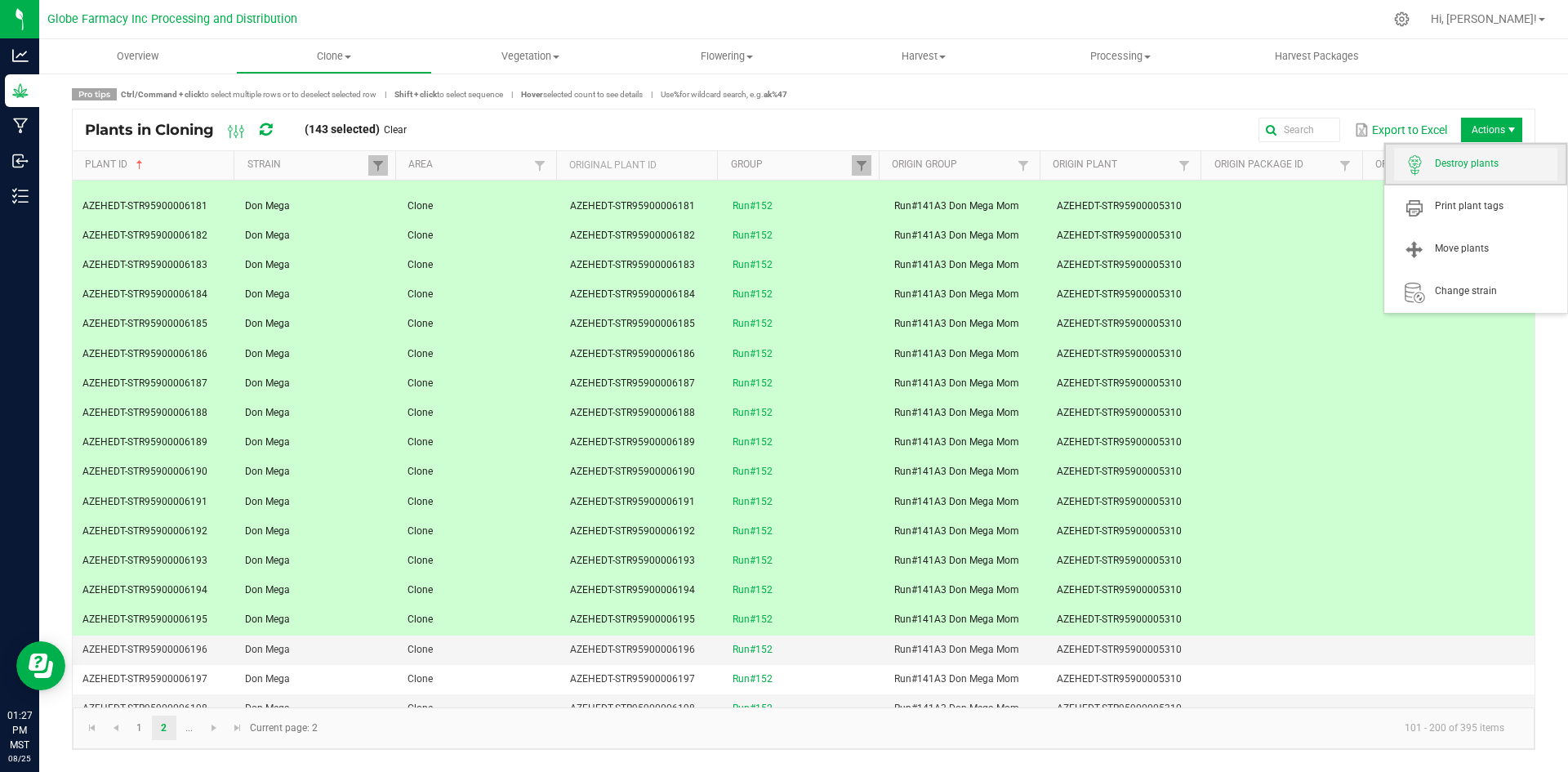
click at [1471, 168] on span "Destroy plants" at bounding box center [1495, 163] width 122 height 14
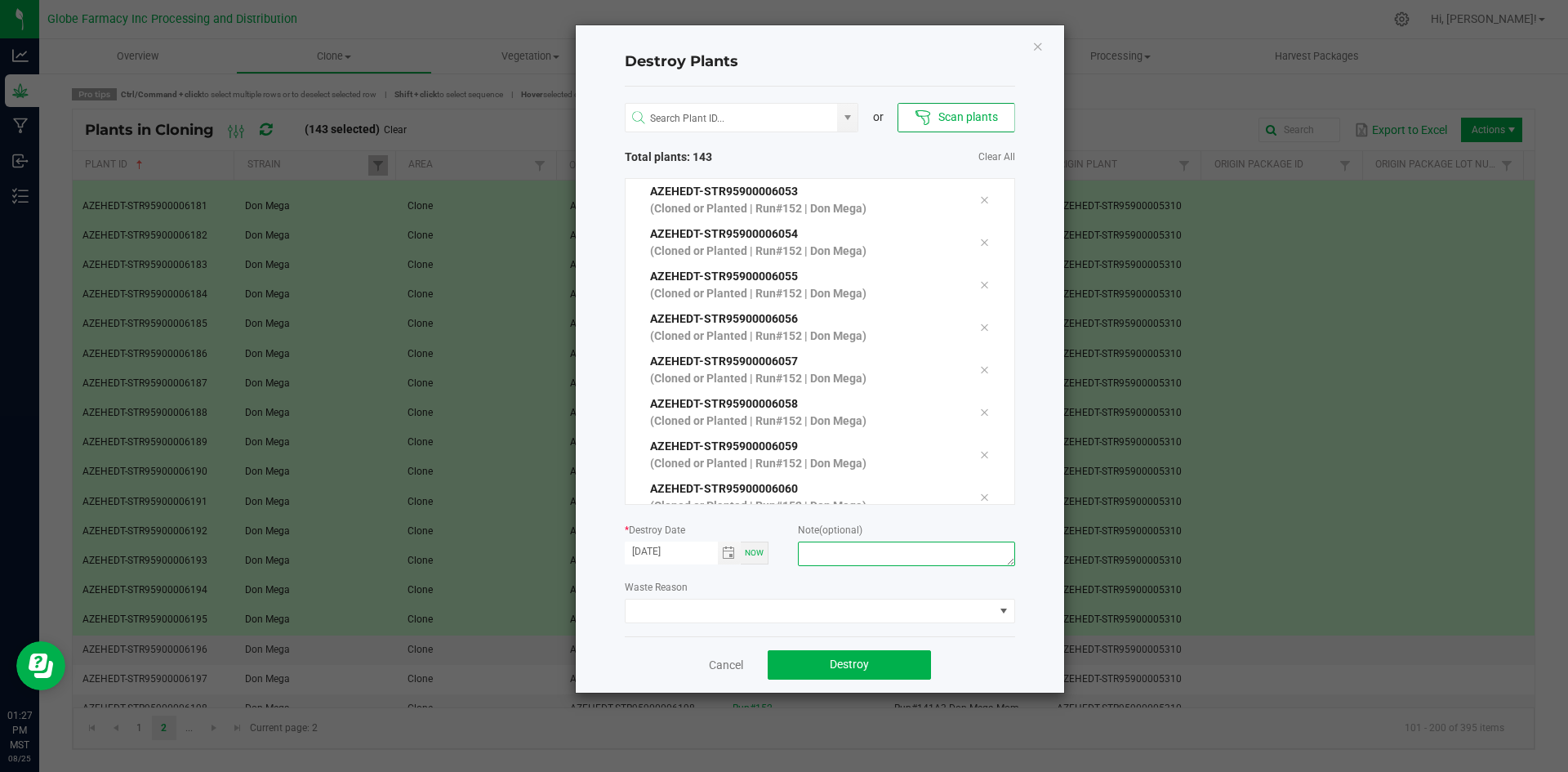
click at [923, 554] on textarea at bounding box center [906, 554] width 216 height 25
type textarea "overage coffee/trash"
click at [861, 663] on span "Destroy" at bounding box center [849, 663] width 39 height 13
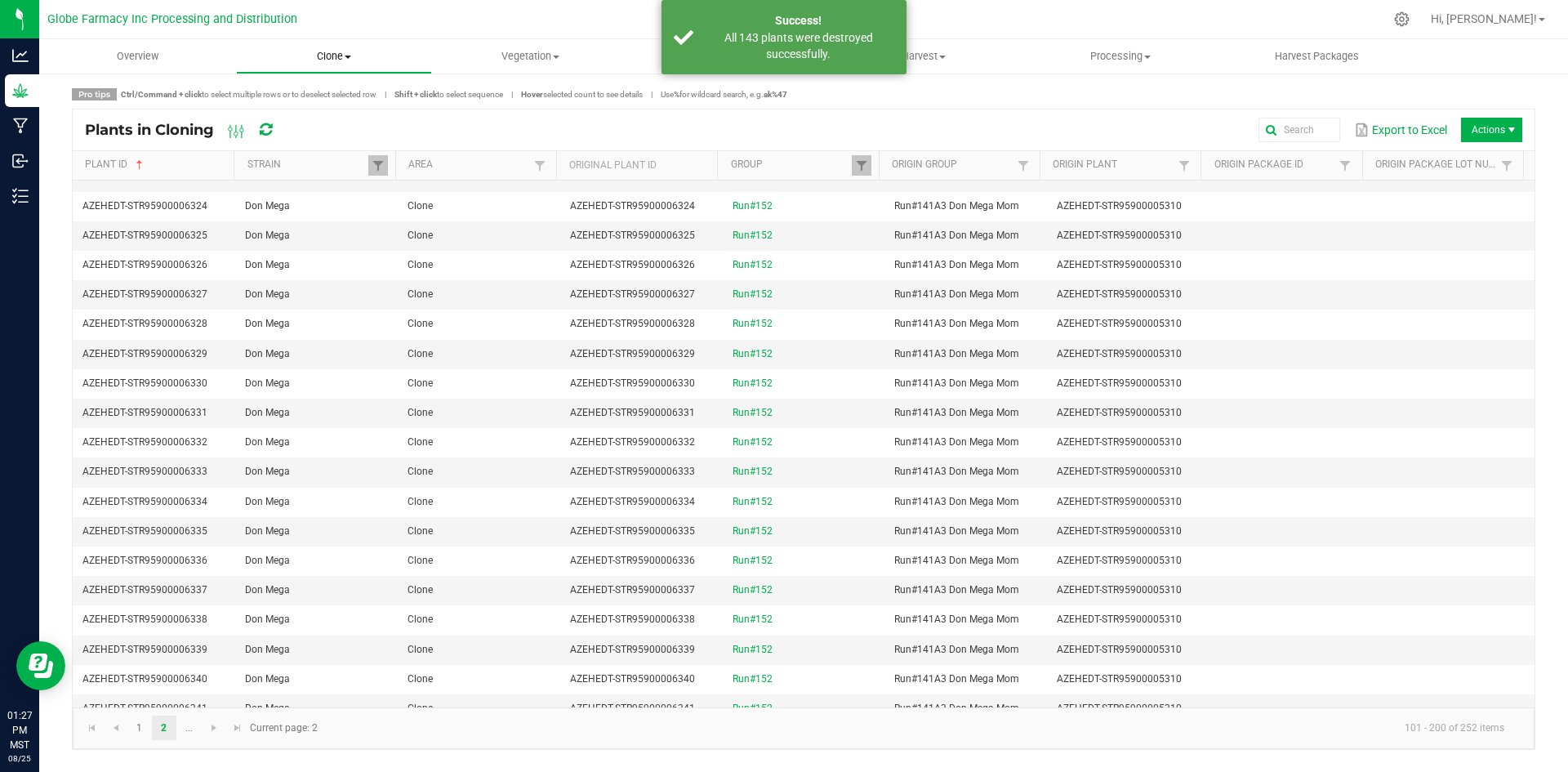
click at [315, 60] on span "Clone" at bounding box center [334, 56] width 195 height 15
click at [311, 115] on span "Cloning groups" at bounding box center [297, 118] width 123 height 14
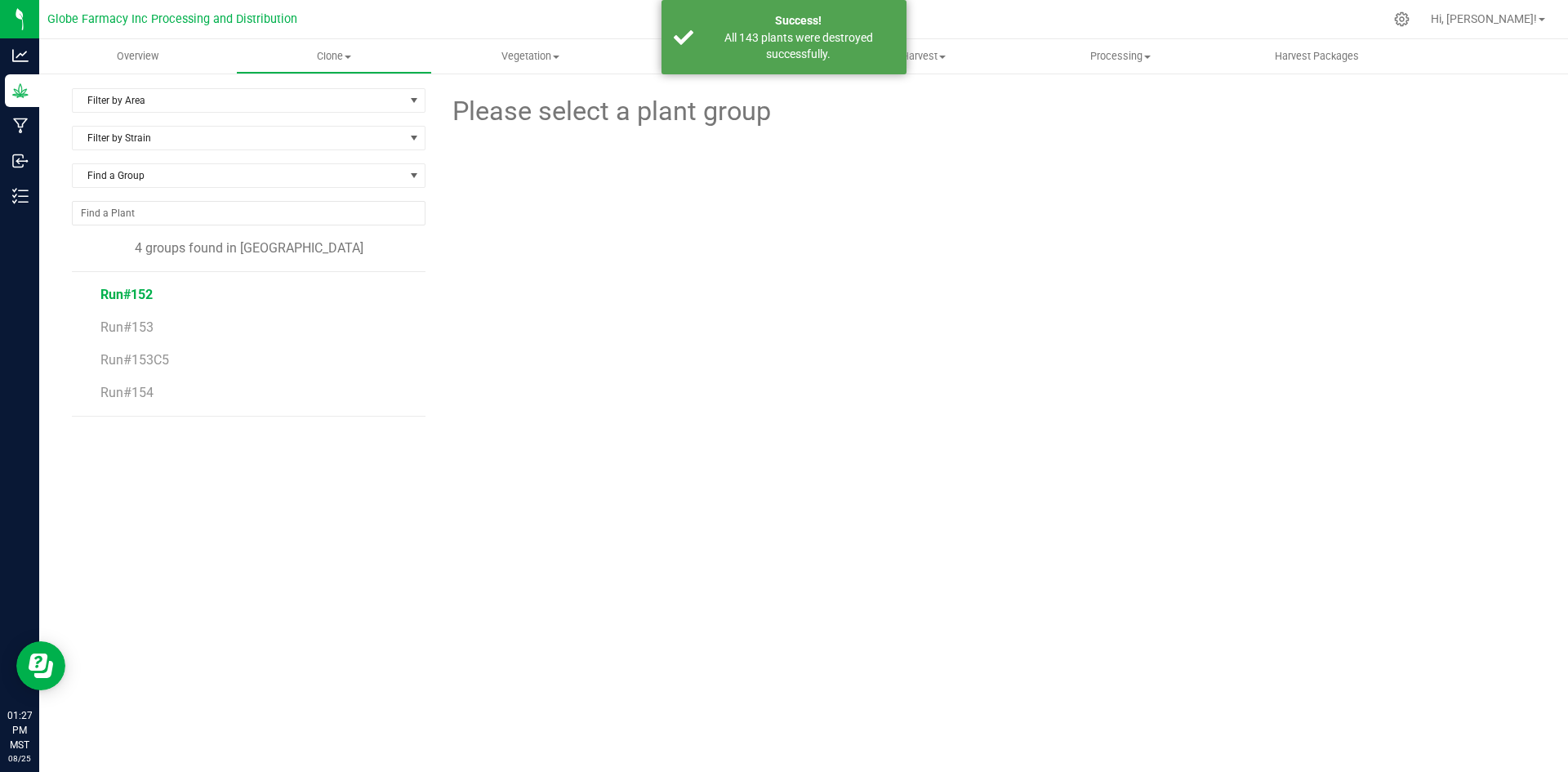
click at [140, 297] on span "Run#152" at bounding box center [126, 294] width 52 height 15
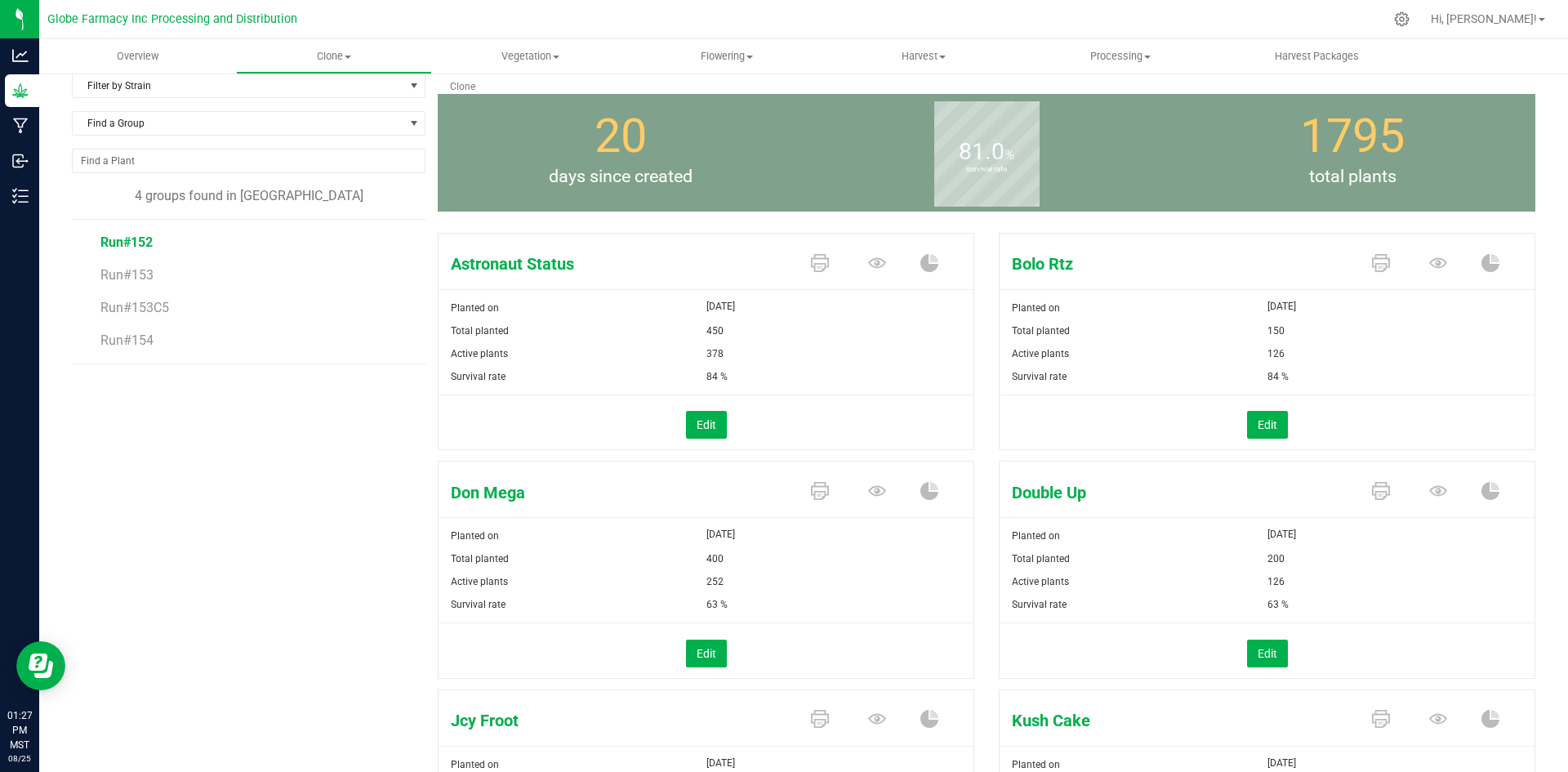
scroll to position [82, 0]
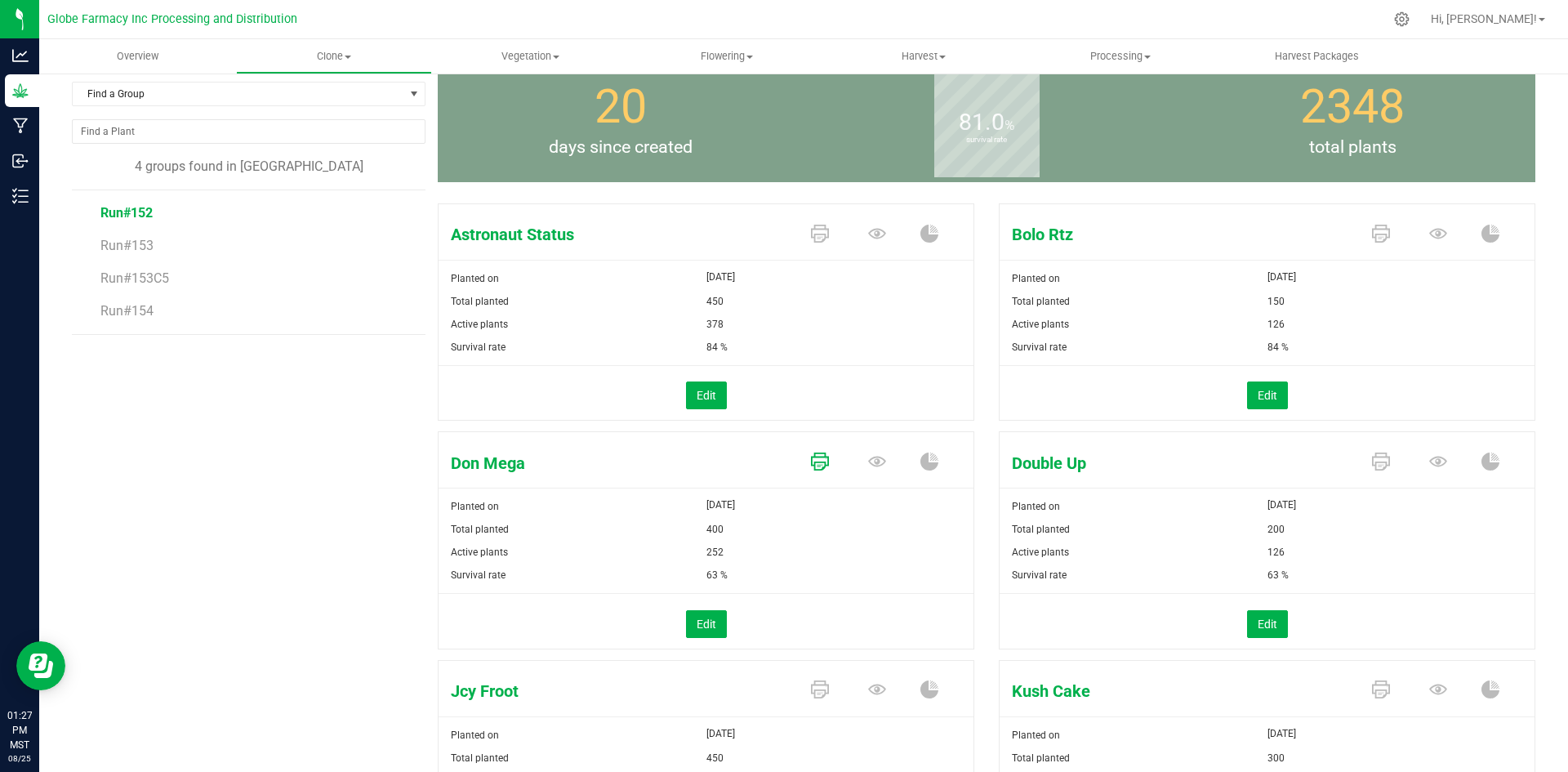
click at [811, 243] on icon at bounding box center [819, 233] width 18 height 18
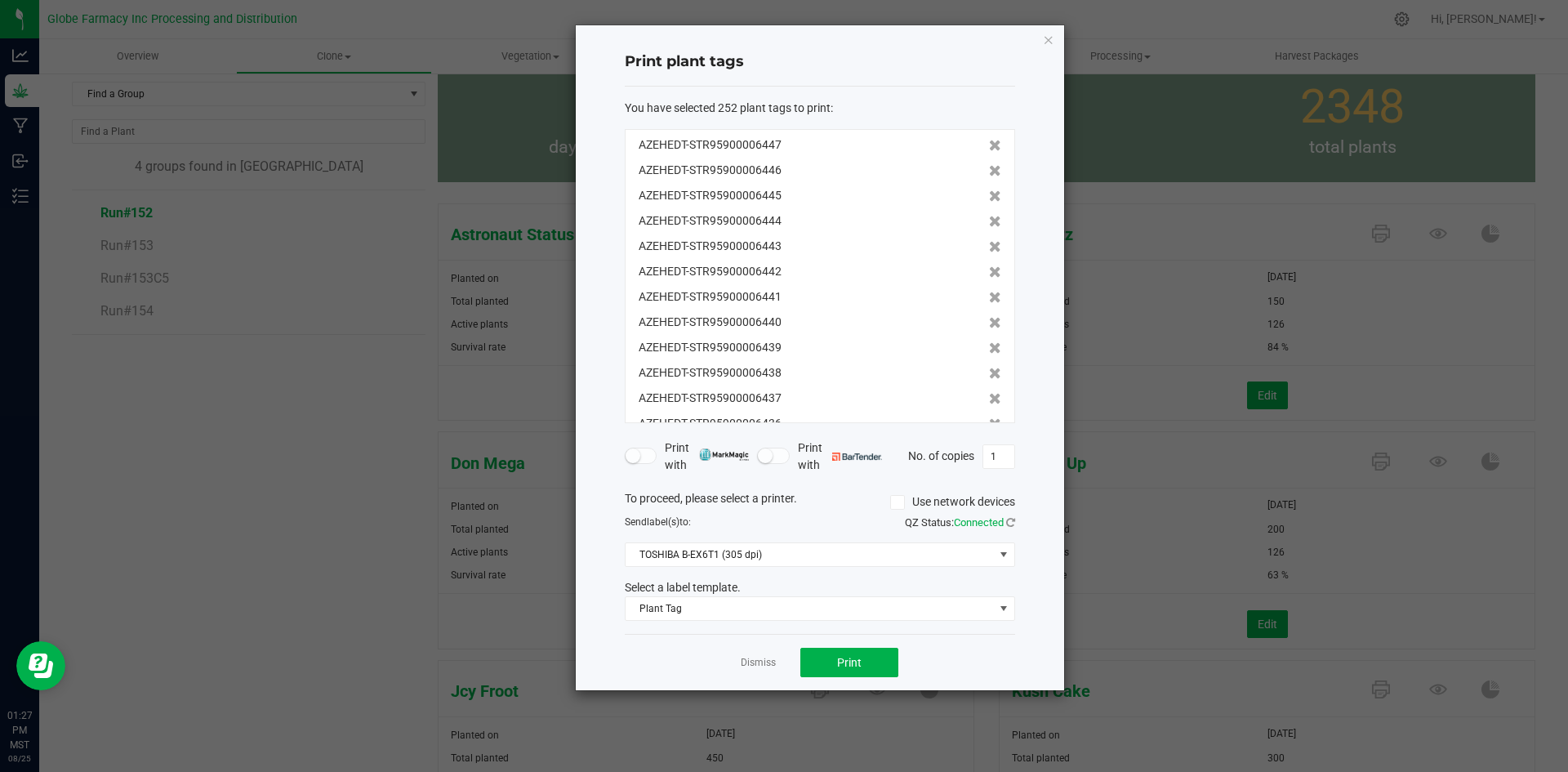
click at [865, 634] on div "You have selected 252 plant tags to print : AZEHEDT-STR95900006447 AZEHEDT-STR9…" at bounding box center [819, 360] width 391 height 548
click at [841, 663] on span "Print" at bounding box center [849, 662] width 25 height 13
click at [741, 663] on link "Dismiss" at bounding box center [758, 663] width 35 height 14
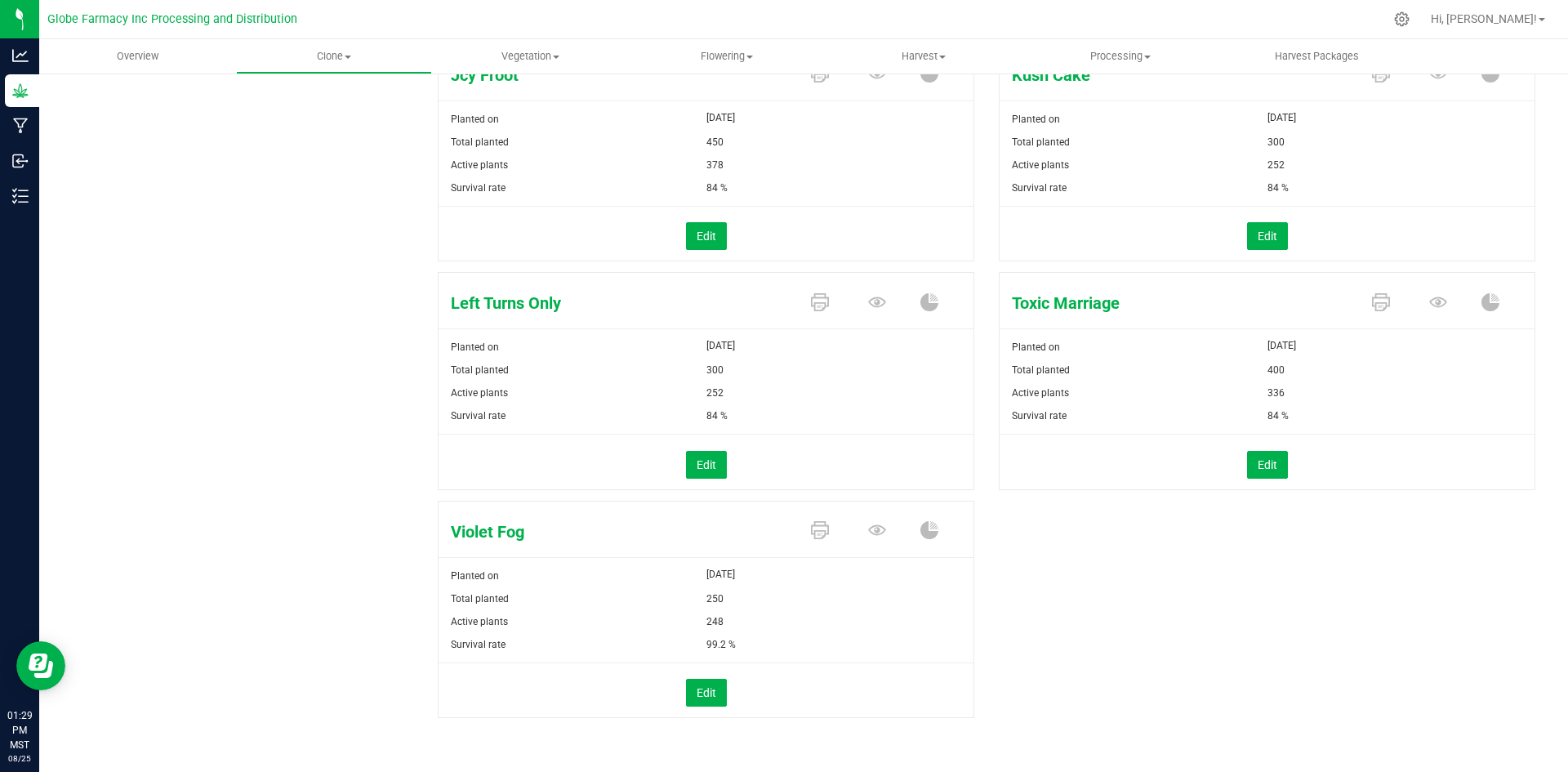
scroll to position [698, 0]
click at [868, 533] on icon at bounding box center [877, 529] width 18 height 18
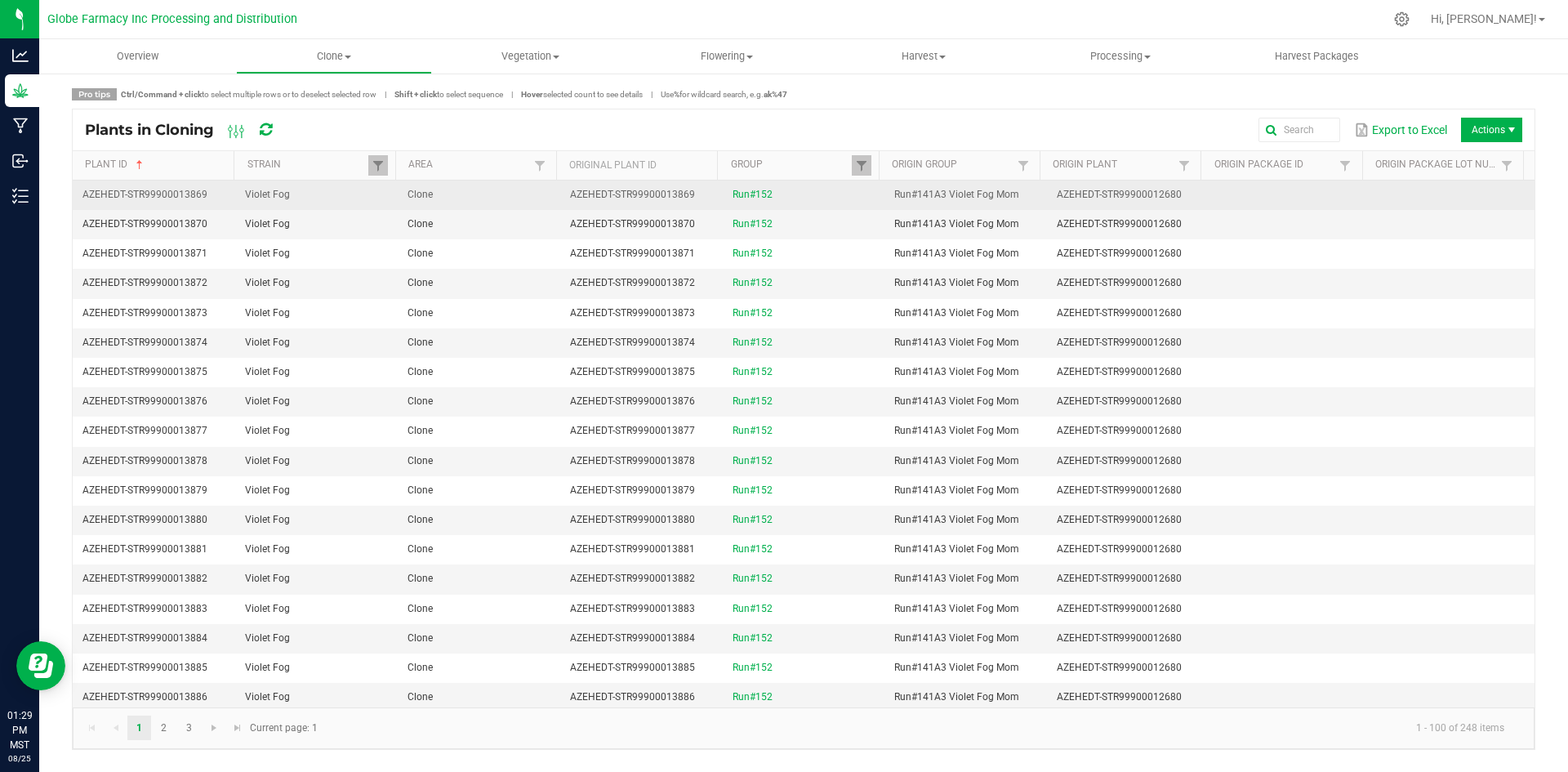
click at [505, 193] on td "Clone" at bounding box center [479, 195] width 162 height 29
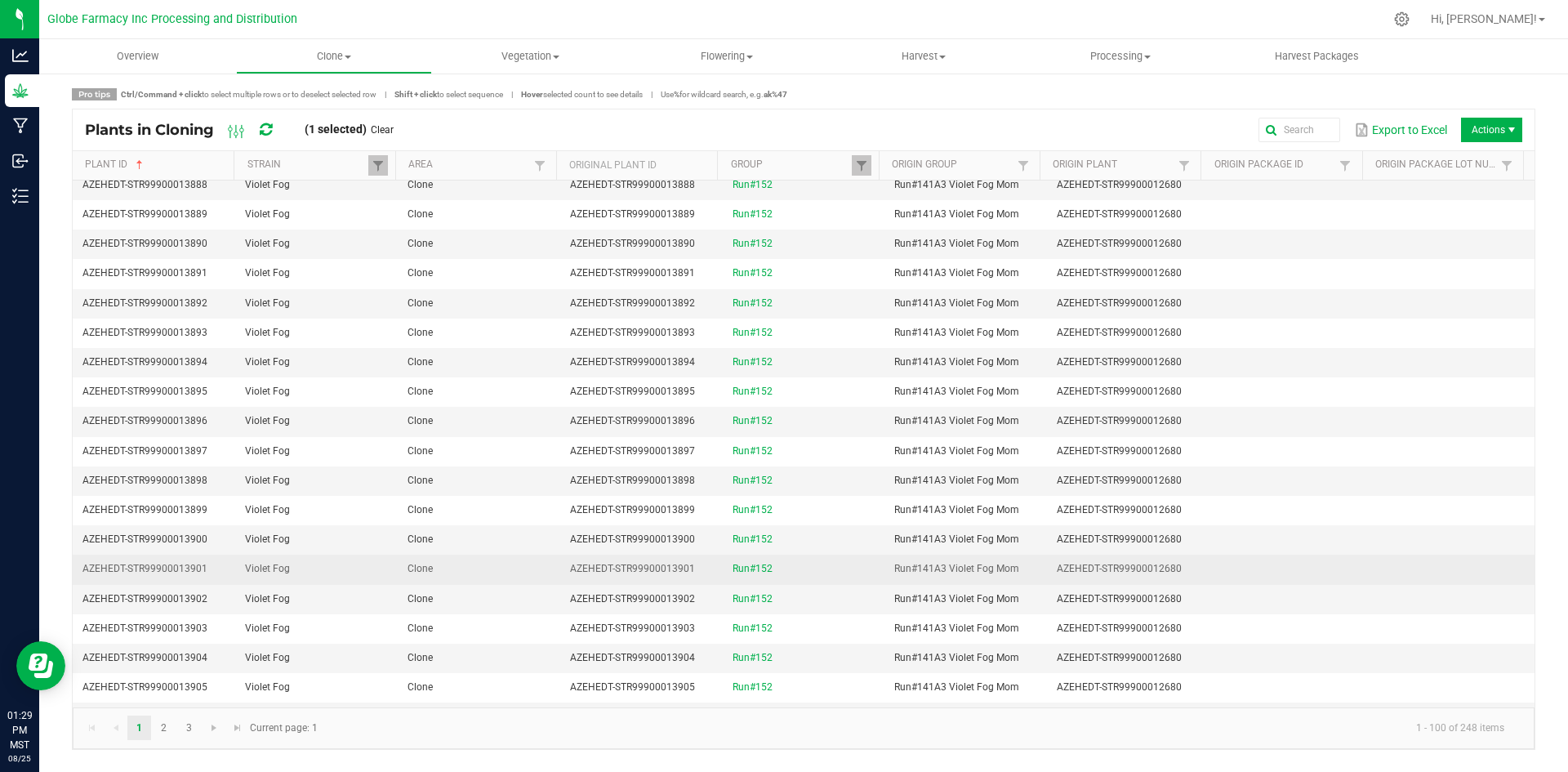
click at [526, 565] on td "Clone" at bounding box center [479, 569] width 162 height 29
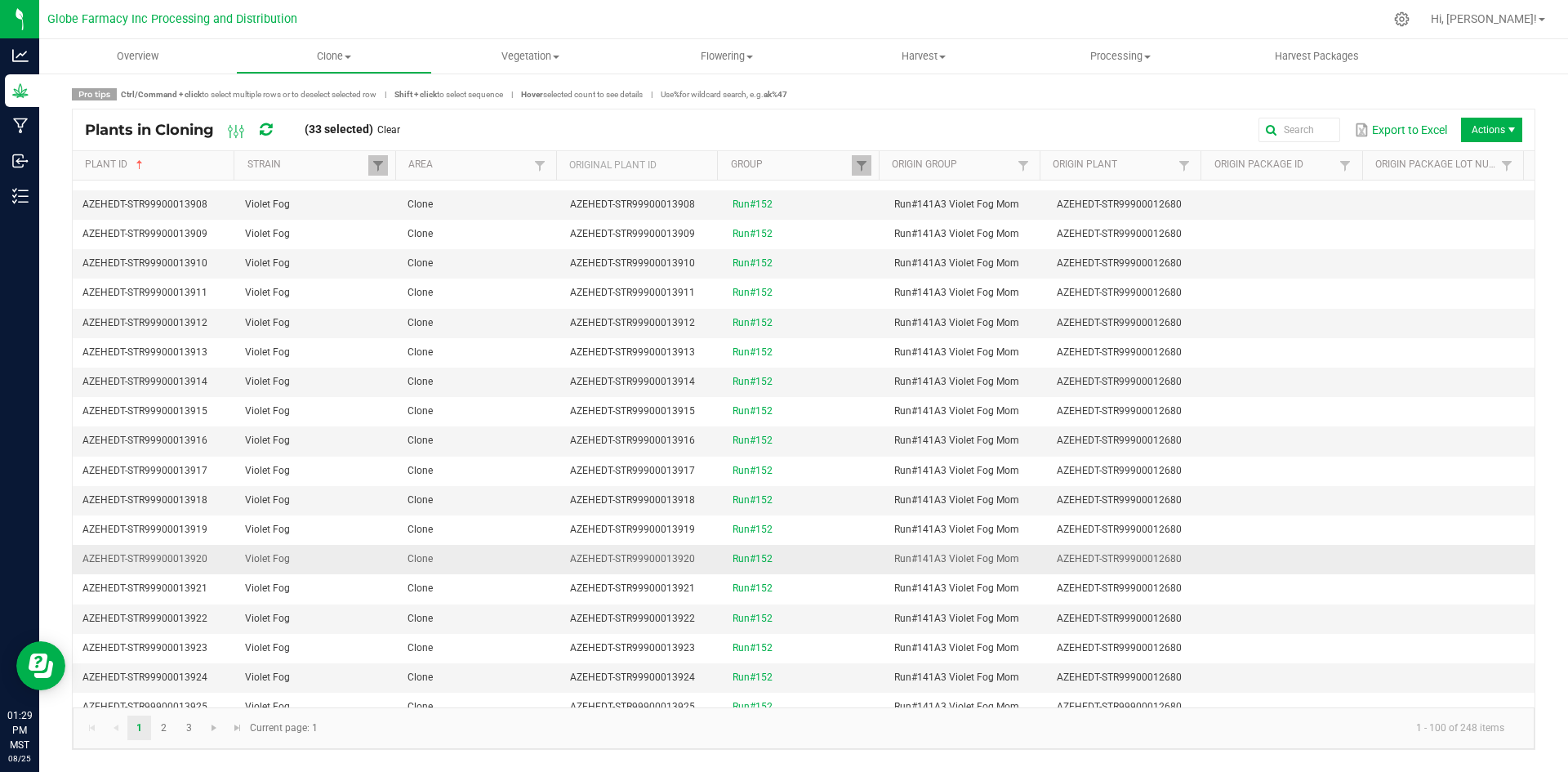
click at [526, 563] on td "Clone" at bounding box center [479, 559] width 162 height 29
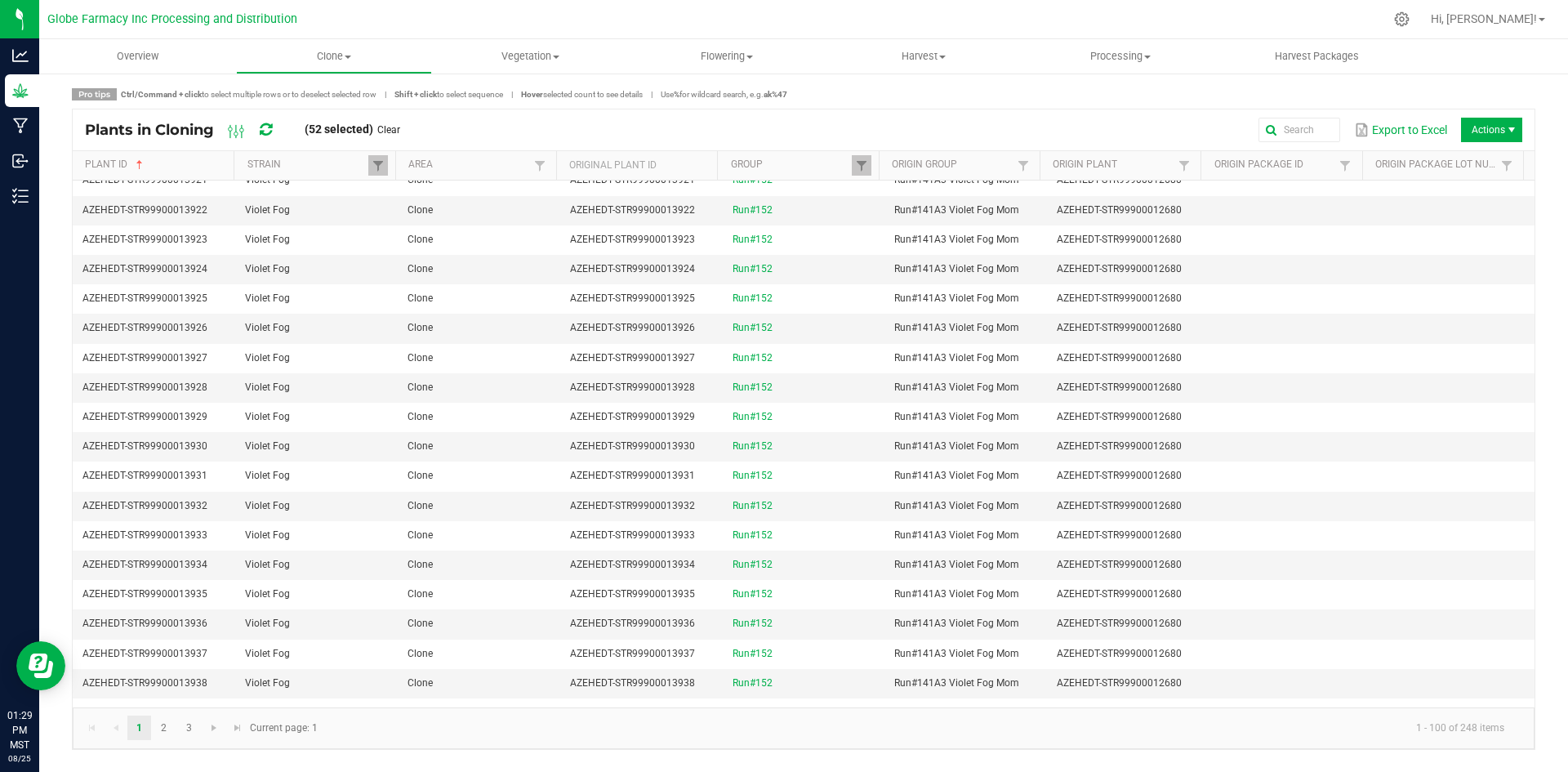
click at [526, 563] on td "Clone" at bounding box center [479, 565] width 162 height 29
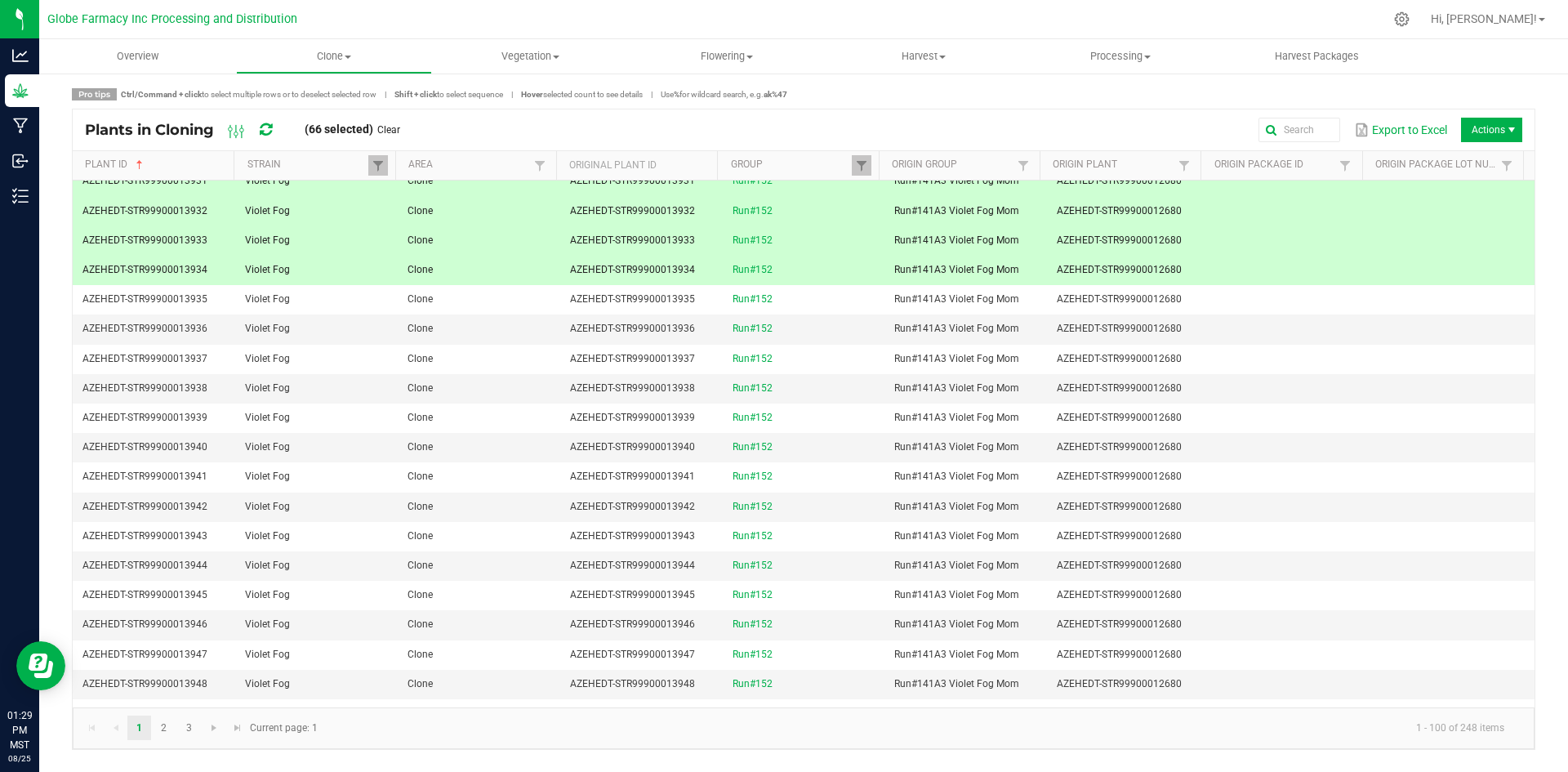
scroll to position [1879, 0]
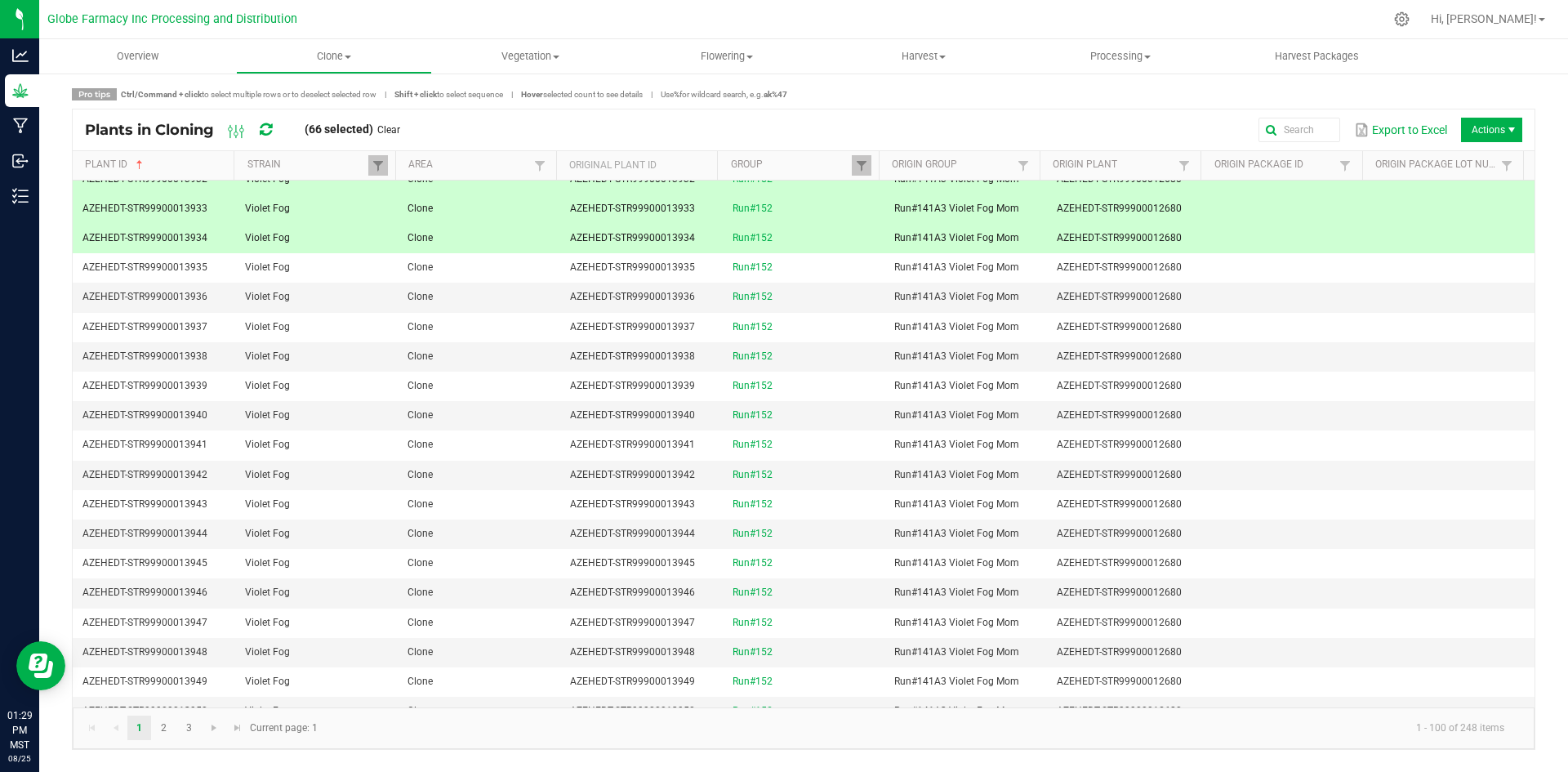
click at [526, 563] on td "Clone" at bounding box center [479, 563] width 162 height 29
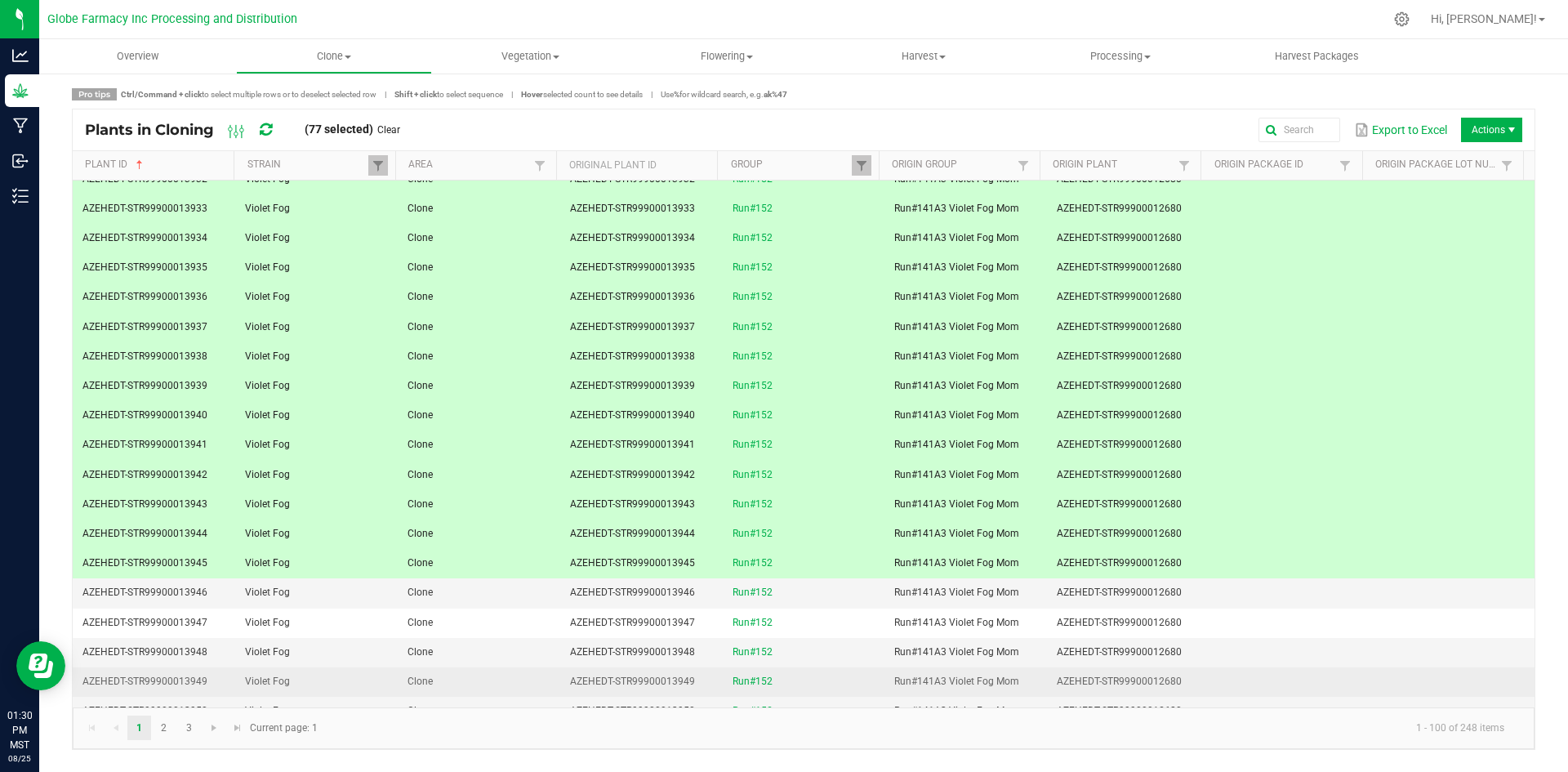
click at [494, 672] on td "Clone" at bounding box center [479, 682] width 162 height 29
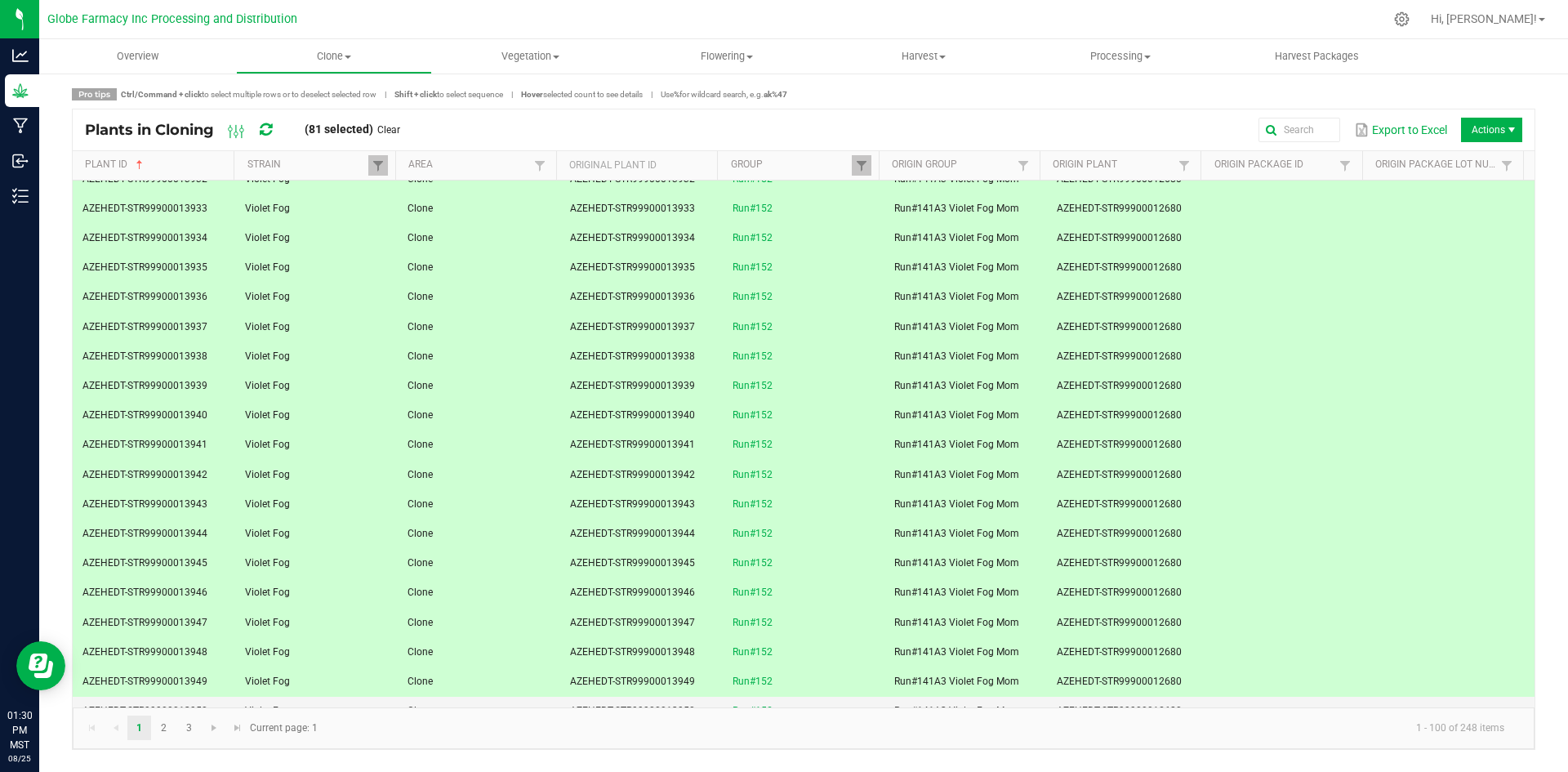
click at [491, 639] on td "Clone" at bounding box center [479, 652] width 162 height 29
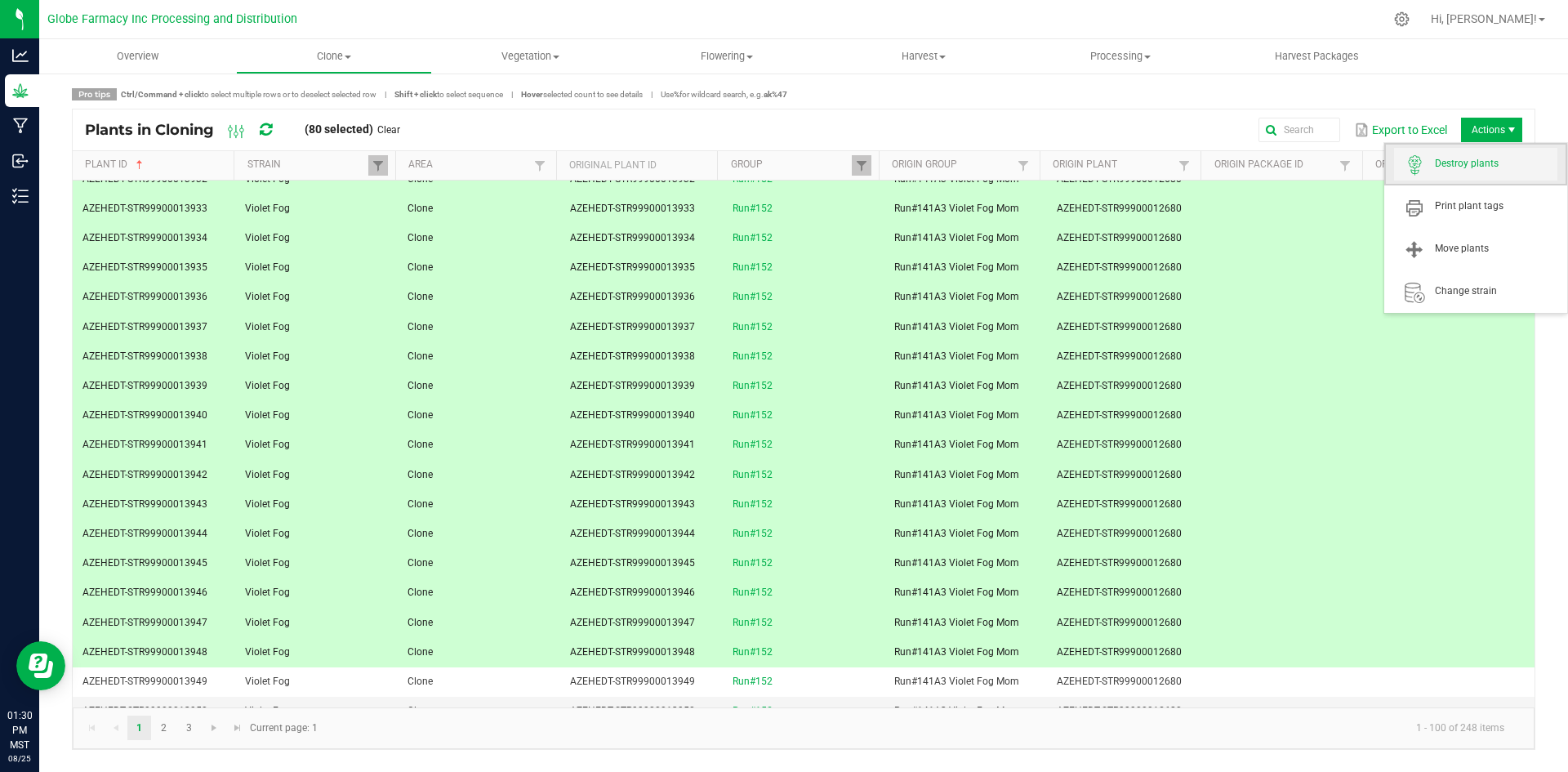
click at [1466, 167] on span "Destroy plants" at bounding box center [1495, 163] width 122 height 14
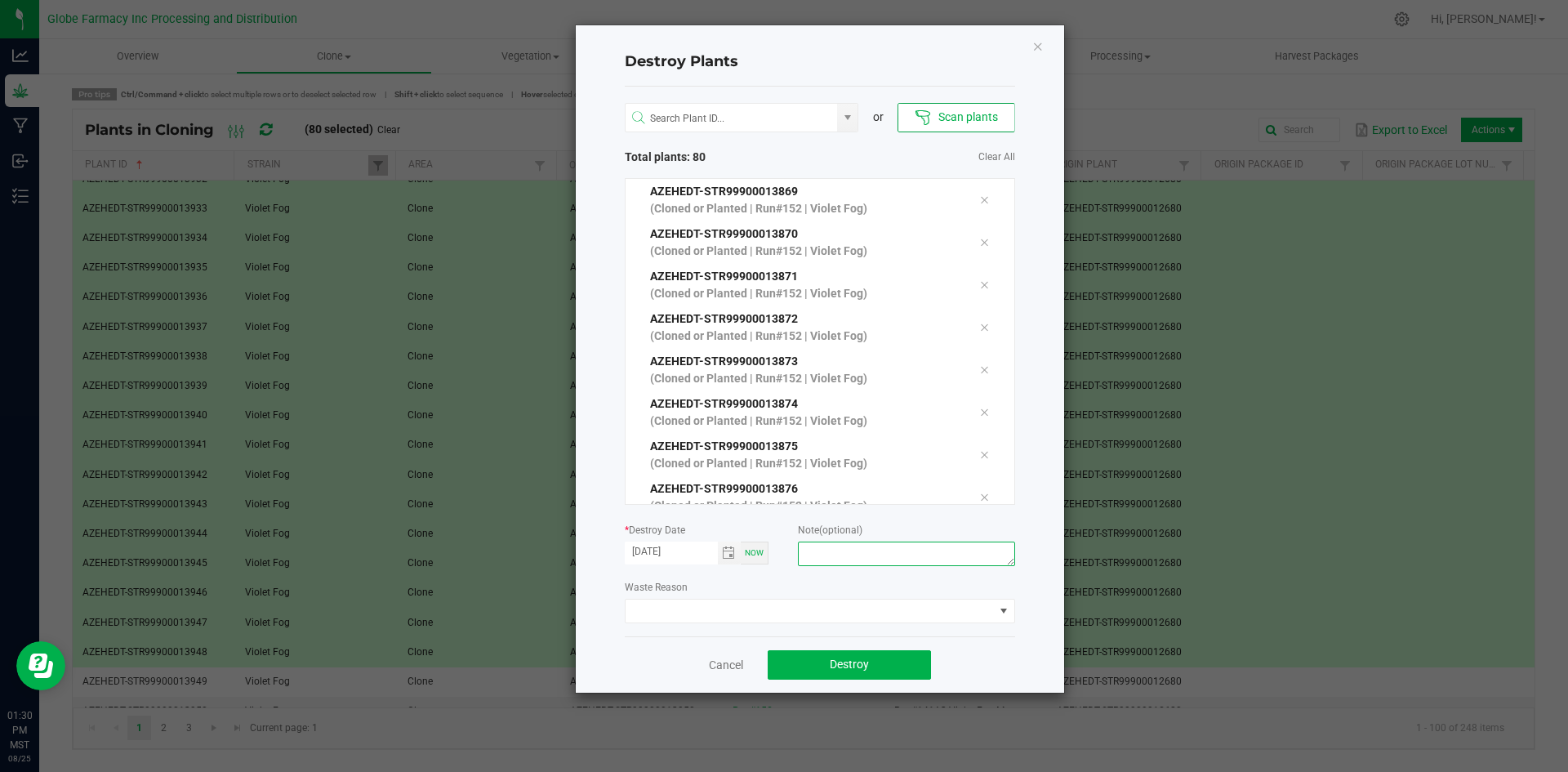
click at [858, 557] on textarea at bounding box center [906, 554] width 216 height 25
type textarea "overage coffee/trash"
click at [875, 662] on button "Destroy" at bounding box center [849, 665] width 163 height 29
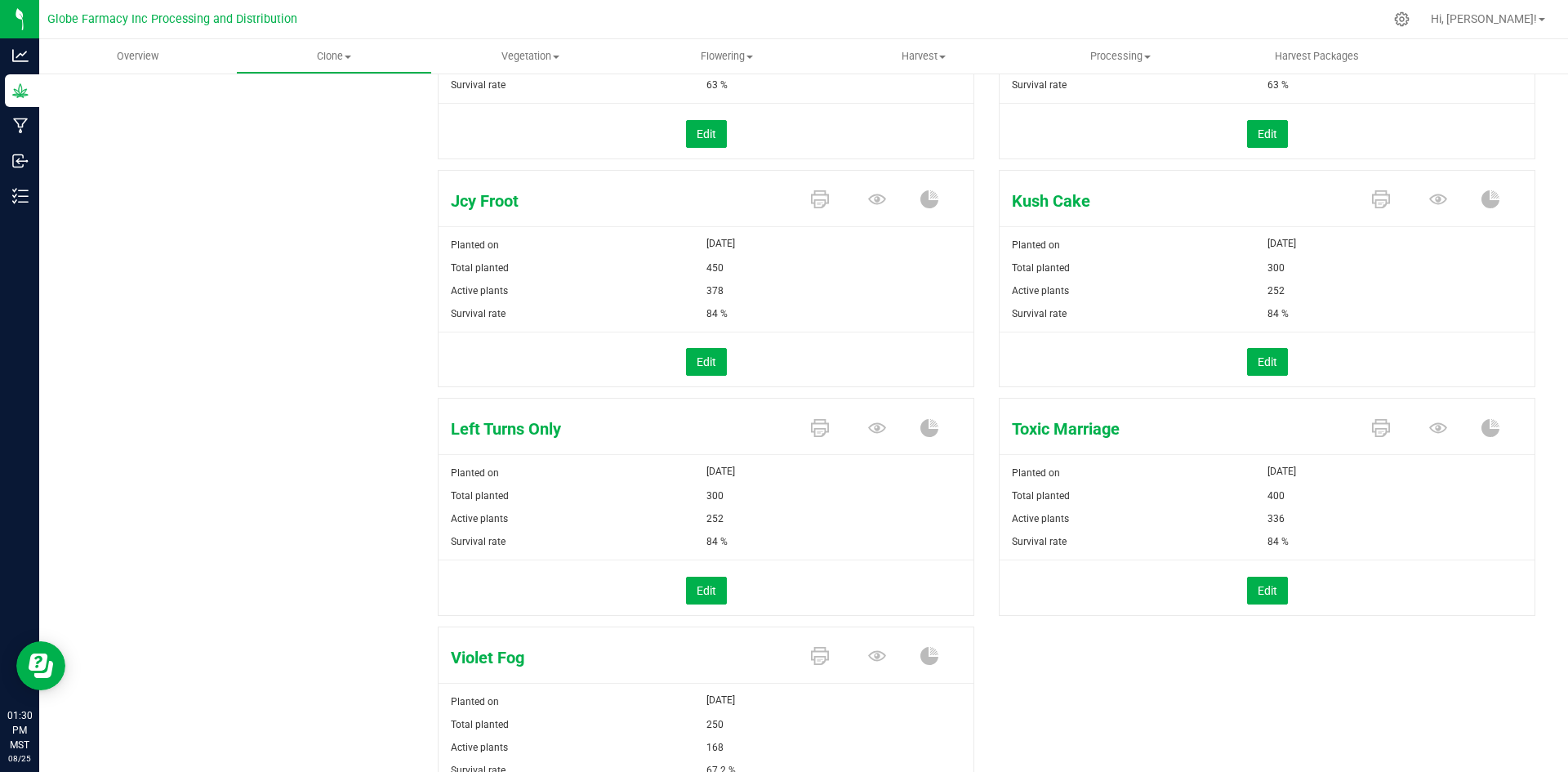
scroll to position [698, 0]
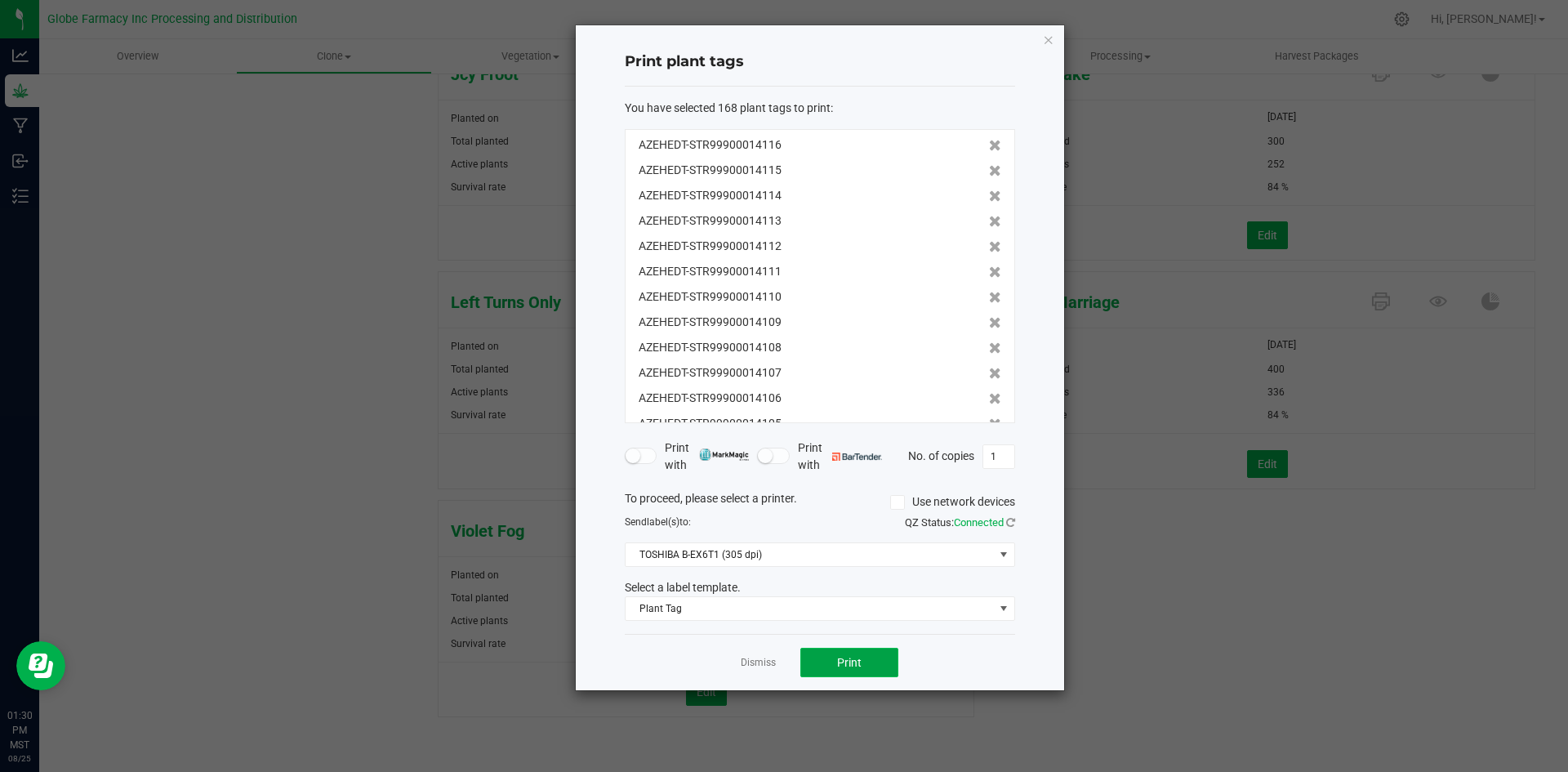
click at [870, 658] on button "Print" at bounding box center [849, 663] width 98 height 29
click at [750, 665] on link "Dismiss" at bounding box center [758, 663] width 35 height 14
